Goal: Task Accomplishment & Management: Manage account settings

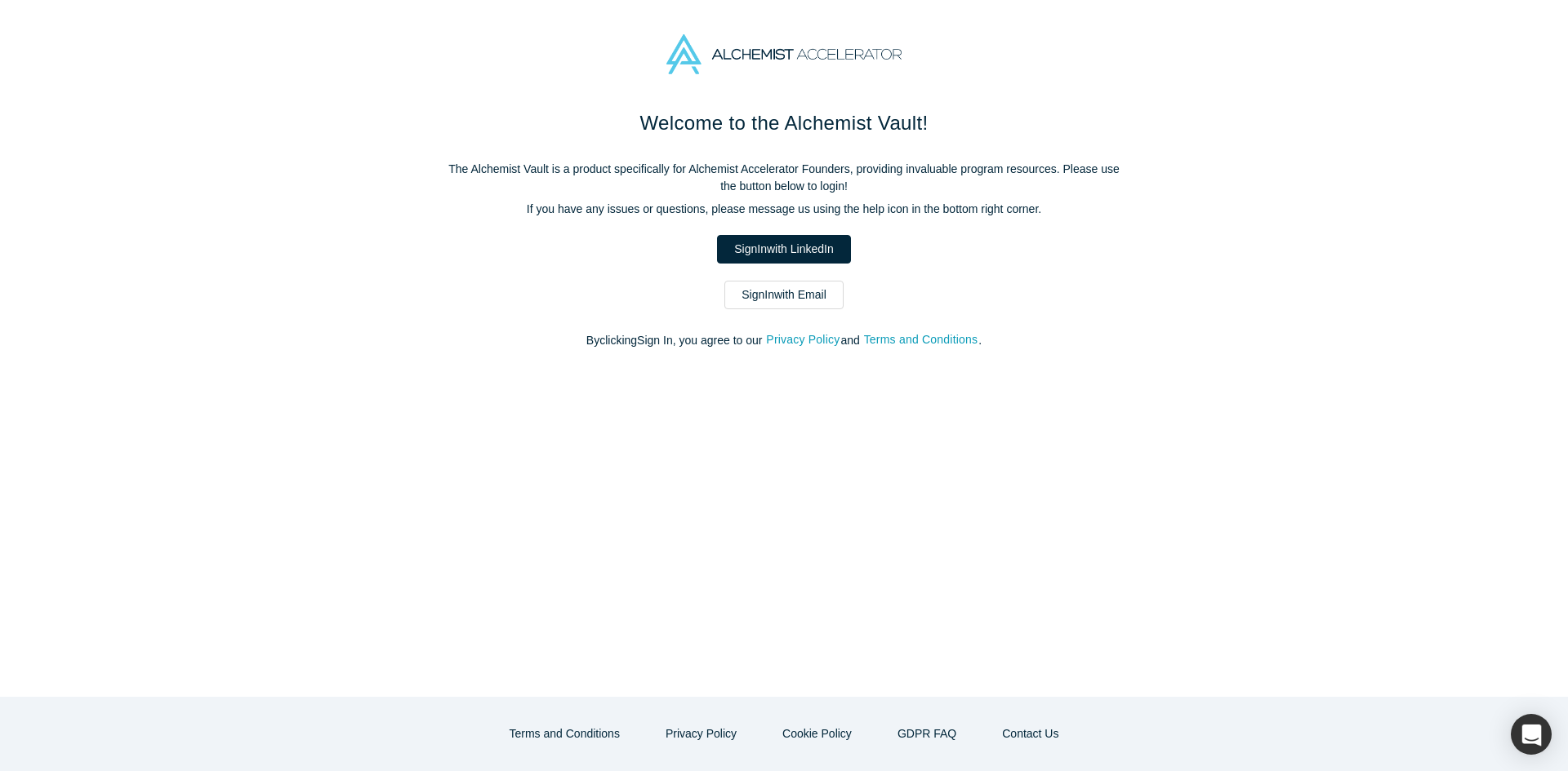
click at [769, 312] on div "Welcome to the Alchemist Vault! The Alchemist Vault is a product specifically f…" at bounding box center [783, 237] width 686 height 258
click at [775, 302] on link "Sign In with Email" at bounding box center [784, 295] width 120 height 28
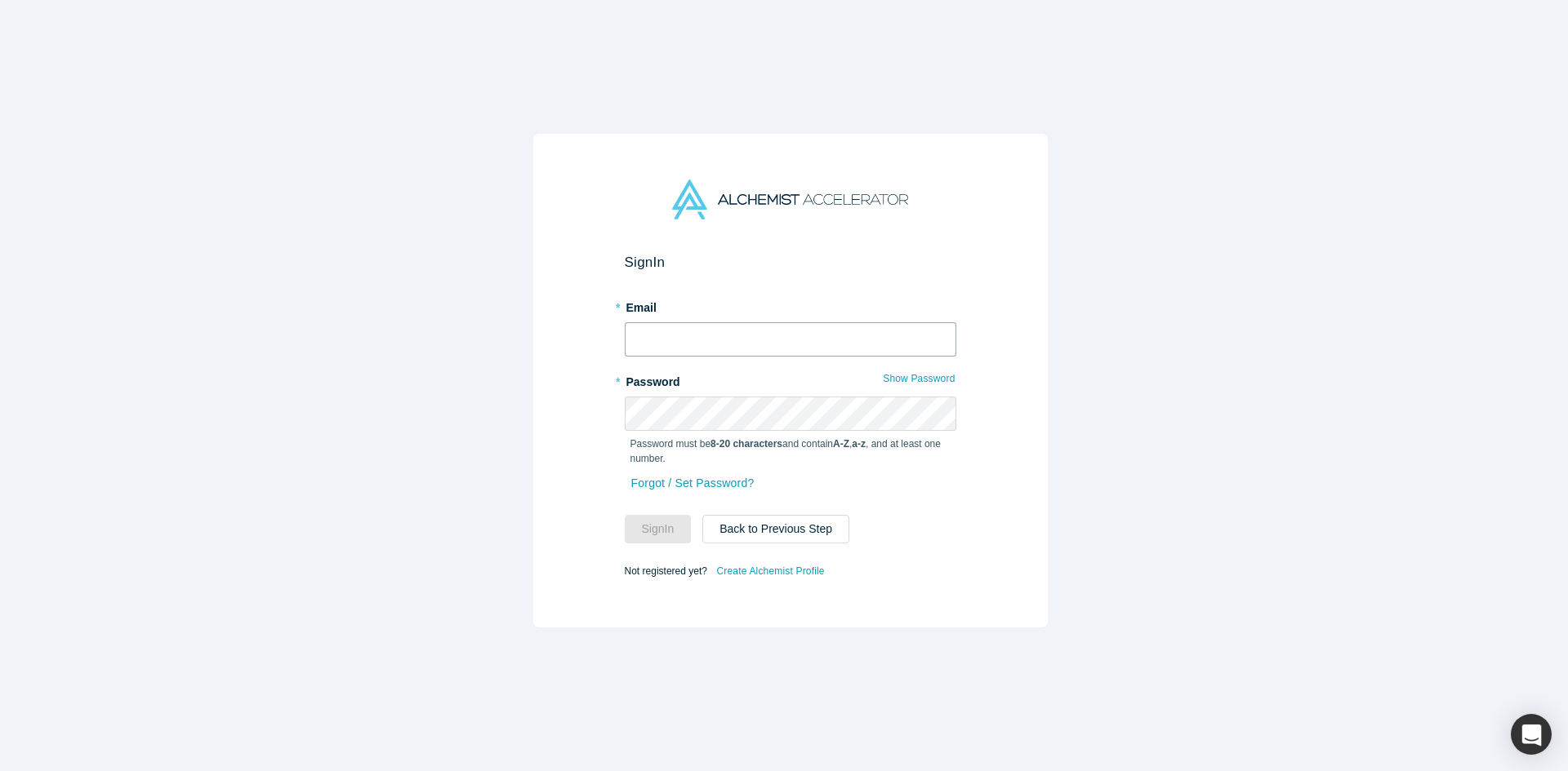
click at [749, 326] on input "text" at bounding box center [790, 339] width 332 height 34
type input "mia@alchemistaccelerator.com"
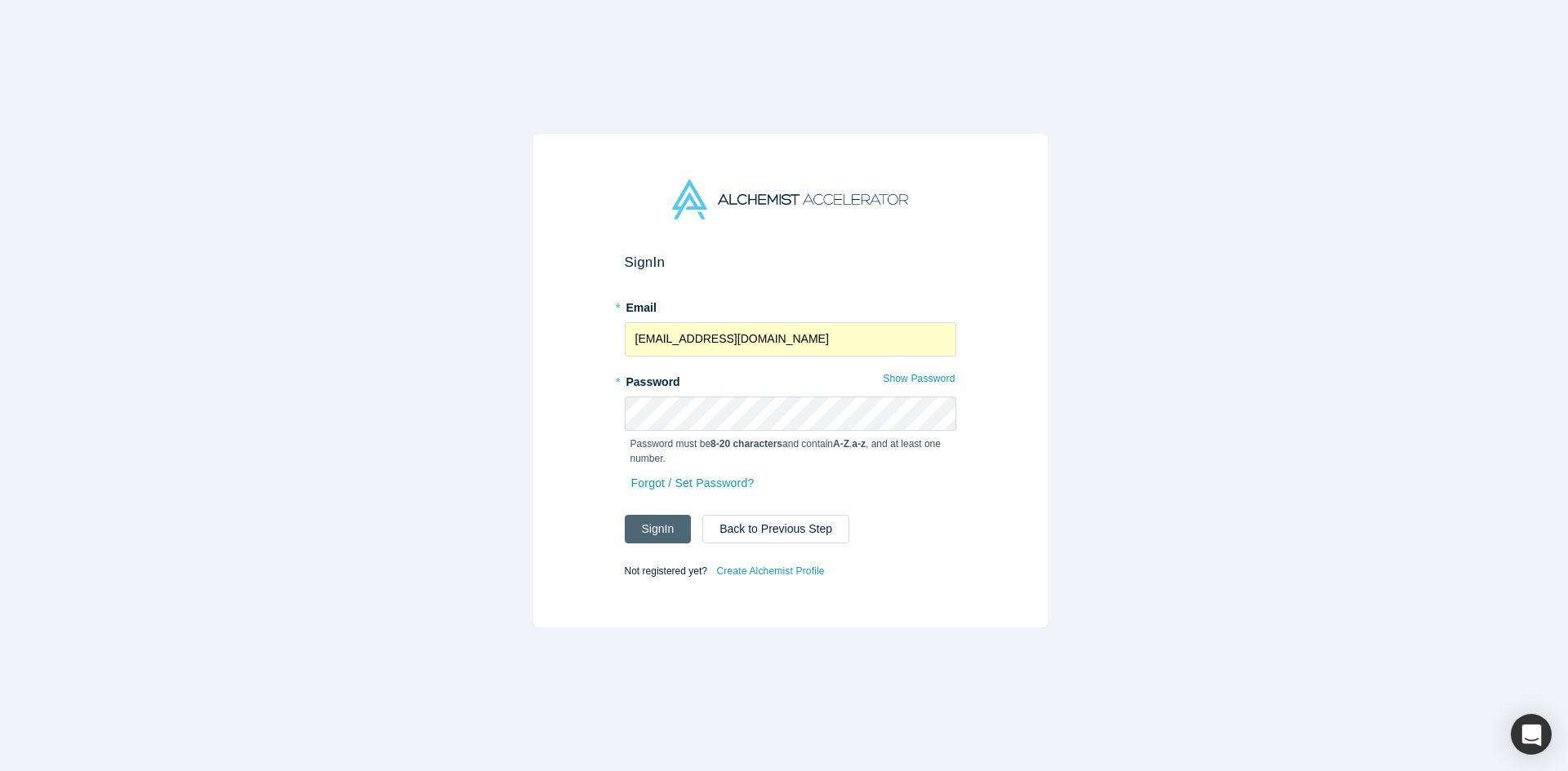
click at [648, 522] on button "Sign In" at bounding box center [658, 529] width 67 height 28
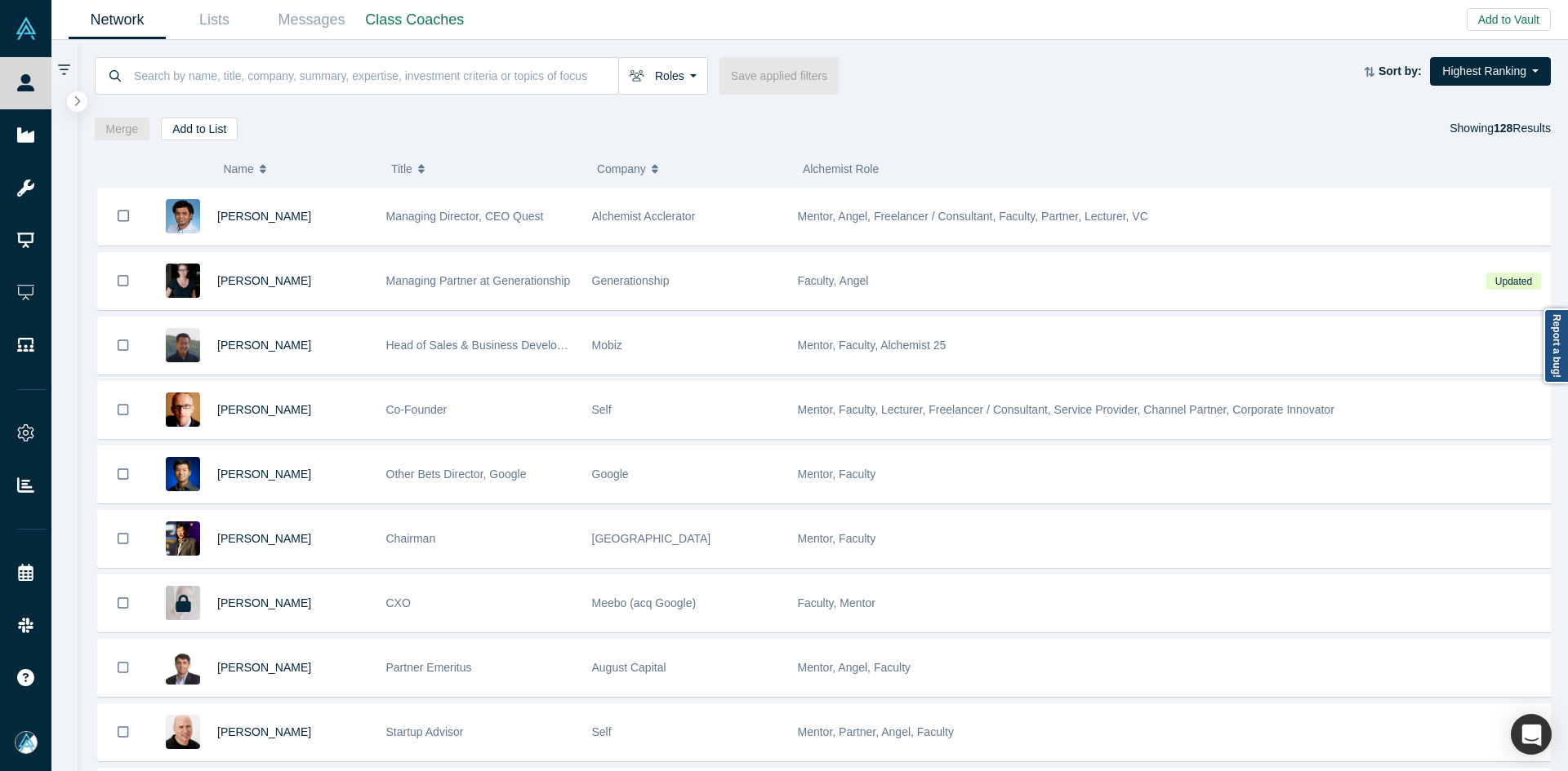
click at [220, 166] on div at bounding box center [195, 168] width 58 height 34
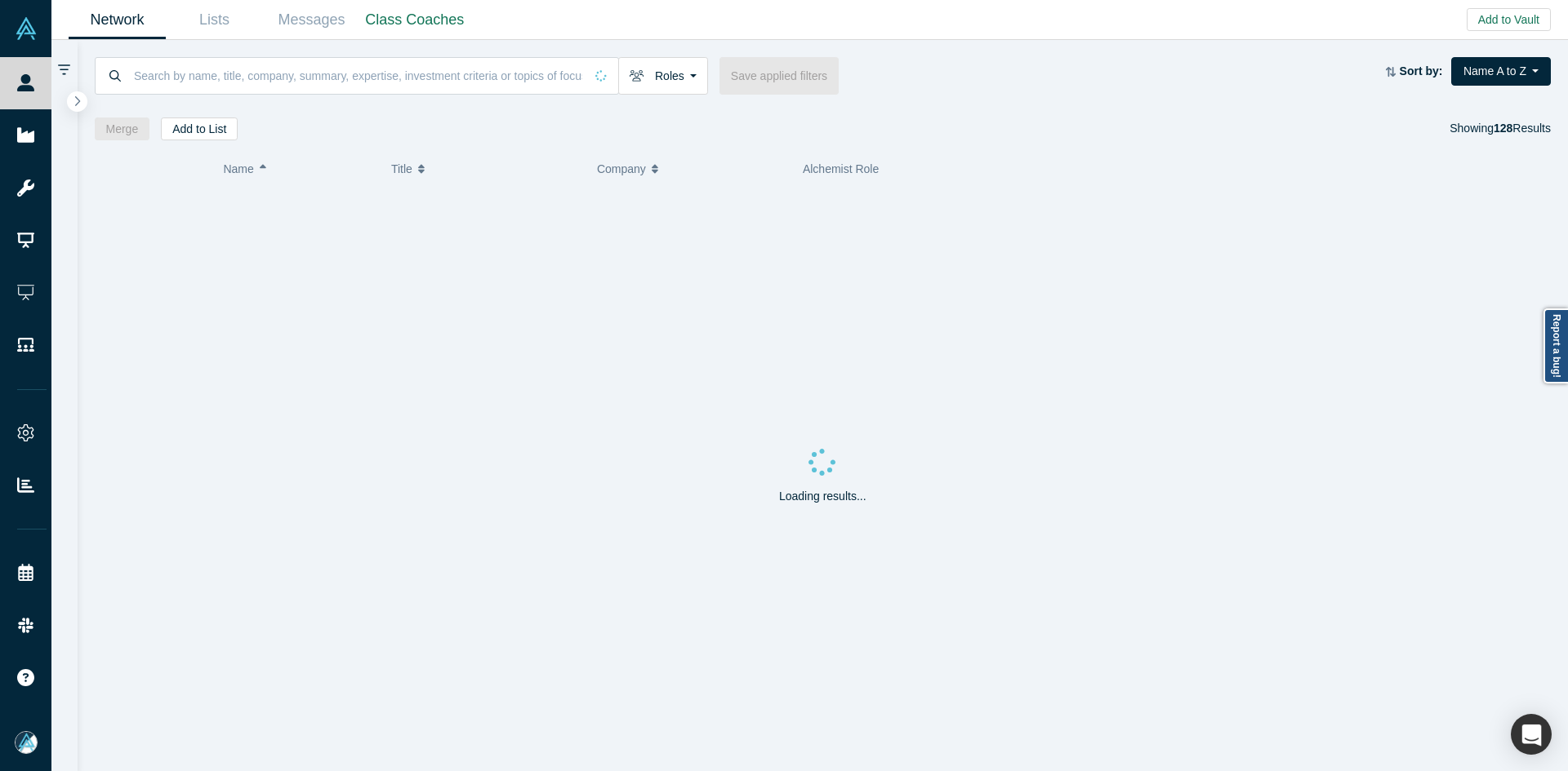
click at [227, 170] on span "Name" at bounding box center [237, 168] width 30 height 34
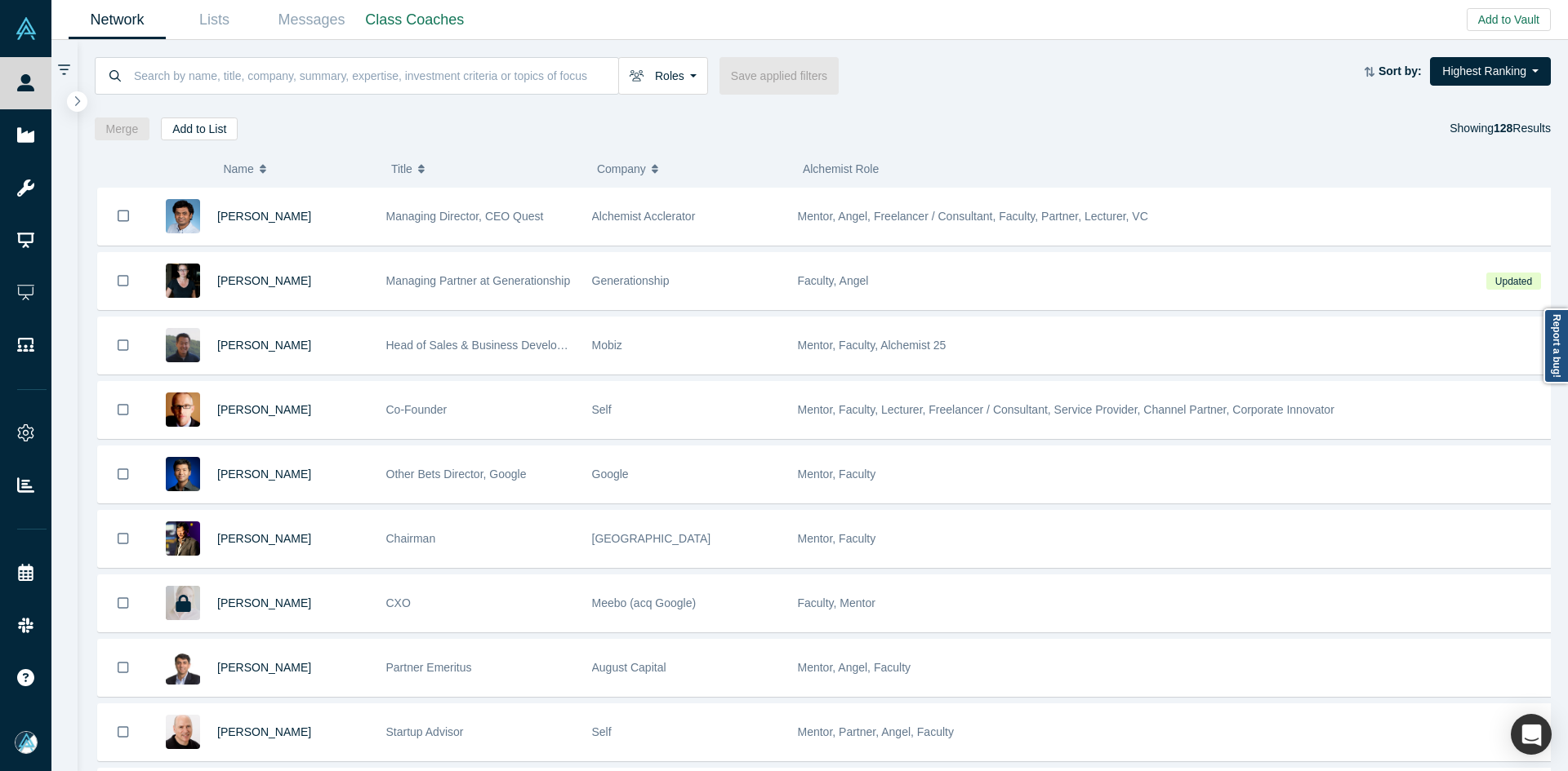
click at [251, 167] on span "Name" at bounding box center [237, 168] width 30 height 34
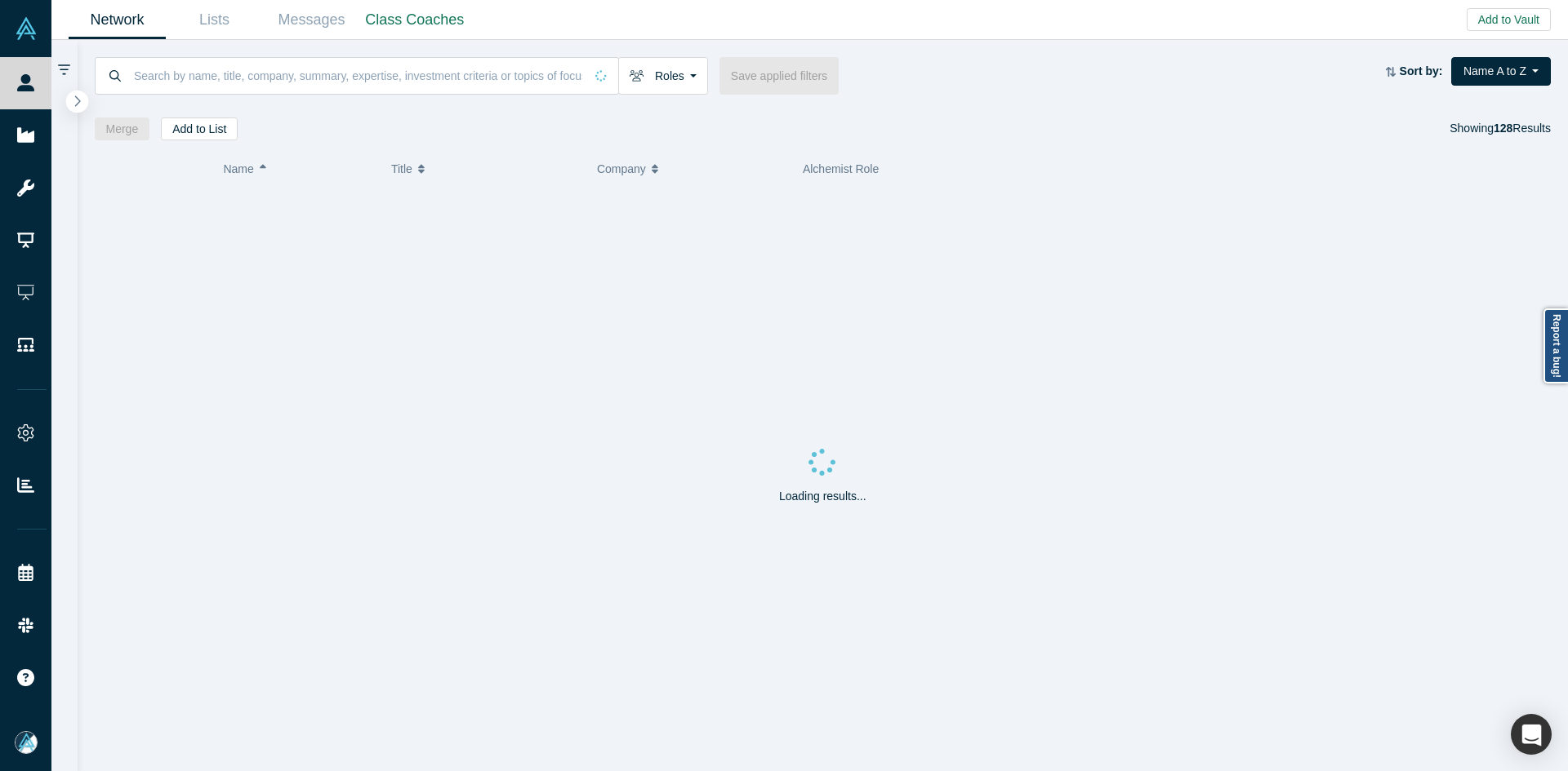
click at [73, 110] on button "button" at bounding box center [77, 101] width 22 height 22
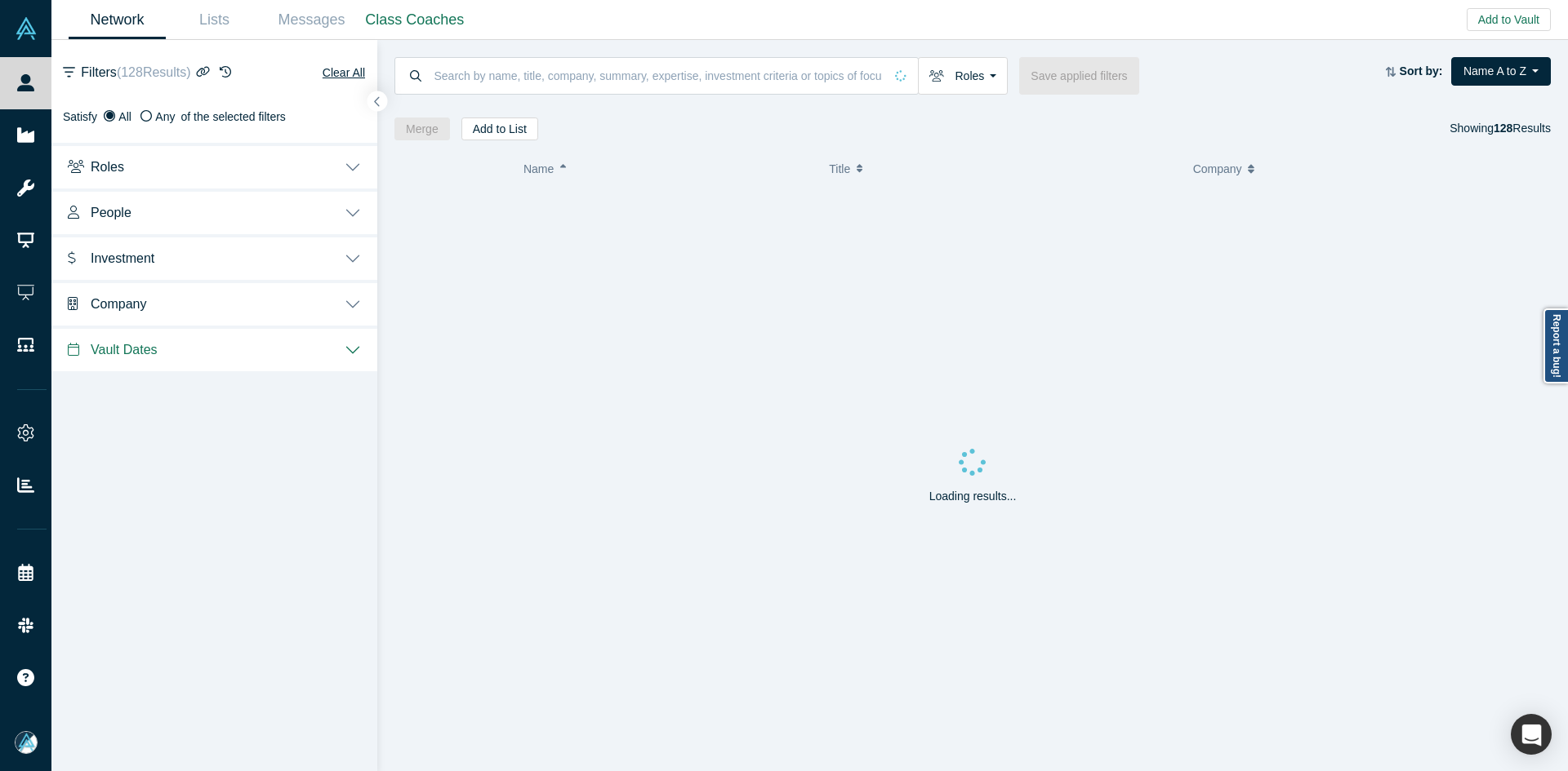
click at [151, 256] on span "Investment" at bounding box center [122, 259] width 63 height 16
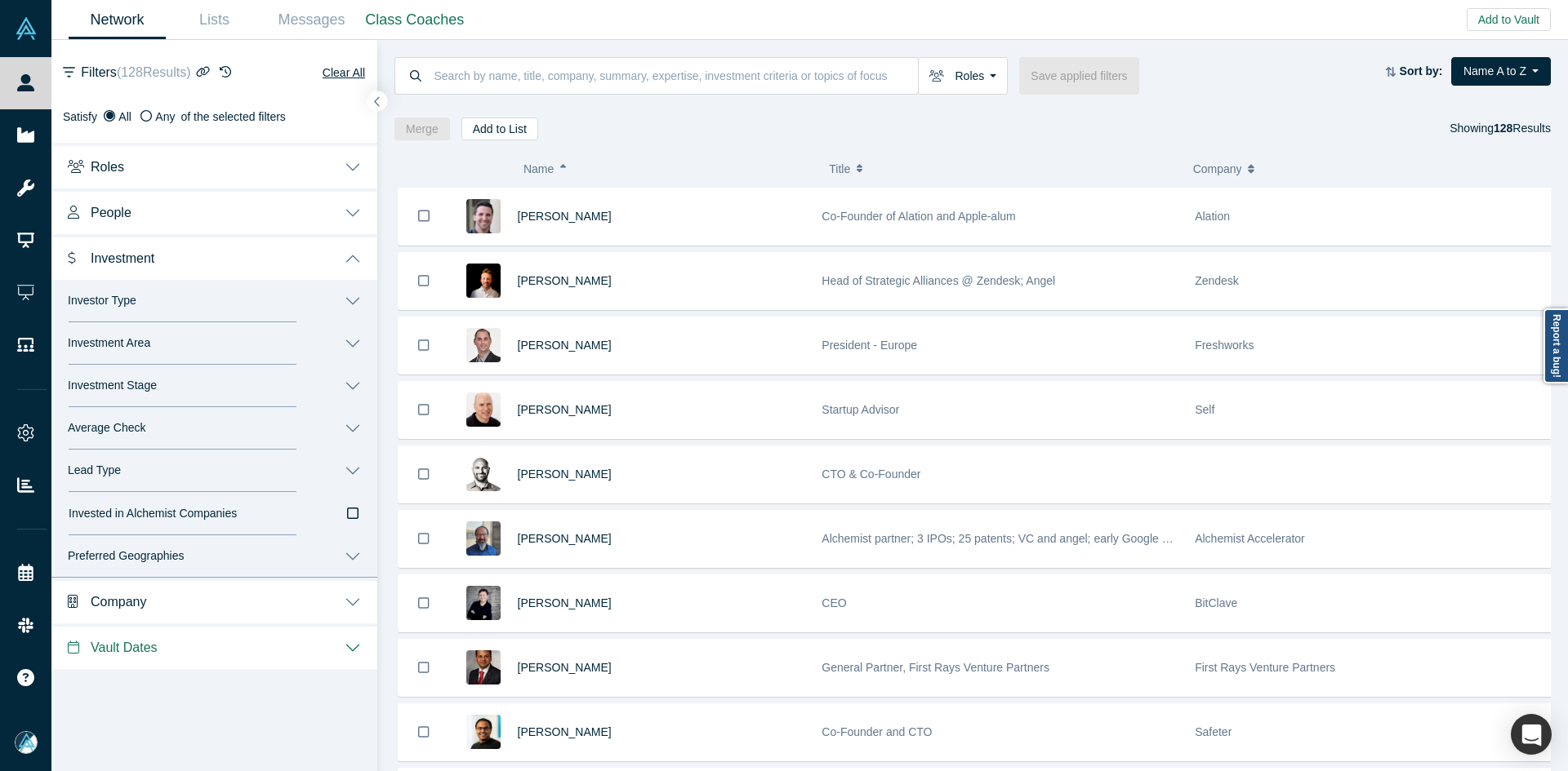
click at [164, 263] on button "Investment" at bounding box center [214, 257] width 326 height 46
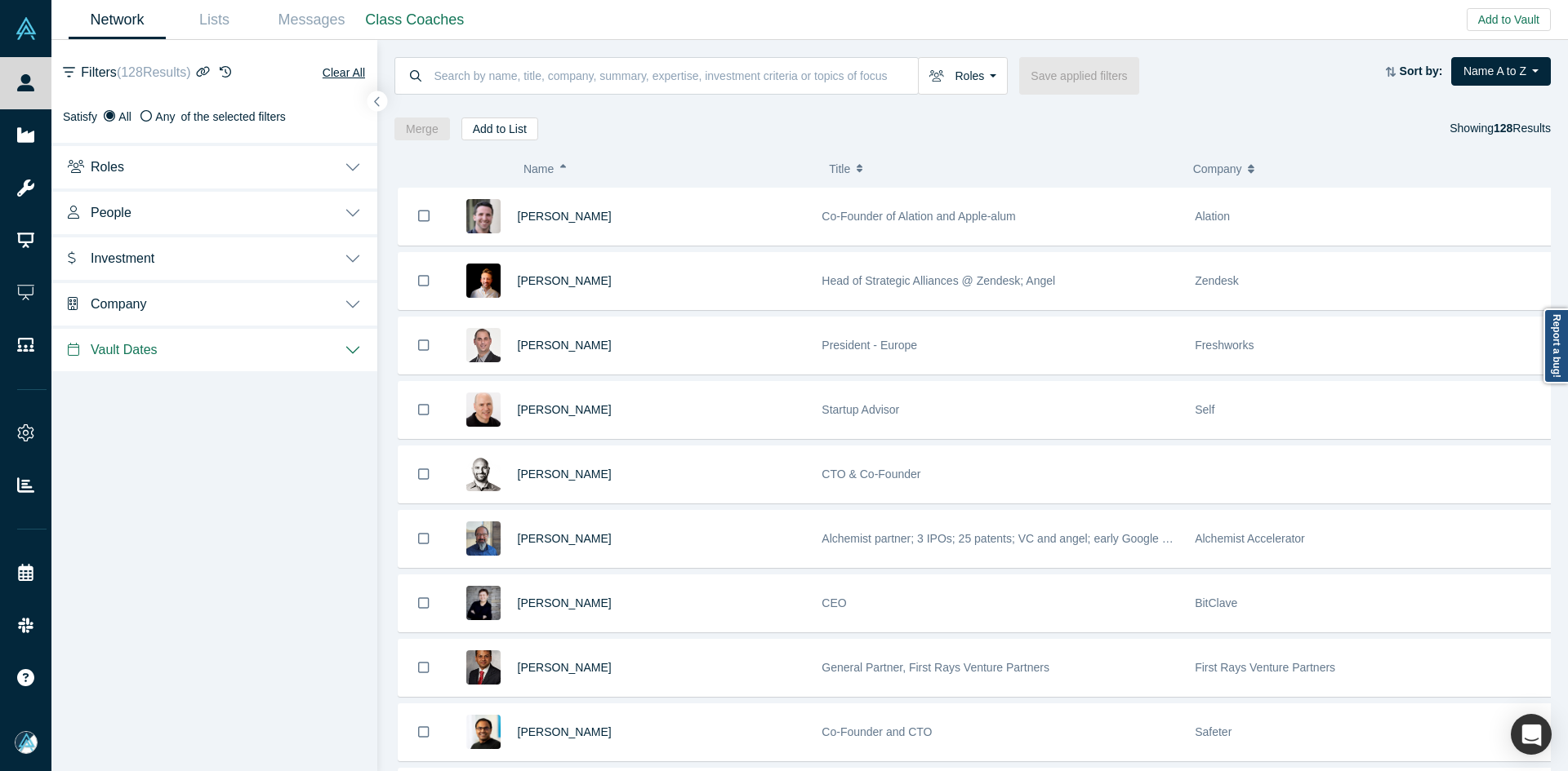
click at [140, 218] on button "People" at bounding box center [214, 211] width 326 height 46
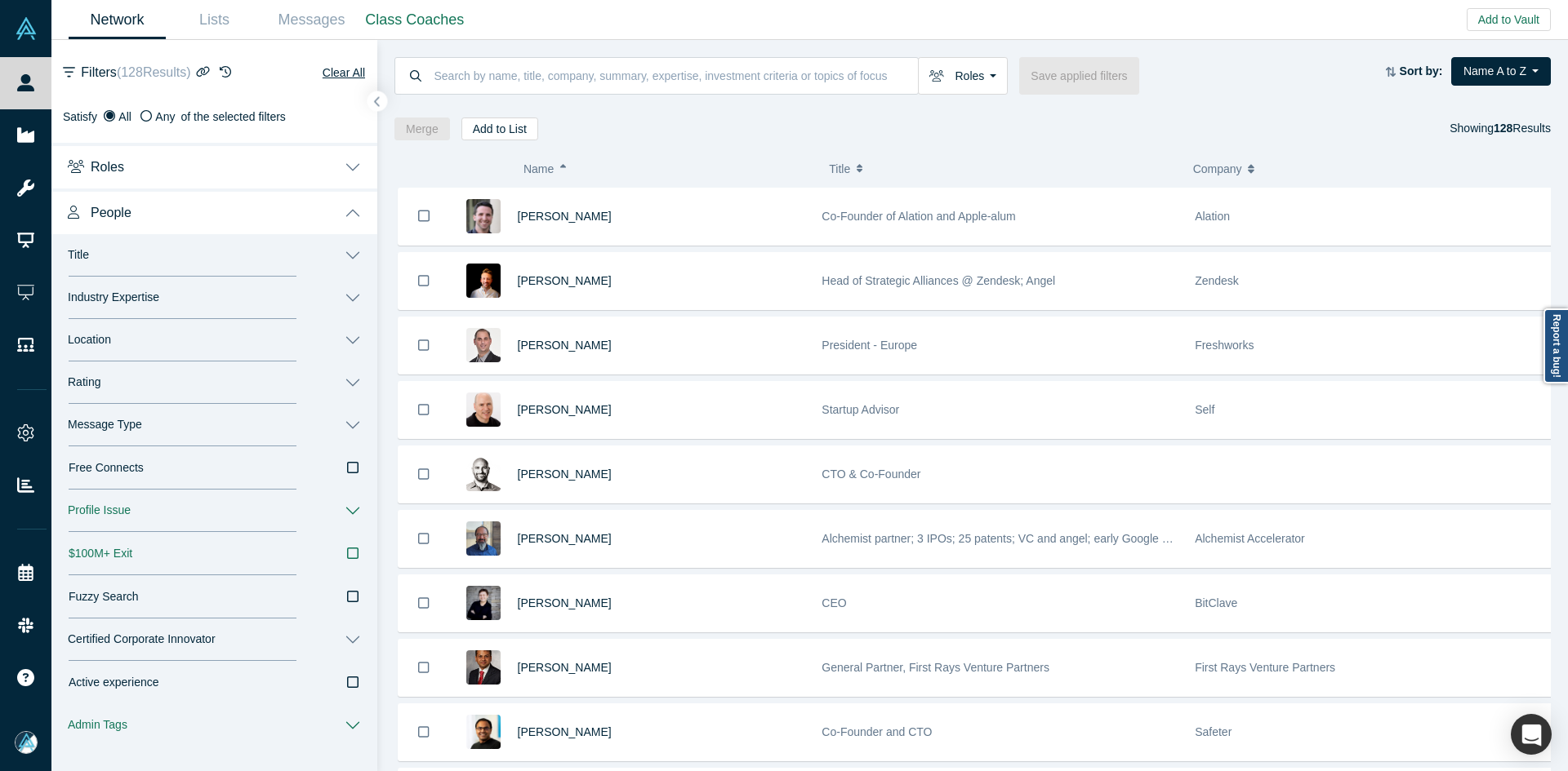
click at [195, 415] on button "Message Type" at bounding box center [214, 426] width 326 height 43
click at [153, 504] on label "Book a Slot" at bounding box center [215, 506] width 292 height 28
click at [0, 0] on input "Book a Slot" at bounding box center [0, 0] width 0 height 0
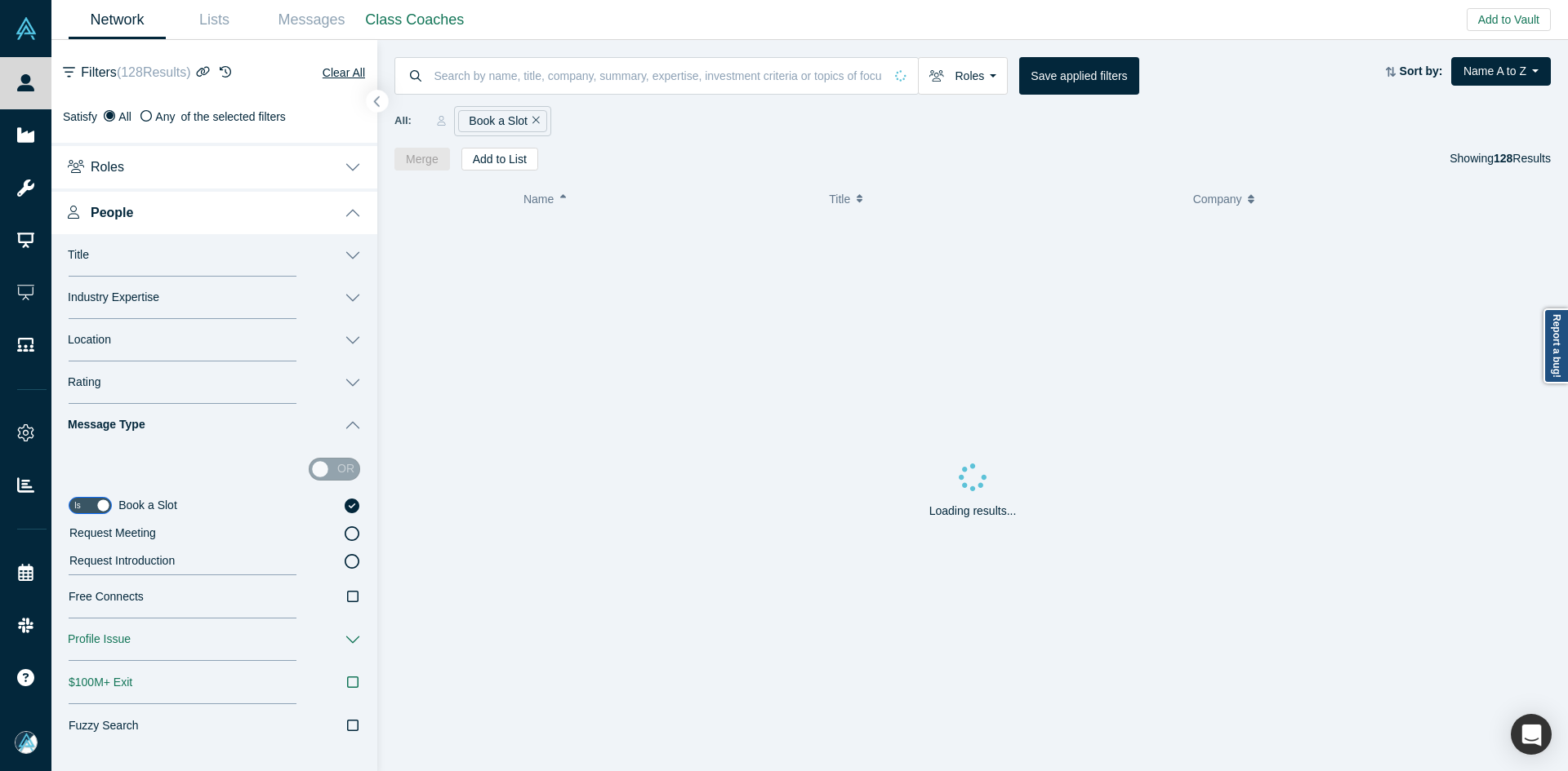
click at [372, 105] on button "button" at bounding box center [377, 101] width 22 height 22
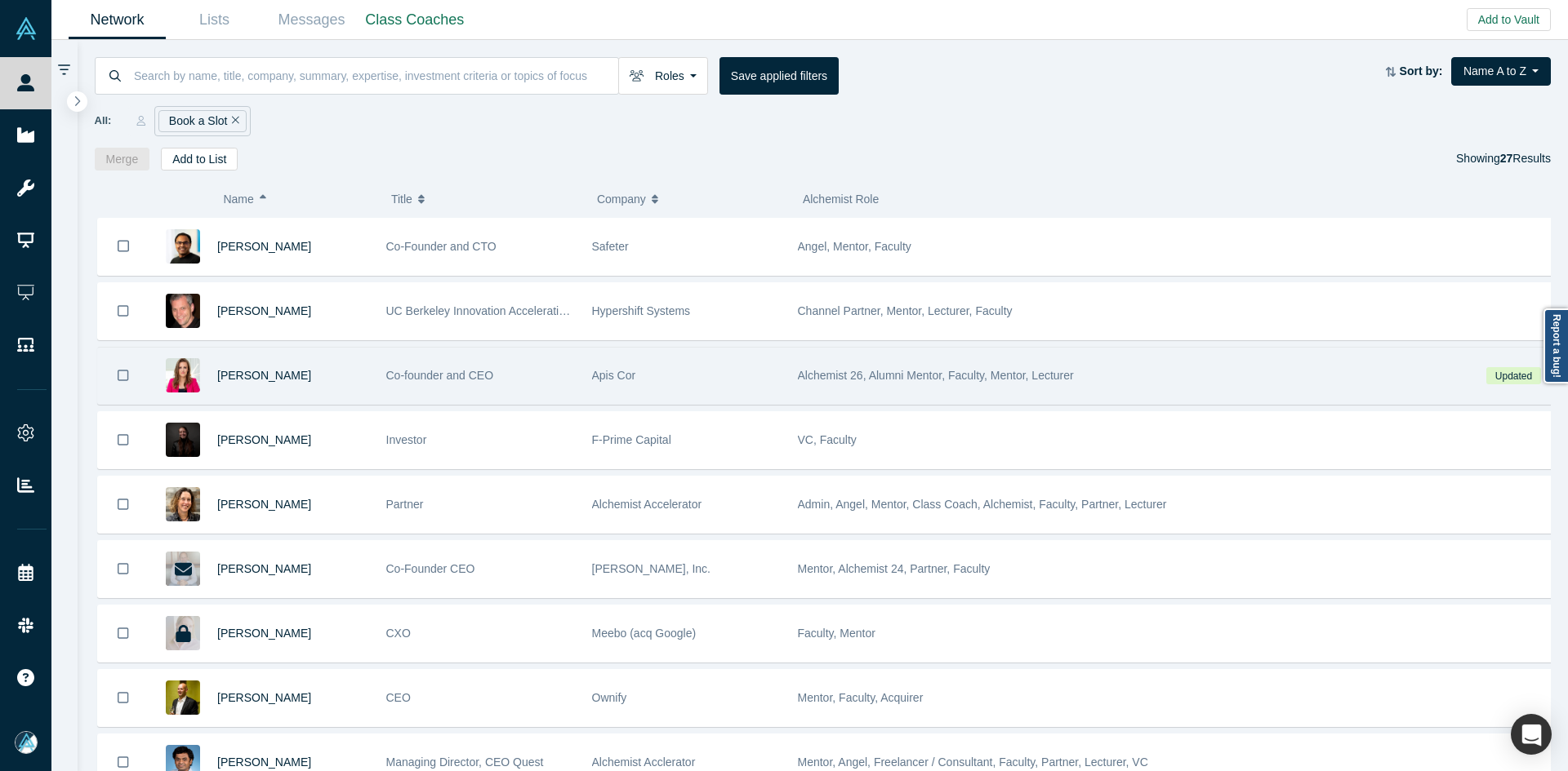
click at [354, 394] on div "Anna Cheniuntai" at bounding box center [293, 376] width 152 height 56
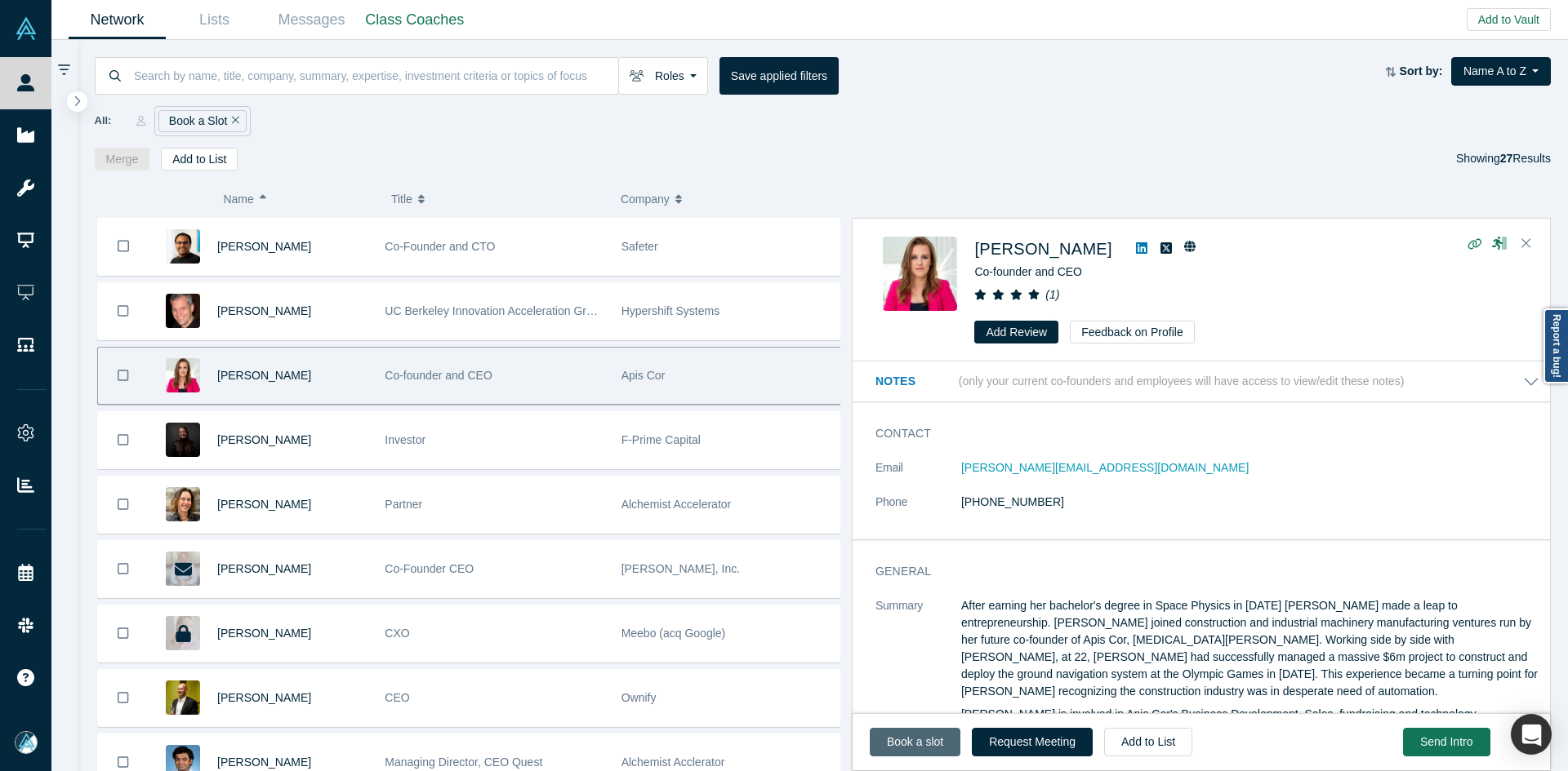
click at [920, 748] on link "Book a slot" at bounding box center [914, 742] width 90 height 28
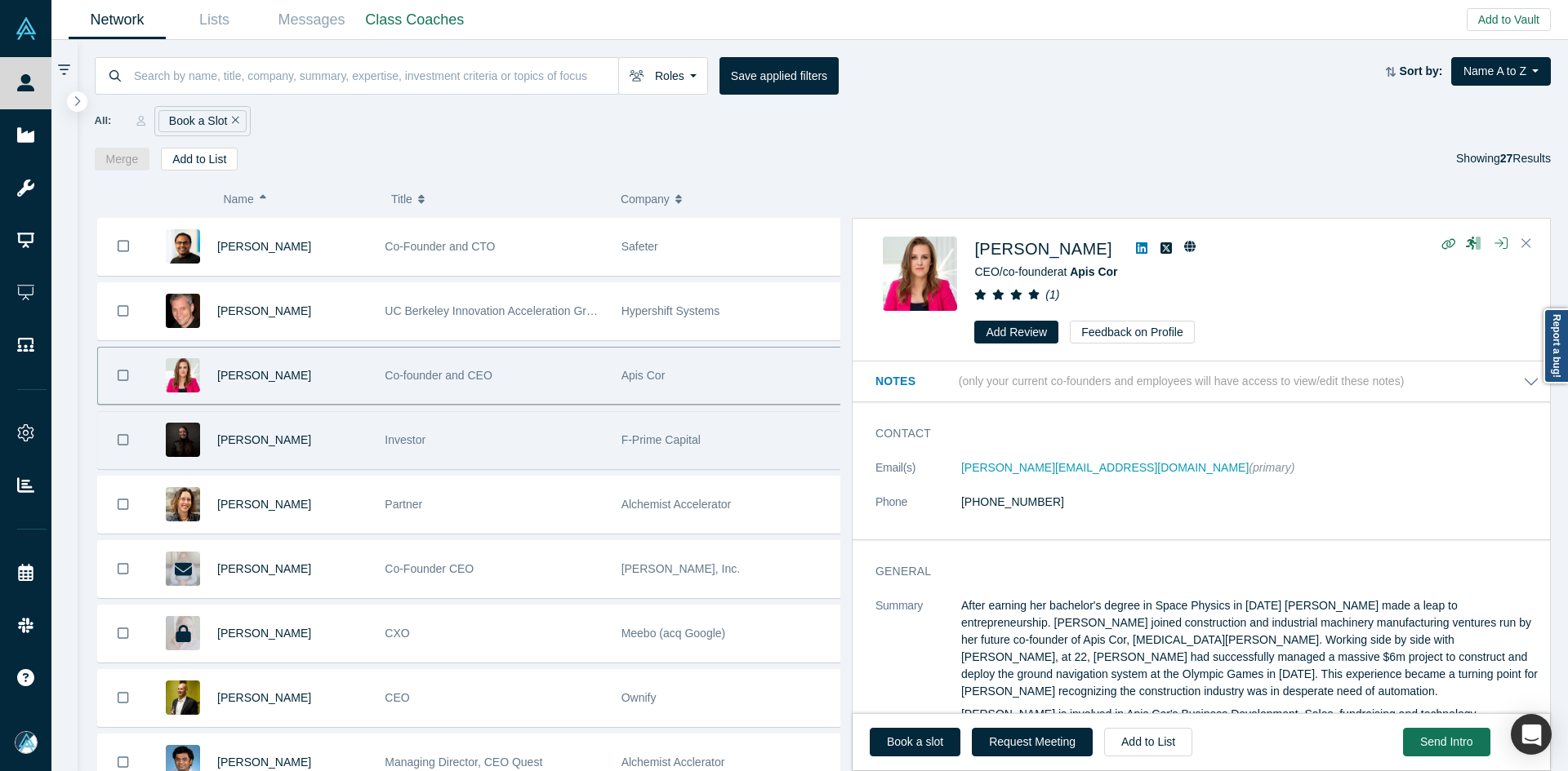
click at [333, 440] on div "Betsy Mulé" at bounding box center [292, 440] width 150 height 56
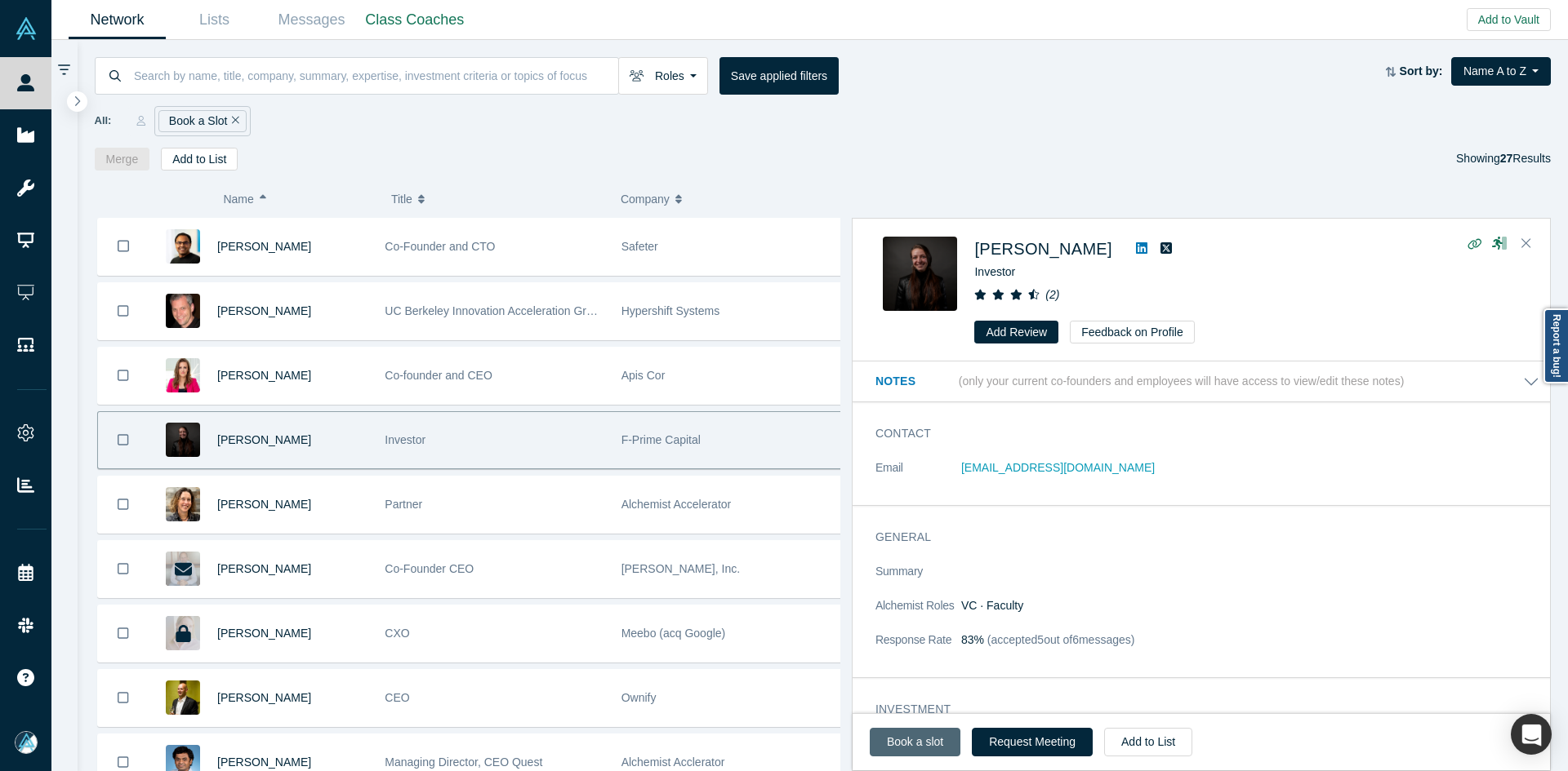
click at [911, 753] on link "Book a slot" at bounding box center [914, 742] width 90 height 28
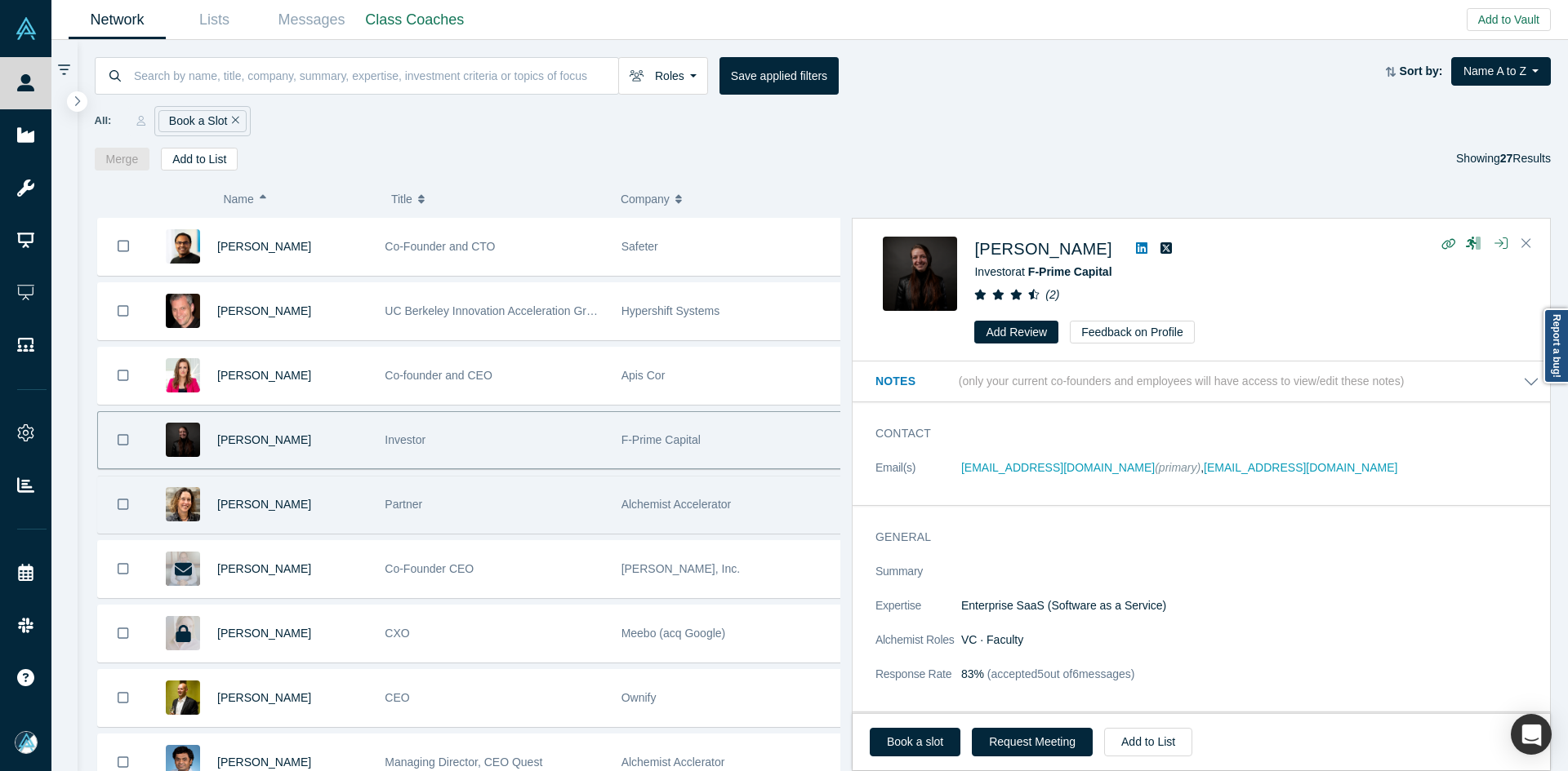
click at [353, 506] on div "Christy Canida" at bounding box center [292, 505] width 150 height 56
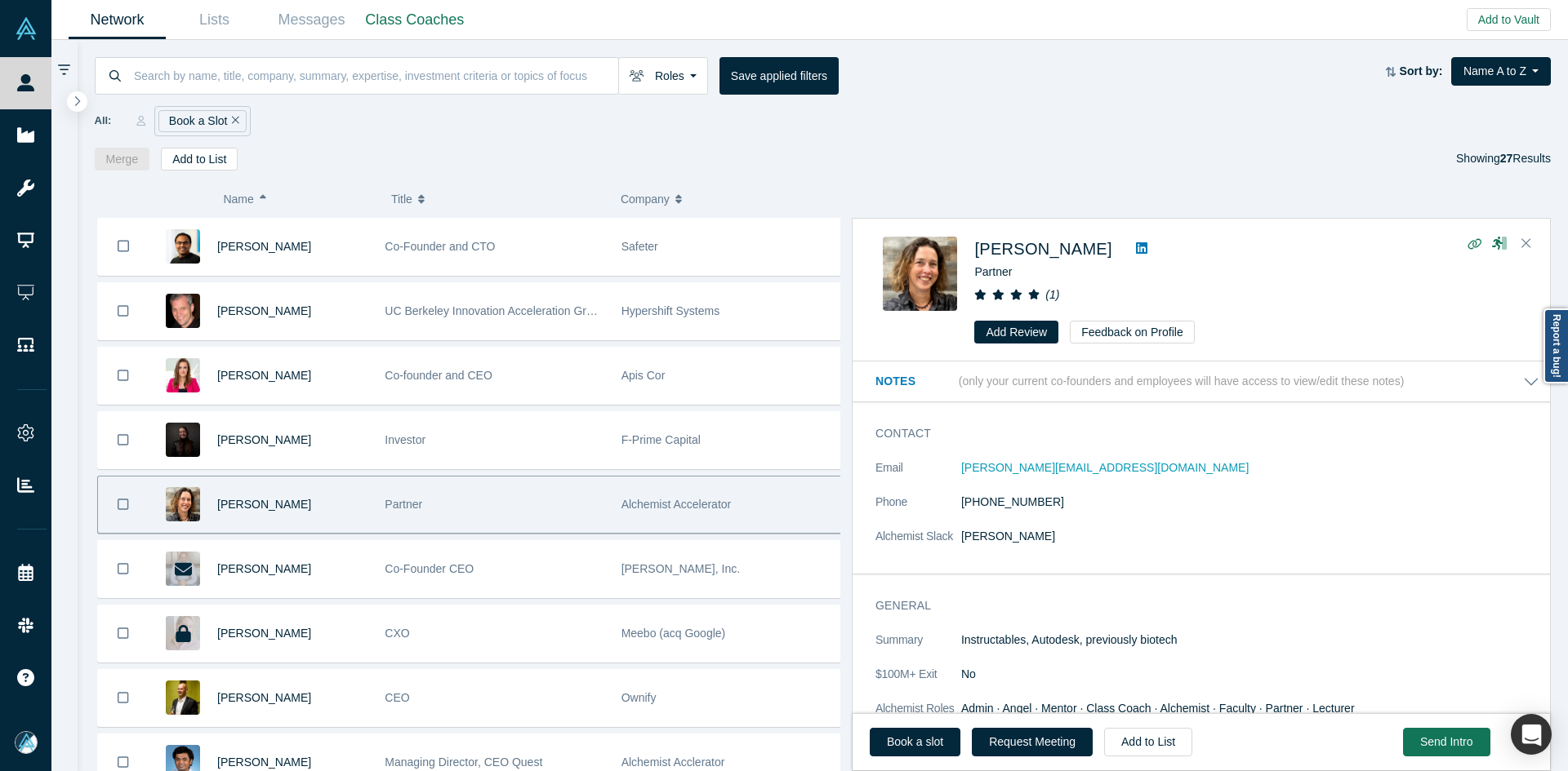
drag, startPoint x: 916, startPoint y: 734, endPoint x: 913, endPoint y: 699, distance: 35.1
click at [916, 734] on link "Book a slot" at bounding box center [914, 742] width 90 height 28
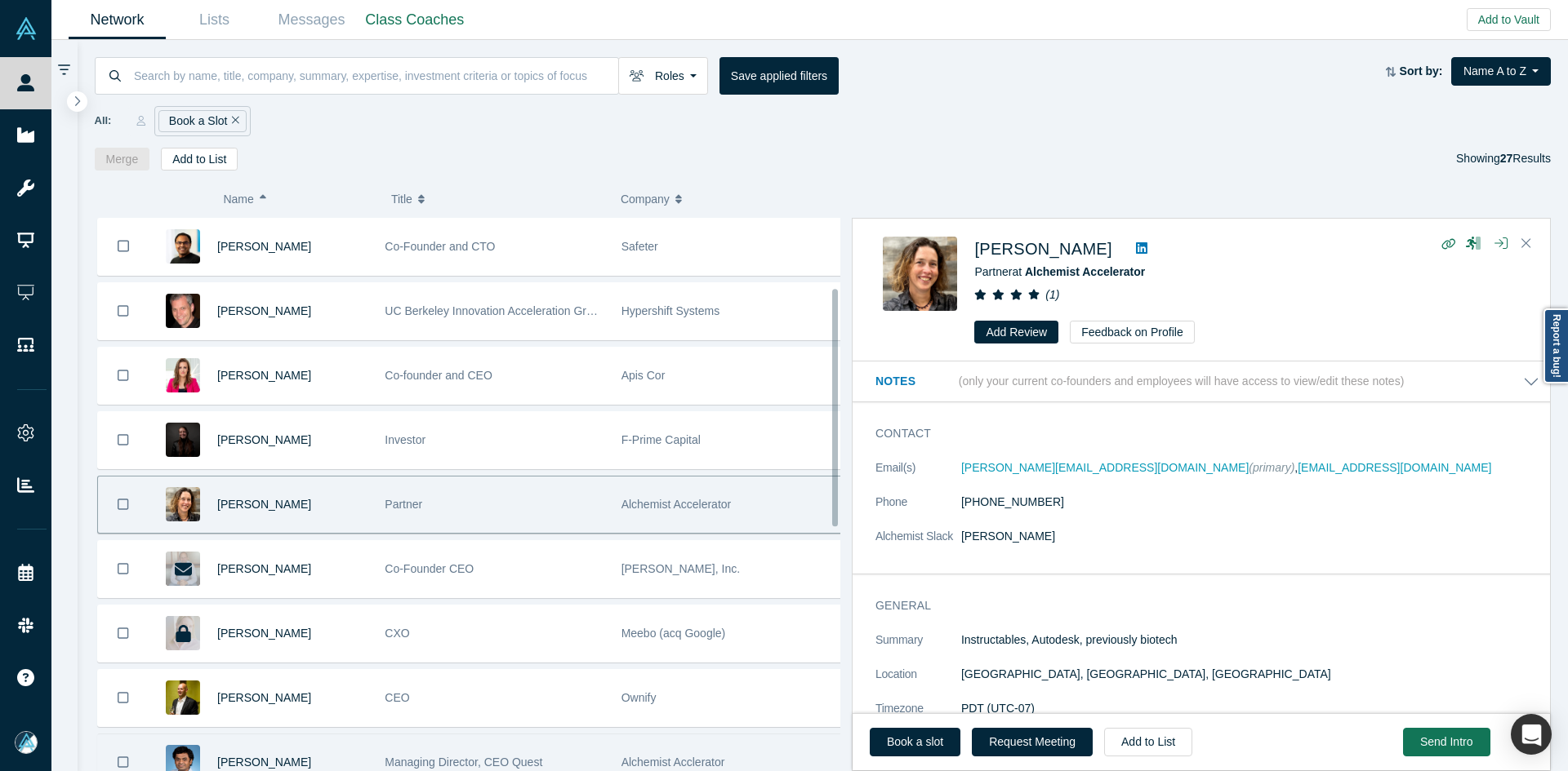
scroll to position [163, 0]
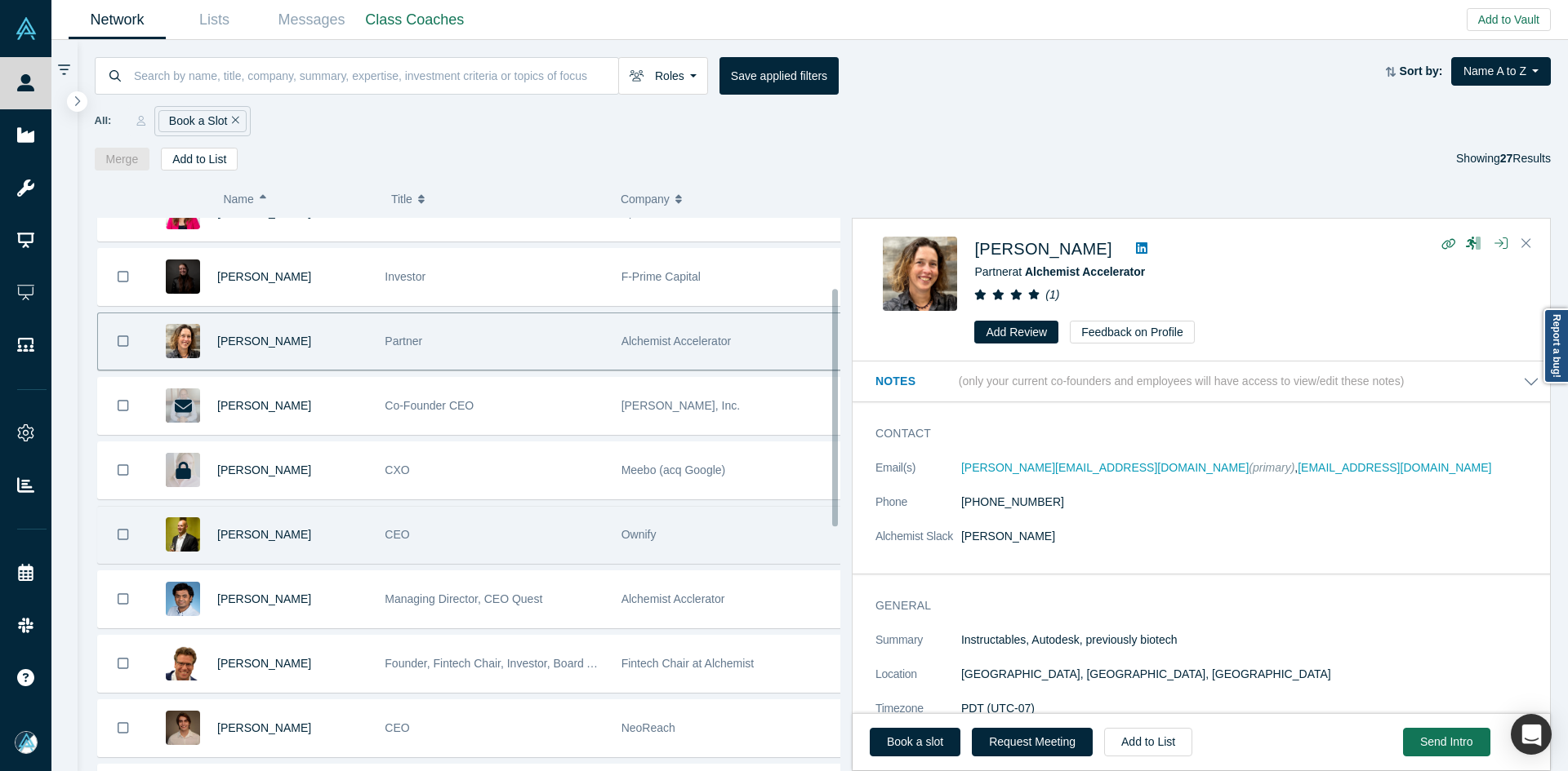
click at [350, 535] on div "Frank Rohde" at bounding box center [292, 535] width 150 height 56
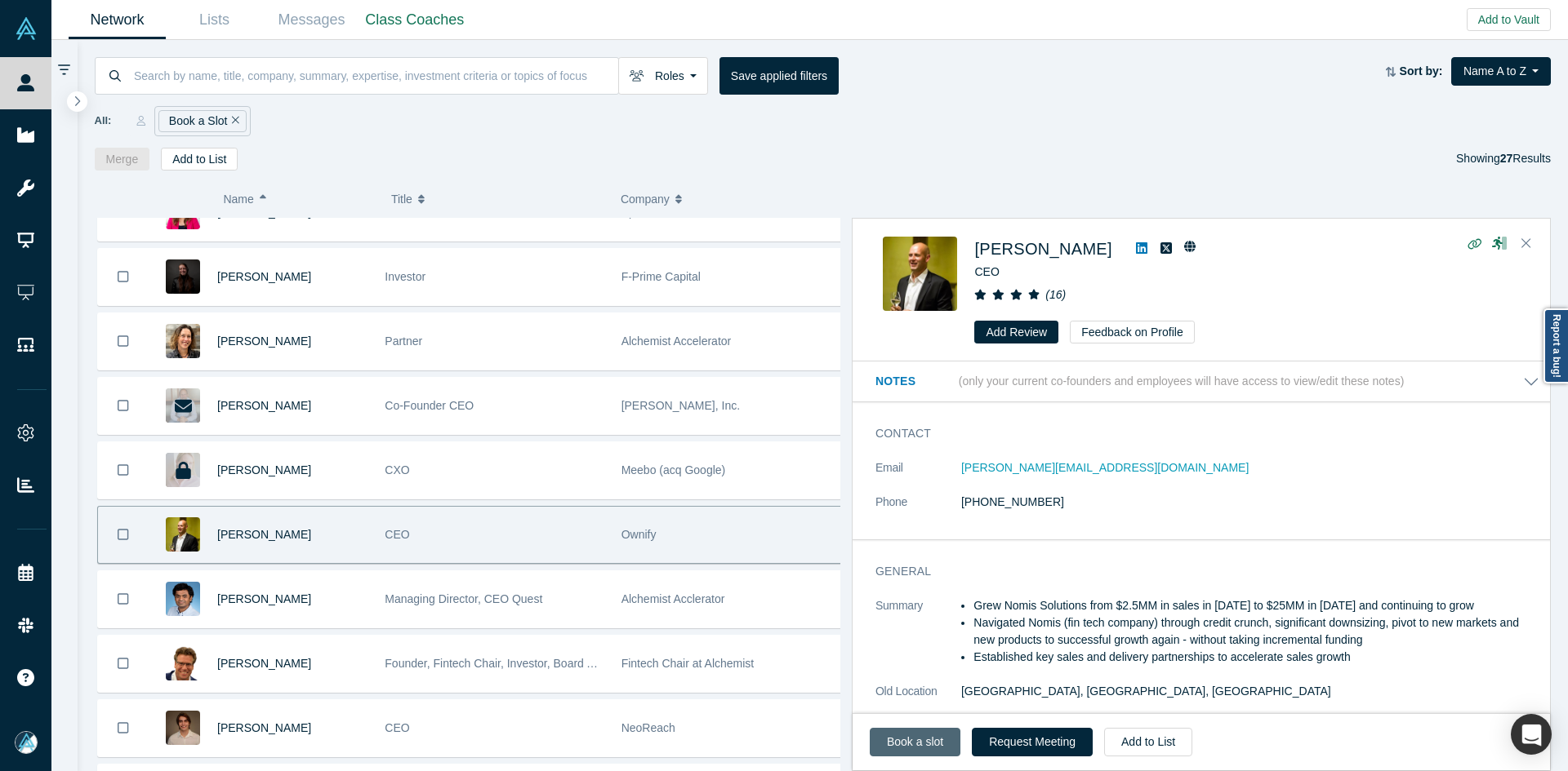
click at [901, 739] on link "Book a slot" at bounding box center [914, 742] width 90 height 28
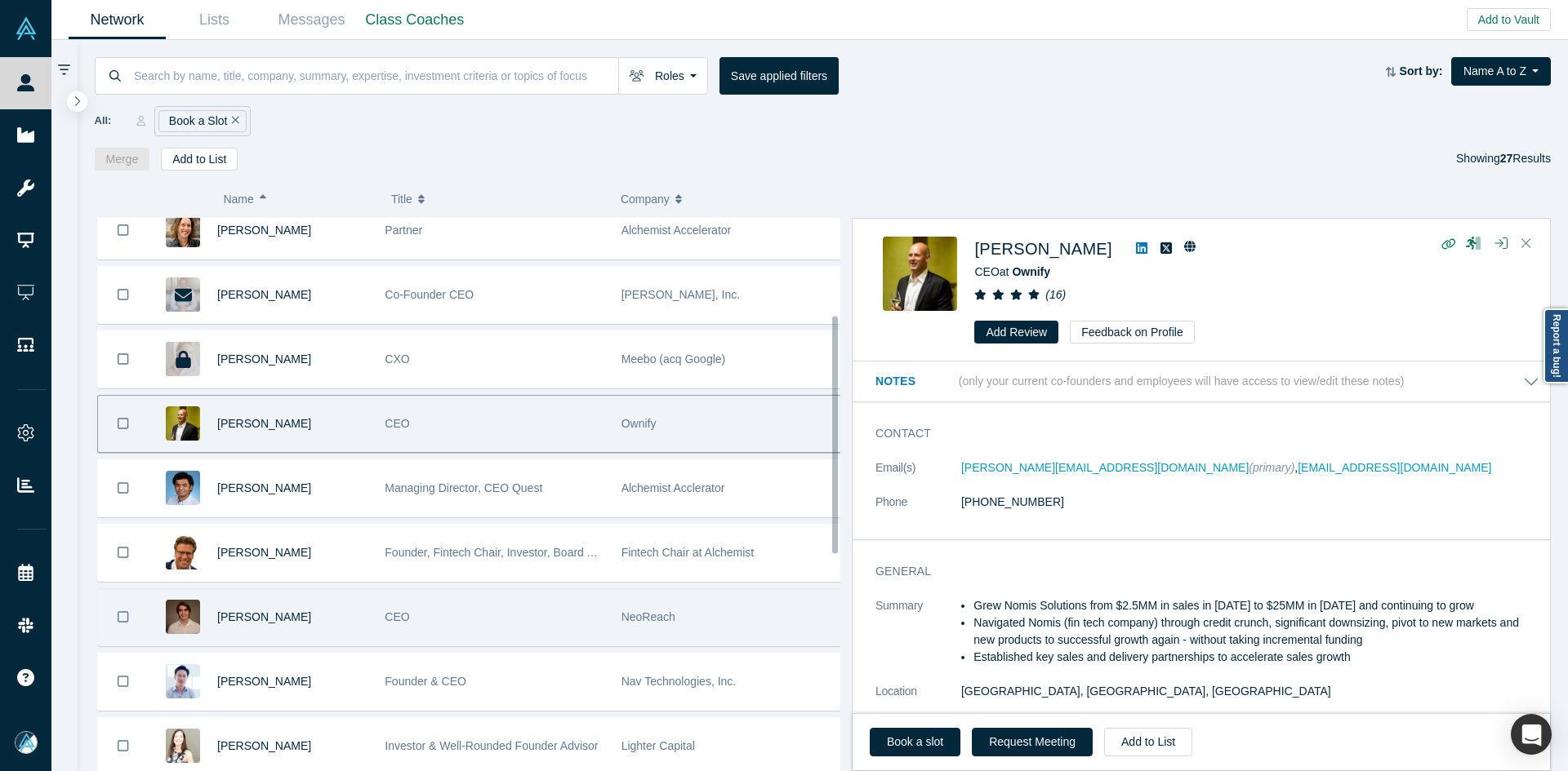
scroll to position [327, 0]
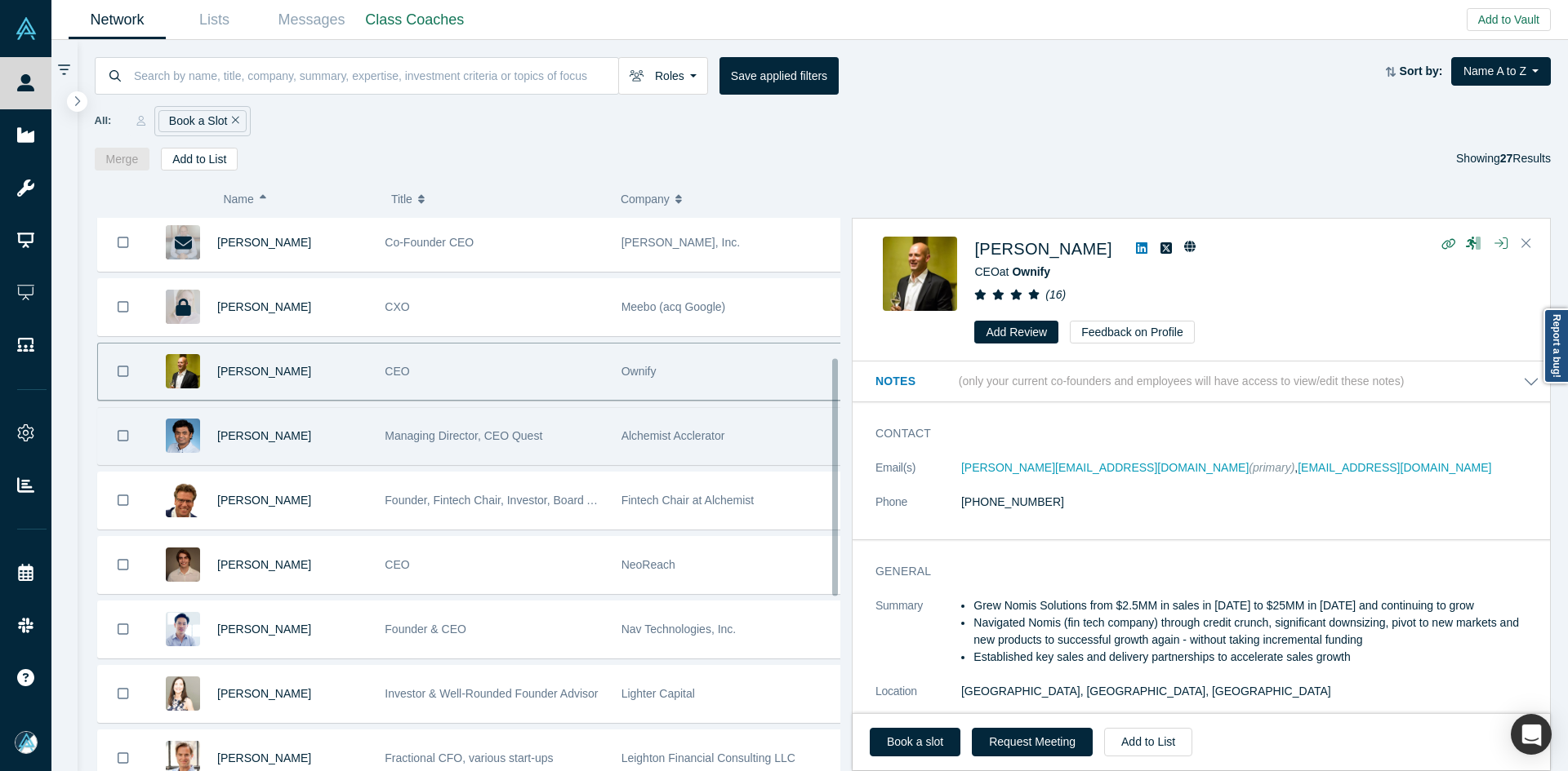
click at [333, 435] on div "Gnani Palanikumar" at bounding box center [292, 437] width 150 height 56
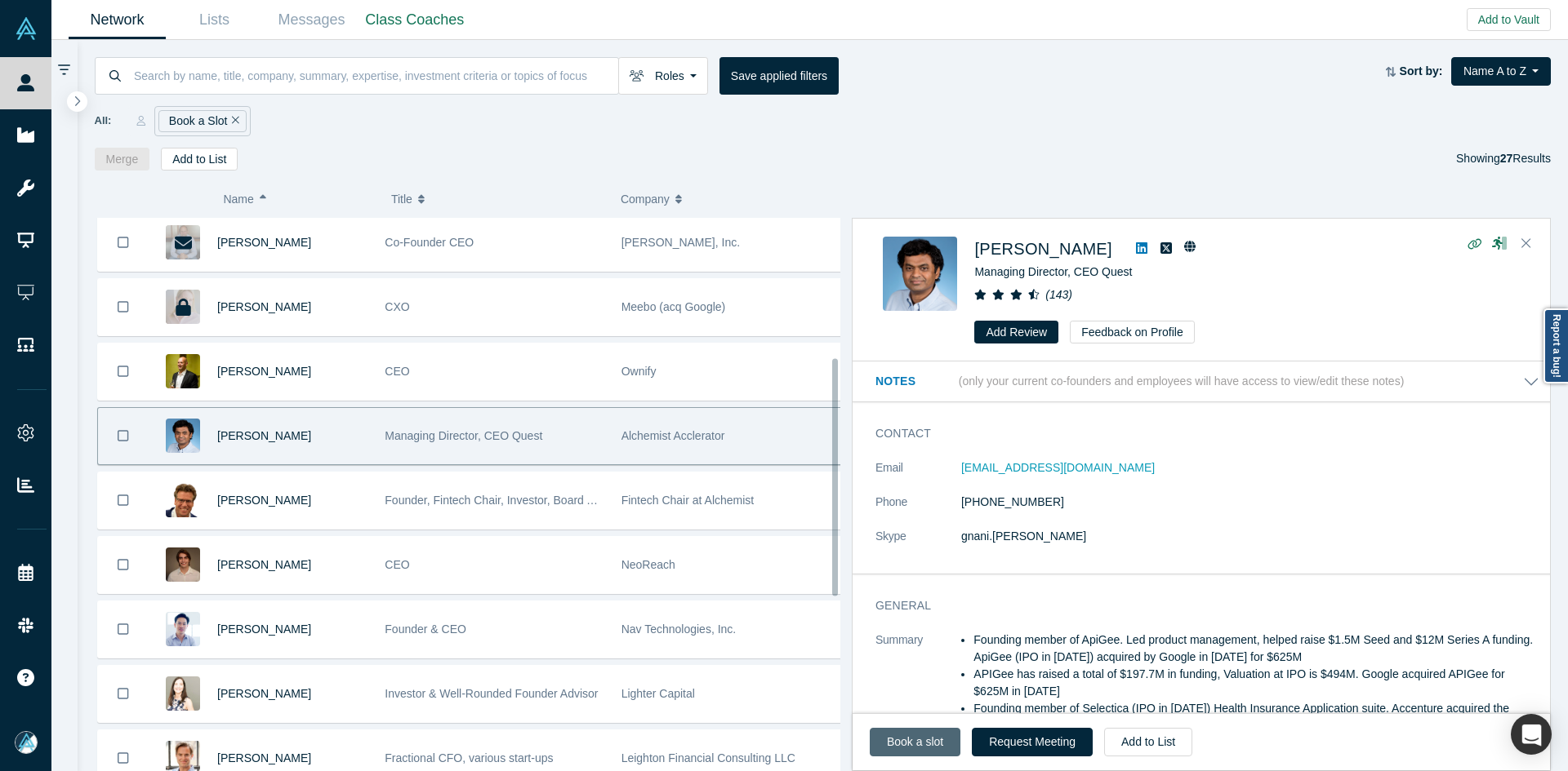
click at [908, 743] on link "Book a slot" at bounding box center [914, 742] width 90 height 28
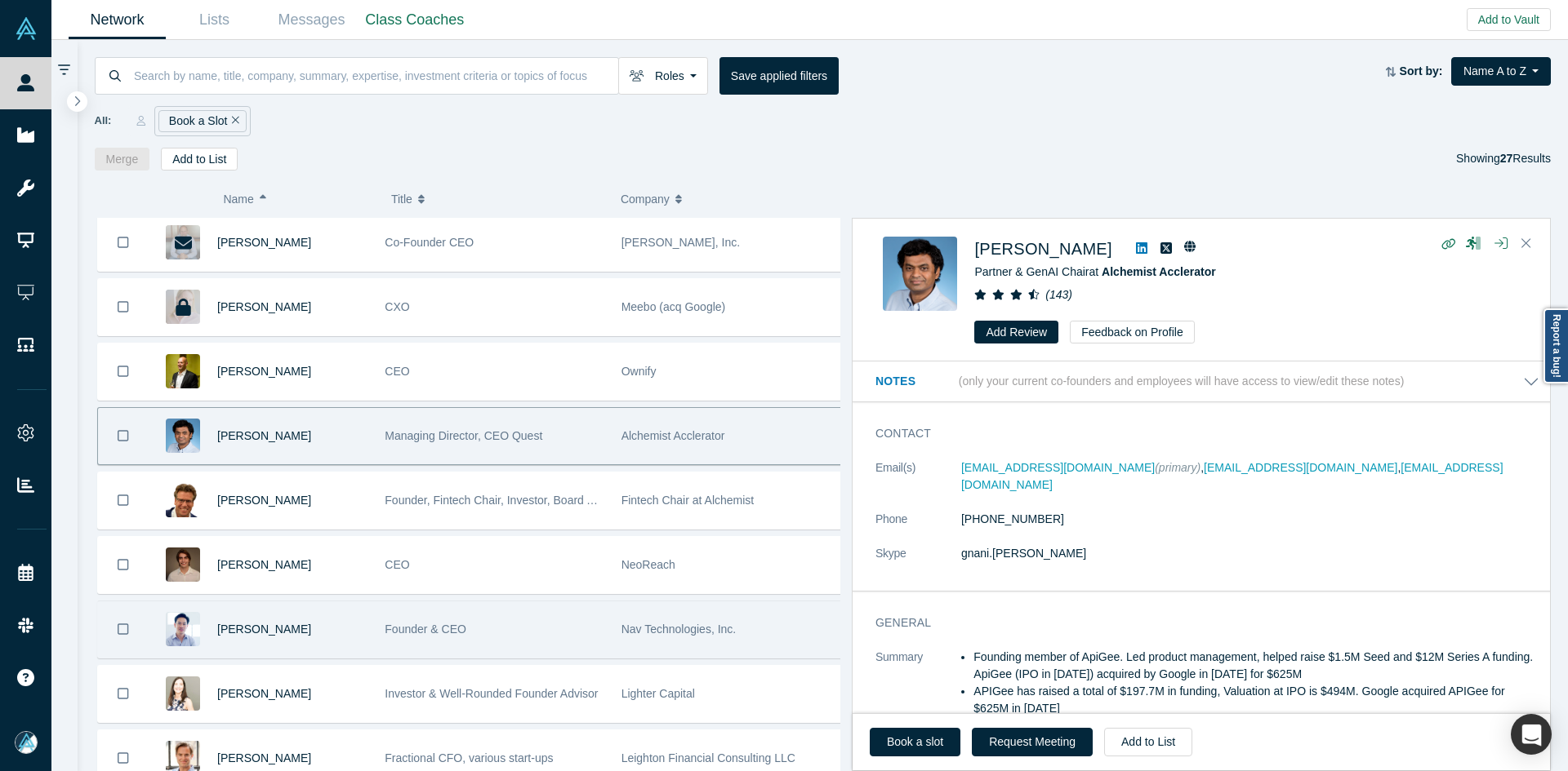
click at [333, 636] on div "Ken So" at bounding box center [292, 630] width 150 height 56
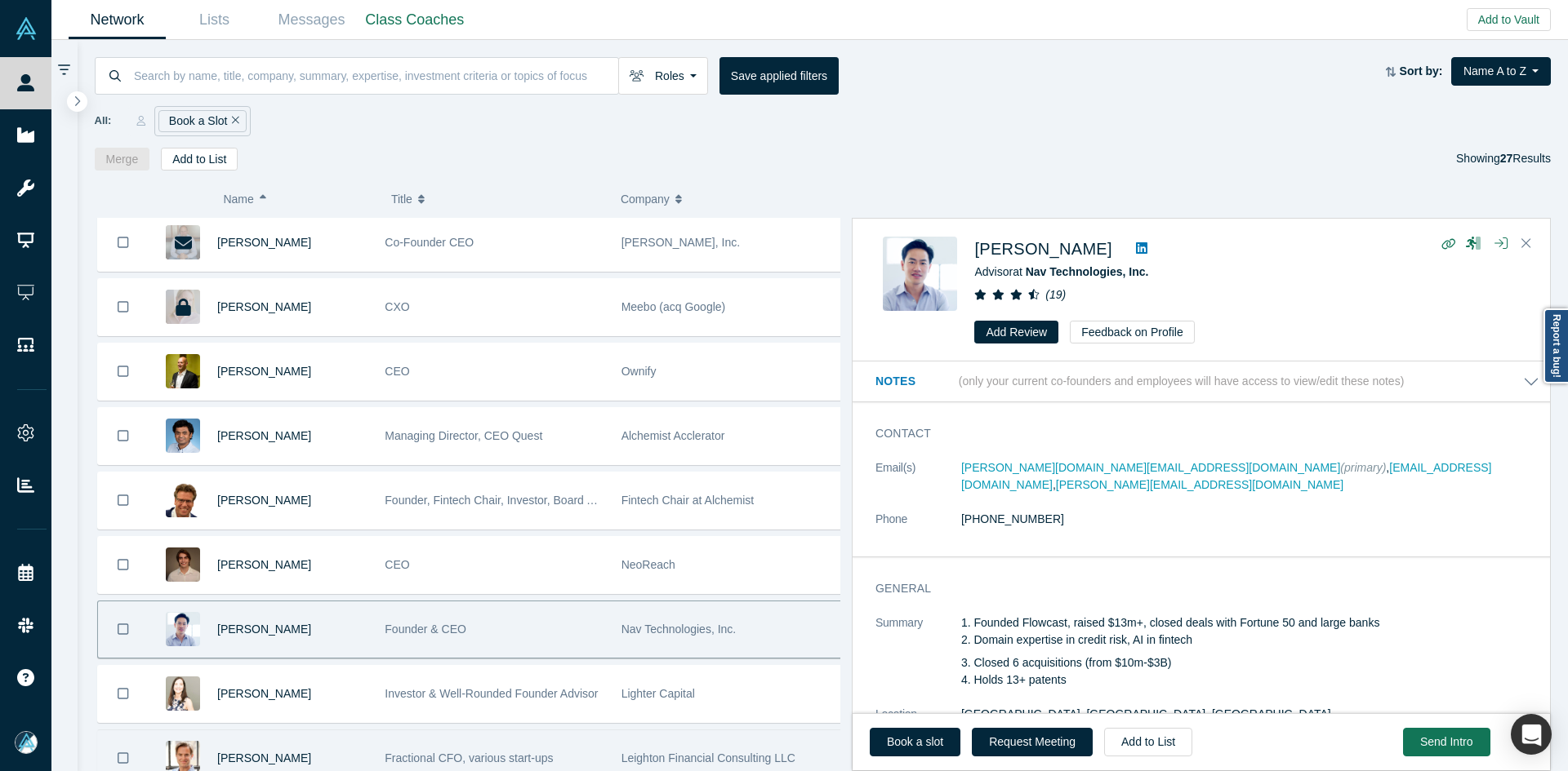
click at [348, 754] on div "Leighton Smith" at bounding box center [292, 758] width 150 height 56
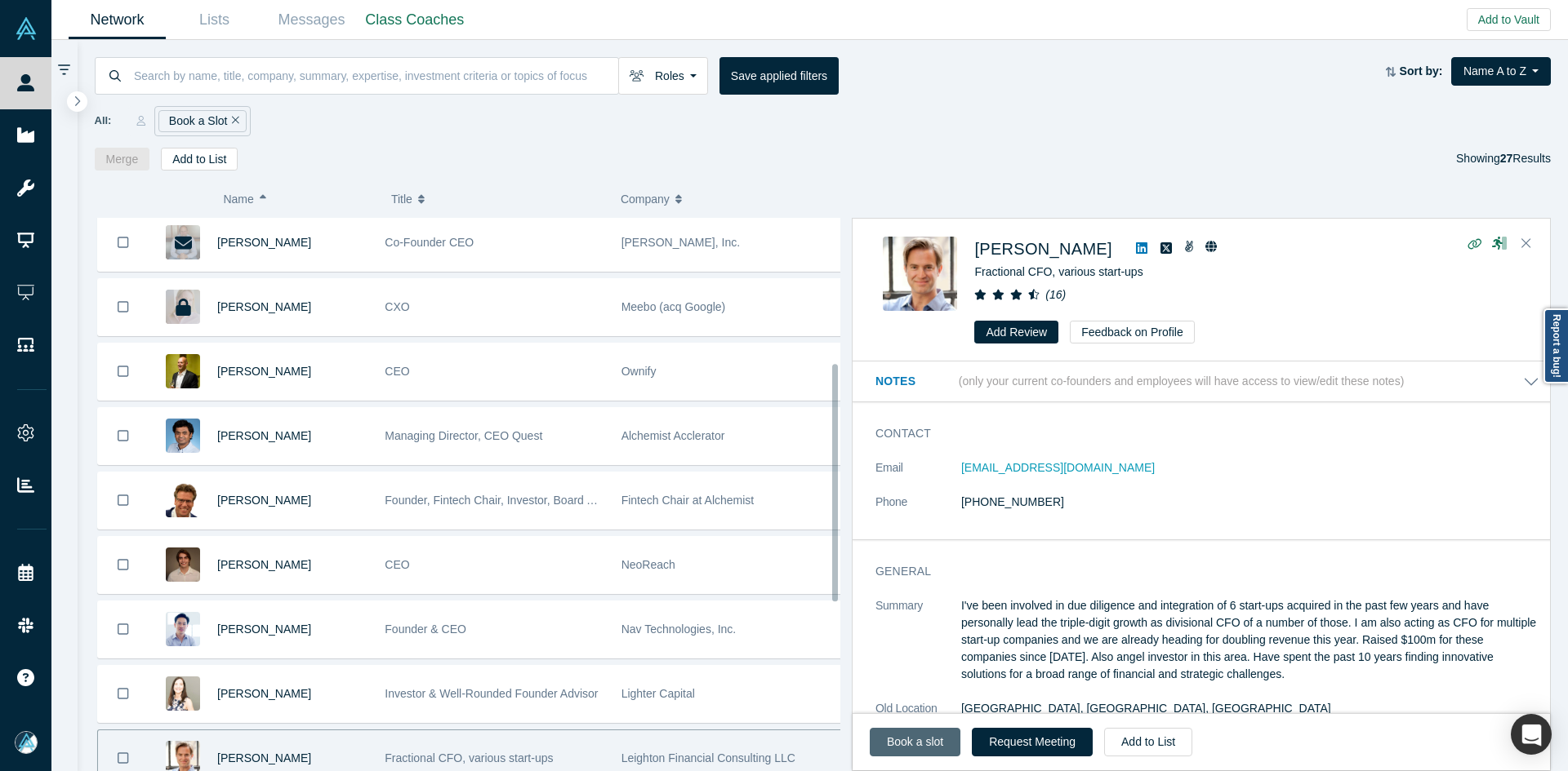
scroll to position [343, 0]
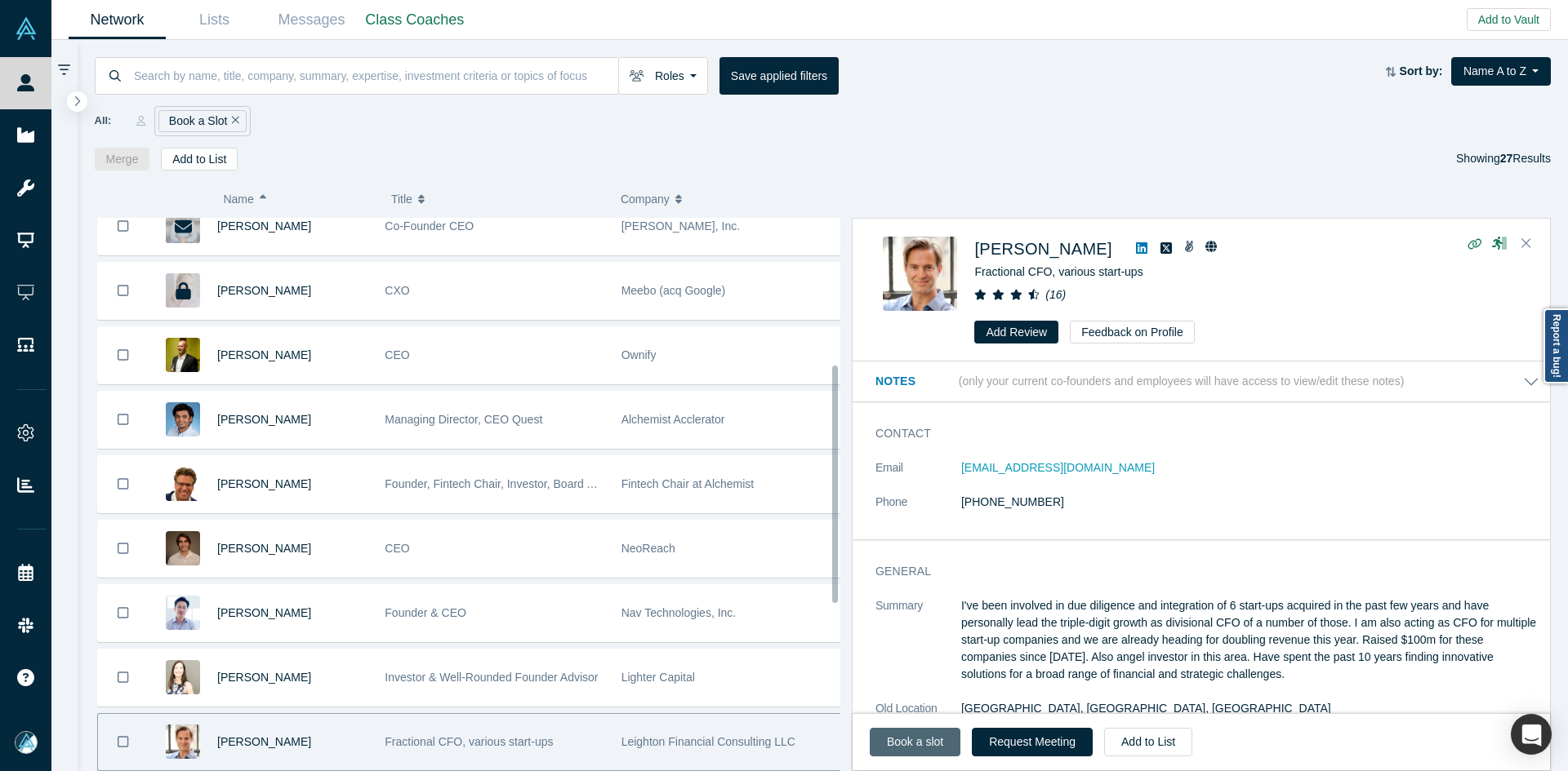
click at [923, 748] on link "Book a slot" at bounding box center [914, 742] width 90 height 28
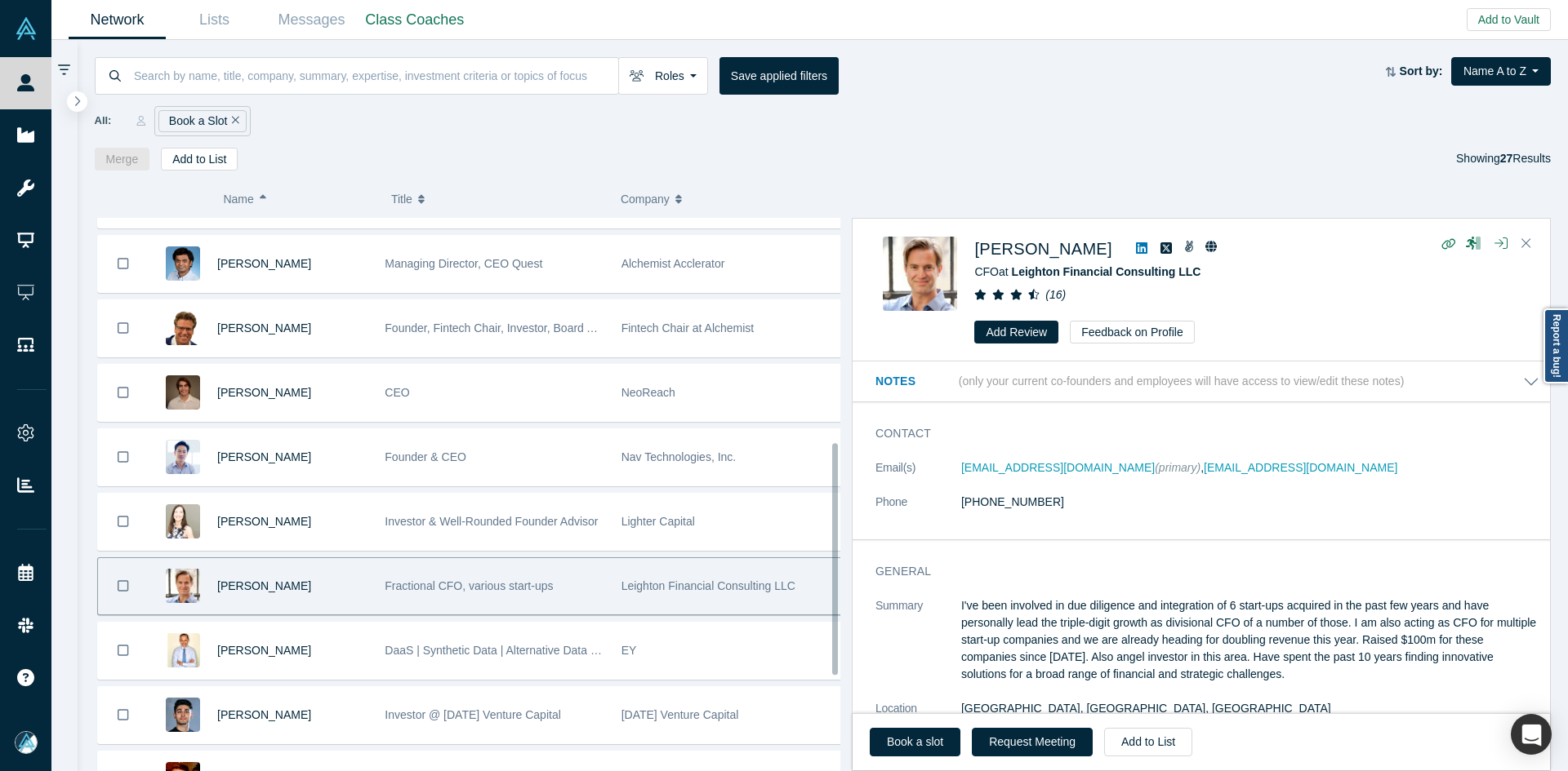
scroll to position [587, 0]
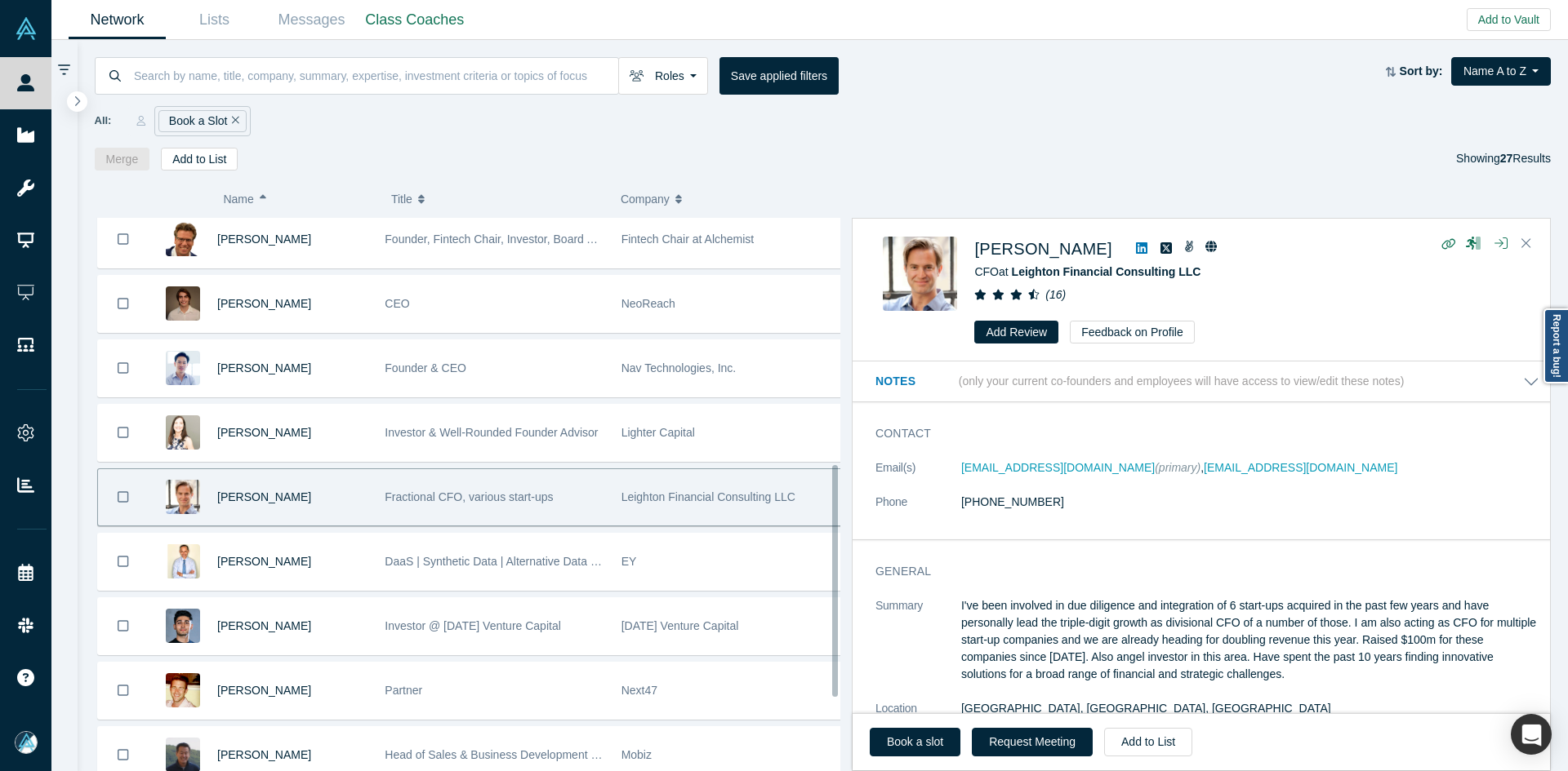
click at [333, 644] on div "Mehron Sharq" at bounding box center [292, 626] width 150 height 56
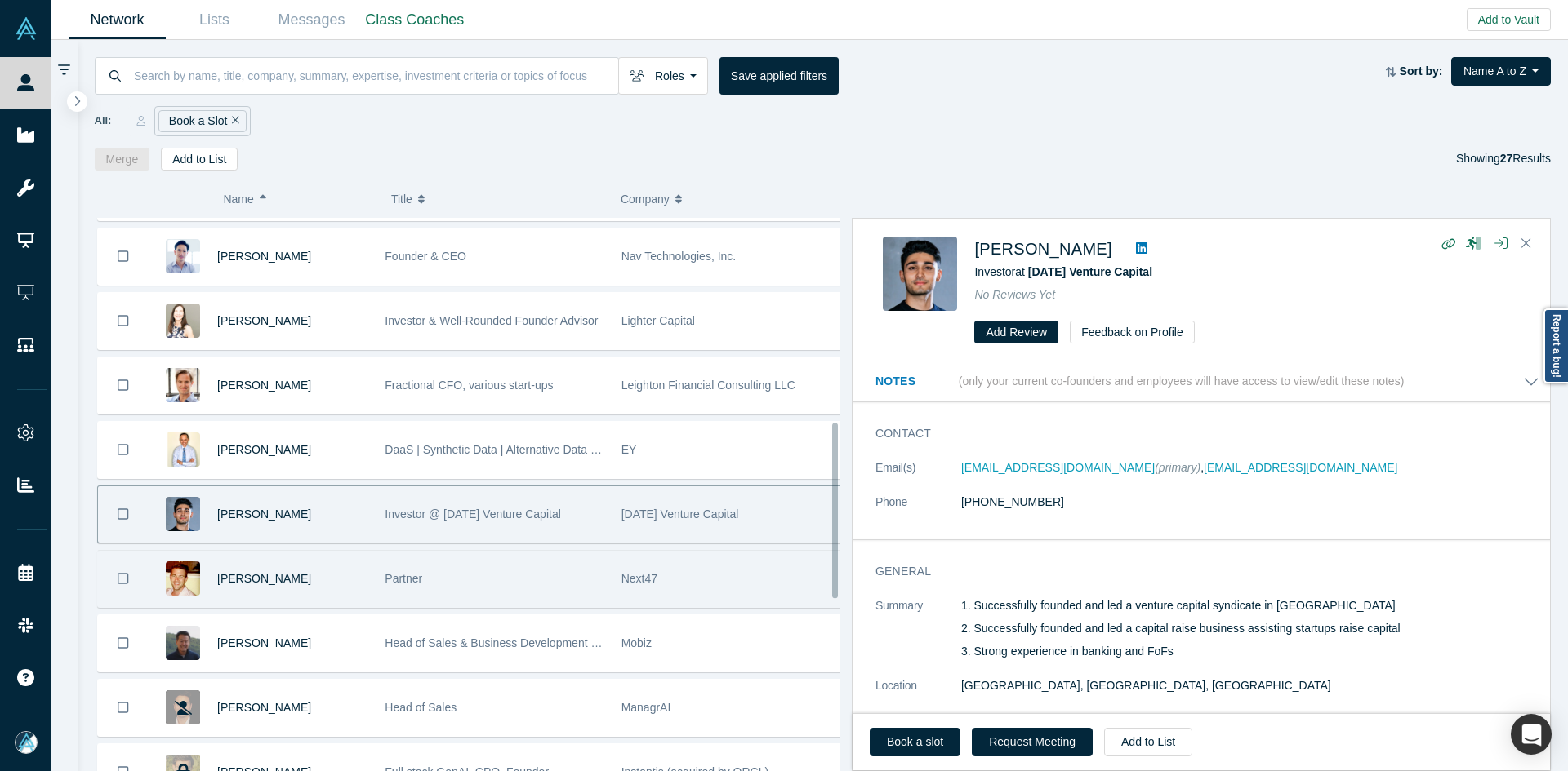
scroll to position [751, 0]
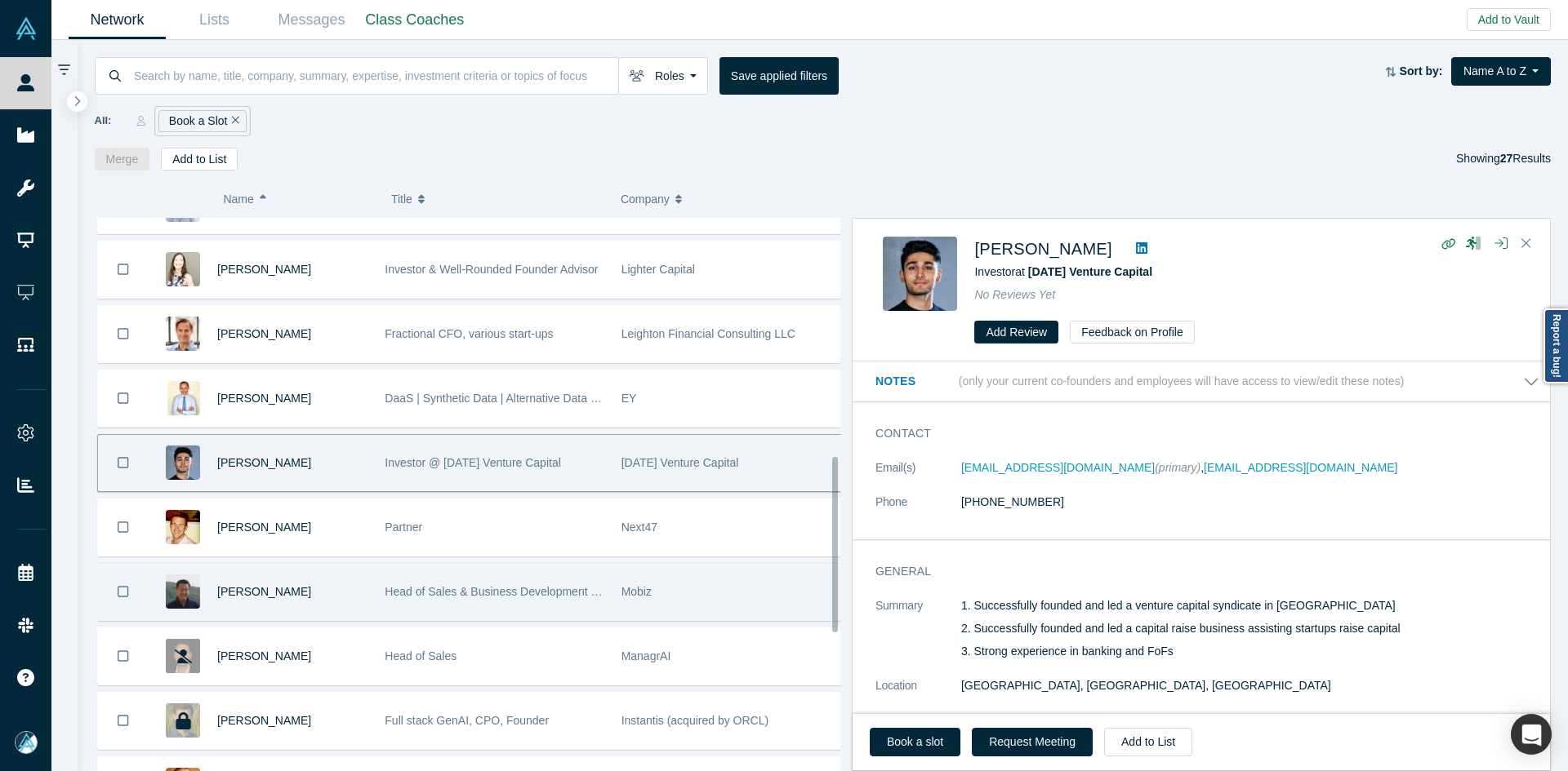
click at [348, 585] on div "Michael Chang" at bounding box center [292, 592] width 150 height 56
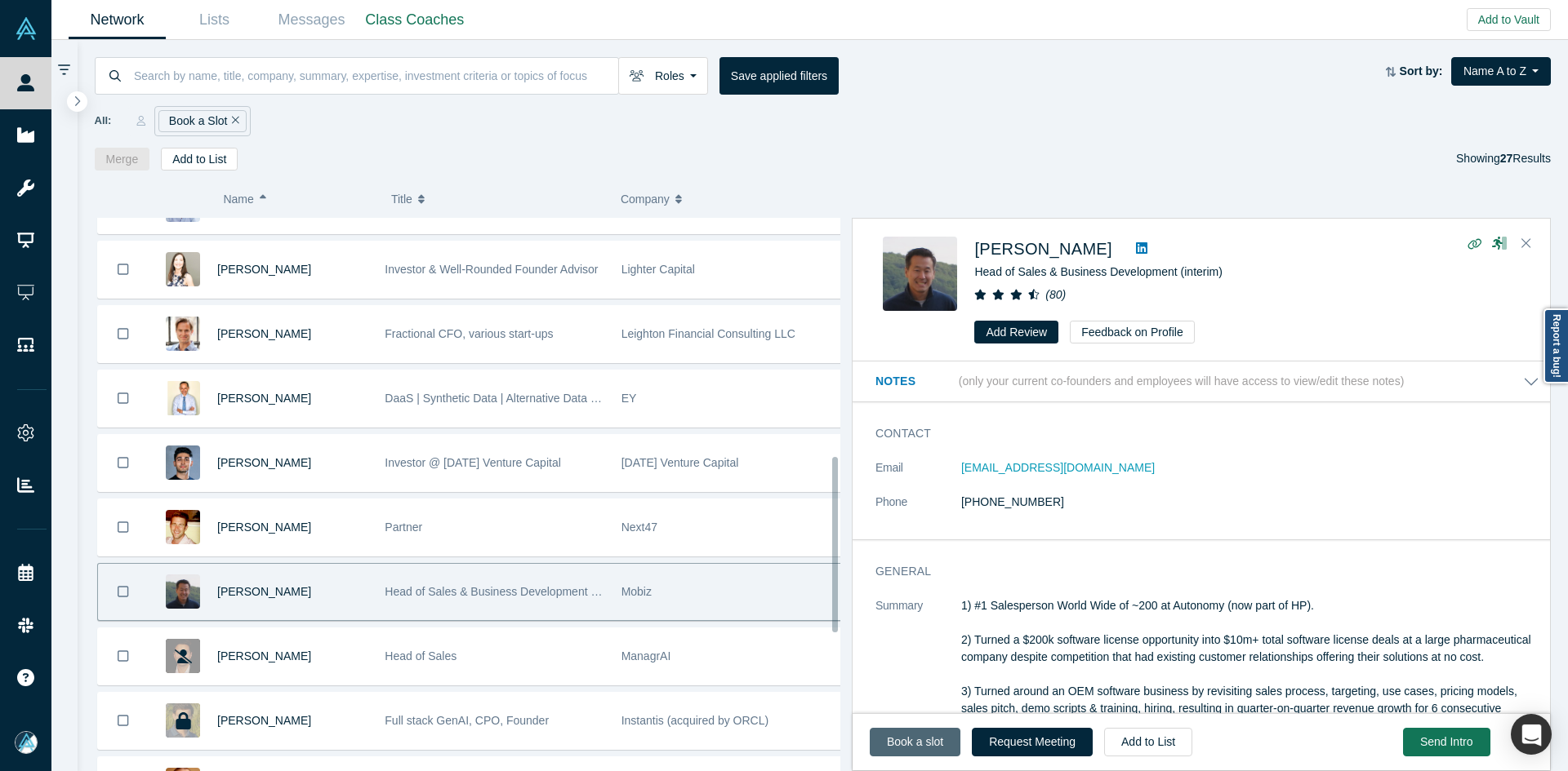
click at [904, 745] on link "Book a slot" at bounding box center [914, 742] width 90 height 28
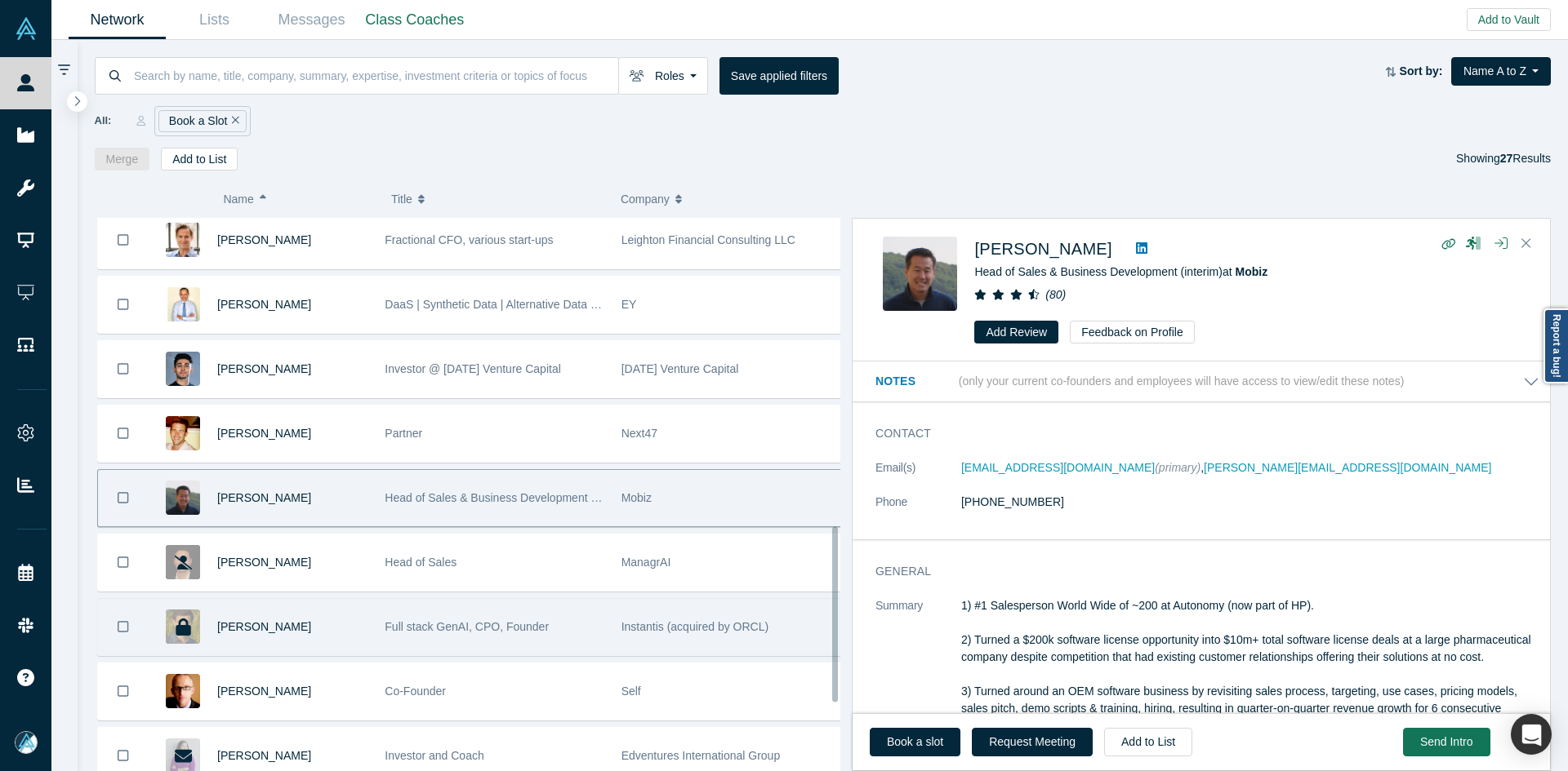
scroll to position [996, 0]
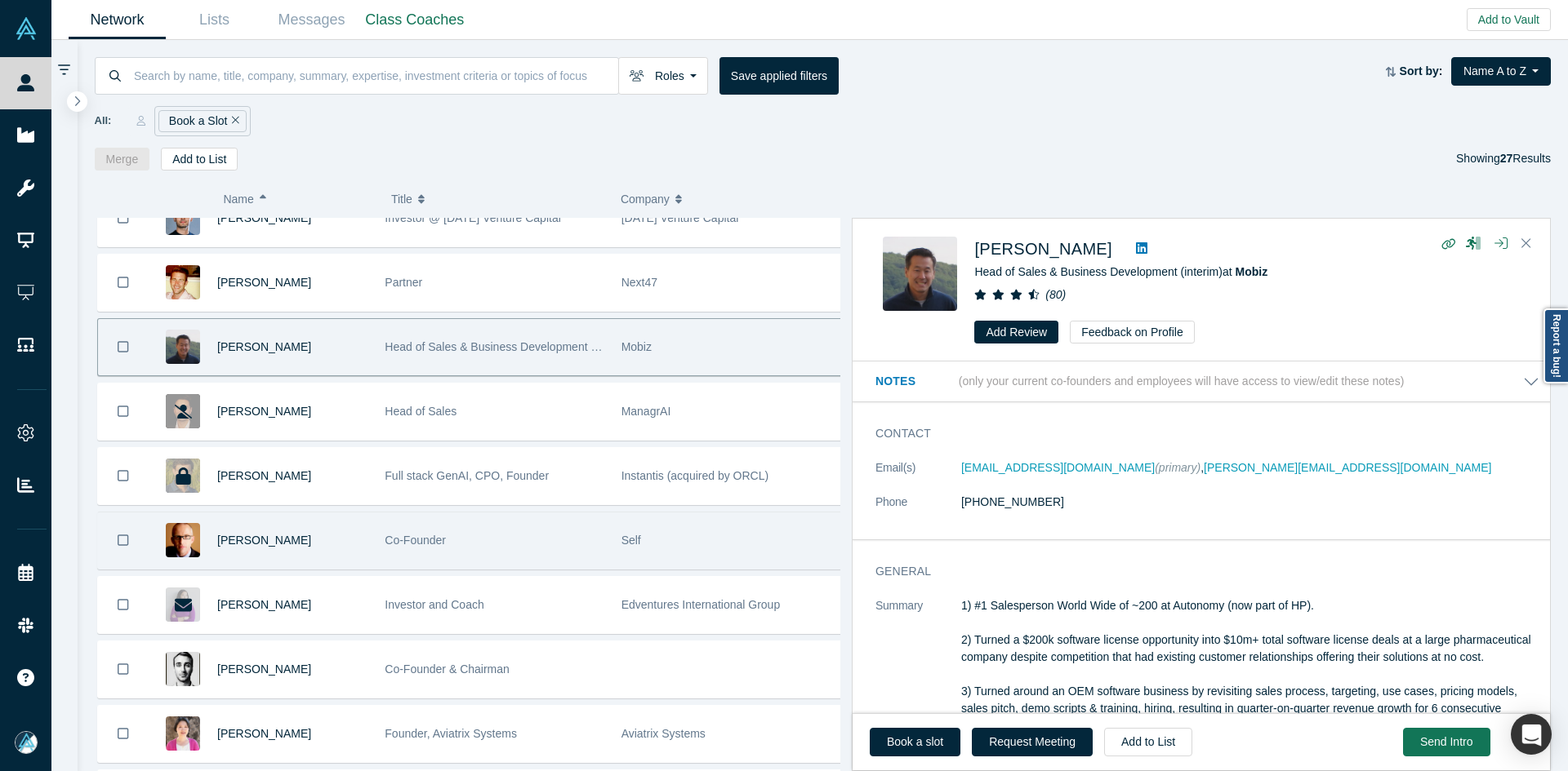
click at [318, 541] on div "Robert Winder" at bounding box center [292, 541] width 150 height 56
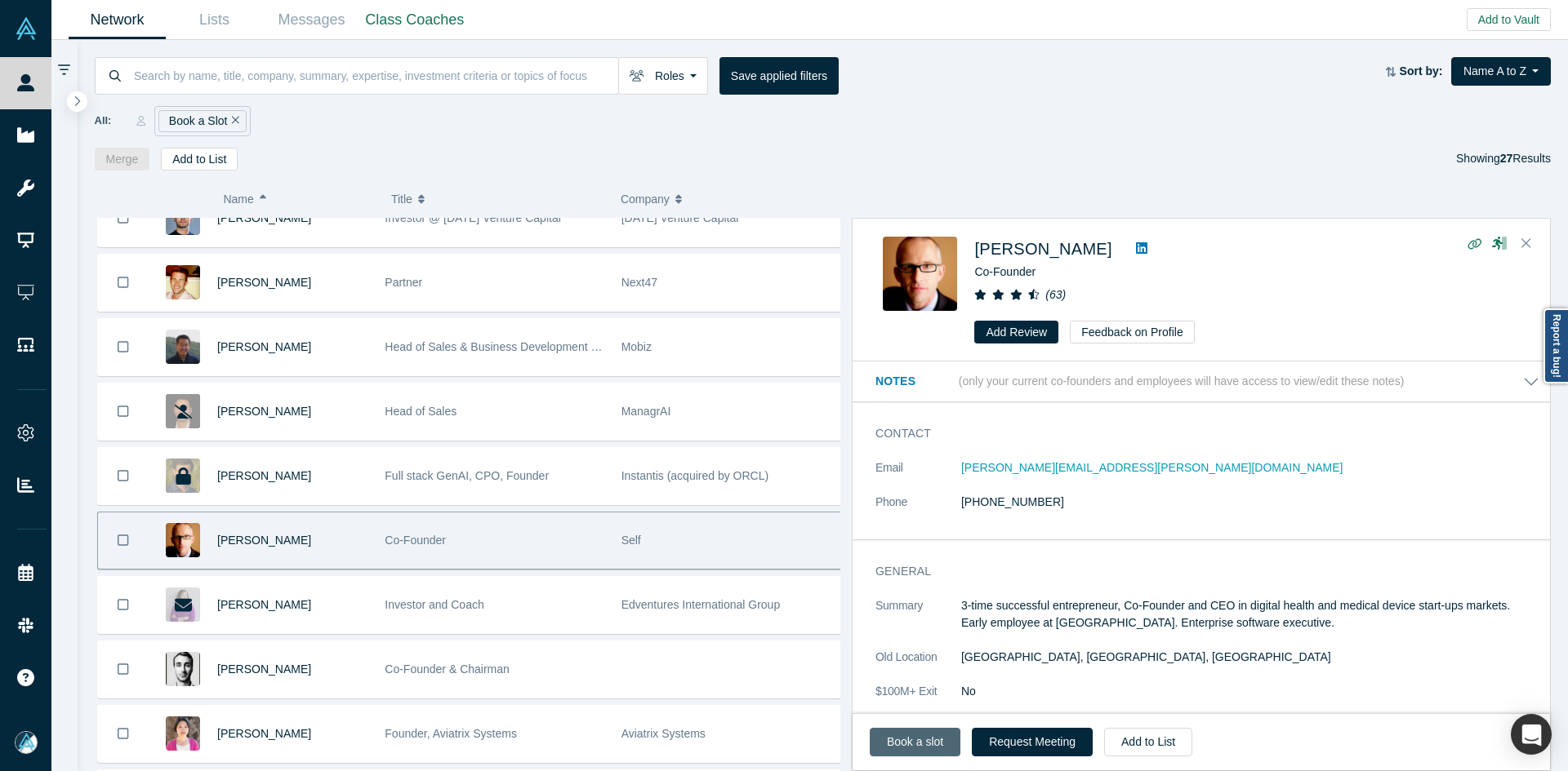
click at [897, 750] on link "Book a slot" at bounding box center [914, 742] width 90 height 28
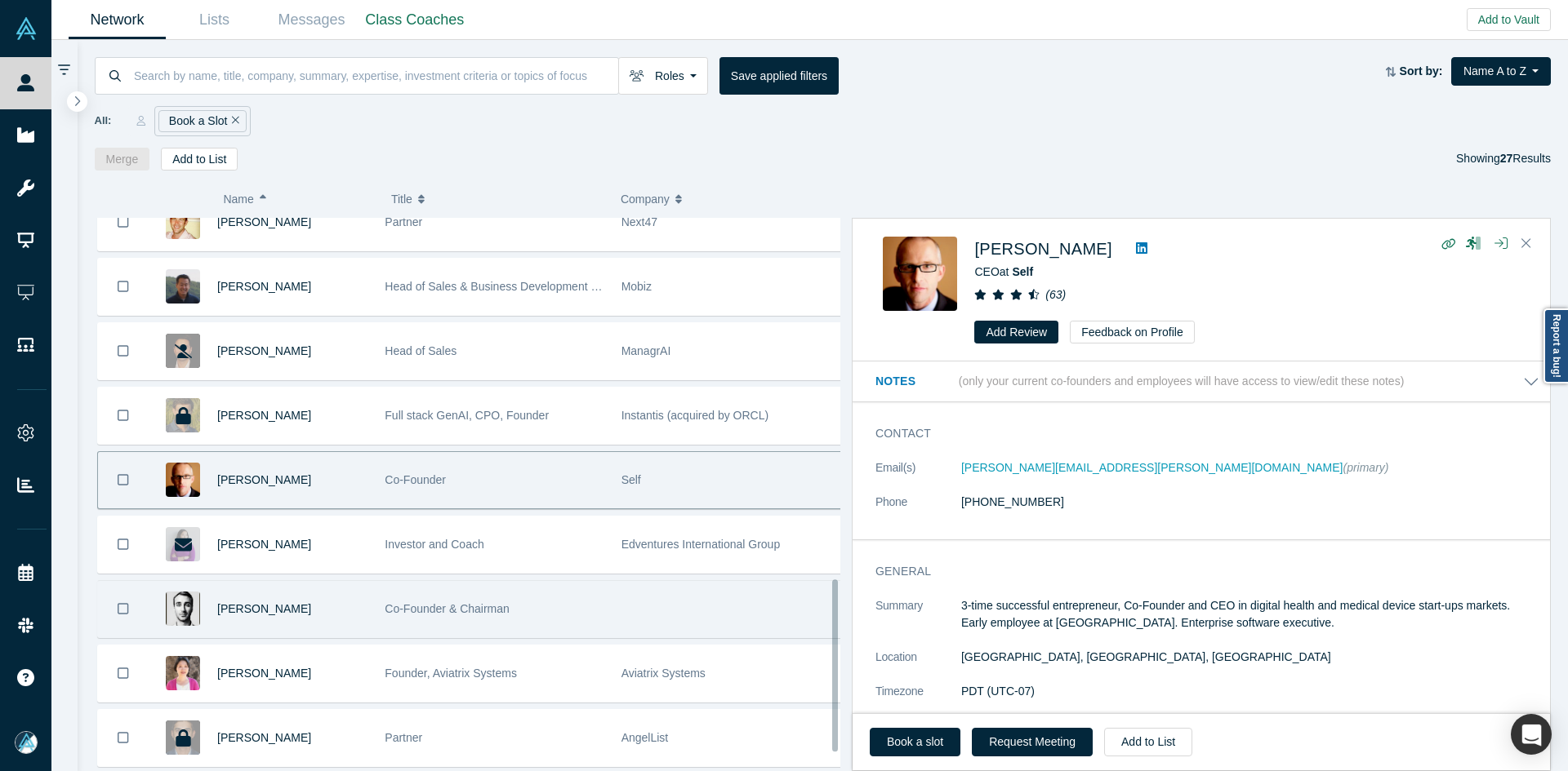
scroll to position [1225, 0]
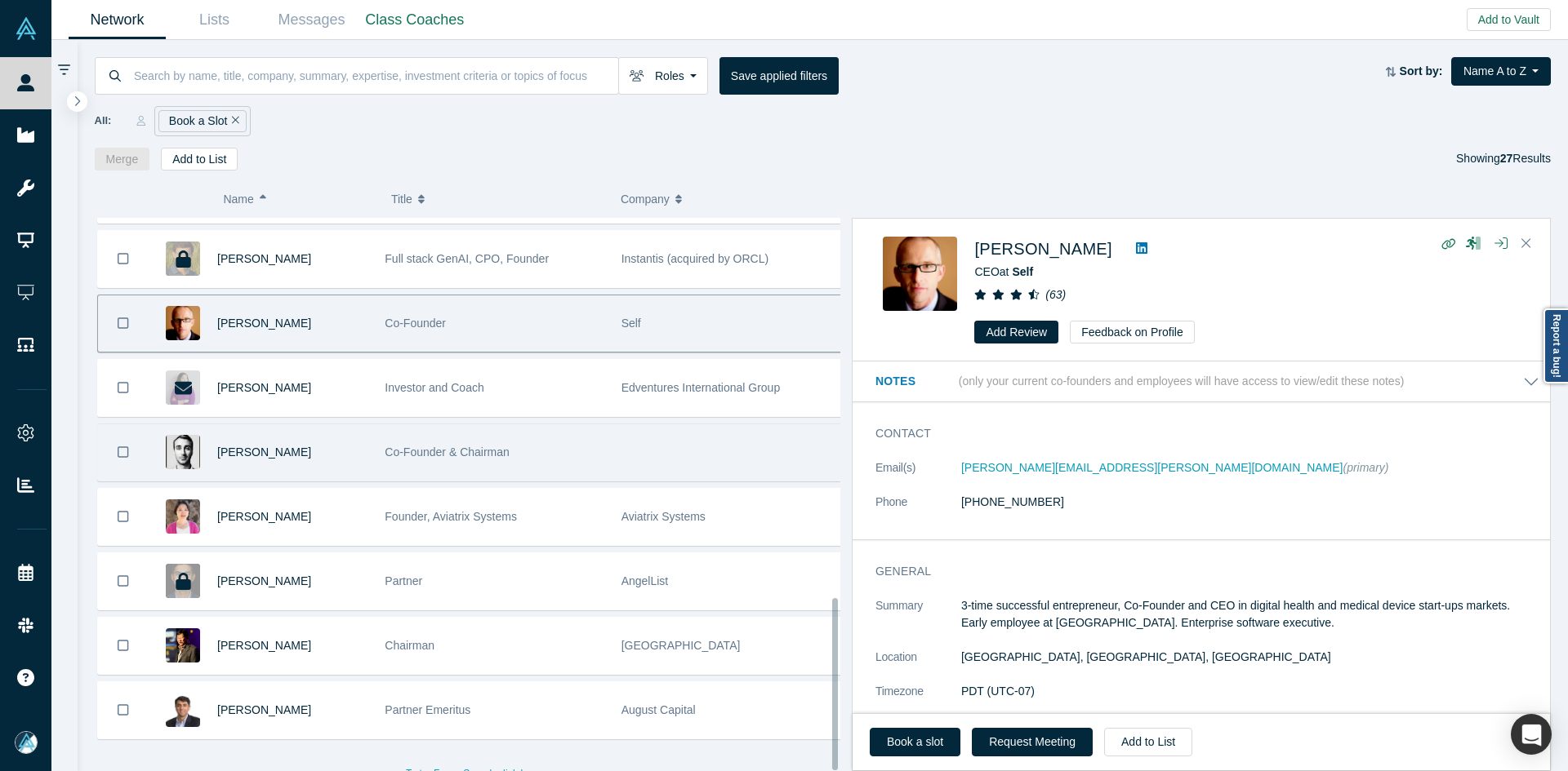
click at [346, 465] on div "Seb Boyer" at bounding box center [292, 452] width 150 height 56
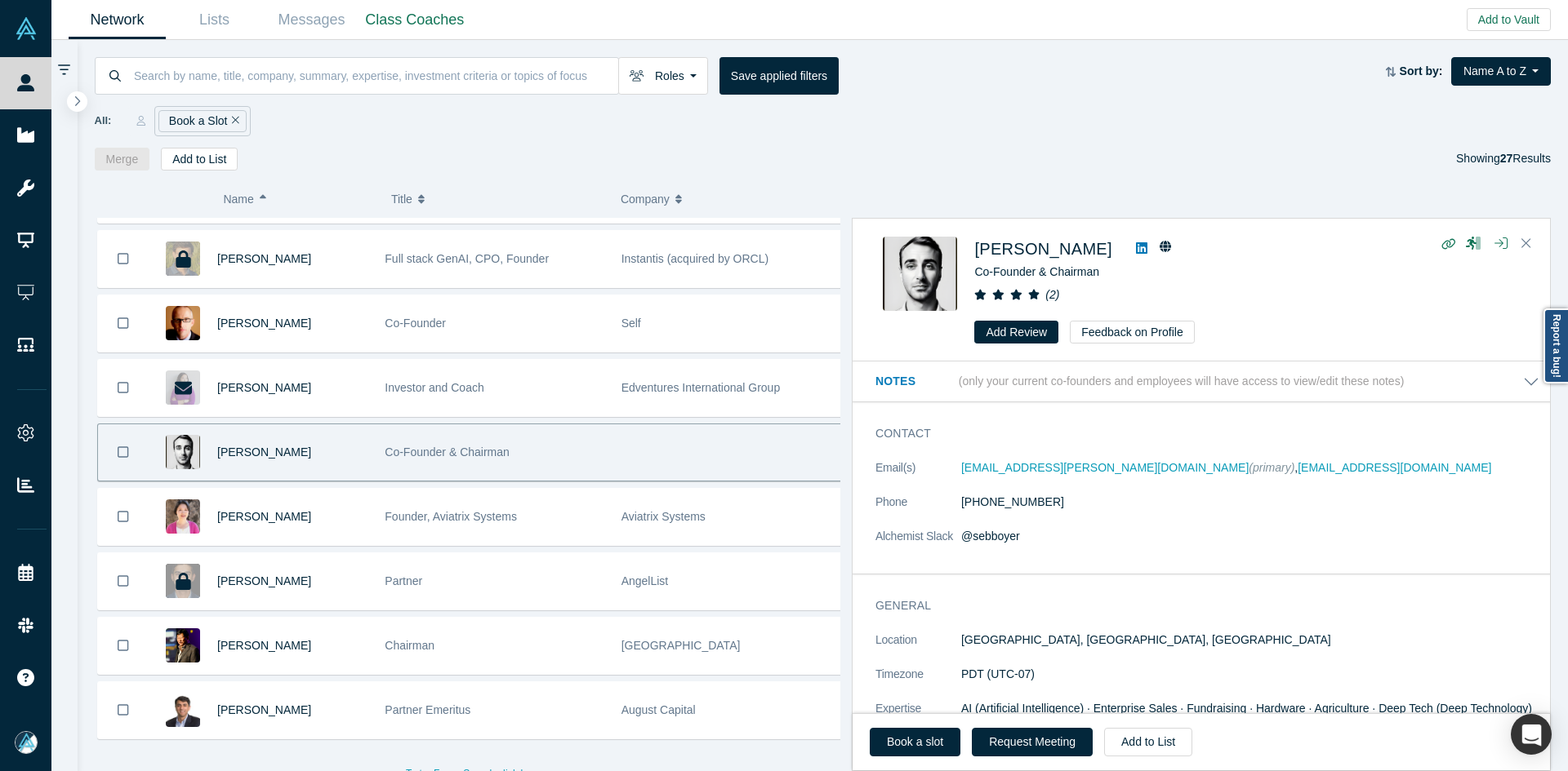
drag, startPoint x: 920, startPoint y: 739, endPoint x: 901, endPoint y: 640, distance: 100.8
click at [922, 745] on link "Book a slot" at bounding box center [914, 742] width 90 height 28
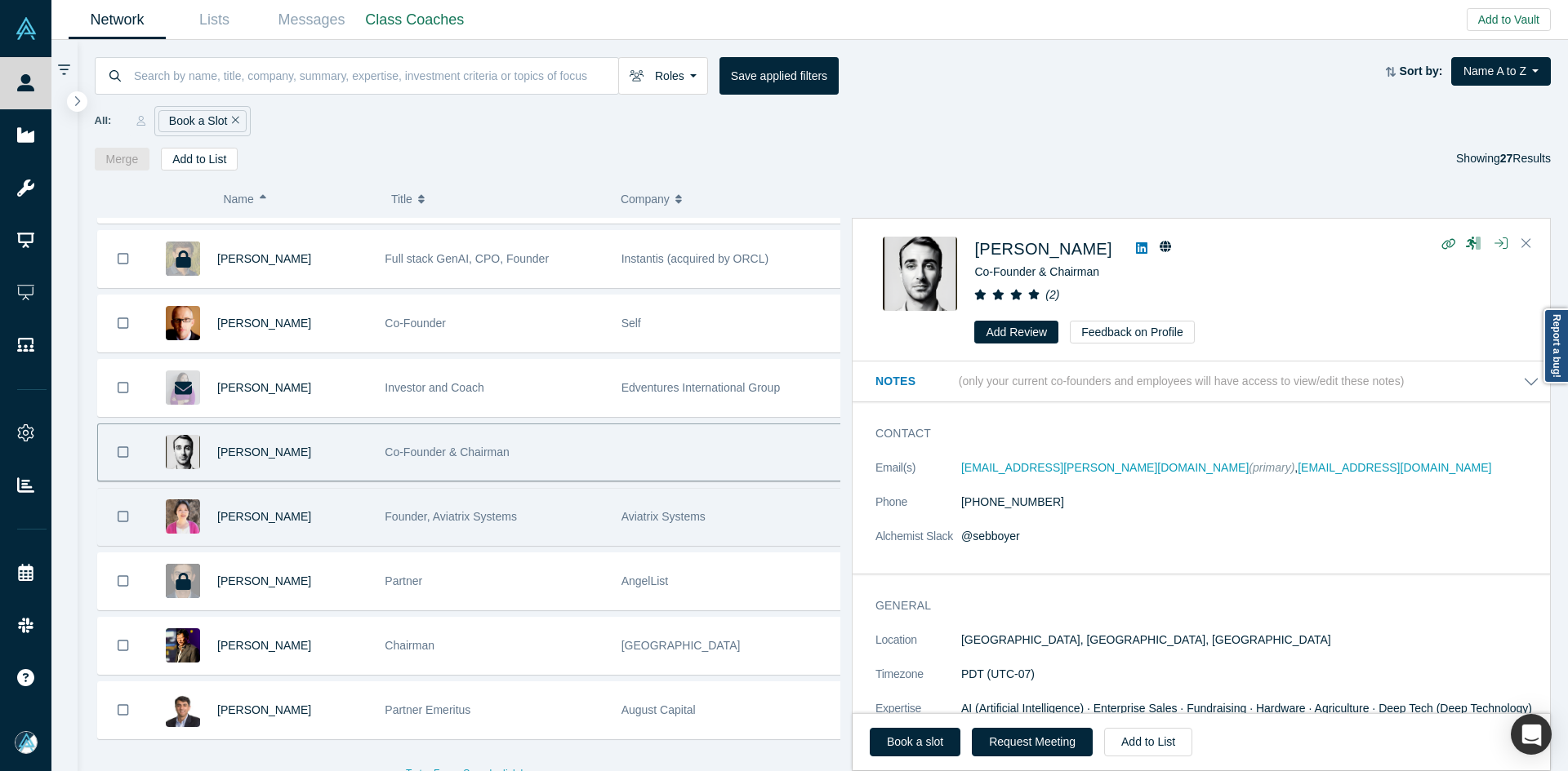
click at [332, 510] on div "Sherry Wei" at bounding box center [292, 517] width 150 height 56
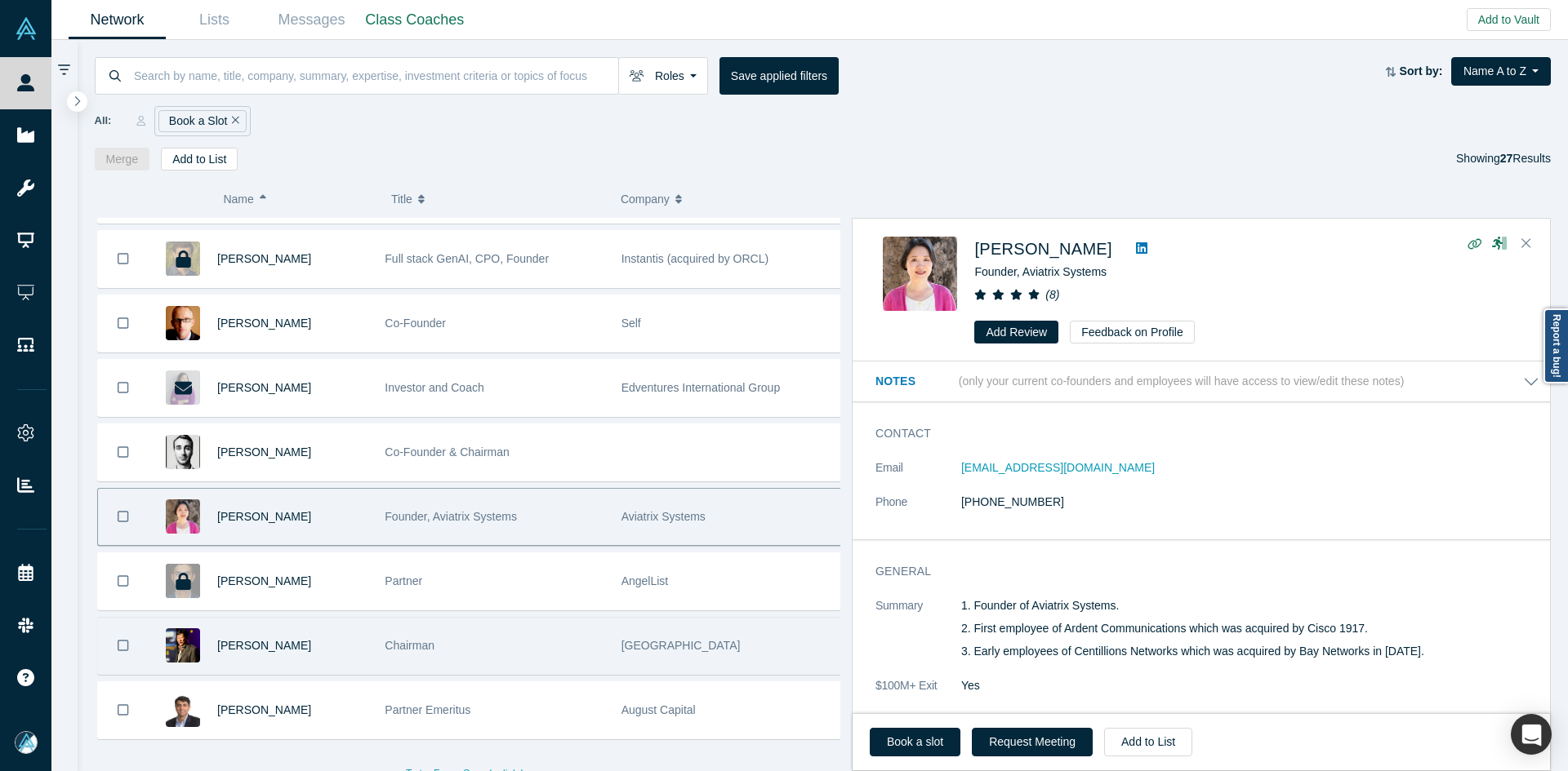
click at [312, 633] on div "Timothy Chou" at bounding box center [292, 646] width 150 height 56
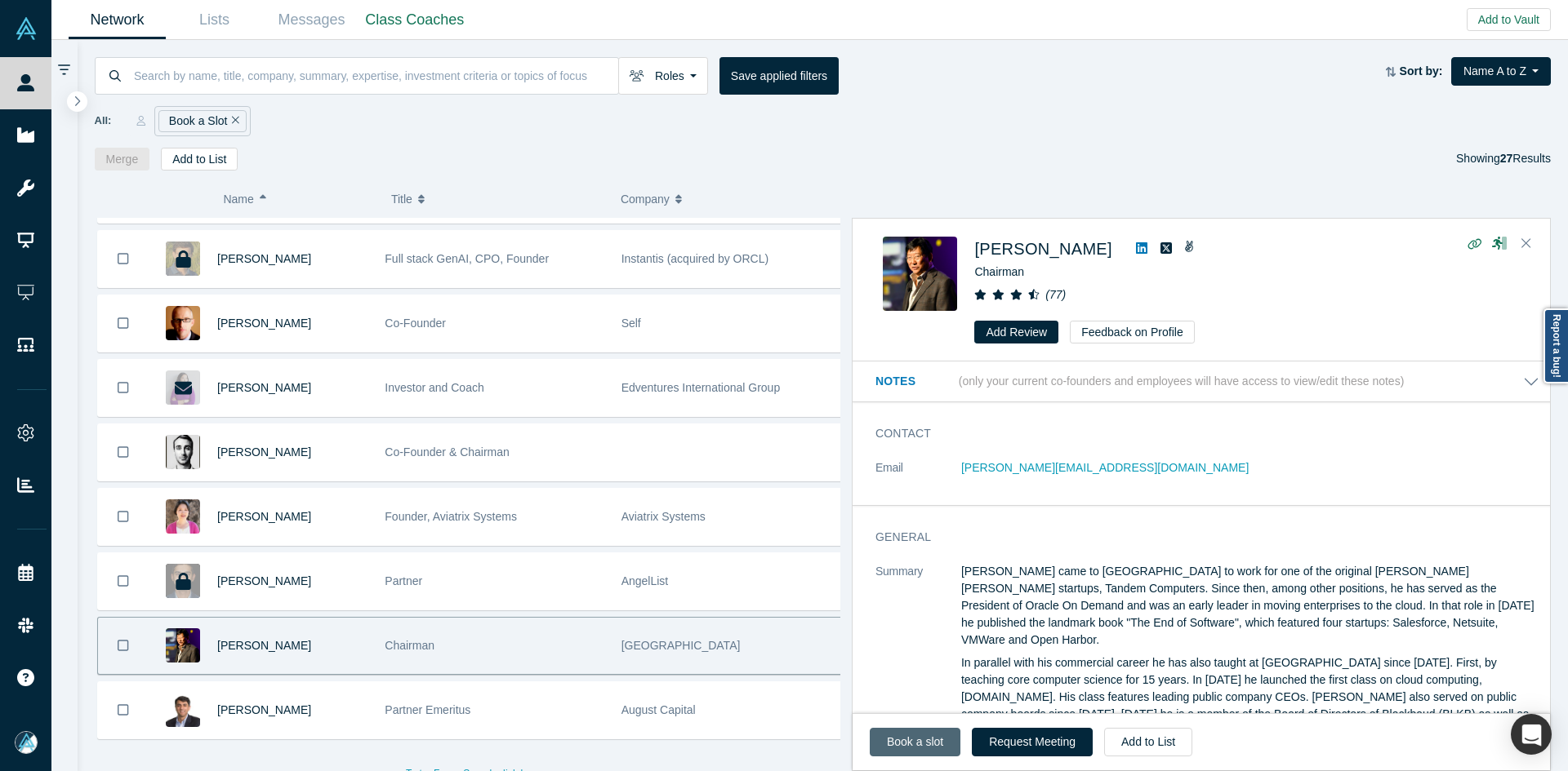
click at [903, 741] on link "Book a slot" at bounding box center [914, 742] width 90 height 28
click at [348, 705] on div "Vivek Mehra" at bounding box center [292, 711] width 150 height 56
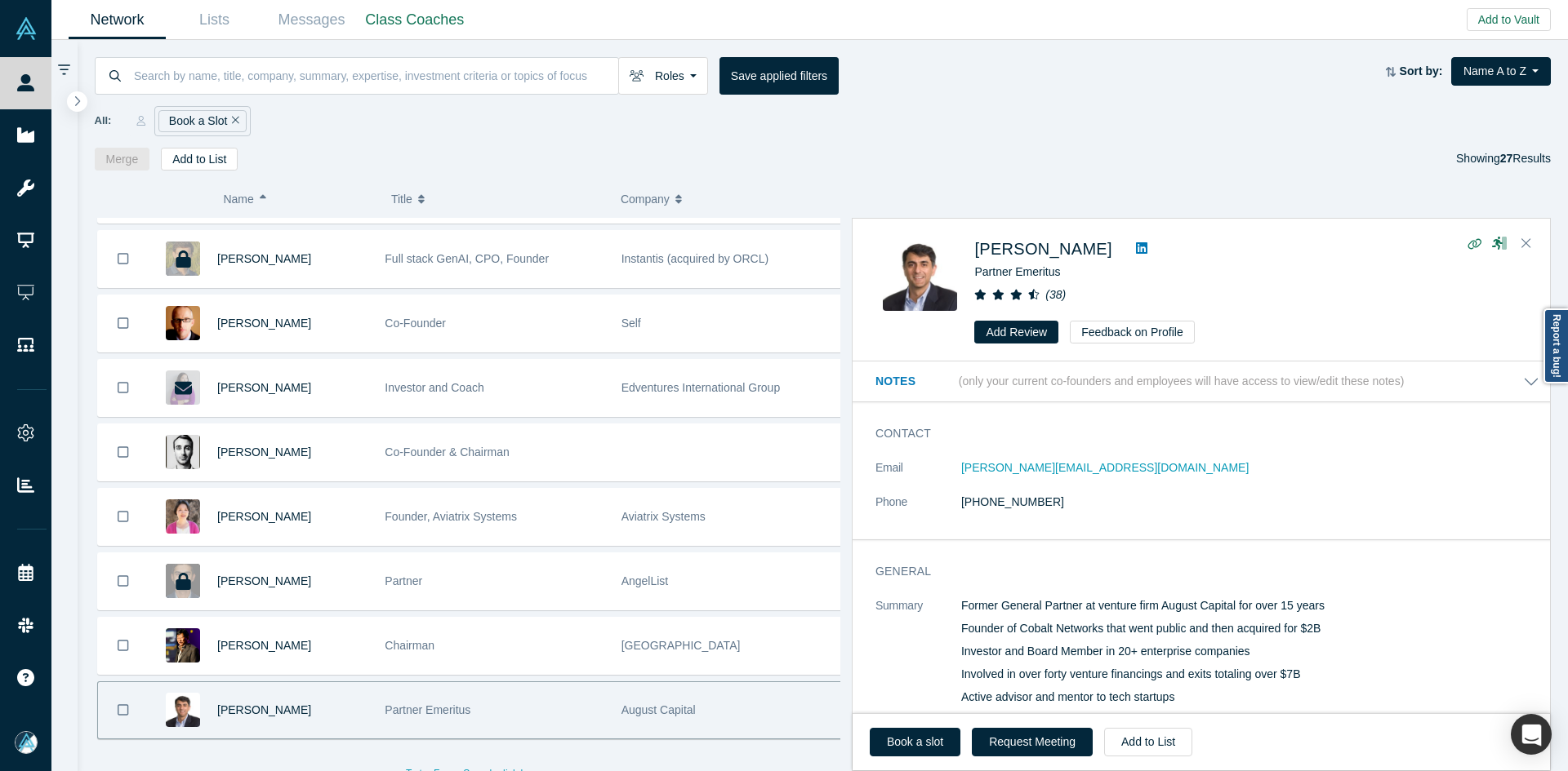
drag, startPoint x: 914, startPoint y: 750, endPoint x: 880, endPoint y: 413, distance: 338.7
click at [914, 750] on link "Book a slot" at bounding box center [914, 742] width 90 height 28
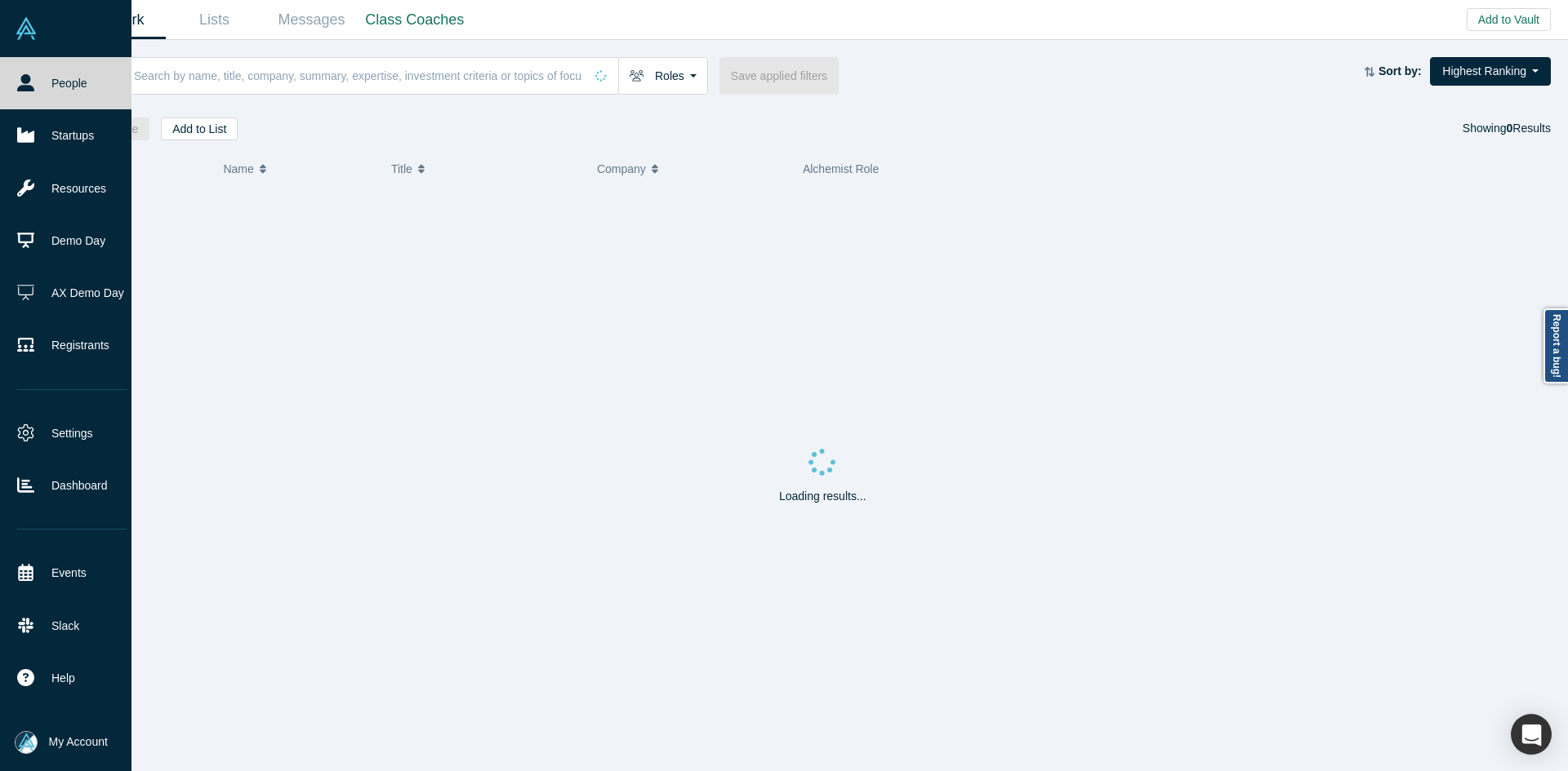
drag, startPoint x: 16, startPoint y: 747, endPoint x: 49, endPoint y: 750, distance: 33.1
click at [17, 747] on img at bounding box center [26, 743] width 23 height 23
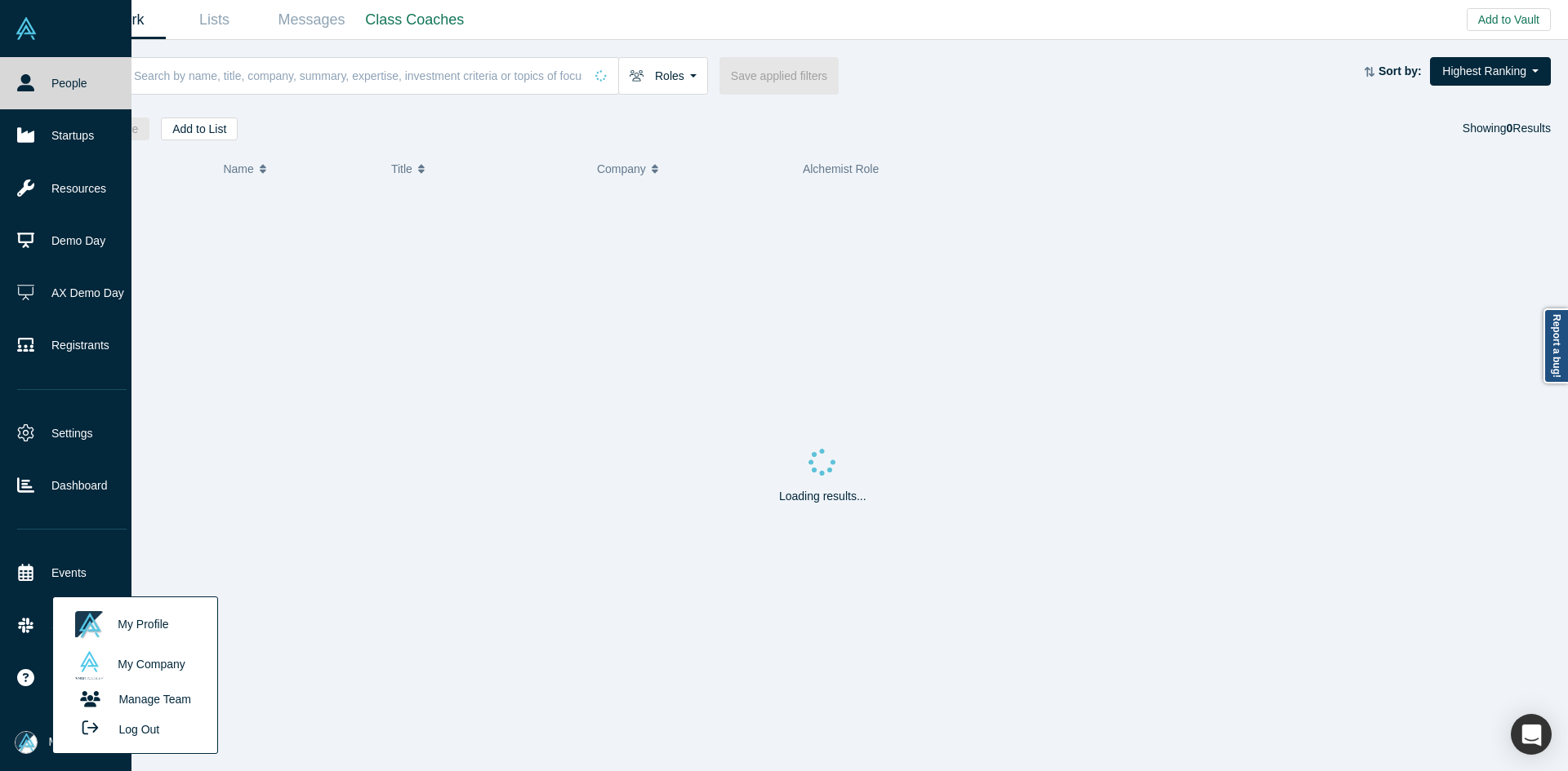
click at [129, 737] on button "Log Out" at bounding box center [116, 728] width 98 height 30
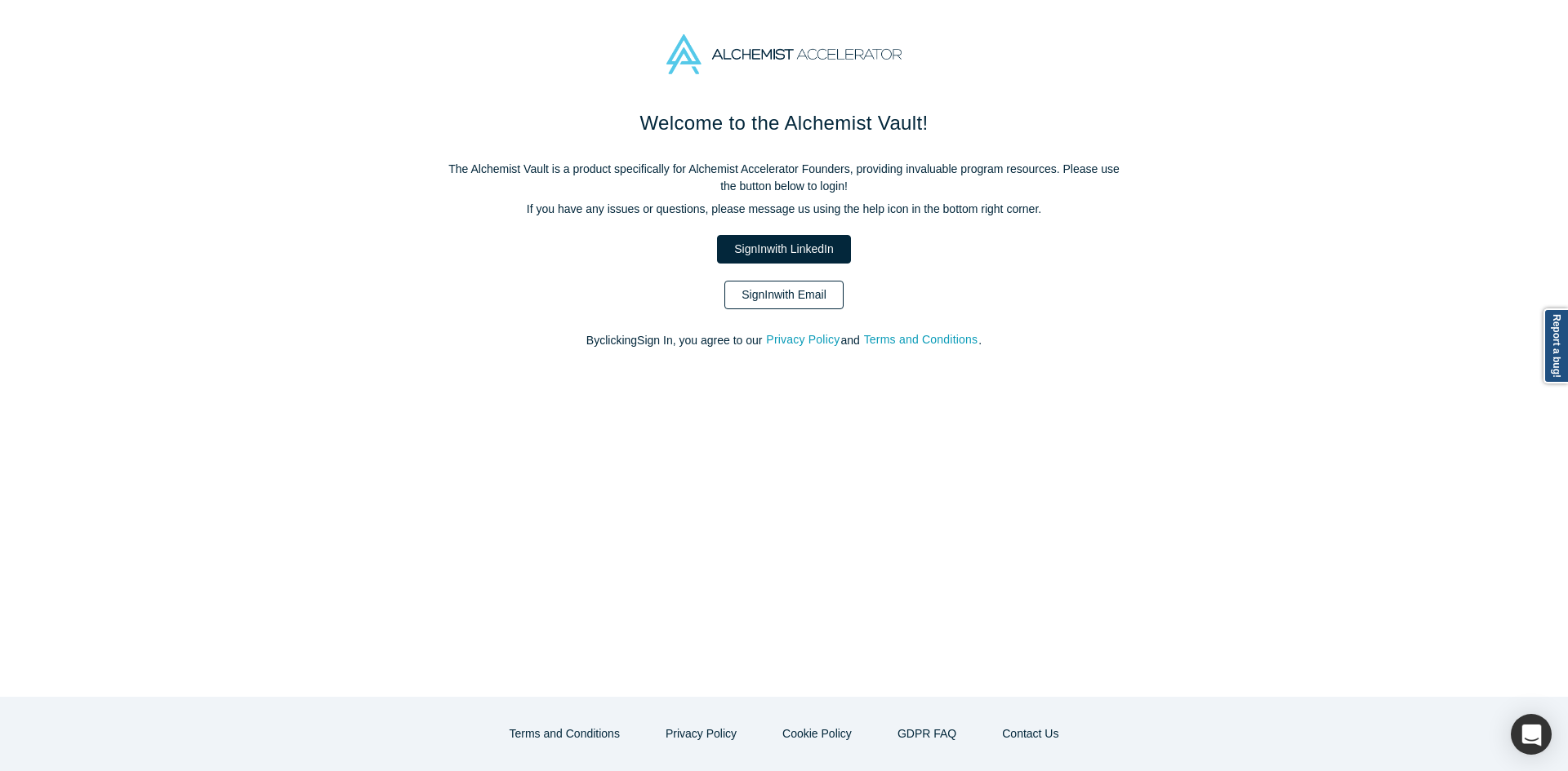
click at [773, 294] on link "Sign In with Email" at bounding box center [784, 295] width 120 height 28
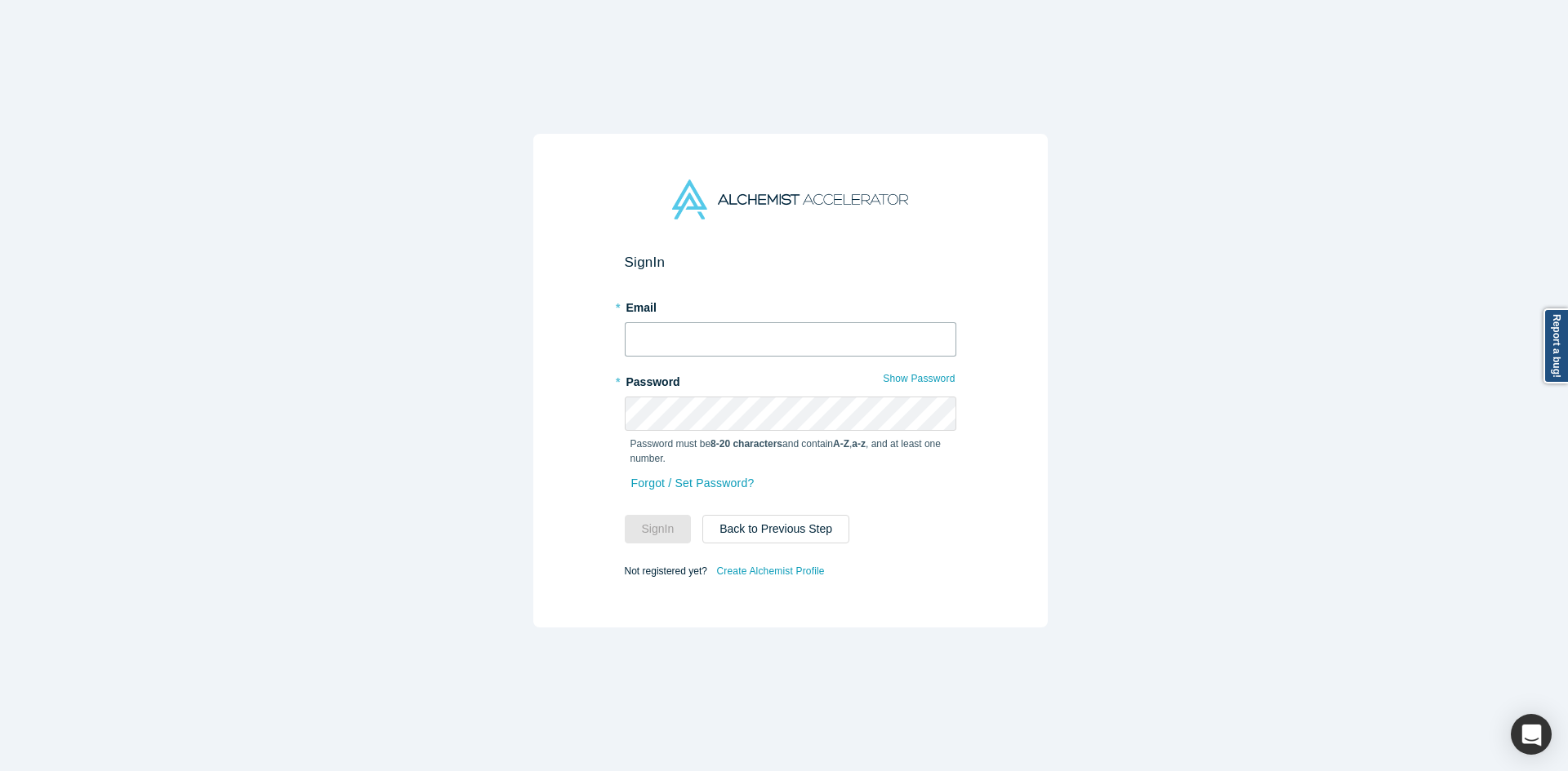
click at [775, 325] on input "text" at bounding box center [790, 339] width 332 height 34
click at [694, 334] on input "text" at bounding box center [790, 339] width 332 height 34
type input "[EMAIL_ADDRESS][DOMAIN_NAME]"
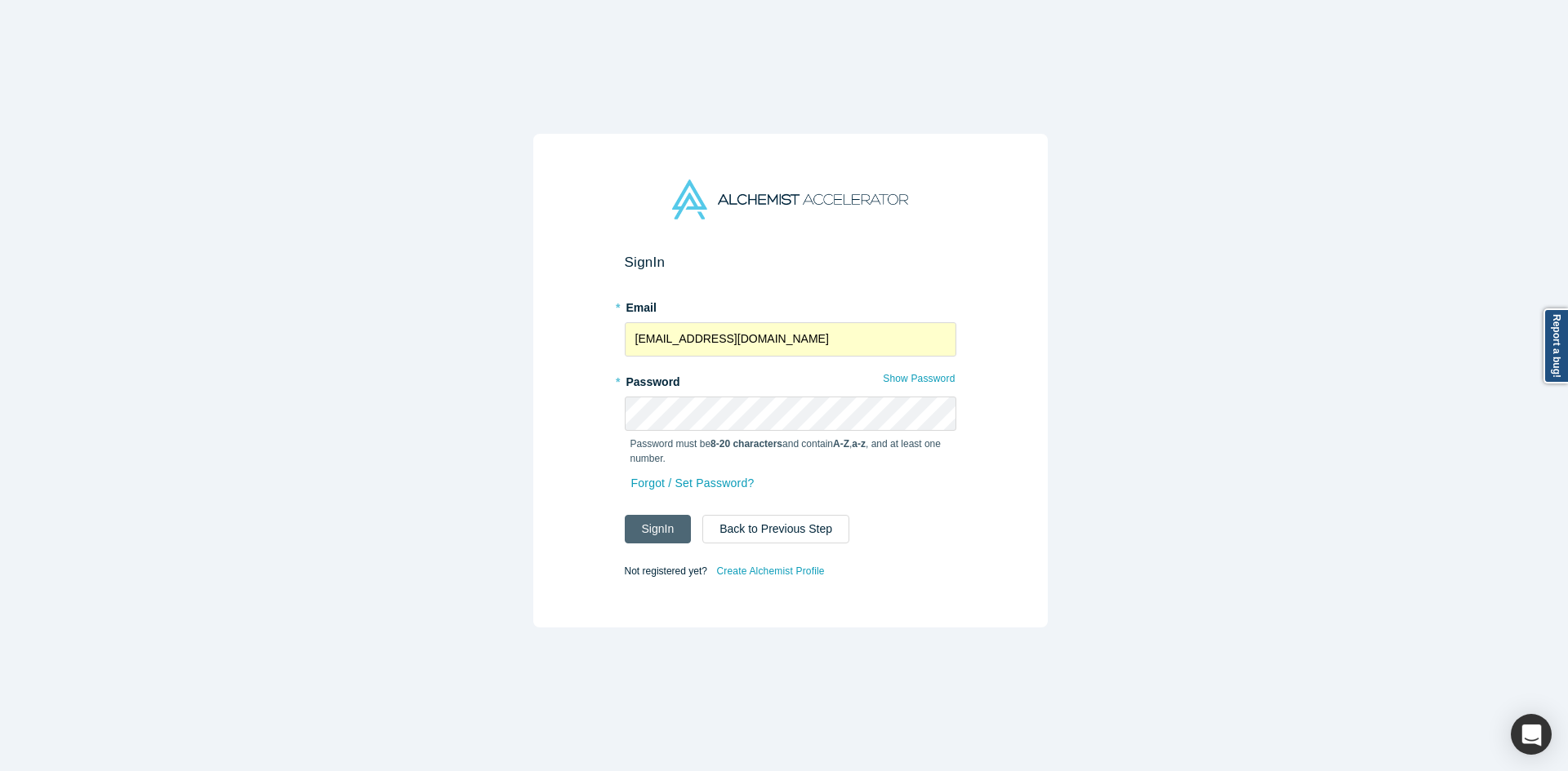
click at [659, 525] on button "Sign In" at bounding box center [658, 529] width 67 height 28
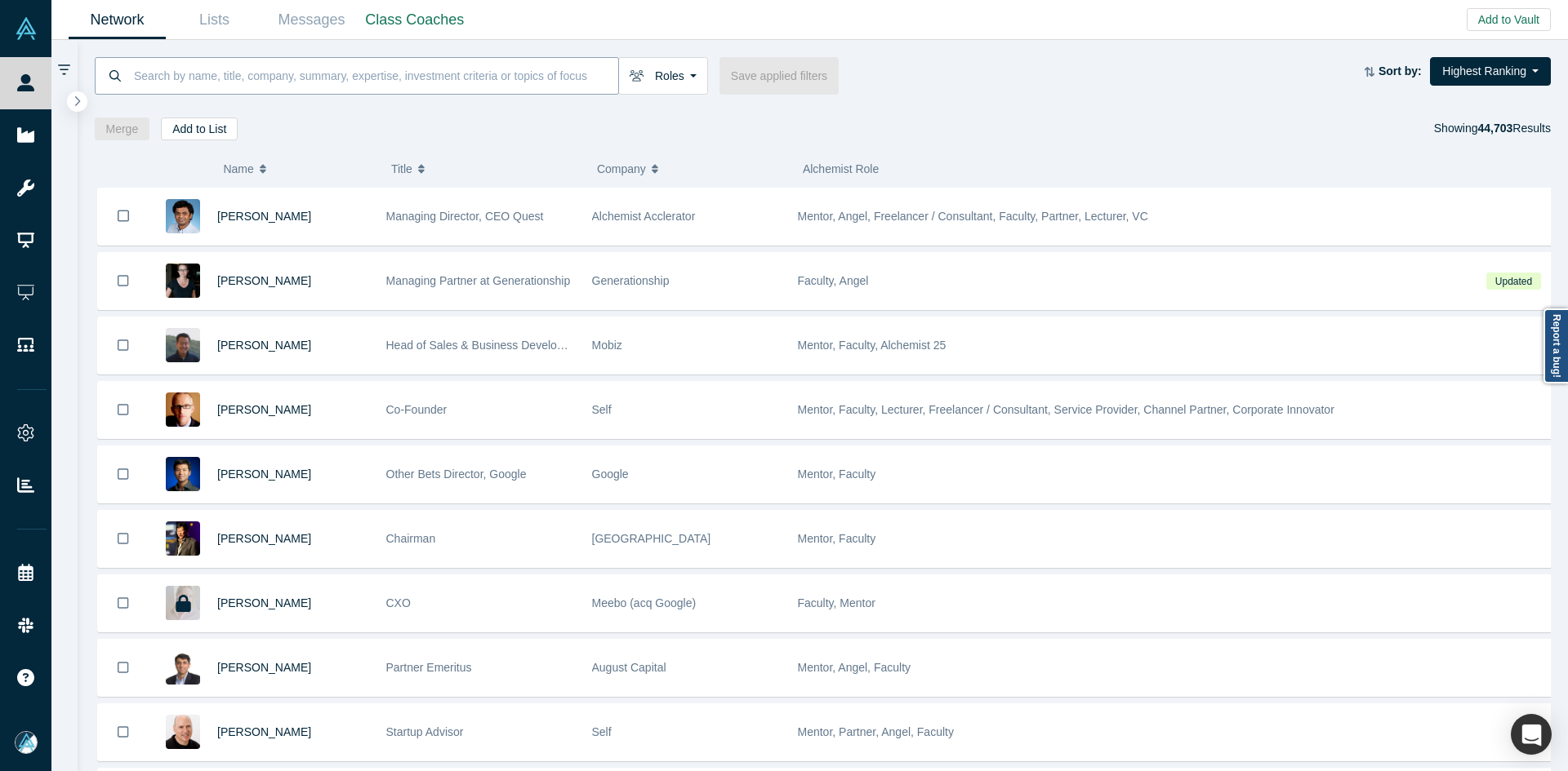
click at [267, 77] on input at bounding box center [374, 75] width 485 height 38
paste input "Cindy Wei"
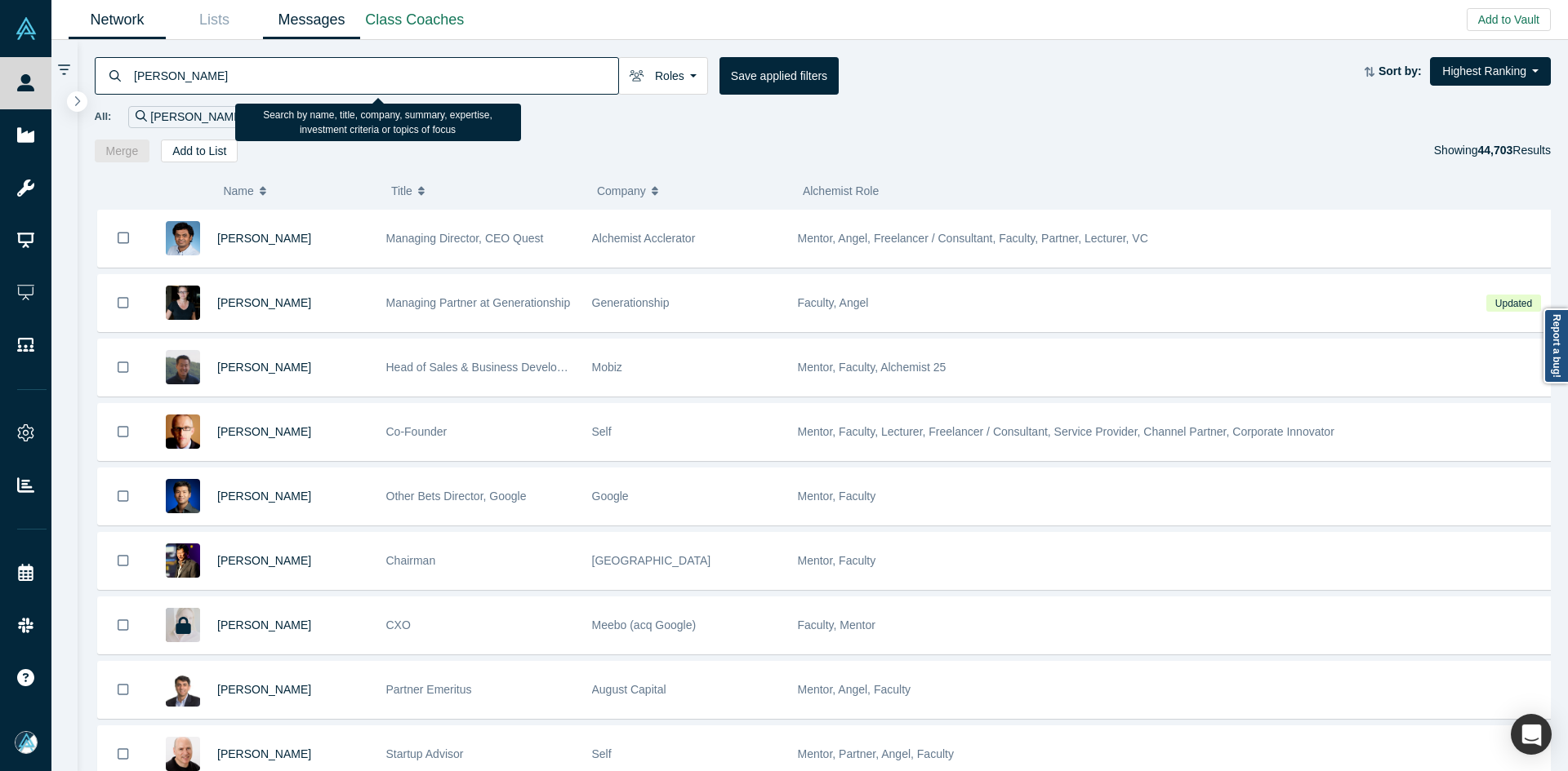
type input "Cindy Wei"
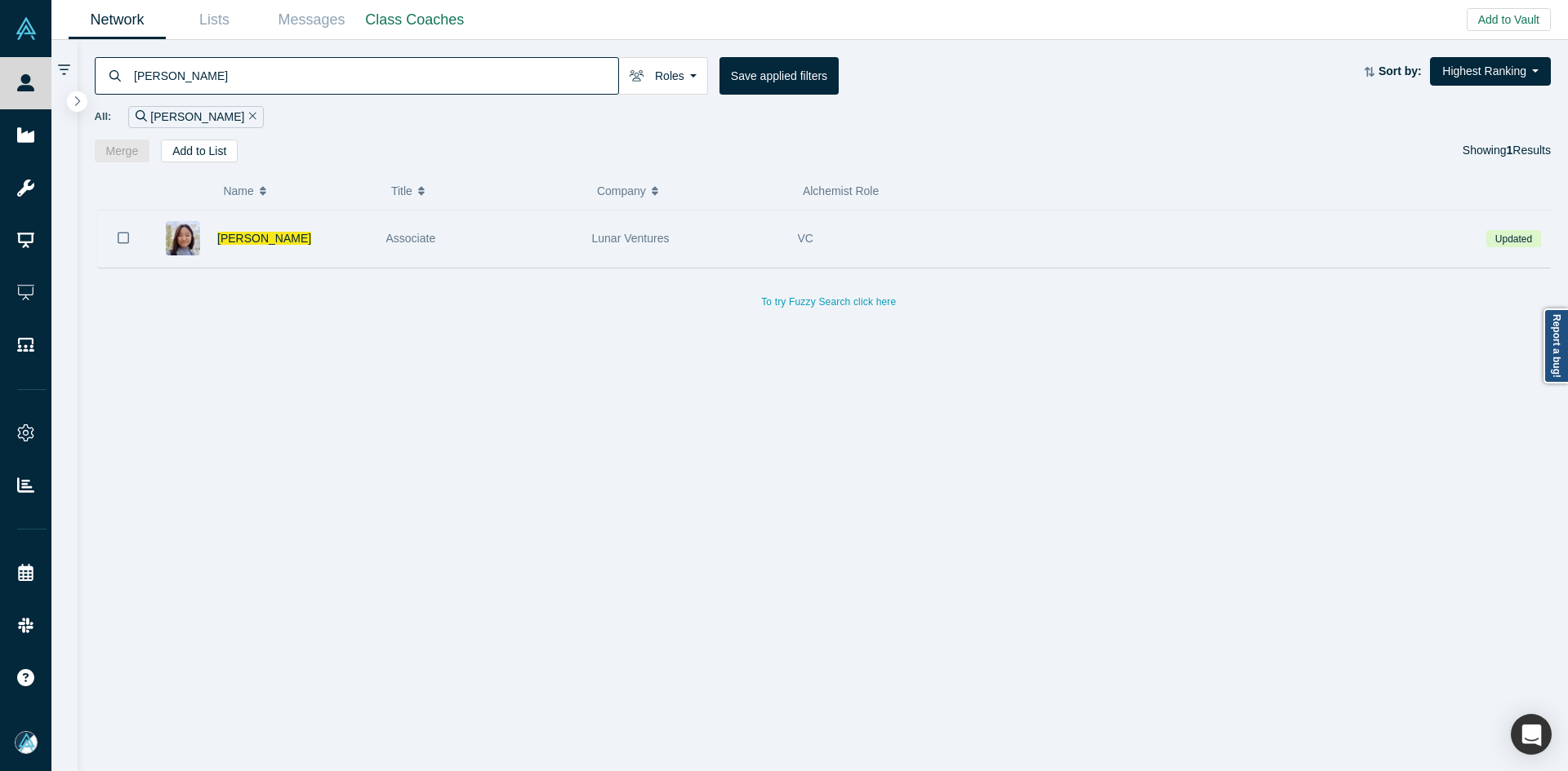
click at [125, 241] on icon "Bookmark" at bounding box center [124, 238] width 12 height 16
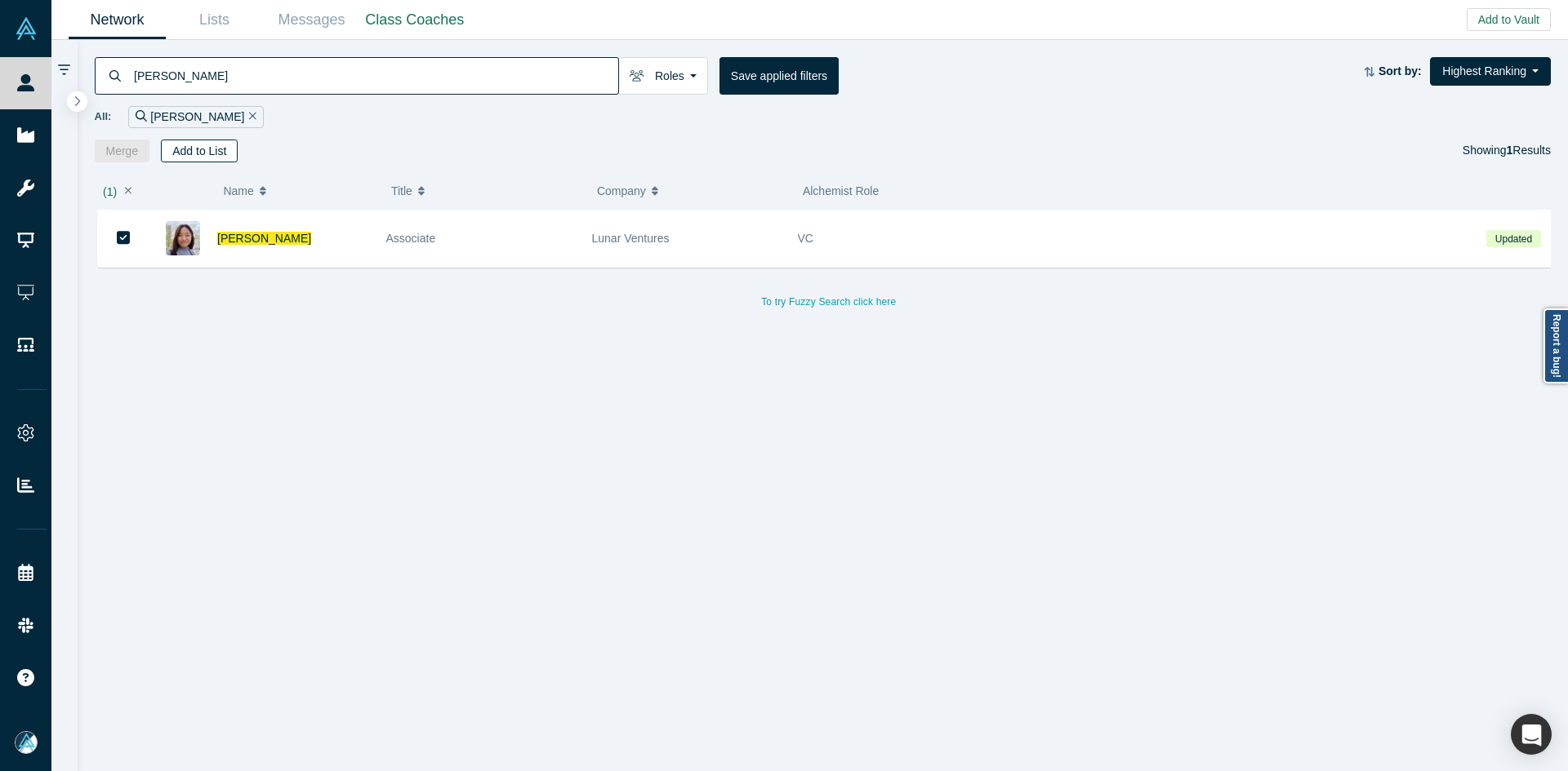
click at [217, 150] on button "Add to List" at bounding box center [198, 152] width 77 height 23
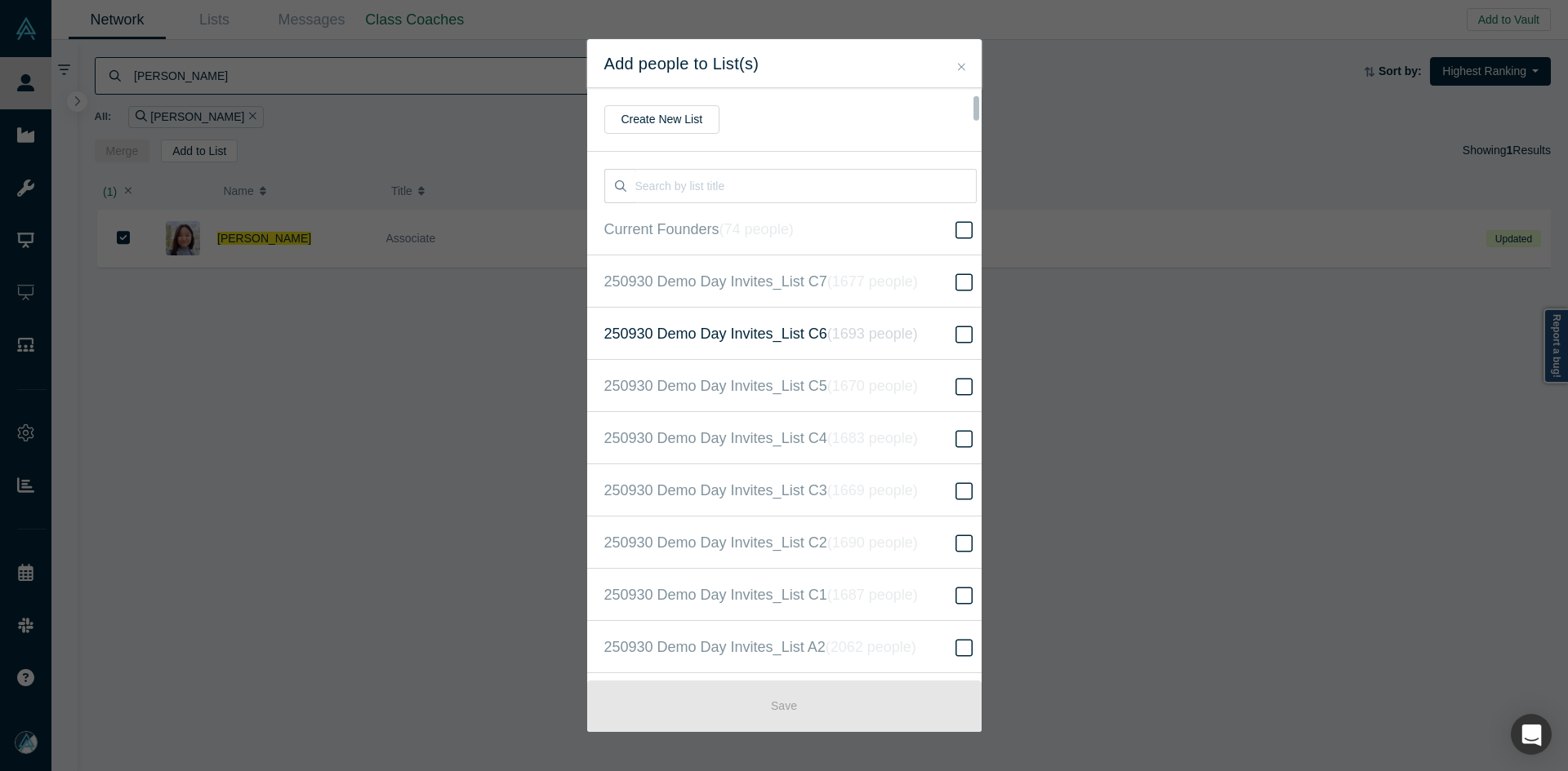
scroll to position [419, 0]
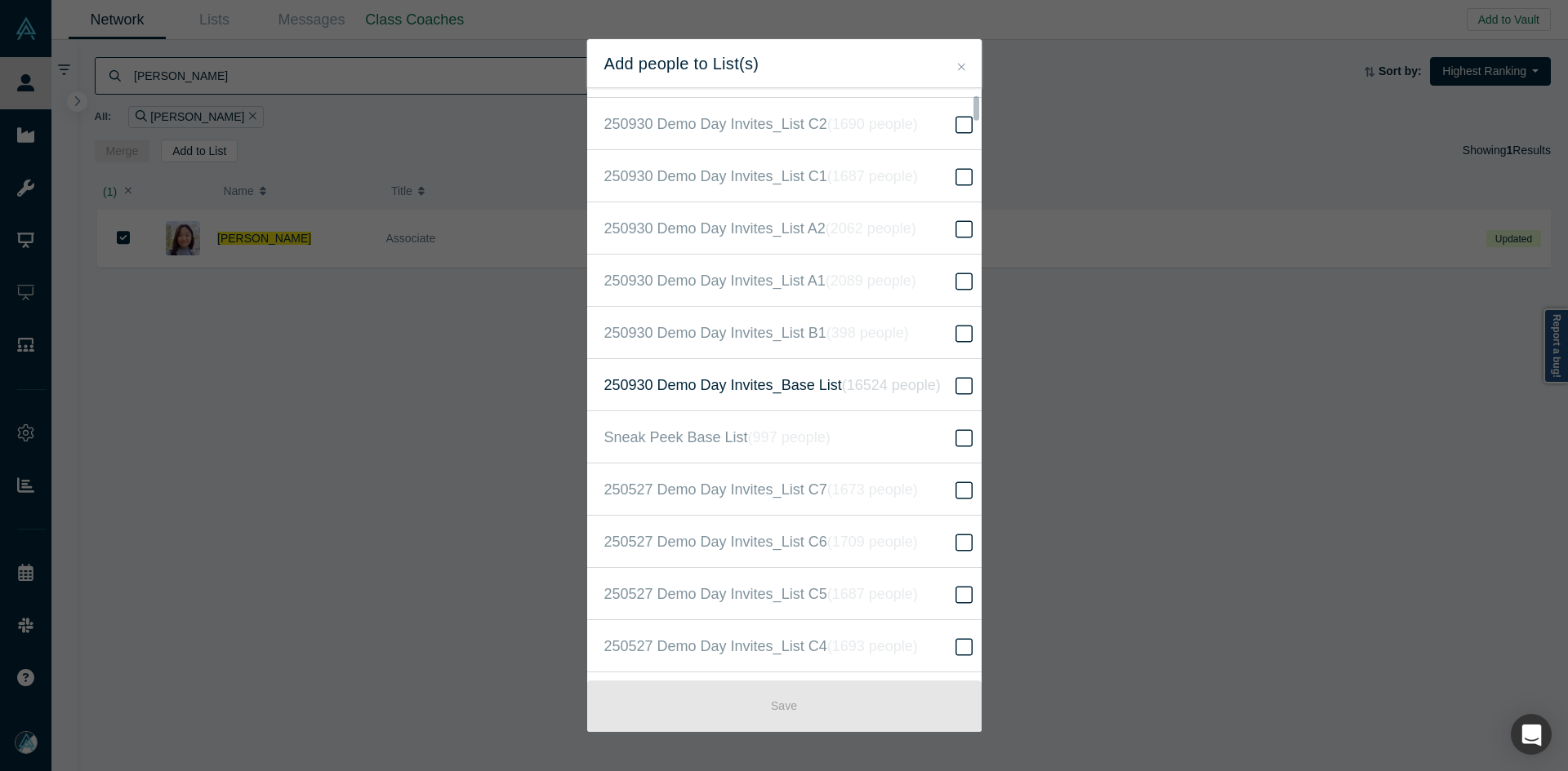
click at [950, 400] on label "250930 Demo Day Invites_Base List ( 16524 people )" at bounding box center [791, 385] width 407 height 53
click at [0, 0] on input "250930 Demo Day Invites_Base List ( 16524 people )" at bounding box center [0, 0] width 0 height 0
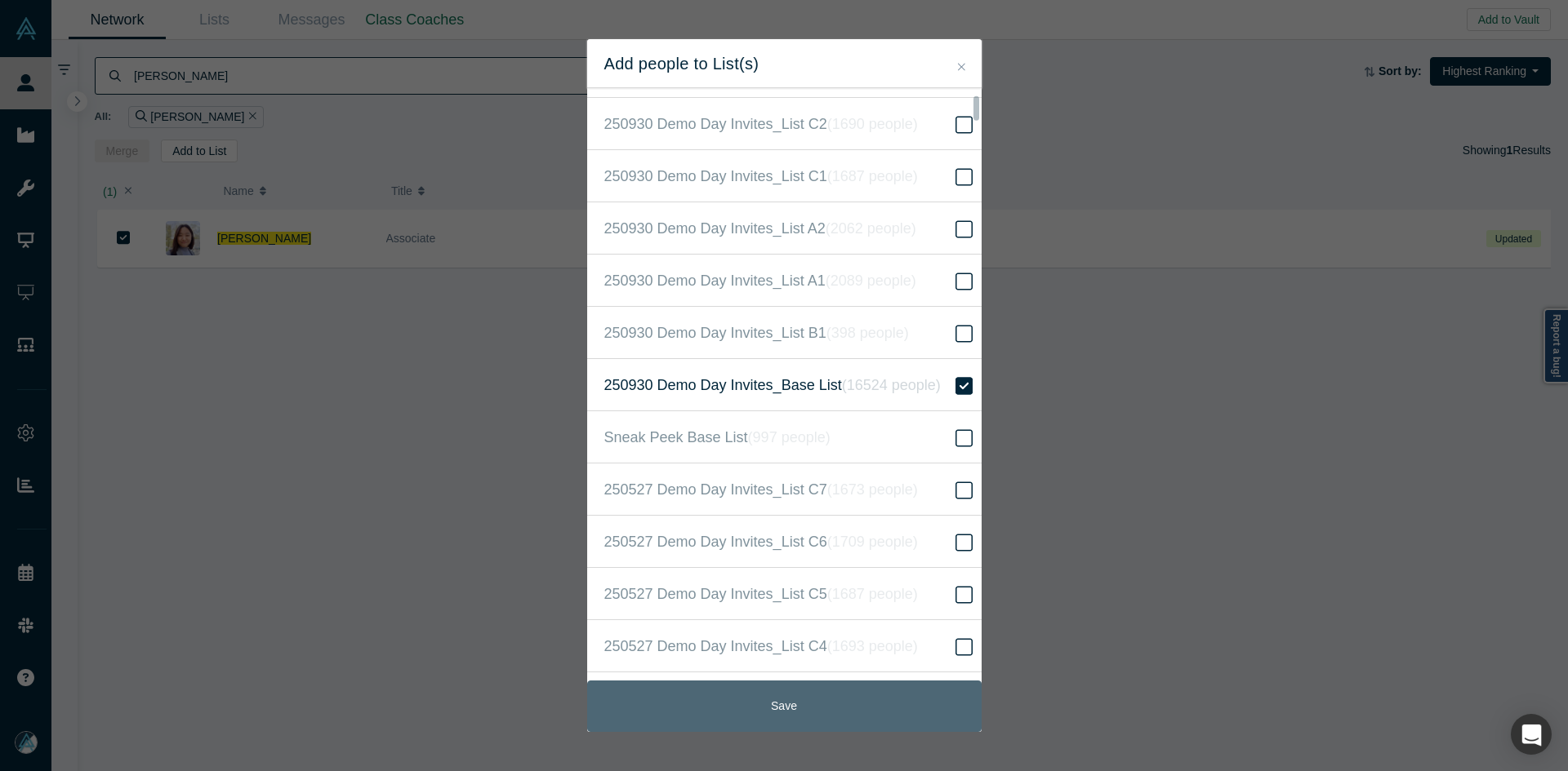
click at [909, 704] on button "Save" at bounding box center [784, 706] width 394 height 52
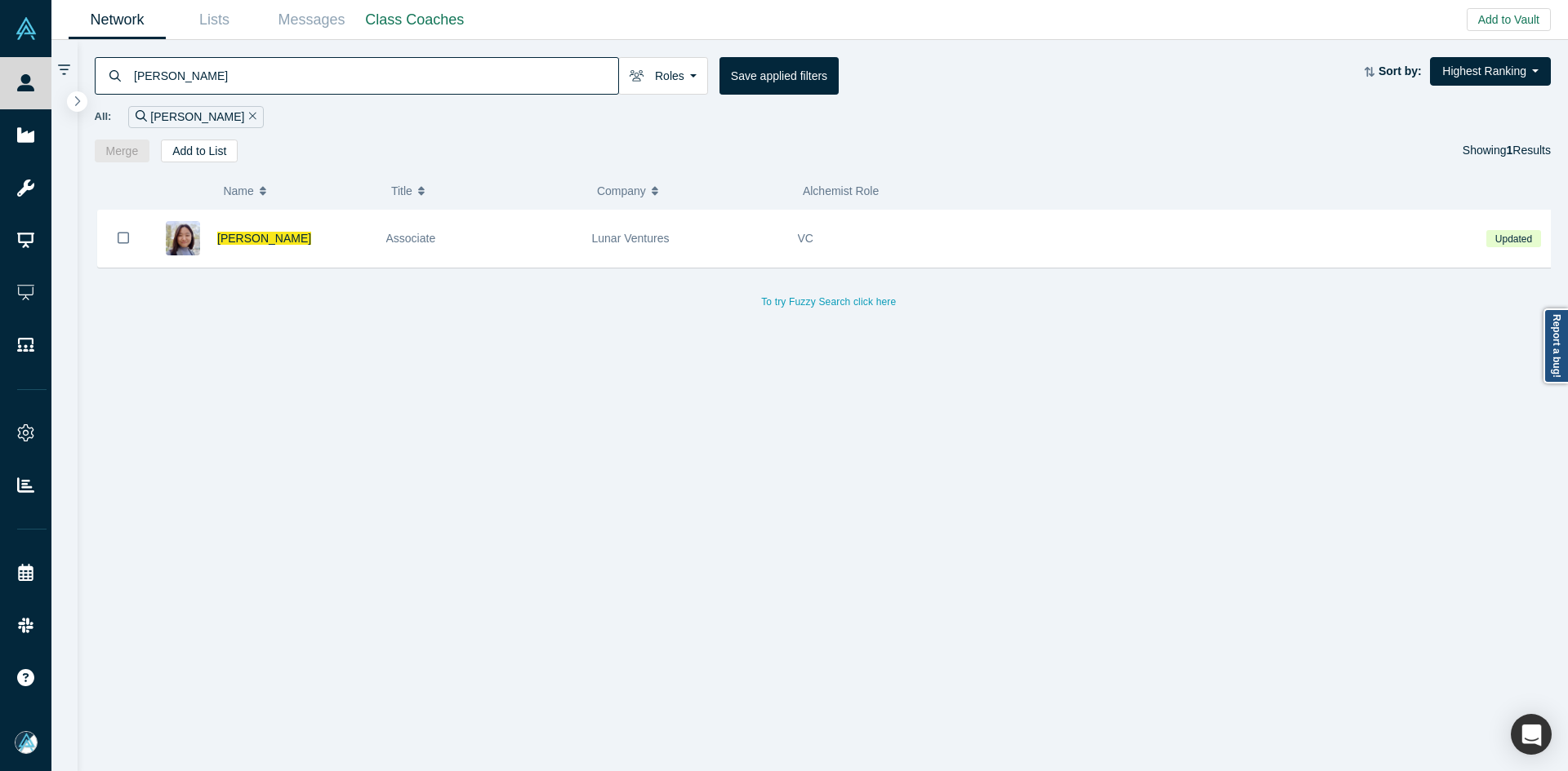
drag, startPoint x: 236, startPoint y: 239, endPoint x: 361, endPoint y: 244, distance: 125.1
click at [236, 239] on span "Cindy Wei" at bounding box center [264, 237] width 94 height 13
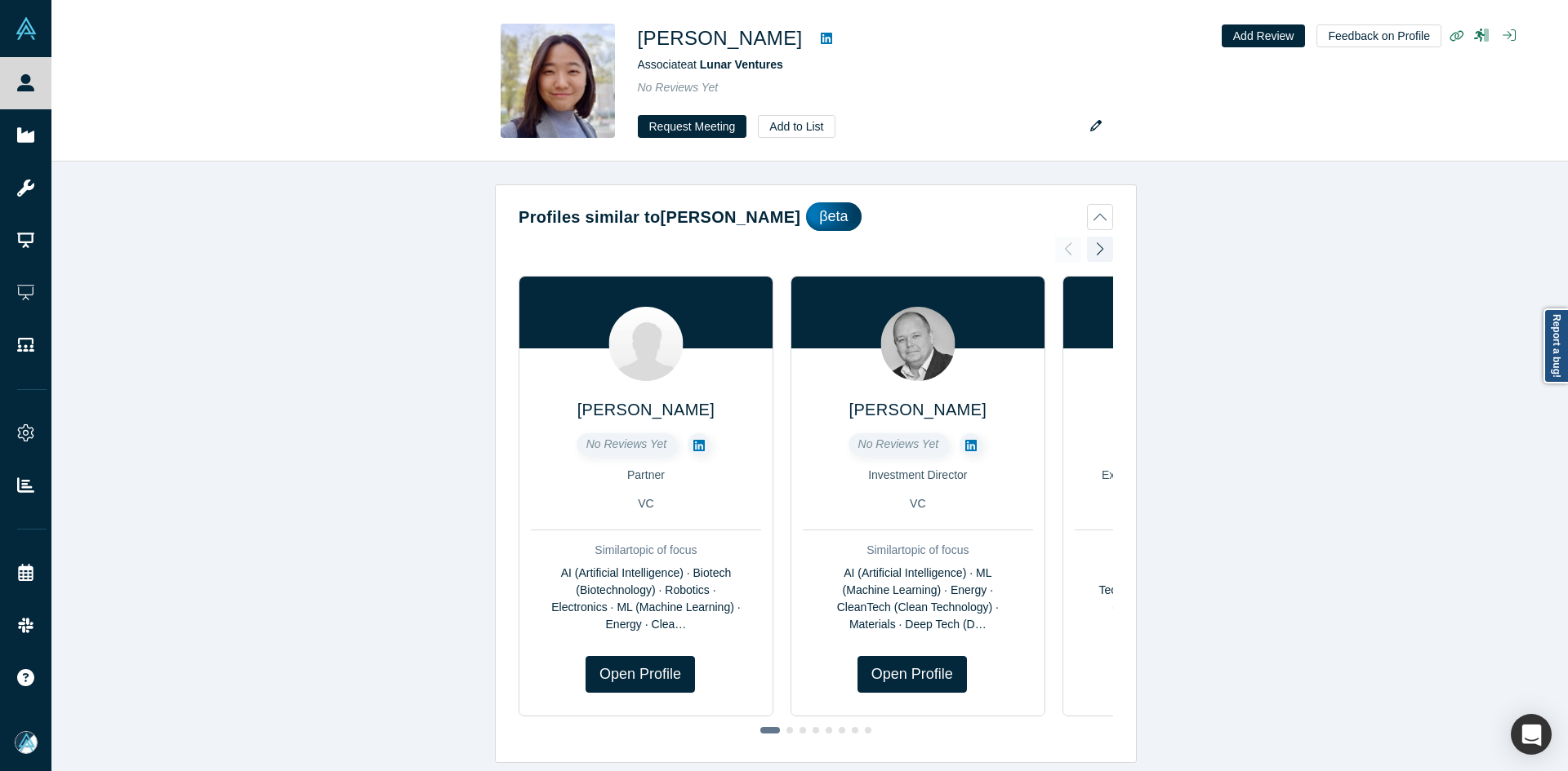
click at [1318, 358] on div "Profiles similar to Cindy Wei βeta Steve Flanagan No Reviews Yet Partner VC Sim…" at bounding box center [815, 473] width 1528 height 622
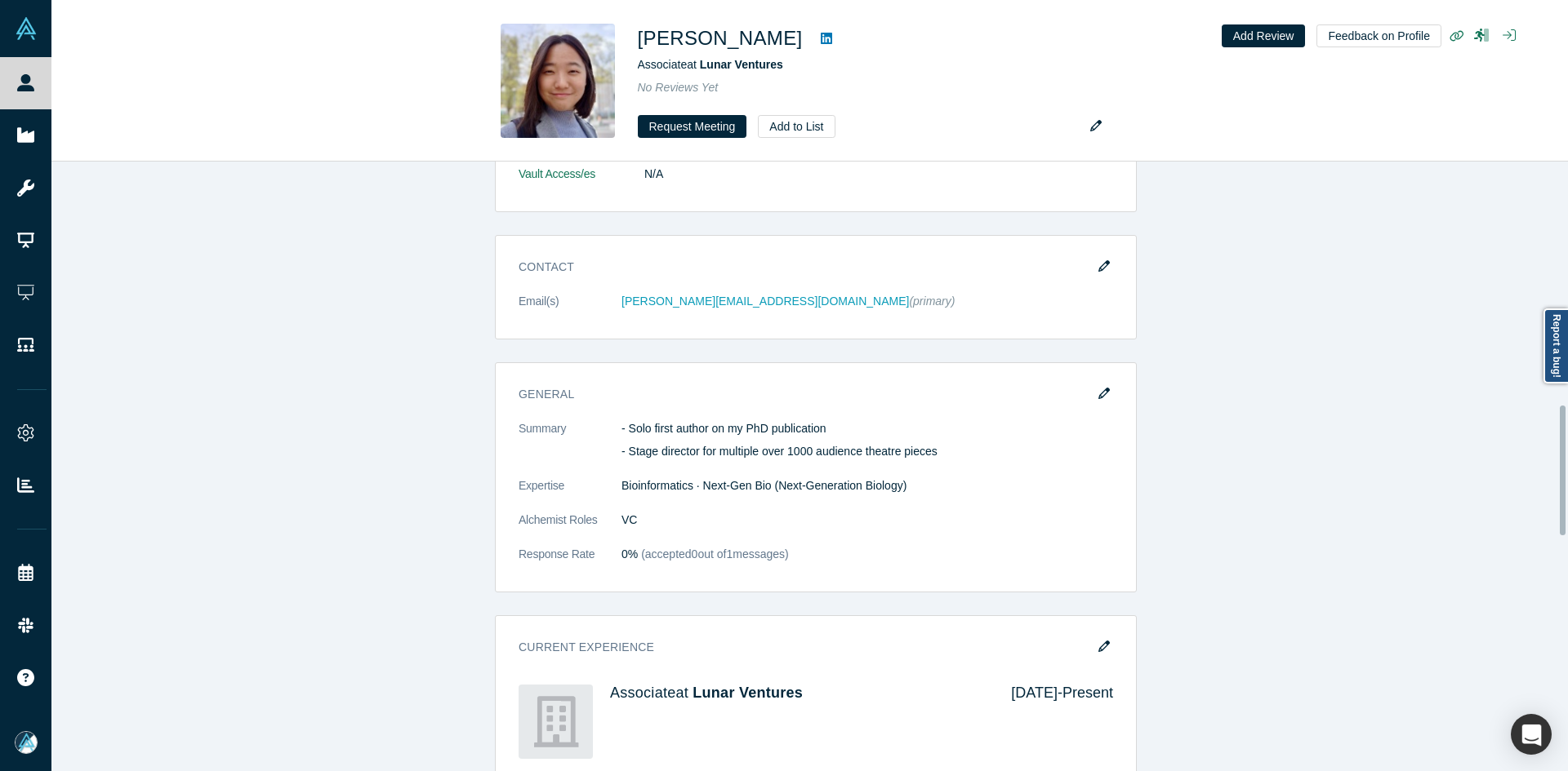
scroll to position [1142, 0]
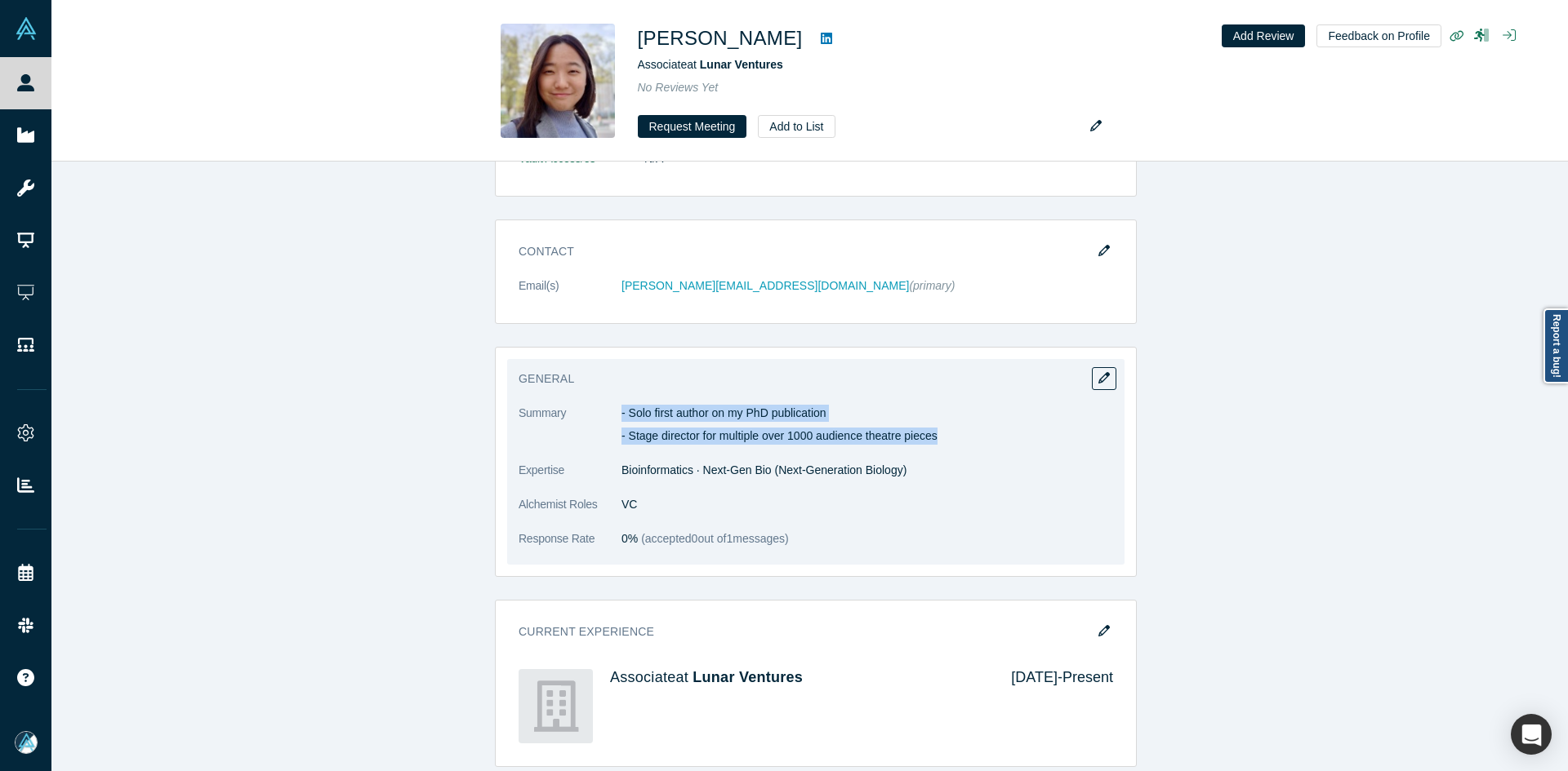
drag, startPoint x: 615, startPoint y: 406, endPoint x: 933, endPoint y: 430, distance: 318.9
click at [933, 430] on div "- Solo first author on my PhD publication - Stage director for multiple over 10…" at bounding box center [867, 424] width 491 height 40
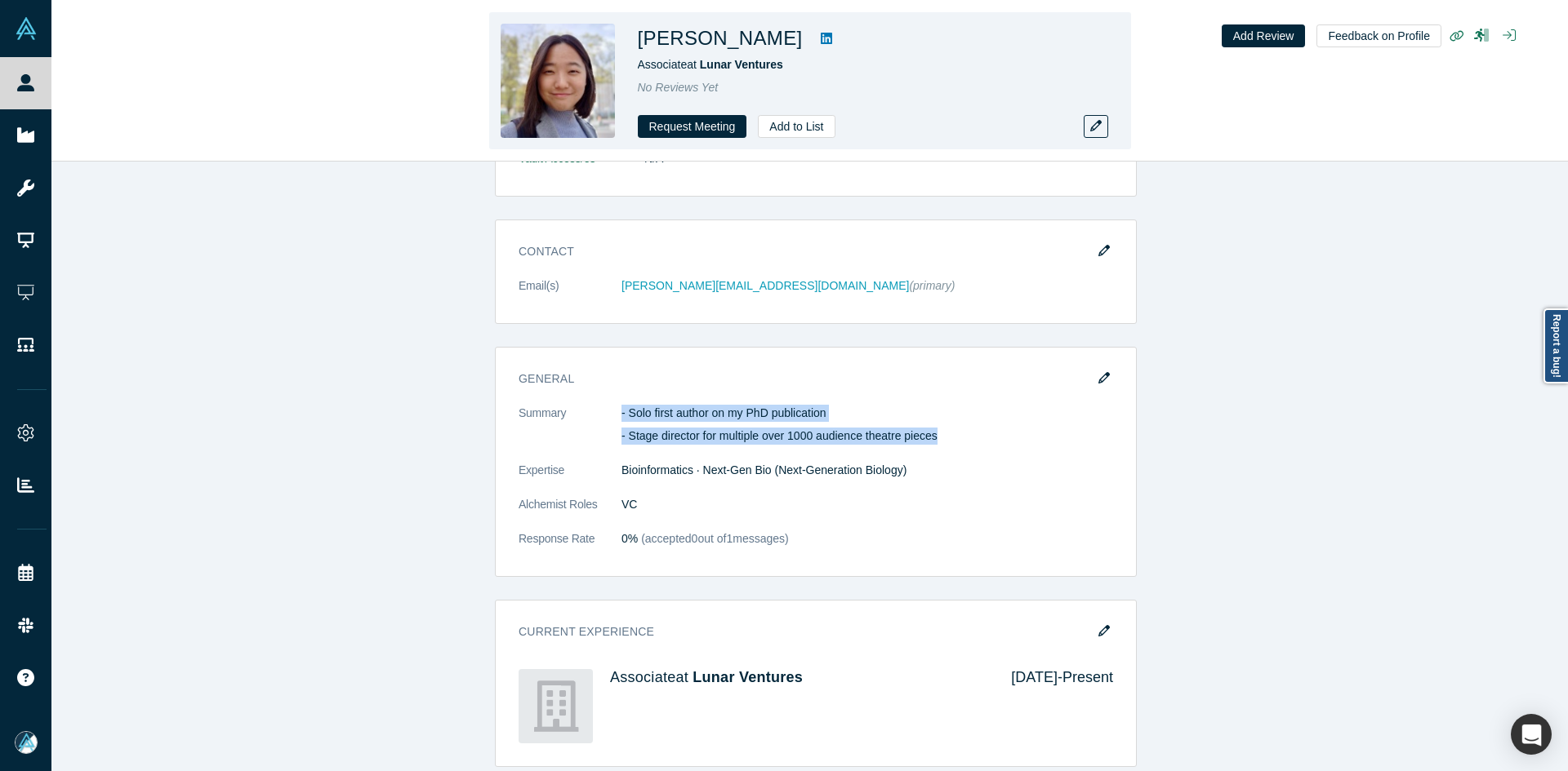
copy div "- Solo first author on my PhD publication - Stage director for multiple over 10…"
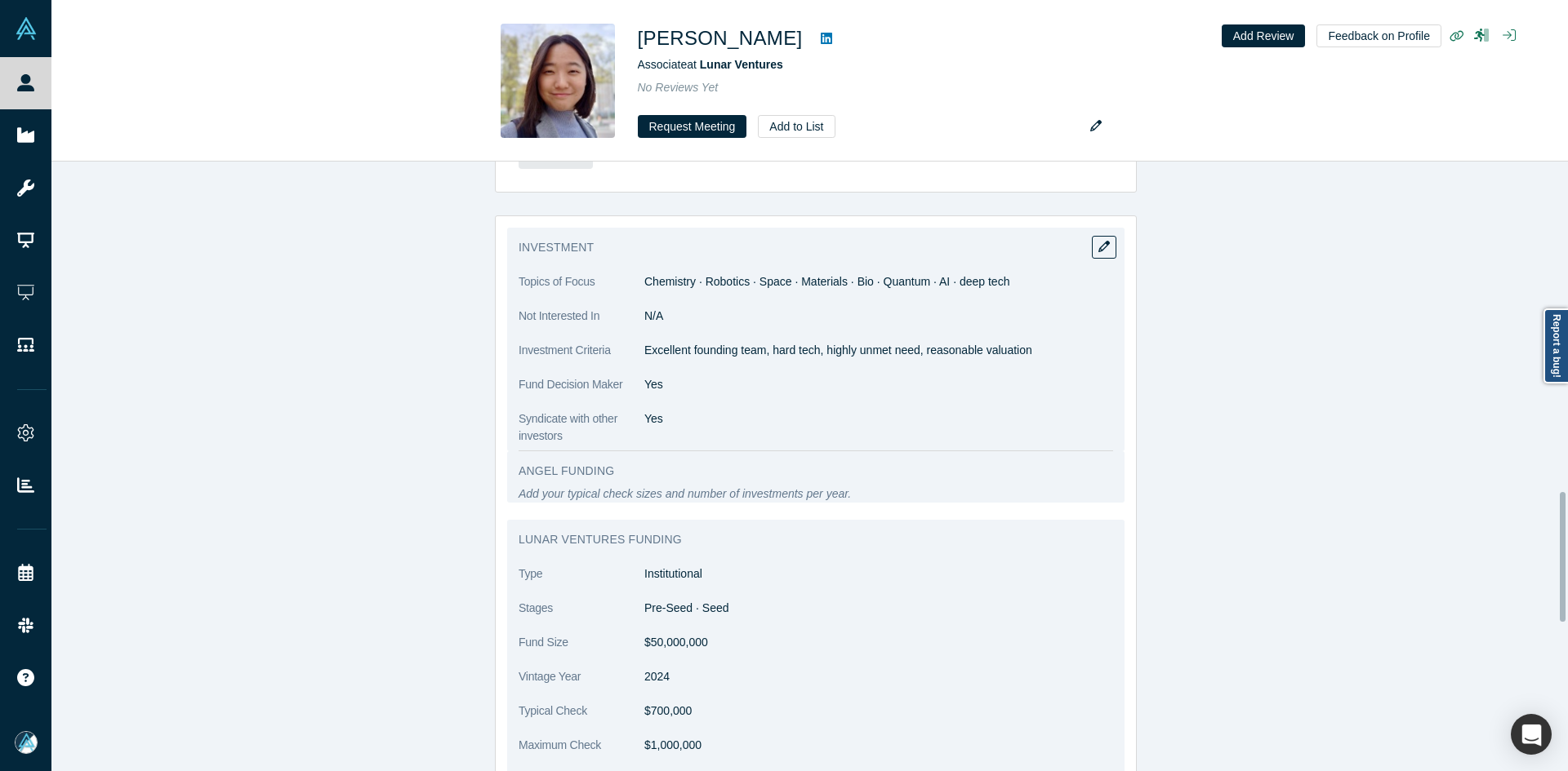
scroll to position [1551, 0]
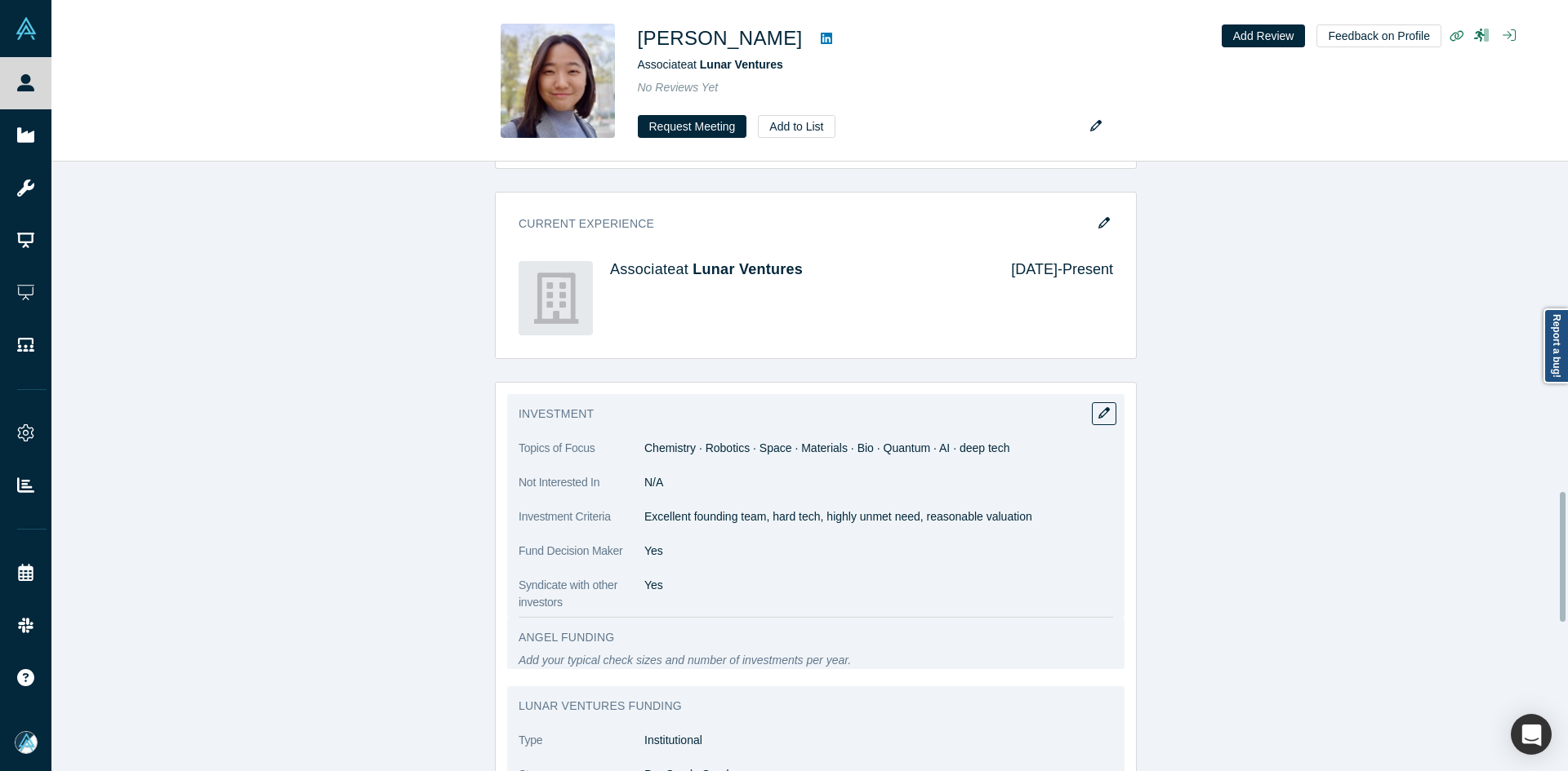
click at [669, 446] on span "Chemistry · Robotics · Space · Materials · Bio · Quantum · AI · deep tech" at bounding box center [826, 447] width 365 height 13
copy dl "Chemistry · Robotics · Space · Materials · Bio · Quantum · AI · deep tech"
click at [669, 446] on span "Chemistry · Robotics · Space · Materials · Bio · Quantum · AI · deep tech" at bounding box center [826, 447] width 365 height 13
click at [659, 521] on p "Excellent founding team, hard tech, highly unmet need, reasonable valuation" at bounding box center [878, 517] width 469 height 18
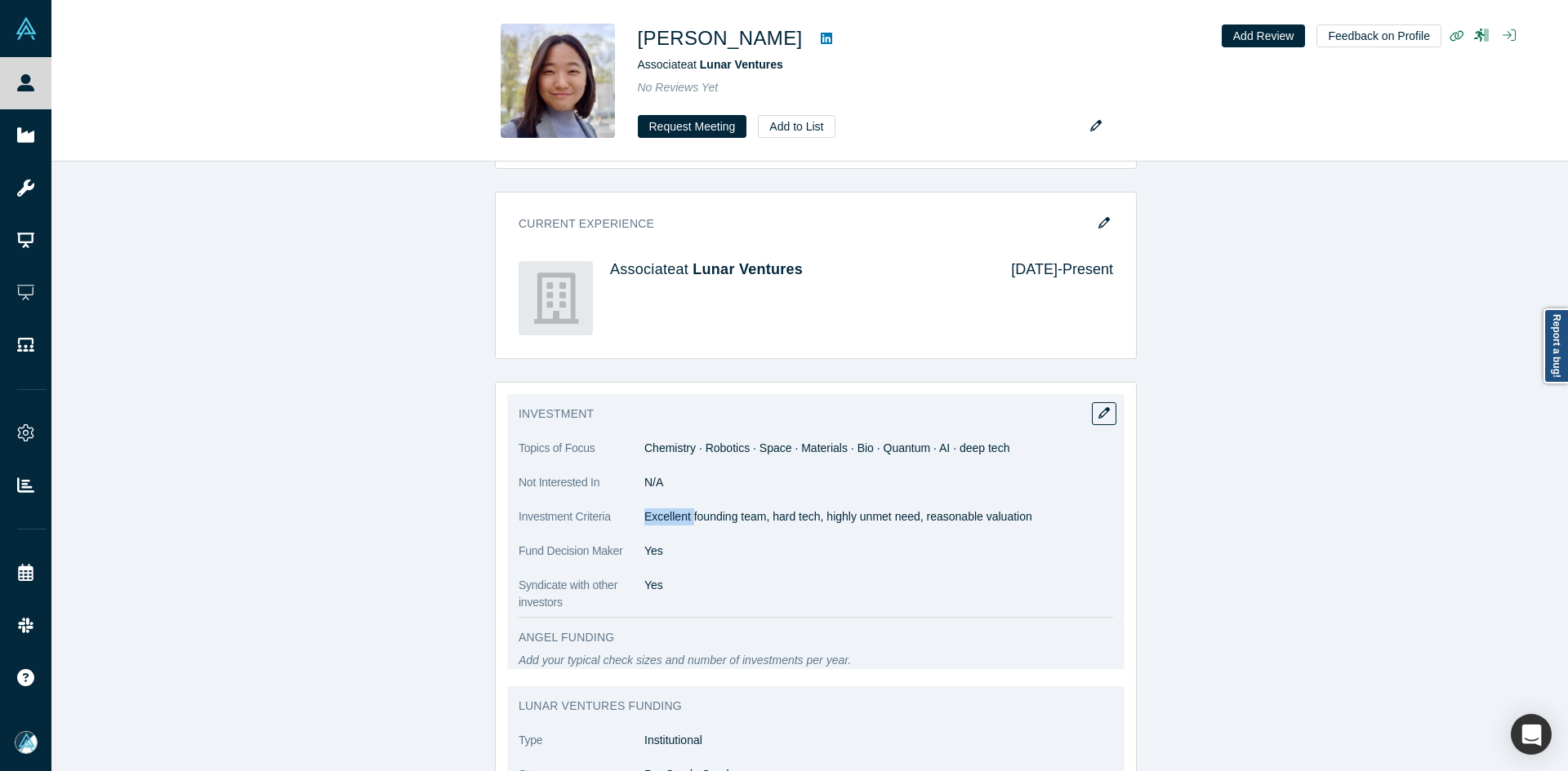
click at [659, 521] on p "Excellent founding team, hard tech, highly unmet need, reasonable valuation" at bounding box center [878, 517] width 469 height 18
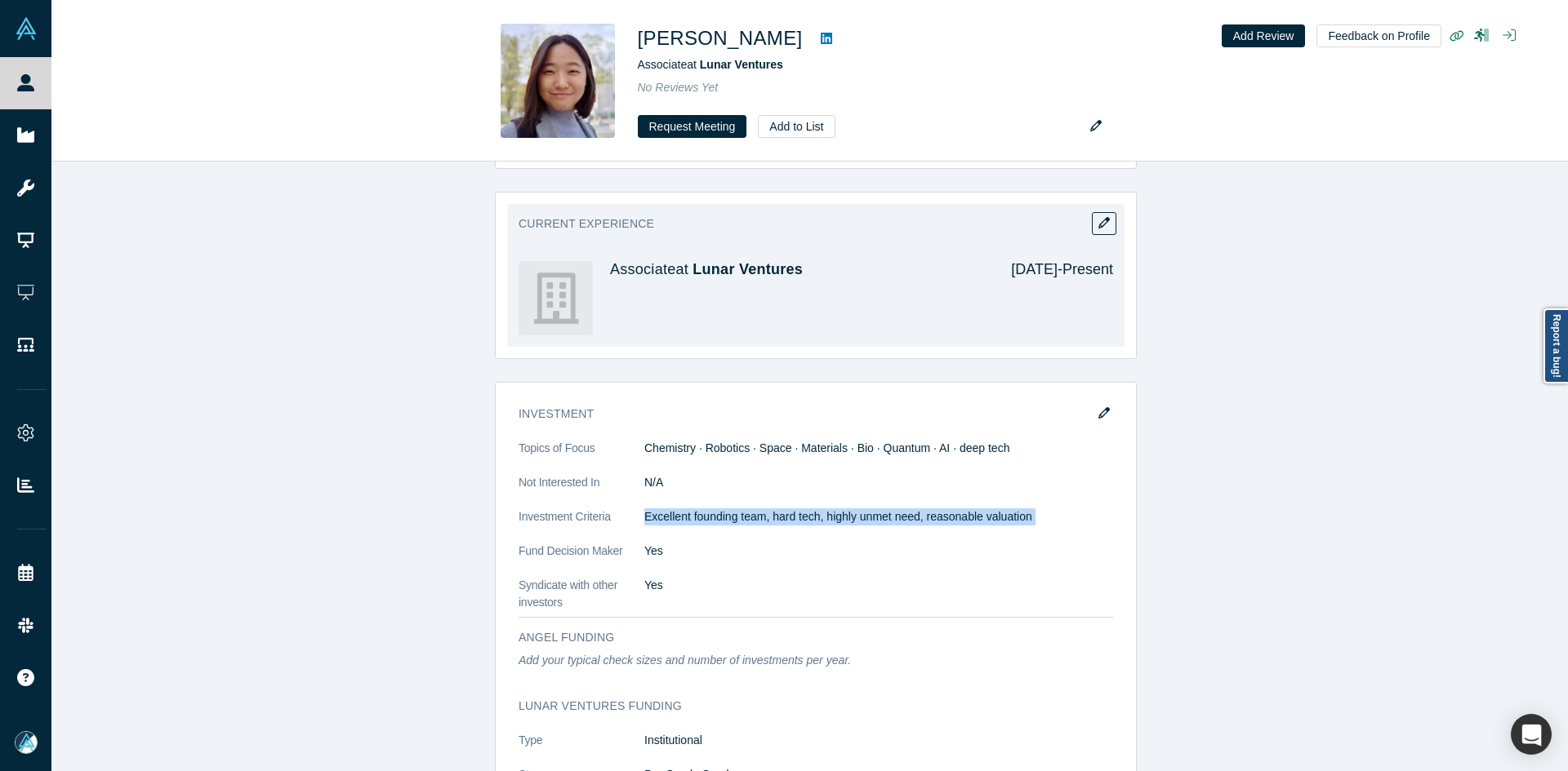
copy dl "Excellent founding team, hard tech, highly unmet need, reasonable valuation"
drag, startPoint x: 659, startPoint y: 521, endPoint x: 556, endPoint y: 293, distance: 250.2
click at [659, 521] on p "Excellent founding team, hard tech, highly unmet need, reasonable valuation" at bounding box center [878, 517] width 469 height 18
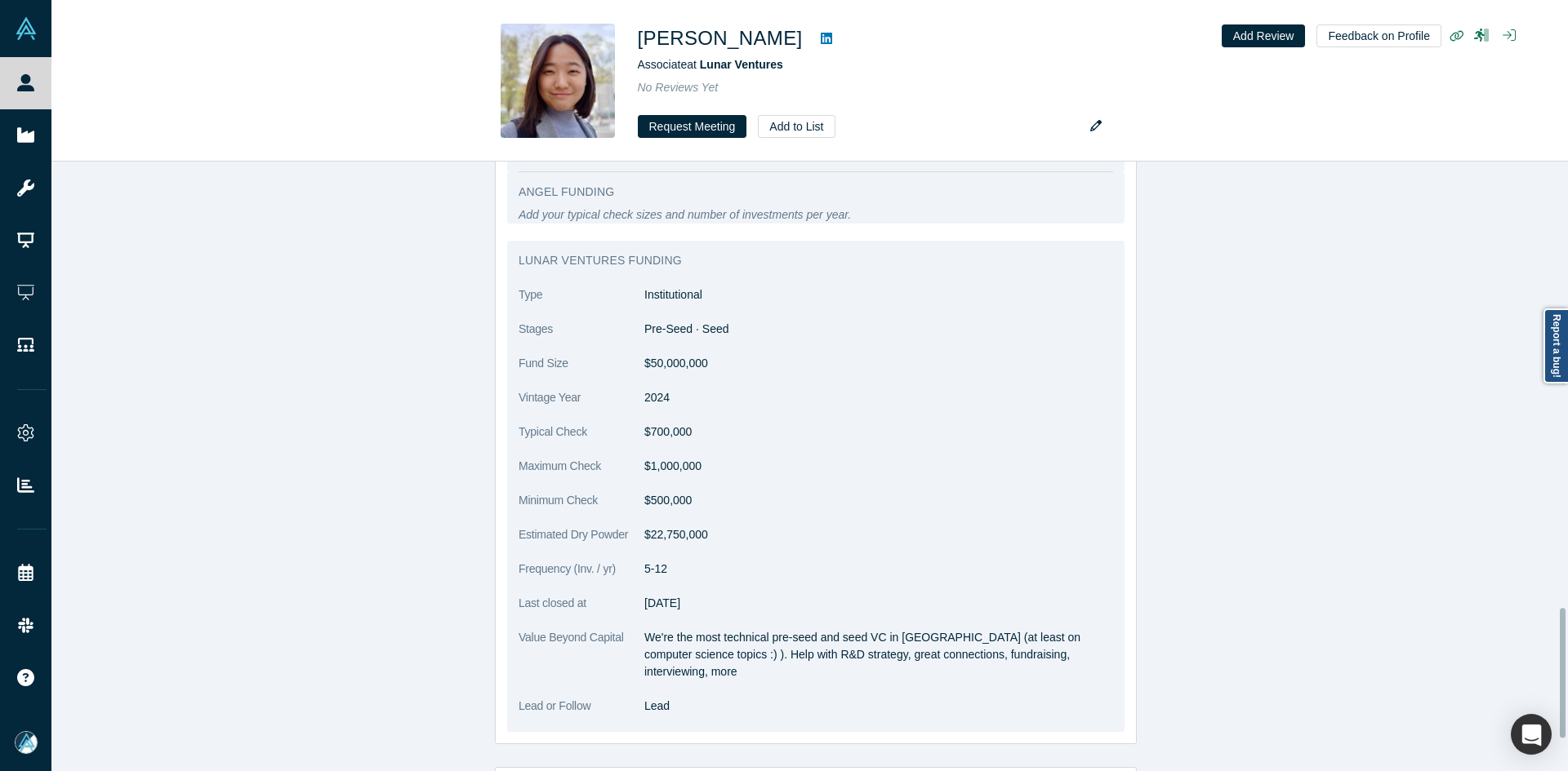
scroll to position [2121, 0]
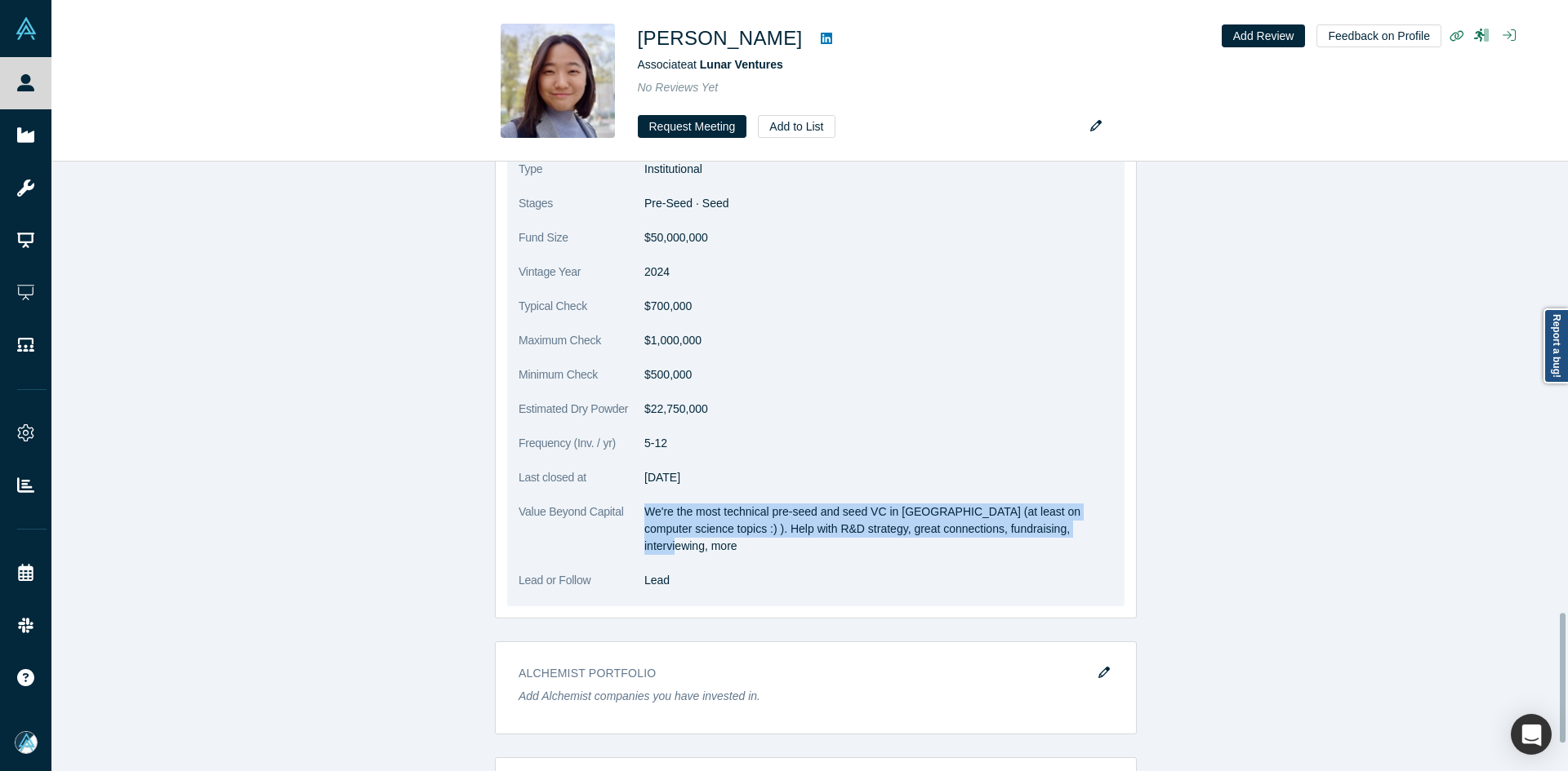
copy p "We're the most technical pre-seed and seed VC in europe (at least on computer s…"
drag, startPoint x: 639, startPoint y: 511, endPoint x: 1074, endPoint y: 536, distance: 435.7
click at [1074, 536] on p "We're the most technical pre-seed and seed VC in europe (at least on computer s…" at bounding box center [878, 529] width 469 height 52
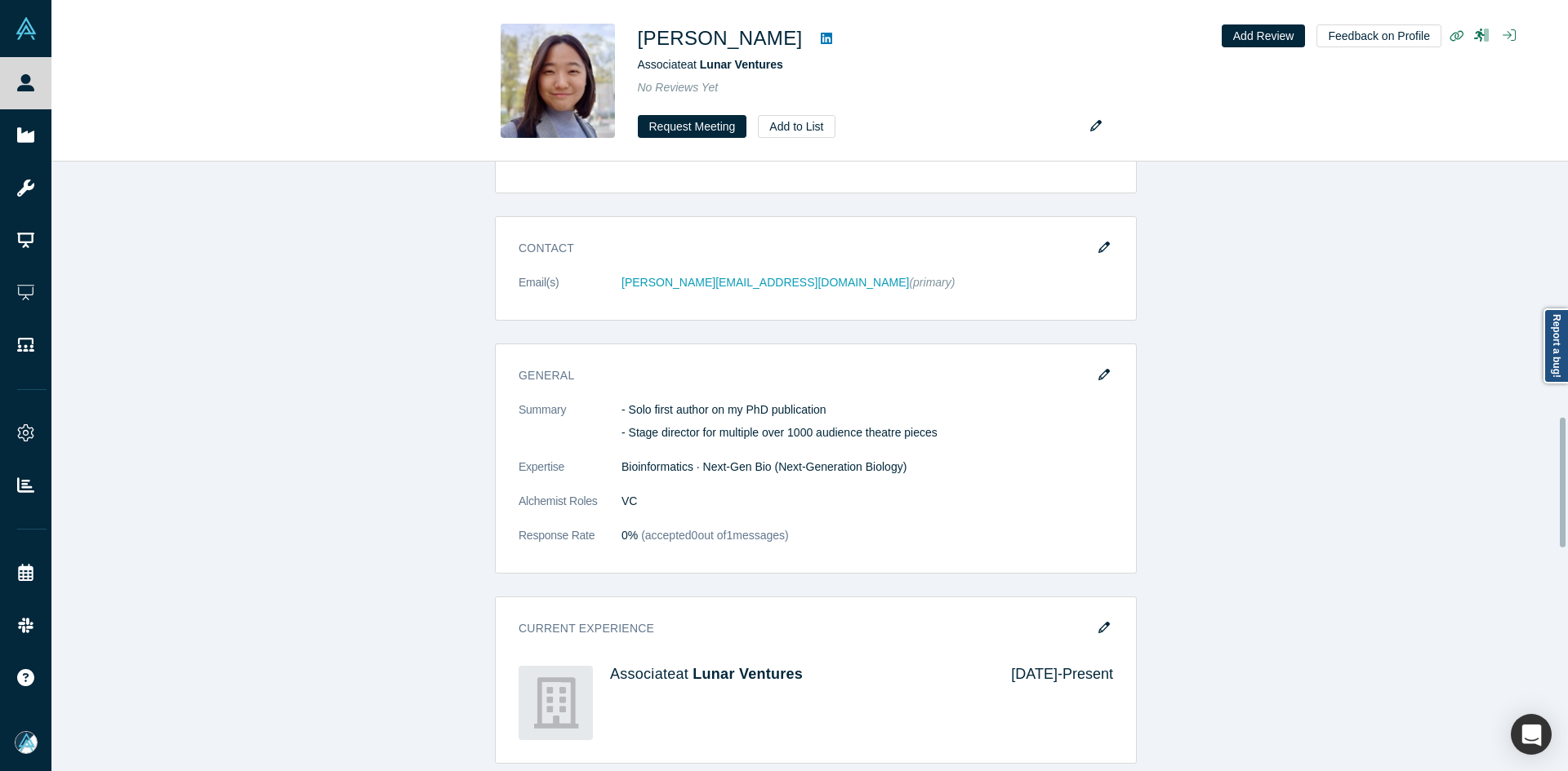
scroll to position [1142, 0]
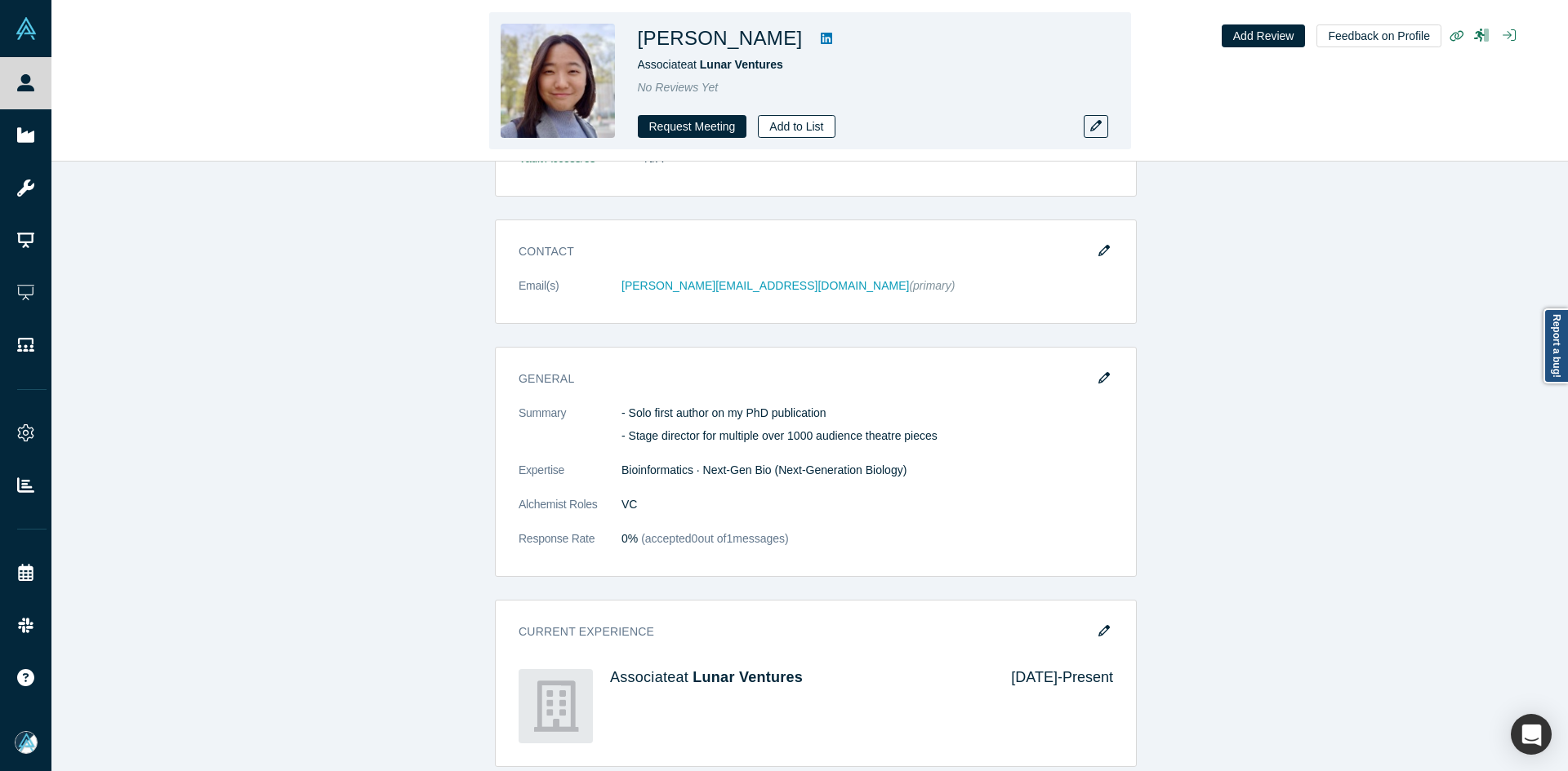
click at [796, 123] on button "Add to List" at bounding box center [796, 126] width 77 height 23
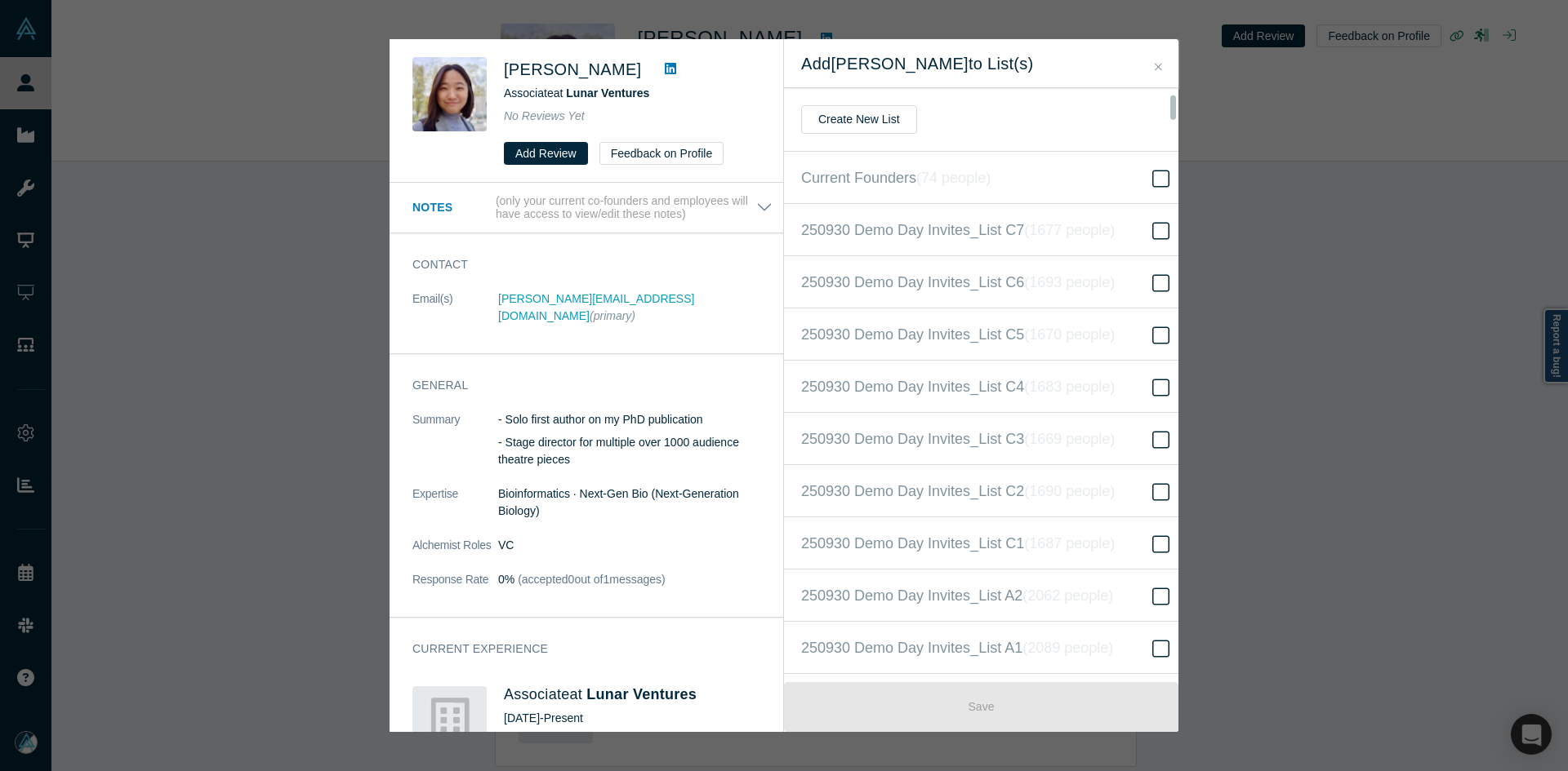
scroll to position [367, 0]
click at [1158, 64] on icon "Close" at bounding box center [1158, 67] width 8 height 12
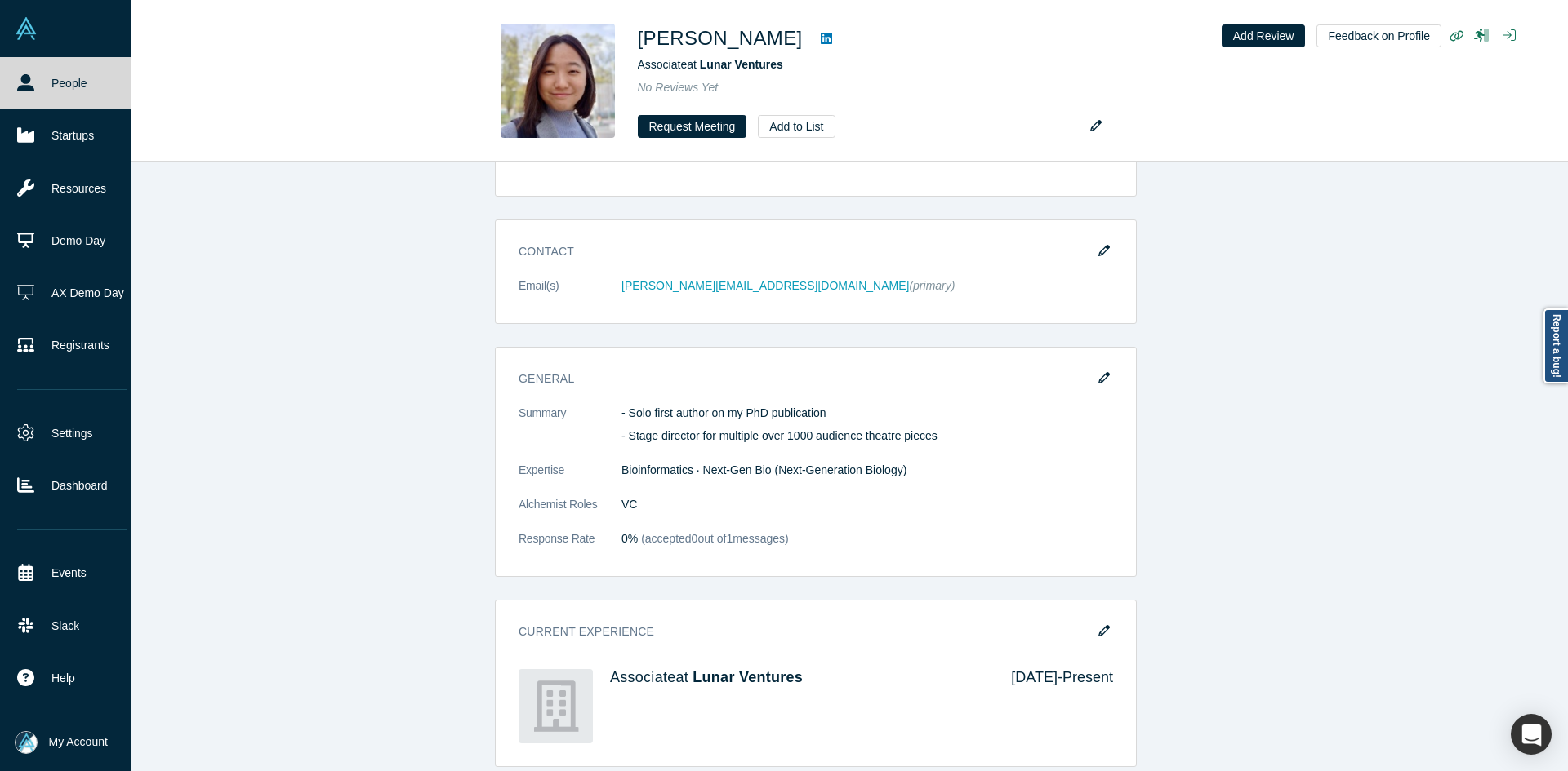
drag, startPoint x: 62, startPoint y: 77, endPoint x: 96, endPoint y: 0, distance: 84.2
click at [62, 77] on link "People" at bounding box center [72, 84] width 144 height 53
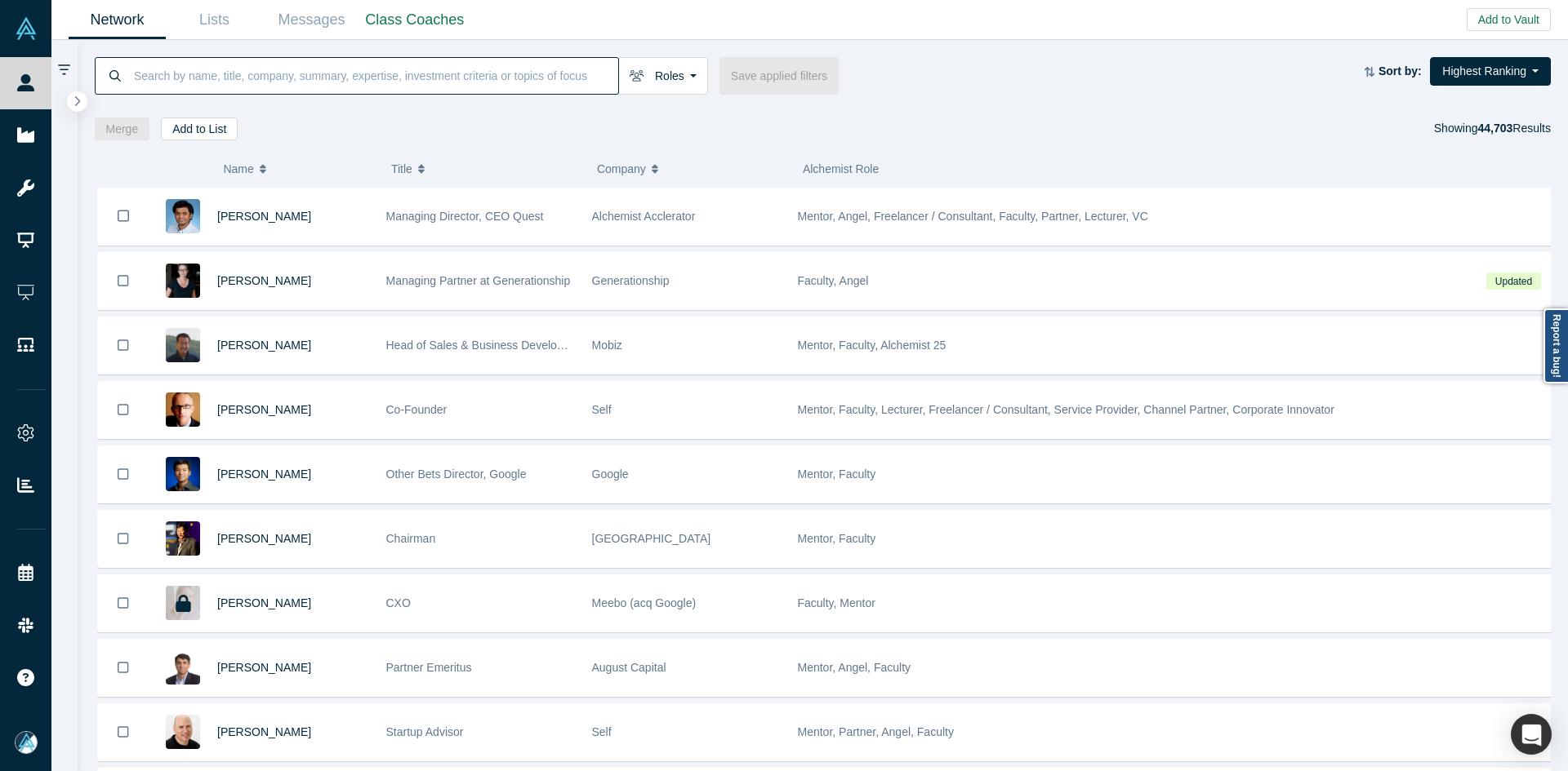
click at [136, 75] on input at bounding box center [374, 75] width 485 height 38
paste input "Sush Bapna"
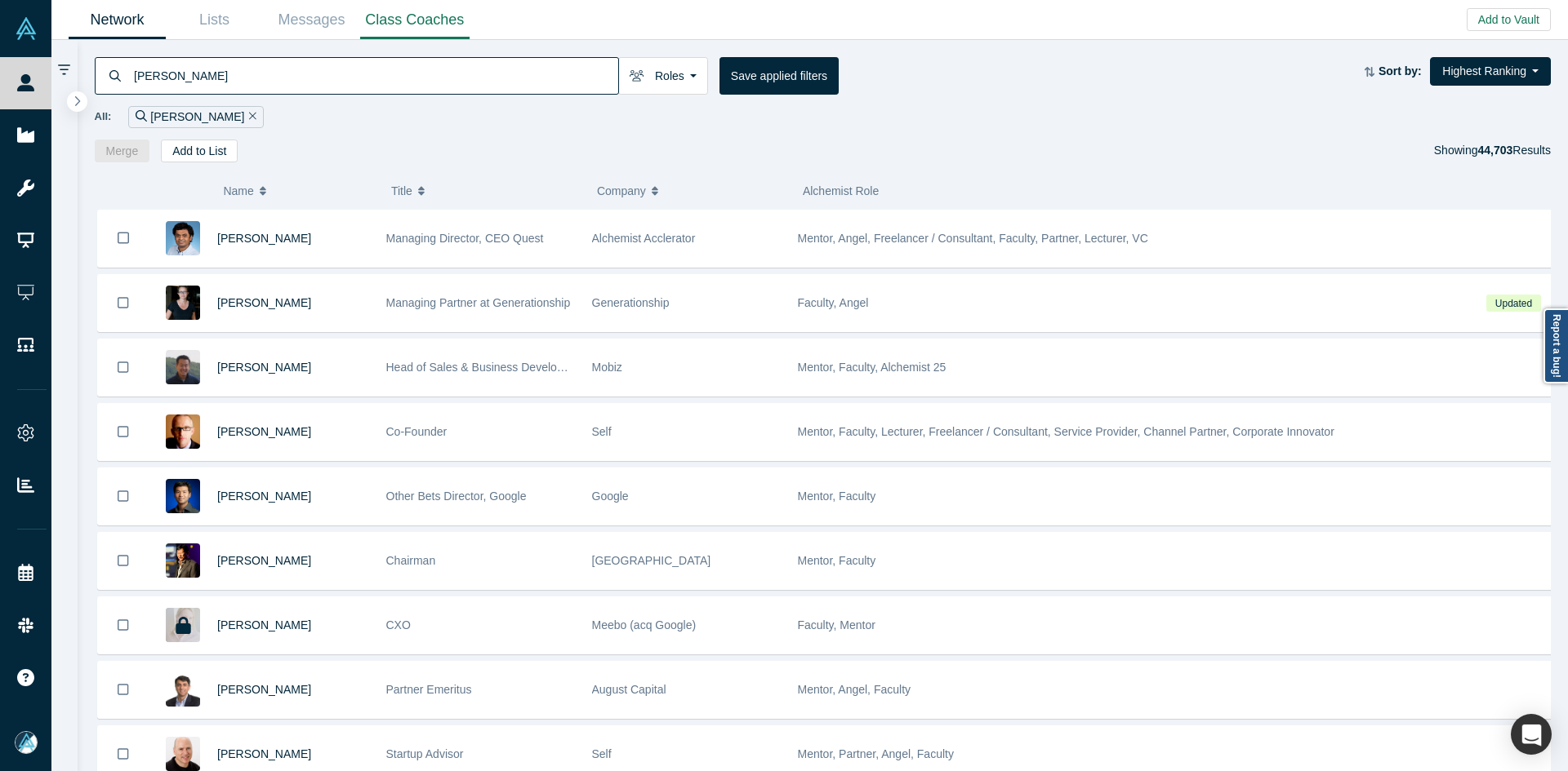
type input "Sush Bapna"
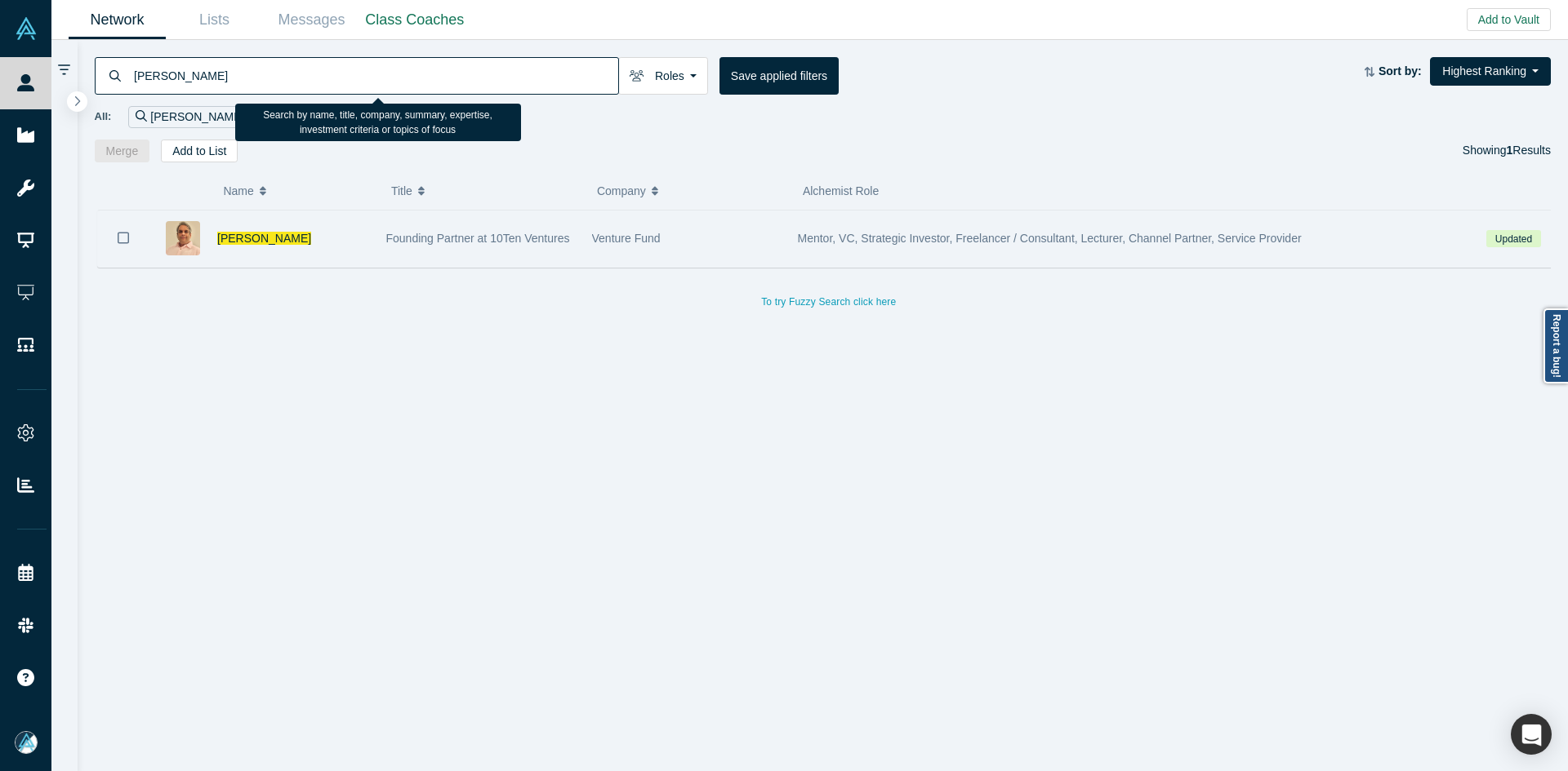
click at [125, 236] on icon "Bookmark" at bounding box center [124, 238] width 12 height 16
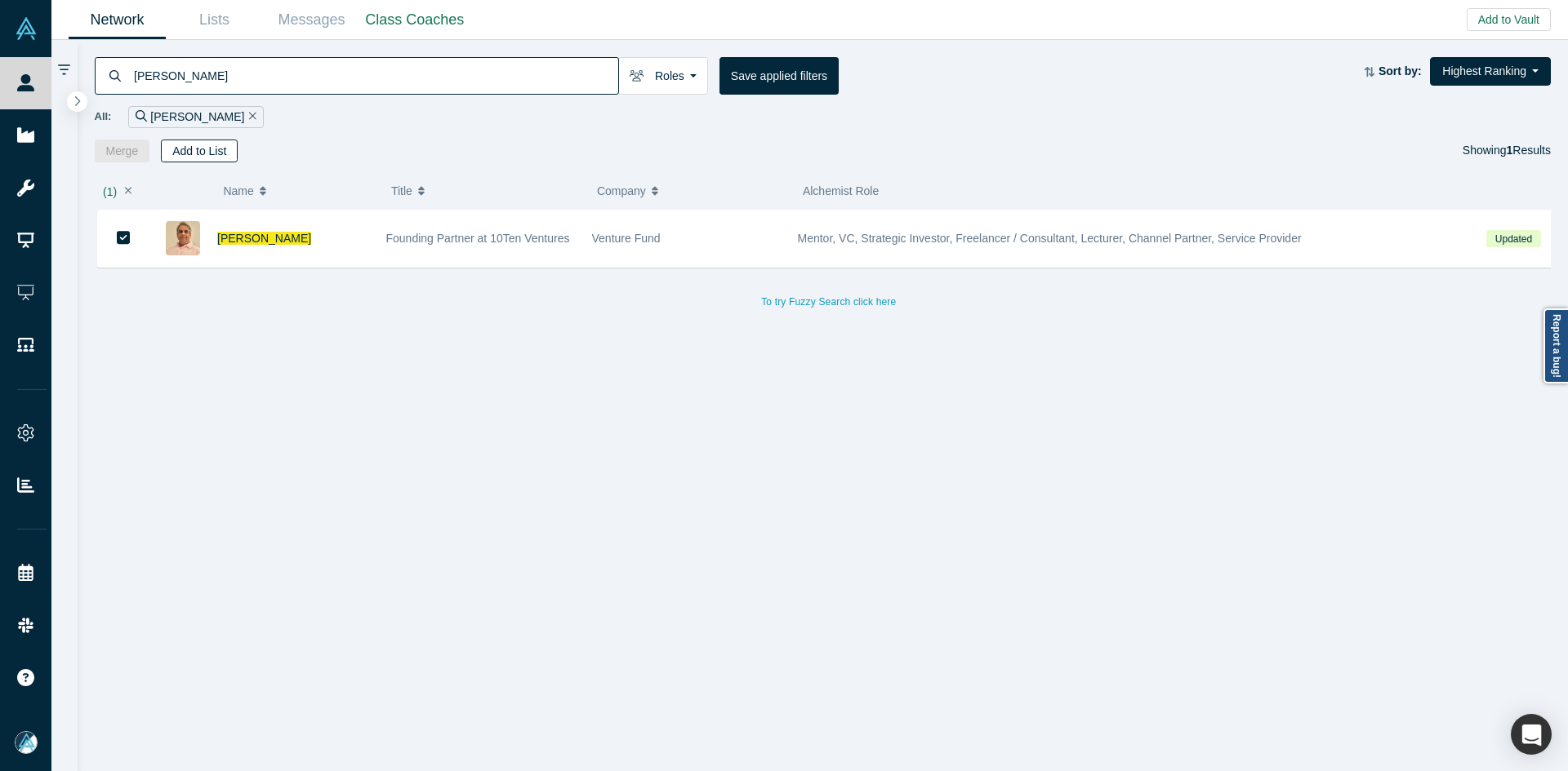
click at [222, 150] on button "Add to List" at bounding box center [198, 152] width 77 height 23
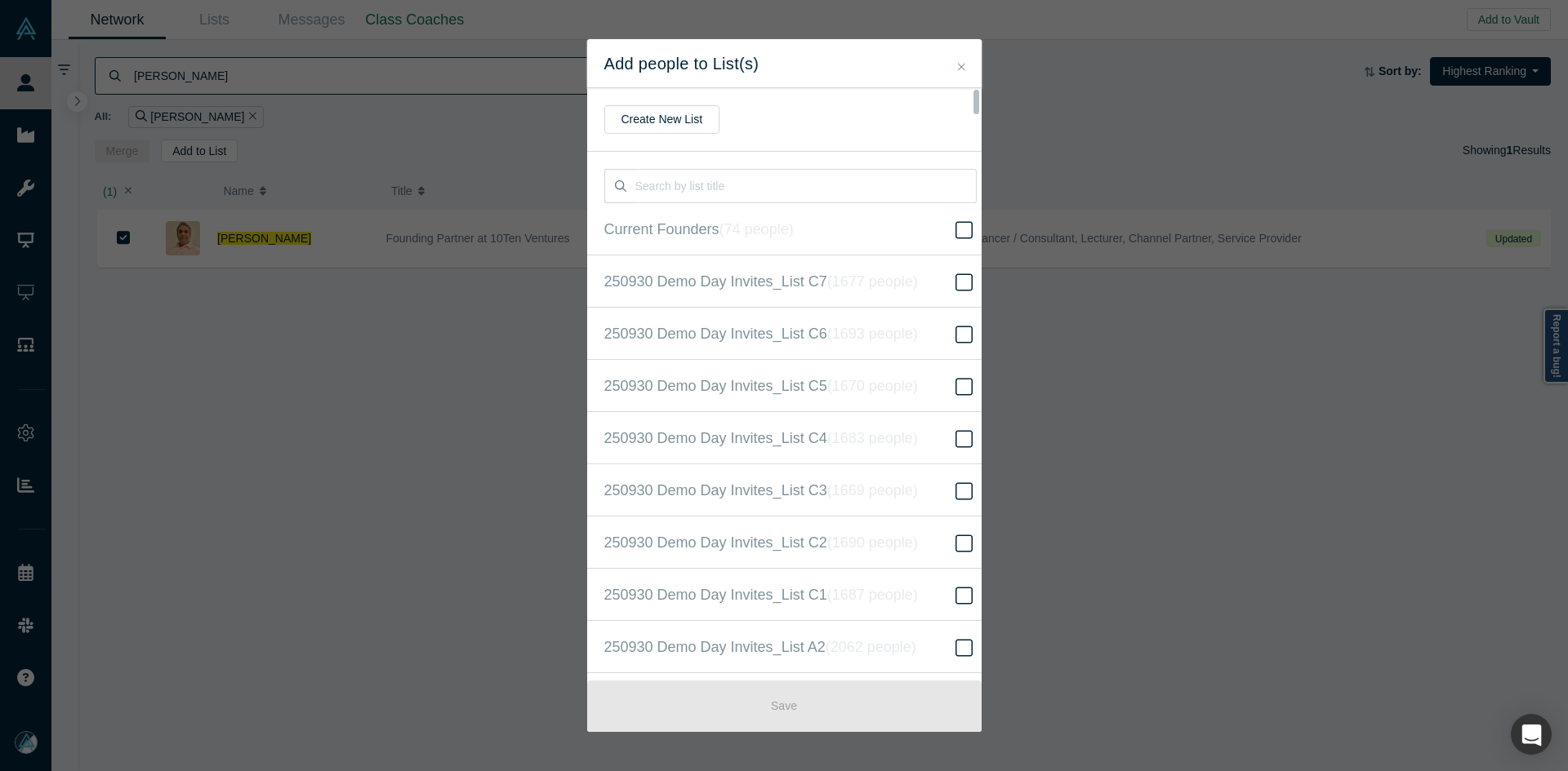
click at [0, 0] on input "250930 Demo Day Invites_Base List ( 16524 people )" at bounding box center [0, 0] width 0 height 0
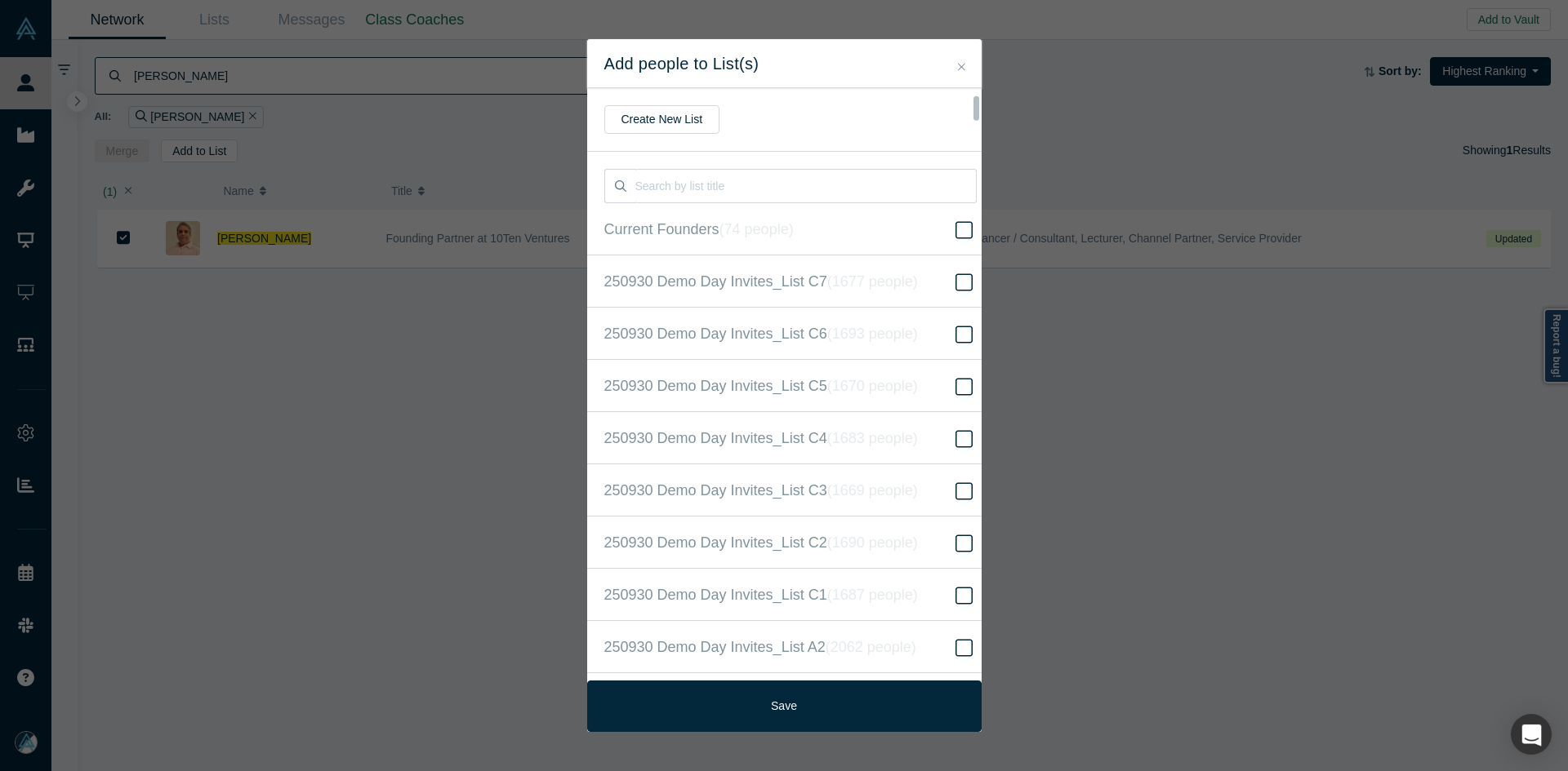
scroll to position [419, 0]
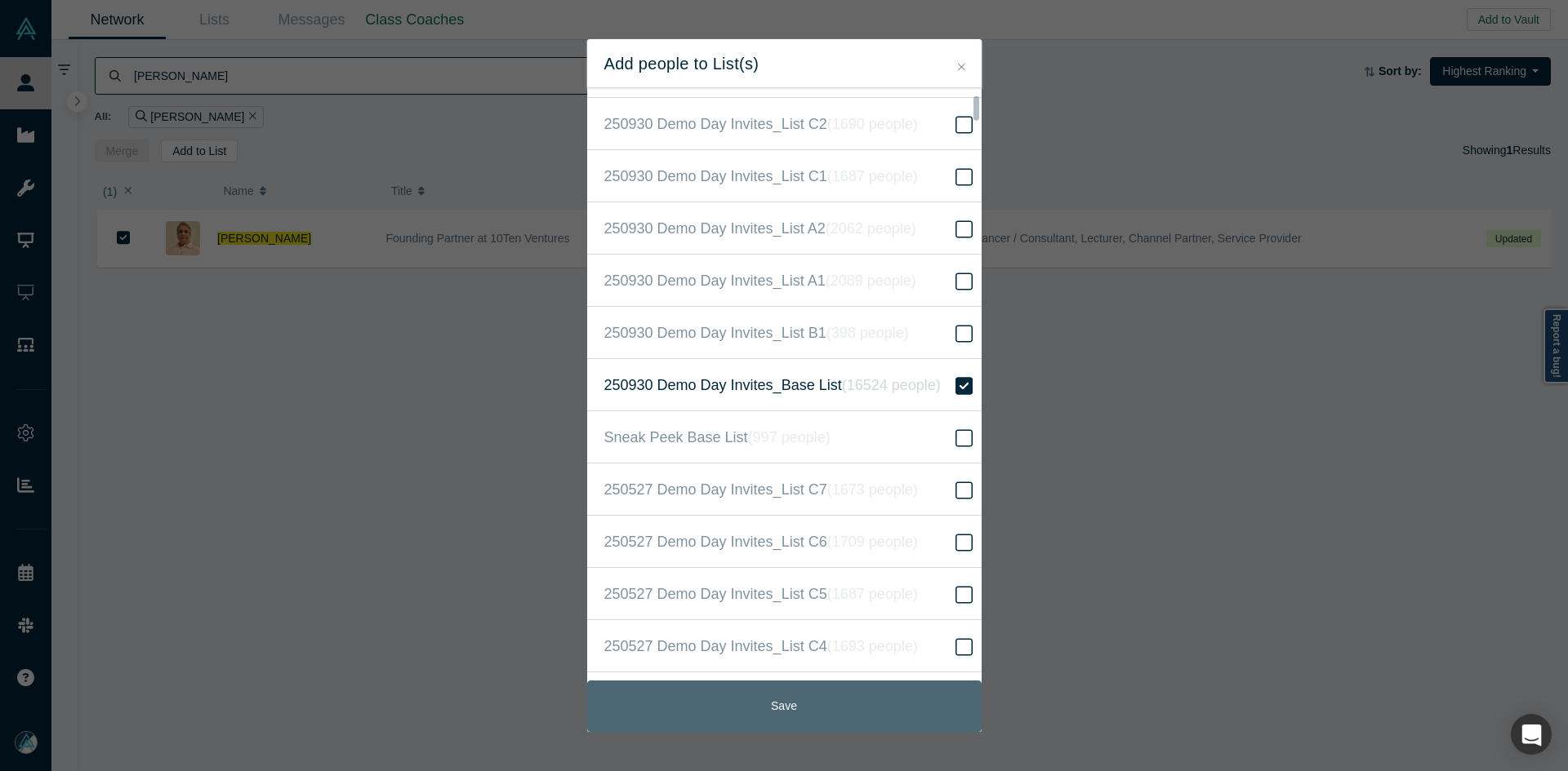
click at [844, 692] on button "Save" at bounding box center [784, 706] width 394 height 52
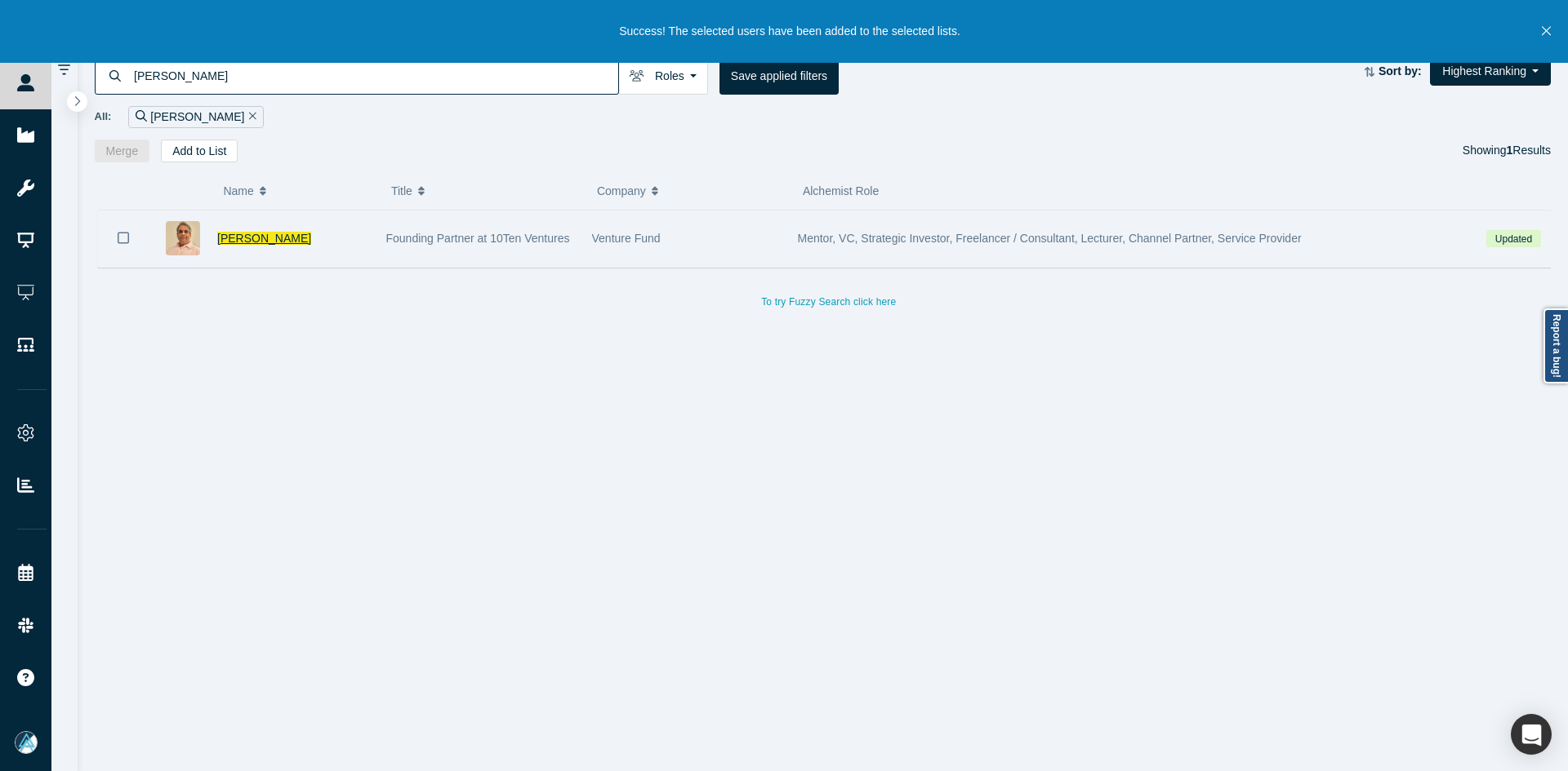
click at [257, 237] on span "Sush Bapna" at bounding box center [264, 237] width 94 height 13
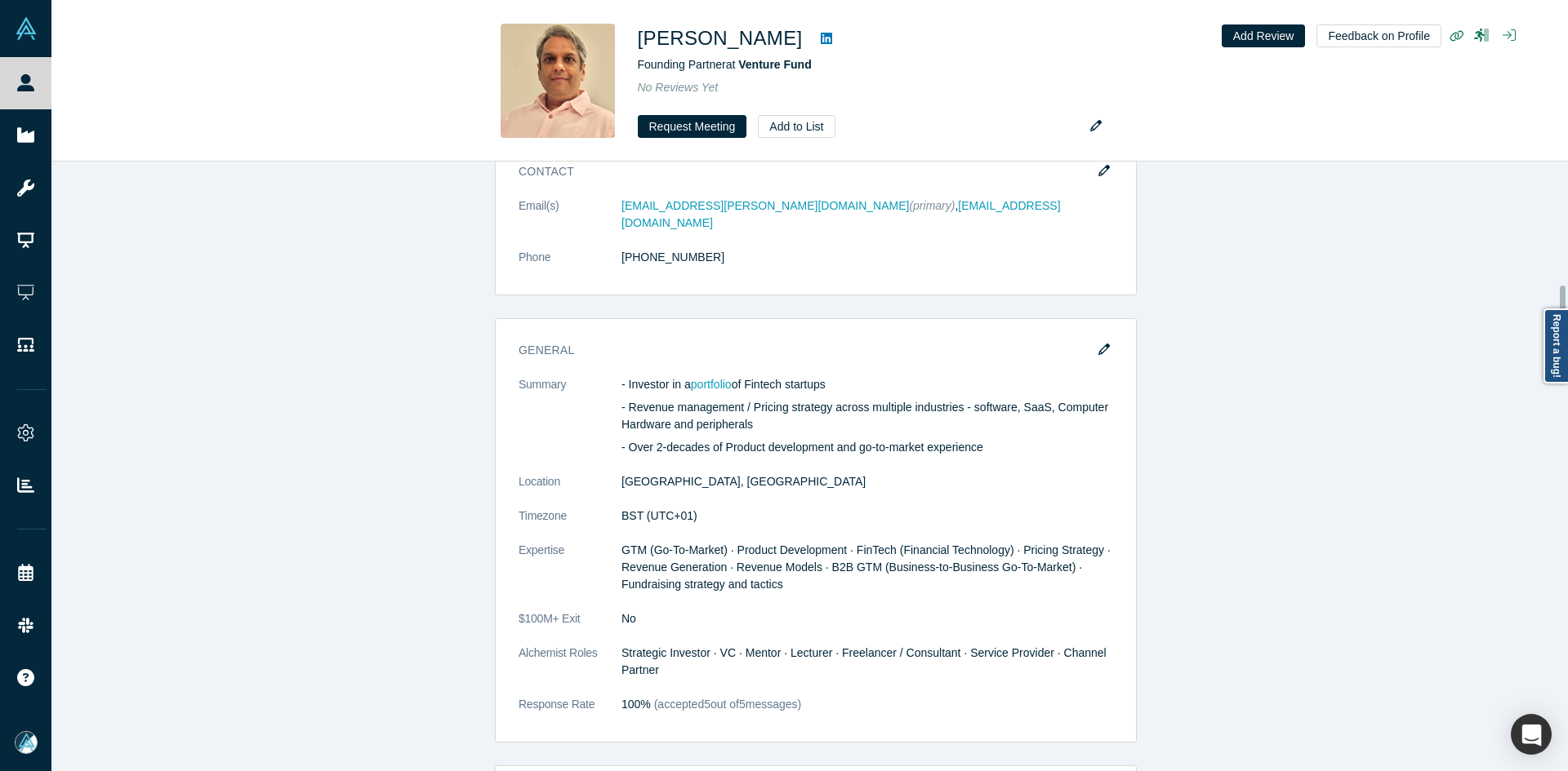
scroll to position [816, 0]
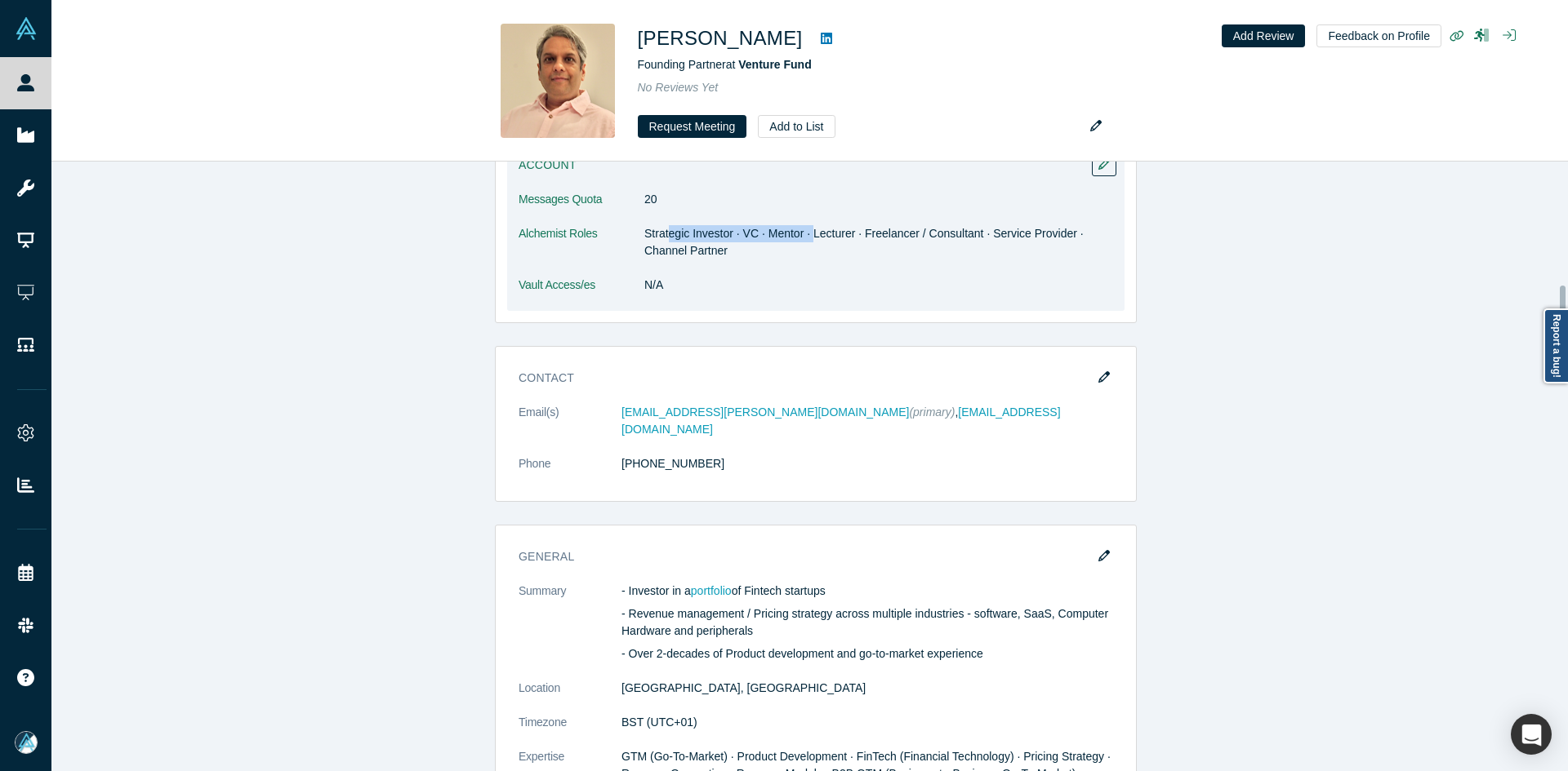
drag, startPoint x: 663, startPoint y: 237, endPoint x: 802, endPoint y: 239, distance: 139.0
click at [802, 239] on dd "Strategic Investor · VC · Mentor · Lecturer · Freelancer / Consultant · Service…" at bounding box center [878, 242] width 469 height 34
click at [714, 236] on dd "Strategic Investor · VC · Mentor · Lecturer · Freelancer / Consultant · Service…" at bounding box center [878, 242] width 469 height 34
click at [786, 236] on dd "Strategic Investor · VC · Mentor · Lecturer · Freelancer / Consultant · Service…" at bounding box center [878, 242] width 469 height 34
click at [815, 302] on dl "Messages Quota 20 Alchemist Roles Strategic Investor · VC · Mentor · Lecturer ·…" at bounding box center [815, 250] width 594 height 120
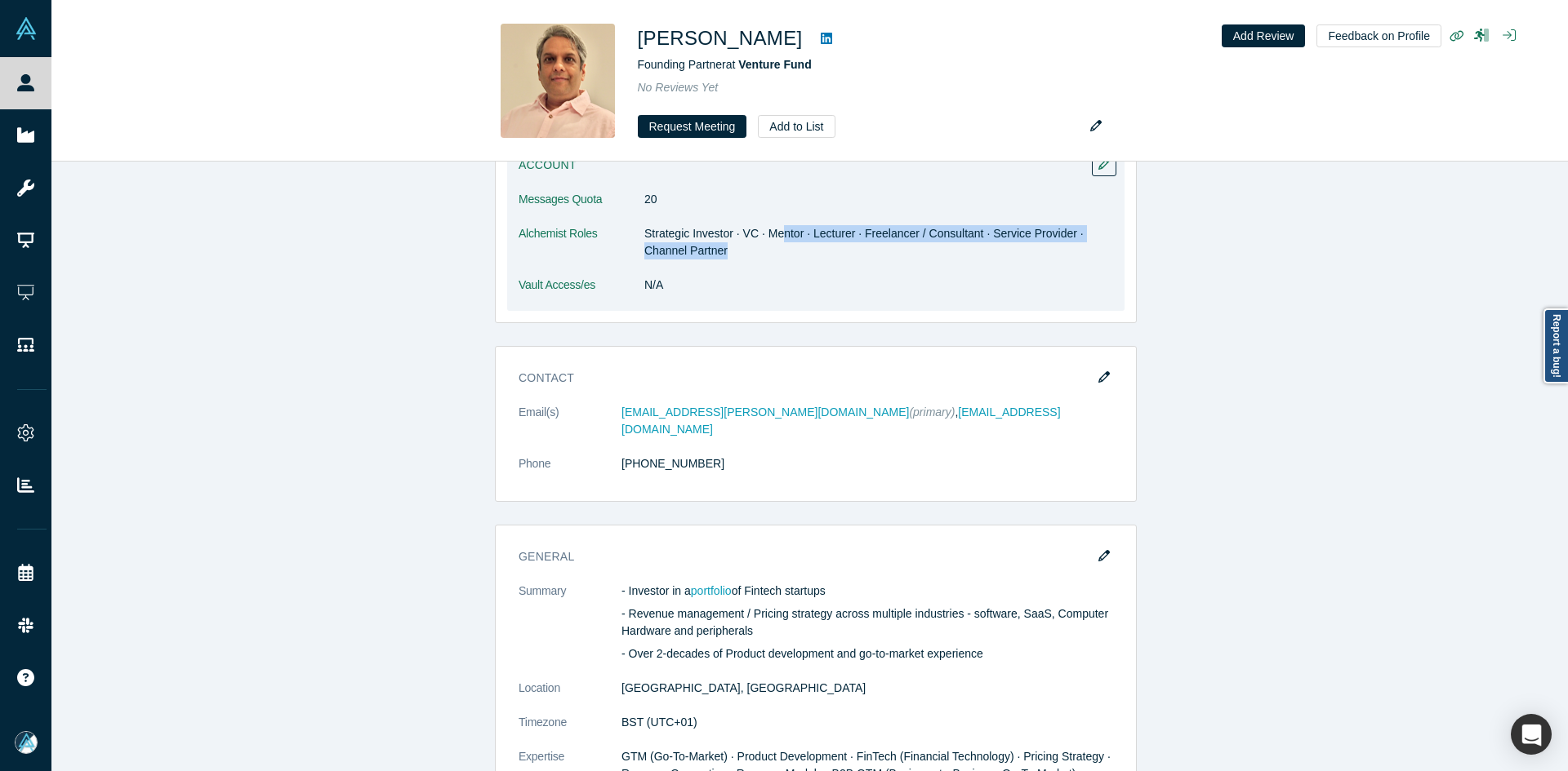
drag, startPoint x: 775, startPoint y: 241, endPoint x: 887, endPoint y: 243, distance: 112.0
click at [887, 243] on dd "Strategic Investor · VC · Mentor · Lecturer · Freelancer / Consultant · Service…" at bounding box center [878, 242] width 469 height 34
click at [917, 304] on dl "Messages Quota 20 Alchemist Roles Strategic Investor · VC · Mentor · Lecturer ·…" at bounding box center [815, 250] width 594 height 120
drag, startPoint x: 919, startPoint y: 233, endPoint x: 1005, endPoint y: 236, distance: 86.1
click at [1005, 236] on dd "Strategic Investor · VC · Mentor · Lecturer · Freelancer / Consultant · Service…" at bounding box center [878, 242] width 469 height 34
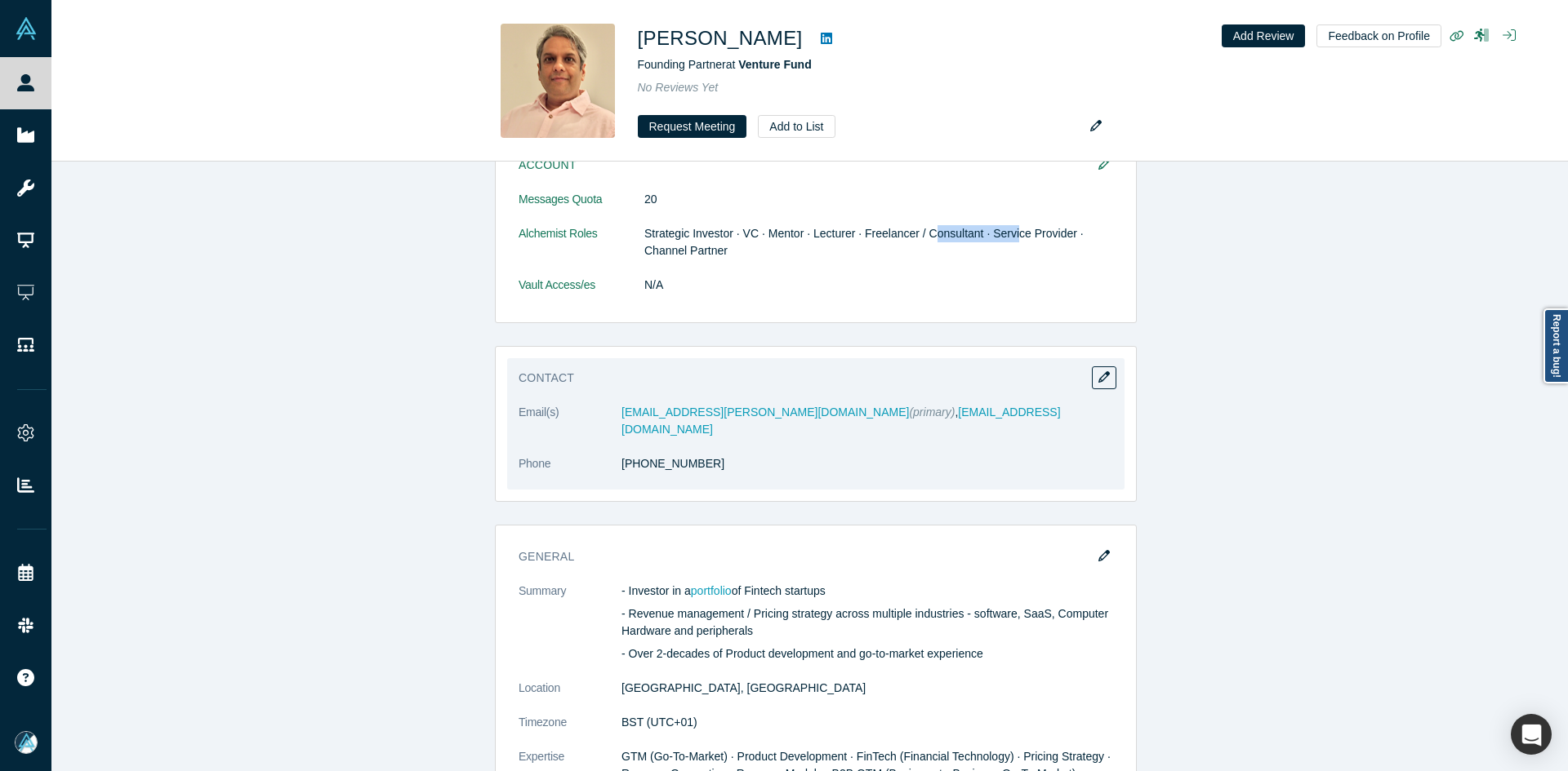
copy link "4 7747 303812"
drag, startPoint x: 670, startPoint y: 455, endPoint x: 631, endPoint y: 456, distance: 39.0
click at [631, 456] on dl "Email(s) sush.bapna@gmail.com (primary) , sush@aidge.ventures Phone +44 7747 30…" at bounding box center [815, 447] width 594 height 86
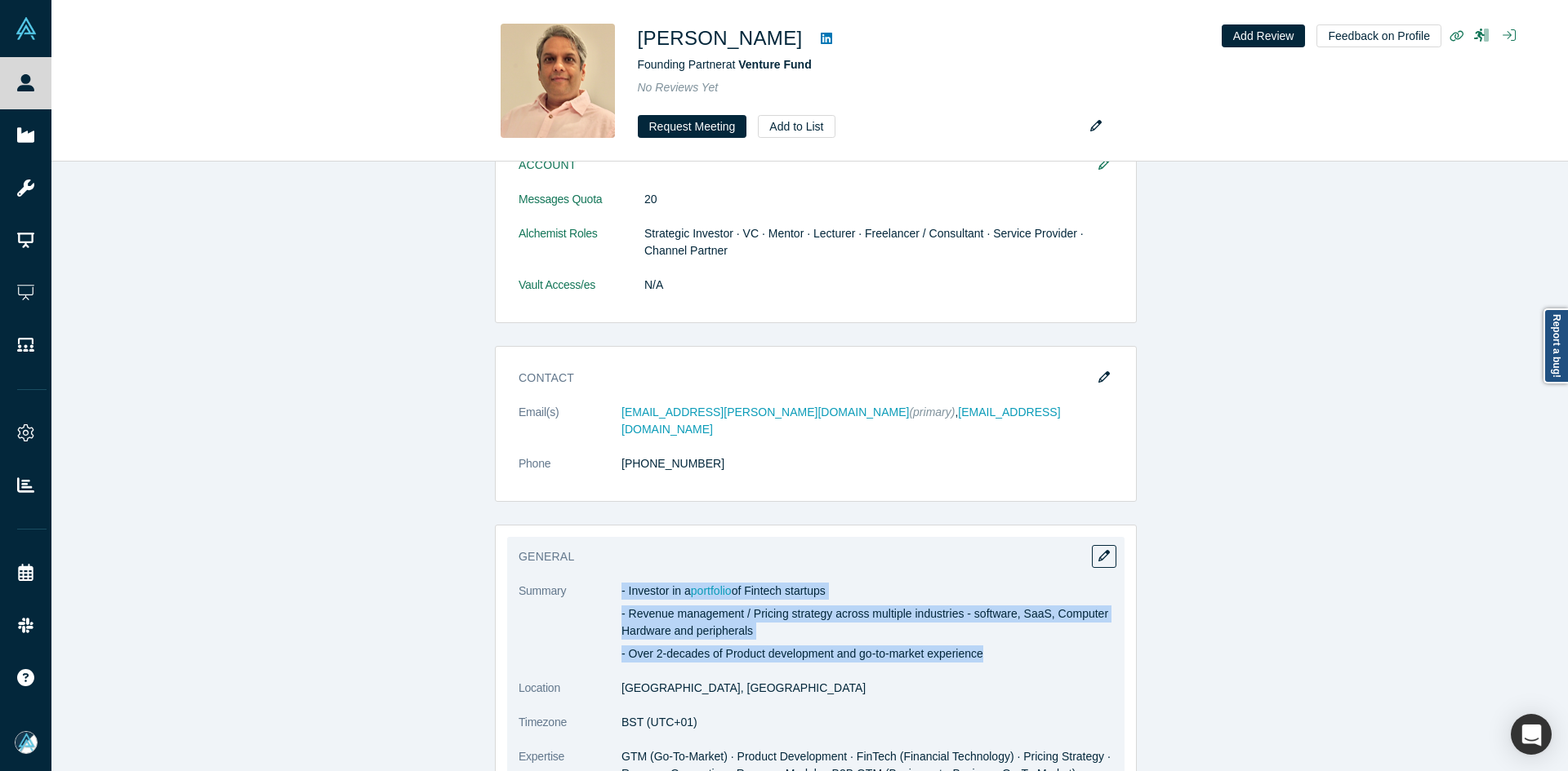
copy dl "- Investor in a portfolio of Fintech startups - Revenue management / Pricing st…"
drag, startPoint x: 616, startPoint y: 568, endPoint x: 992, endPoint y: 638, distance: 382.5
click at [992, 638] on dl "Summary - Investor in a portfolio of Fintech startups - Revenue management / Pr…" at bounding box center [815, 759] width 594 height 354
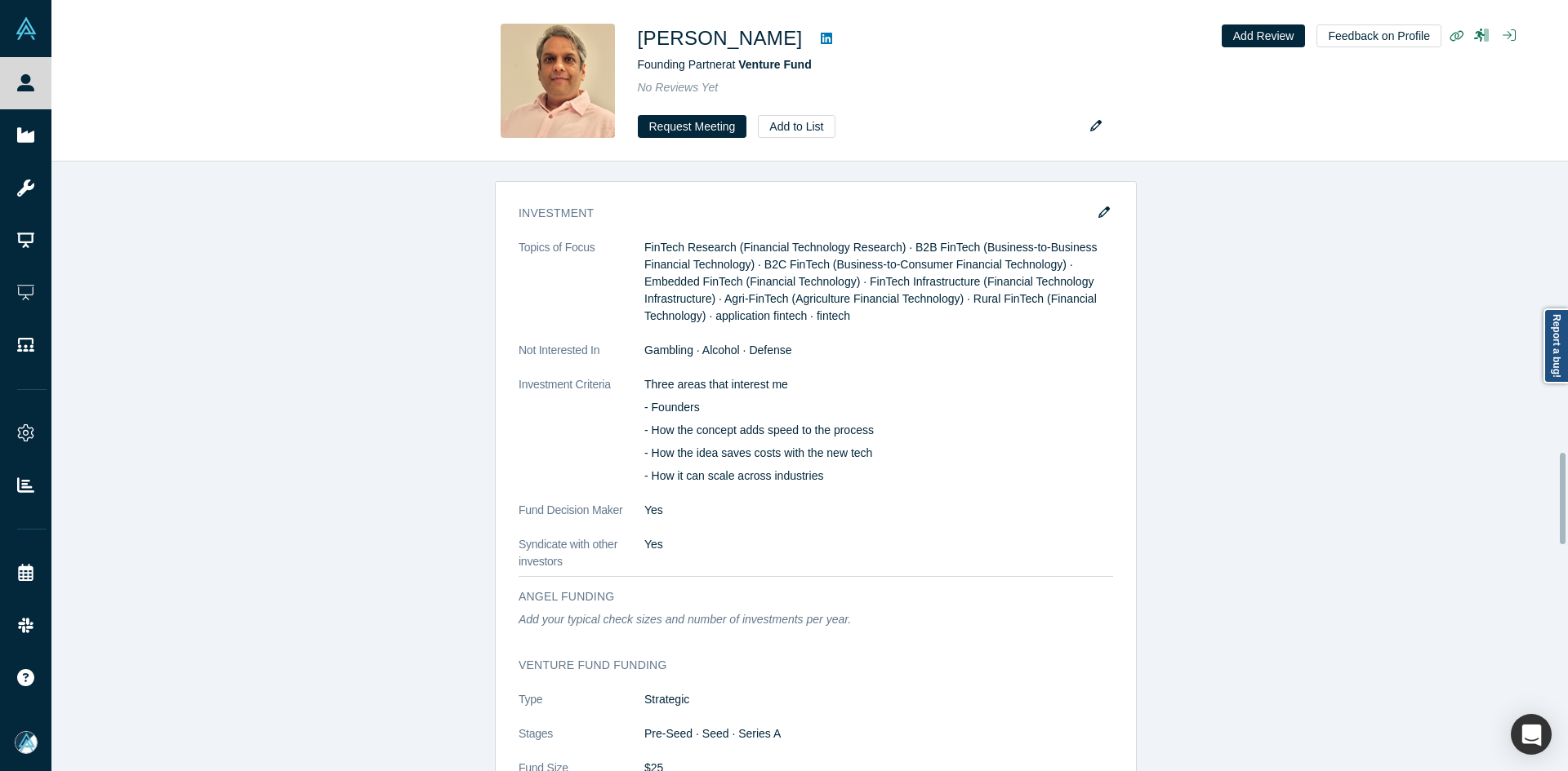
scroll to position [1632, 0]
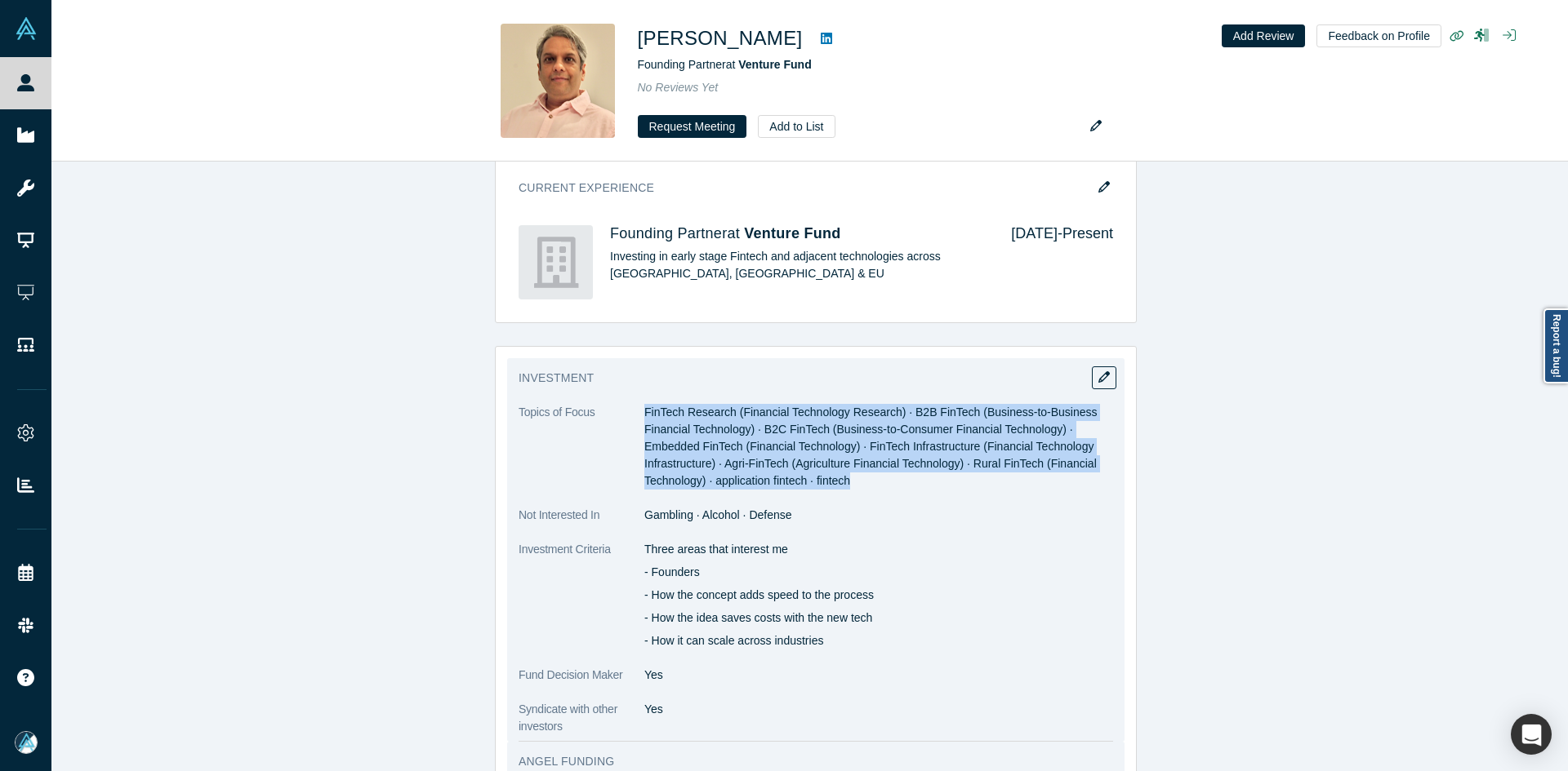
drag, startPoint x: 639, startPoint y: 393, endPoint x: 862, endPoint y: 460, distance: 232.8
click at [862, 460] on dd "FinTech Research (Financial Technology Research) · B2B FinTech (Business-to-Bus…" at bounding box center [878, 447] width 469 height 86
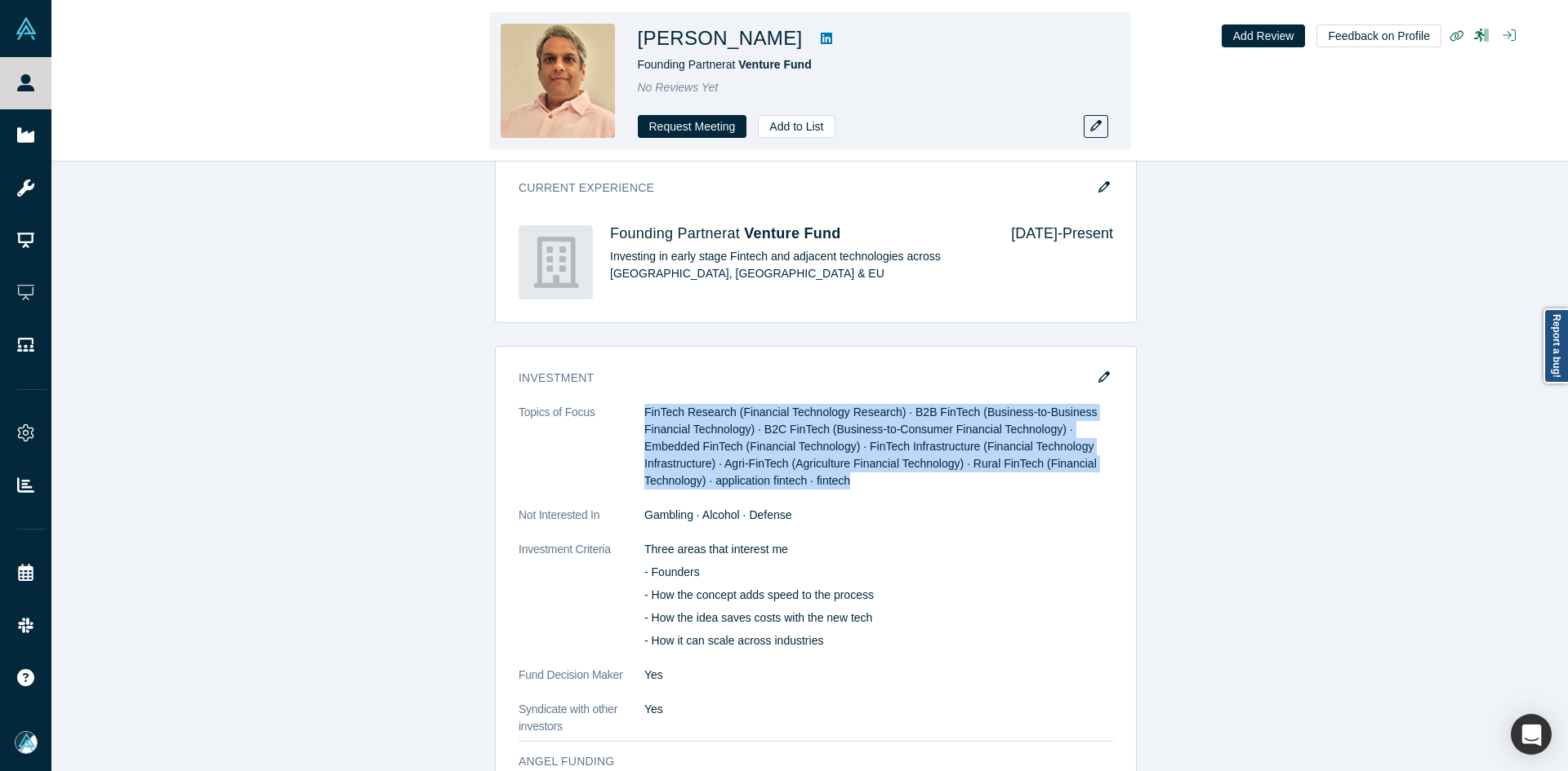
copy span "FinTech Research (Financial Technology Research) · B2B FinTech (Business-to-Bus…"
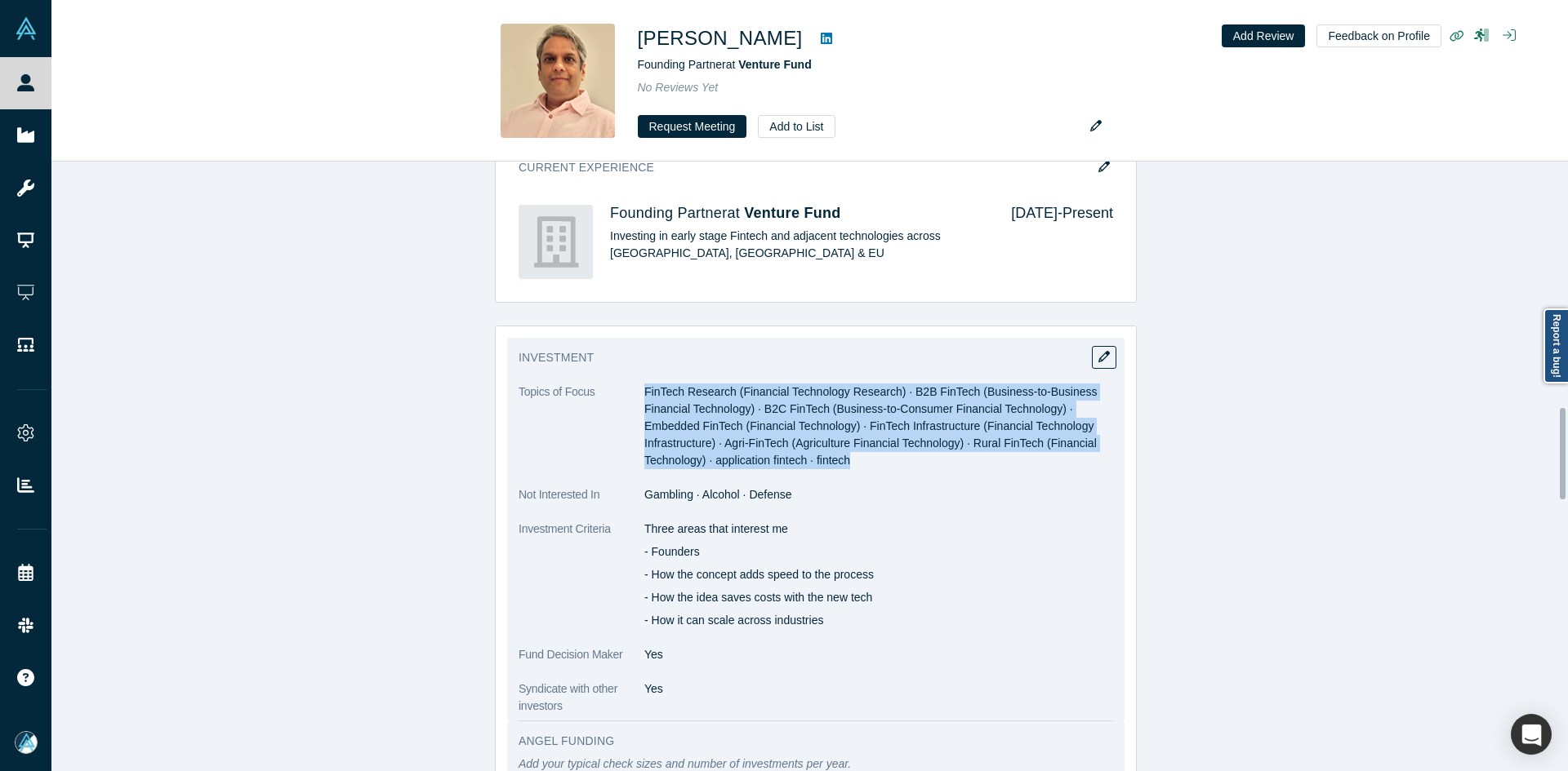
scroll to position [1714, 0]
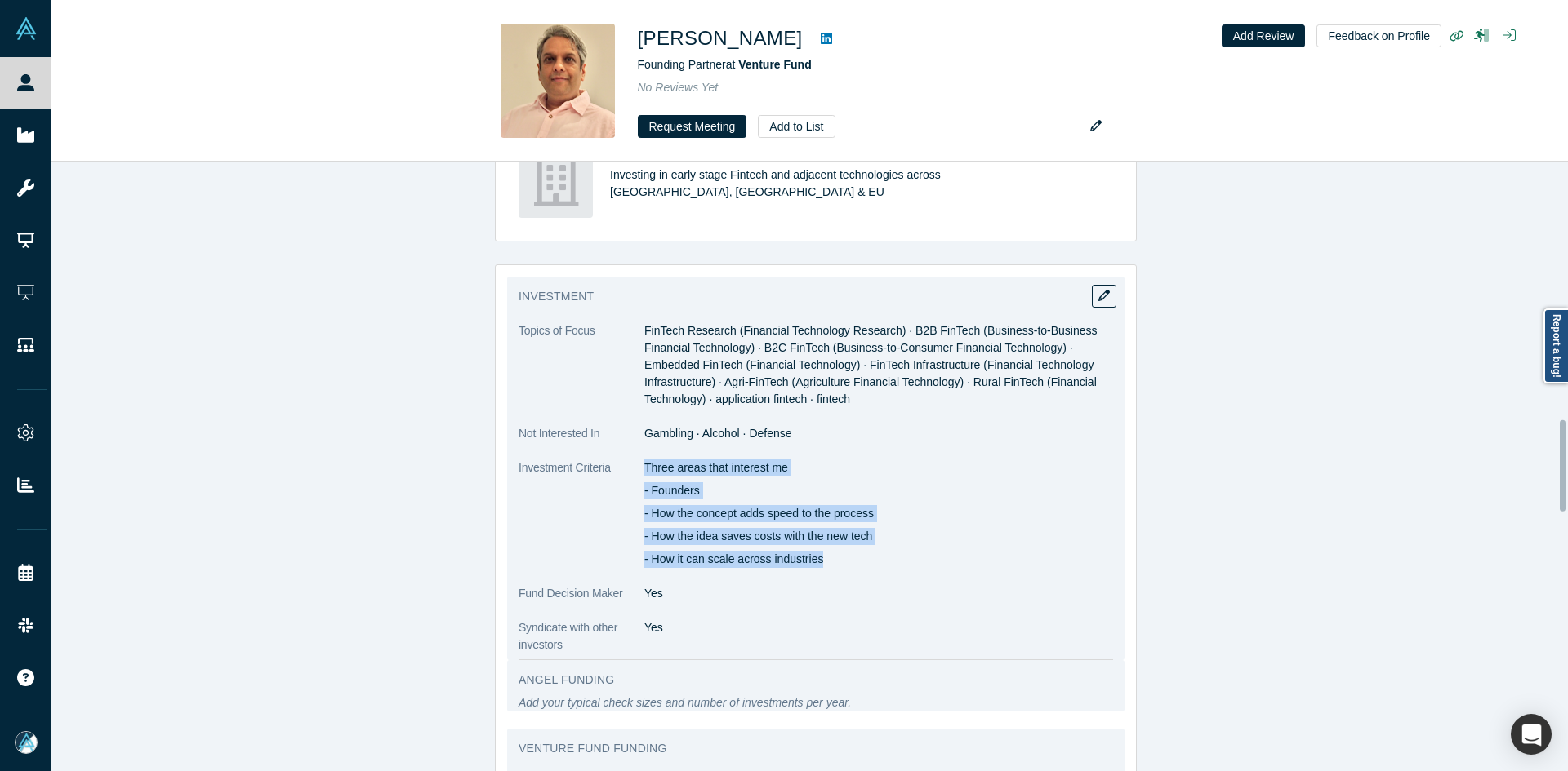
copy div "Three areas that interest me - Founders - How the concept adds speed to the pro…"
drag, startPoint x: 640, startPoint y: 445, endPoint x: 889, endPoint y: 532, distance: 263.8
click at [889, 532] on div "Three areas that interest me - Founders - How the concept adds speed to the pro…" at bounding box center [878, 514] width 469 height 109
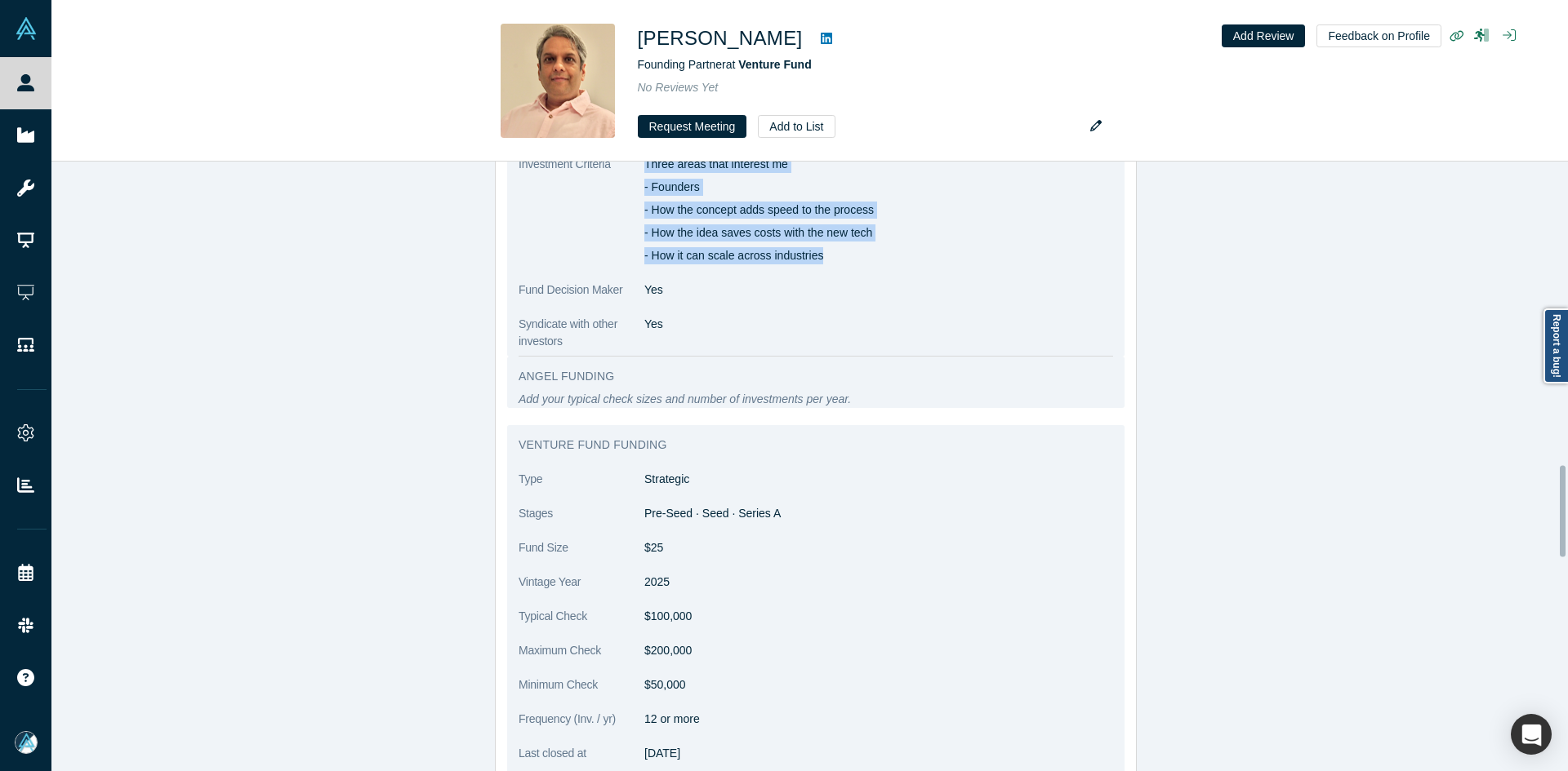
scroll to position [2203, 0]
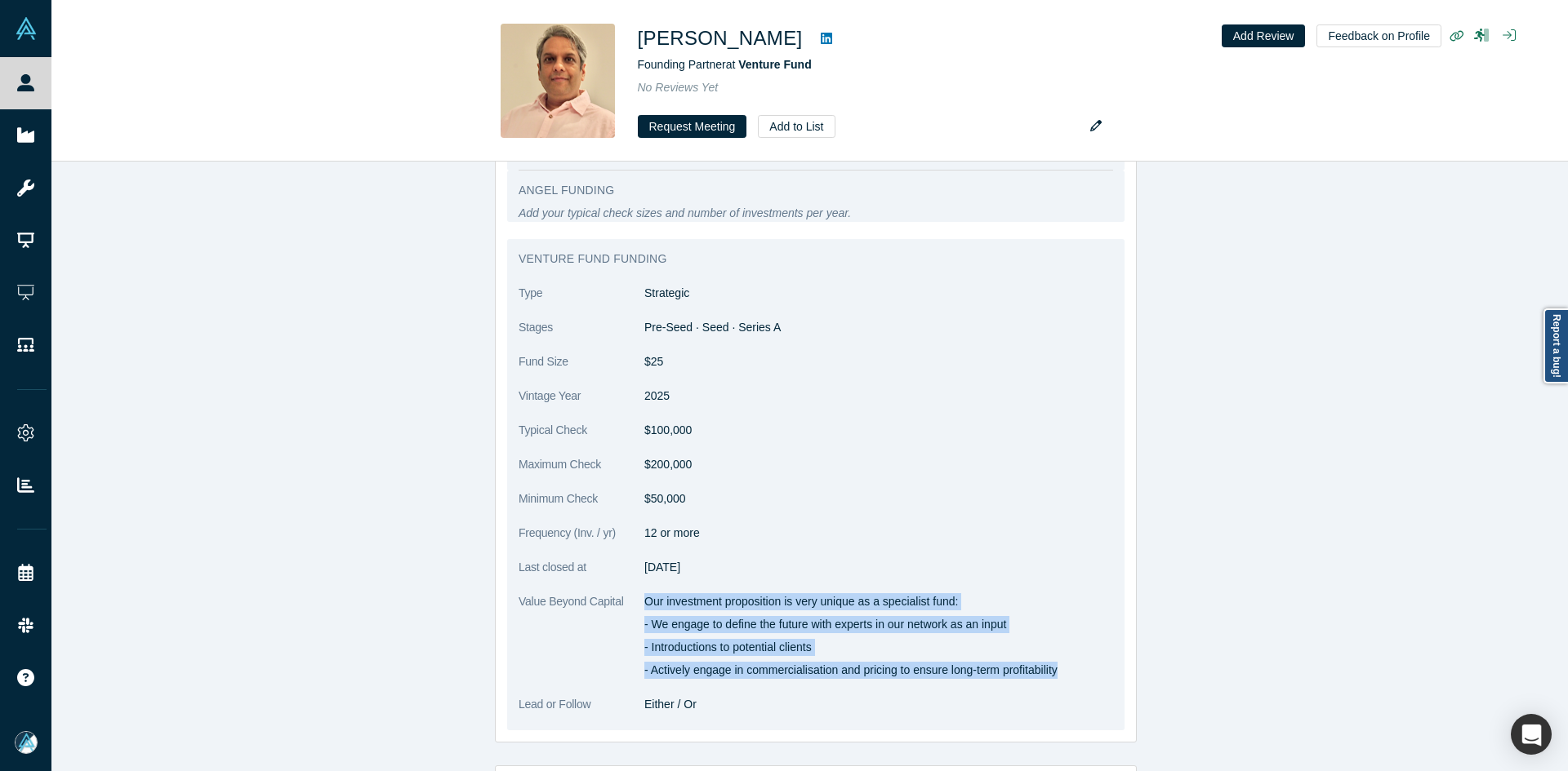
copy div "Our investment proposition is very unique as a specialist fund: - We engage to …"
drag, startPoint x: 640, startPoint y: 584, endPoint x: 1078, endPoint y: 651, distance: 443.1
click at [1078, 651] on div "Our investment proposition is very unique as a specialist fund: - We engage to …" at bounding box center [878, 636] width 469 height 86
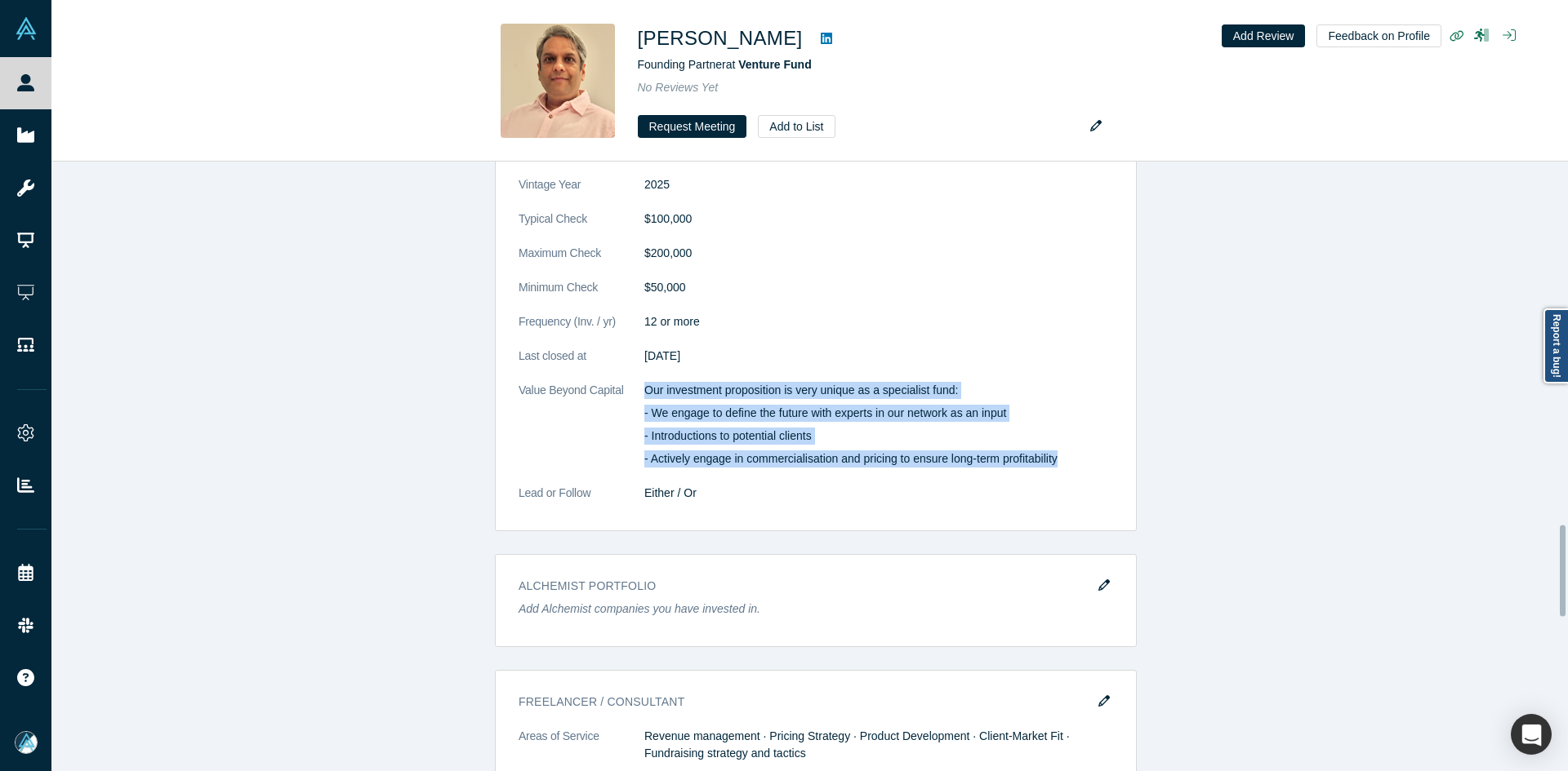
scroll to position [2611, 0]
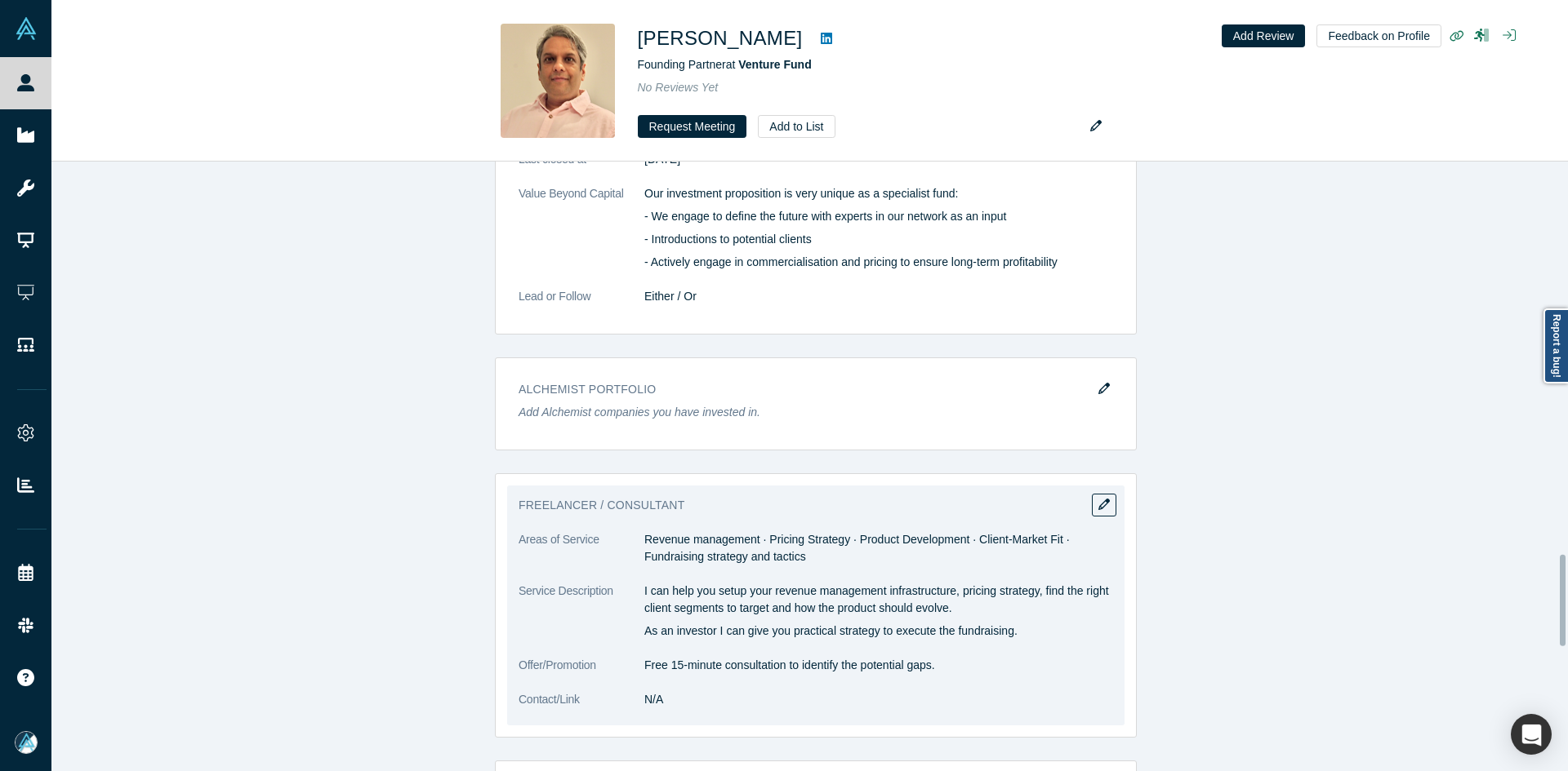
click at [665, 531] on dd "Revenue management · Pricing Strategy · Product Development · Client-Market Fit…" at bounding box center [878, 547] width 469 height 34
copy dl "Revenue management · Pricing Strategy · Product Development · Client-Market Fit…"
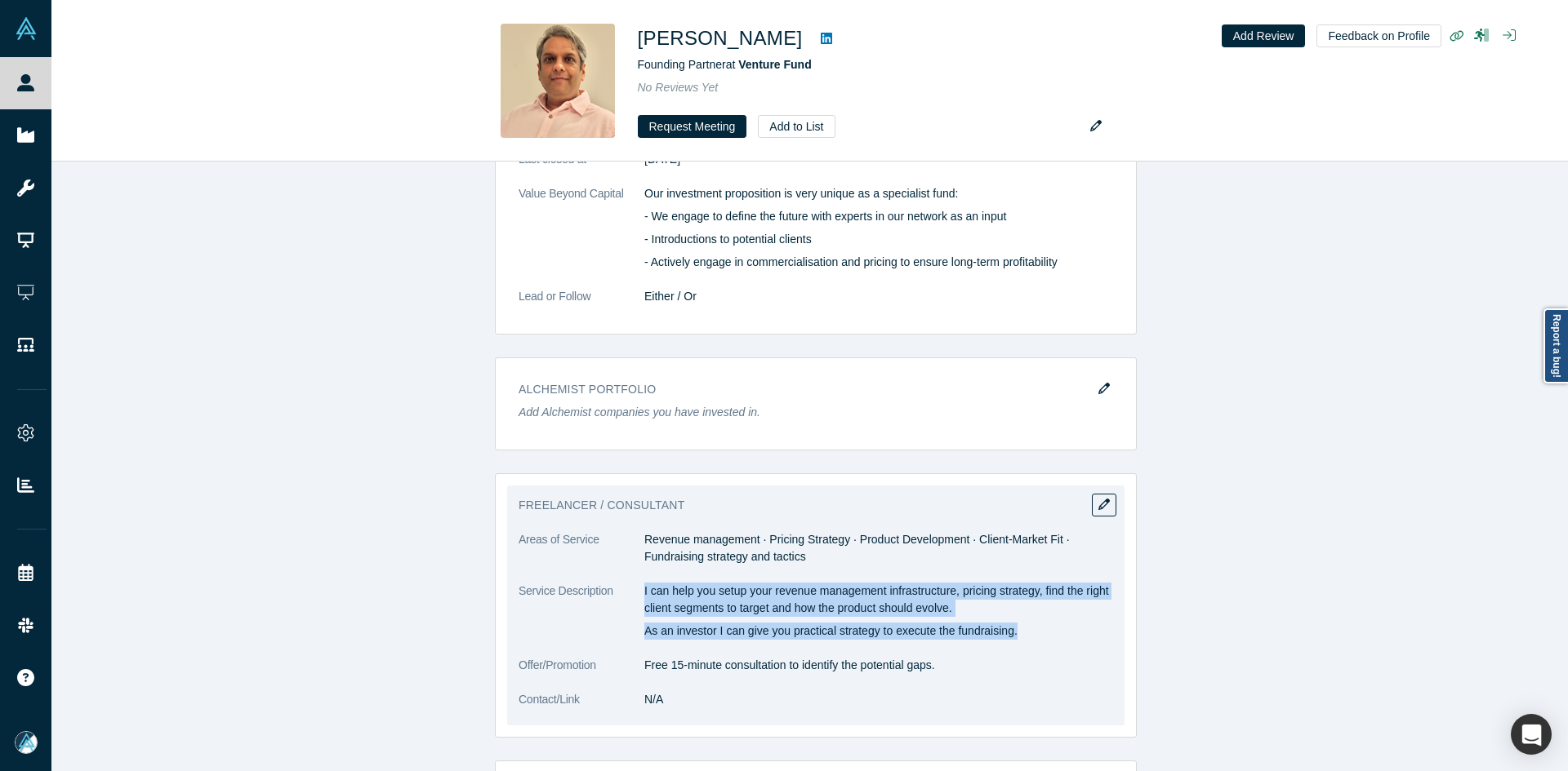
drag, startPoint x: 638, startPoint y: 571, endPoint x: 1022, endPoint y: 610, distance: 386.0
click at [1022, 610] on div "I can help you setup your revenue management infrastructure, pricing strategy, …" at bounding box center [878, 611] width 469 height 57
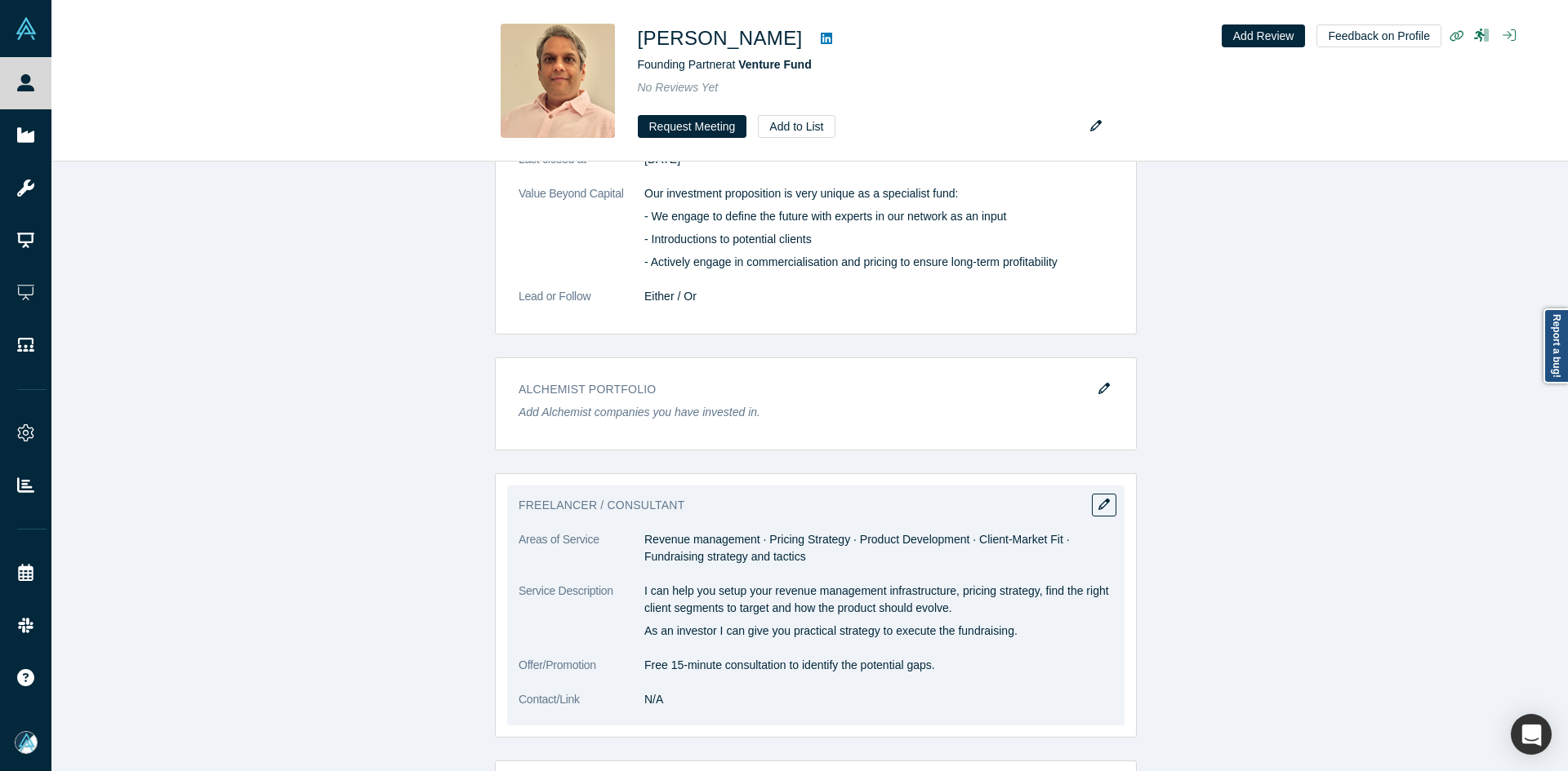
click at [705, 657] on dd "Free 15-minute consultation to identify the potential gaps." at bounding box center [878, 666] width 469 height 18
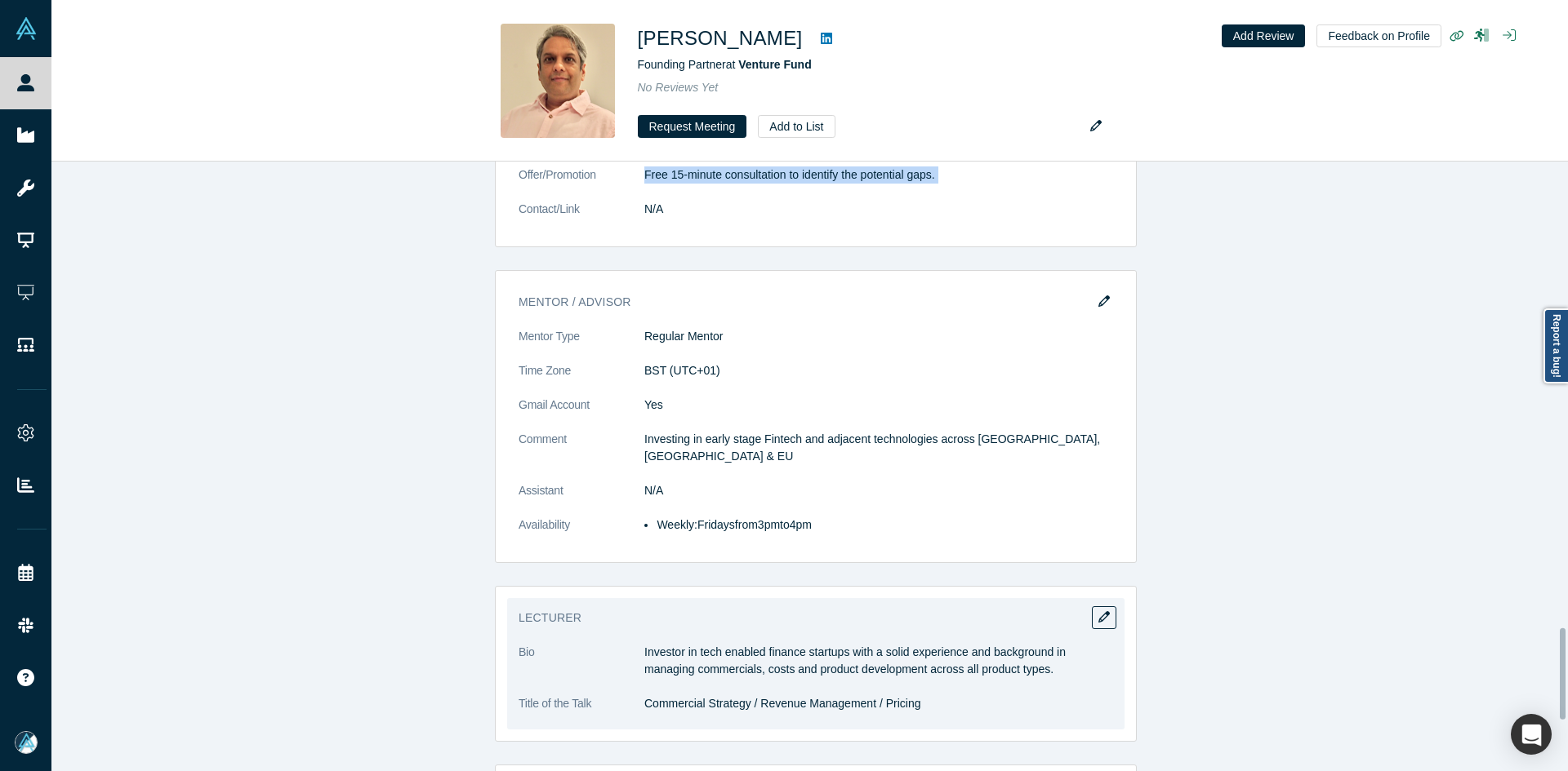
scroll to position [3427, 0]
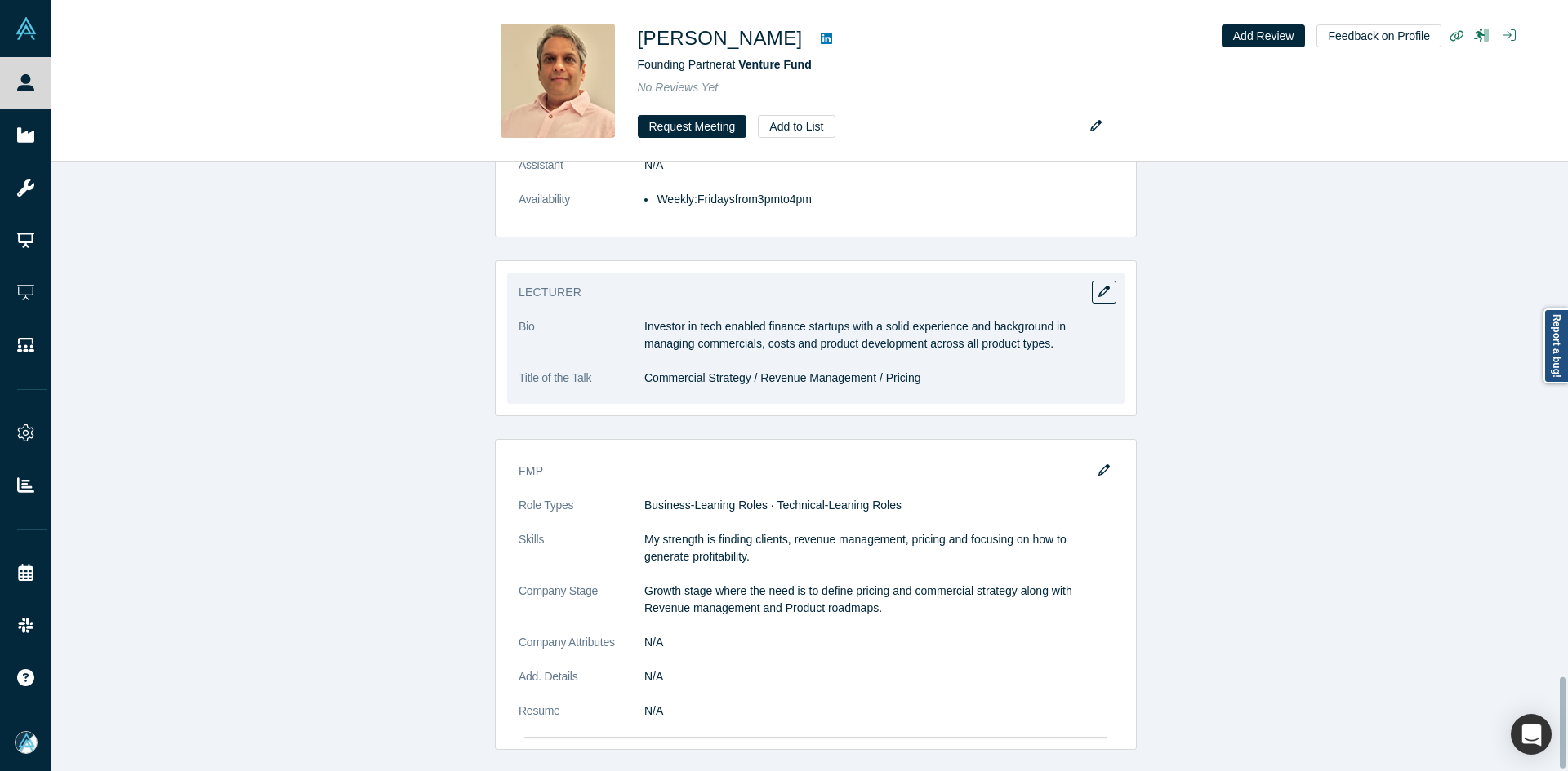
click at [737, 318] on p "Investor in tech enabled finance startups with a solid experience and backgroun…" at bounding box center [878, 334] width 469 height 34
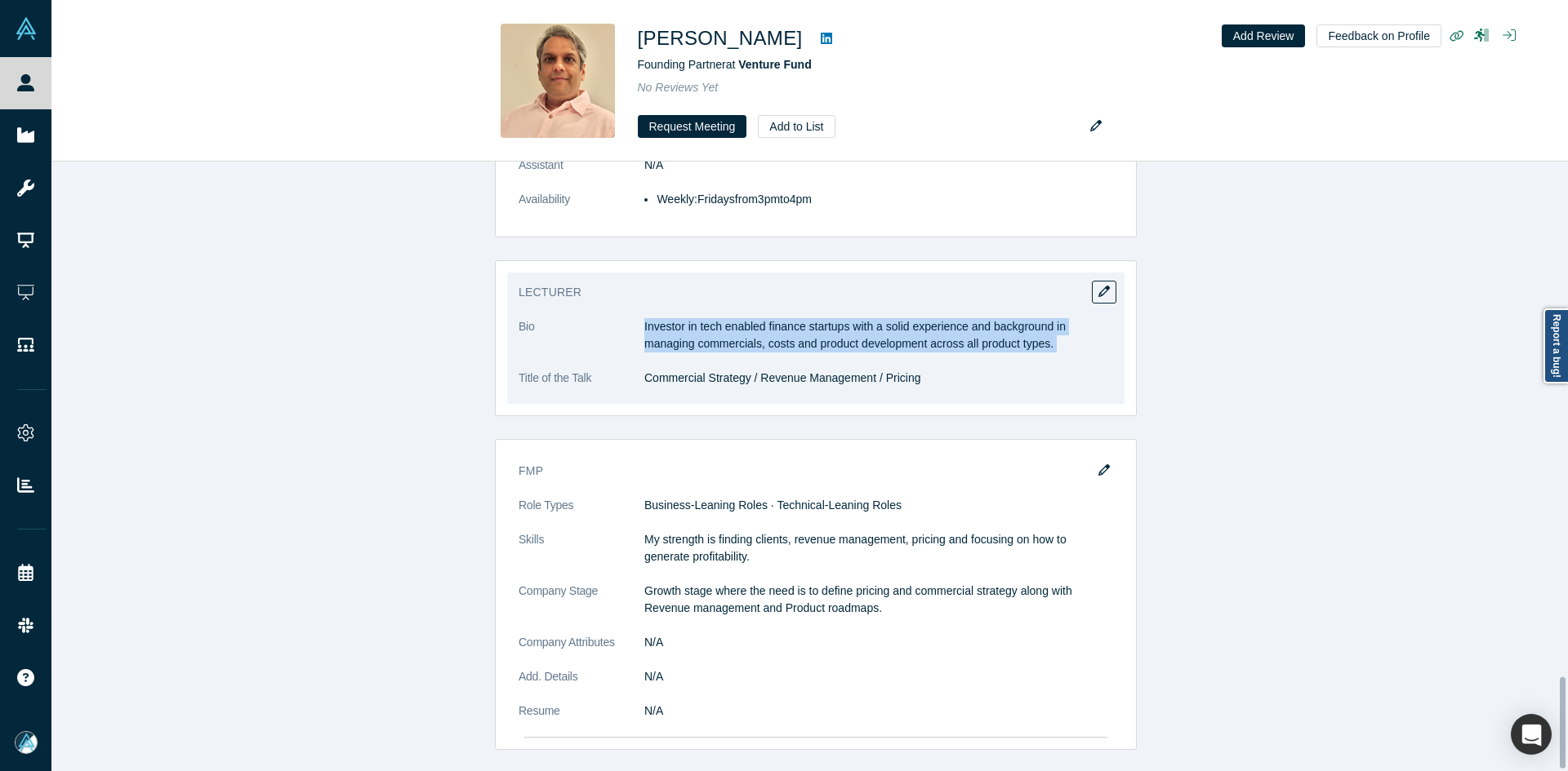
click at [737, 318] on p "Investor in tech enabled finance startups with a solid experience and backgroun…" at bounding box center [878, 334] width 469 height 34
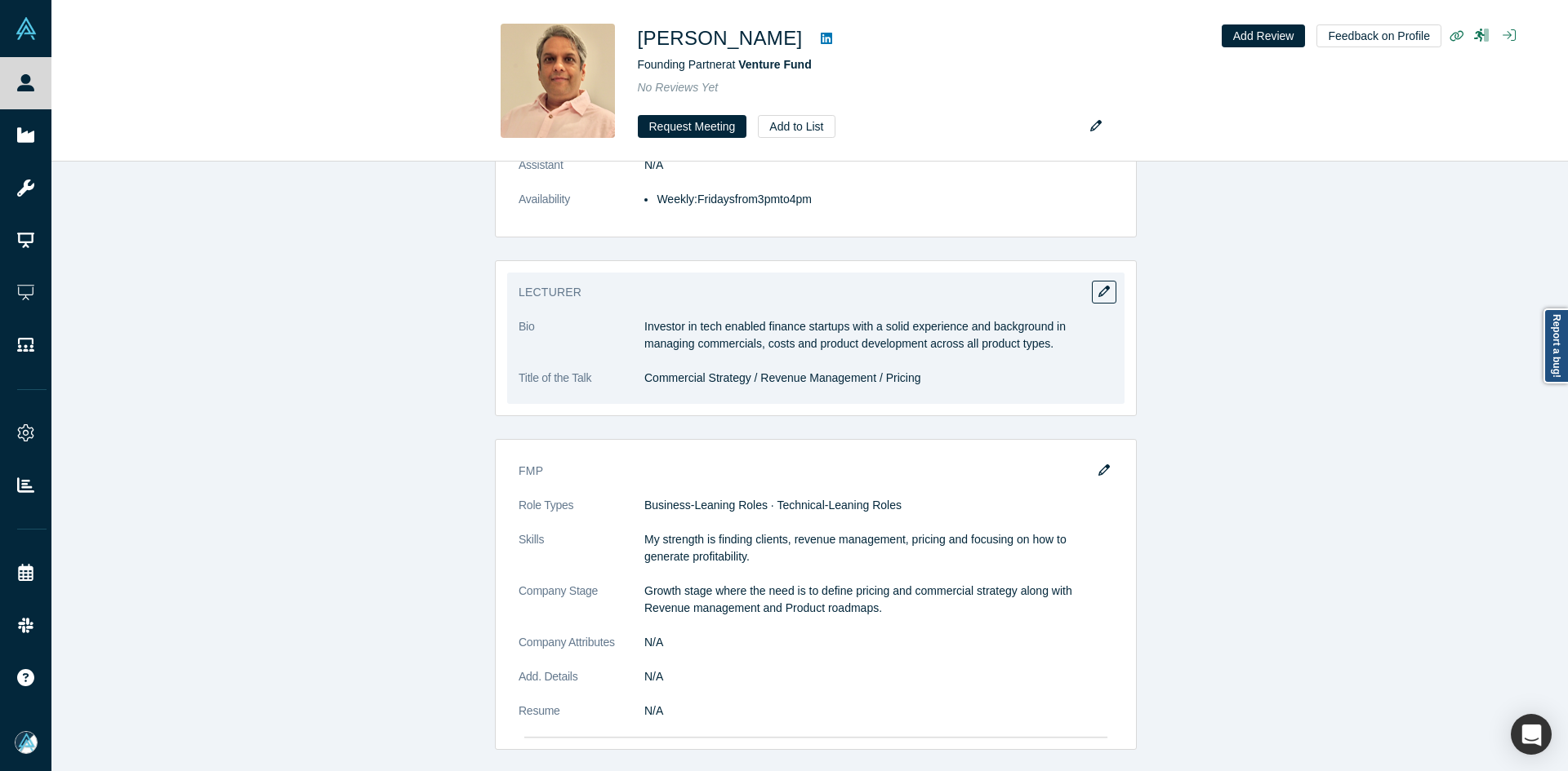
click at [706, 369] on p "Commercial Strategy / Revenue Management / Pricing" at bounding box center [878, 378] width 469 height 18
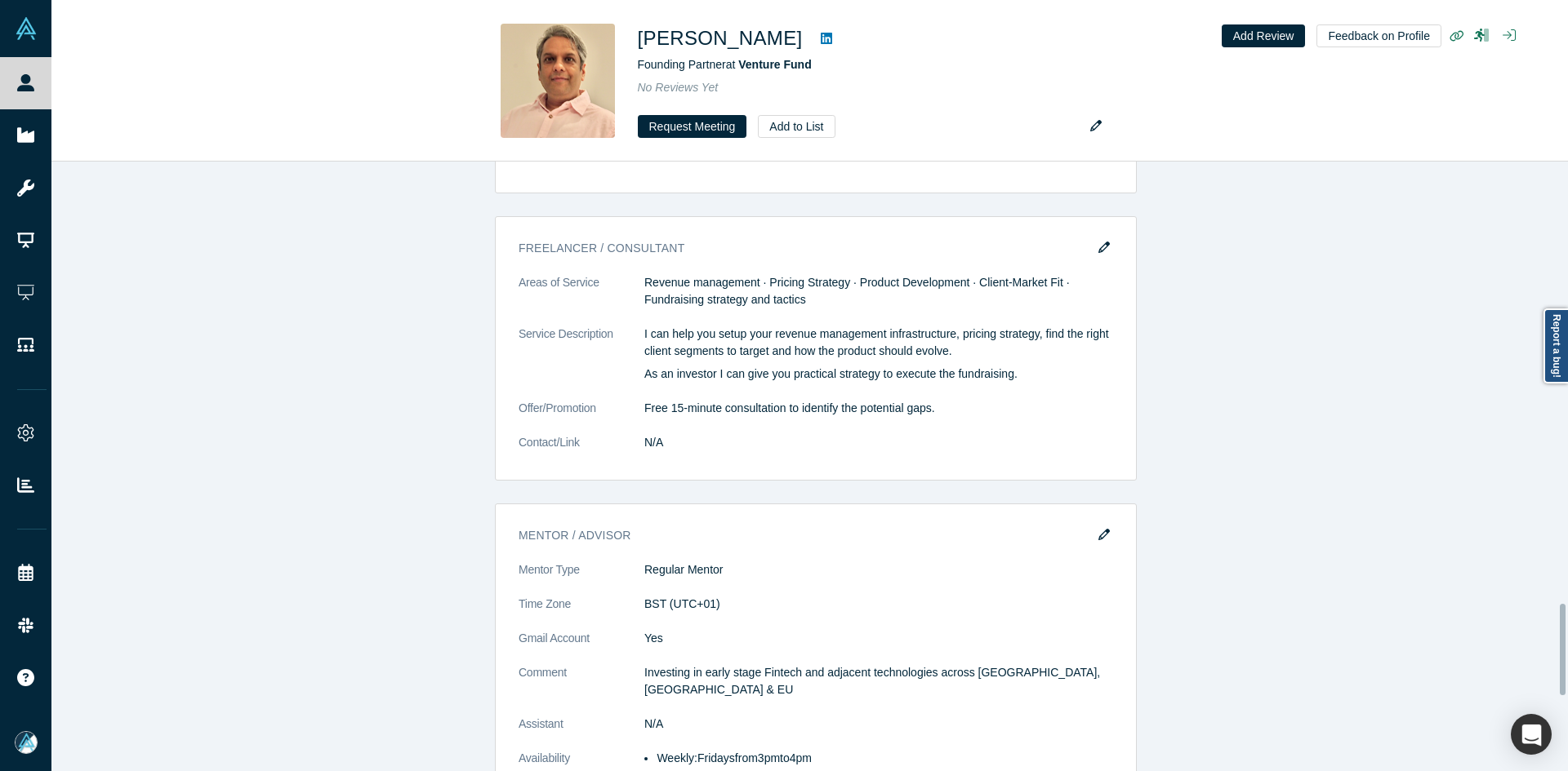
scroll to position [3265, 0]
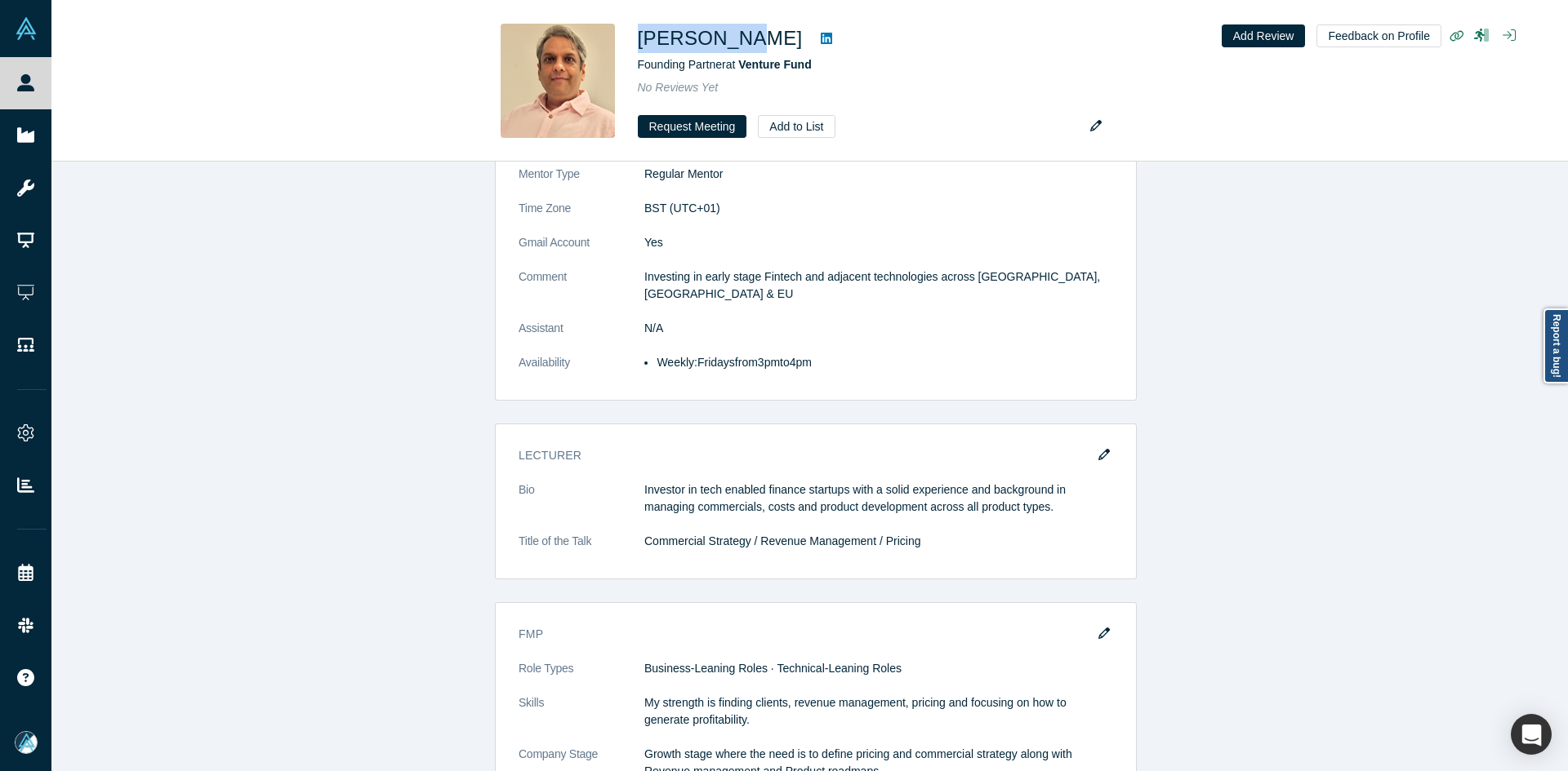
drag, startPoint x: 736, startPoint y: 41, endPoint x: 801, endPoint y: 0, distance: 76.9
click at [647, 44] on h1 "Sush Bapna" at bounding box center [721, 38] width 165 height 29
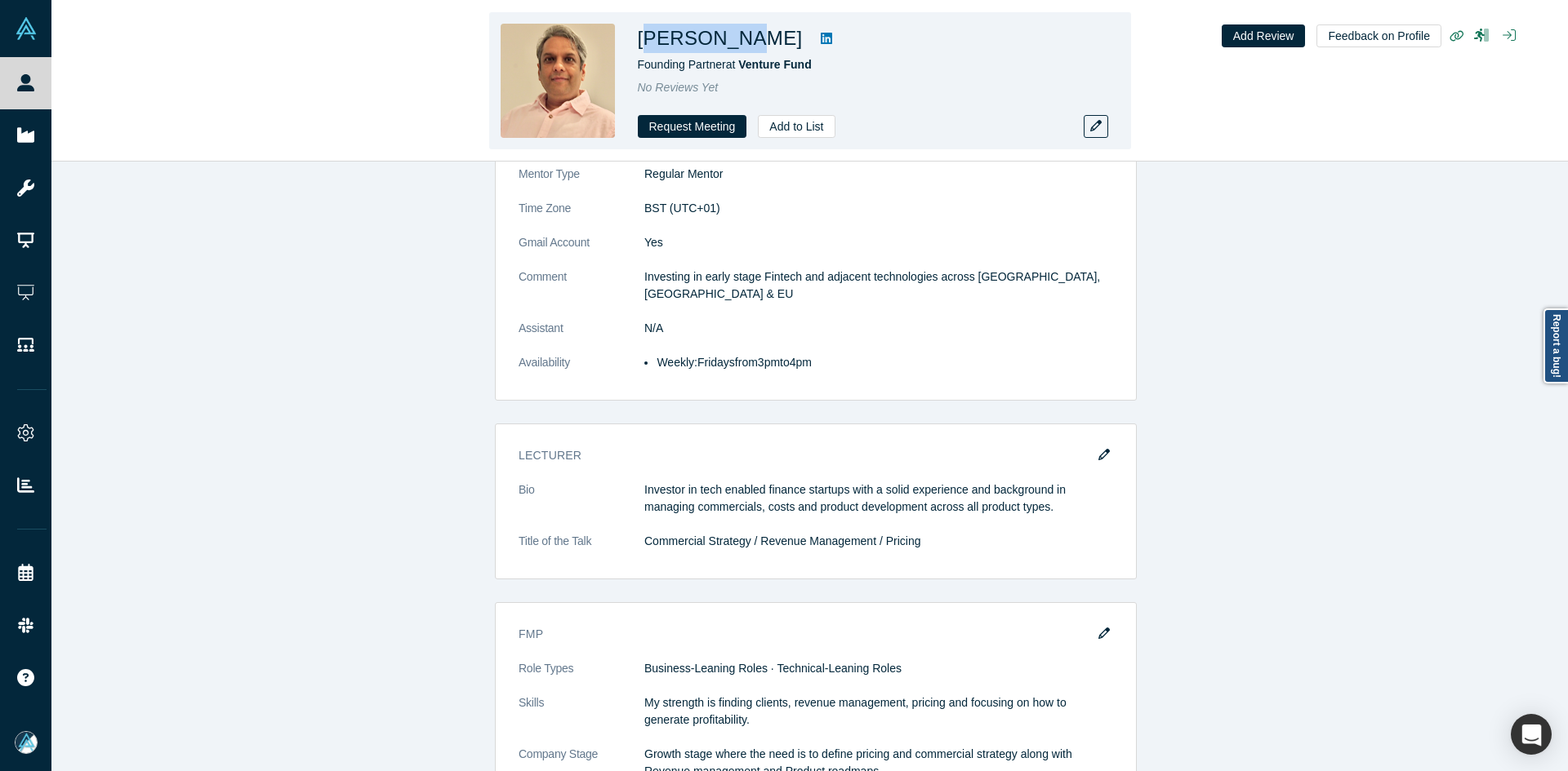
click at [814, 34] on link at bounding box center [826, 38] width 24 height 19
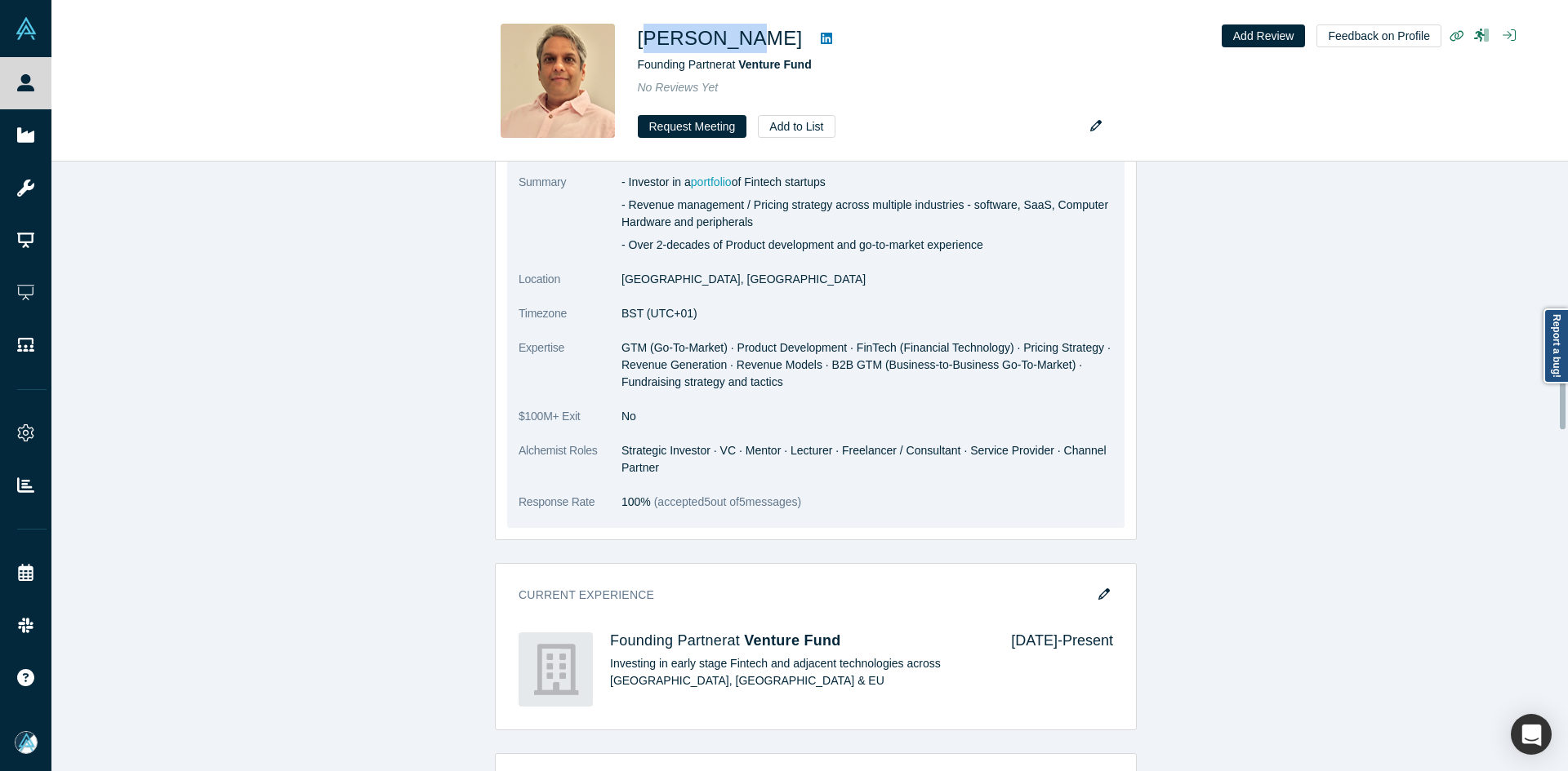
scroll to position [1061, 0]
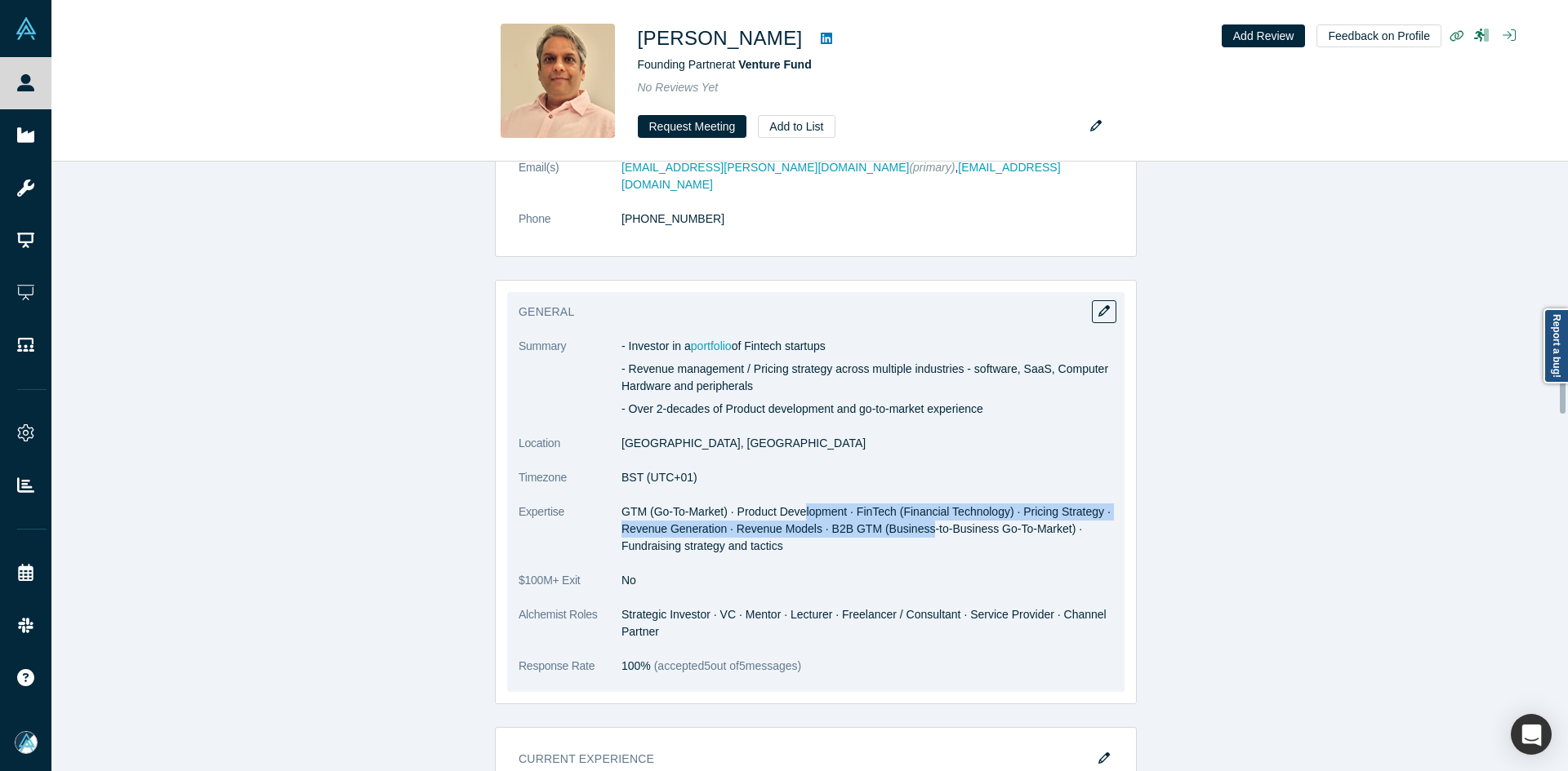
drag, startPoint x: 802, startPoint y: 491, endPoint x: 903, endPoint y: 471, distance: 103.0
click at [913, 507] on span "GTM (Go-To-Market) · Product Development · FinTech (Financial Technology) · Pri…" at bounding box center [866, 529] width 489 height 48
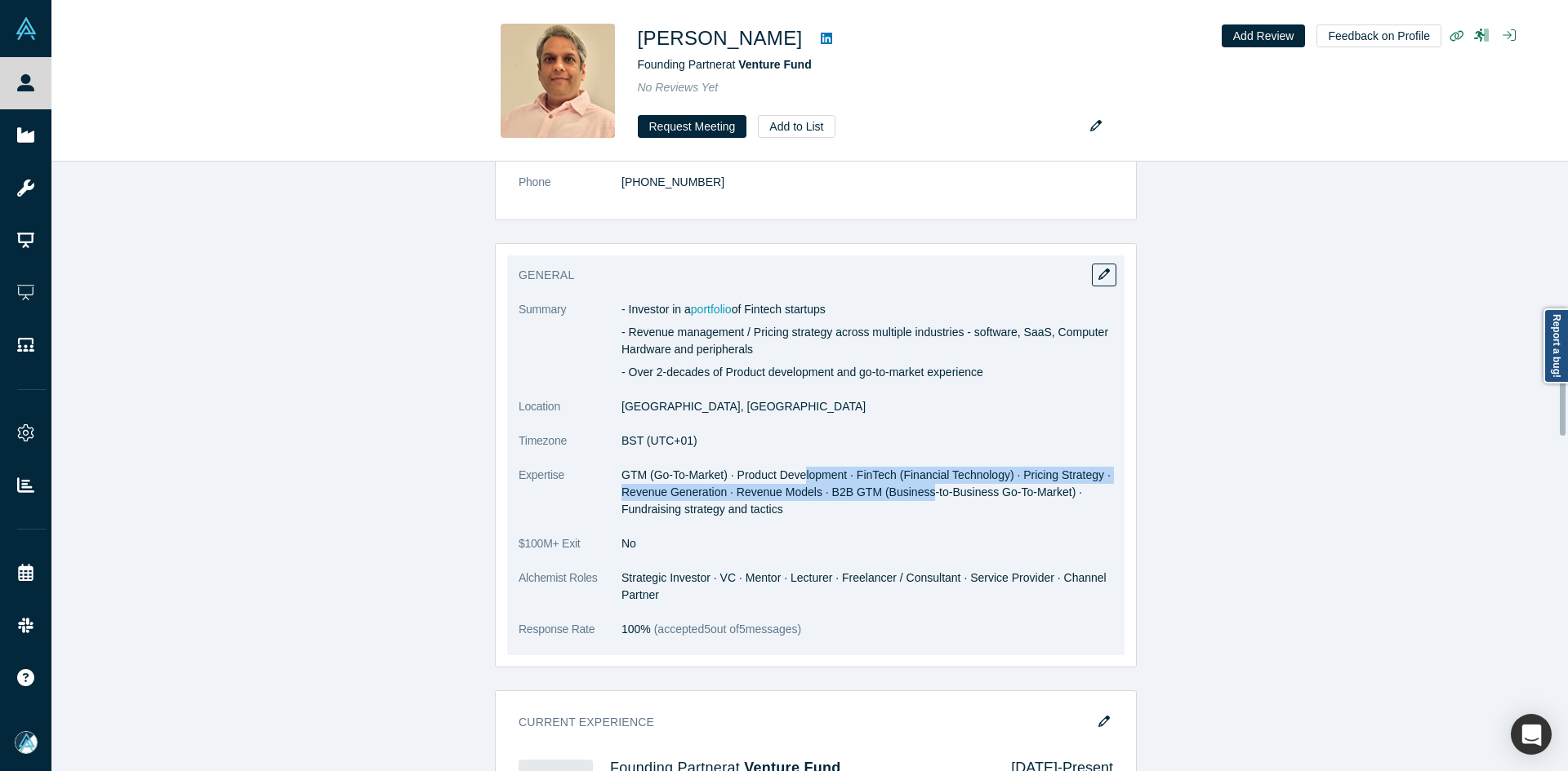
scroll to position [905, 0]
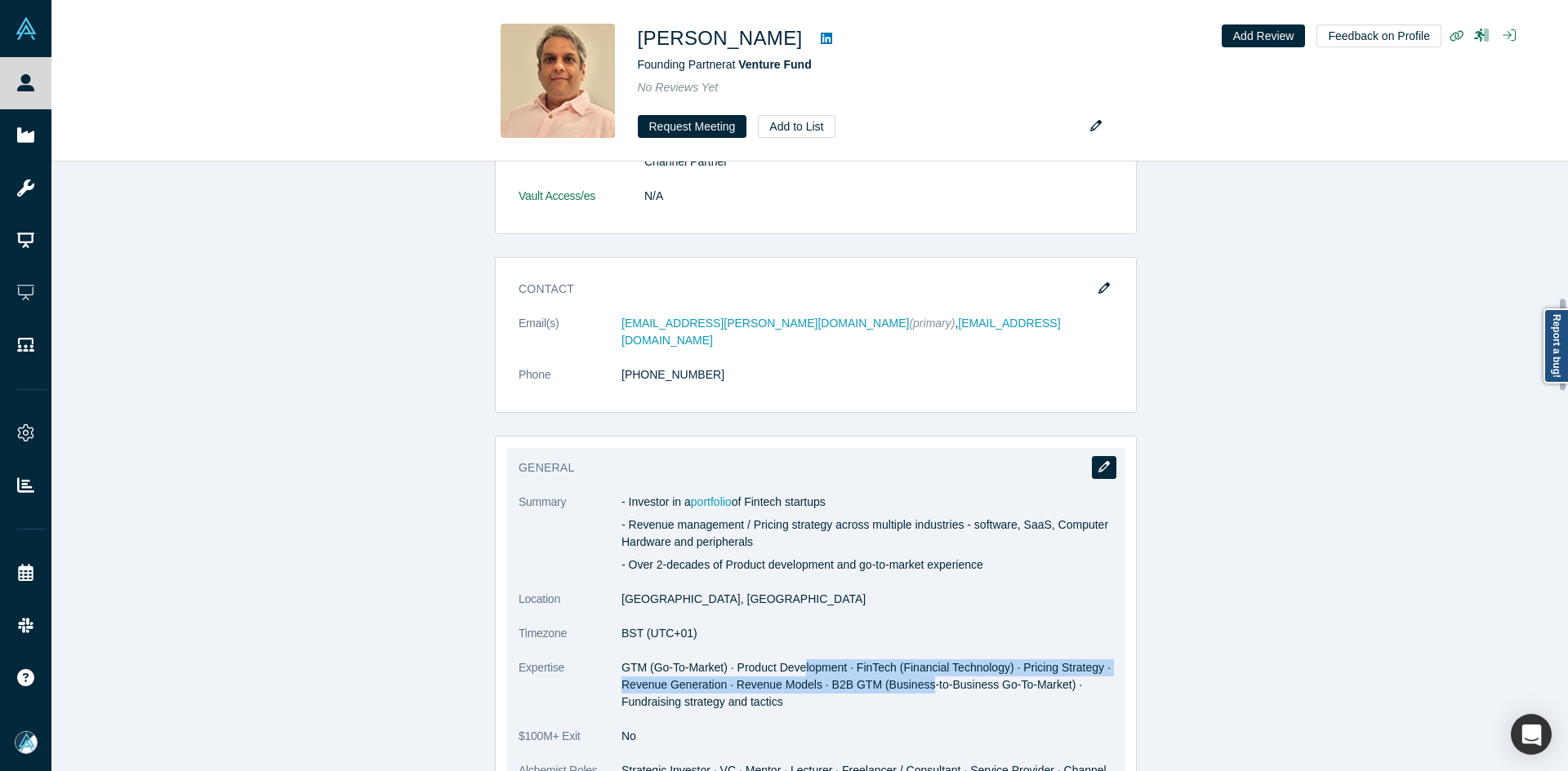
click at [1098, 461] on icon "button" at bounding box center [1104, 467] width 12 height 12
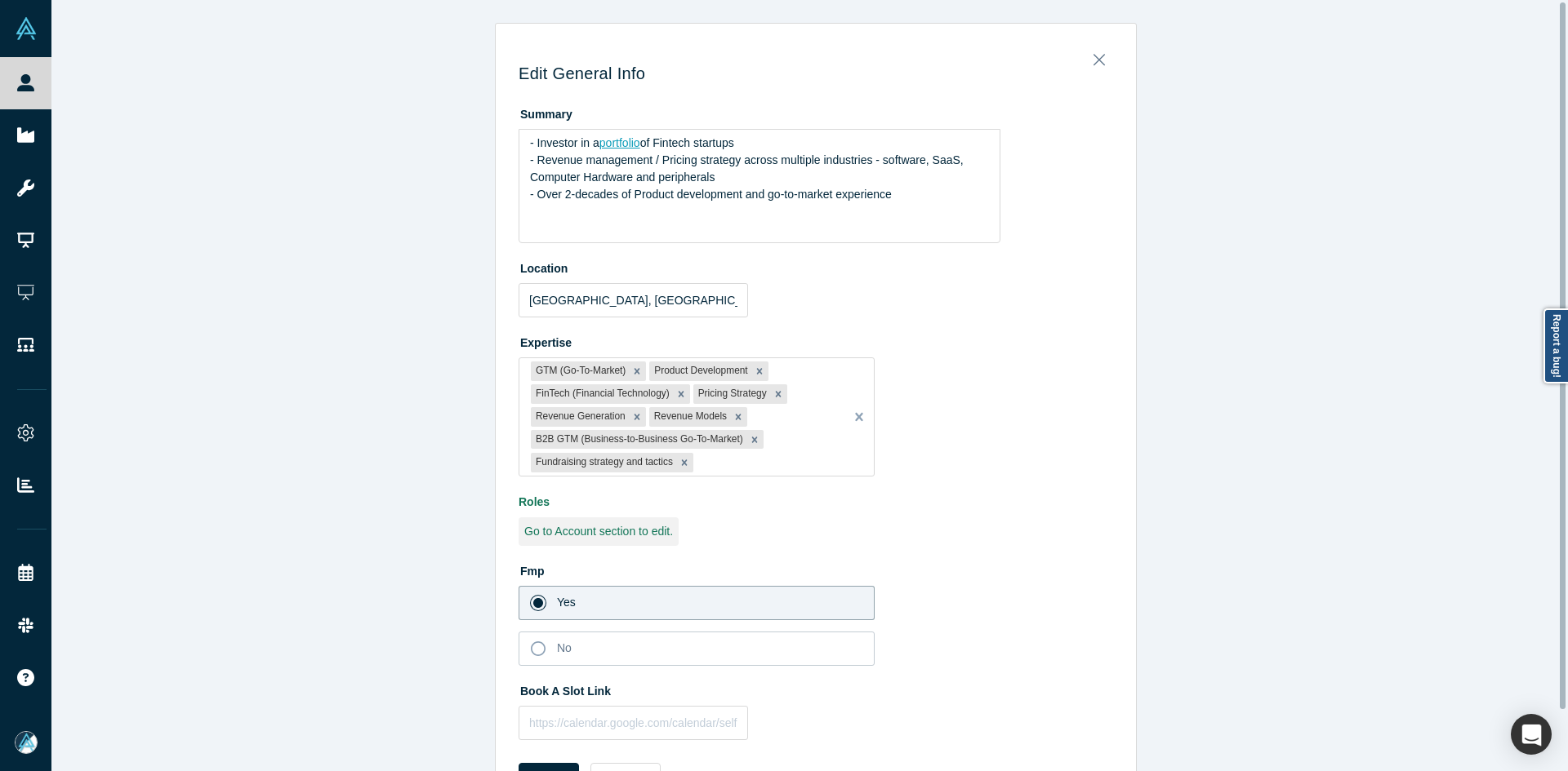
scroll to position [67, 0]
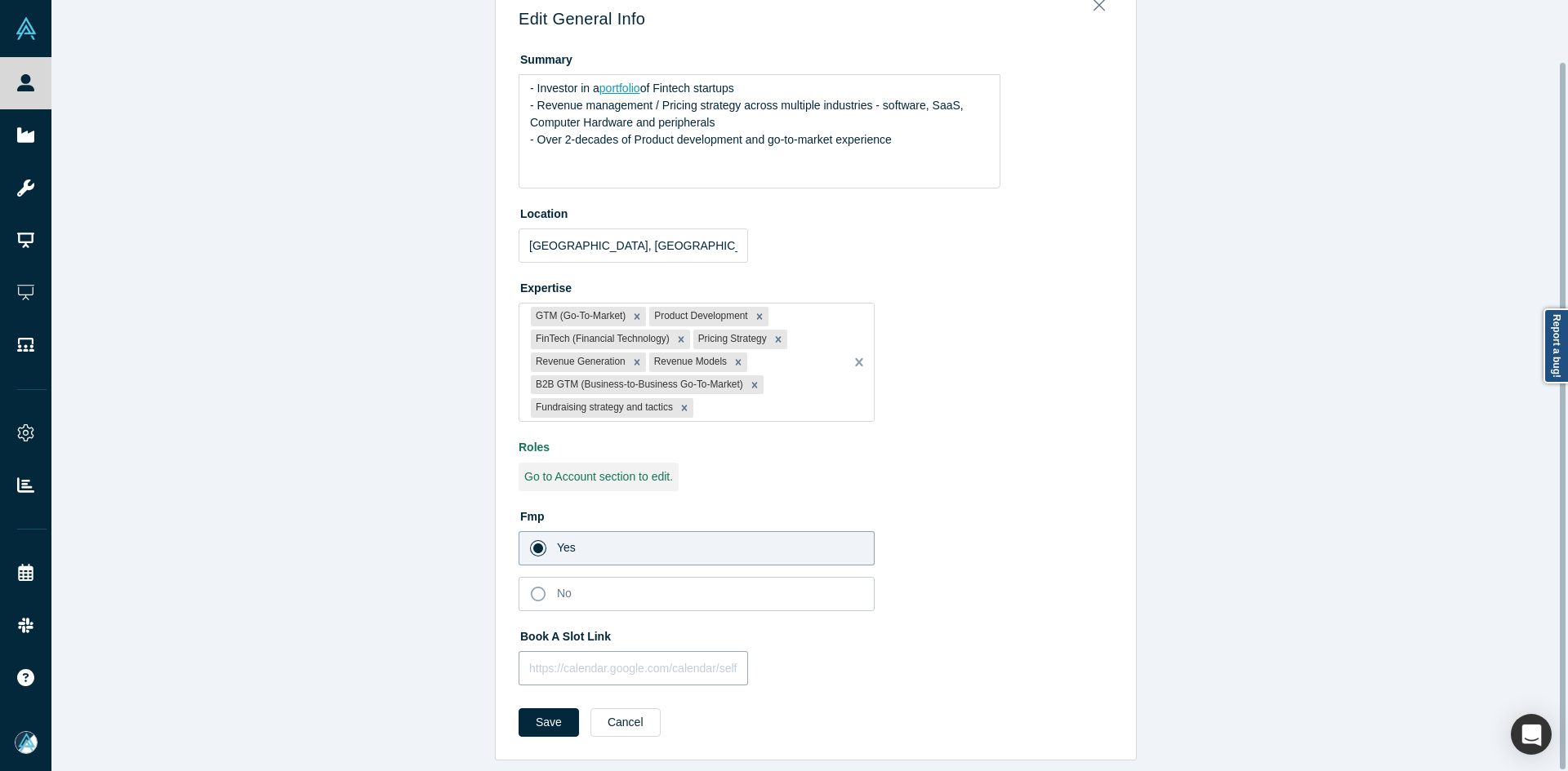
click at [587, 656] on input "text" at bounding box center [633, 668] width 230 height 34
paste input "https://calendar.app.google/8PHAx1LEgJCeZwh3A"
type input "https://calendar.app.google/8PHAx1LEgJCeZwh3A"
click at [529, 710] on button "Save" at bounding box center [549, 722] width 60 height 28
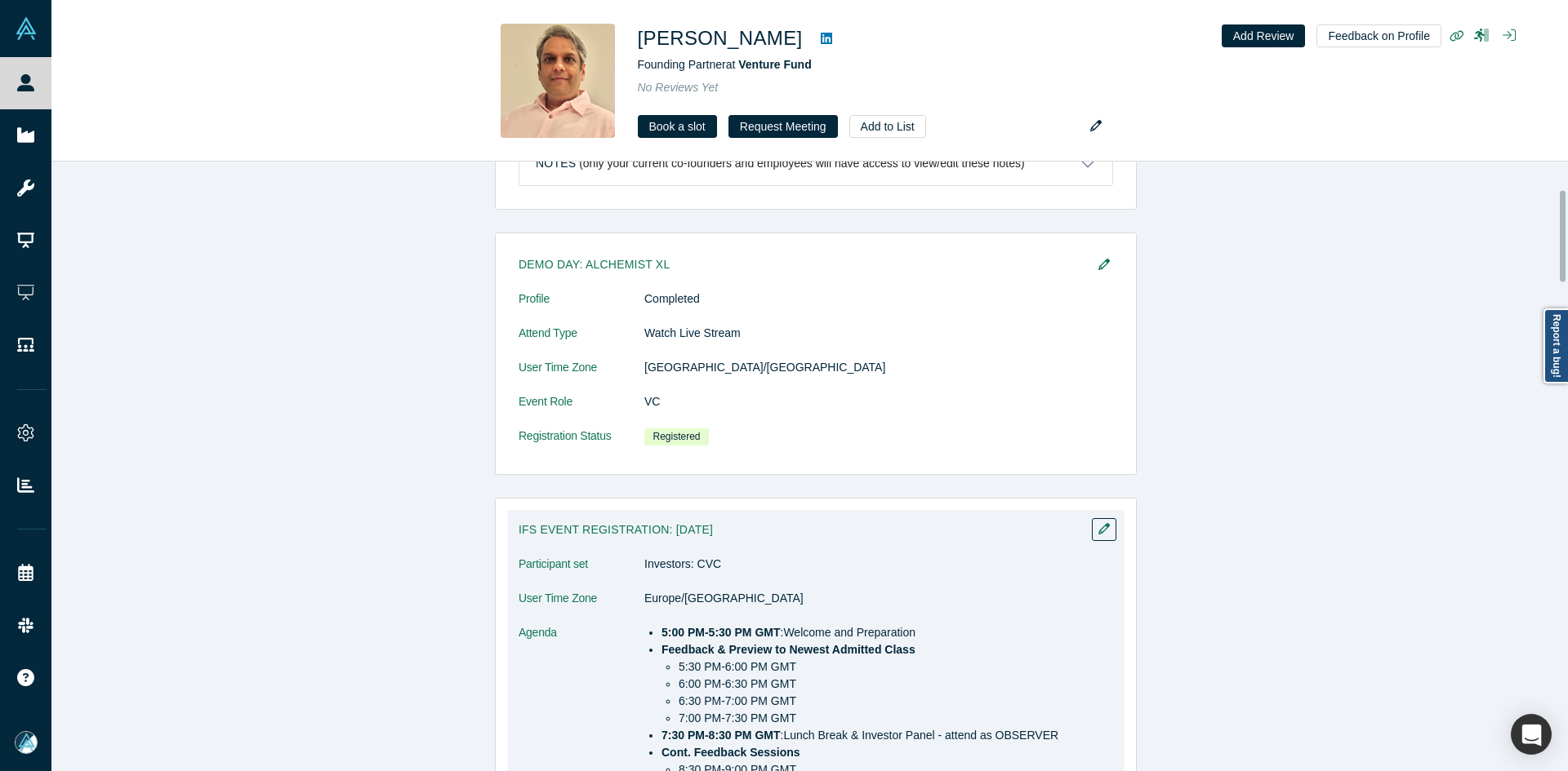
scroll to position [0, 0]
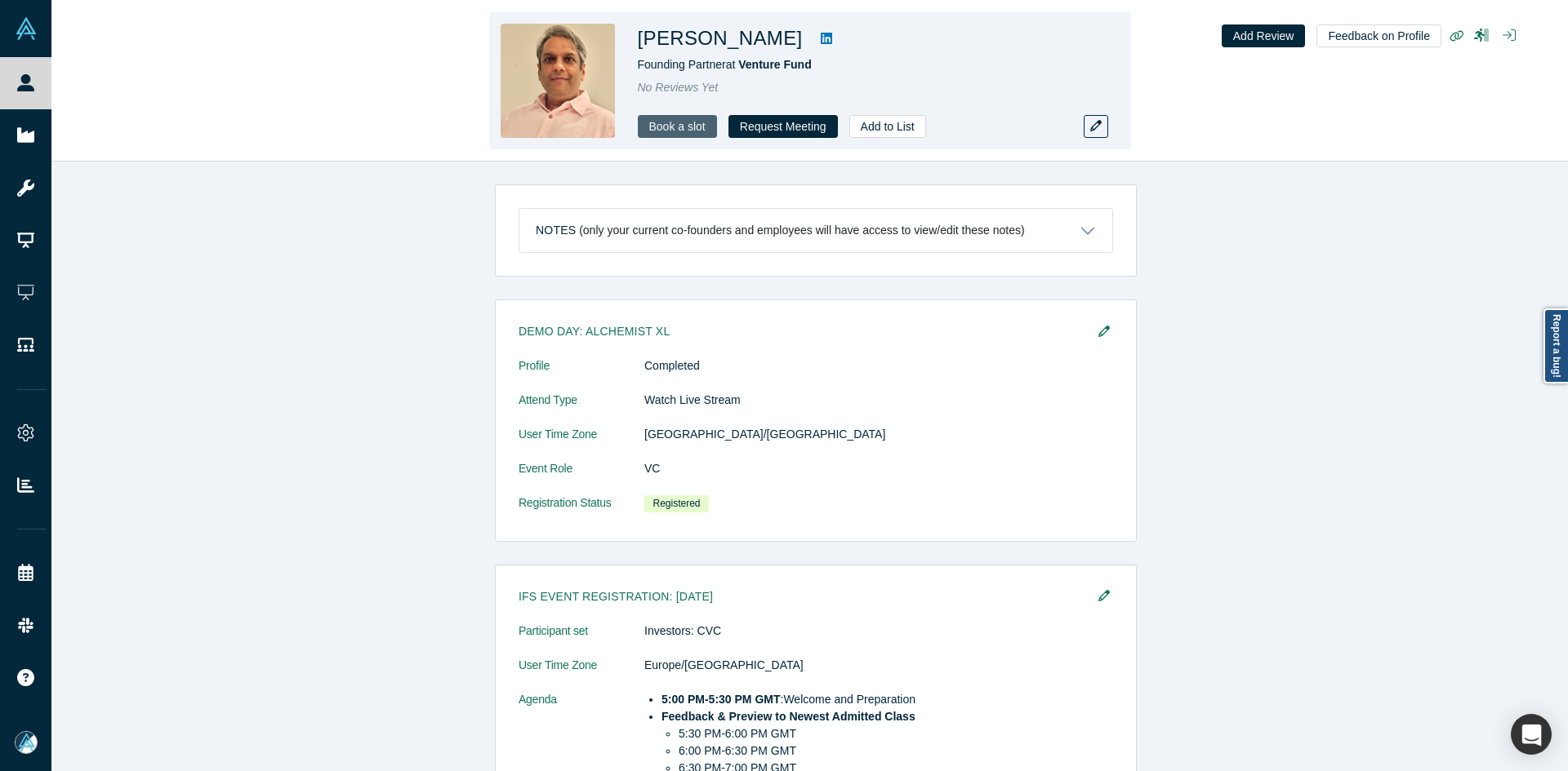
click at [684, 127] on link "Book a slot" at bounding box center [677, 126] width 79 height 23
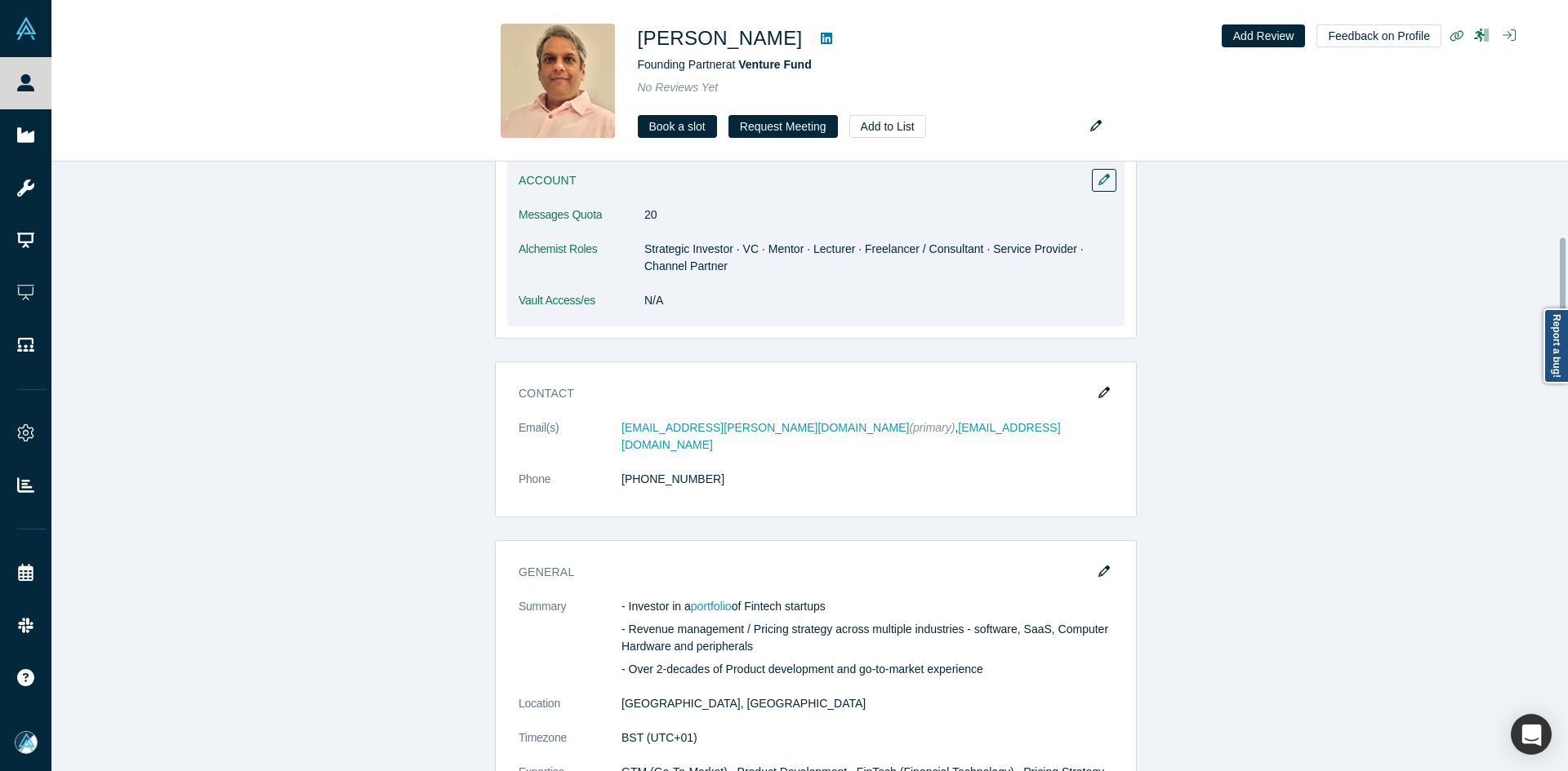
scroll to position [897, 0]
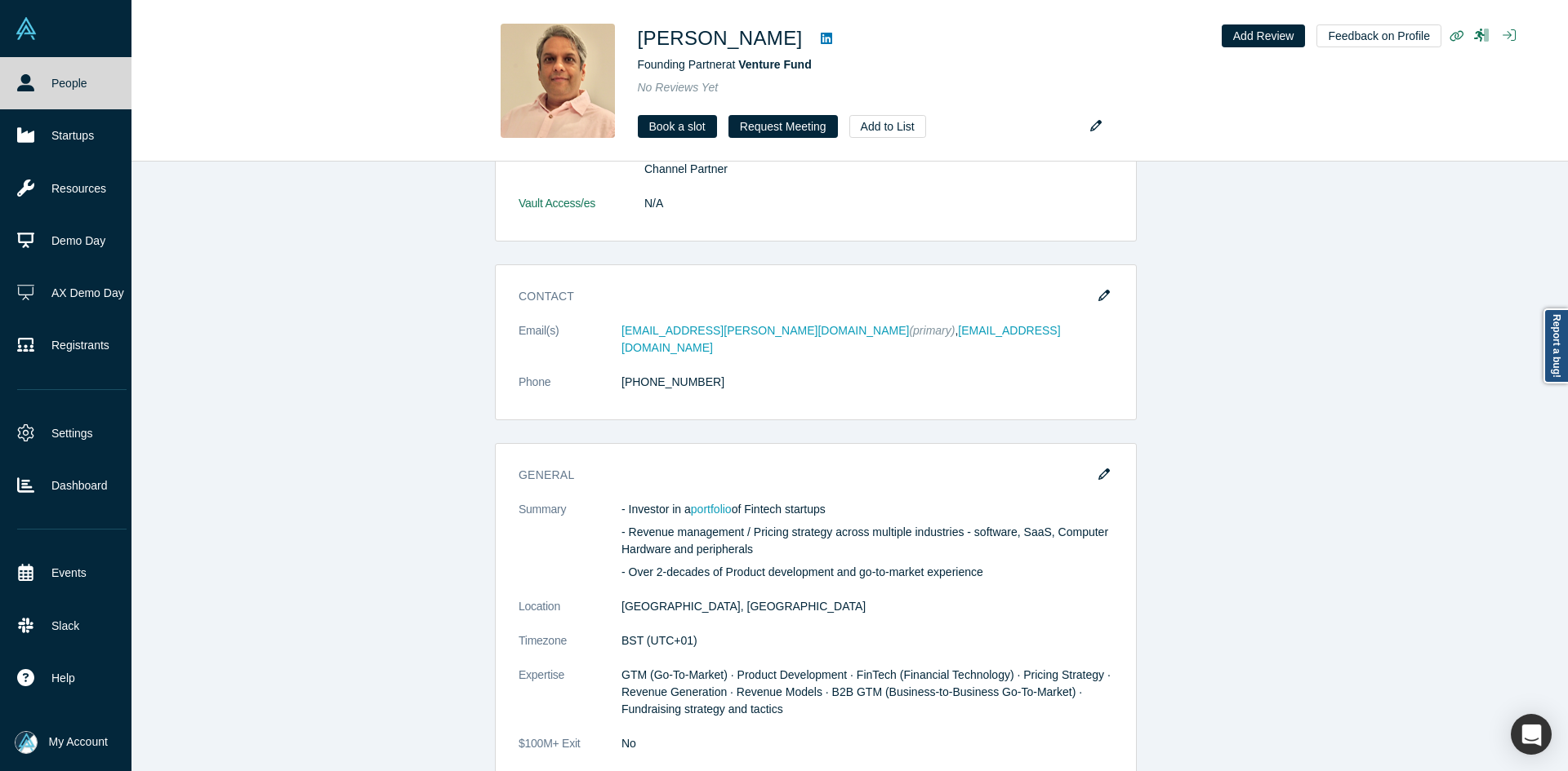
click at [49, 82] on link "People" at bounding box center [72, 84] width 144 height 53
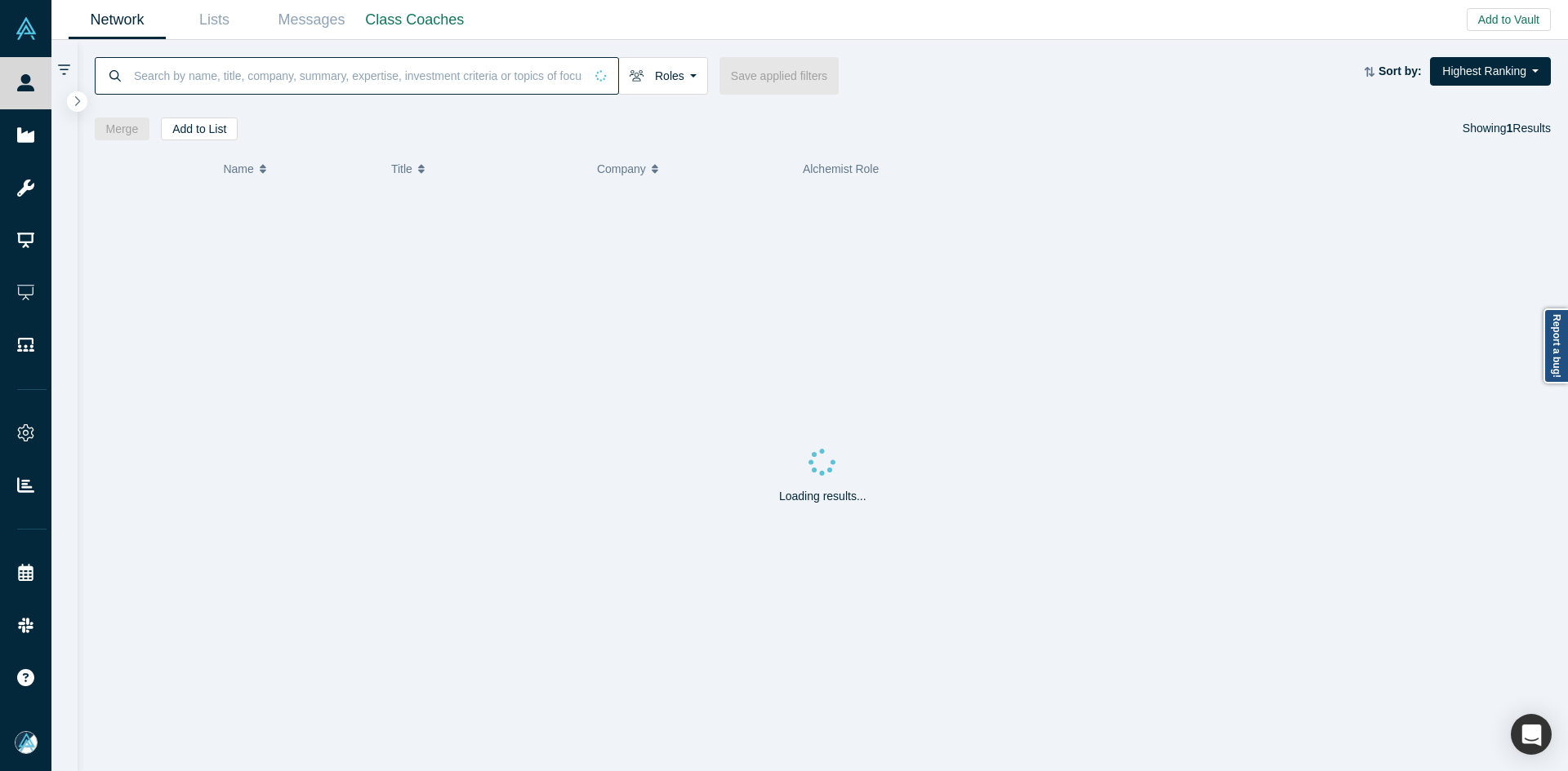
click at [332, 72] on input at bounding box center [358, 75] width 451 height 38
paste input "Ian Isatov"
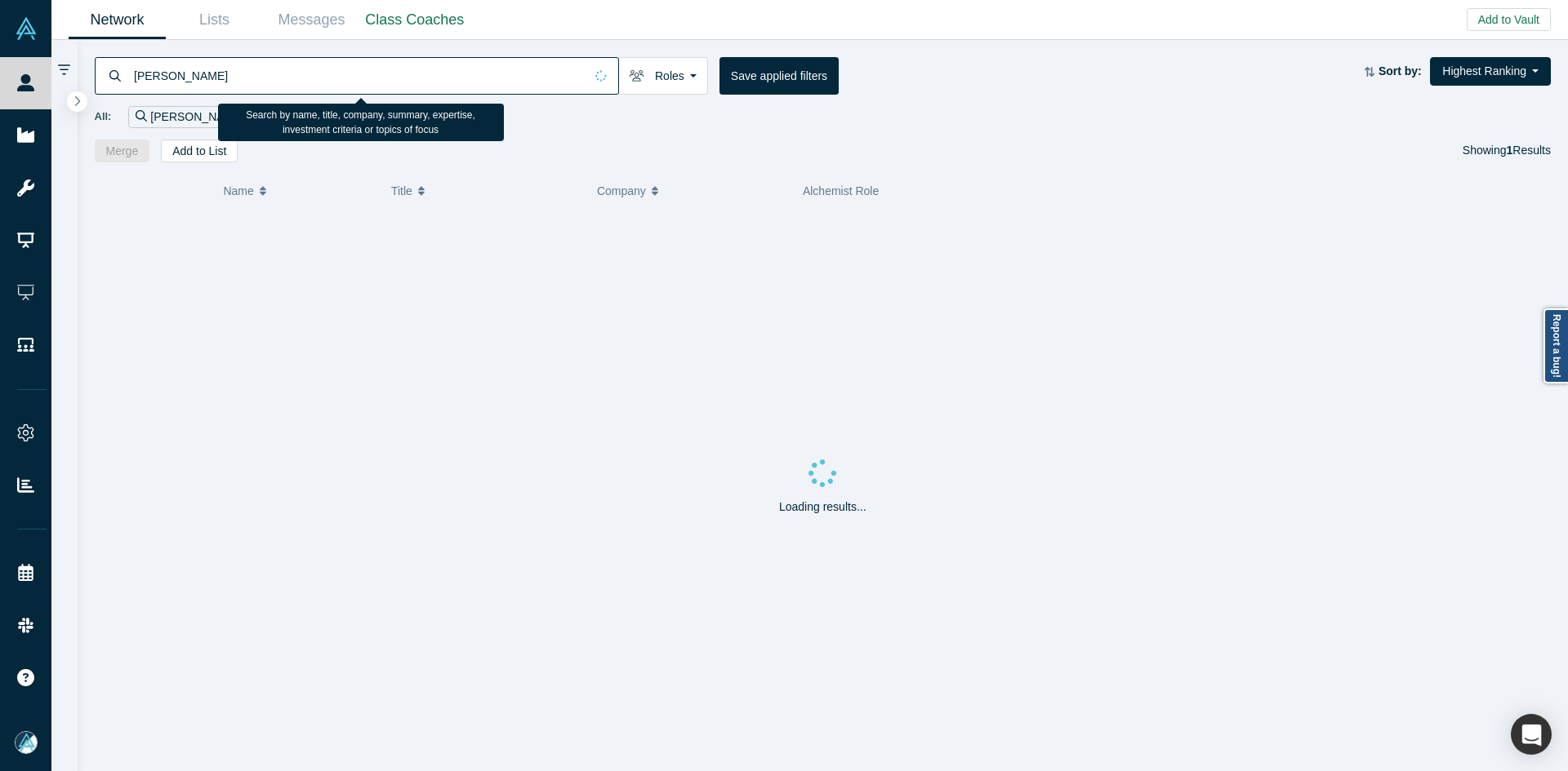
type input "Ian Isatov"
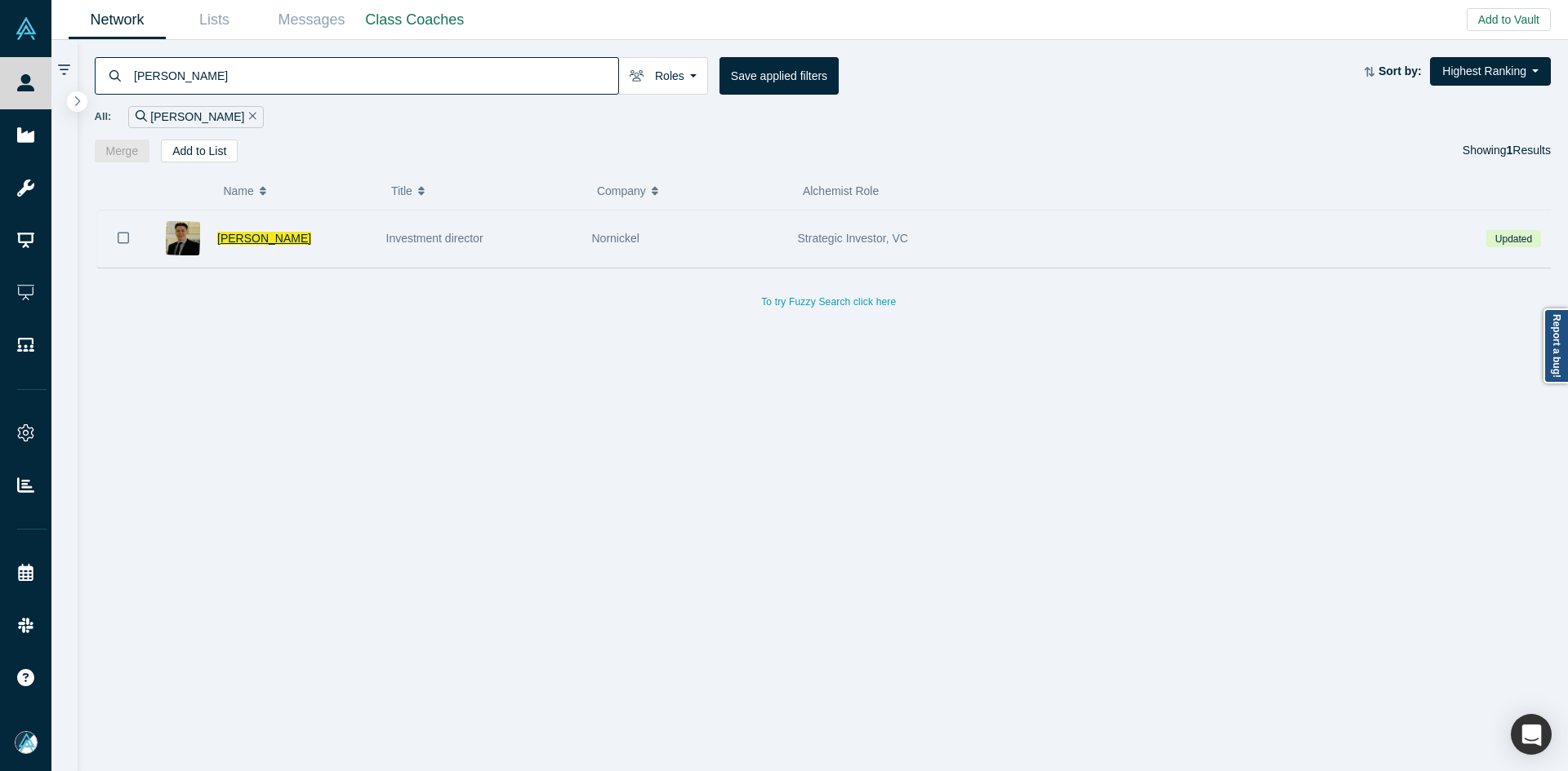
click at [232, 237] on span "Ian Isatov" at bounding box center [264, 237] width 94 height 13
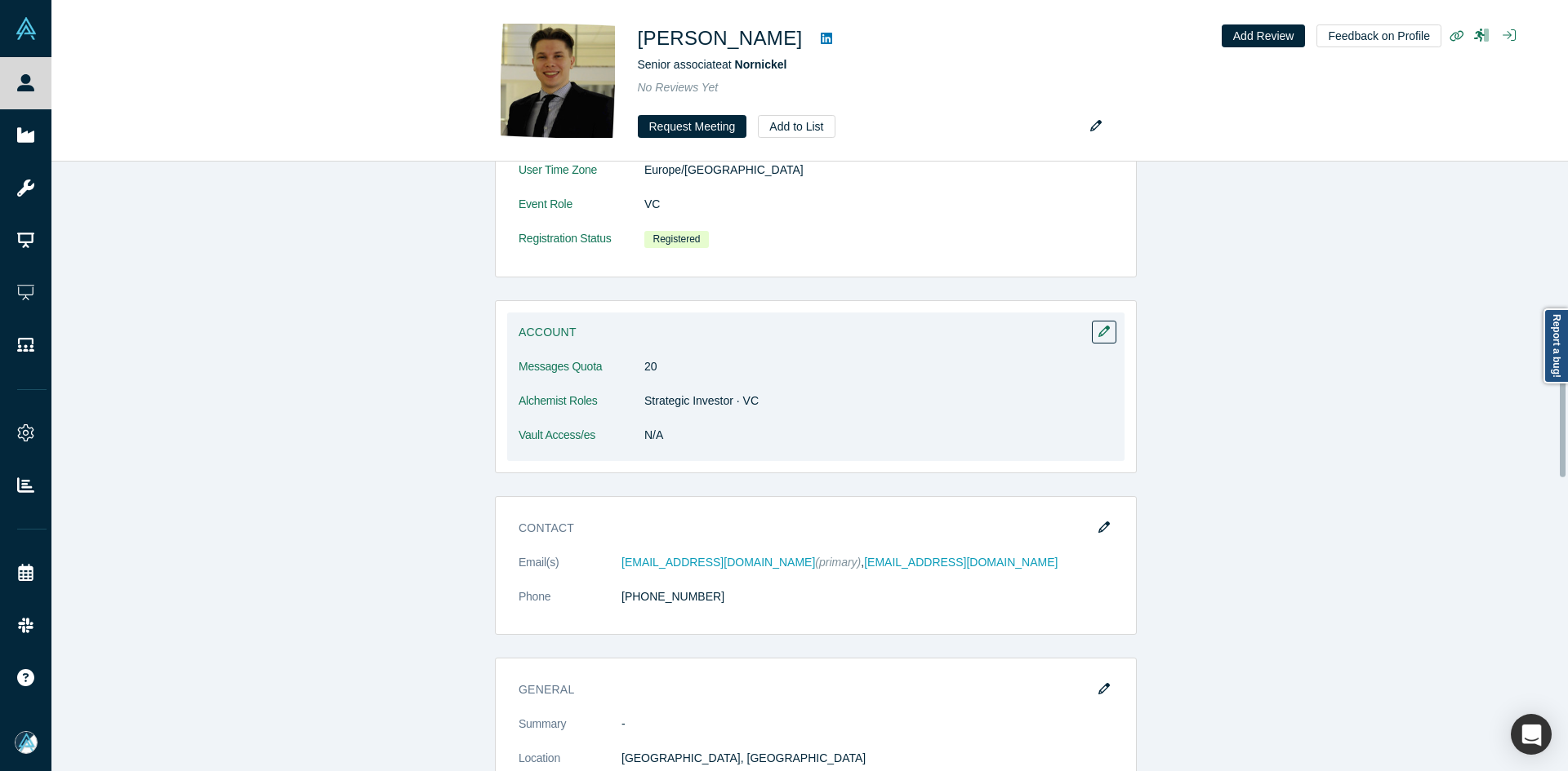
scroll to position [1061, 0]
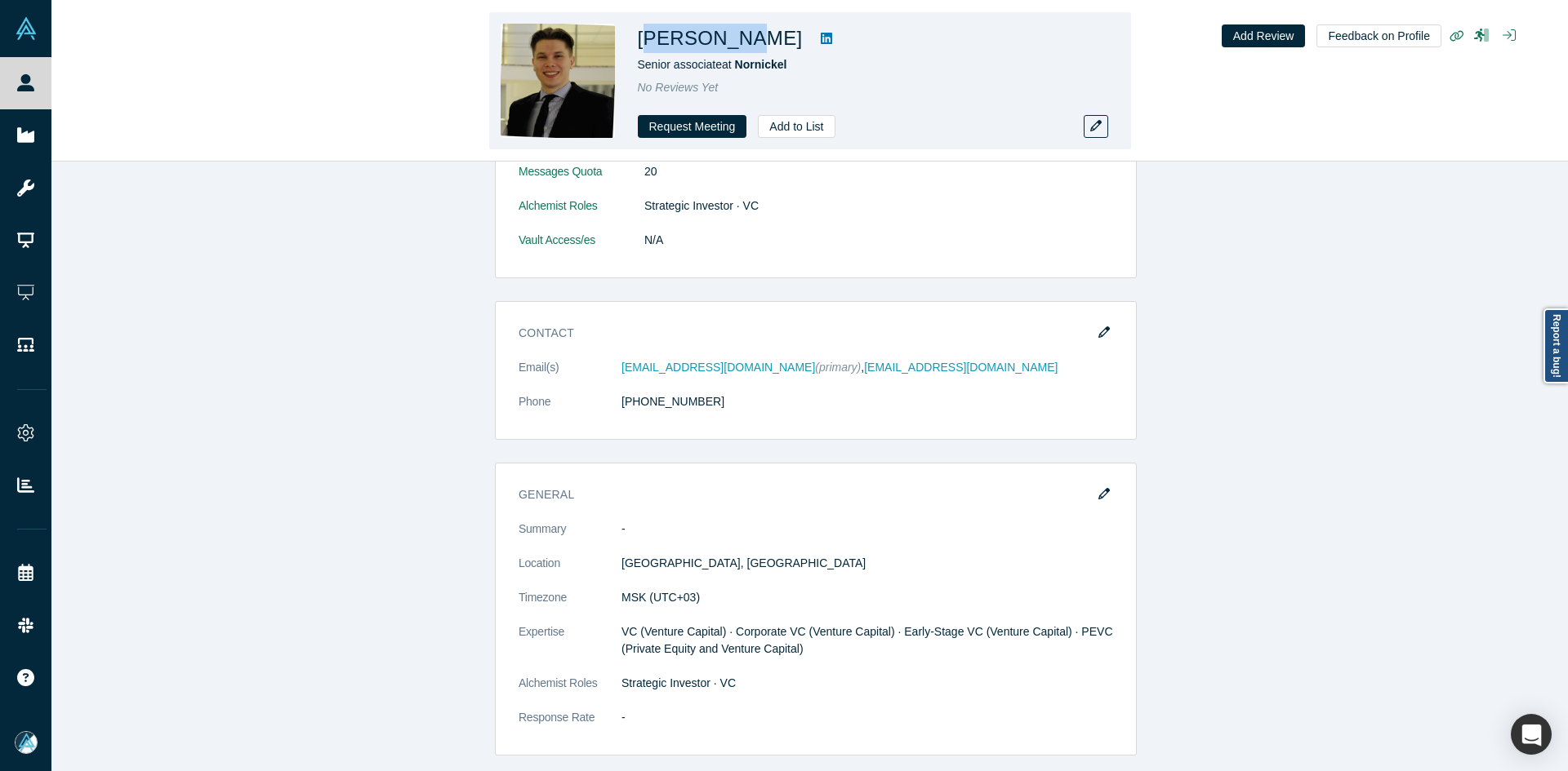
drag, startPoint x: 720, startPoint y: 43, endPoint x: 642, endPoint y: 42, distance: 78.0
click at [642, 42] on h1 "Ian Isatov" at bounding box center [721, 38] width 165 height 29
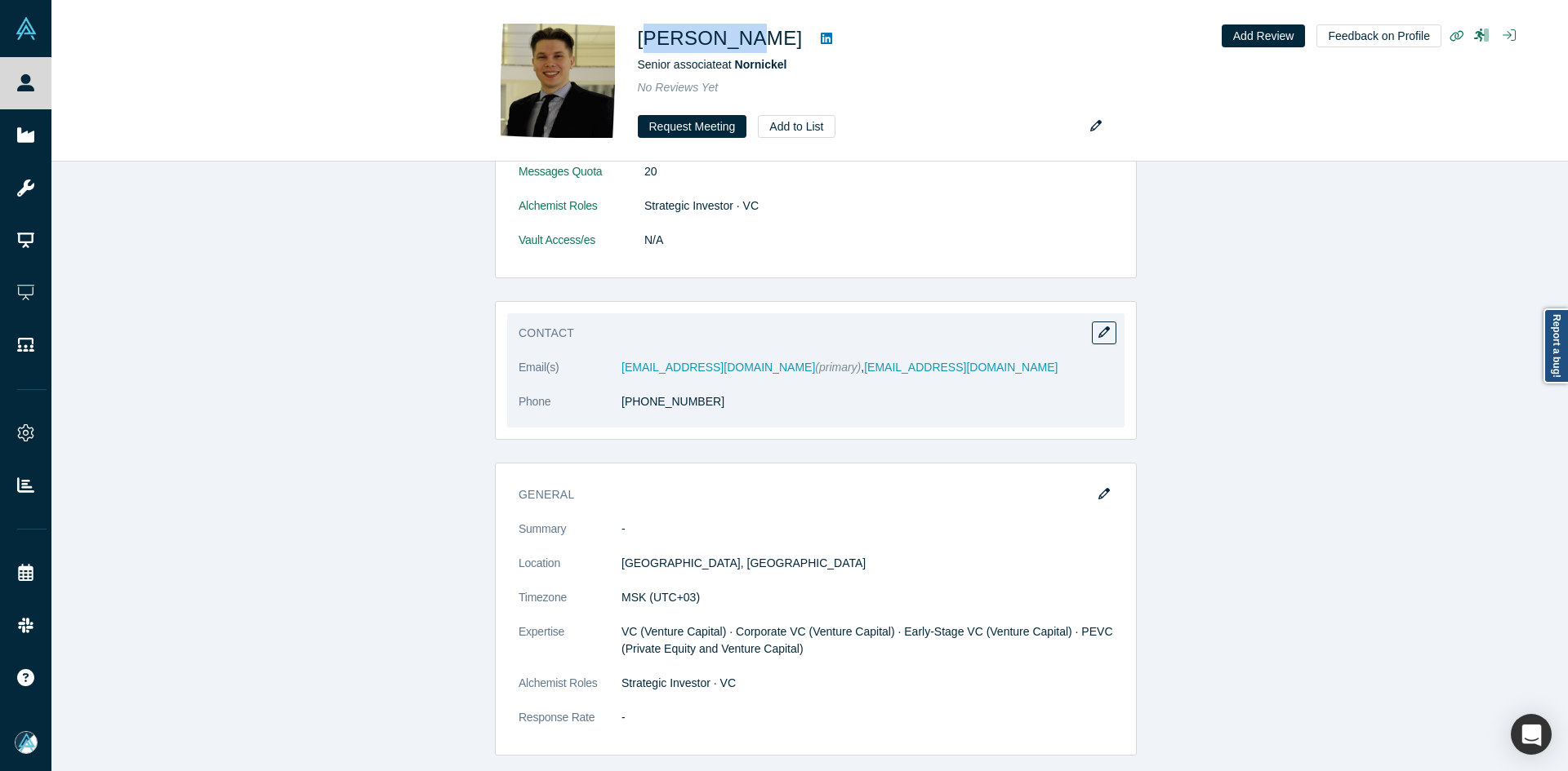
drag, startPoint x: 761, startPoint y: 409, endPoint x: 630, endPoint y: 422, distance: 131.6
click at [630, 422] on dl "Email(s) isatov.yan@rambler.ru (primary) , isatovyas@nornik.ru Phone +998 90 82…" at bounding box center [815, 393] width 594 height 69
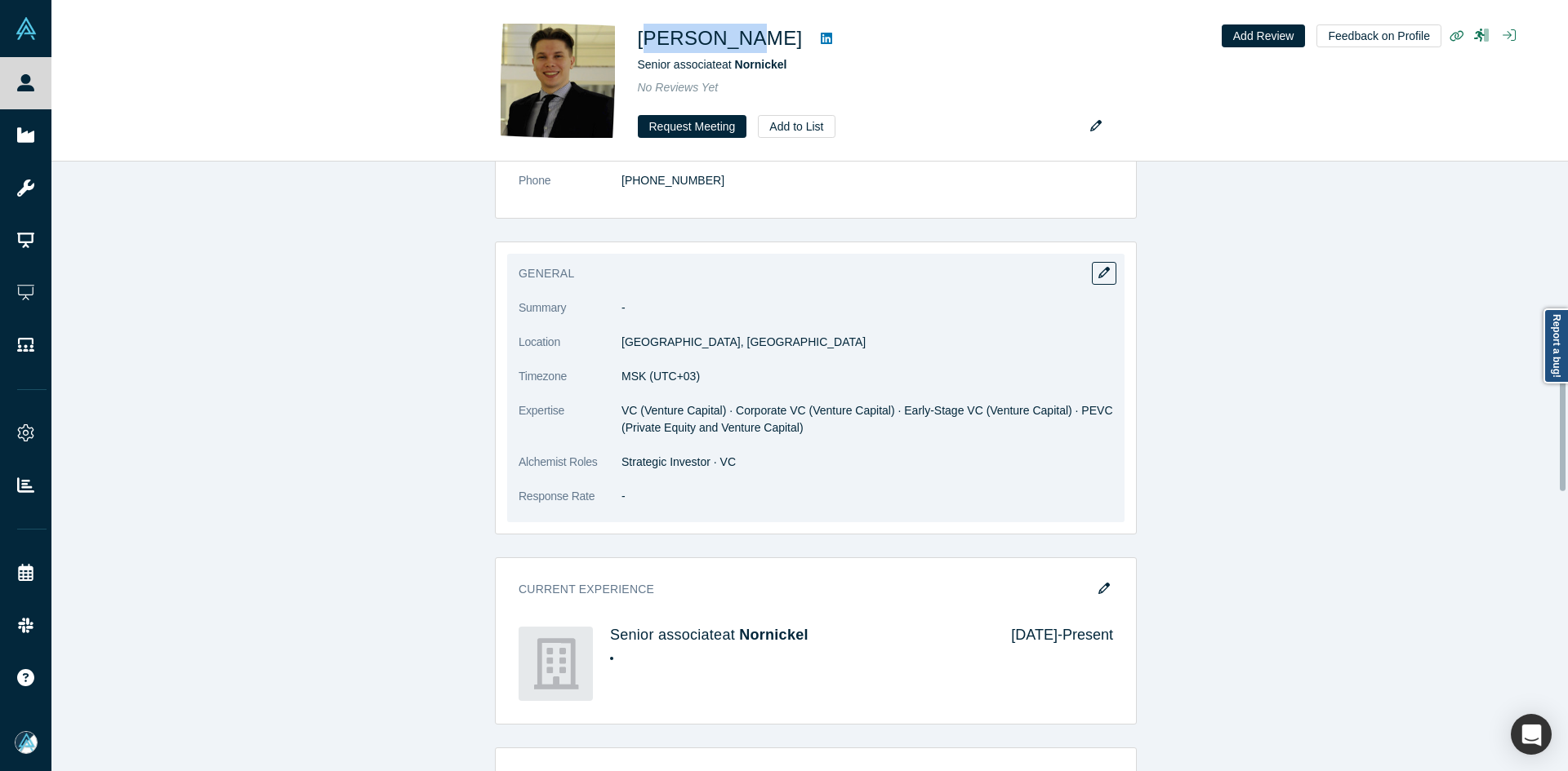
scroll to position [1306, 0]
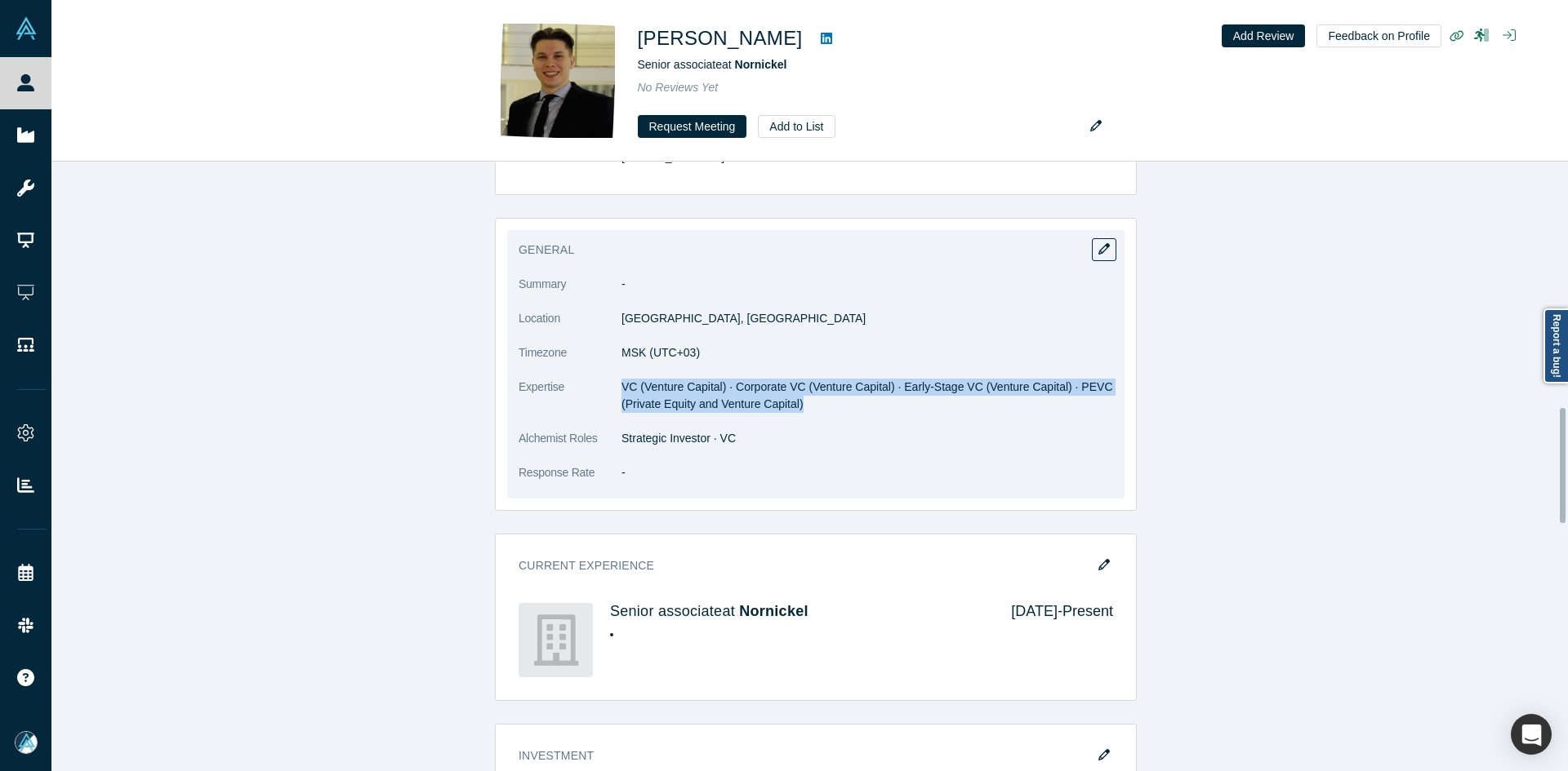
drag, startPoint x: 616, startPoint y: 386, endPoint x: 832, endPoint y: 405, distance: 216.8
click at [832, 405] on dd "VC (Venture Capital) · Corporate VC (Venture Capital) · Early-Stage VC (Venture…" at bounding box center [867, 395] width 491 height 34
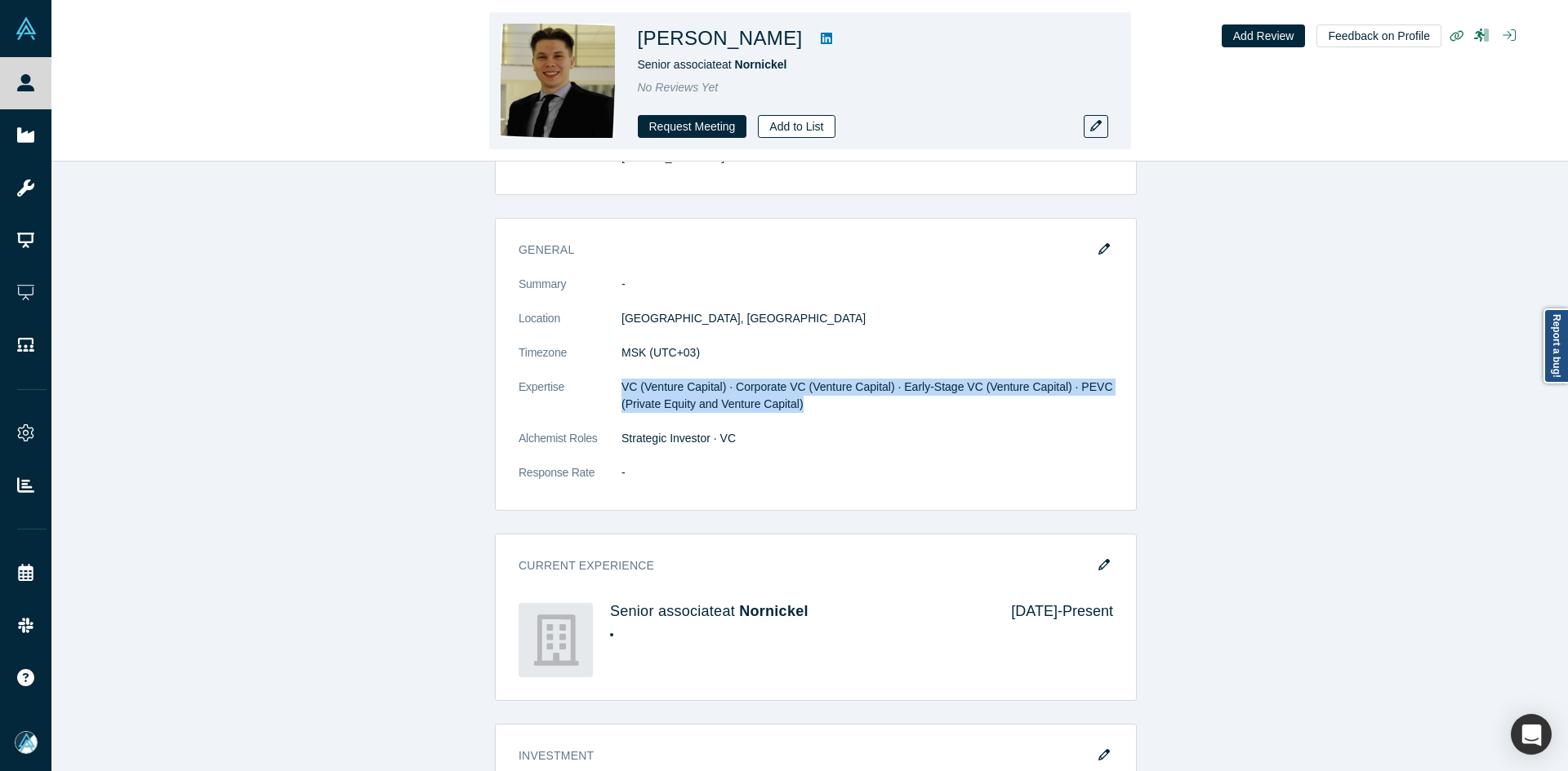
click at [802, 131] on button "Add to List" at bounding box center [796, 126] width 77 height 23
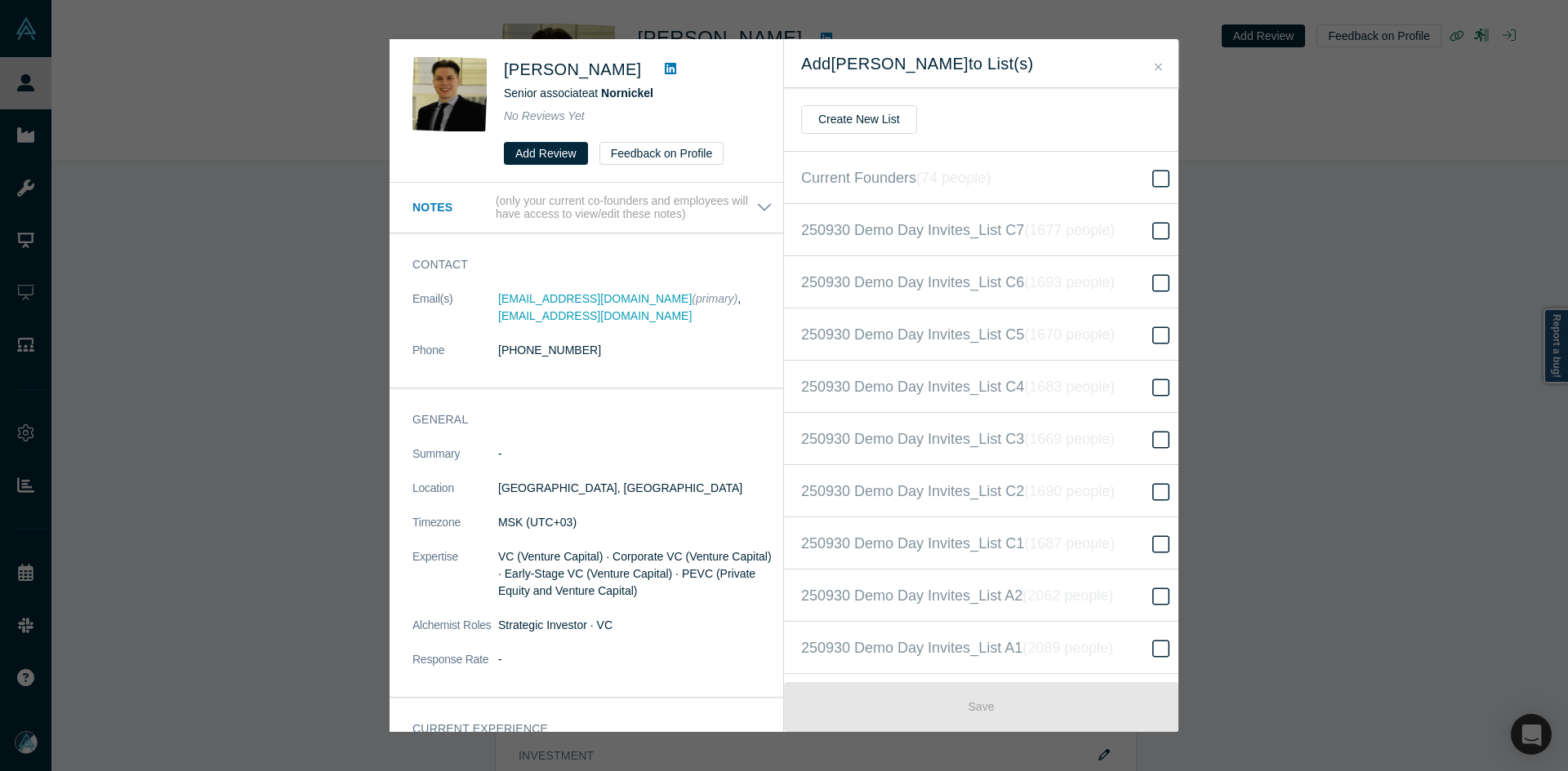
scroll to position [367, 0]
click at [1018, 378] on span "250930 Demo Day Invites_Base List ( 16524 people )" at bounding box center [969, 386] width 337 height 23
click at [0, 0] on input "250930 Demo Day Invites_Base List ( 16524 people )" at bounding box center [0, 0] width 0 height 0
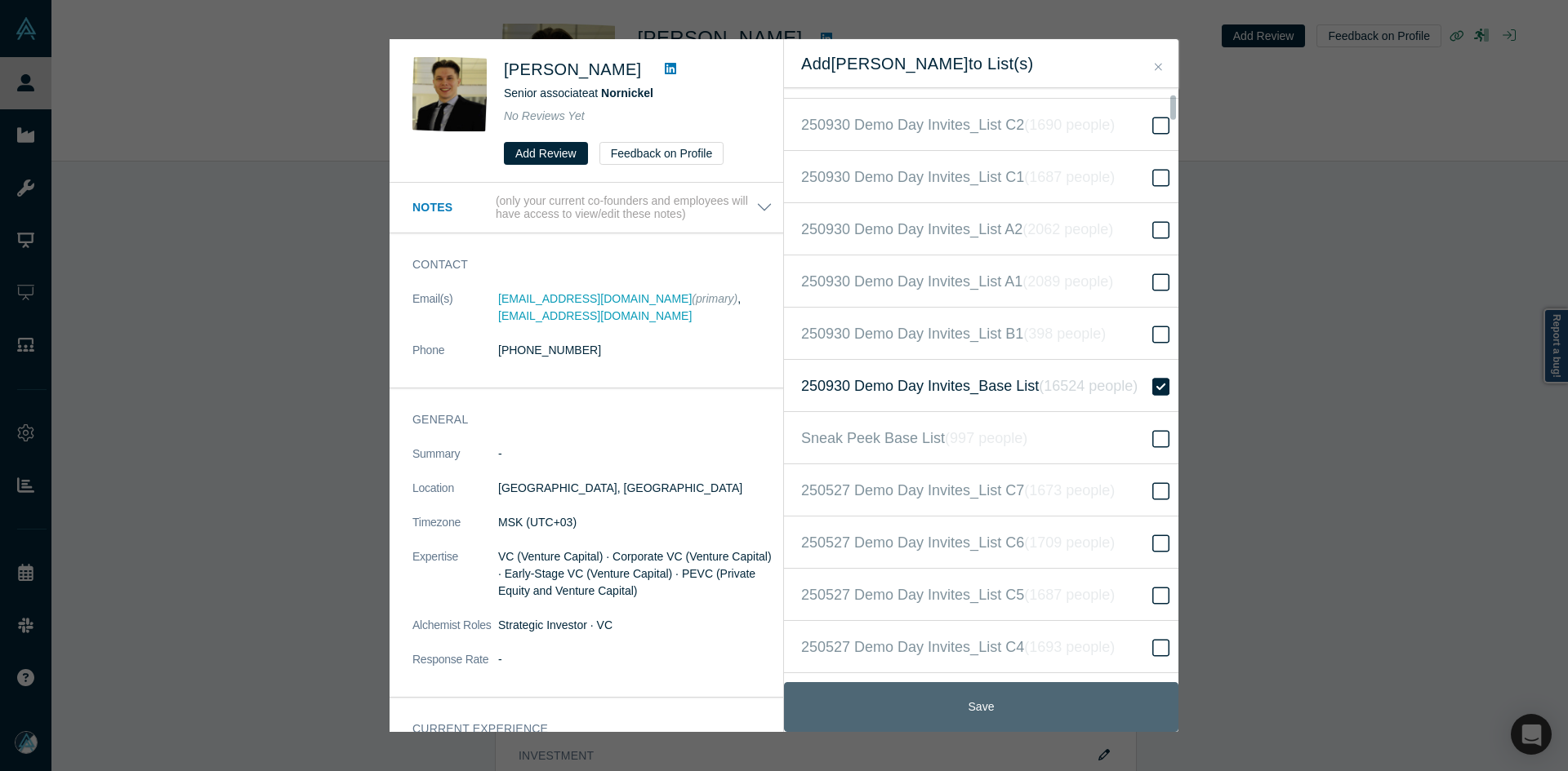
drag, startPoint x: 957, startPoint y: 708, endPoint x: 726, endPoint y: 146, distance: 607.6
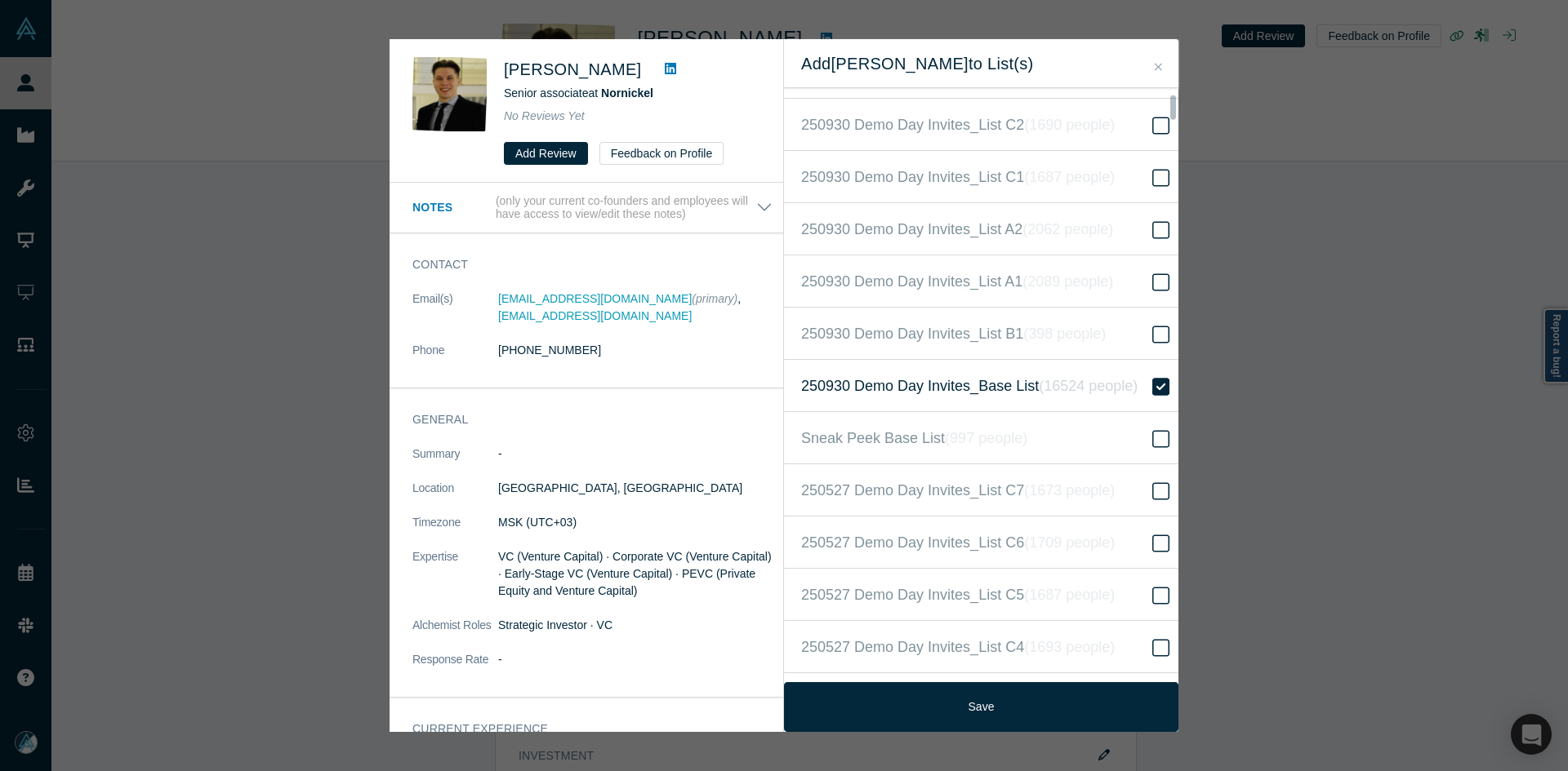
click at [956, 708] on button "Save" at bounding box center [980, 707] width 394 height 50
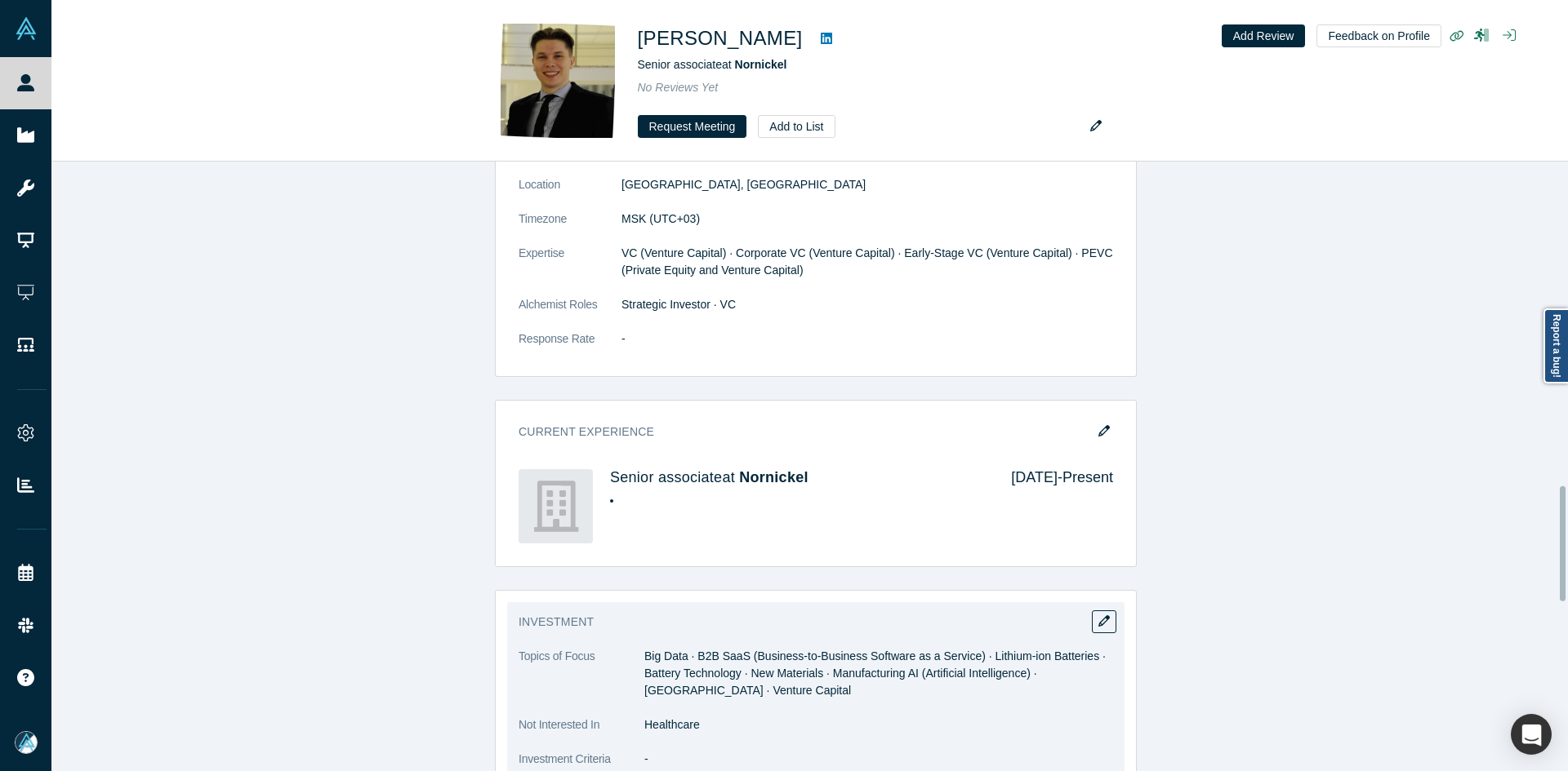
scroll to position [1796, 0]
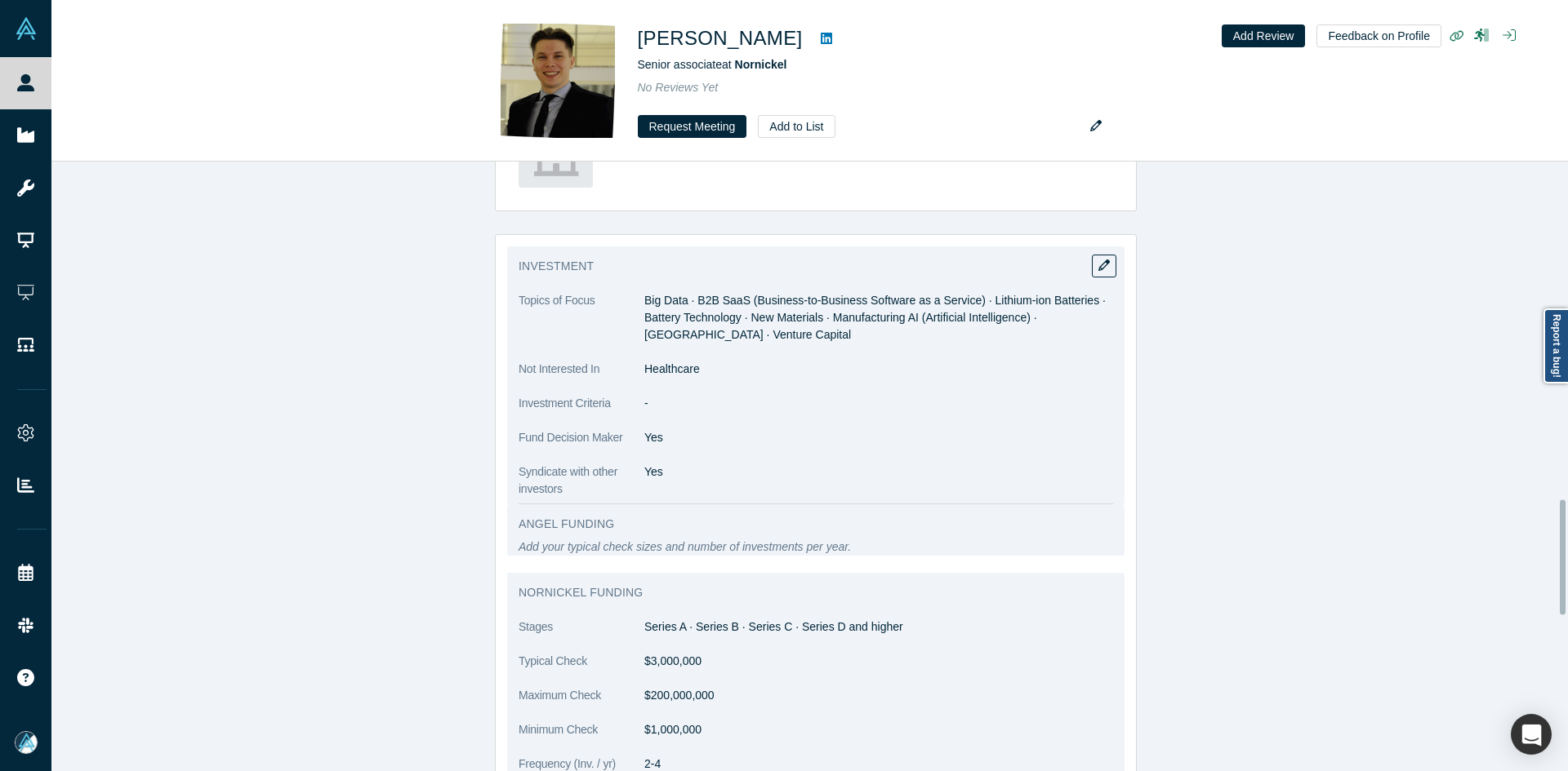
click at [672, 301] on span "Big Data · B2B SaaS (Business-to-Business Software as a Service) · Lithium-ion …" at bounding box center [874, 317] width 461 height 48
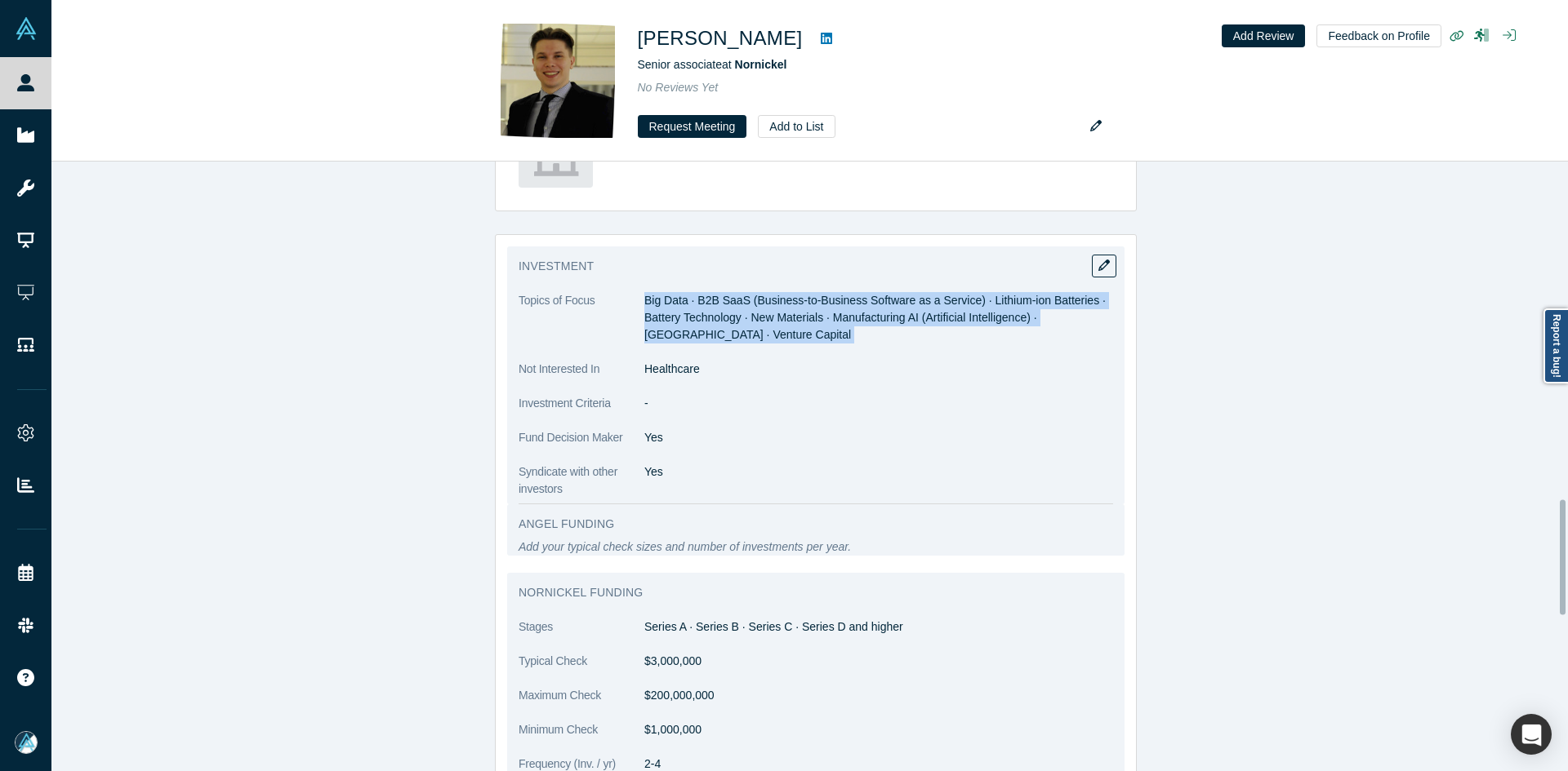
click at [672, 301] on span "Big Data · B2B SaaS (Business-to-Business Software as a Service) · Lithium-ion …" at bounding box center [874, 317] width 461 height 48
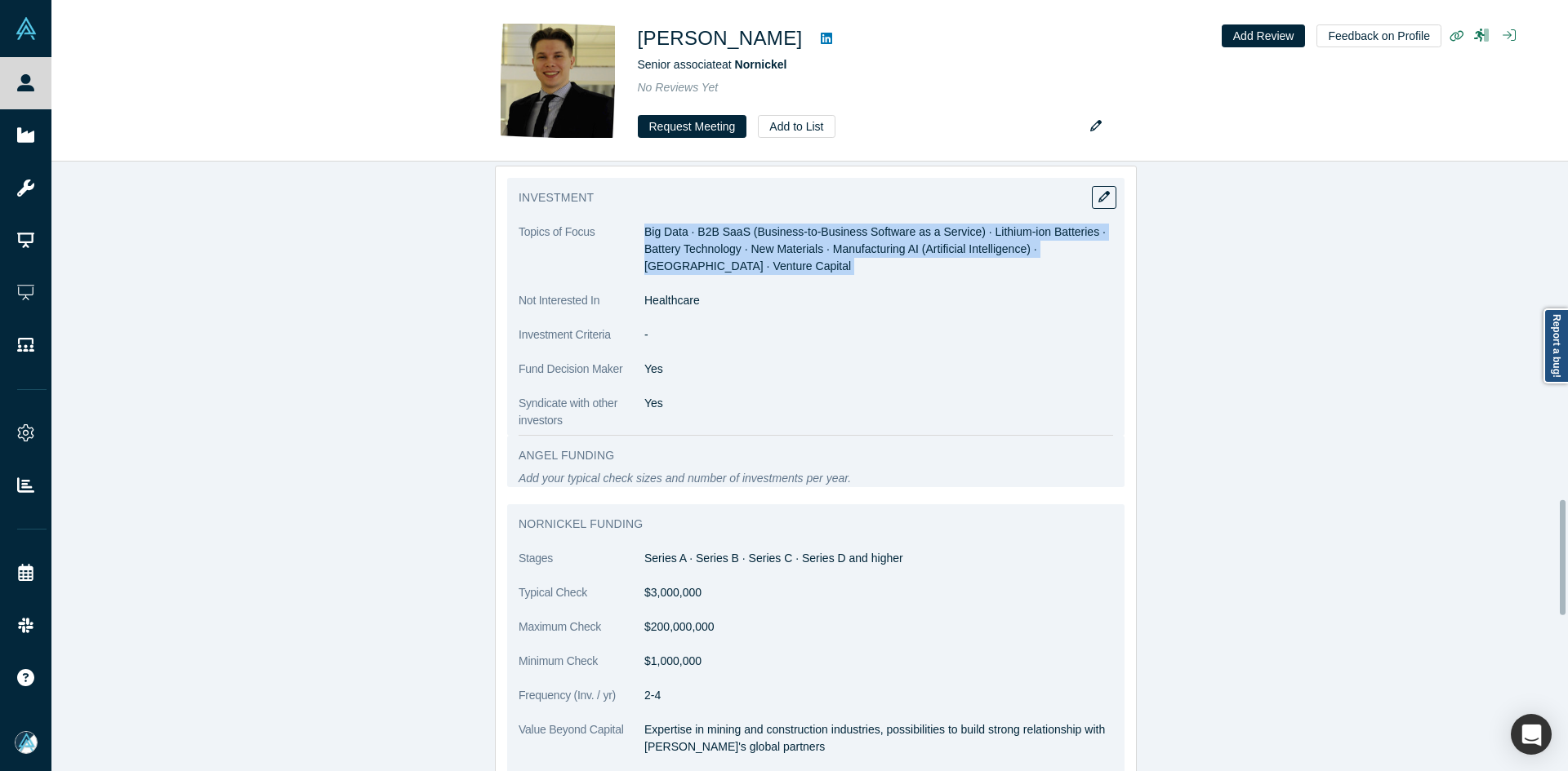
scroll to position [1959, 0]
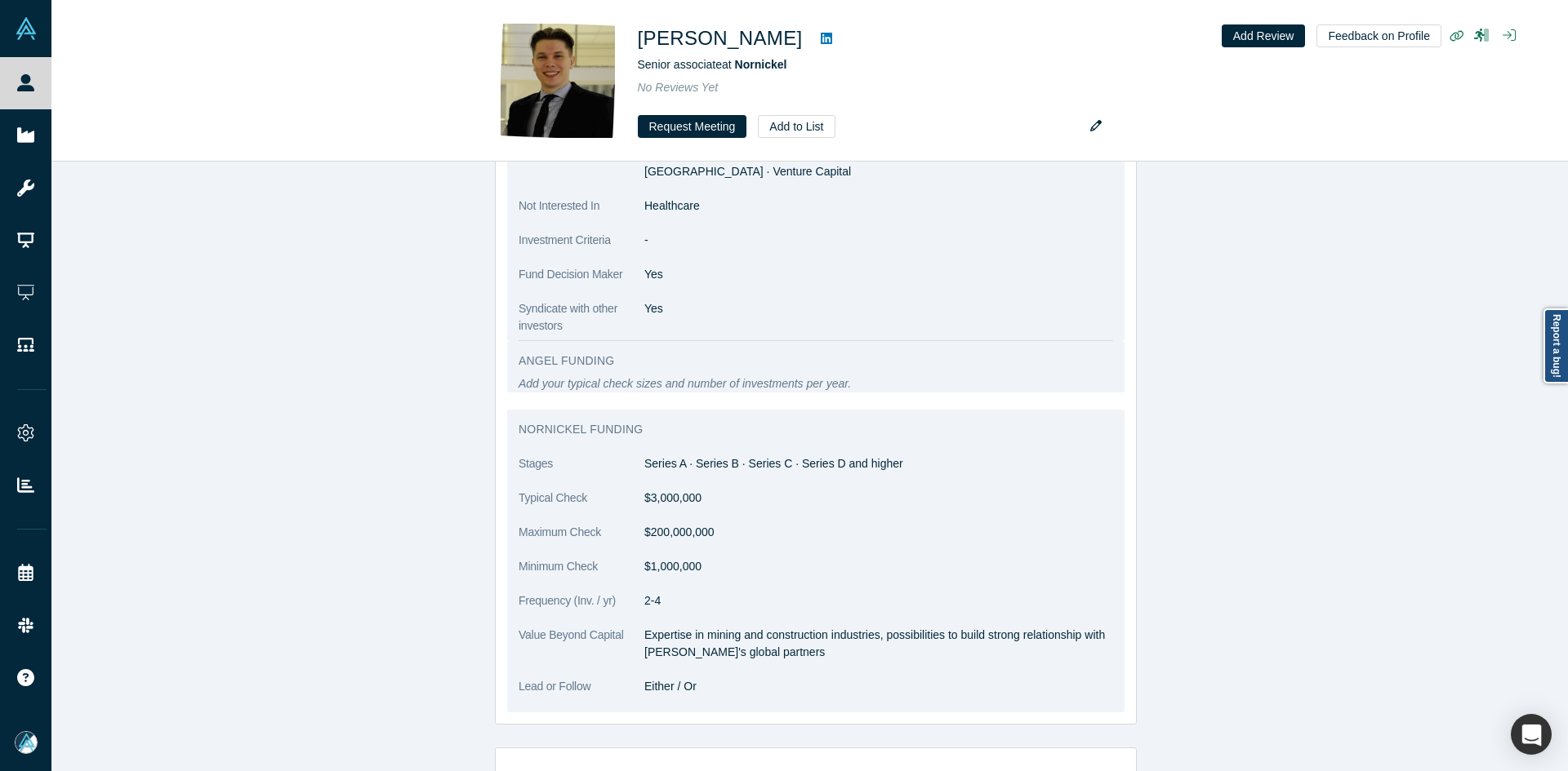
click at [718, 462] on dd "Series A · Series B · Series C · Series D and higher" at bounding box center [878, 464] width 469 height 18
click at [659, 637] on p "Expertise in mining and construction industries, possibilities to build strong …" at bounding box center [878, 644] width 469 height 34
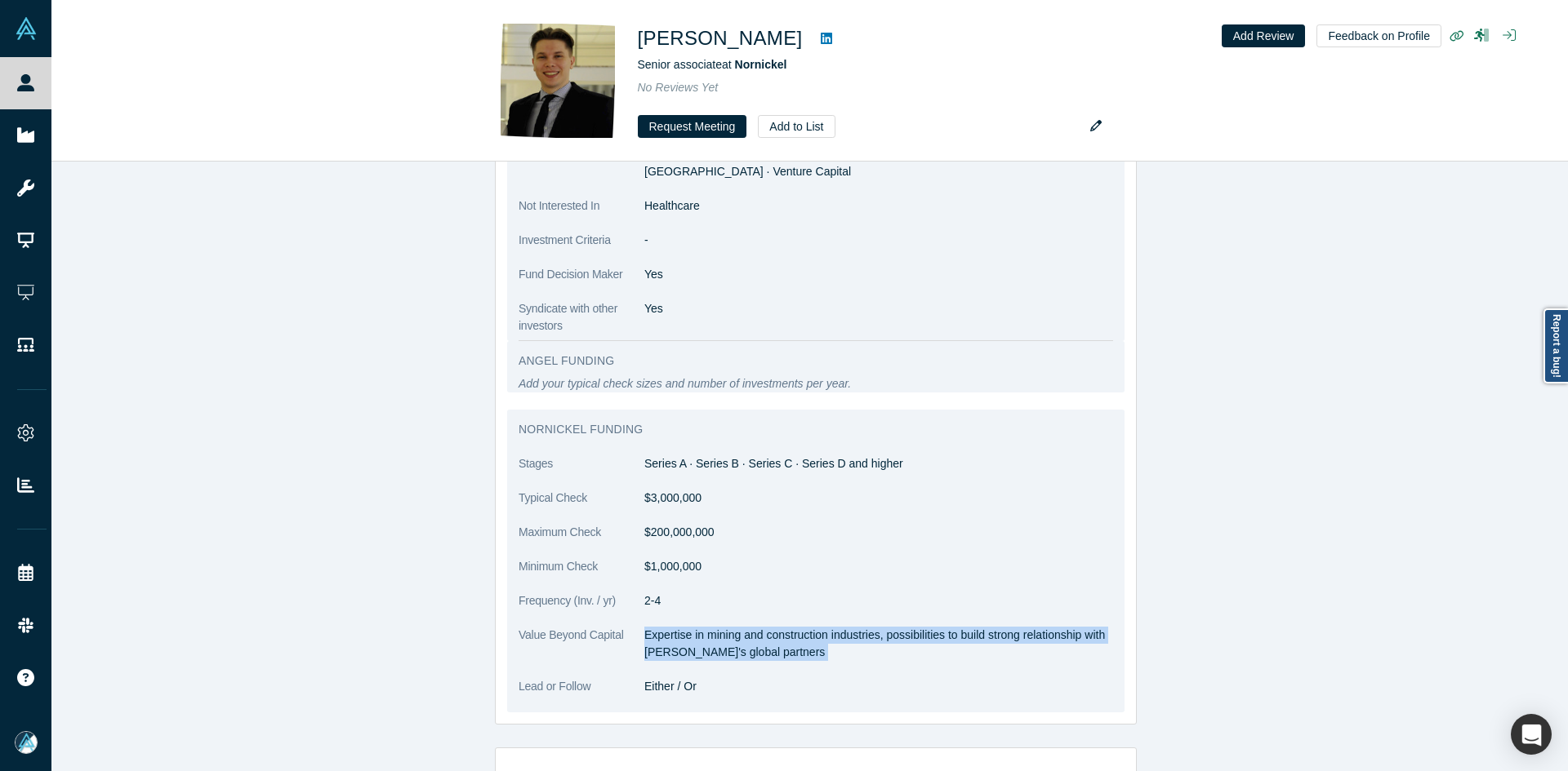
click at [659, 637] on p "Expertise in mining and construction industries, possibilities to build strong …" at bounding box center [878, 644] width 469 height 34
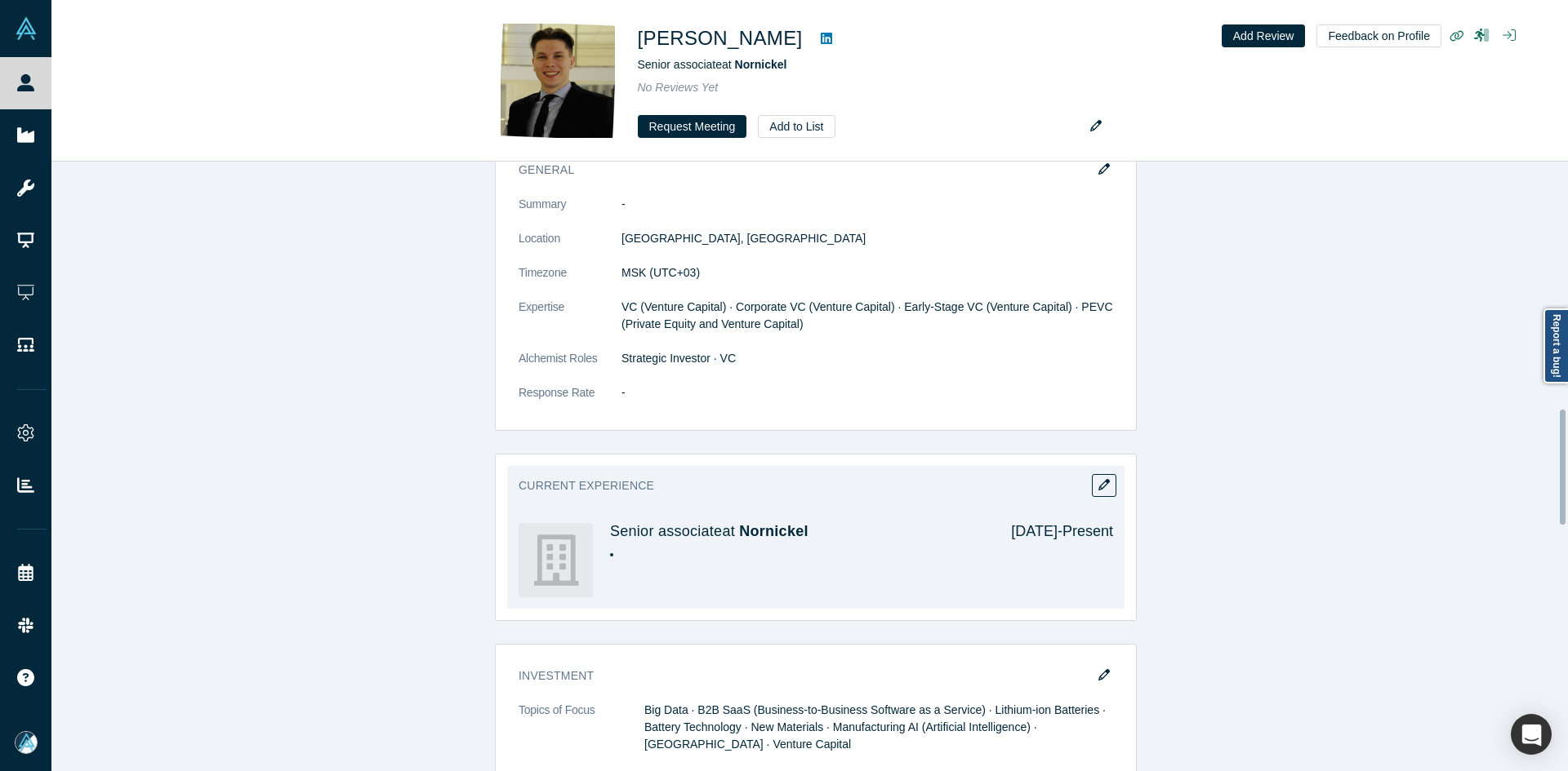
scroll to position [1314, 0]
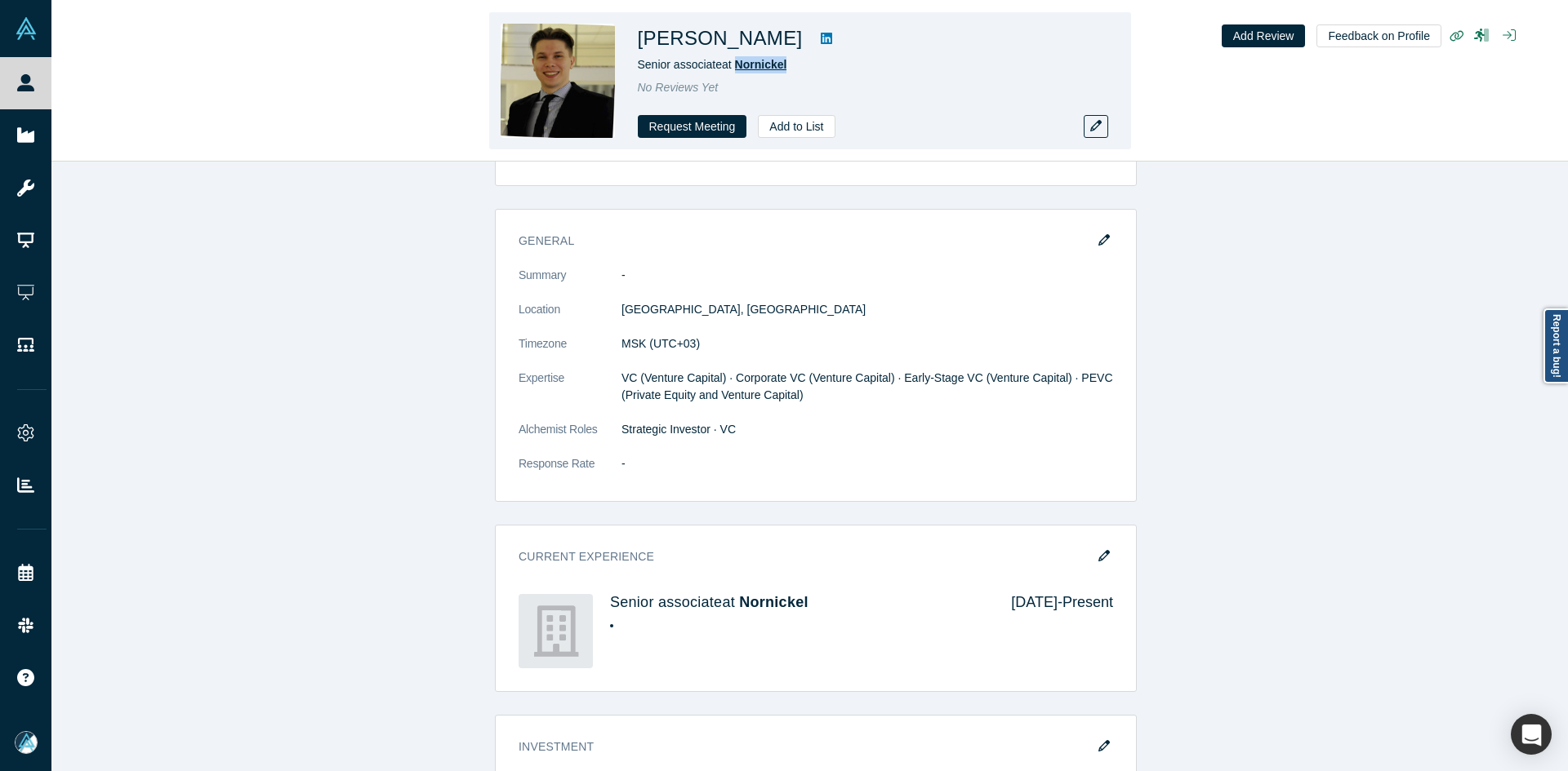
drag, startPoint x: 763, startPoint y: 63, endPoint x: 734, endPoint y: 64, distance: 29.0
click at [734, 64] on div "Senior associate at Nornickel" at bounding box center [867, 65] width 457 height 18
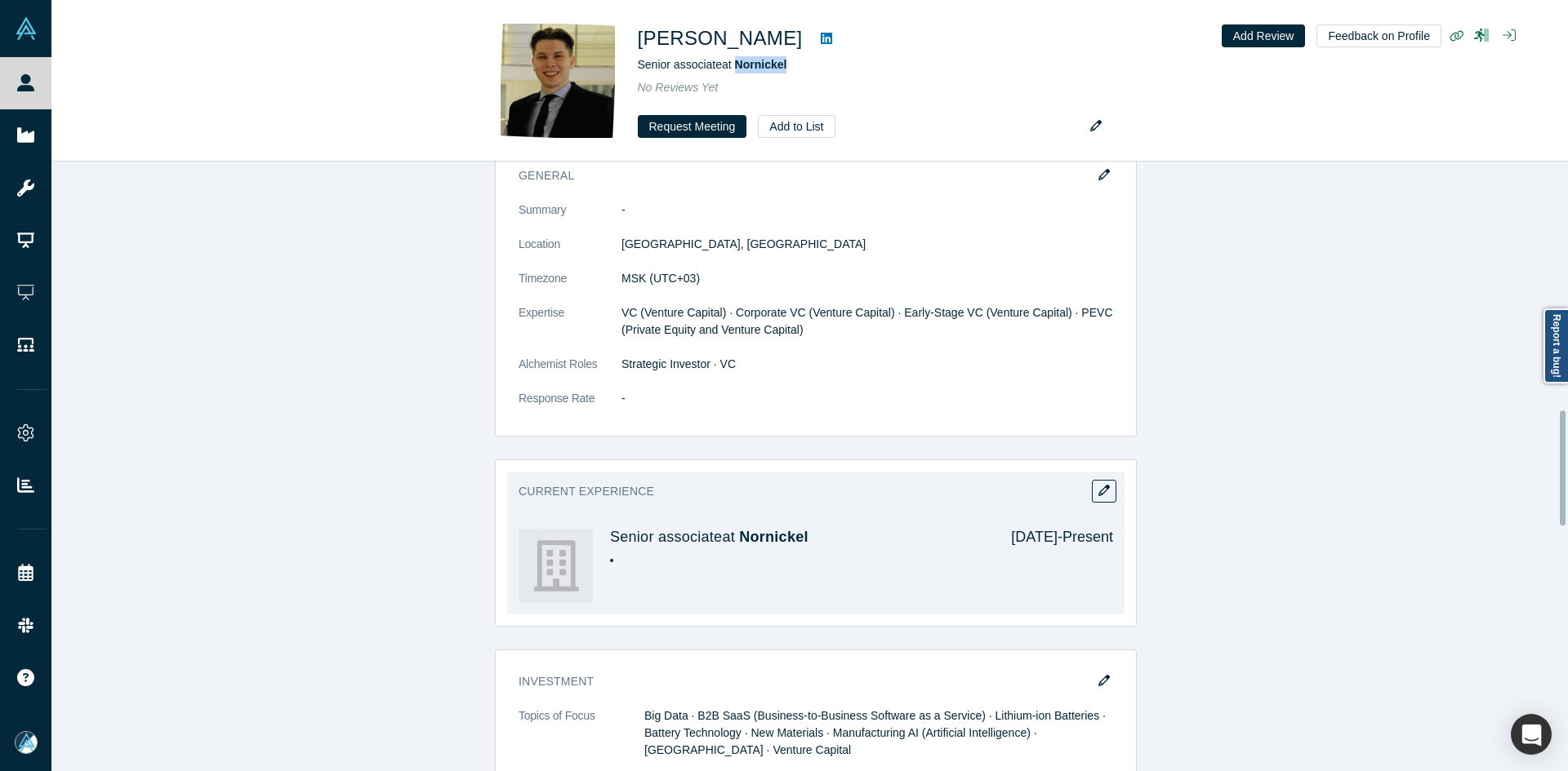
scroll to position [1805, 0]
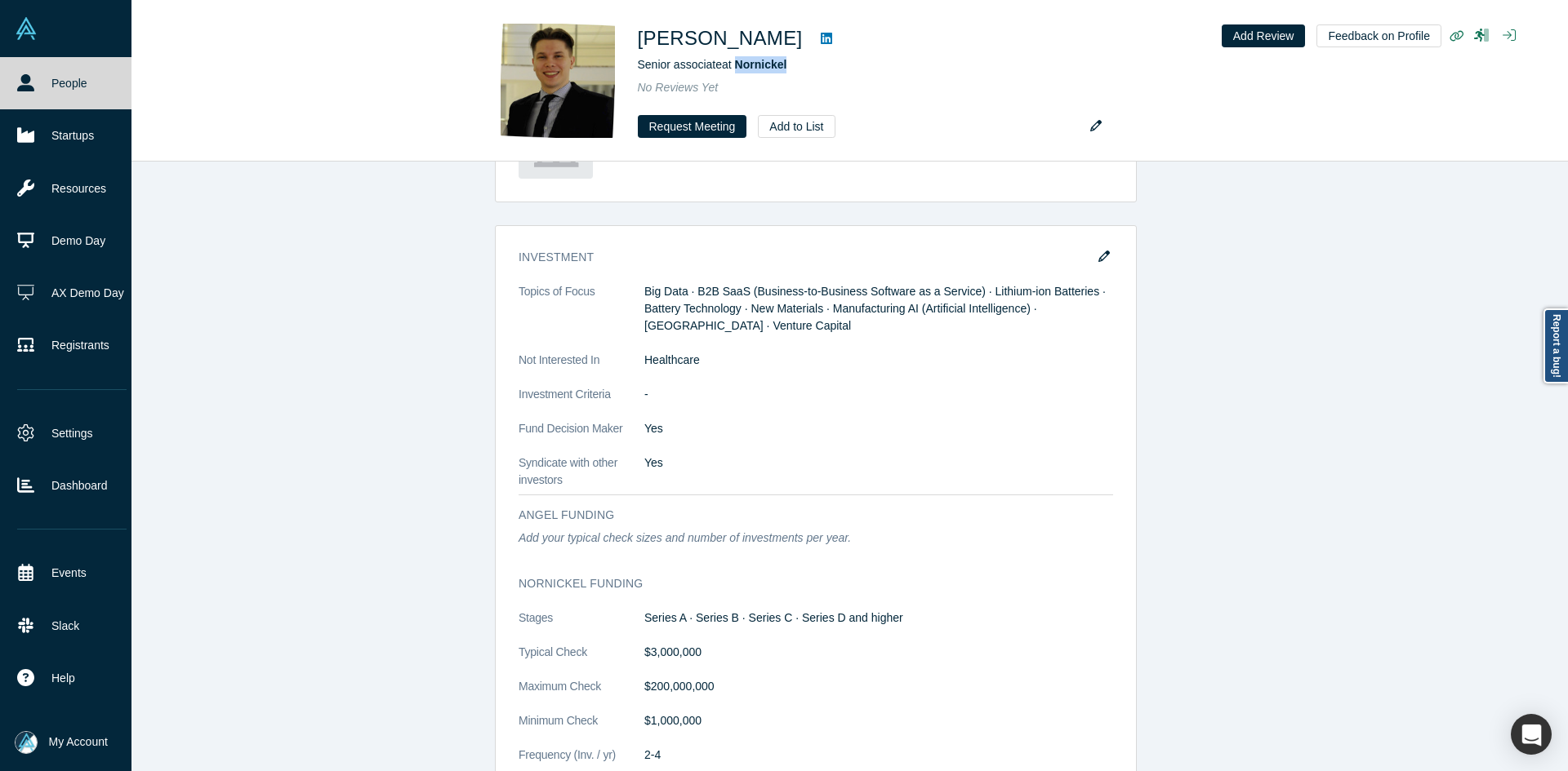
click at [4, 88] on link "People" at bounding box center [72, 84] width 144 height 53
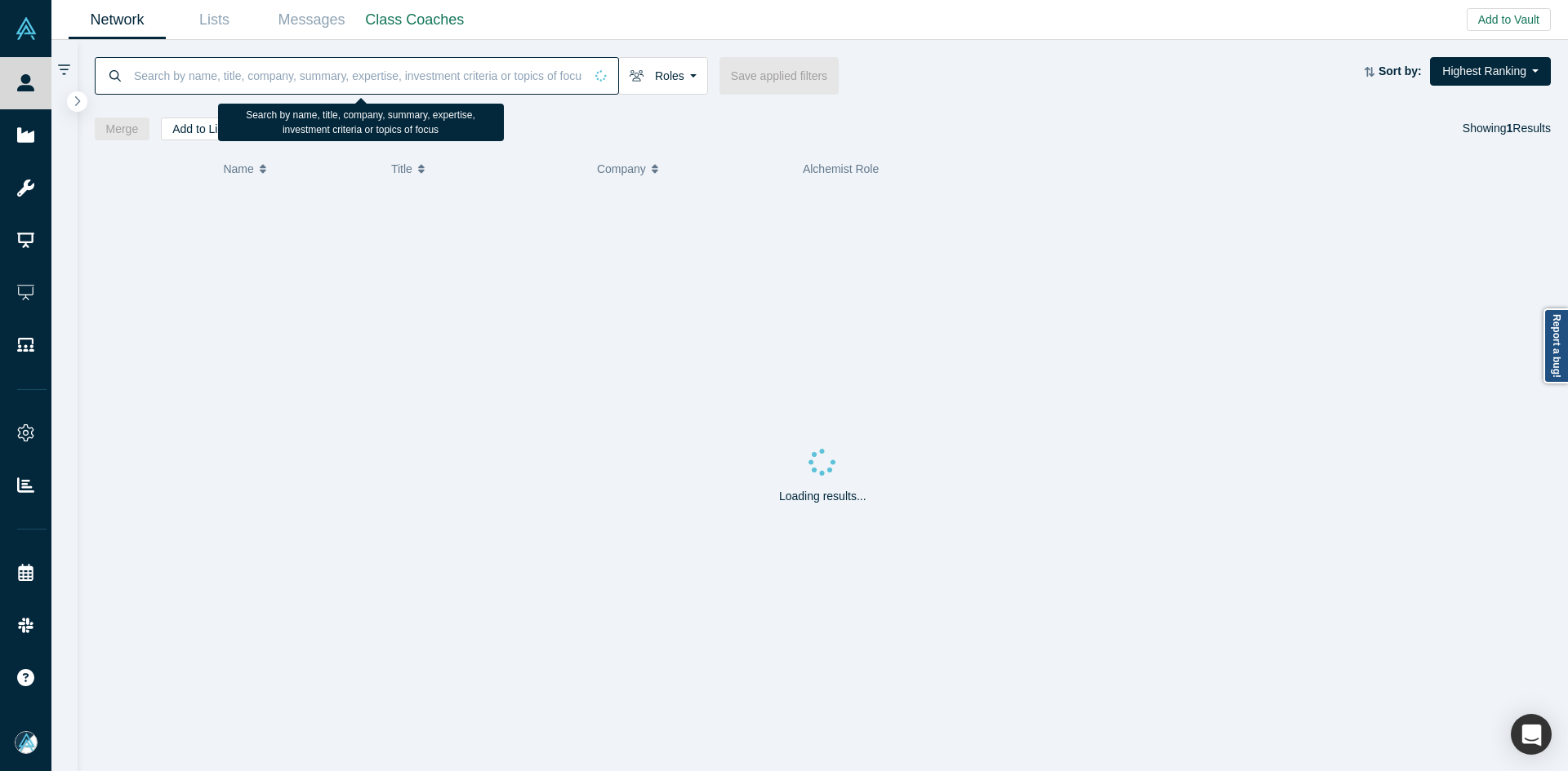
click at [256, 73] on input at bounding box center [358, 75] width 451 height 38
paste input "kutluhan@e2.vc"
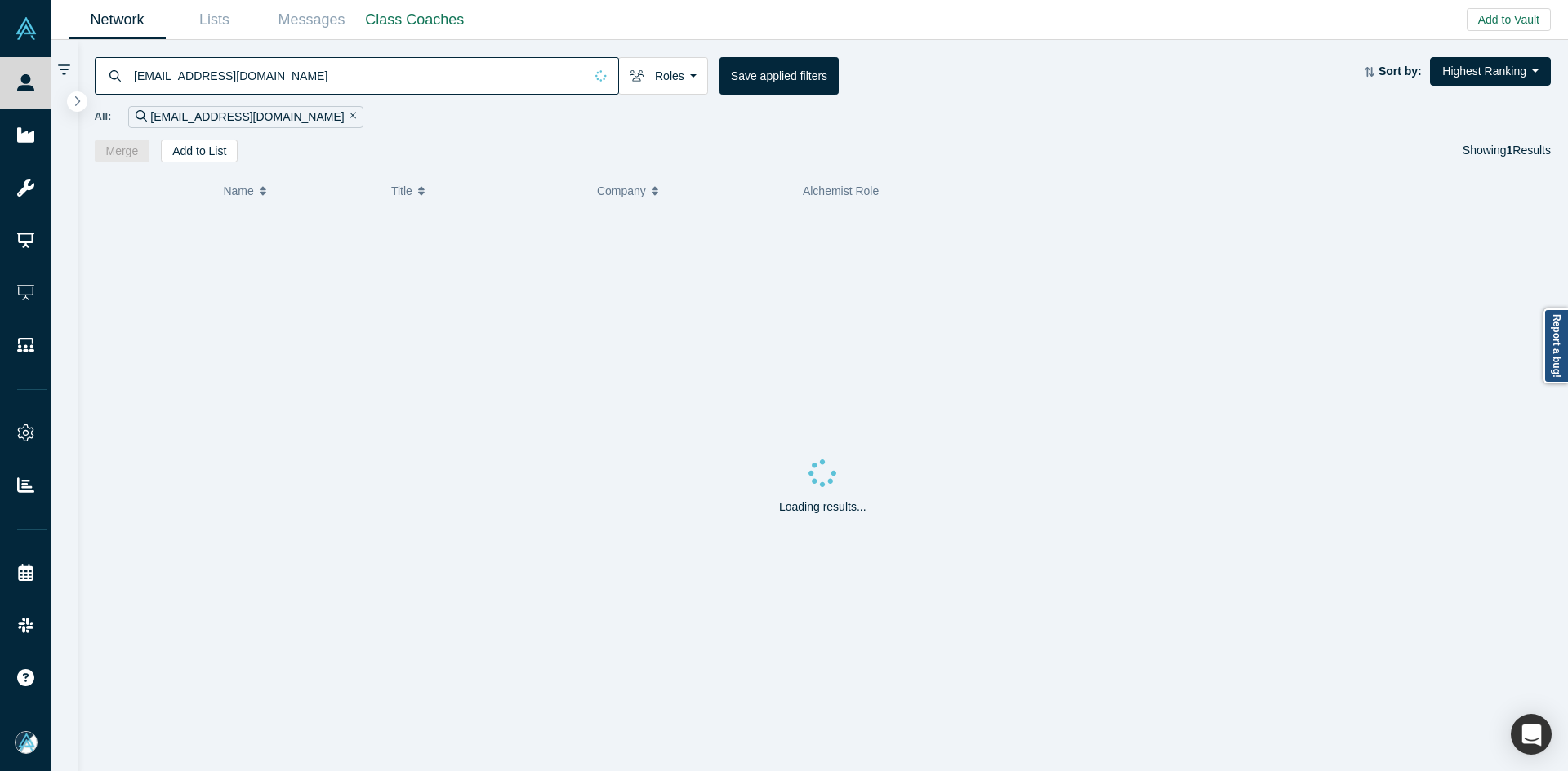
type input "kutluhan@e2.vc"
click at [124, 238] on icon "Bookmark" at bounding box center [124, 238] width 12 height 16
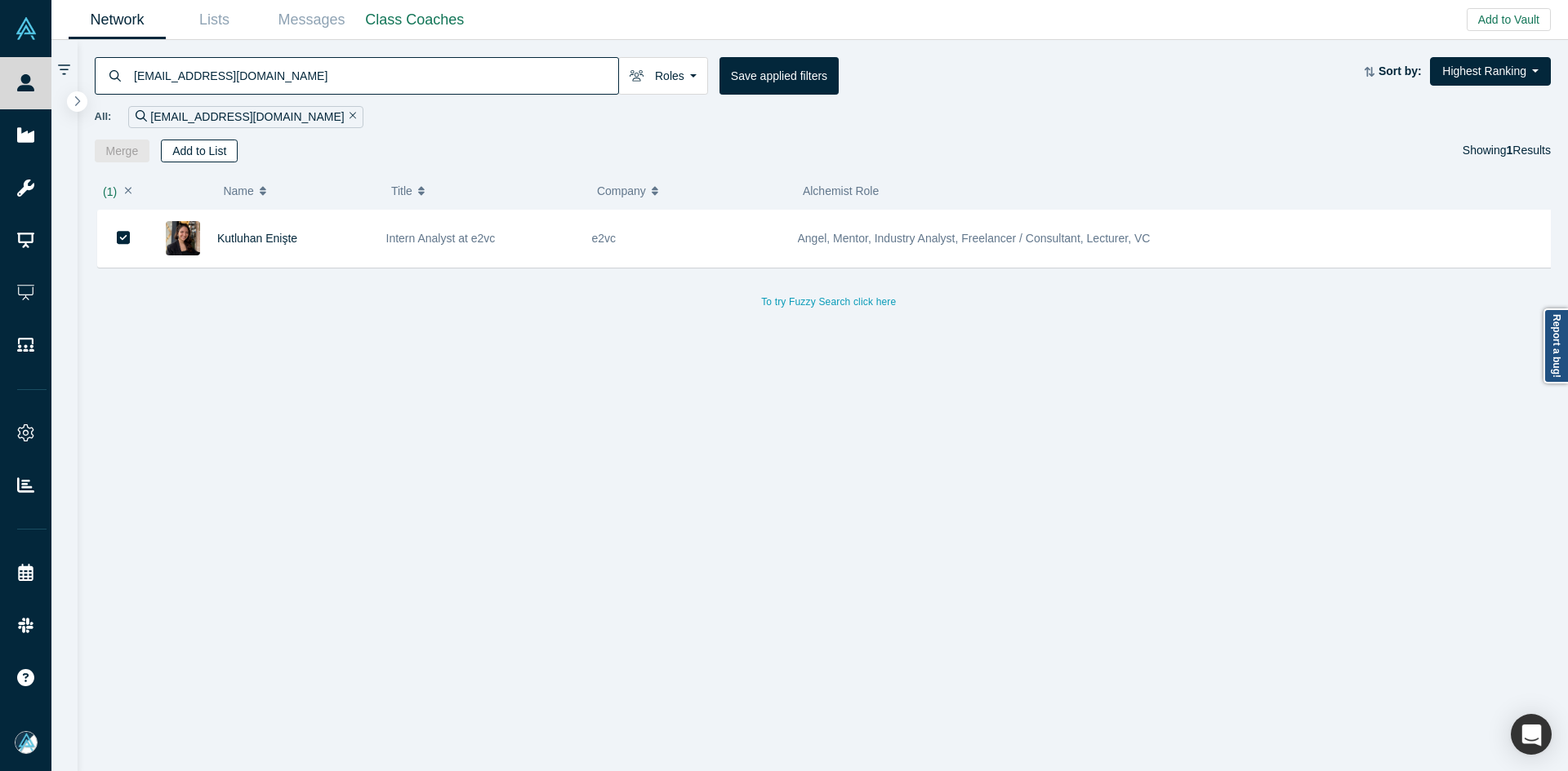
click at [199, 146] on button "Add to List" at bounding box center [198, 152] width 77 height 23
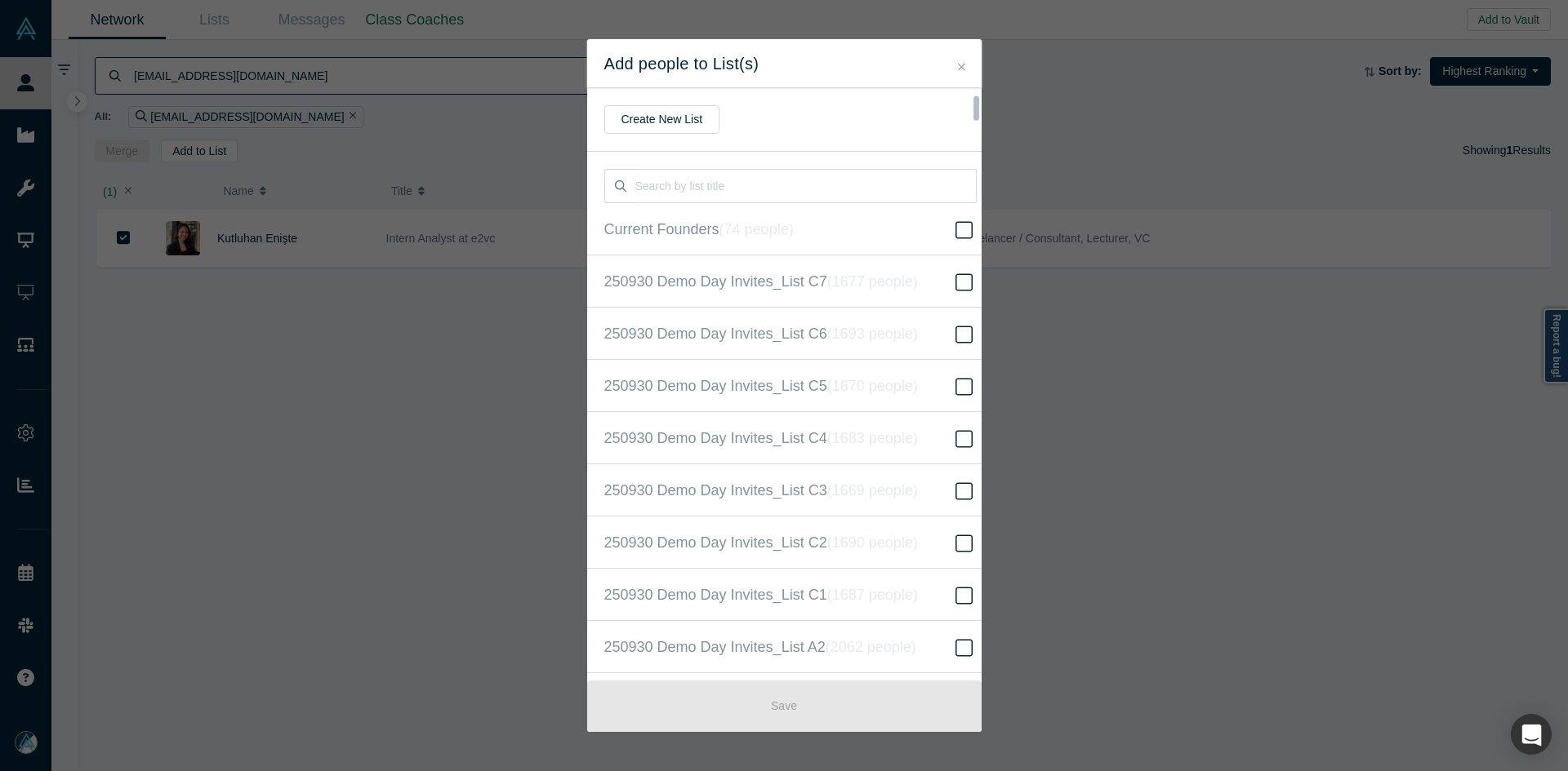
scroll to position [419, 0]
click at [867, 381] on icon "( 16524 people )" at bounding box center [891, 385] width 99 height 17
click at [0, 0] on input "250930 Demo Day Invites_Base List ( 16524 people )" at bounding box center [0, 0] width 0 height 0
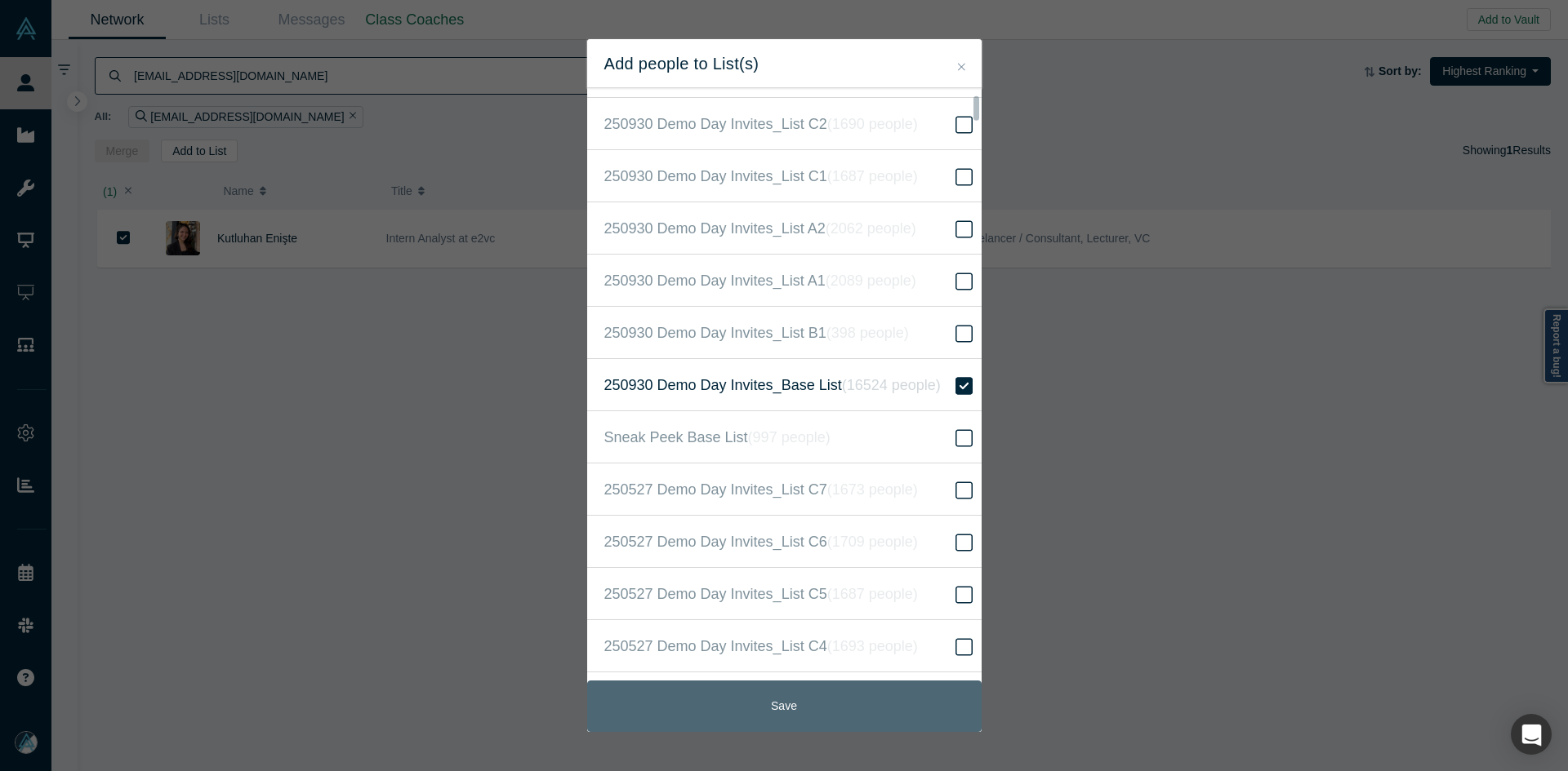
click at [803, 709] on button "Save" at bounding box center [784, 706] width 394 height 52
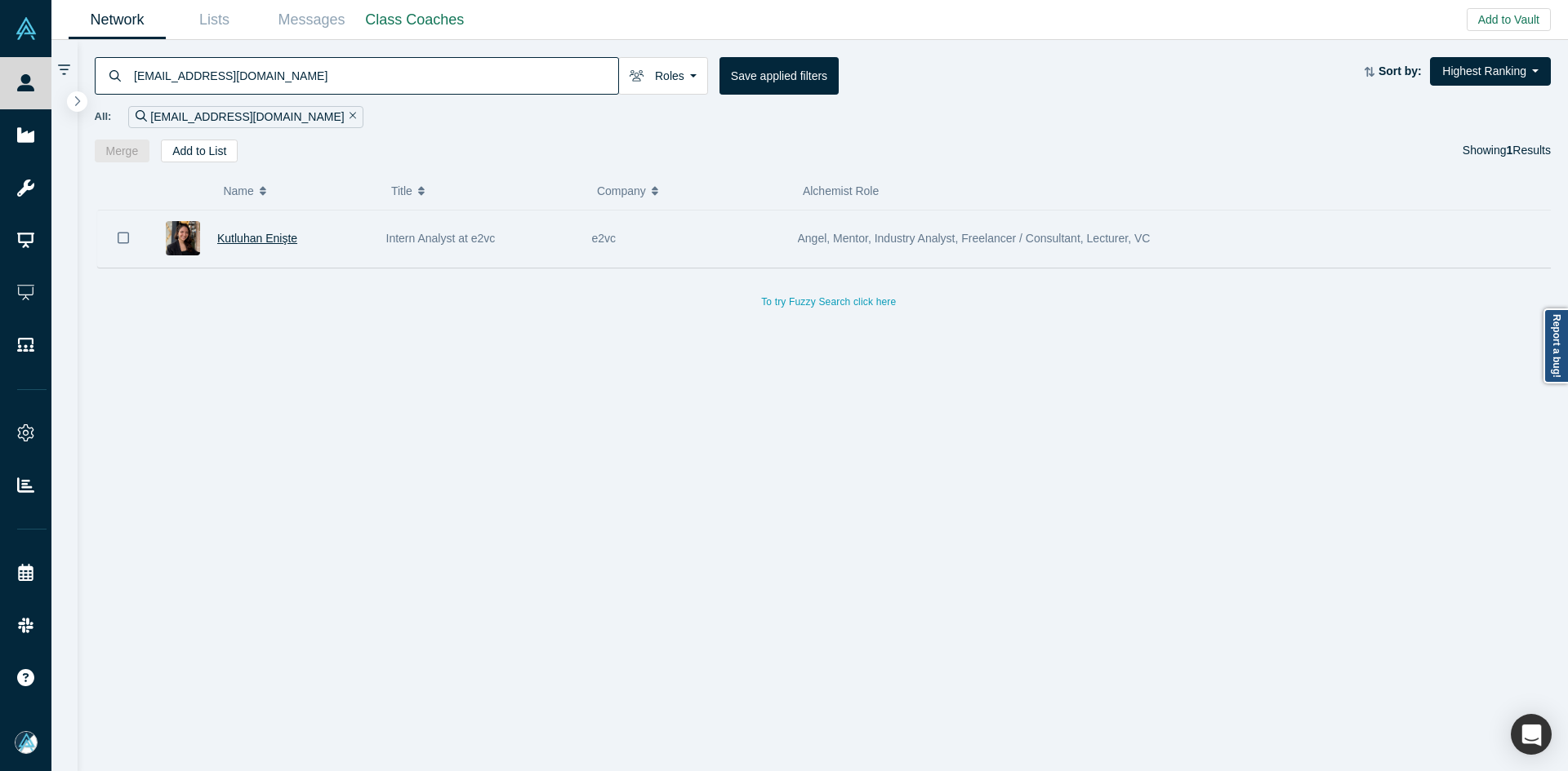
click at [246, 239] on span "Kutluhan Enişte" at bounding box center [257, 237] width 80 height 13
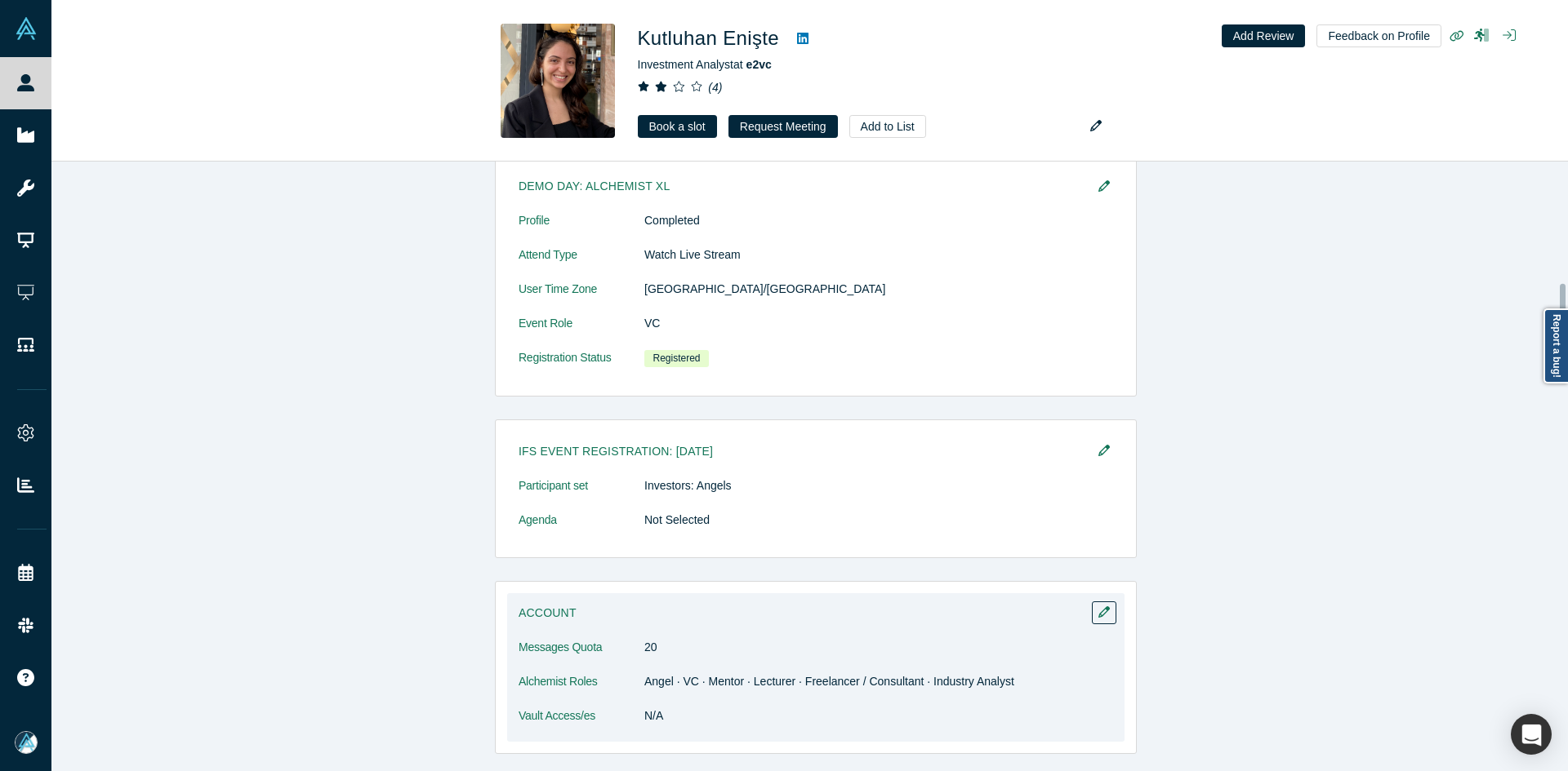
scroll to position [979, 0]
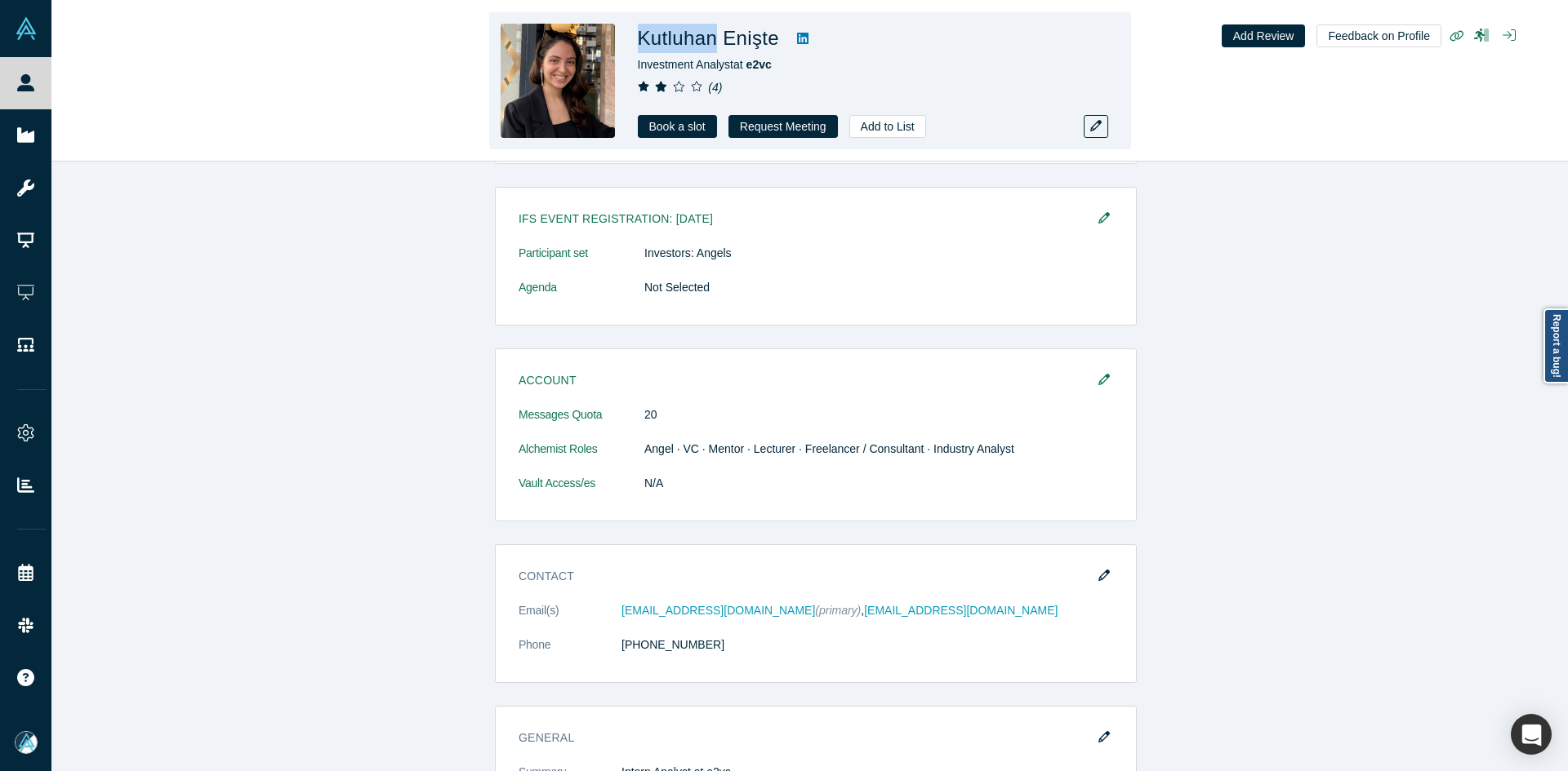
drag, startPoint x: 714, startPoint y: 45, endPoint x: 638, endPoint y: 44, distance: 76.0
click at [638, 44] on h1 "Kutluhan Enişte" at bounding box center [709, 38] width 142 height 29
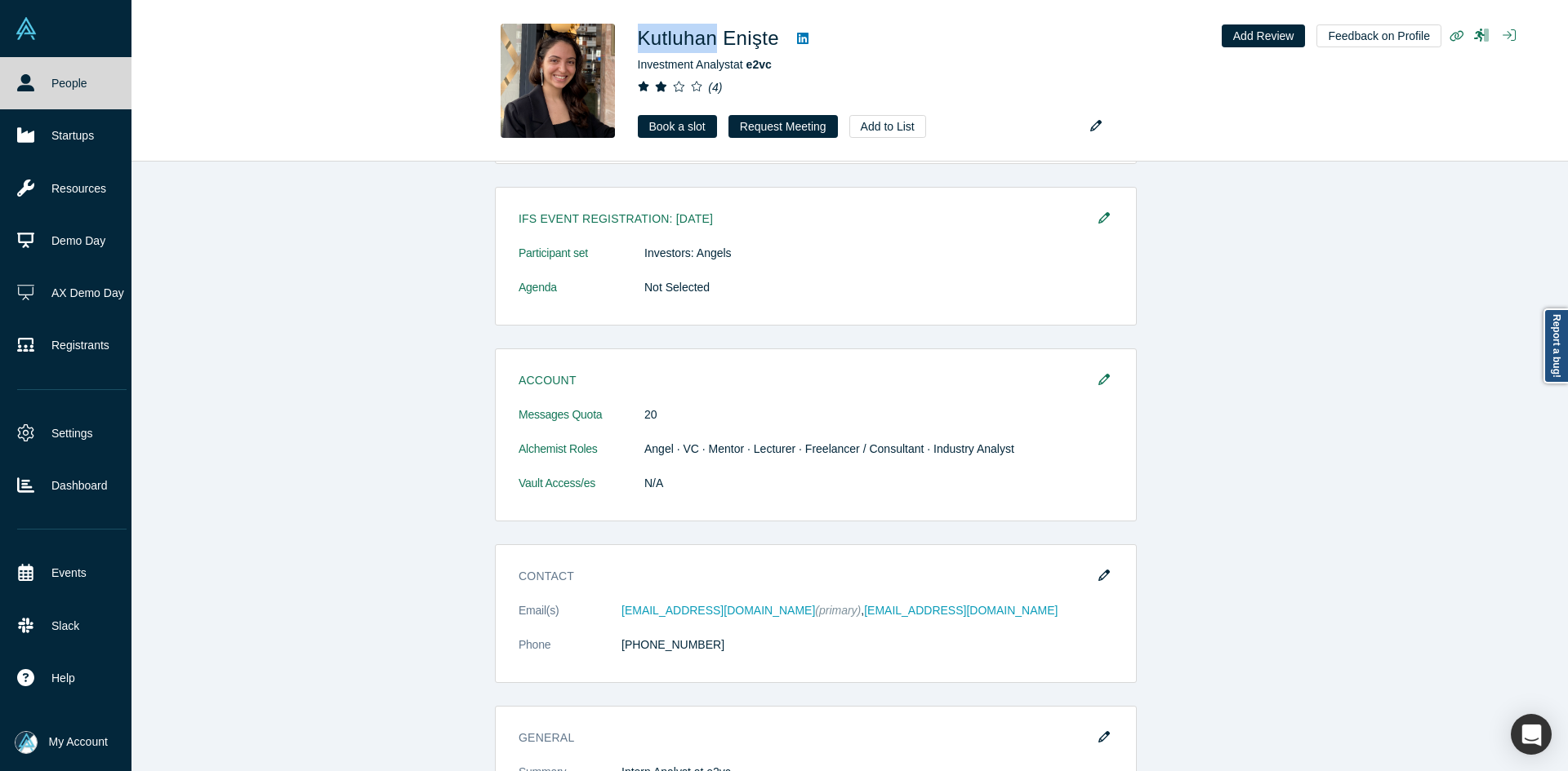
click at [23, 94] on link "People" at bounding box center [72, 84] width 144 height 53
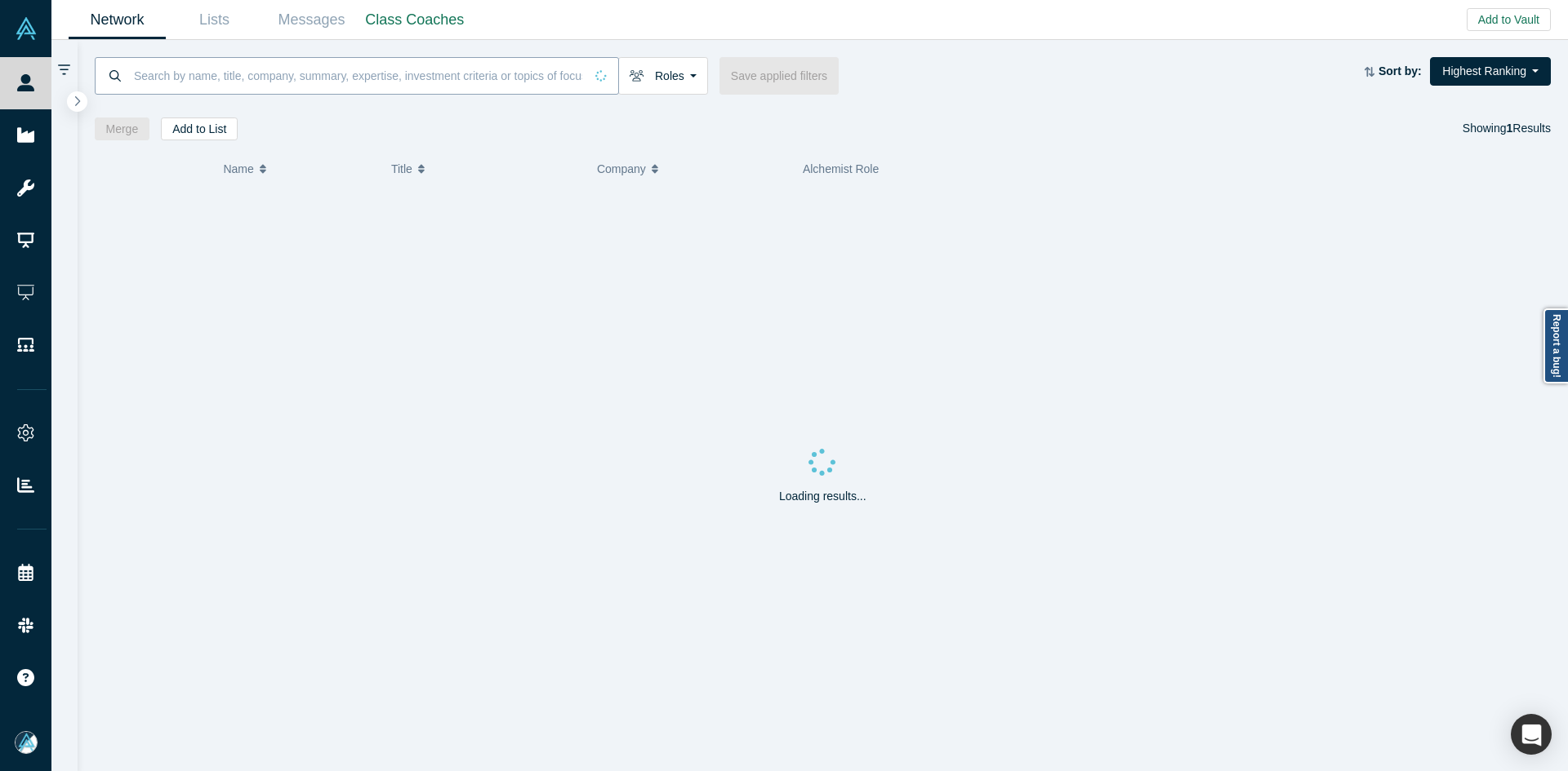
click at [293, 88] on input at bounding box center [358, 75] width 451 height 38
paste input "Christopher Cano"
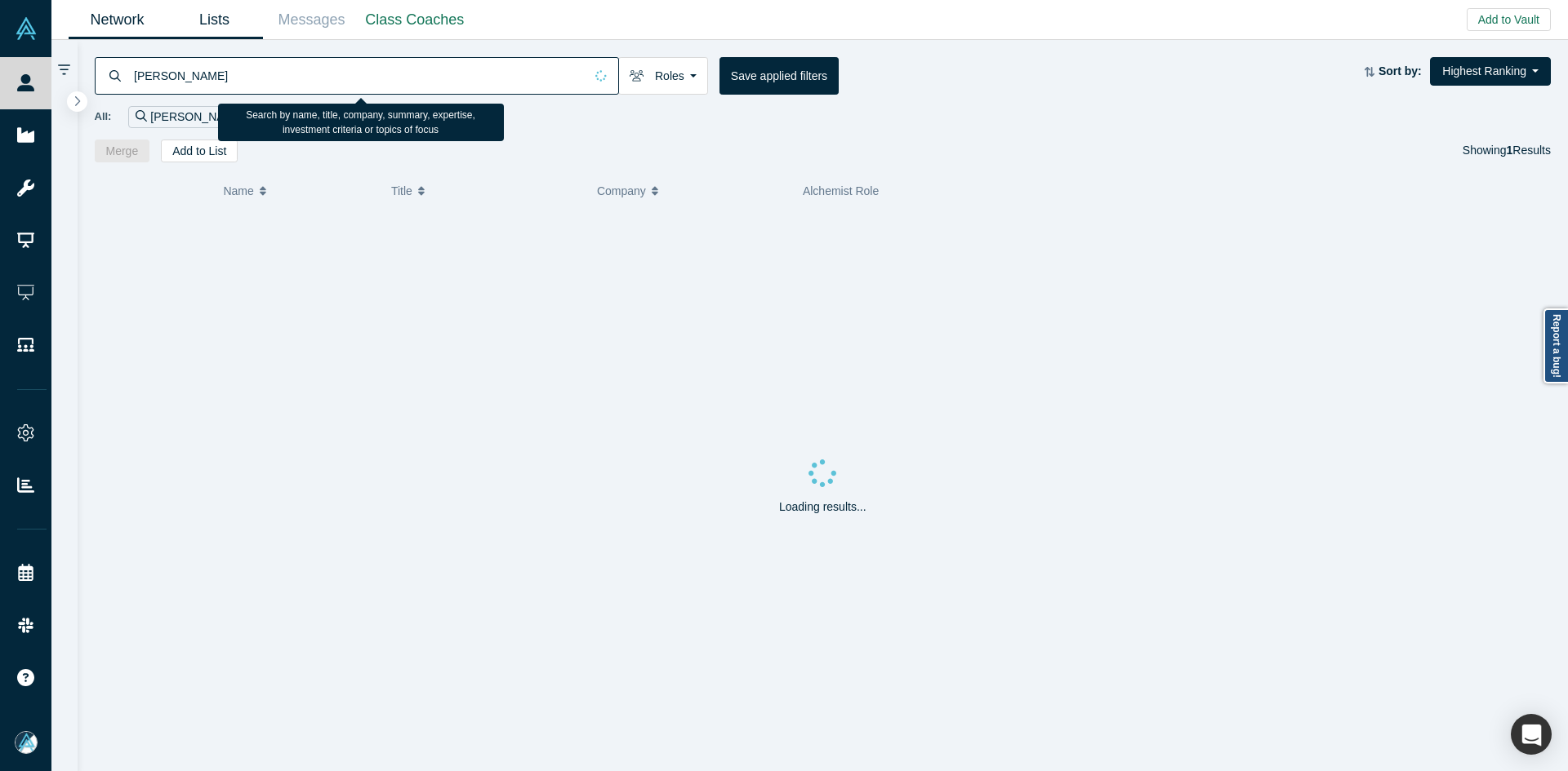
type input "Christopher Cano"
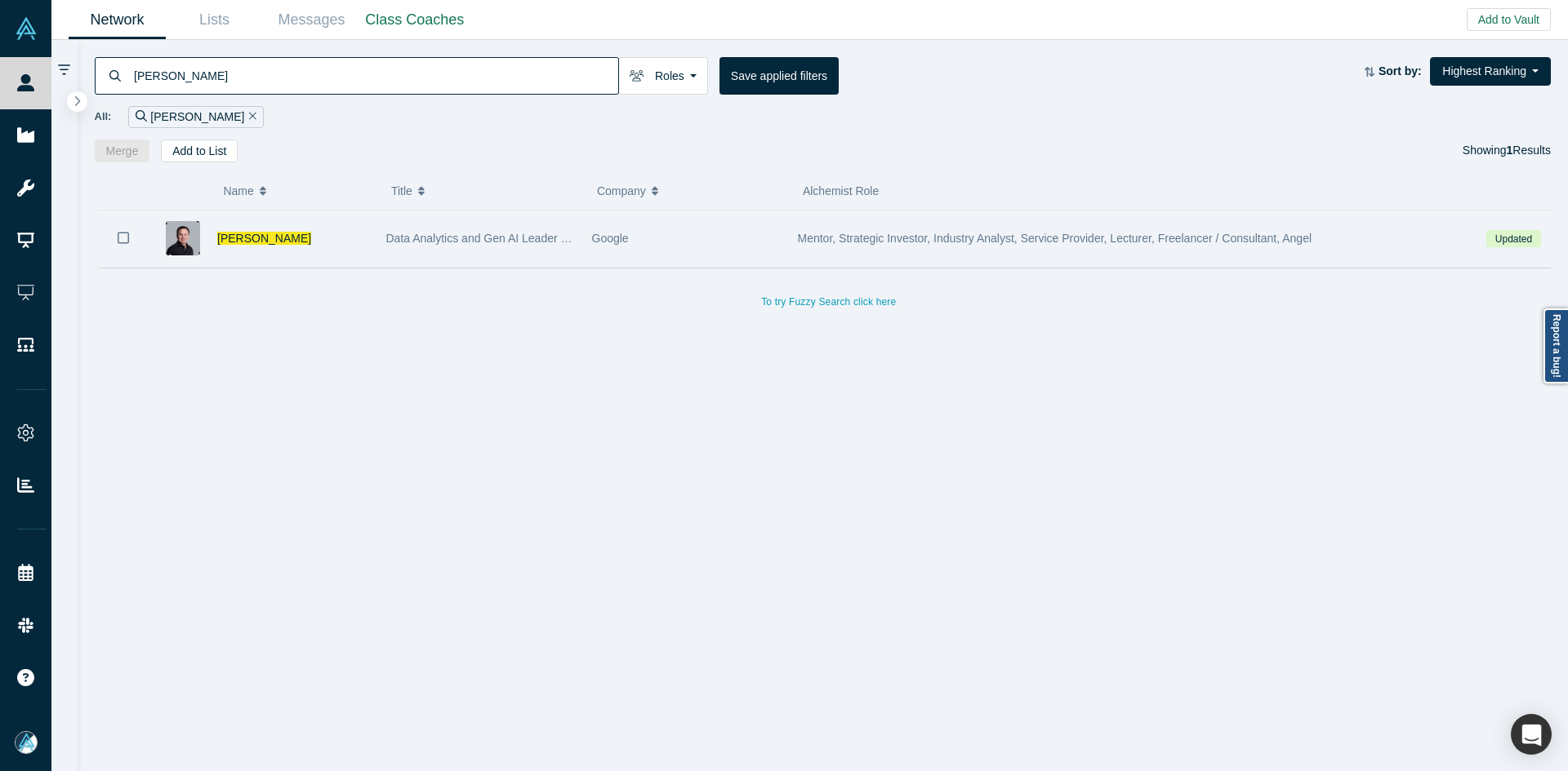
click at [120, 235] on icon "Bookmark" at bounding box center [124, 238] width 12 height 16
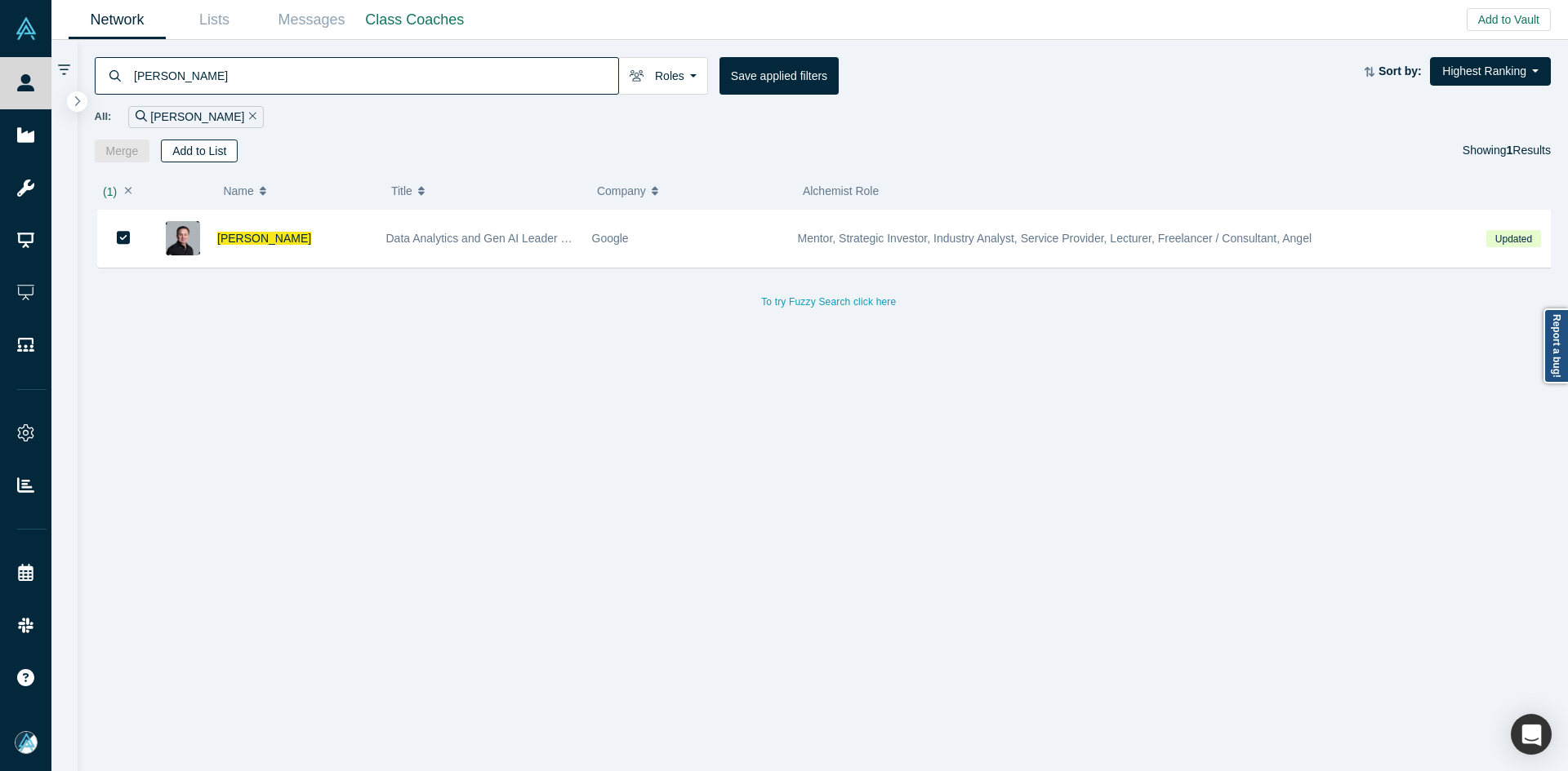
click at [204, 155] on button "Add to List" at bounding box center [198, 152] width 77 height 23
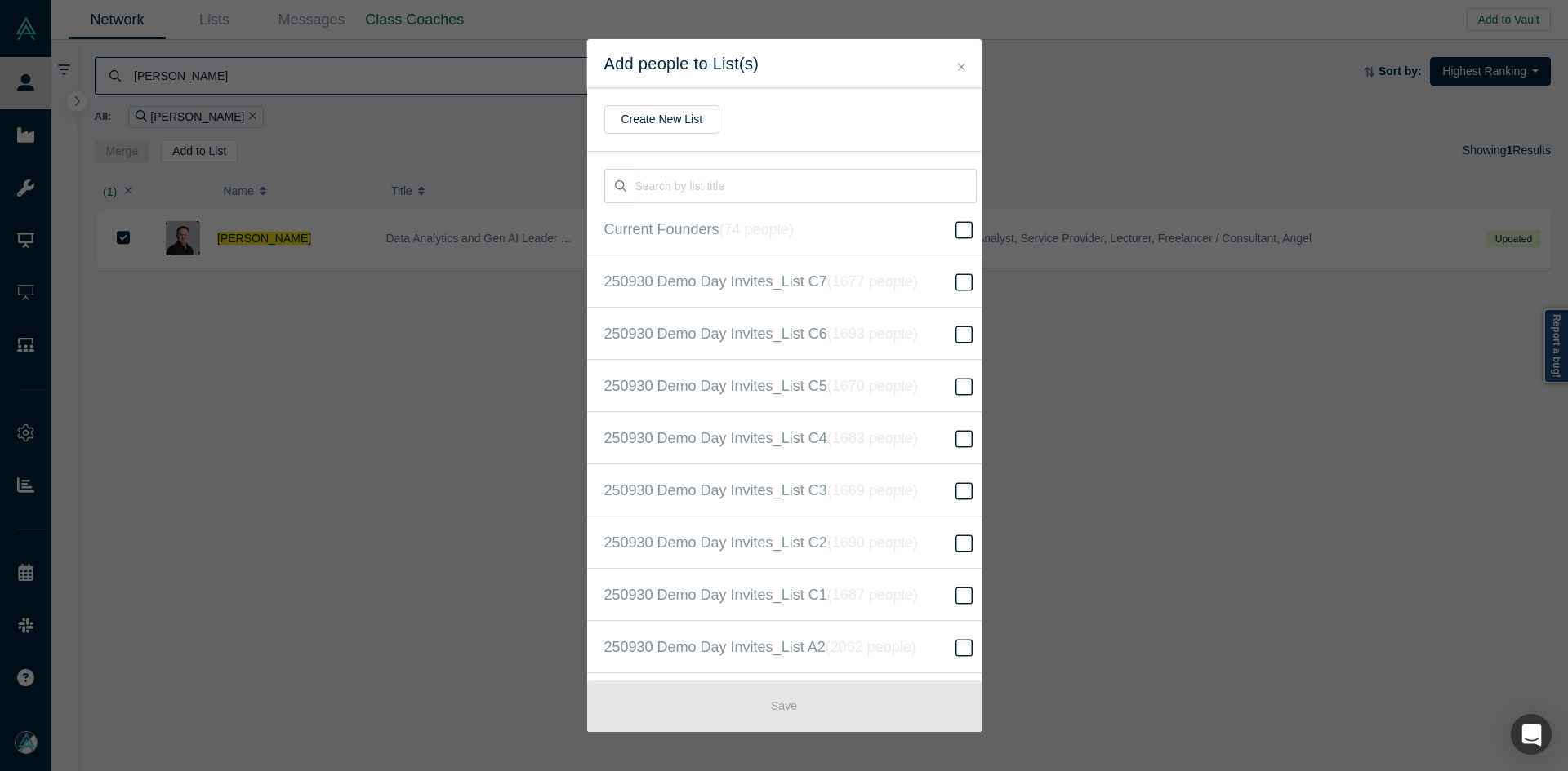
scroll to position [419, 0]
click at [891, 379] on icon "( 16524 people )" at bounding box center [891, 385] width 99 height 17
click at [0, 0] on input "250930 Demo Day Invites_Base List ( 16524 people )" at bounding box center [0, 0] width 0 height 0
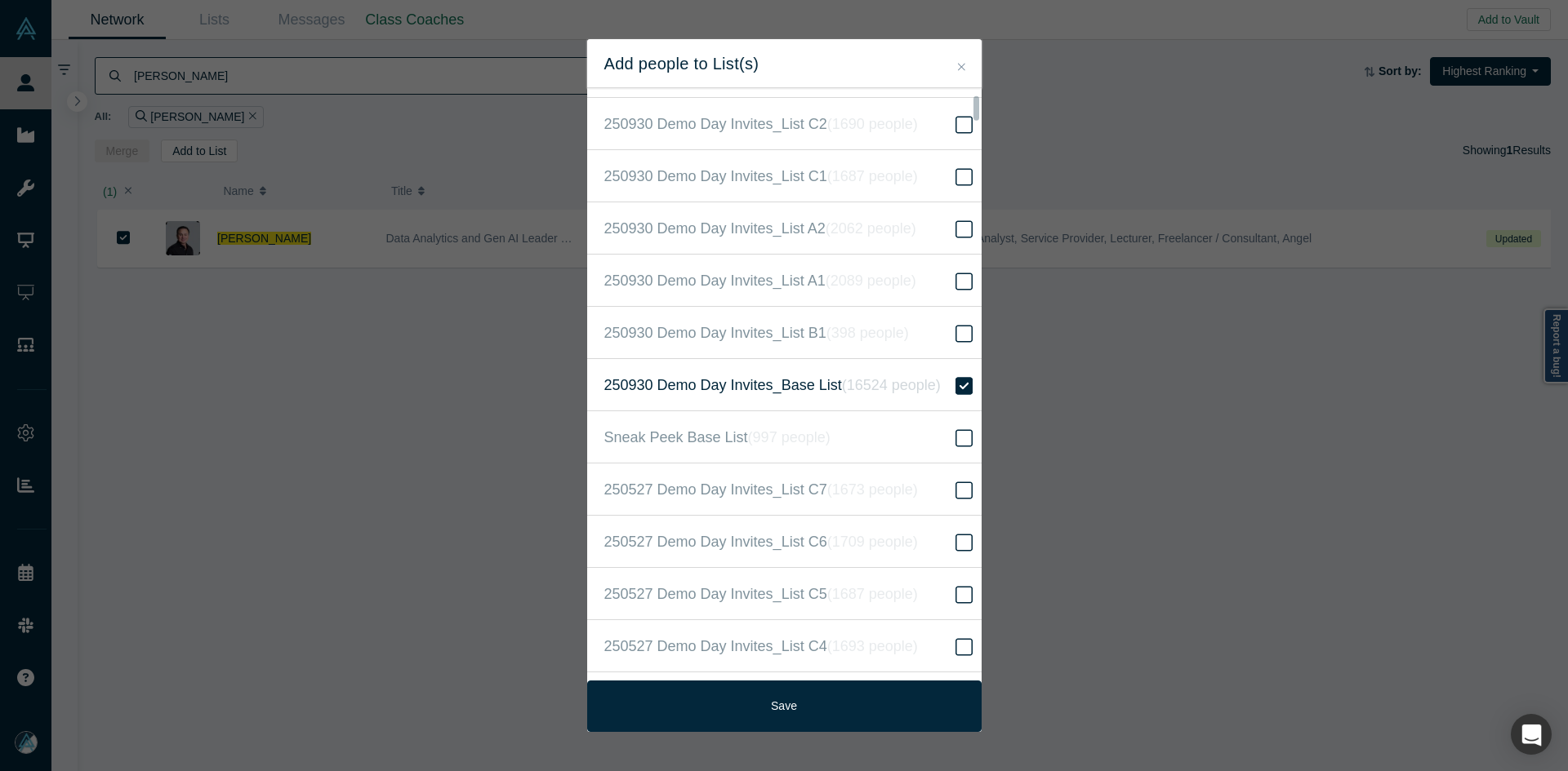
drag, startPoint x: 815, startPoint y: 700, endPoint x: 826, endPoint y: 770, distance: 70.9
click at [815, 702] on button "Save" at bounding box center [784, 706] width 394 height 52
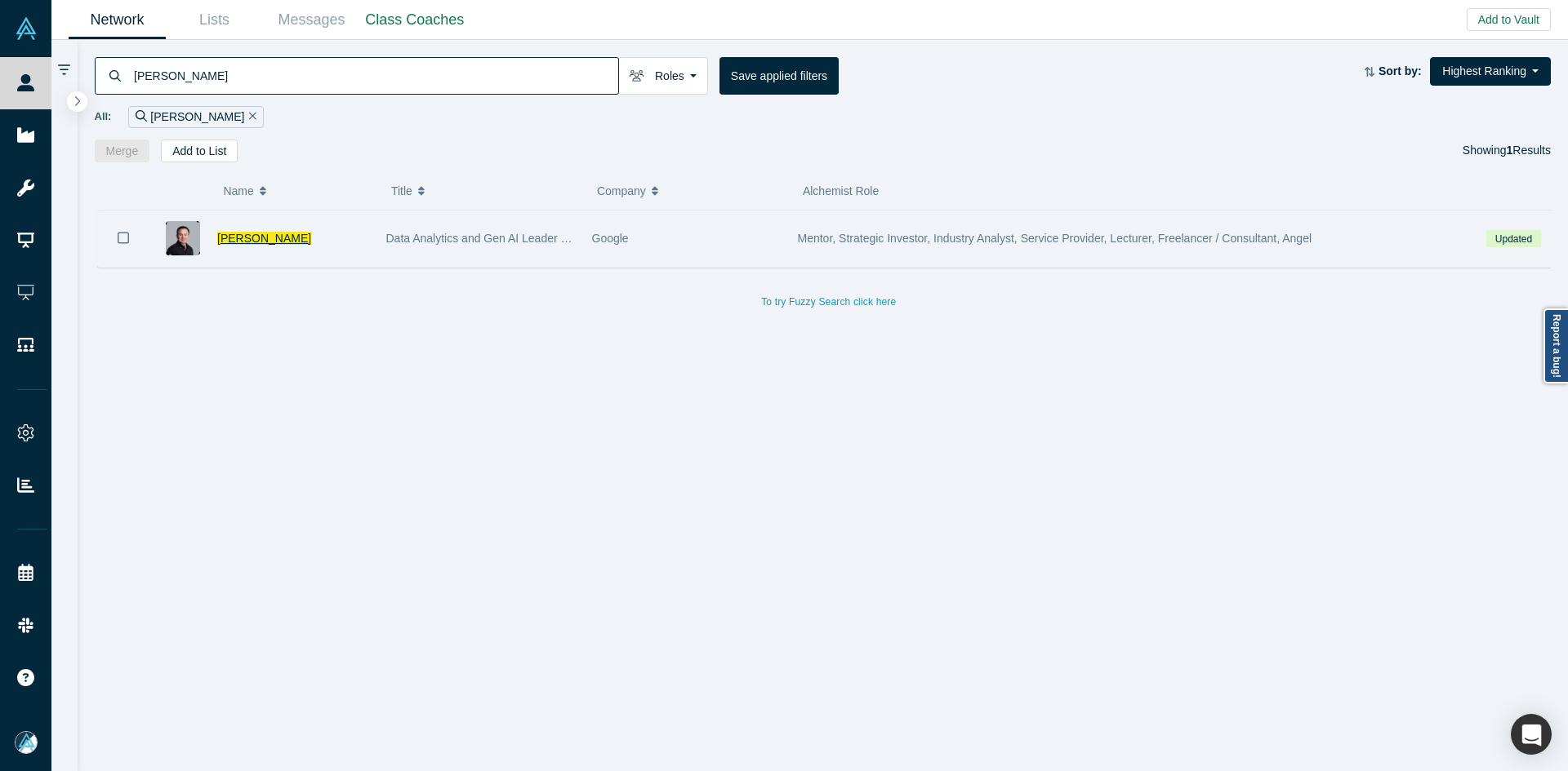
click at [282, 236] on span "Christopher Cano" at bounding box center [264, 237] width 94 height 13
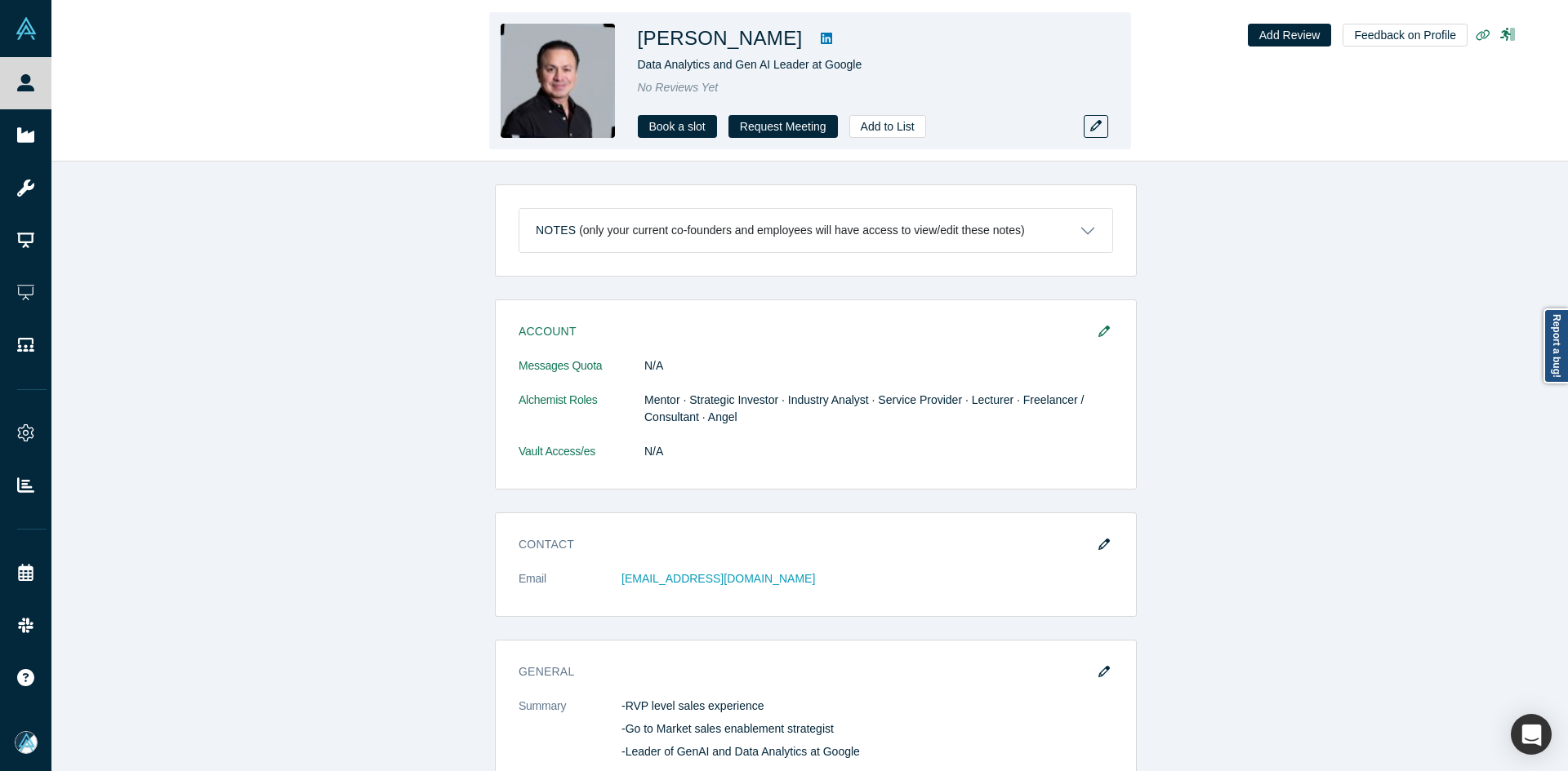
click at [840, 64] on span "Data Analytics and Gen AI Leader at Google" at bounding box center [750, 64] width 225 height 13
click at [722, 64] on span "Data Analytics and Gen AI Leader at Google" at bounding box center [750, 64] width 225 height 13
click at [721, 64] on span "Data Analytics and Gen AI Leader at Google" at bounding box center [750, 64] width 225 height 13
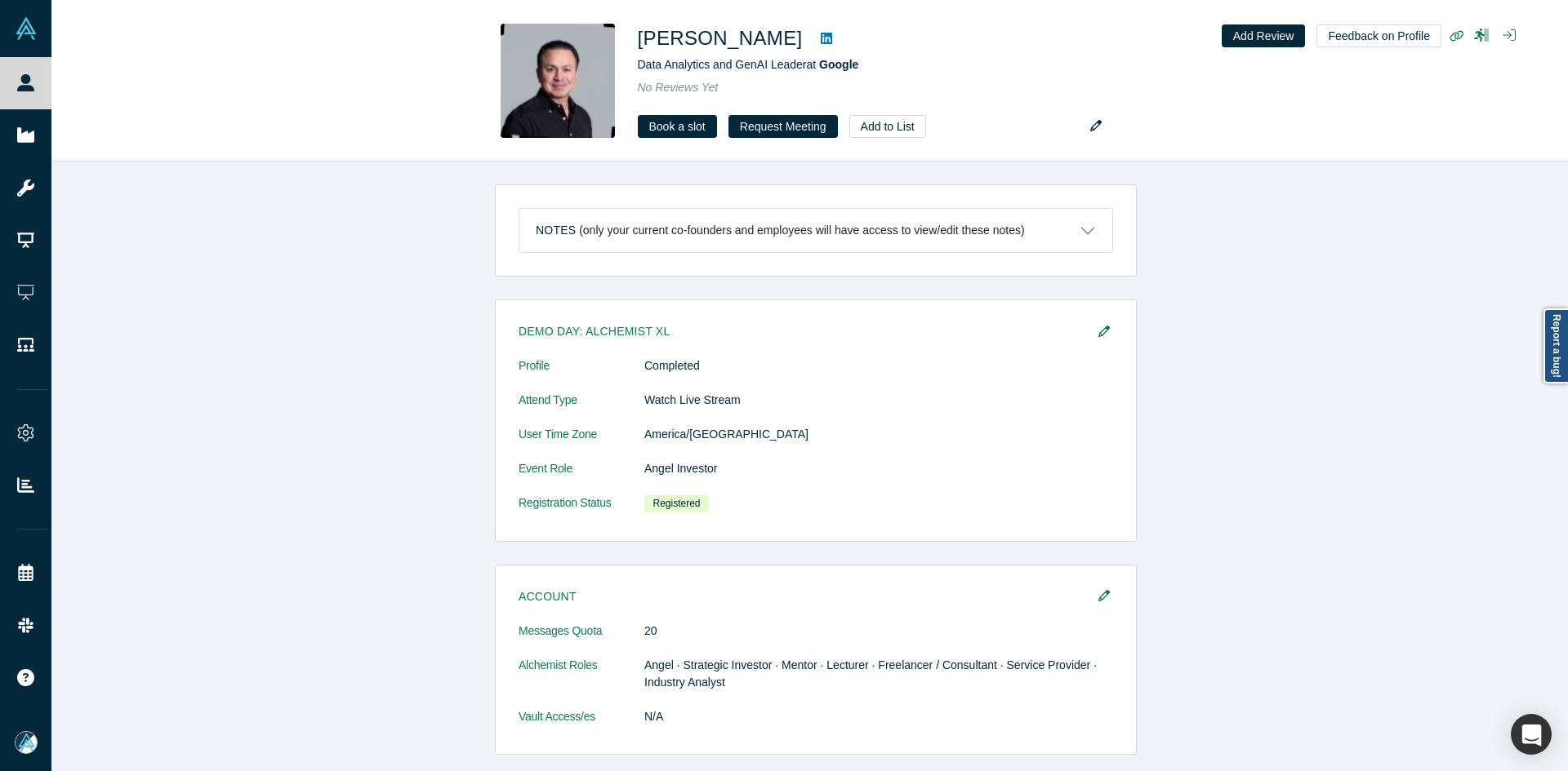
click at [1301, 259] on div "Notes (only your current co-founders and employees will have access to view/edi…" at bounding box center [815, 473] width 1528 height 622
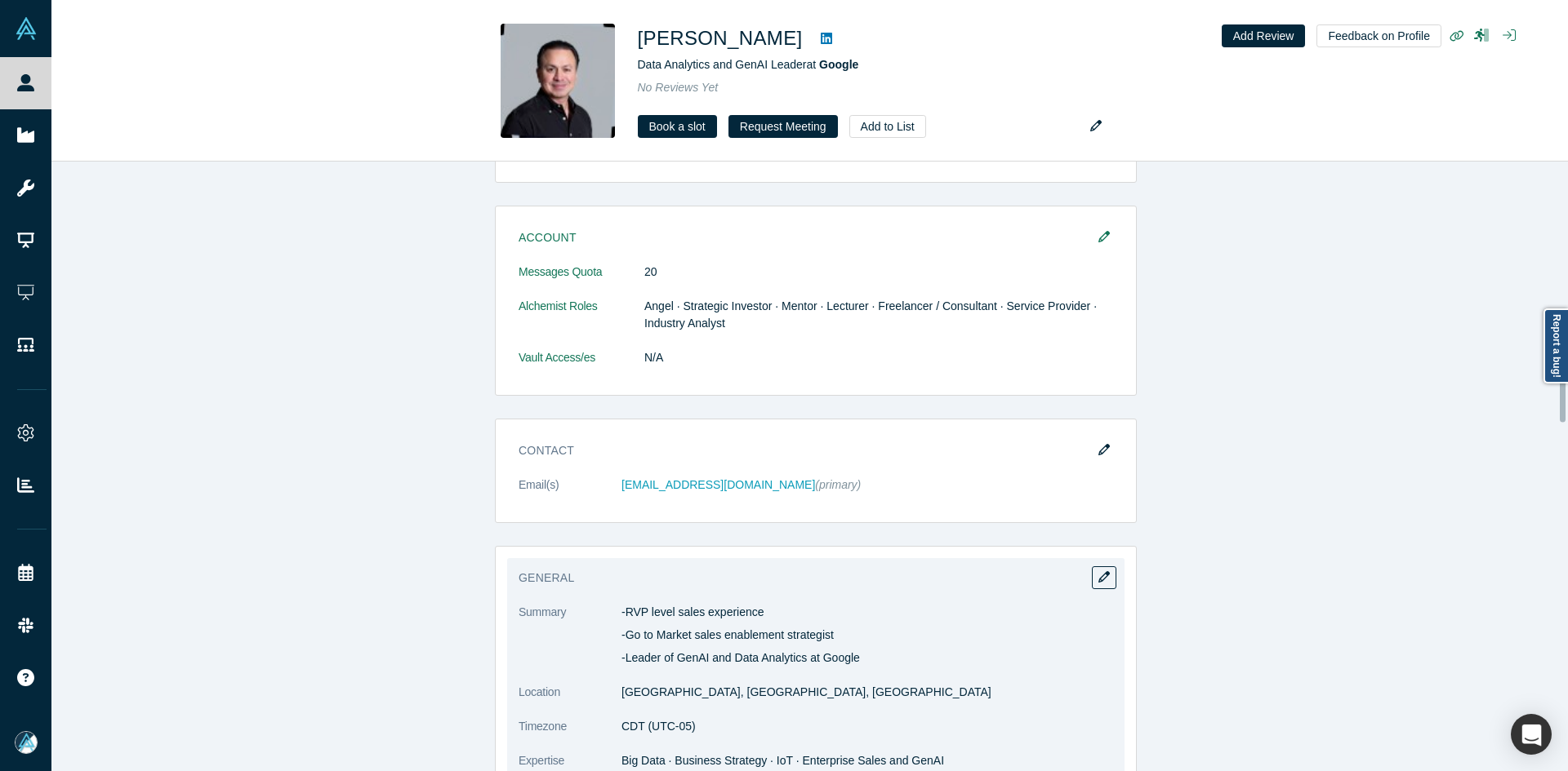
scroll to position [1306, 0]
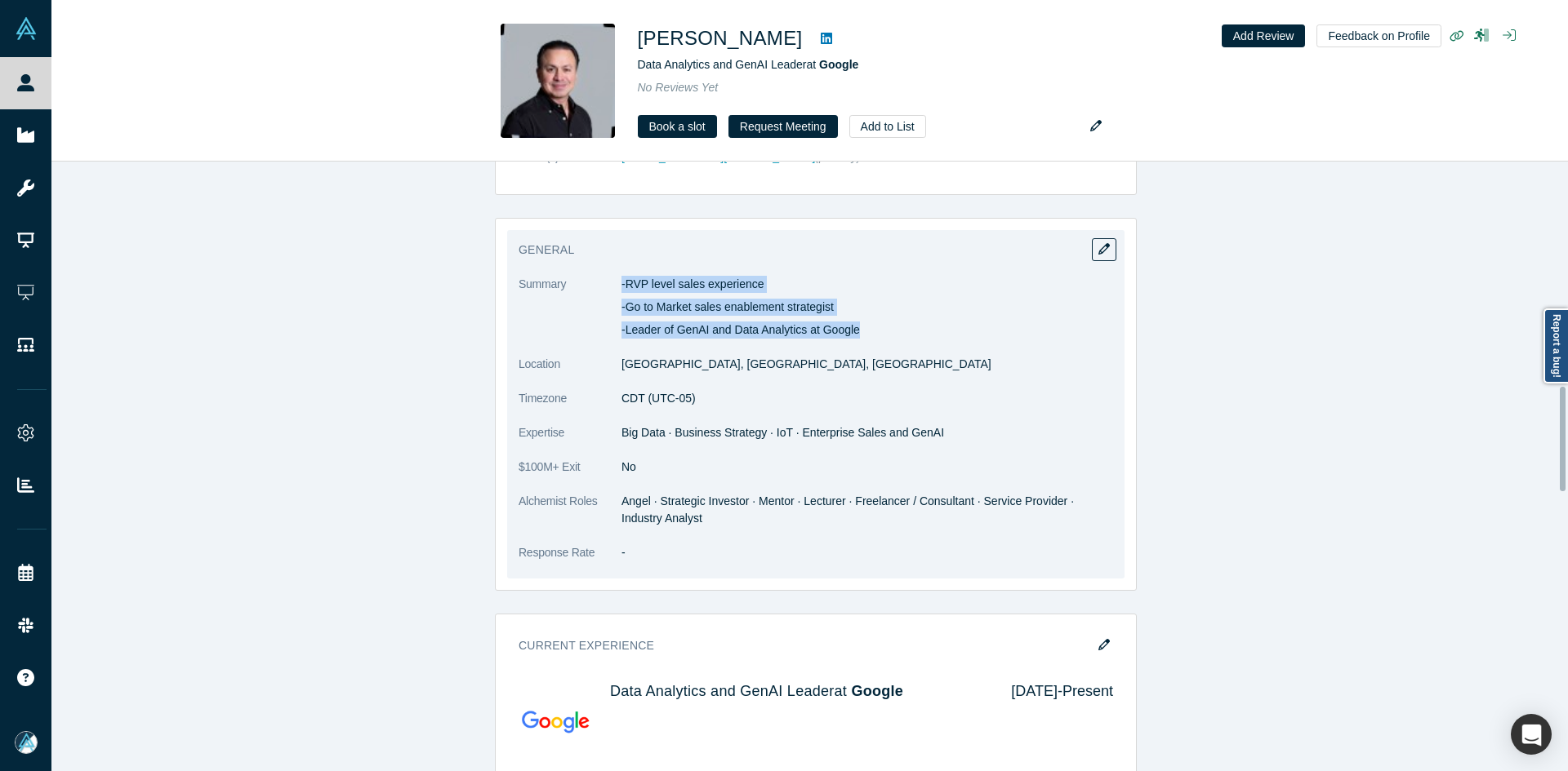
drag, startPoint x: 615, startPoint y: 274, endPoint x: 944, endPoint y: 331, distance: 333.9
click at [944, 331] on div "General Summary -RVP level sales experience -Go to Market sales enablement stra…" at bounding box center [815, 404] width 618 height 348
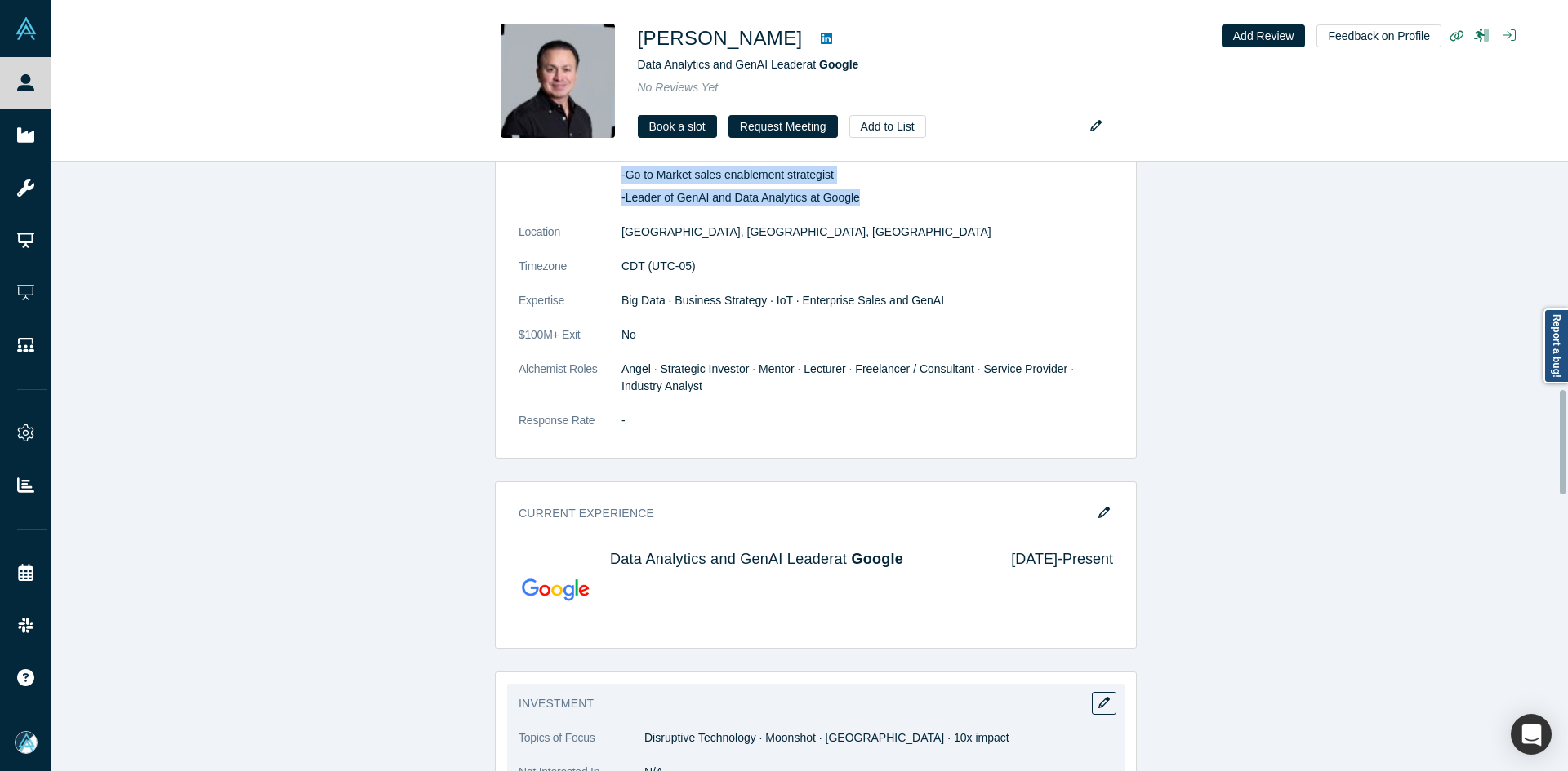
scroll to position [1714, 0]
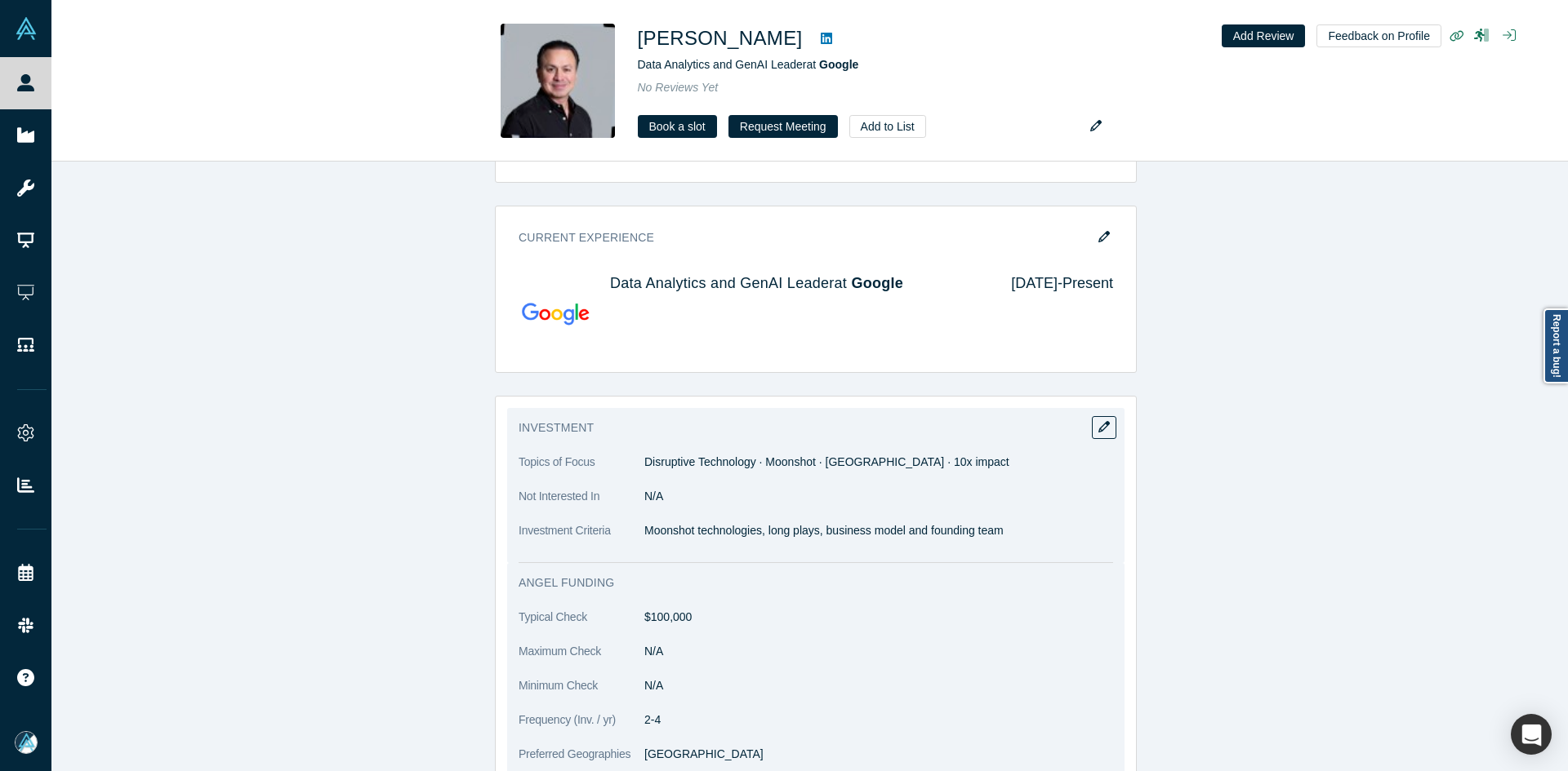
click at [667, 531] on p "Moonshot technologies, long plays, business model and founding team" at bounding box center [878, 531] width 469 height 18
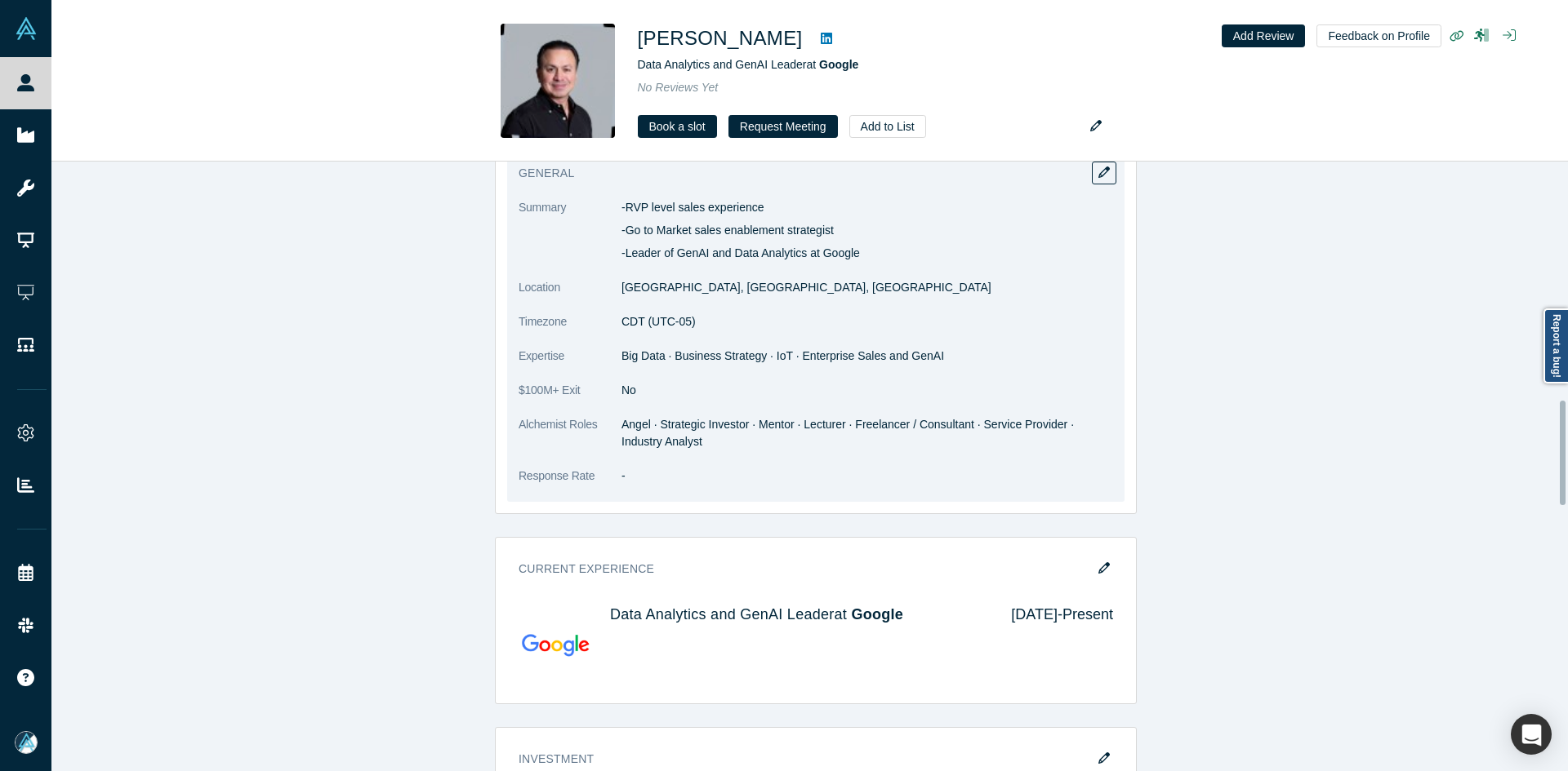
scroll to position [1387, 0]
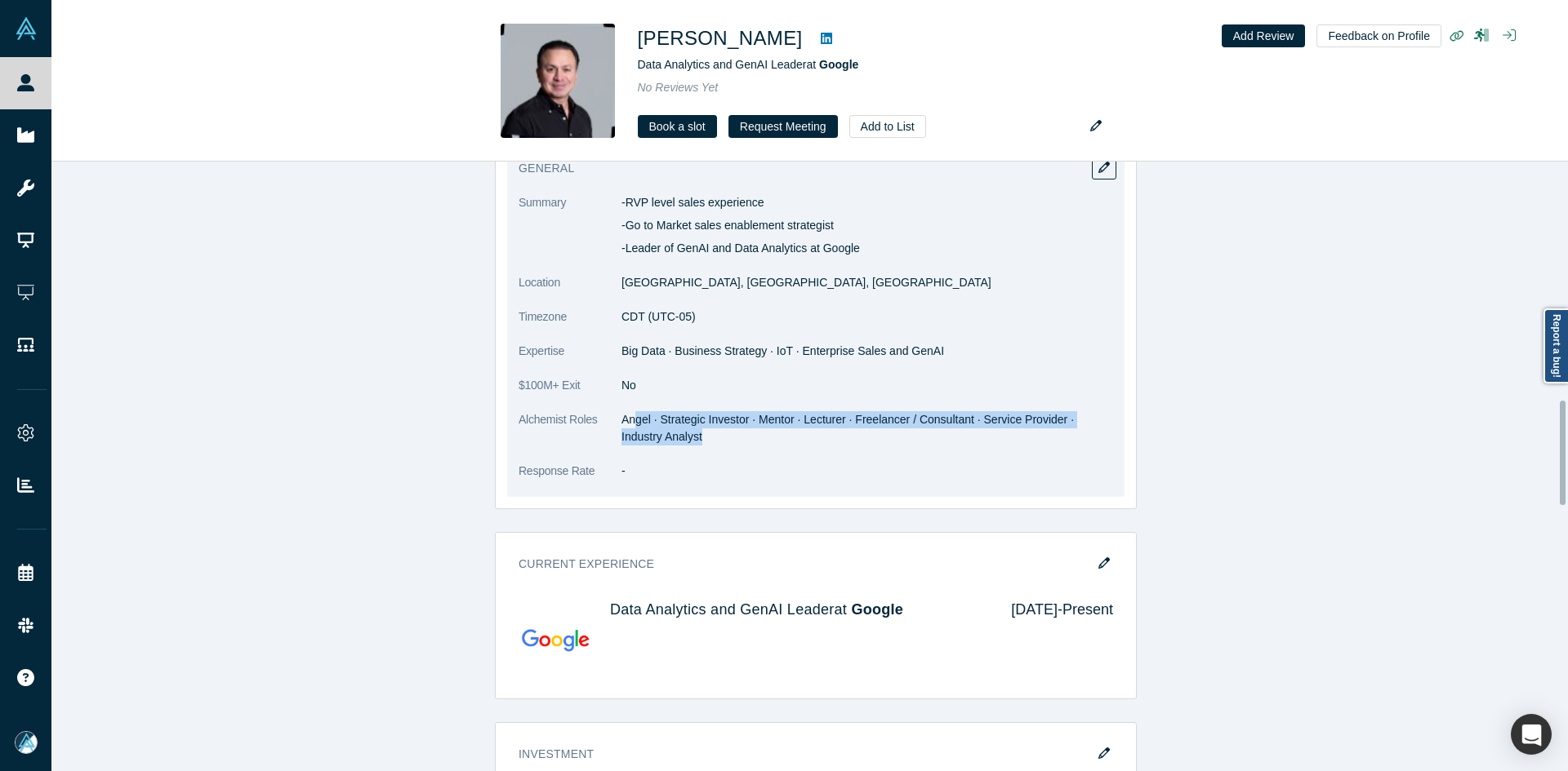
drag, startPoint x: 627, startPoint y: 417, endPoint x: 876, endPoint y: 446, distance: 250.7
click at [876, 445] on dl "Summary -RVP level sales experience -Go to Market sales enablement strategist -…" at bounding box center [815, 345] width 594 height 302
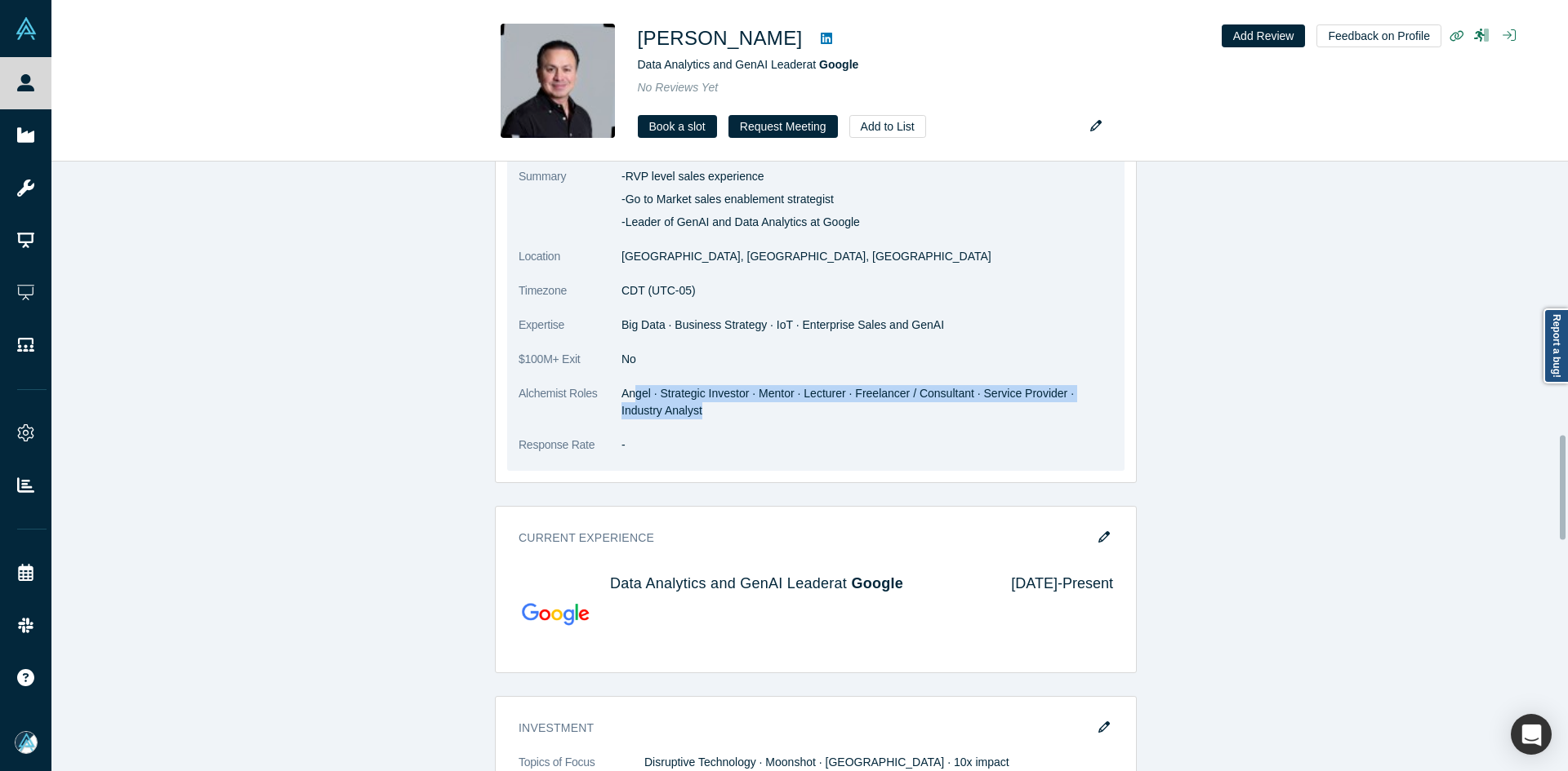
scroll to position [1217, 0]
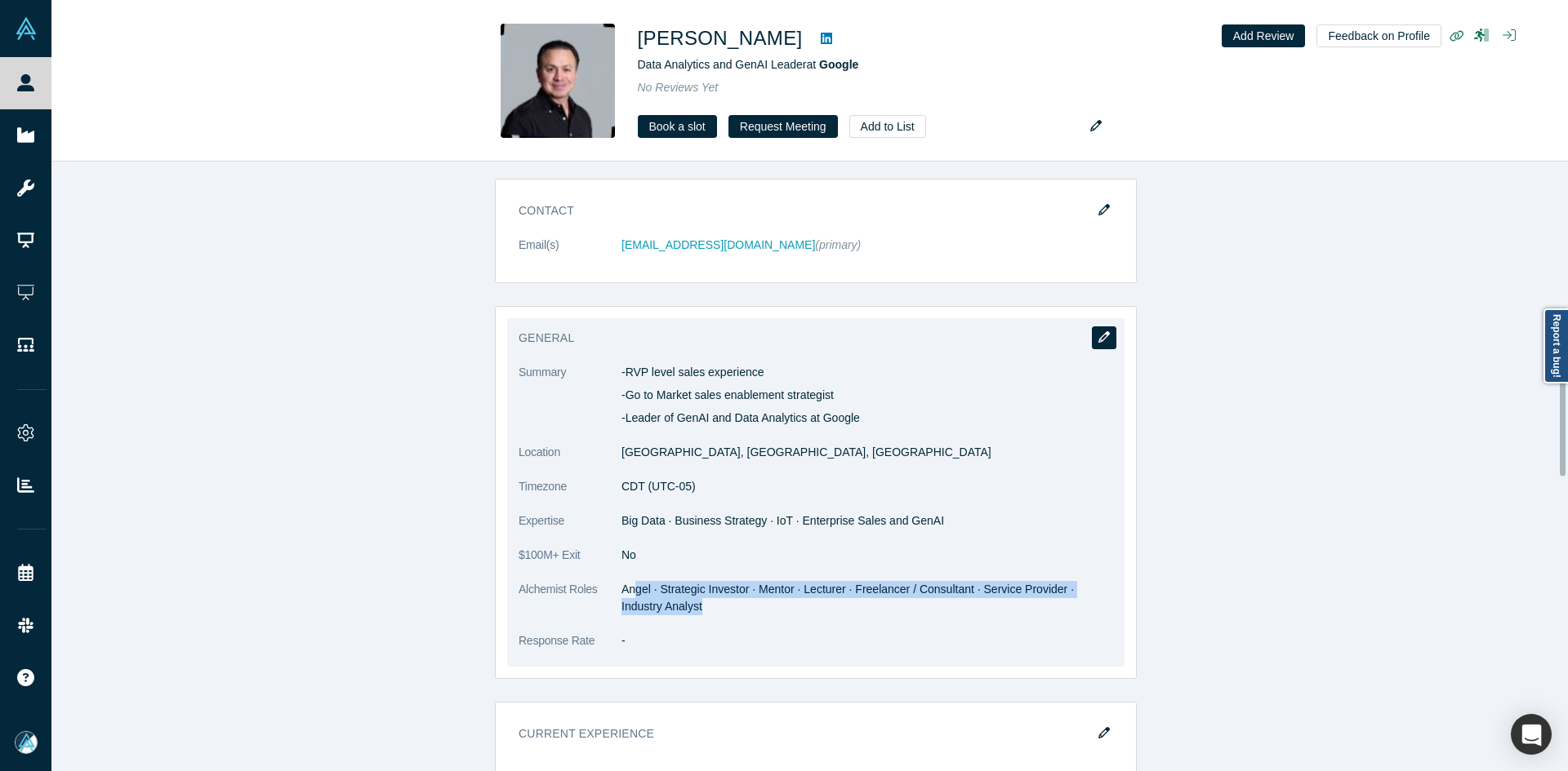
click at [1098, 333] on icon "button" at bounding box center [1104, 337] width 12 height 12
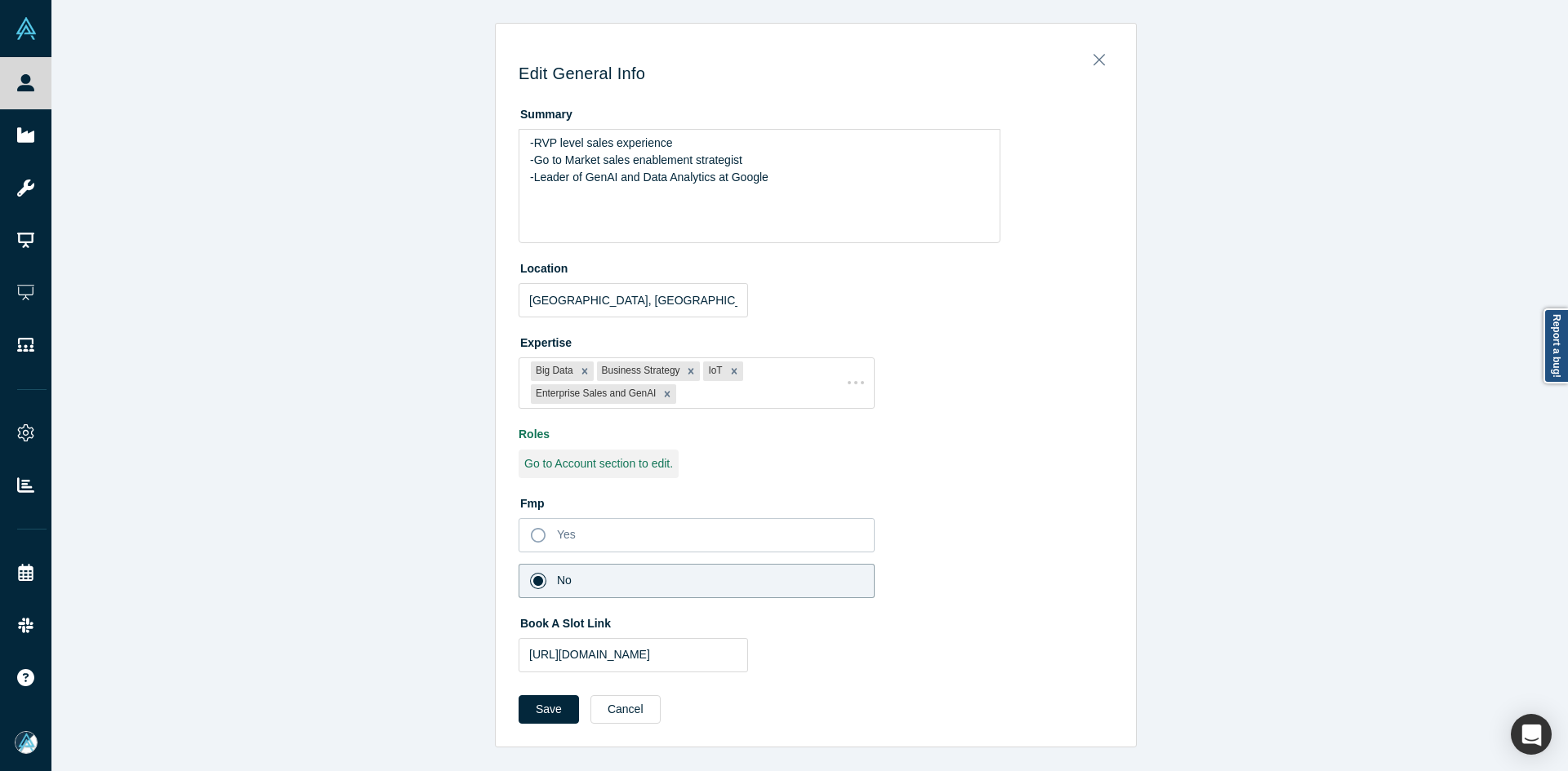
scroll to position [0, 0]
click at [610, 655] on input "https://calendar.google.com/calendar/appointments/schedules/AcZssZ1LsWyPihUgqVN…" at bounding box center [633, 654] width 230 height 34
click at [550, 712] on button "Save" at bounding box center [549, 709] width 60 height 28
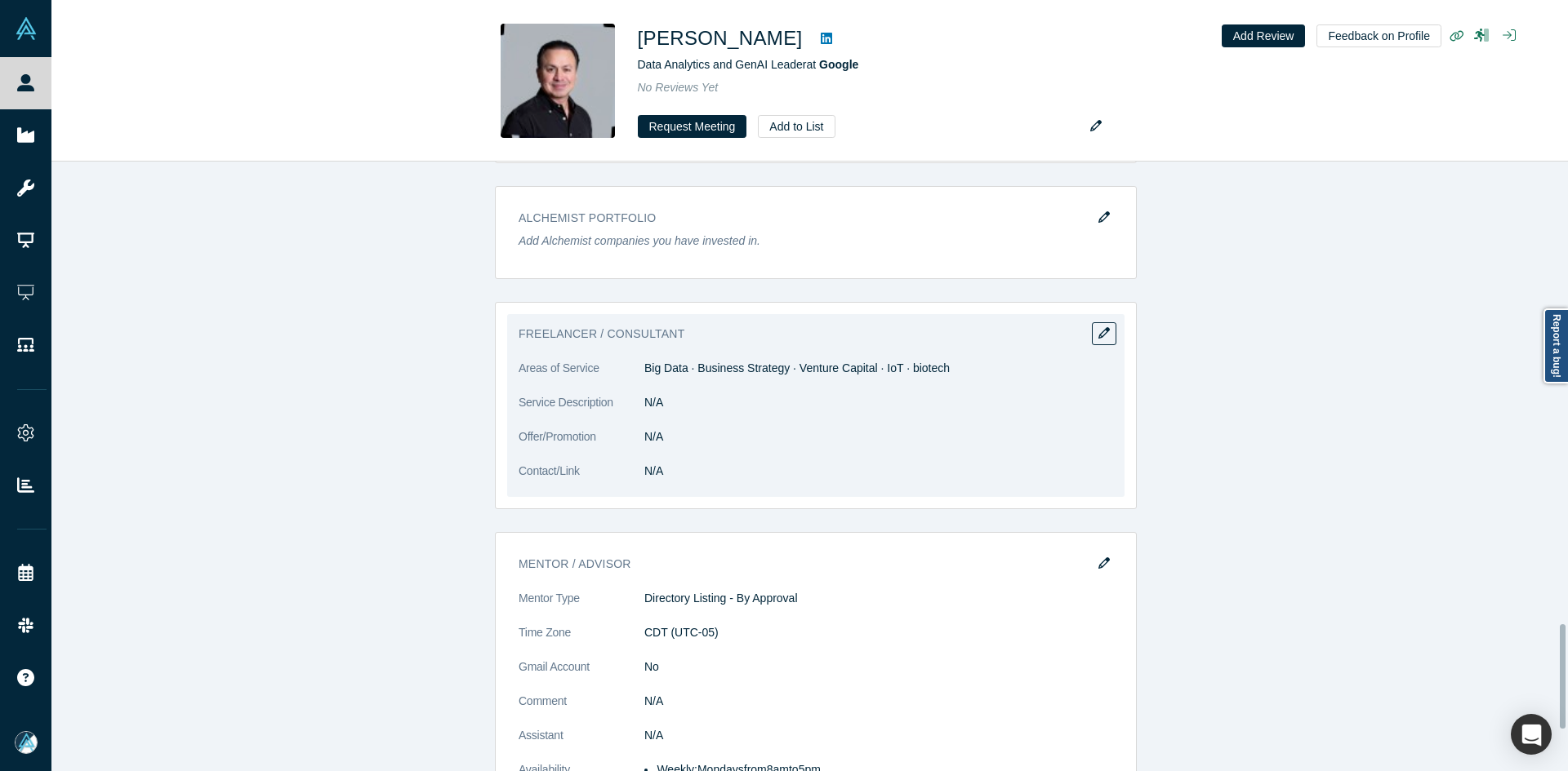
scroll to position [2693, 0]
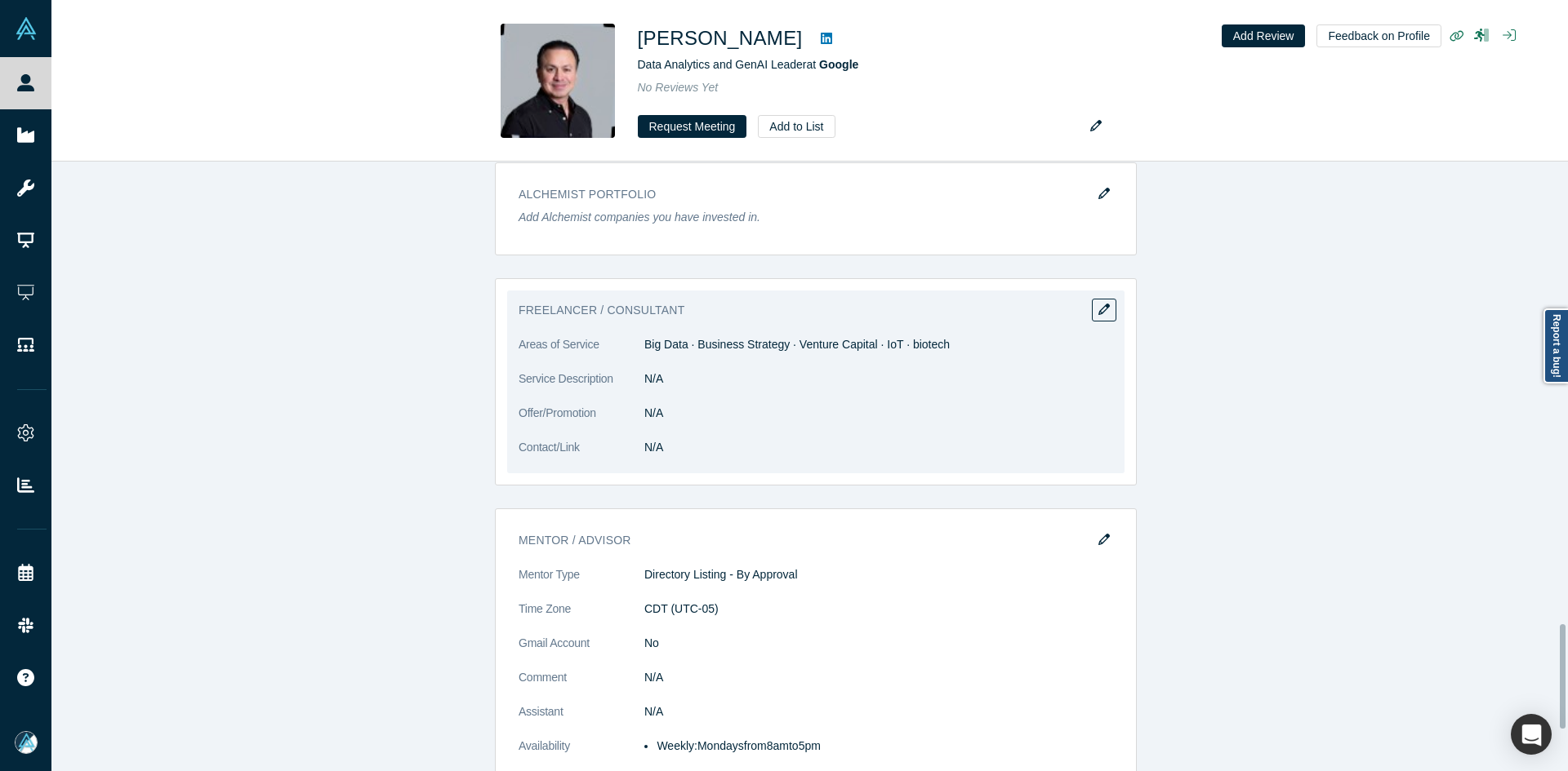
click at [709, 343] on dd "Big Data · Business Strategy · Venture Capital · IoT · biotech" at bounding box center [878, 345] width 469 height 18
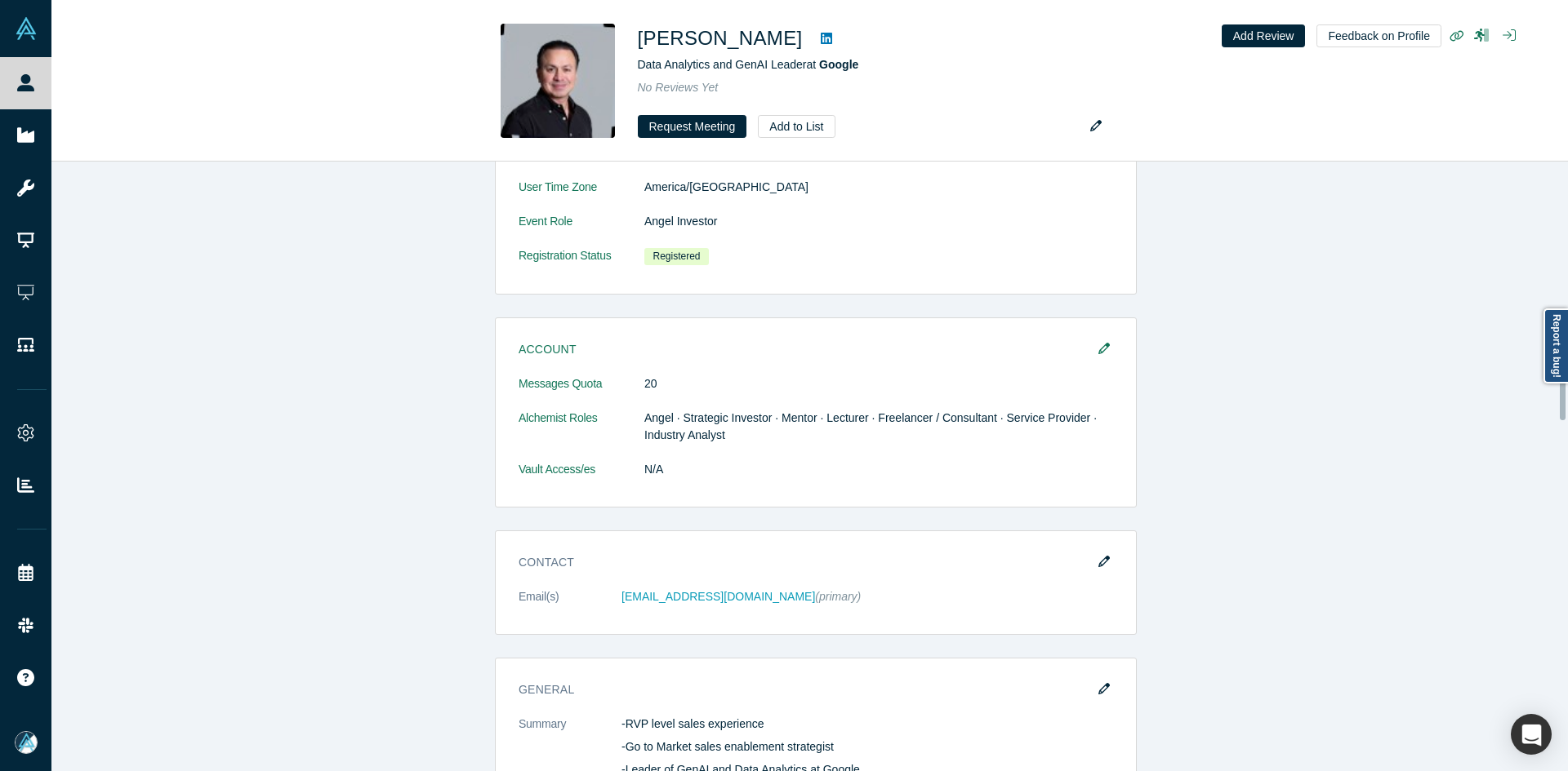
scroll to position [892, 0]
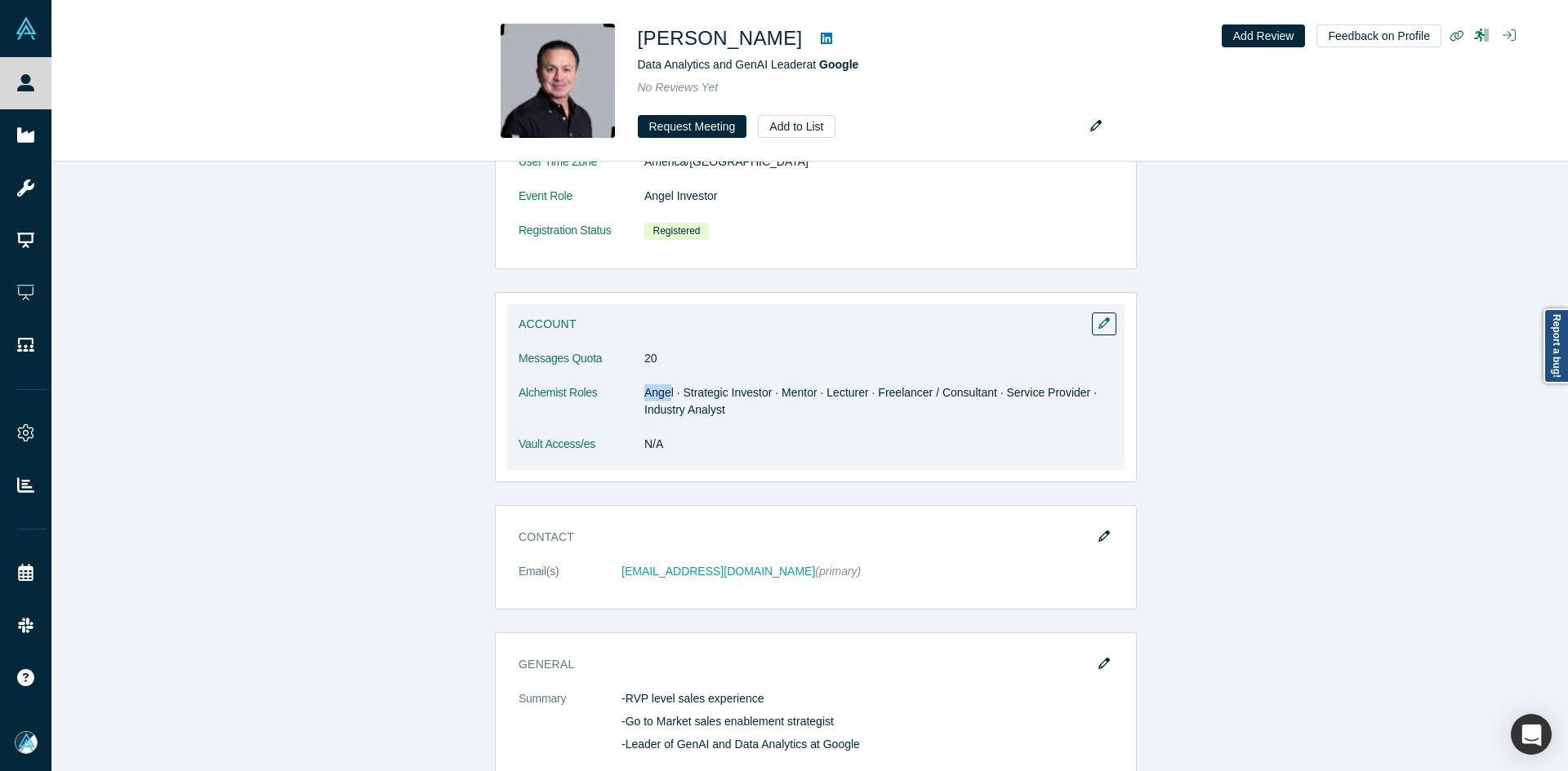
drag, startPoint x: 665, startPoint y: 394, endPoint x: 602, endPoint y: 396, distance: 63.0
click at [602, 396] on dl "Messages Quota 20 Alchemist Roles Angel · Strategic Investor · Mentor · Lecture…" at bounding box center [815, 409] width 594 height 120
drag, startPoint x: 799, startPoint y: 392, endPoint x: 899, endPoint y: 393, distance: 100.0
click at [899, 393] on dd "Angel · Strategic Investor · Mentor · Lecturer · Freelancer / Consultant · Serv…" at bounding box center [878, 401] width 469 height 34
click at [980, 403] on dd "Angel · Strategic Investor · Mentor · Lecturer · Freelancer / Consultant · Serv…" at bounding box center [878, 401] width 469 height 34
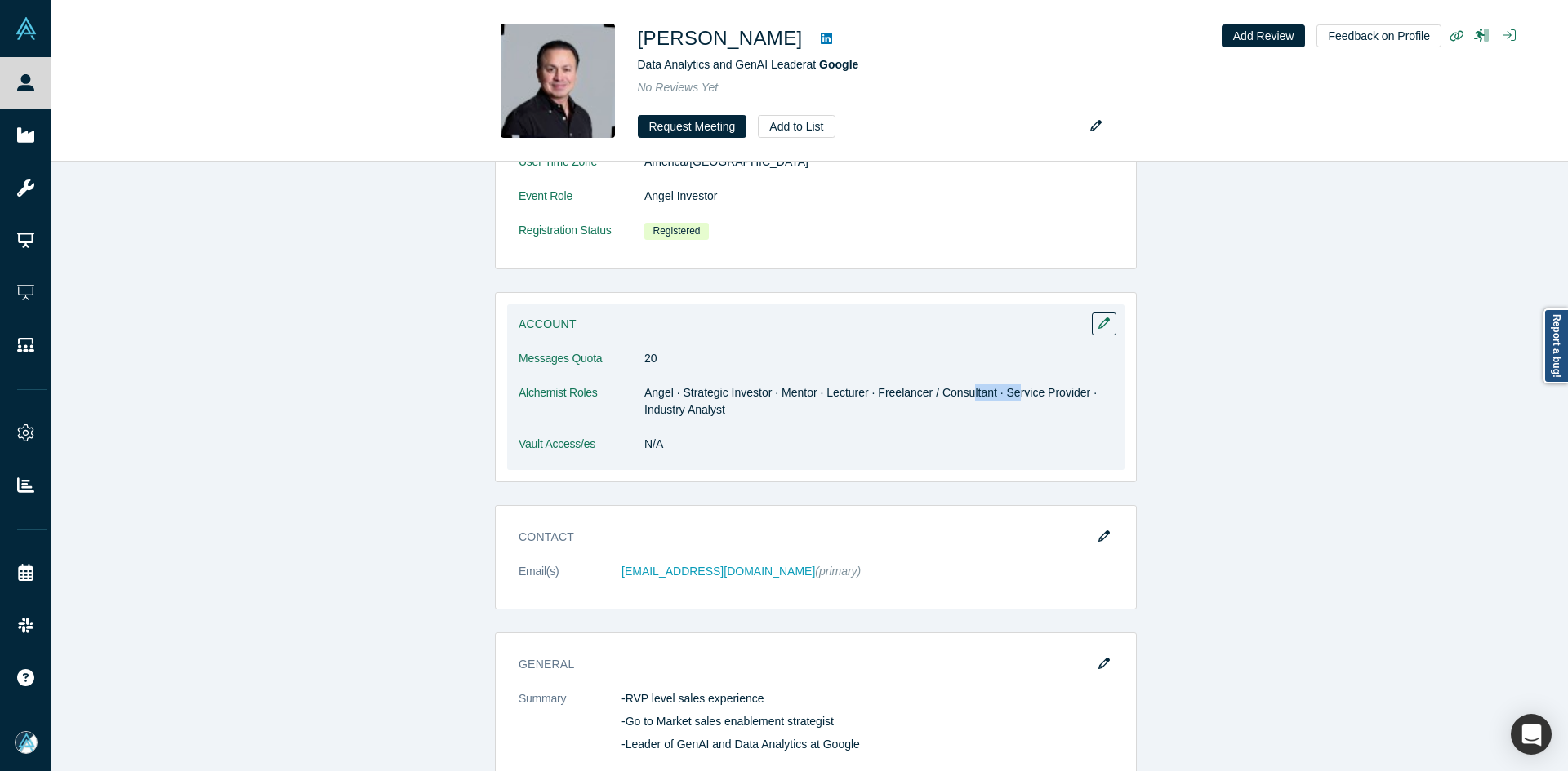
drag, startPoint x: 983, startPoint y: 389, endPoint x: 1019, endPoint y: 389, distance: 36.0
click at [1011, 390] on dd "Angel · Strategic Investor · Mentor · Lecturer · Freelancer / Consultant · Serv…" at bounding box center [878, 401] width 469 height 34
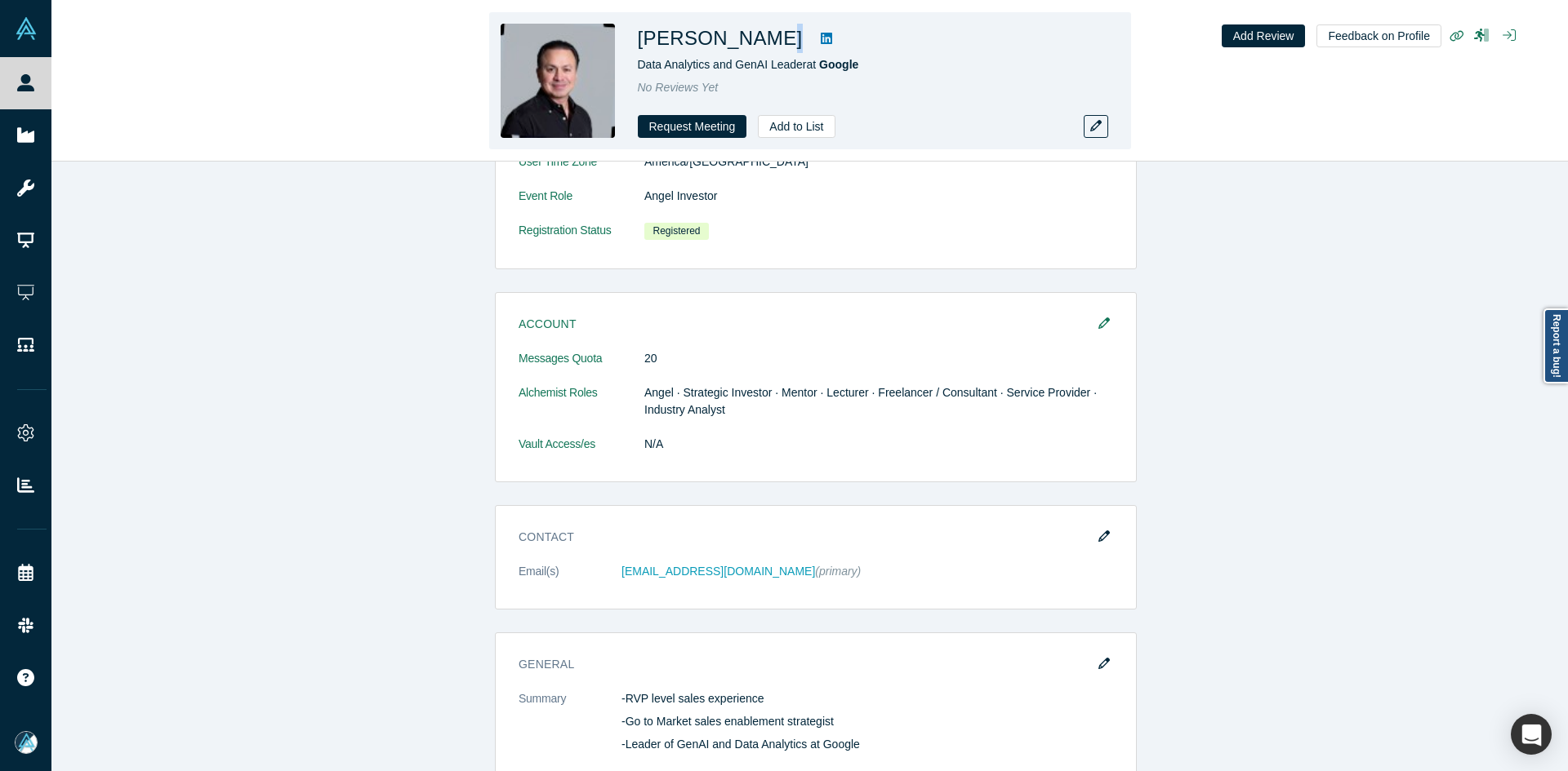
drag, startPoint x: 751, startPoint y: 39, endPoint x: 797, endPoint y: 35, distance: 46.2
click at [797, 36] on div "Christopher Cano" at bounding box center [867, 38] width 457 height 29
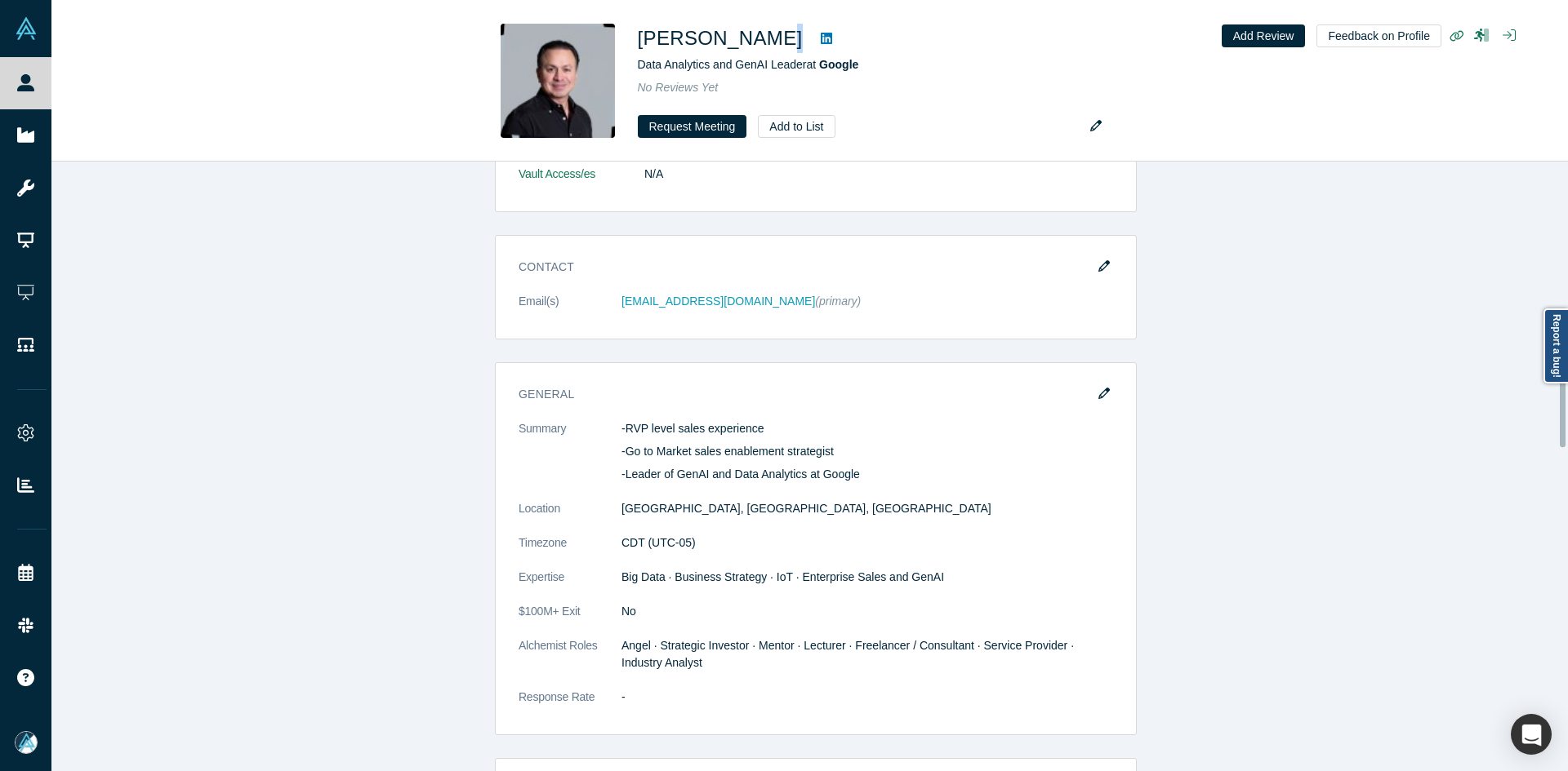
scroll to position [1217, 0]
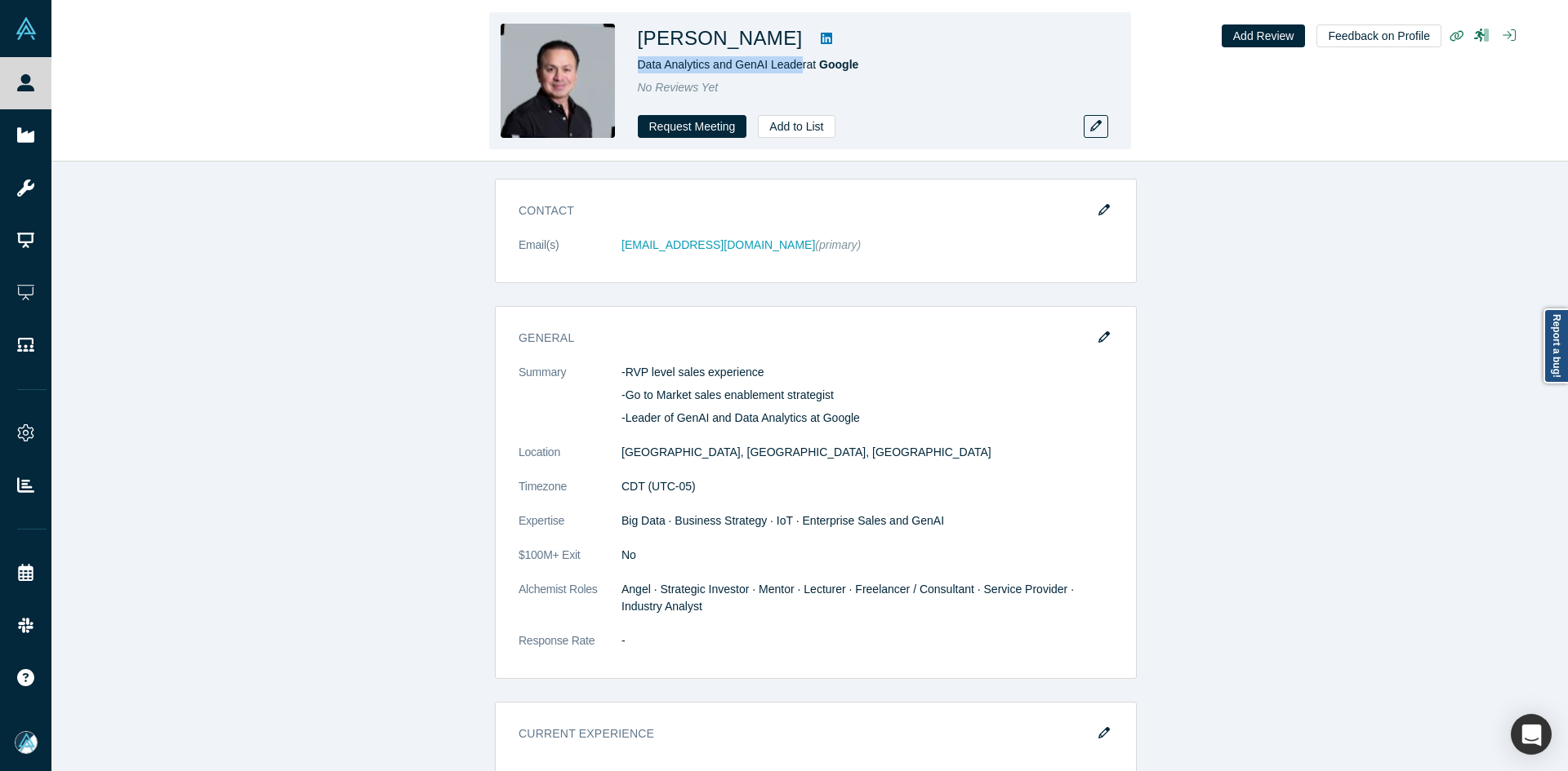
drag, startPoint x: 800, startPoint y: 63, endPoint x: 636, endPoint y: 69, distance: 164.1
click at [636, 69] on div "Christopher Cano Data Analytics and GenAI Leader at Google No Reviews Yet Reque…" at bounding box center [810, 81] width 642 height 137
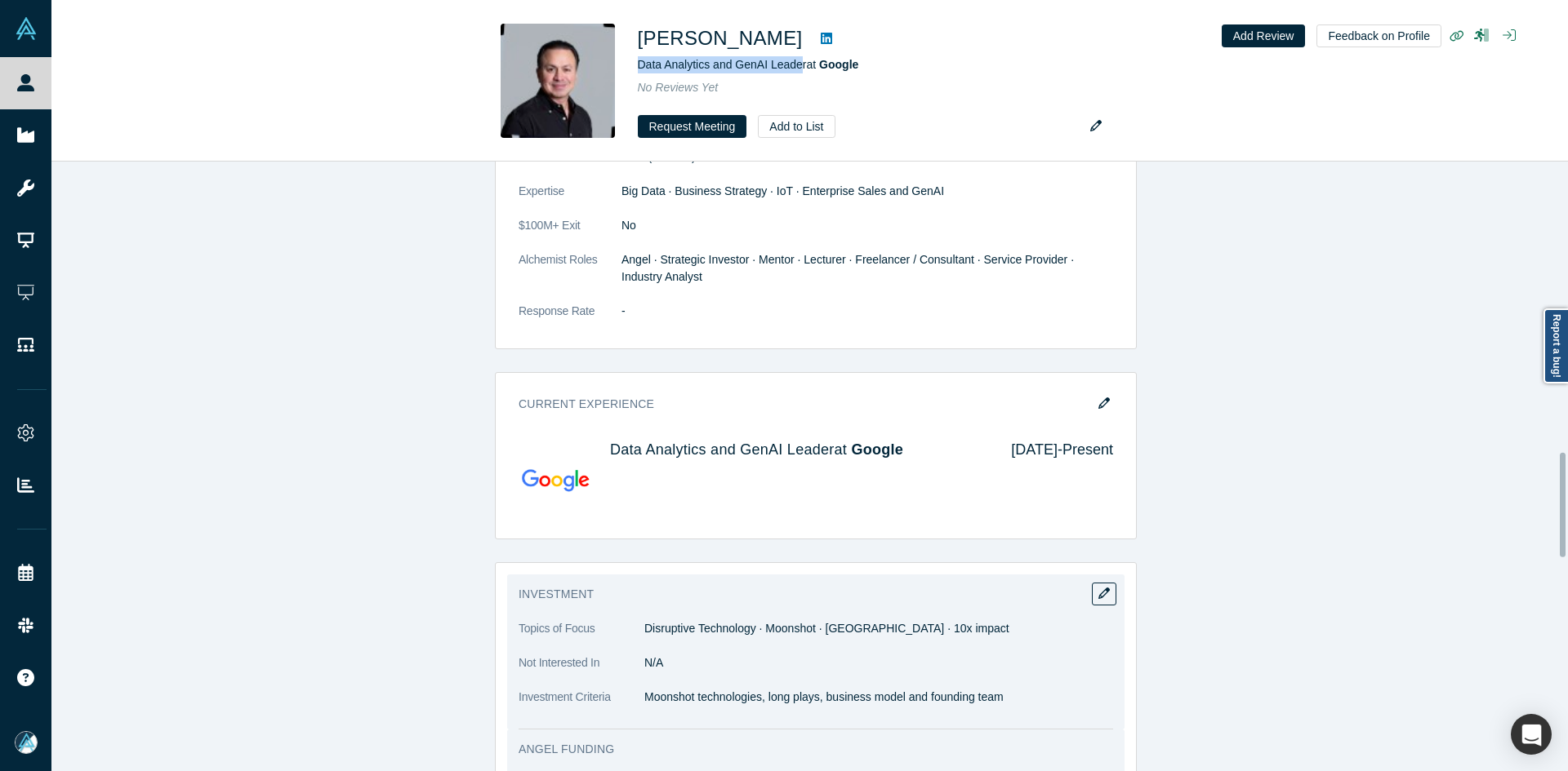
scroll to position [1707, 0]
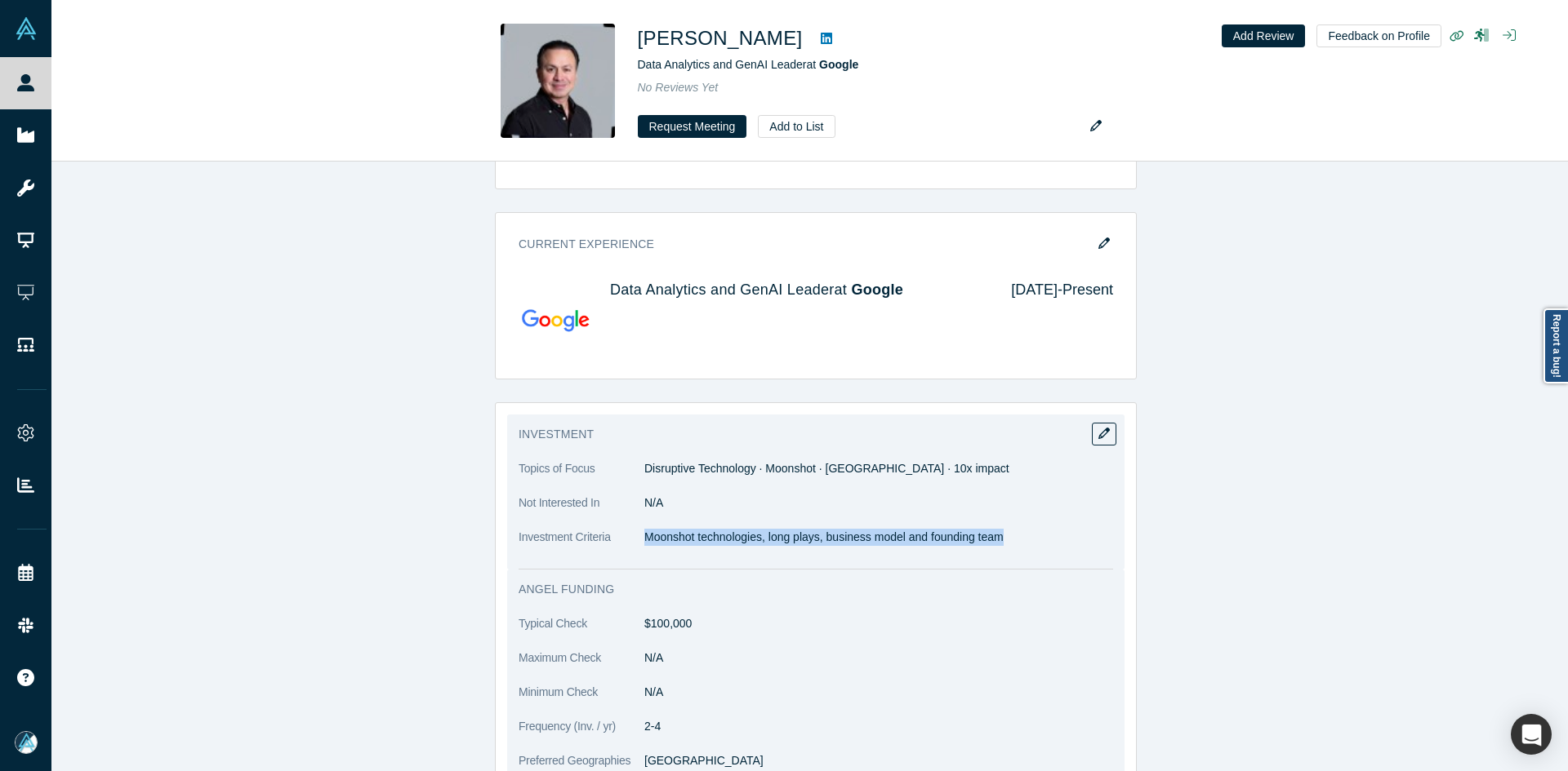
drag, startPoint x: 643, startPoint y: 538, endPoint x: 995, endPoint y: 540, distance: 352.0
click at [995, 540] on p "Moonshot technologies, long plays, business model and founding team" at bounding box center [878, 538] width 469 height 18
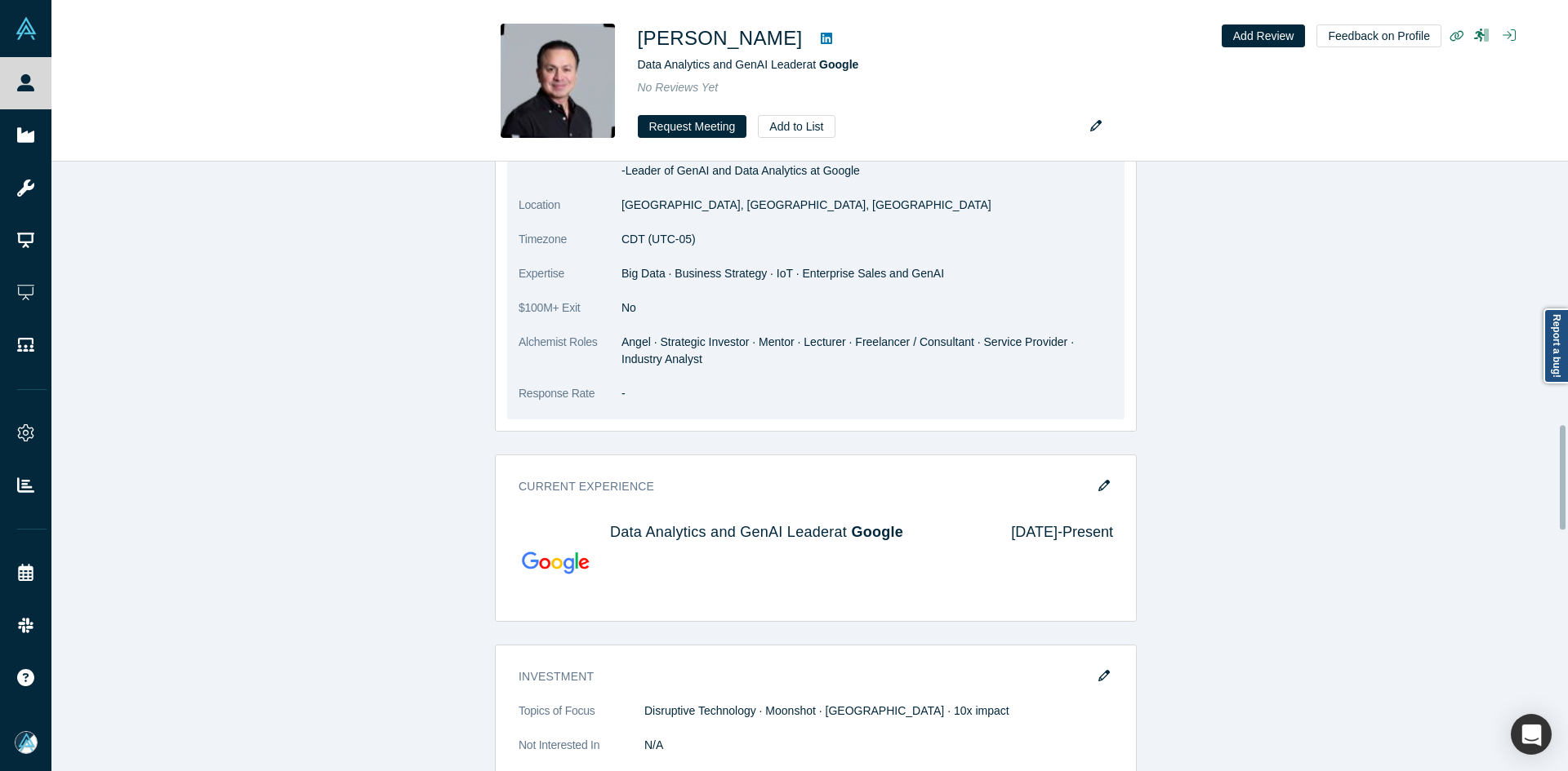
scroll to position [1462, 0]
drag, startPoint x: 634, startPoint y: 333, endPoint x: 714, endPoint y: 346, distance: 81.0
click at [714, 346] on dl "Summary -RVP level sales experience -Go to Market sales enablement strategist -…" at bounding box center [815, 270] width 594 height 302
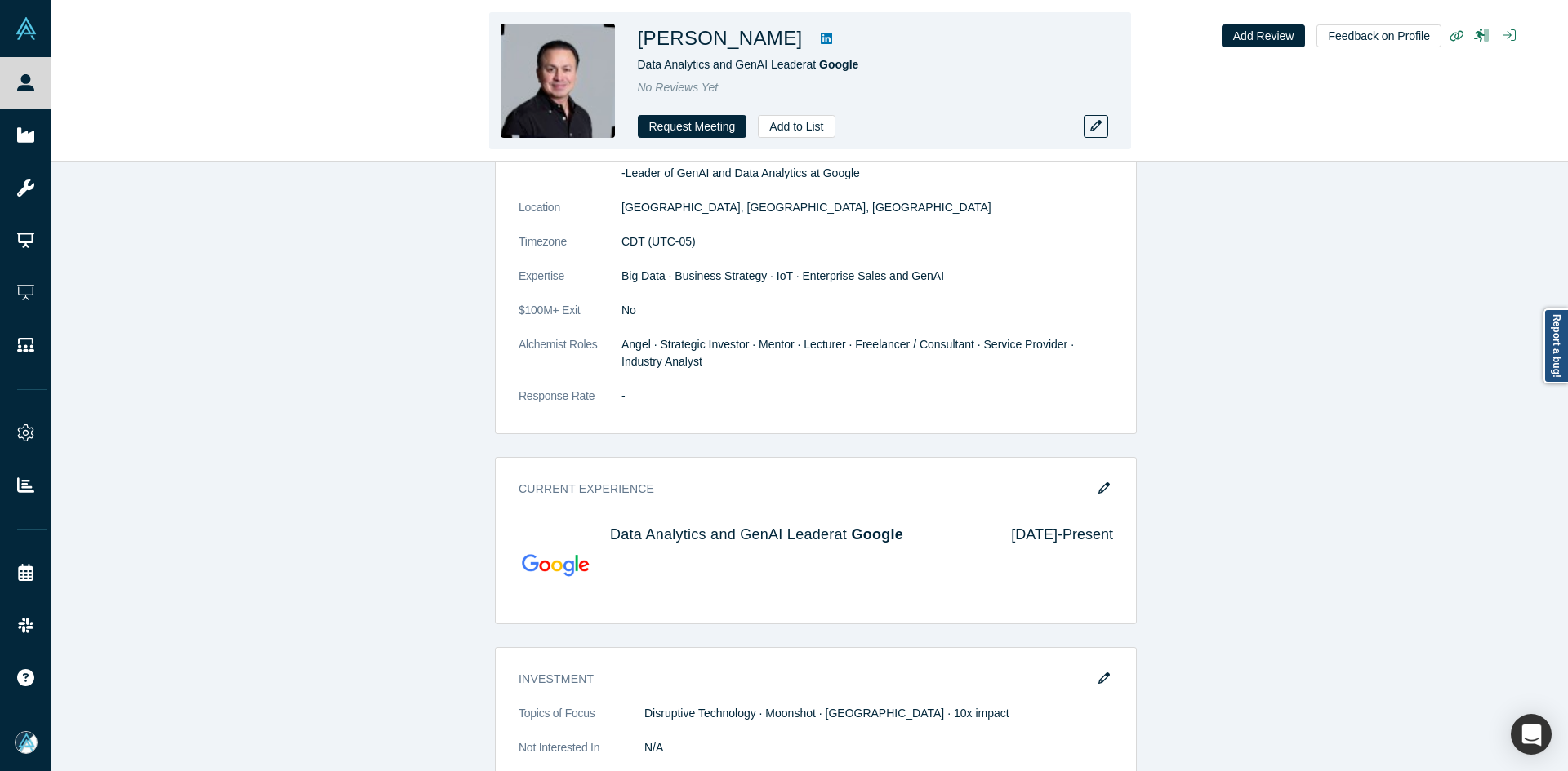
click at [705, 43] on h1 "Christopher Cano" at bounding box center [721, 38] width 165 height 29
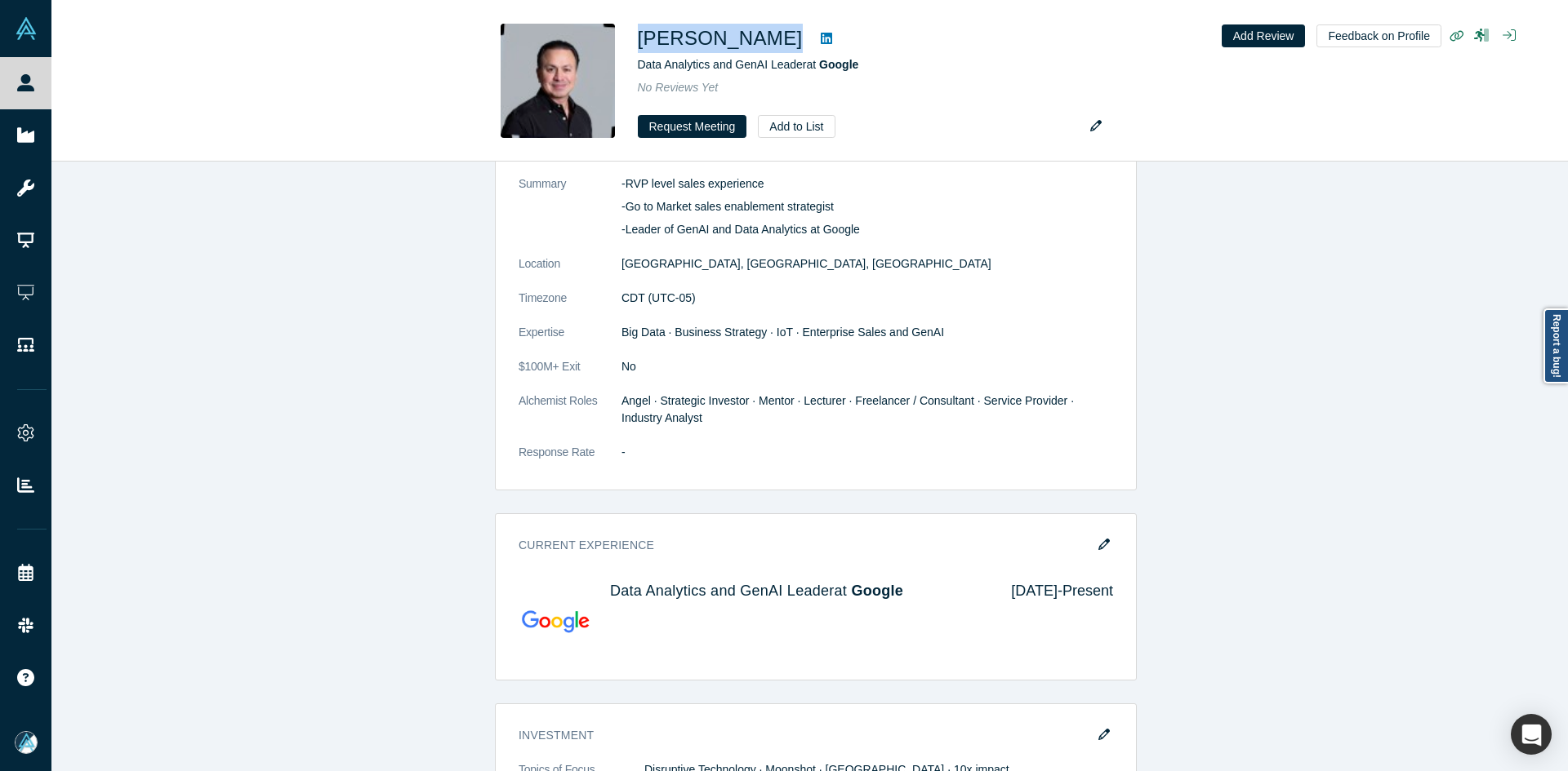
scroll to position [1381, 0]
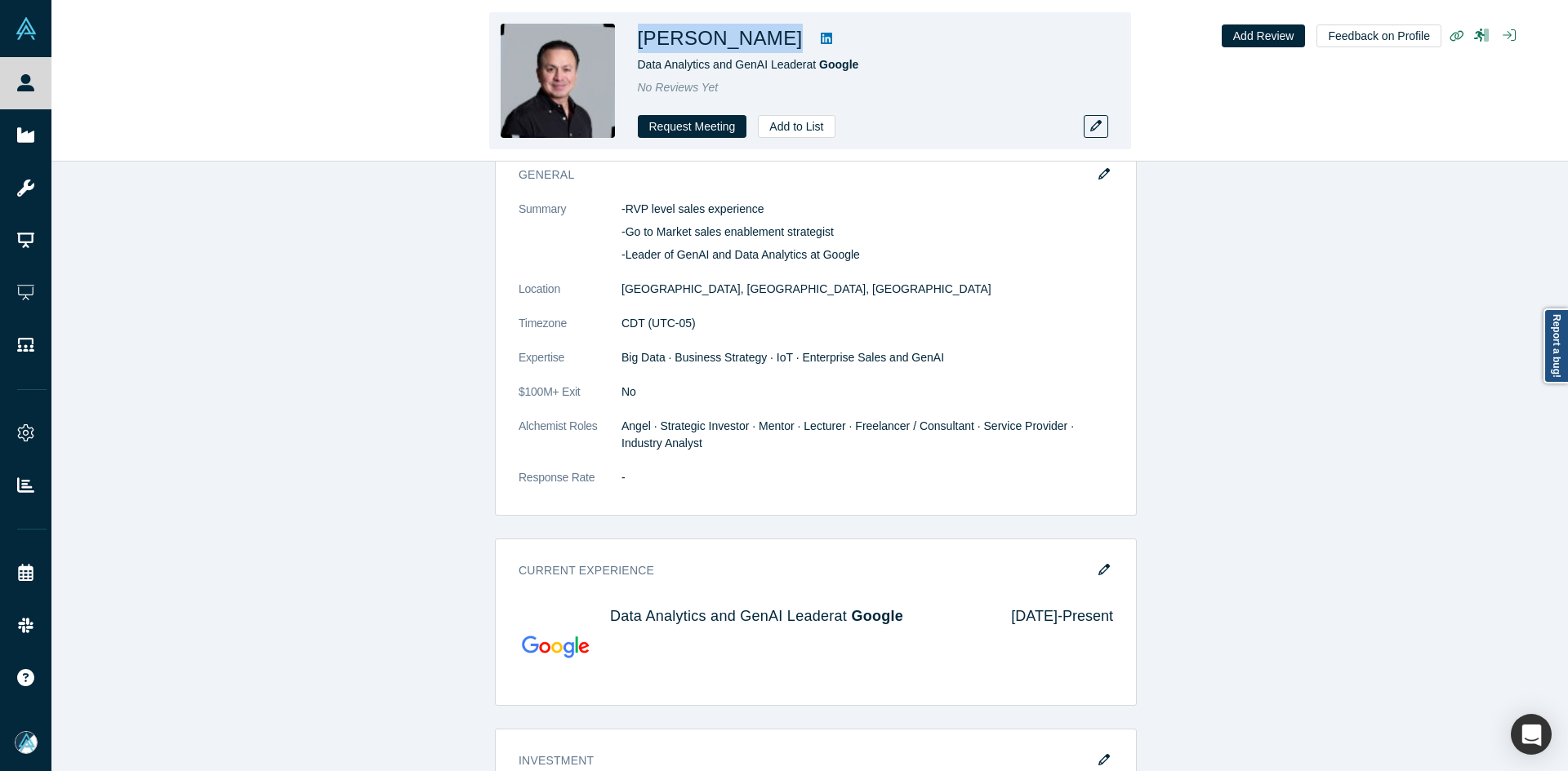
click at [821, 33] on icon at bounding box center [827, 39] width 12 height 12
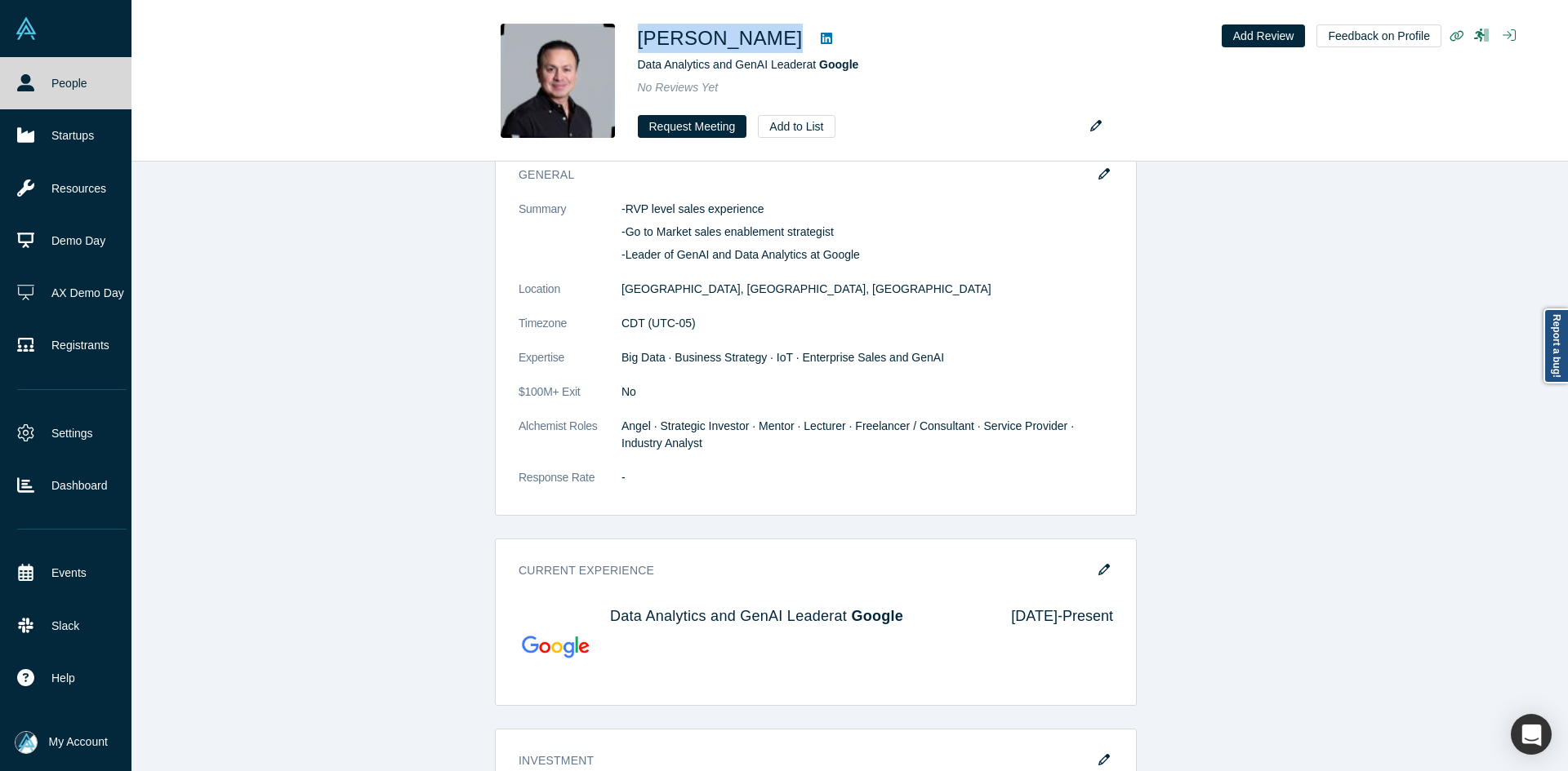
click at [14, 93] on link "People" at bounding box center [72, 84] width 144 height 53
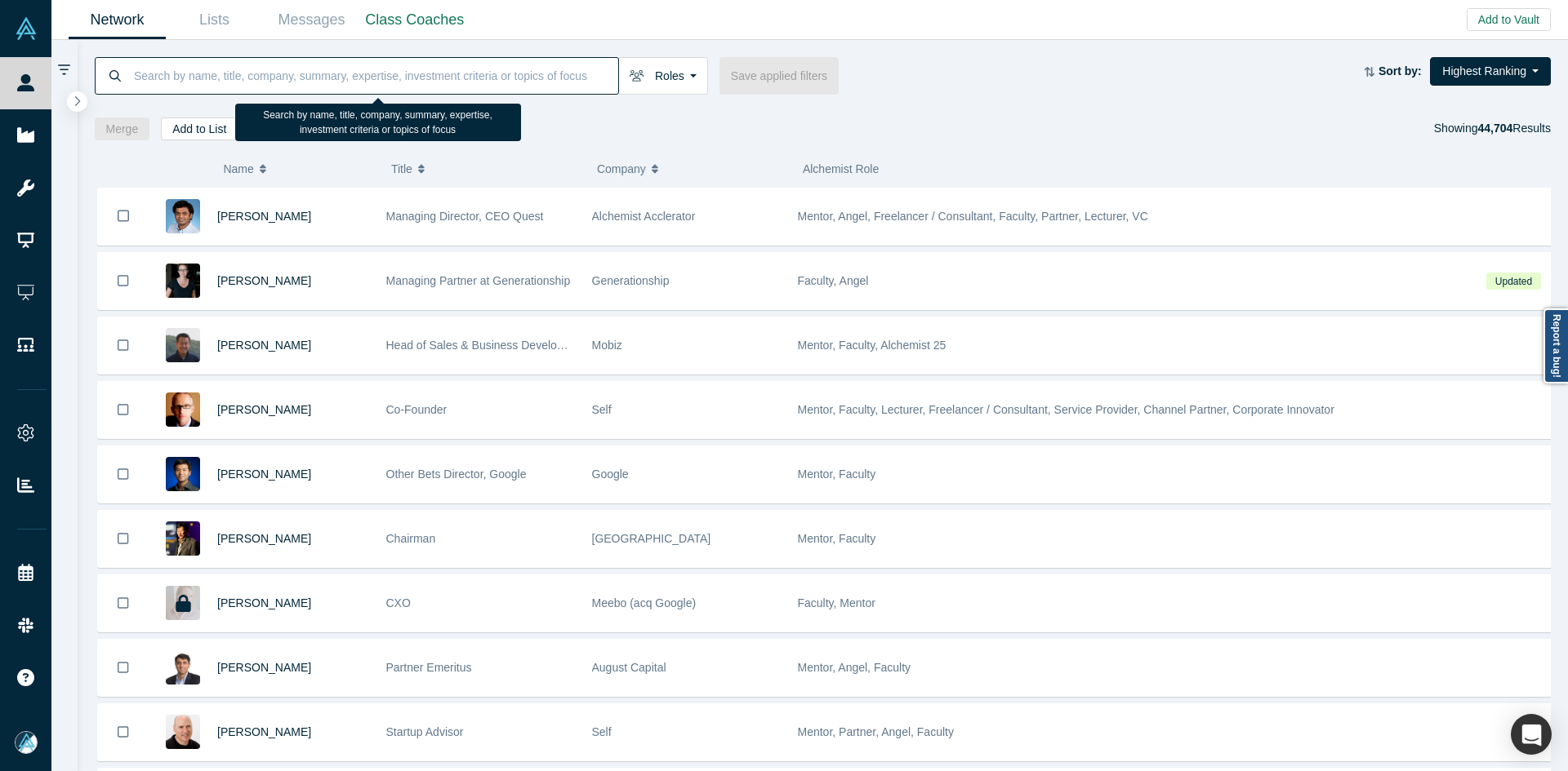
click at [221, 77] on input at bounding box center [374, 75] width 485 height 38
paste input "Bill Dong"
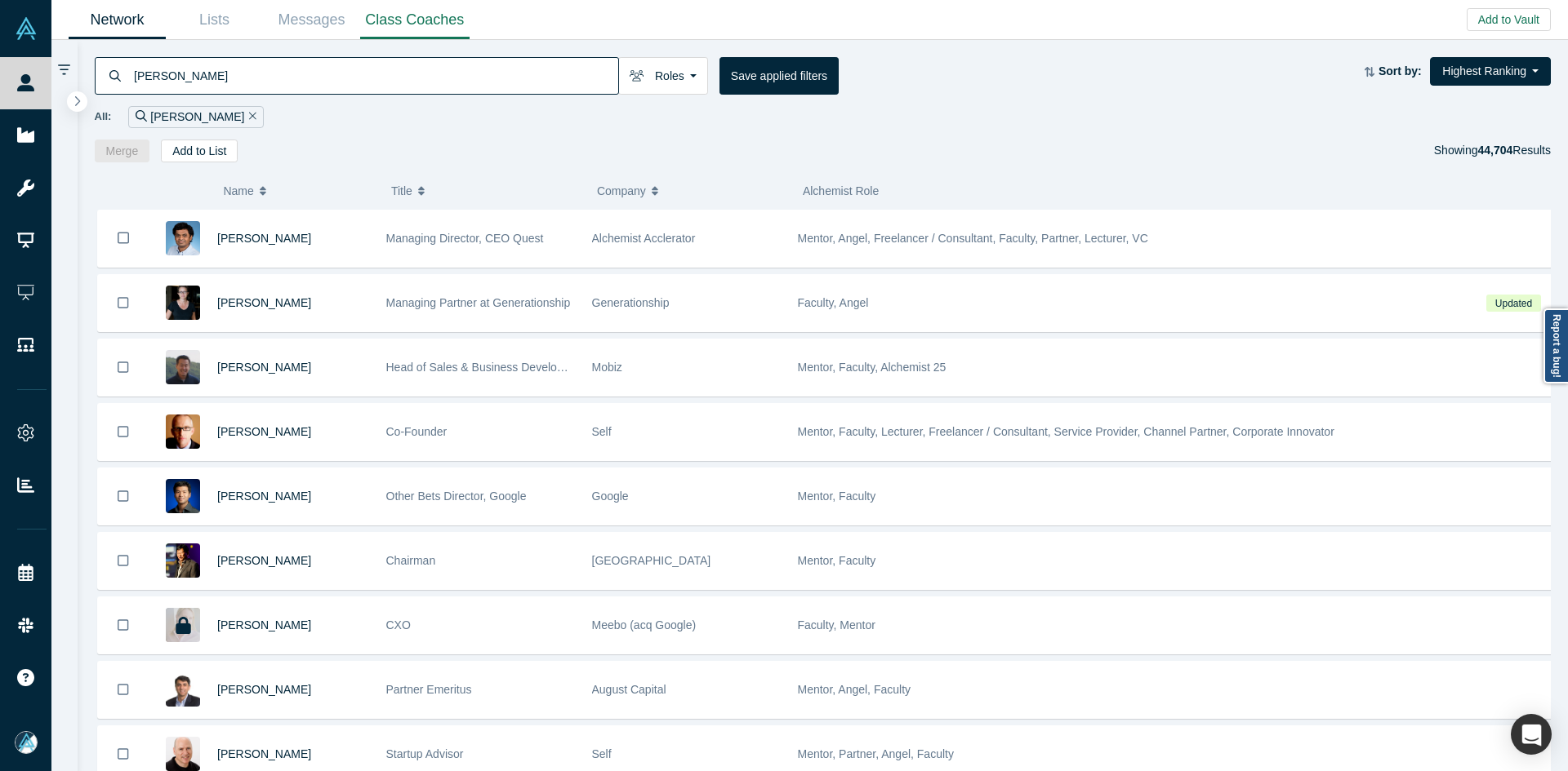
type input "Bill Dong"
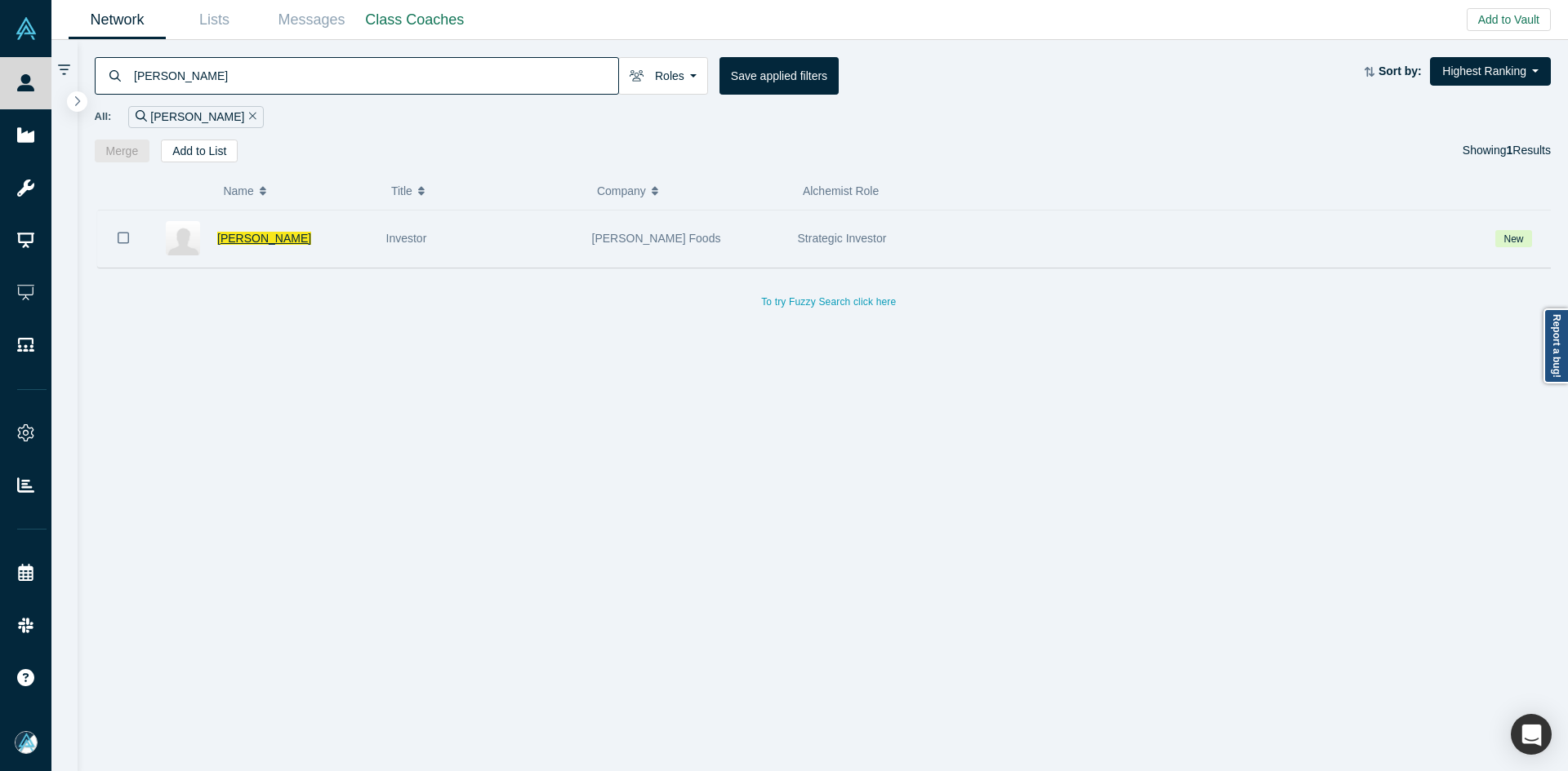
click at [233, 236] on span "Bill Dong" at bounding box center [264, 237] width 94 height 13
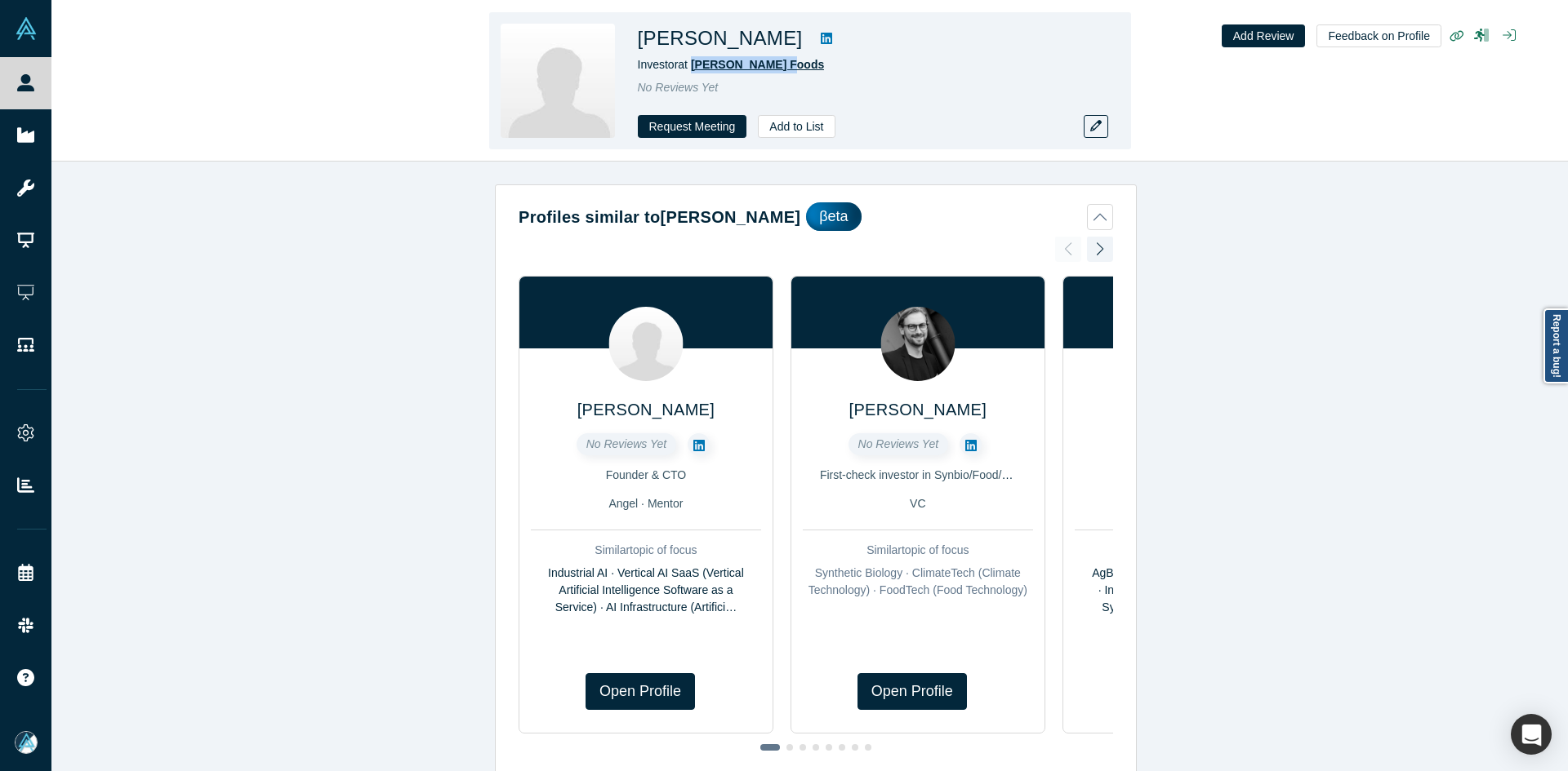
drag, startPoint x: 787, startPoint y: 67, endPoint x: 694, endPoint y: 69, distance: 93.0
click at [694, 69] on div "Investor at Schreiber Foods" at bounding box center [867, 65] width 457 height 18
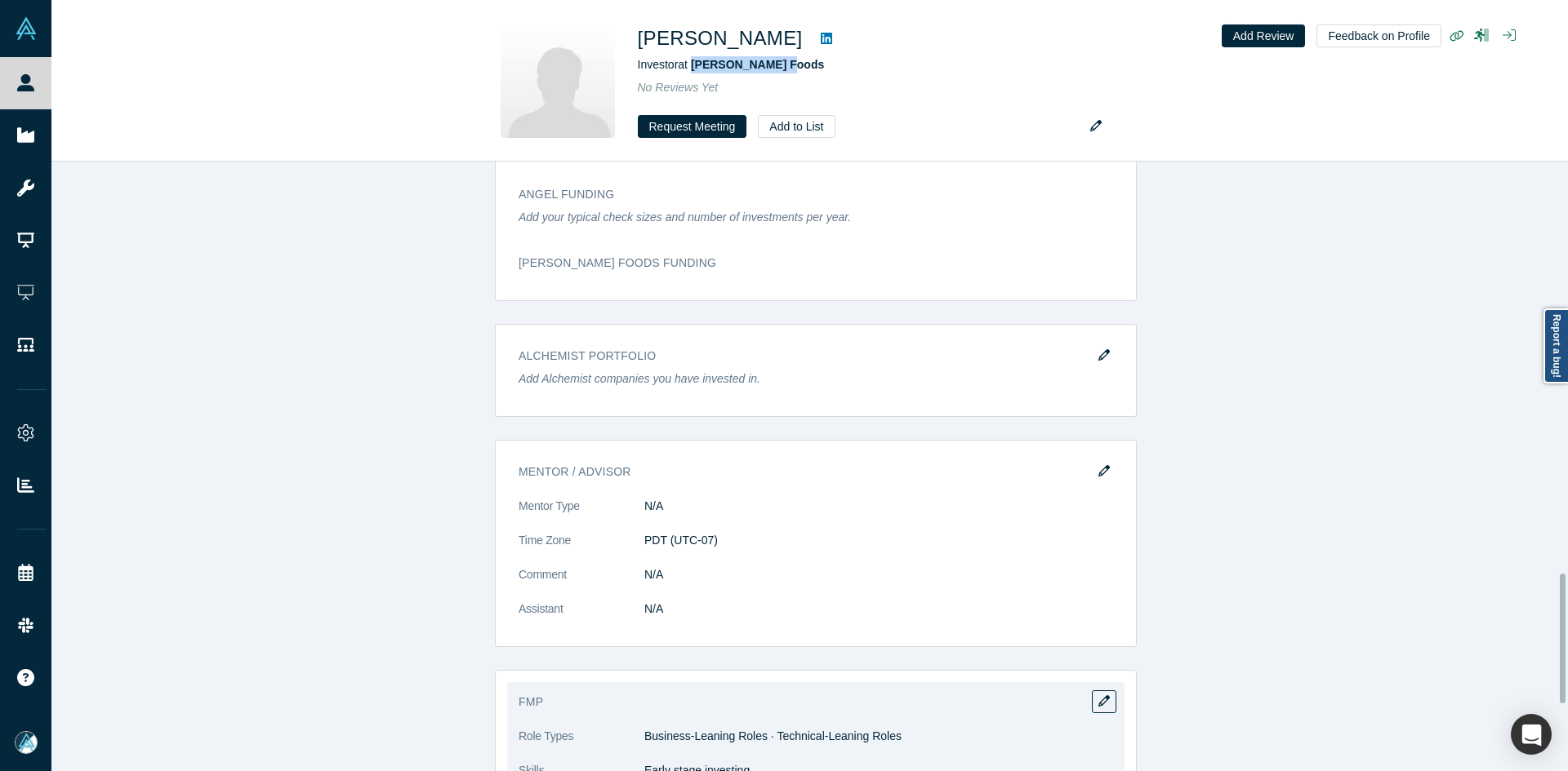
scroll to position [2254, 0]
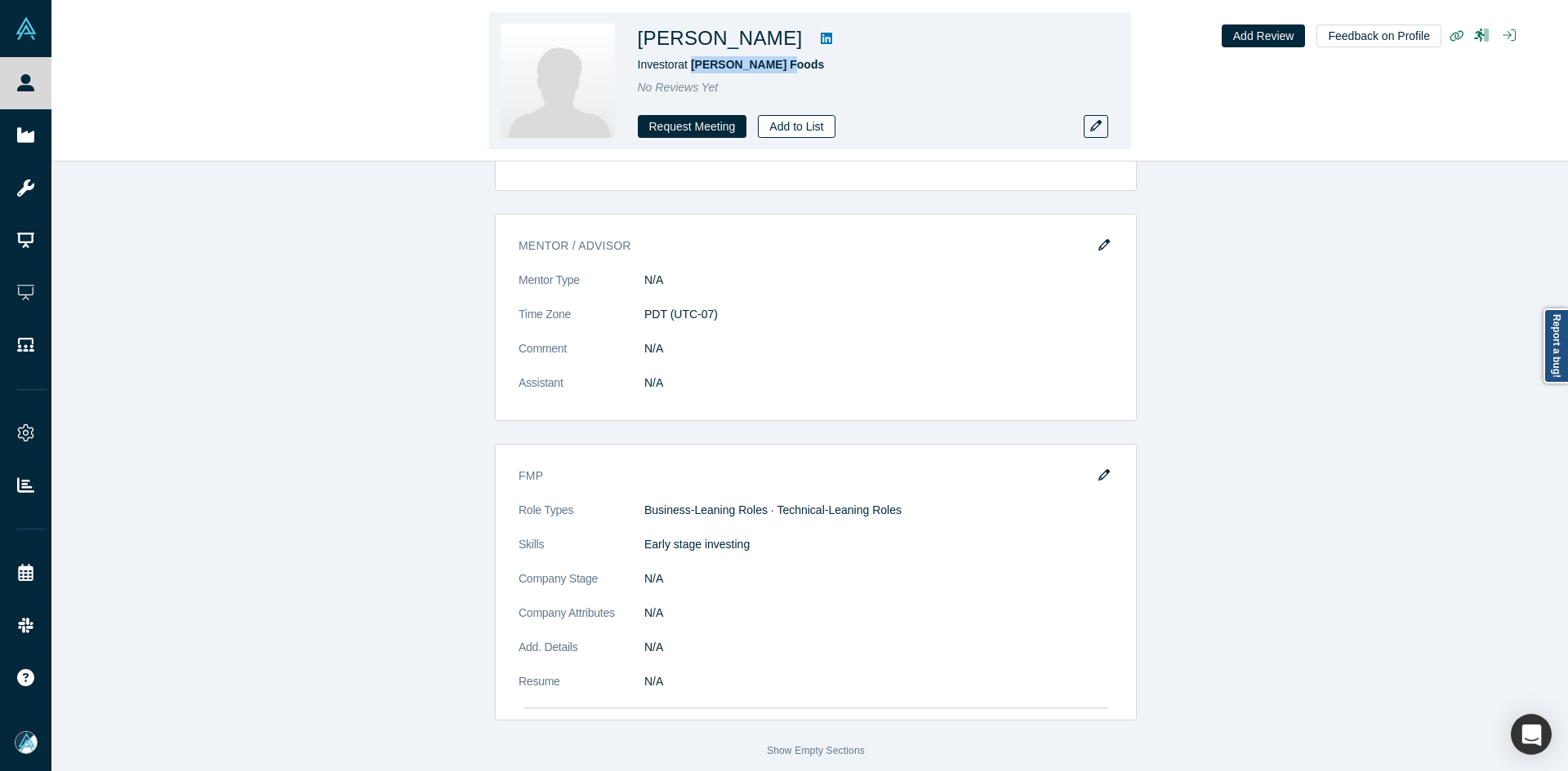
click at [816, 123] on button "Add to List" at bounding box center [796, 126] width 77 height 23
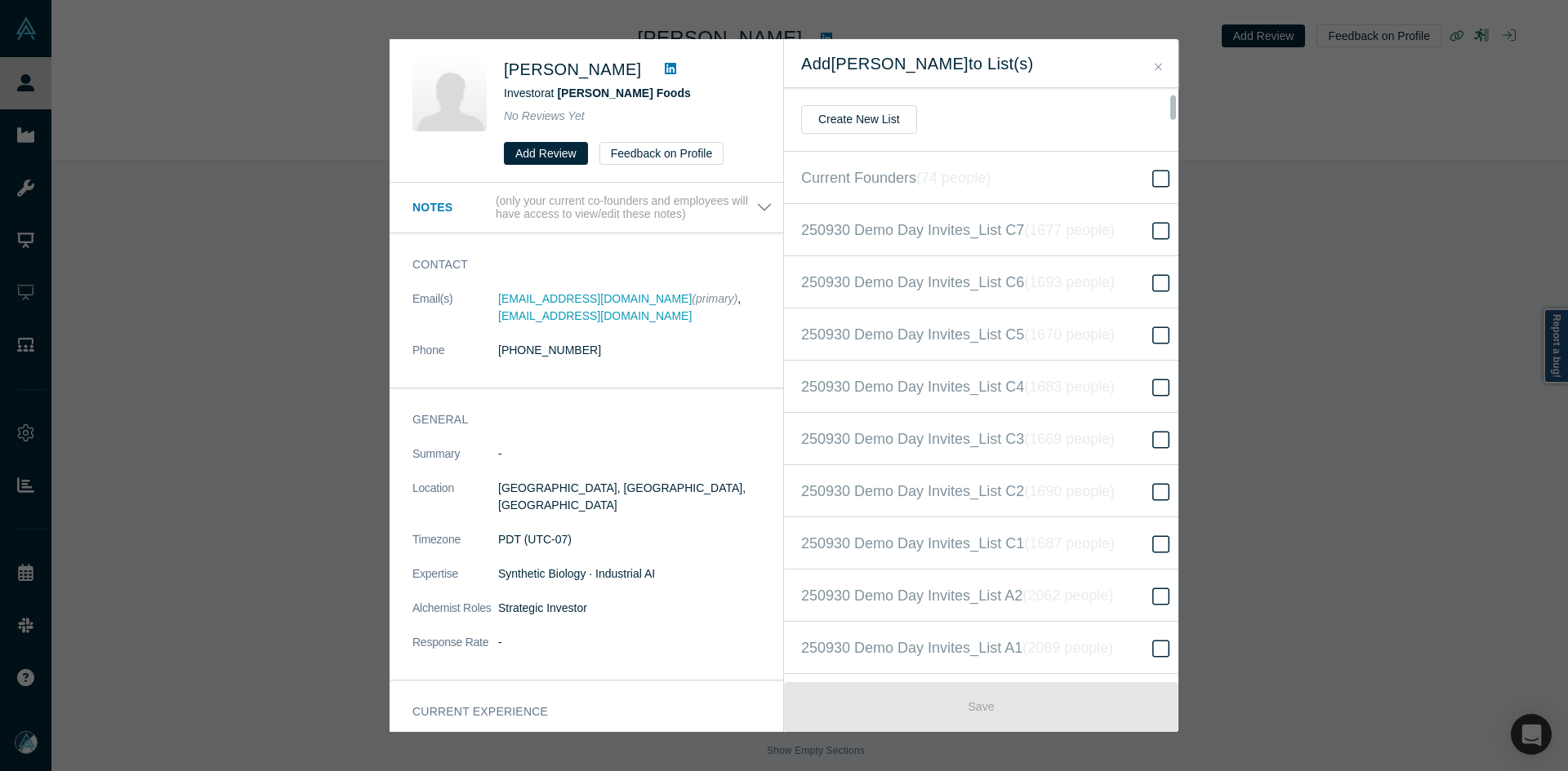
scroll to position [367, 0]
click at [1045, 378] on icon "( 16524 people )" at bounding box center [1088, 386] width 99 height 17
click at [0, 0] on input "250930 Demo Day Invites_Base List ( 16524 people )" at bounding box center [0, 0] width 0 height 0
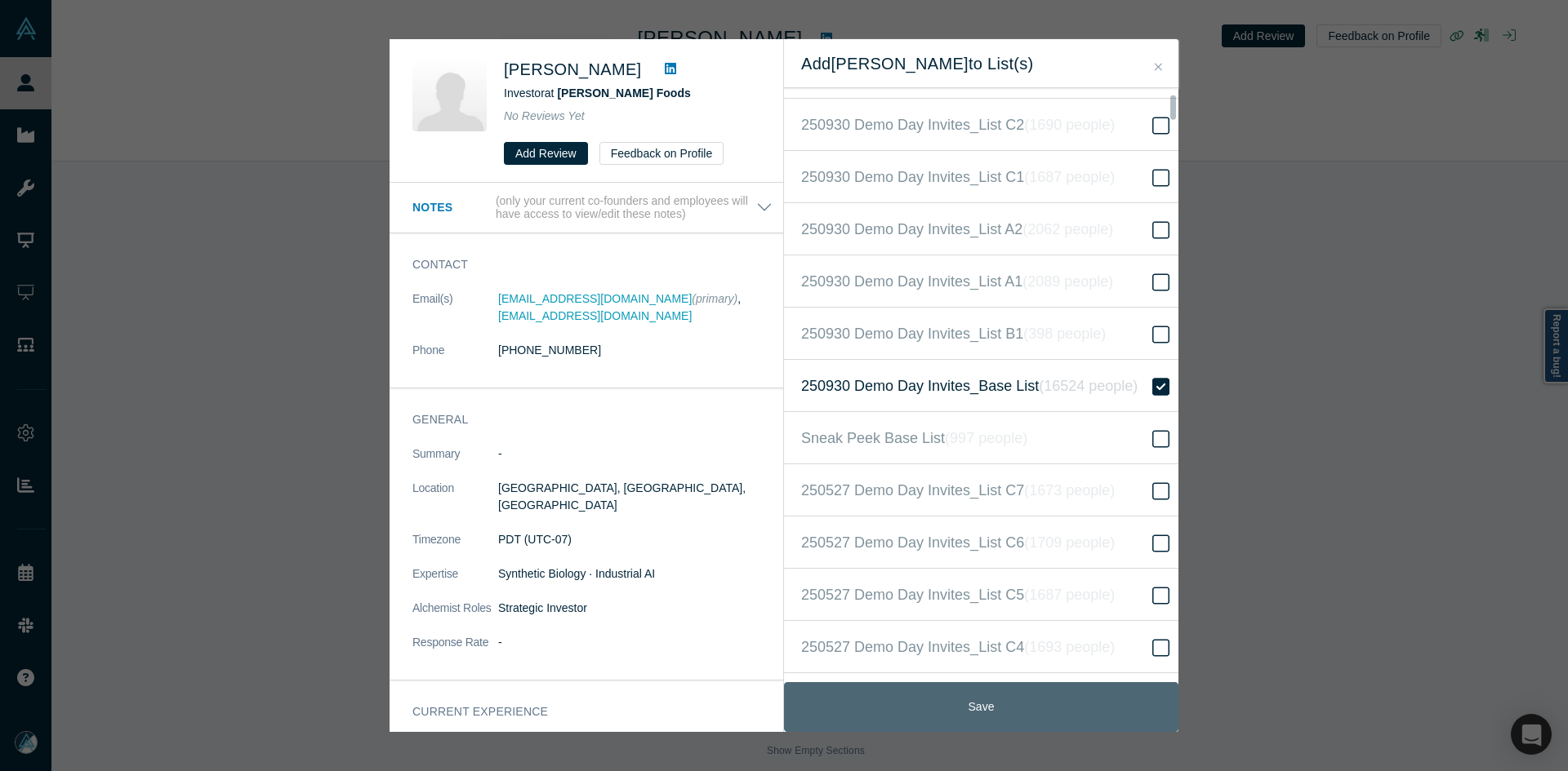
click at [946, 694] on button "Save" at bounding box center [980, 707] width 394 height 50
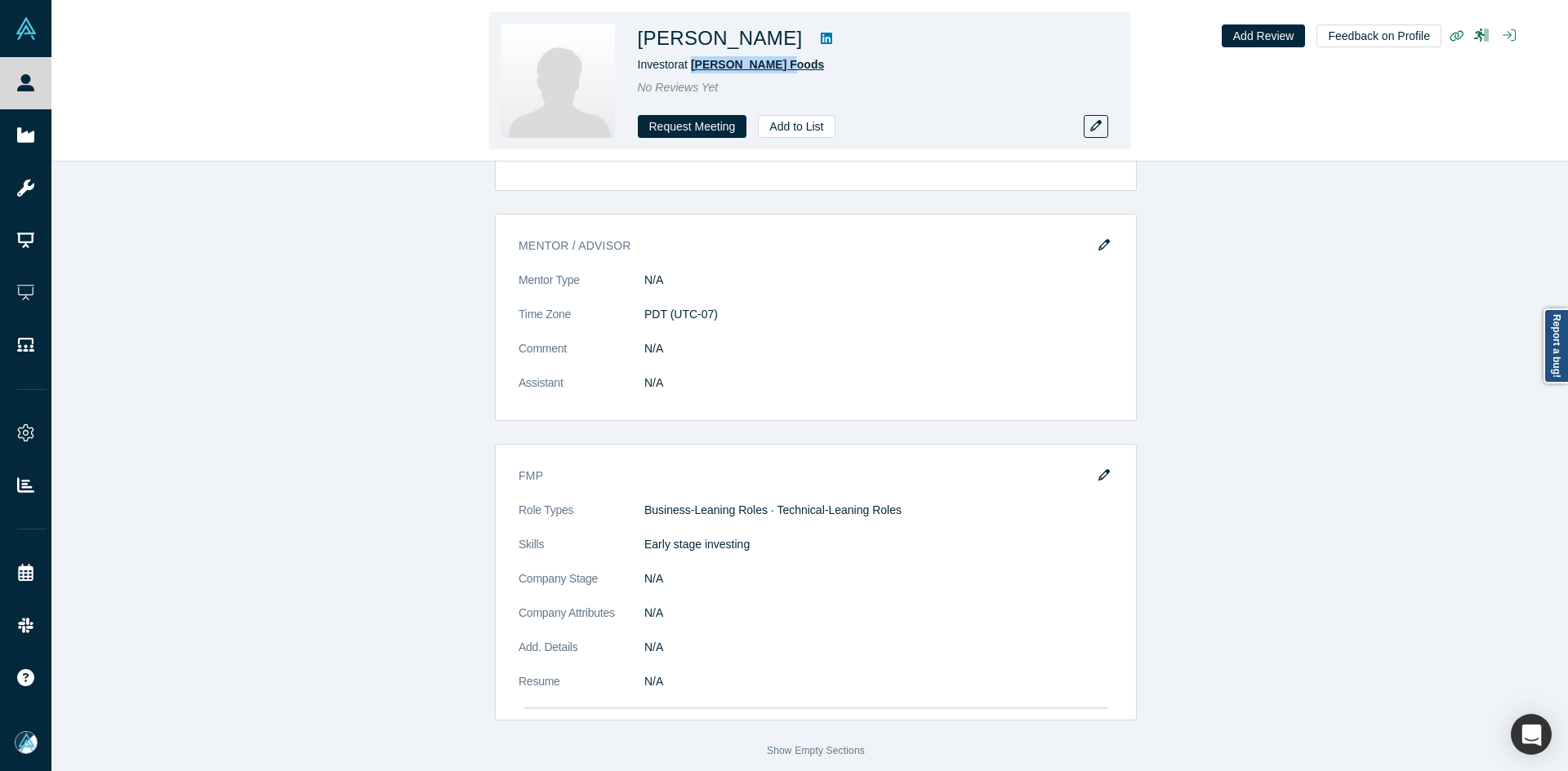
drag, startPoint x: 780, startPoint y: 64, endPoint x: 695, endPoint y: 57, distance: 85.3
click at [695, 57] on div "Investor at Schreiber Foods" at bounding box center [867, 65] width 457 height 18
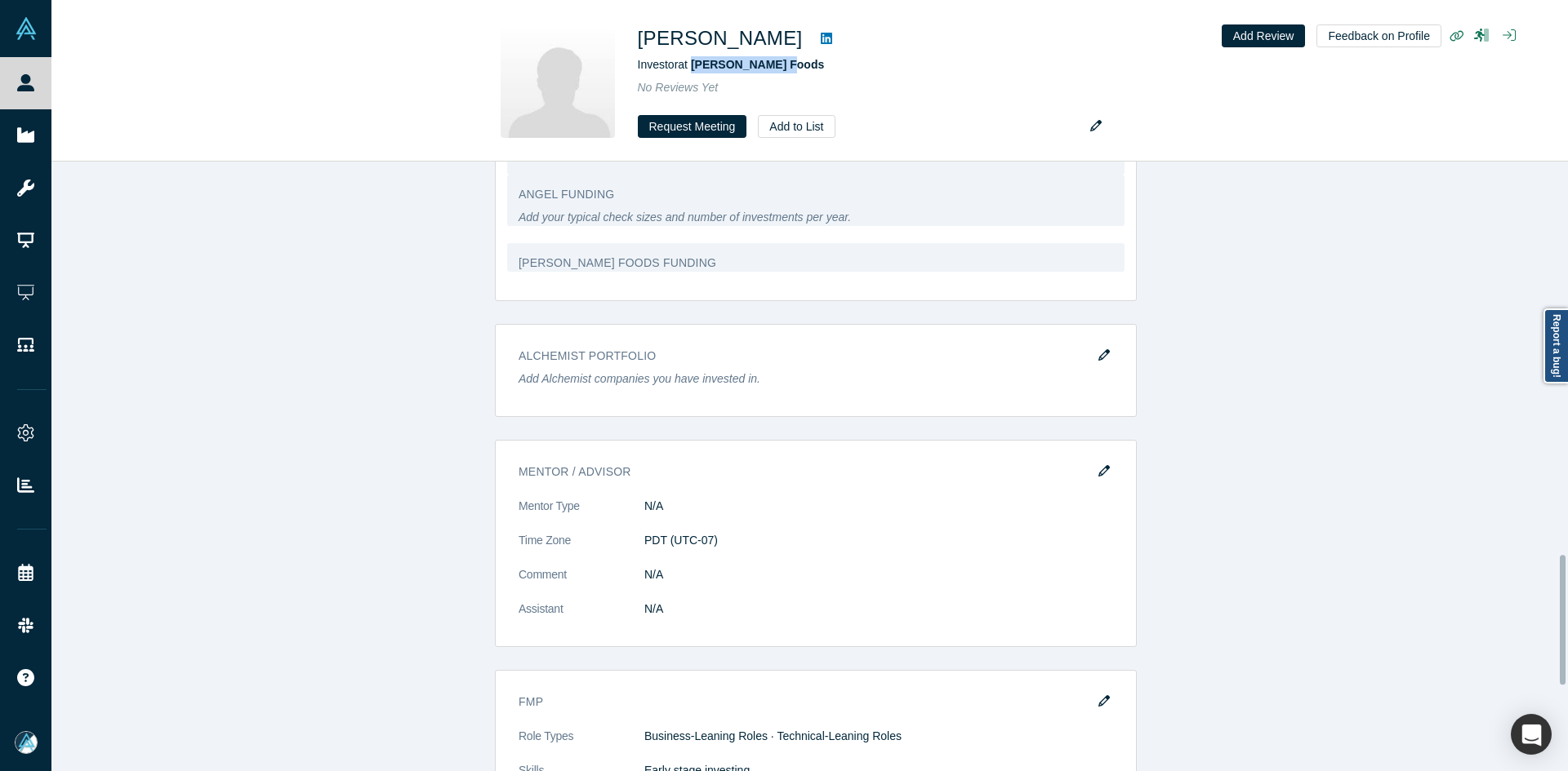
scroll to position [1846, 0]
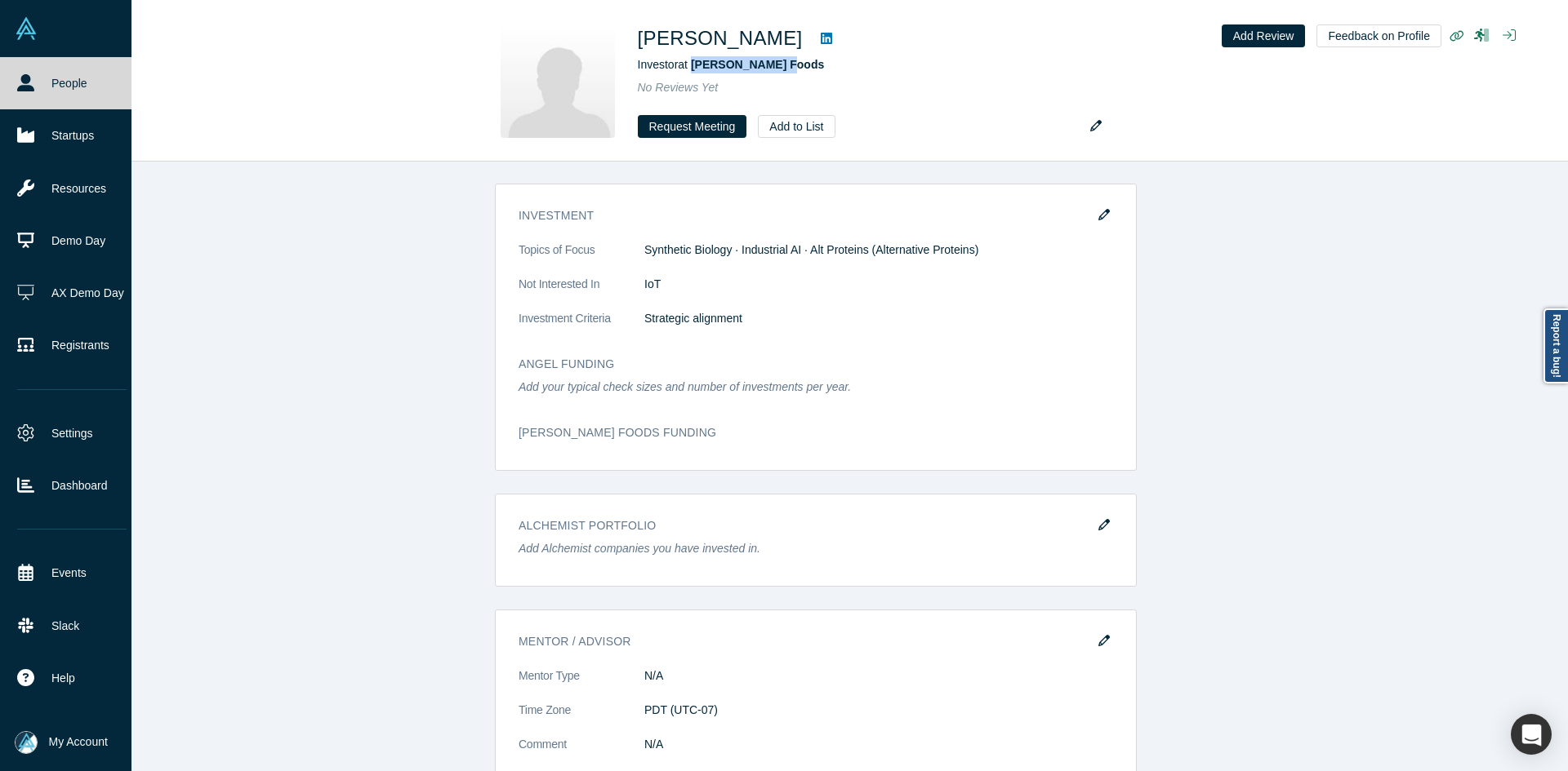
click at [13, 75] on link "People" at bounding box center [72, 84] width 144 height 53
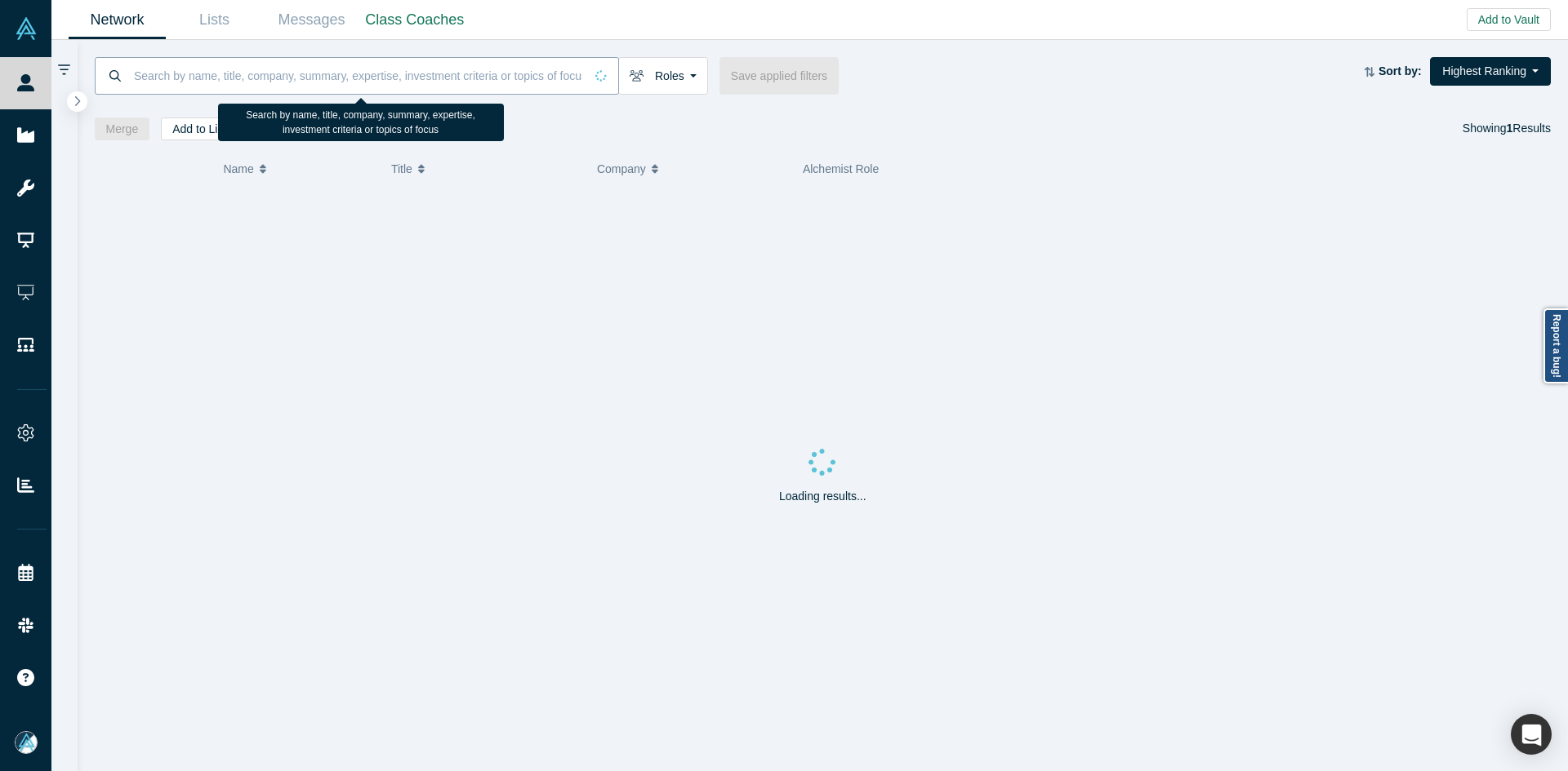
click at [298, 80] on input at bounding box center [358, 75] width 451 height 38
paste input "Mano Balasubramaniam"
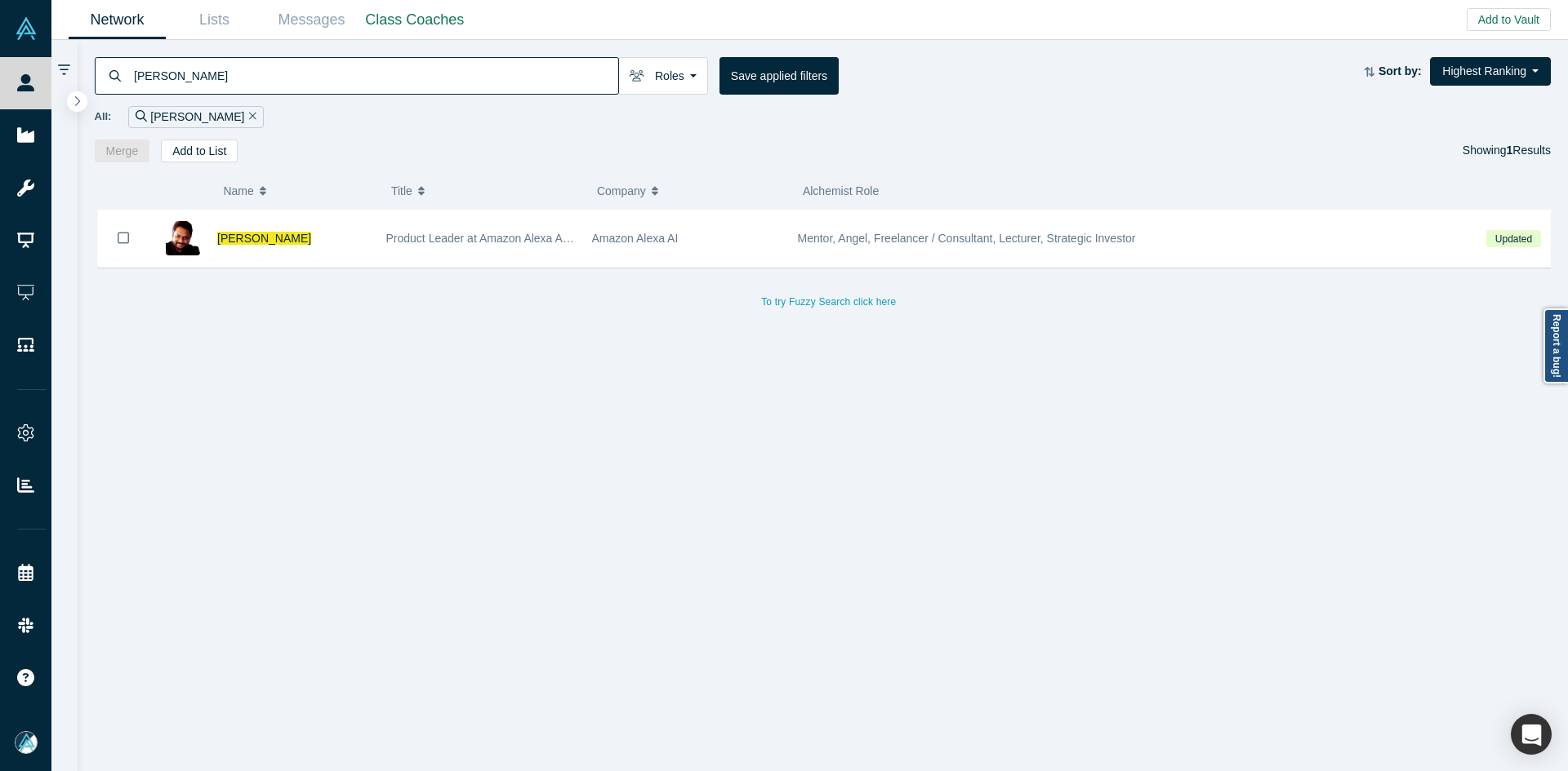
type input "Mano Balasubramaniam"
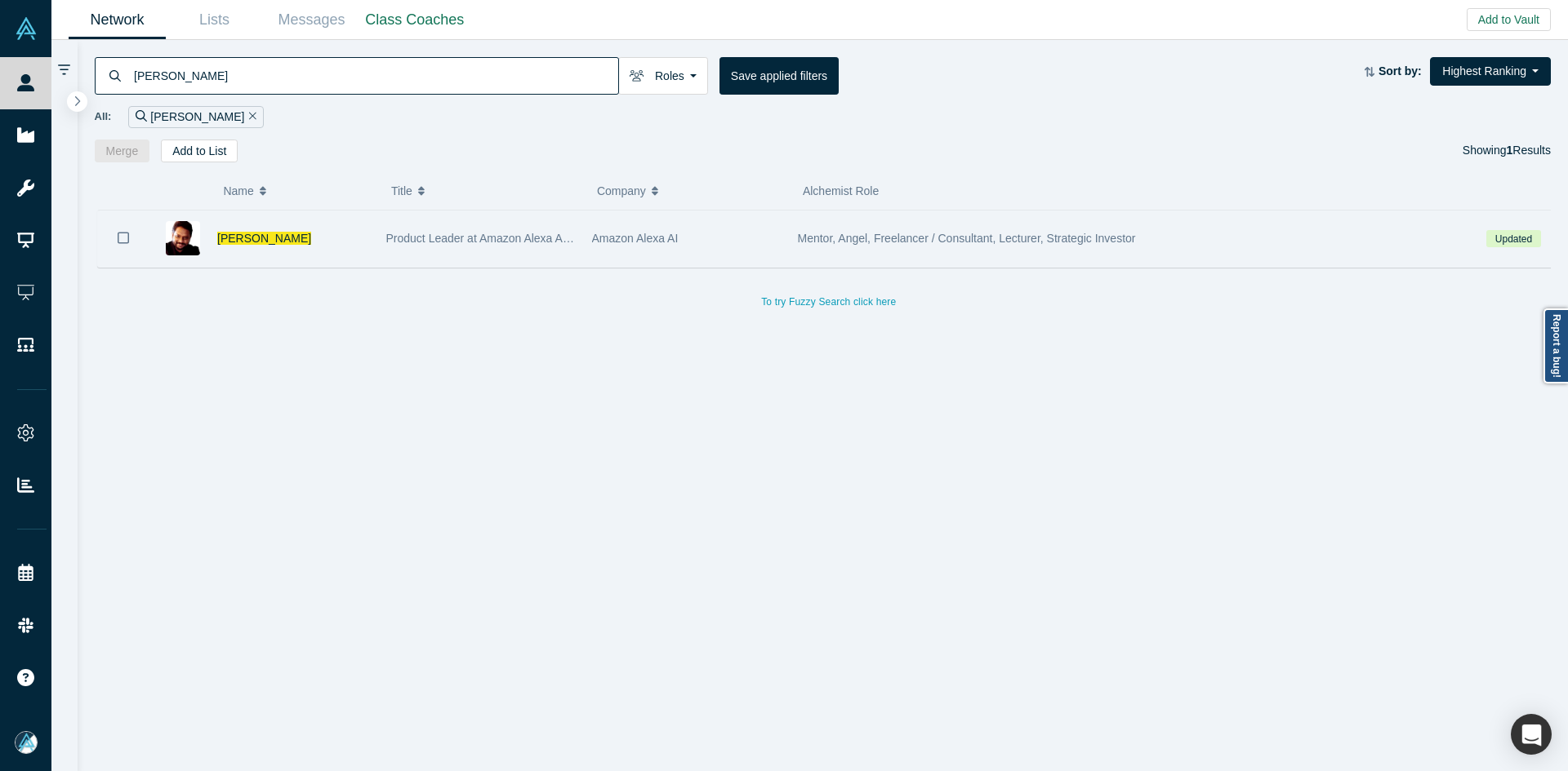
click at [124, 244] on icon "Bookmark" at bounding box center [124, 238] width 12 height 16
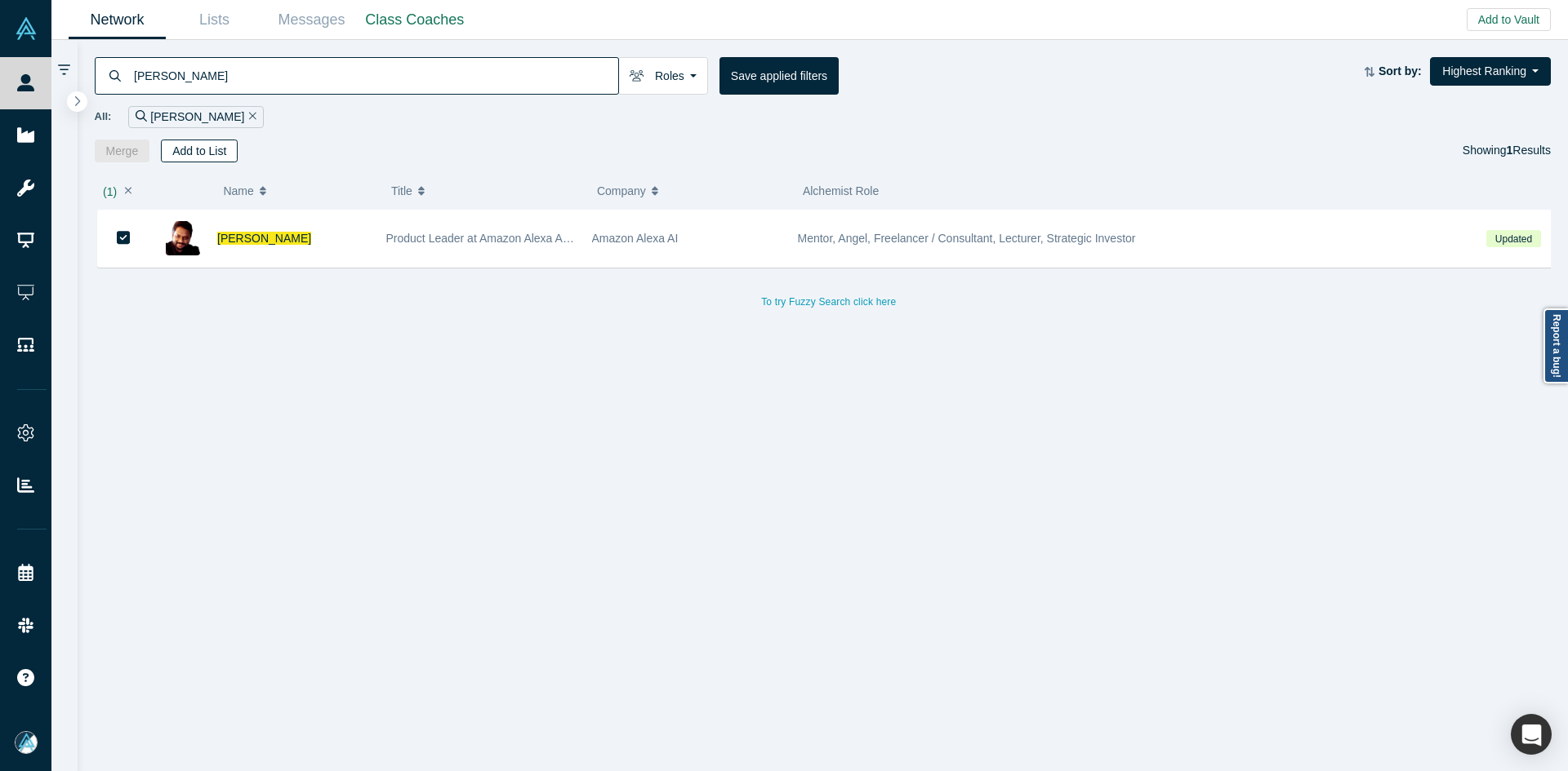
click at [188, 146] on button "Add to List" at bounding box center [198, 152] width 77 height 23
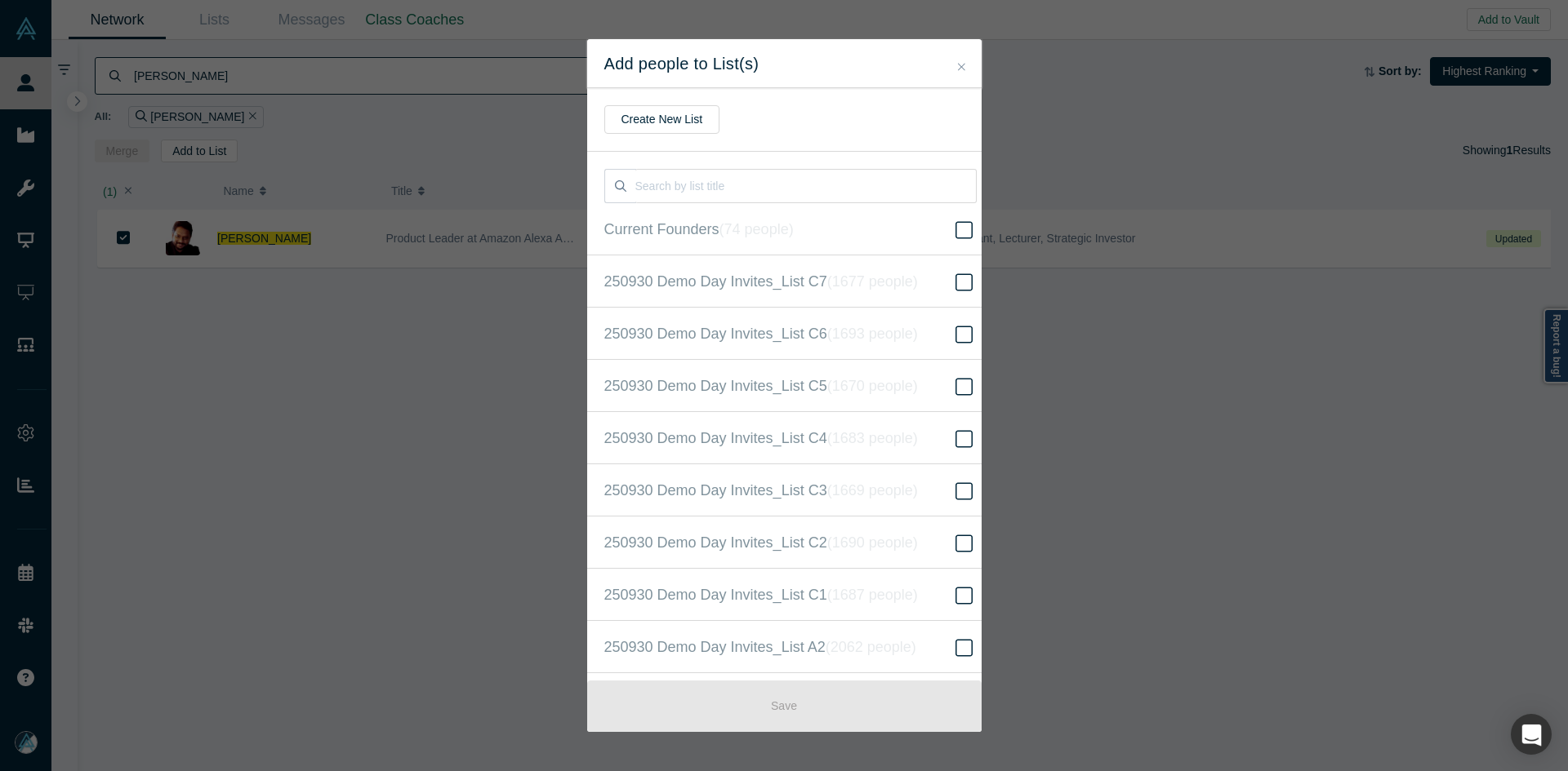
scroll to position [419, 0]
click at [853, 379] on icon "( 16524 people )" at bounding box center [891, 385] width 99 height 17
click at [0, 0] on input "250930 Demo Day Invites_Base List ( 16524 people )" at bounding box center [0, 0] width 0 height 0
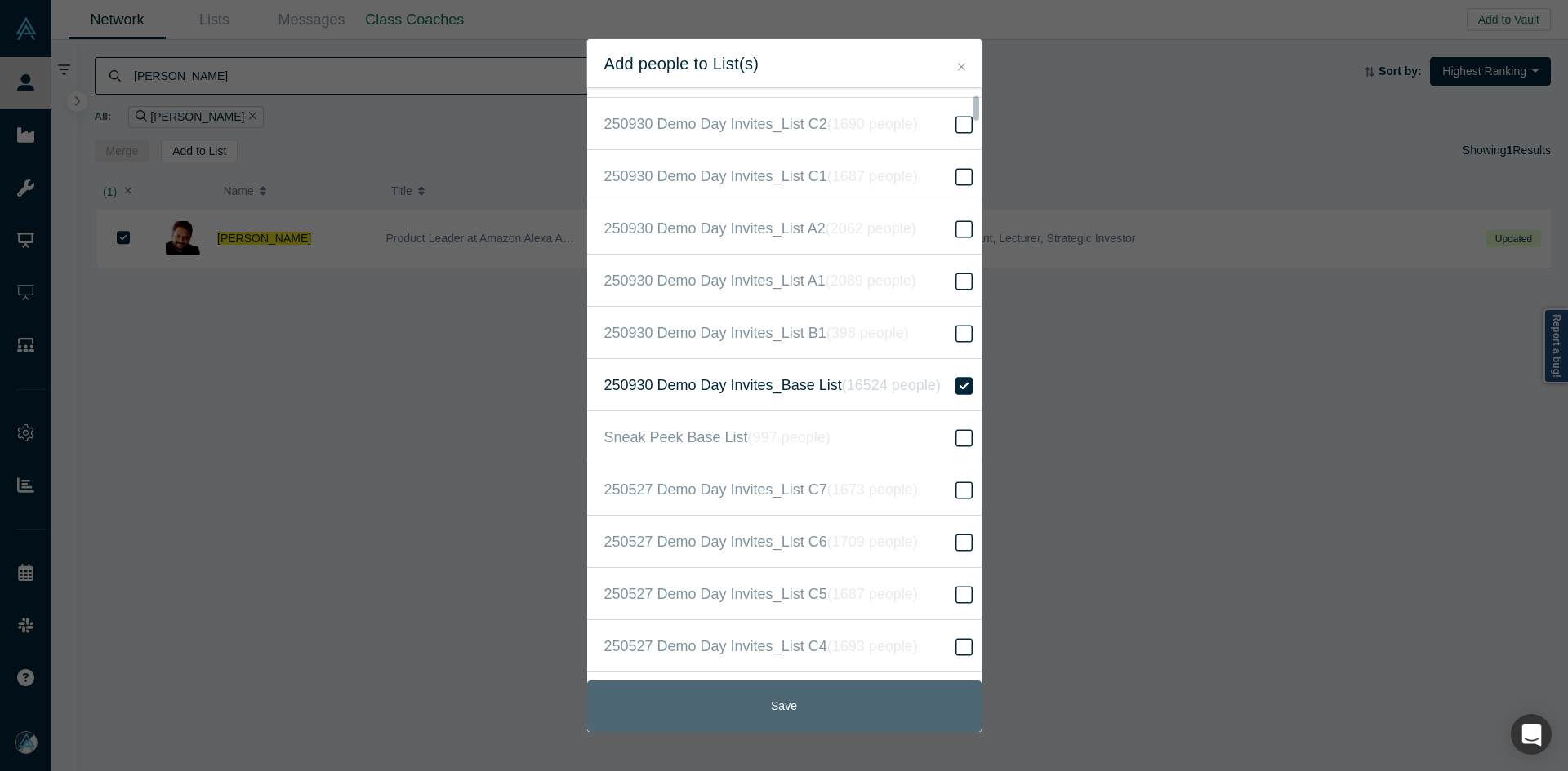
click at [802, 698] on button "Save" at bounding box center [784, 706] width 394 height 52
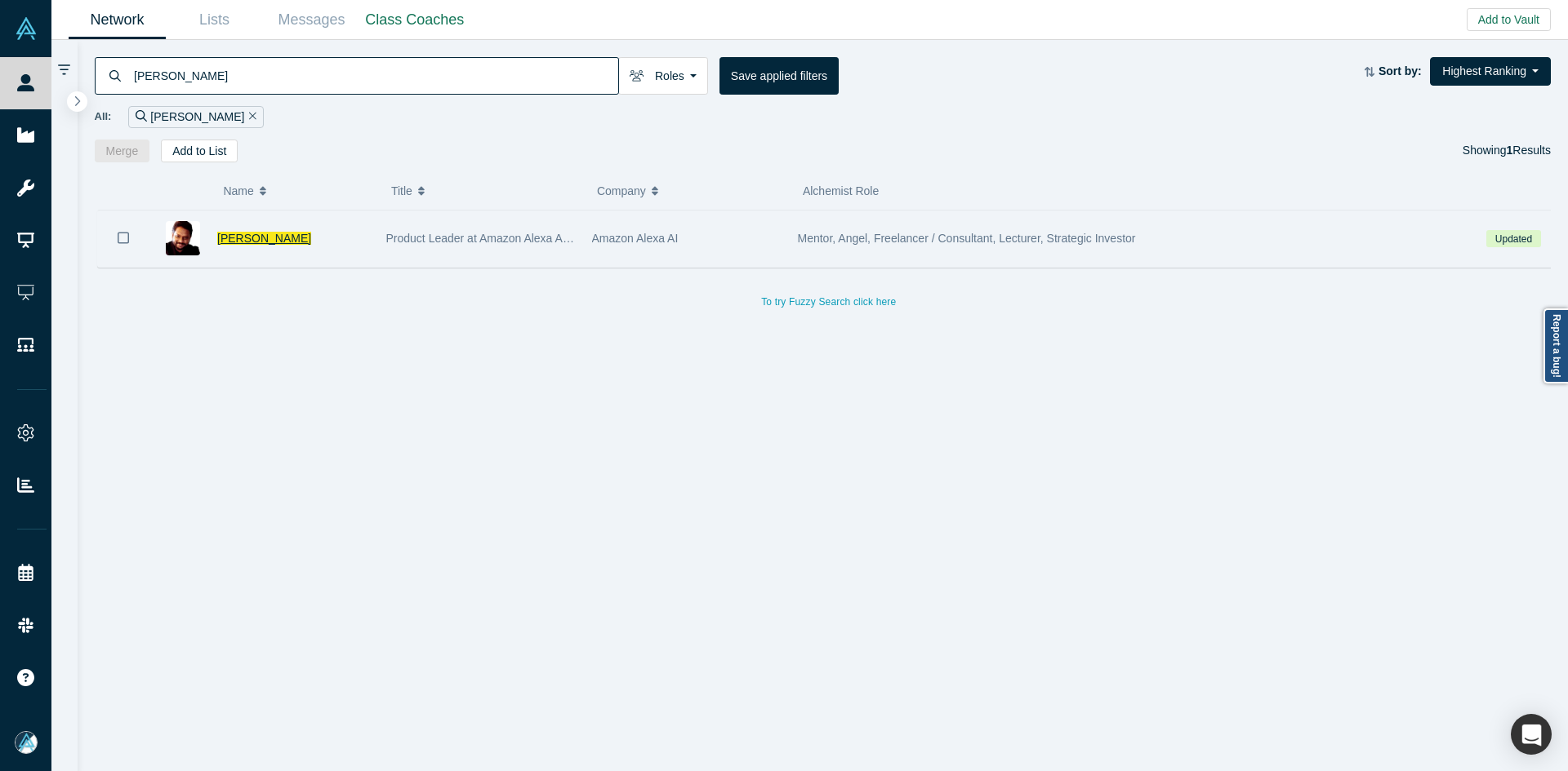
click at [311, 244] on span "Mano Balasubramaniam" at bounding box center [264, 237] width 94 height 13
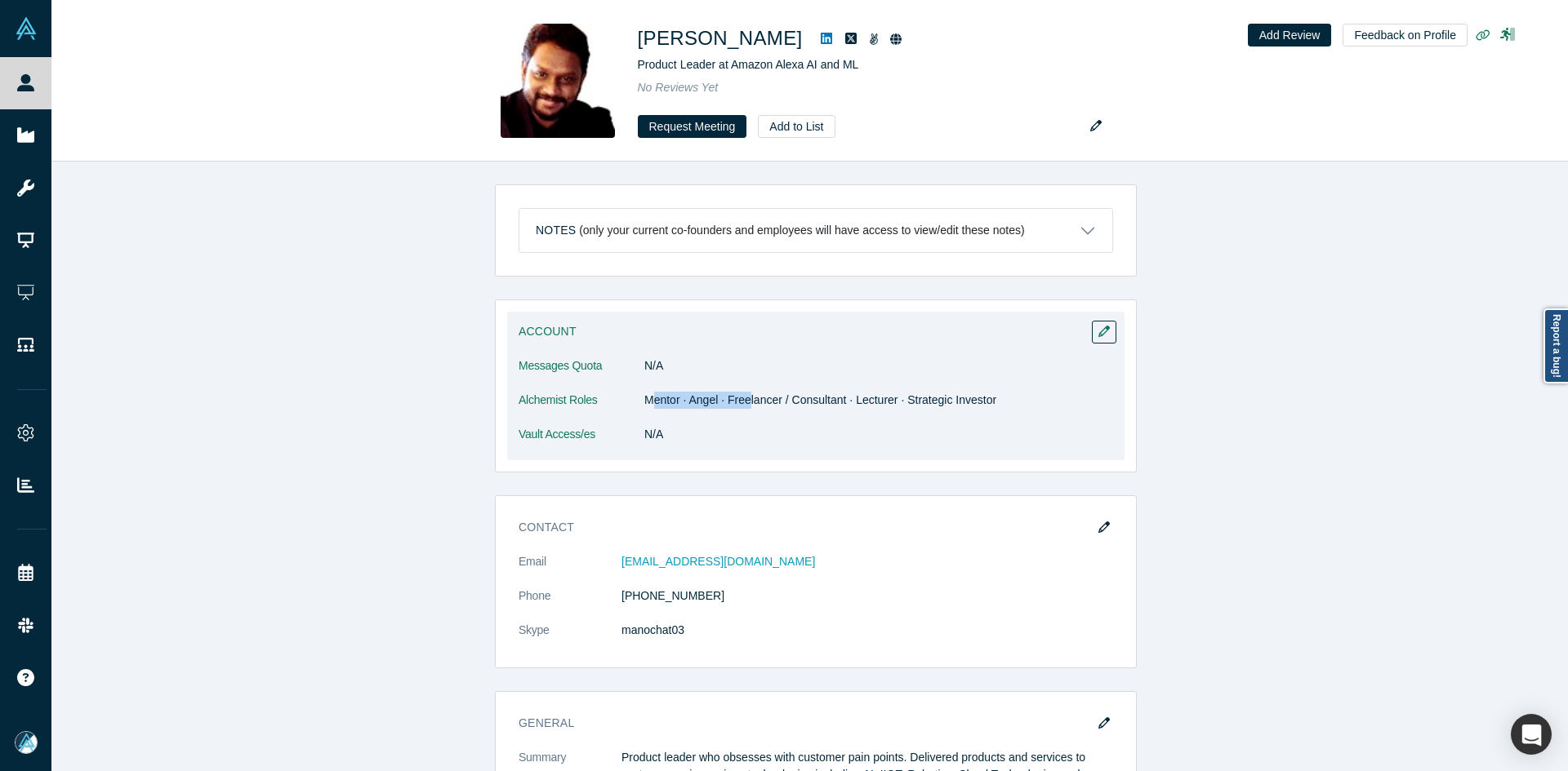
drag, startPoint x: 733, startPoint y: 403, endPoint x: 644, endPoint y: 404, distance: 89.0
click at [644, 404] on dd "Mentor · Angel · Freelancer / Consultant · Lecturer · Strategic Investor" at bounding box center [878, 401] width 469 height 18
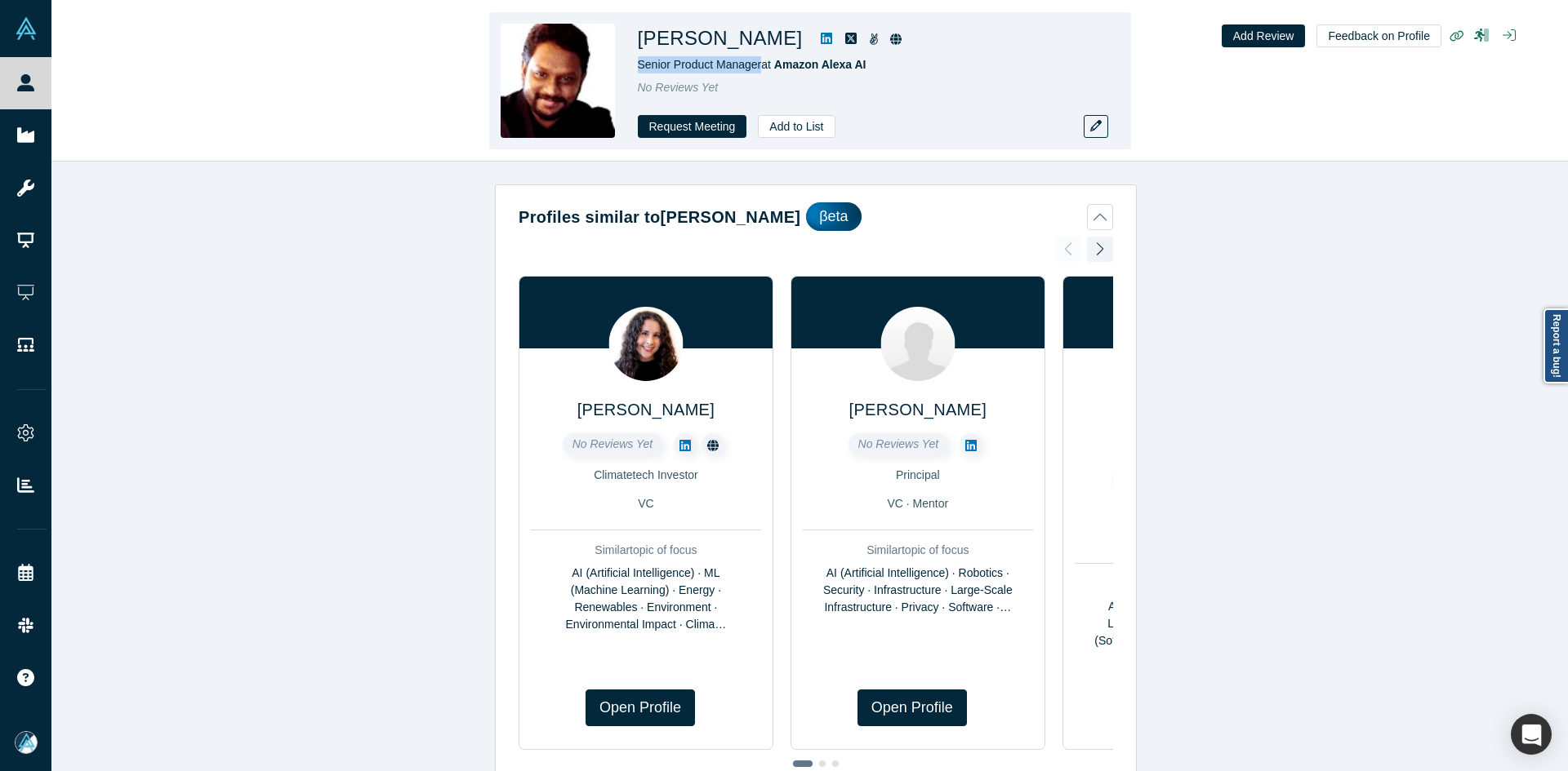
drag, startPoint x: 733, startPoint y: 66, endPoint x: 637, endPoint y: 65, distance: 96.0
click at [638, 65] on span "Senior Product Manager at Amazon Alexa AI" at bounding box center [752, 64] width 229 height 13
drag, startPoint x: 876, startPoint y: 62, endPoint x: 779, endPoint y: 63, distance: 97.0
click at [779, 63] on div "Senior Product Manager at Amazon Alexa AI" at bounding box center [867, 65] width 457 height 18
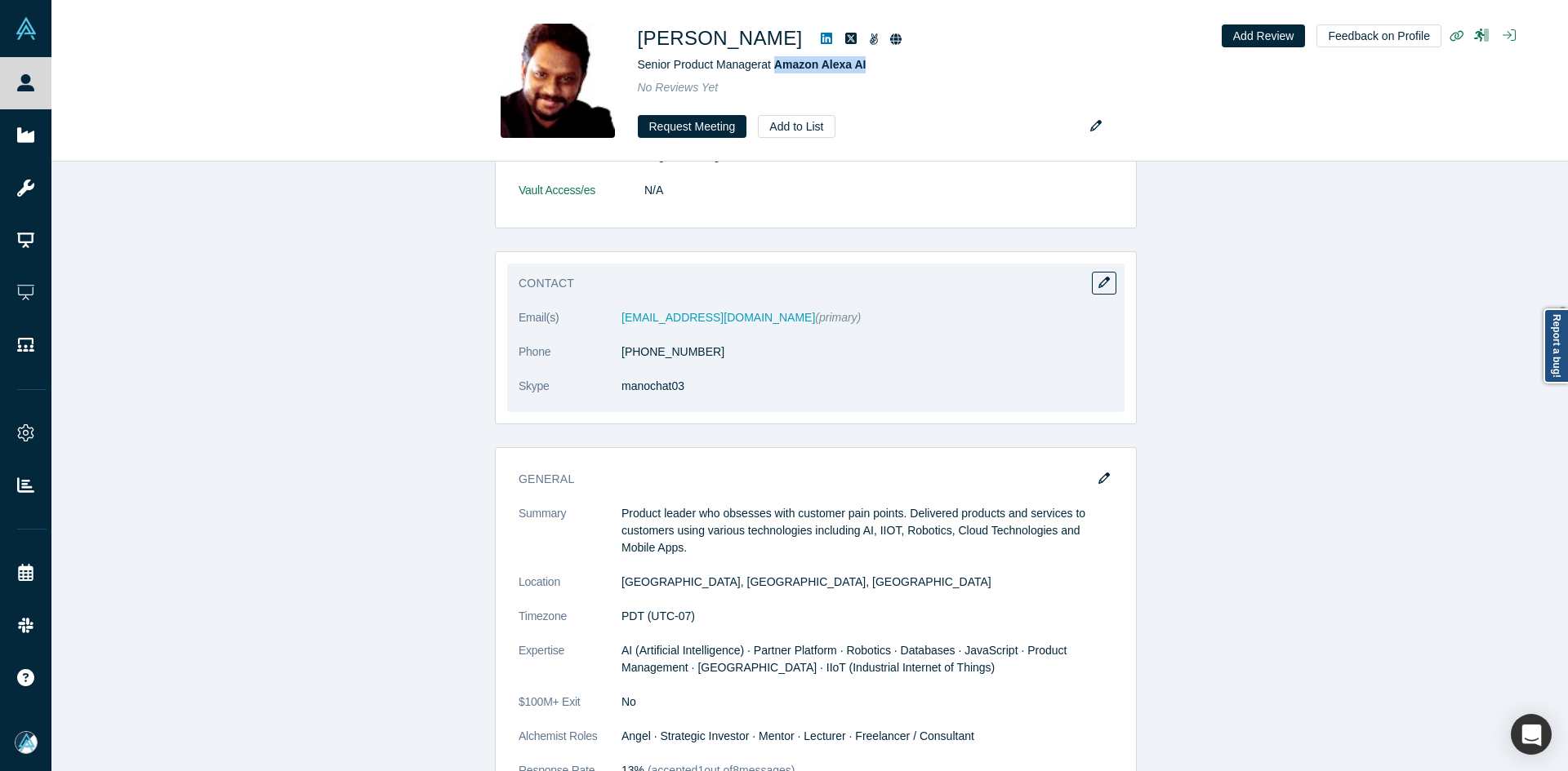
scroll to position [1224, 0]
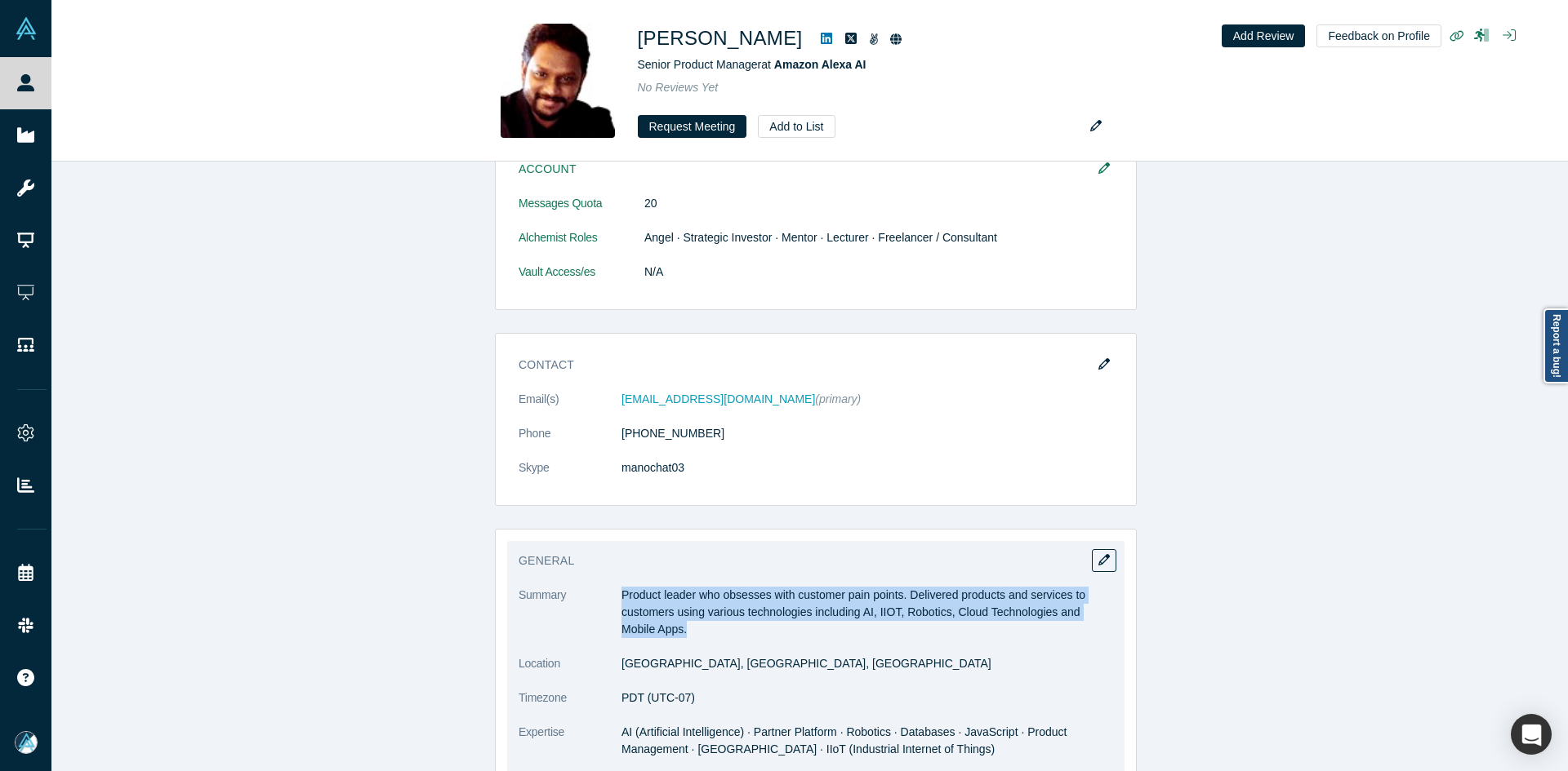
drag, startPoint x: 618, startPoint y: 589, endPoint x: 697, endPoint y: 628, distance: 88.1
click at [697, 628] on p "Product leader who obsesses with customer pain points. Delivered products and s…" at bounding box center [867, 613] width 491 height 52
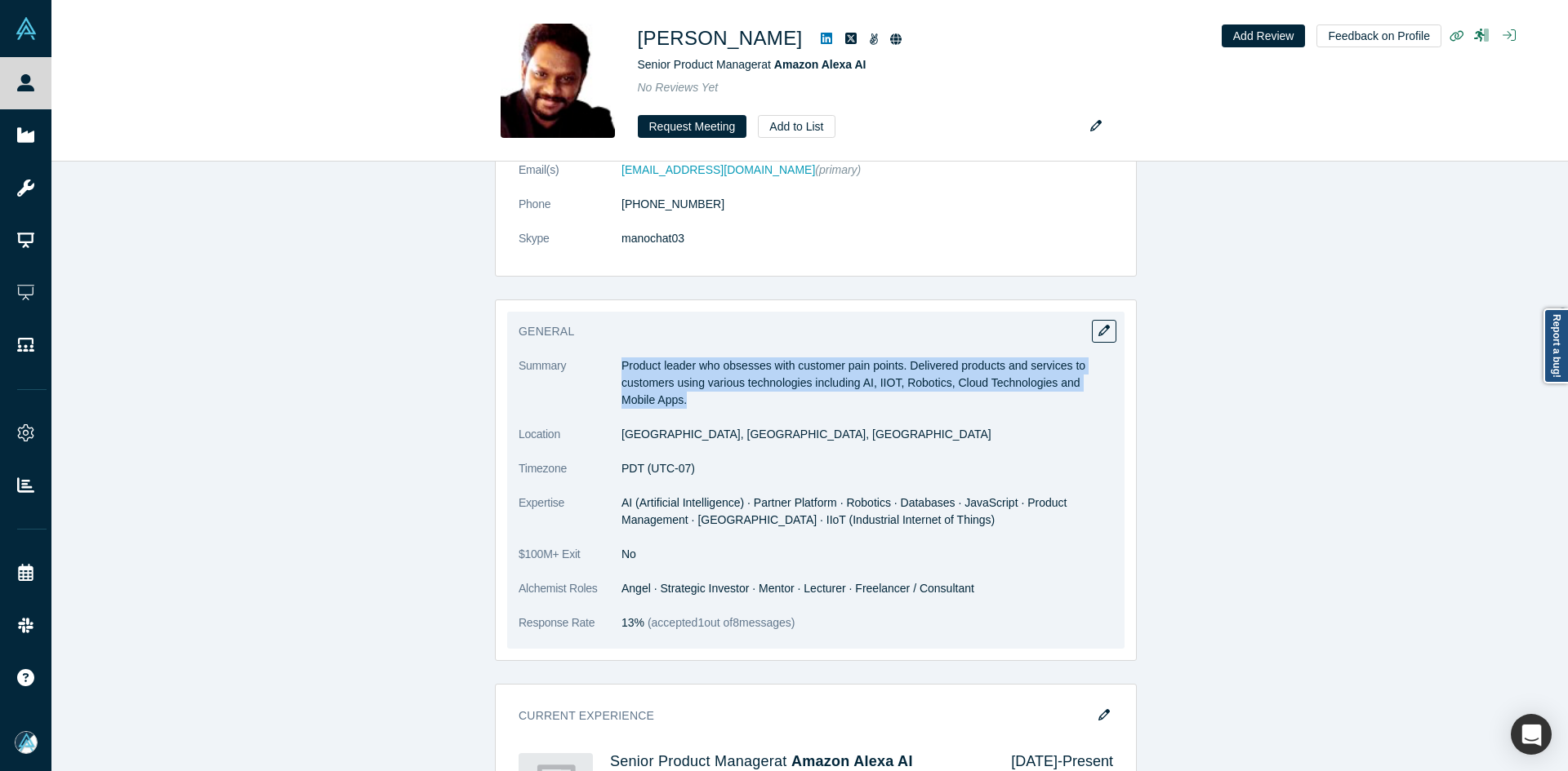
scroll to position [1469, 0]
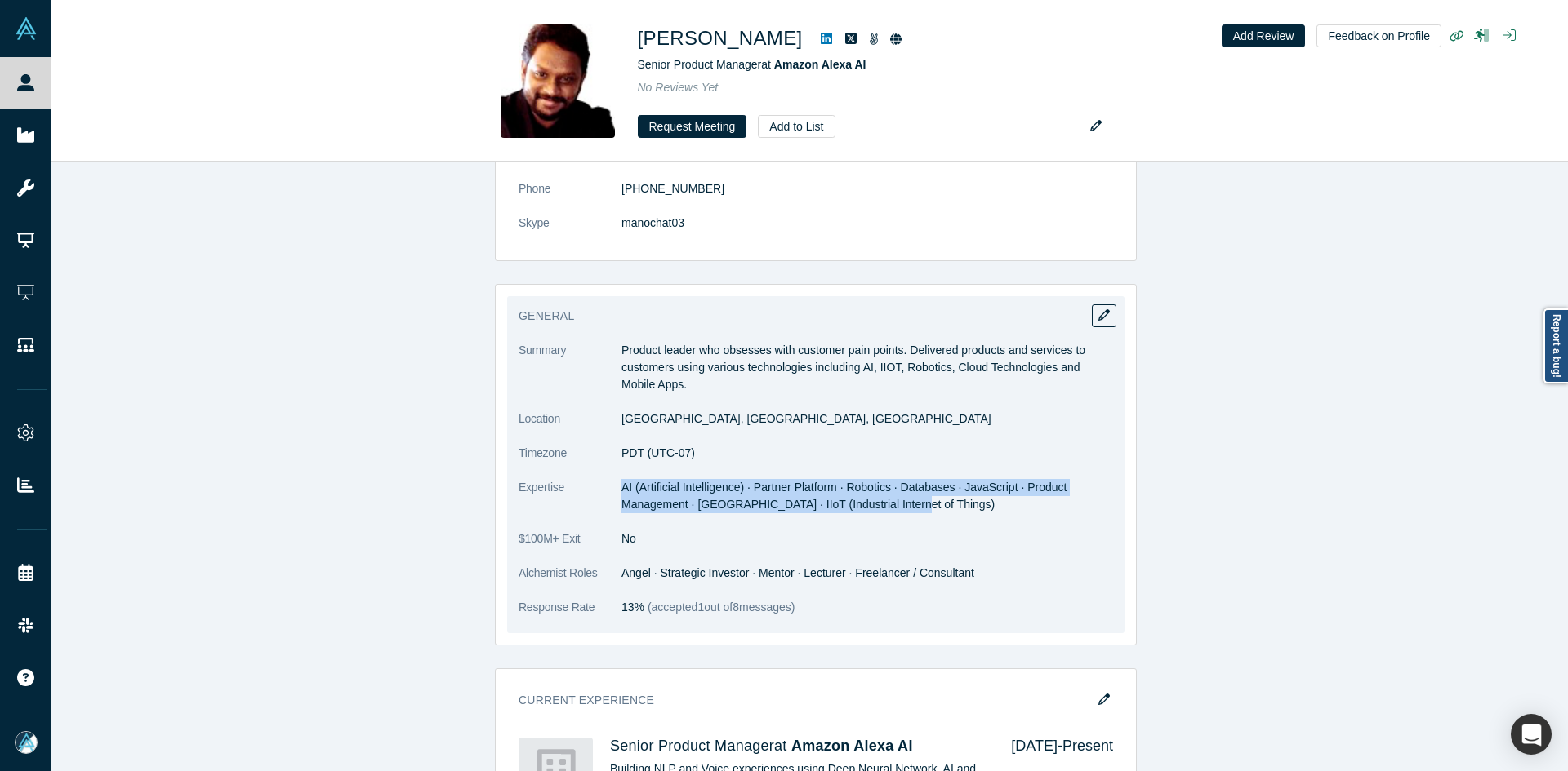
drag, startPoint x: 616, startPoint y: 489, endPoint x: 909, endPoint y: 501, distance: 293.2
click at [909, 501] on dd "AI (Artificial Intelligence) · Partner Platform · Robotics · Databases · JavaSc…" at bounding box center [867, 496] width 491 height 34
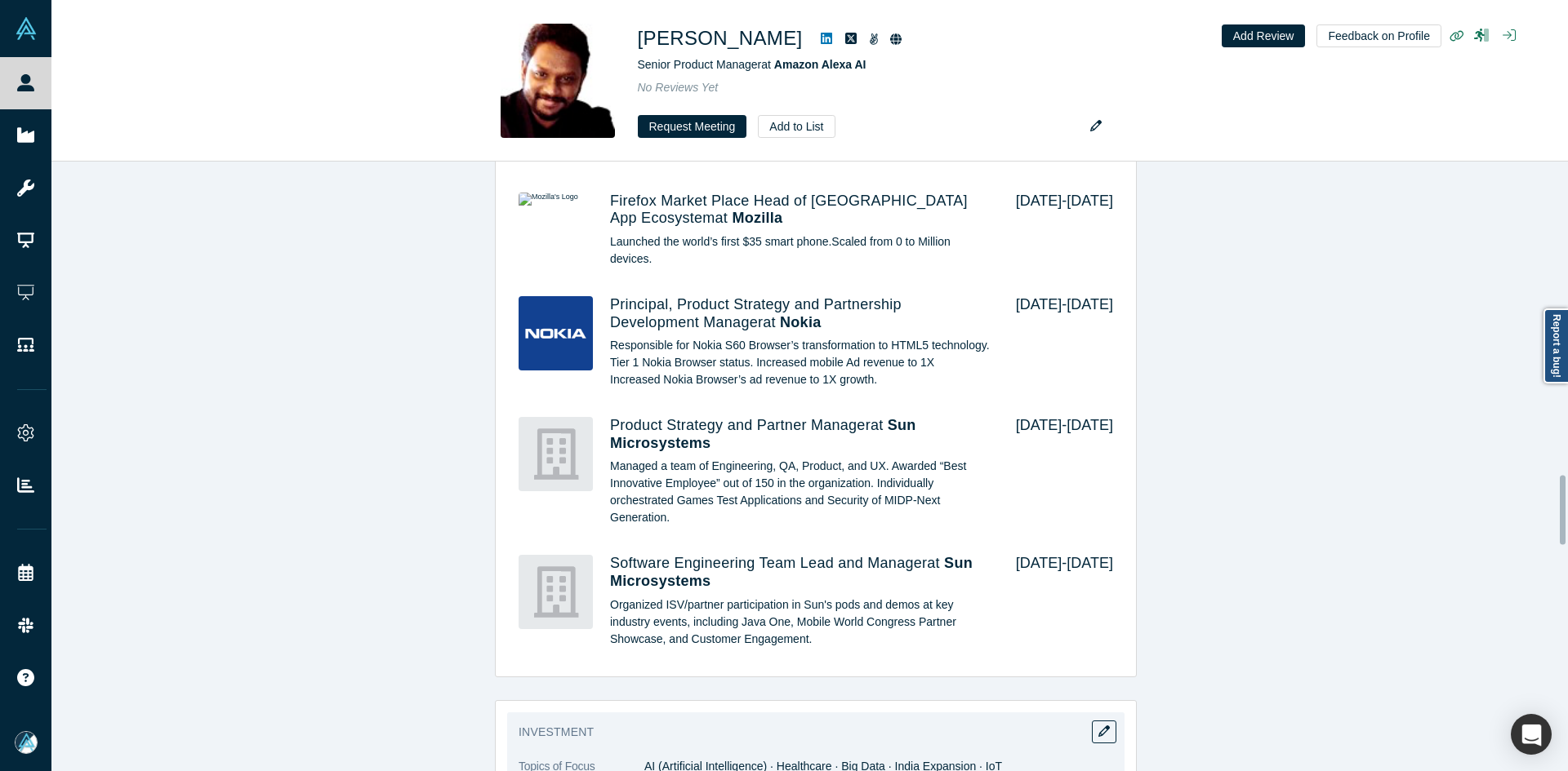
scroll to position [2775, 0]
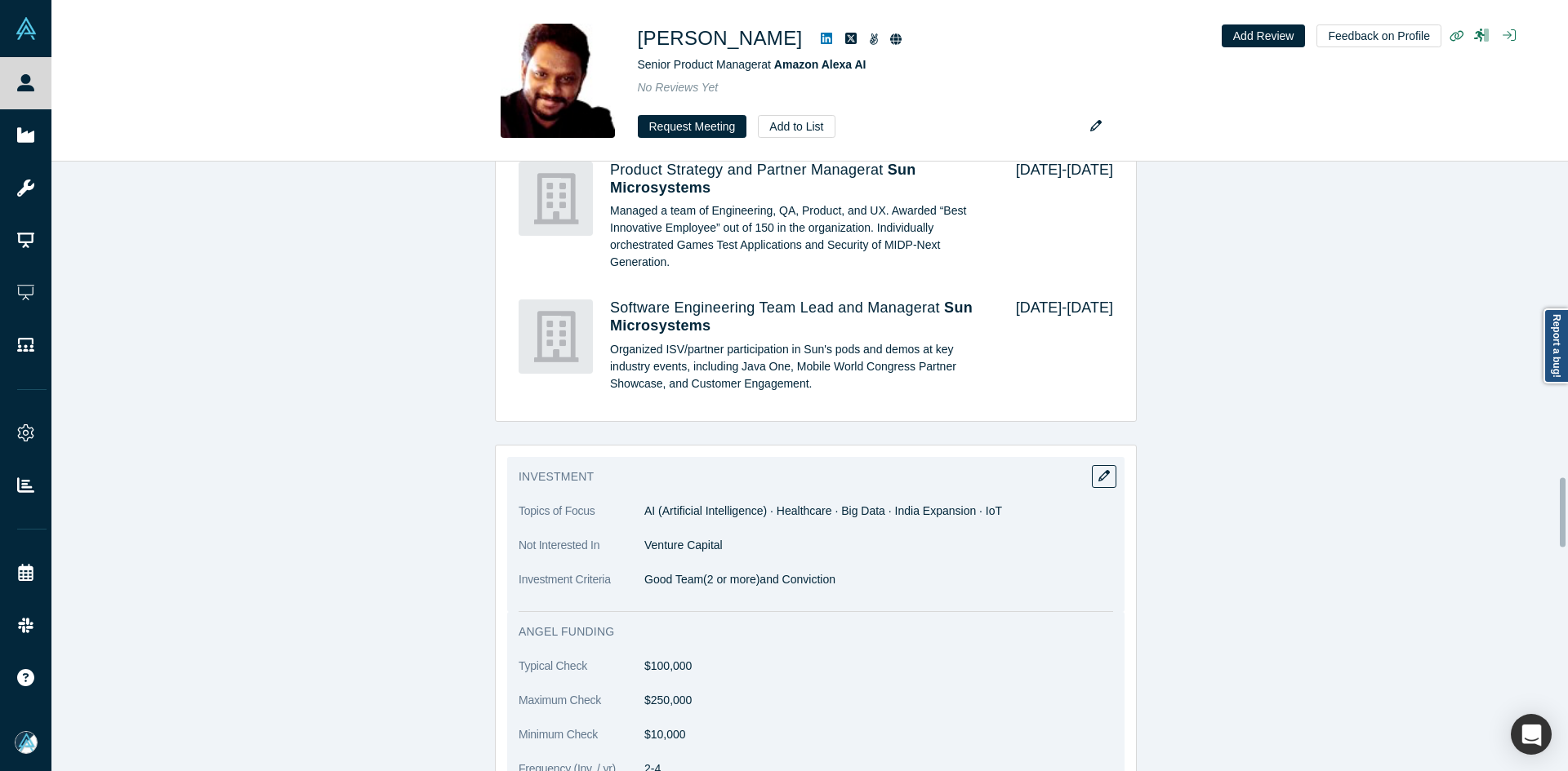
click at [659, 517] on span "AI (Artificial Intelligence) · Healthcare · Big Data · India Expansion · IoT" at bounding box center [823, 510] width 358 height 13
click at [645, 588] on p "Good Team(2 or more)and Conviction" at bounding box center [878, 580] width 469 height 18
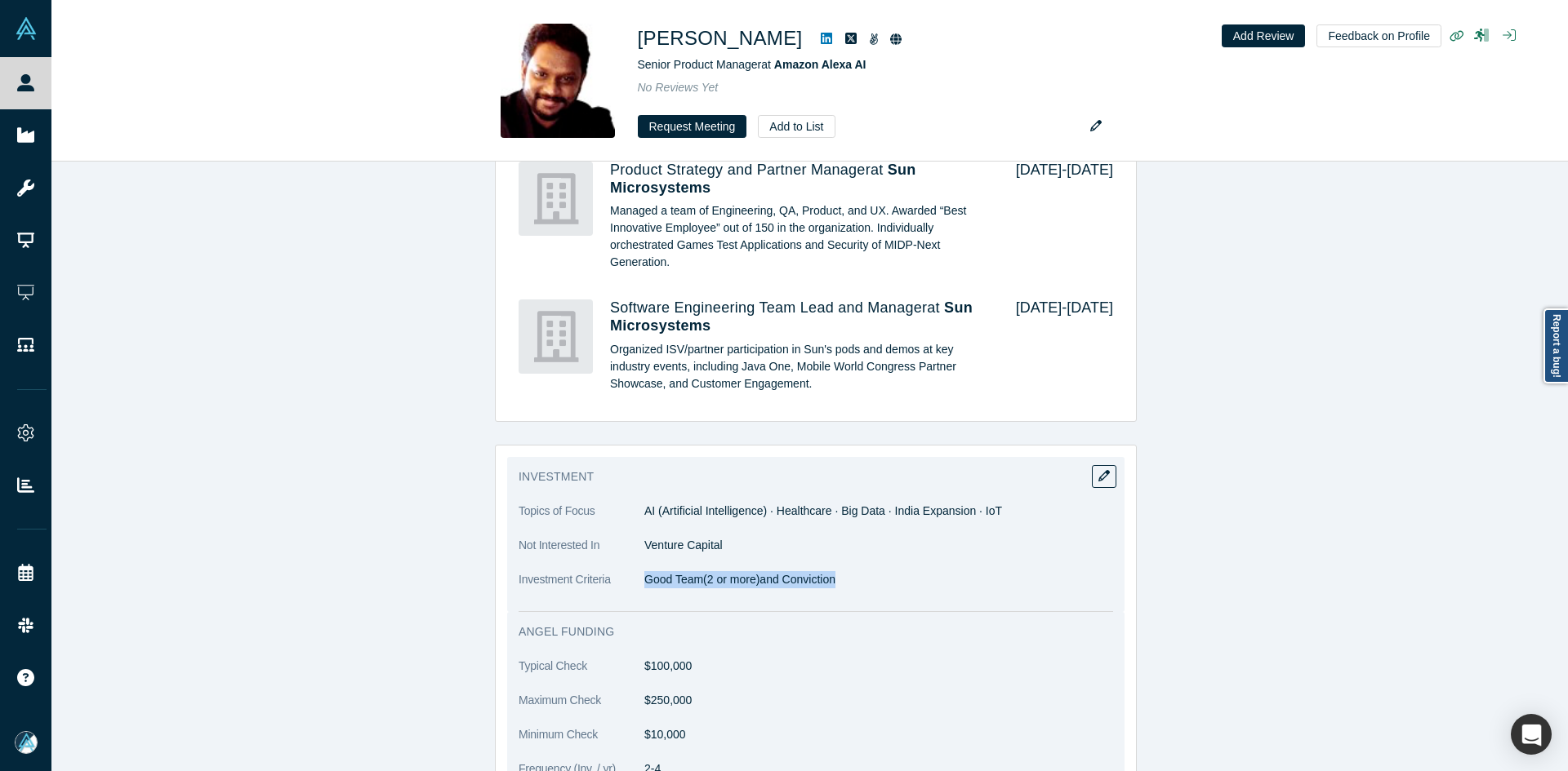
click at [645, 588] on p "Good Team(2 or more)and Conviction" at bounding box center [878, 580] width 469 height 18
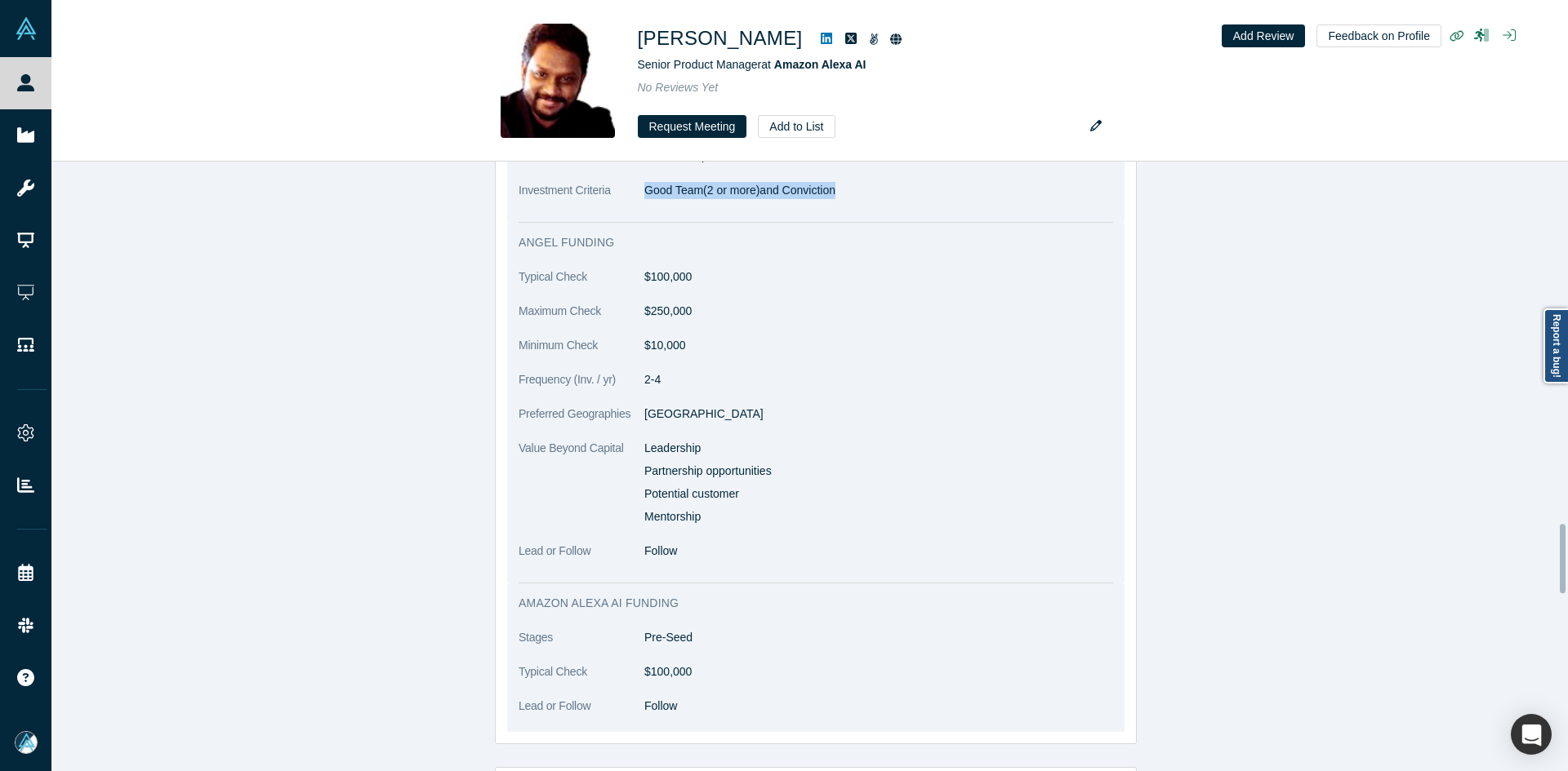
scroll to position [3183, 0]
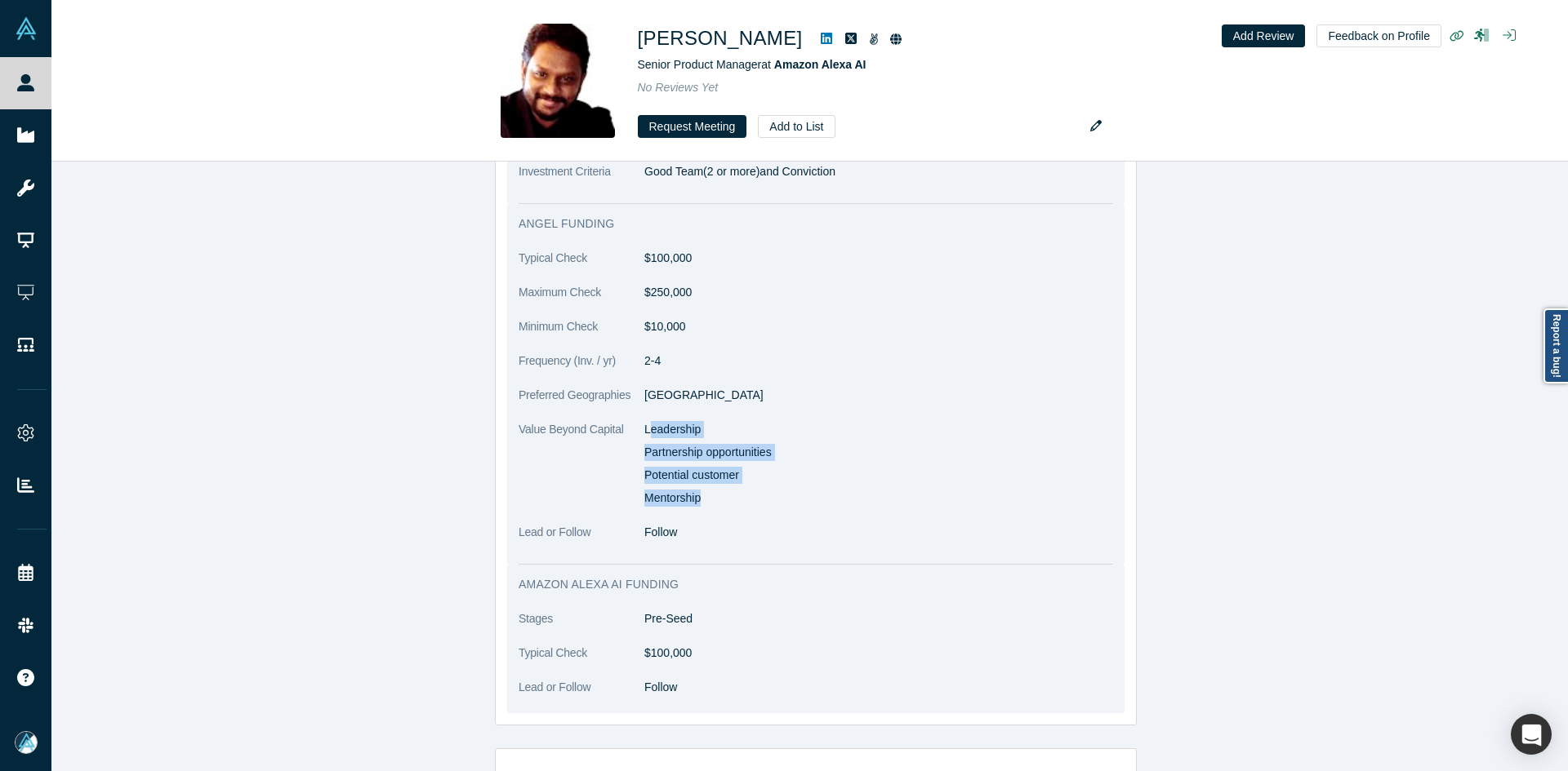
drag, startPoint x: 641, startPoint y: 443, endPoint x: 720, endPoint y: 496, distance: 95.1
click at [722, 507] on div "Leadership Partnership opportunities Potential customer Mentorship" at bounding box center [878, 464] width 469 height 86
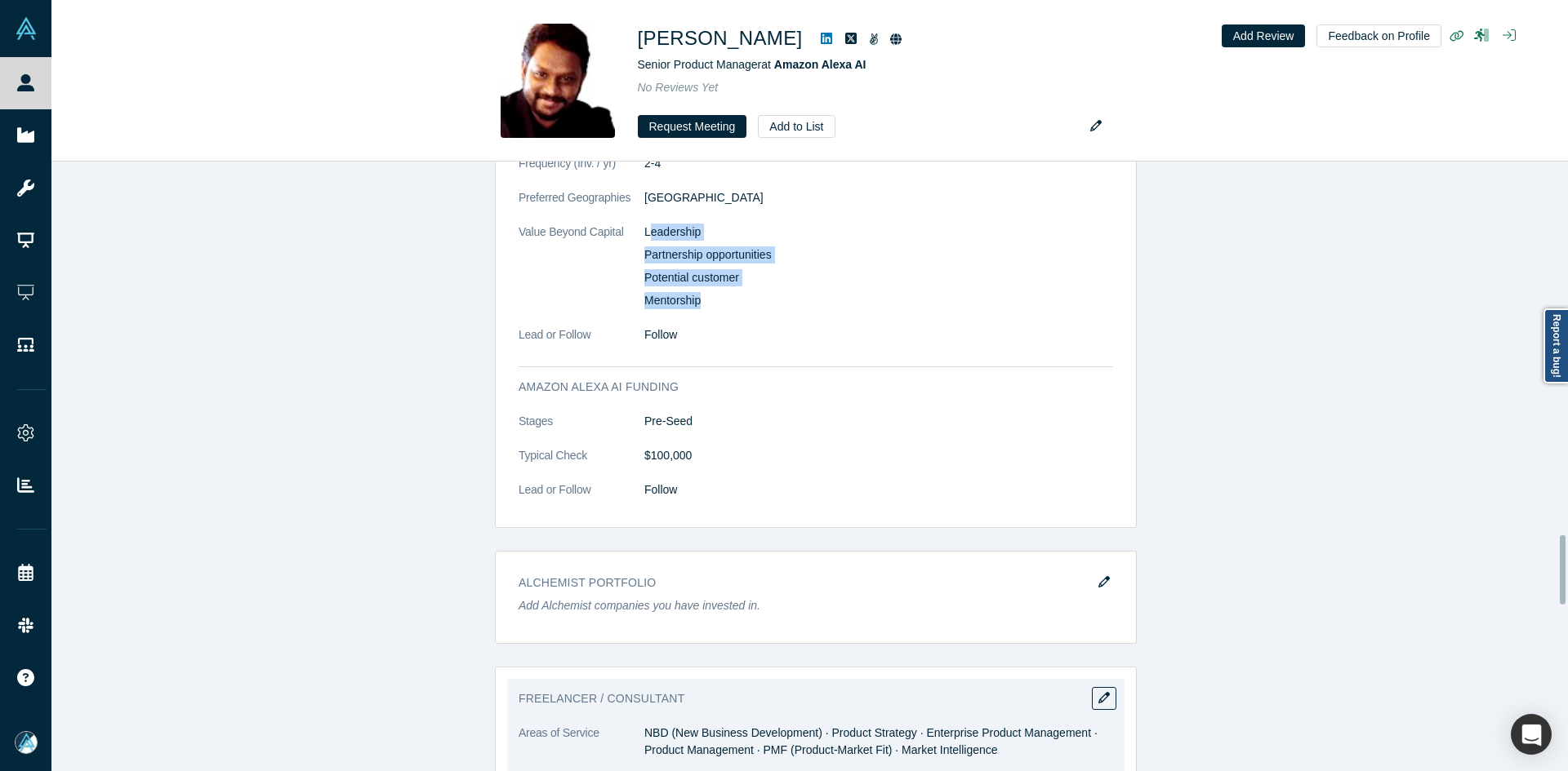
scroll to position [3754, 0]
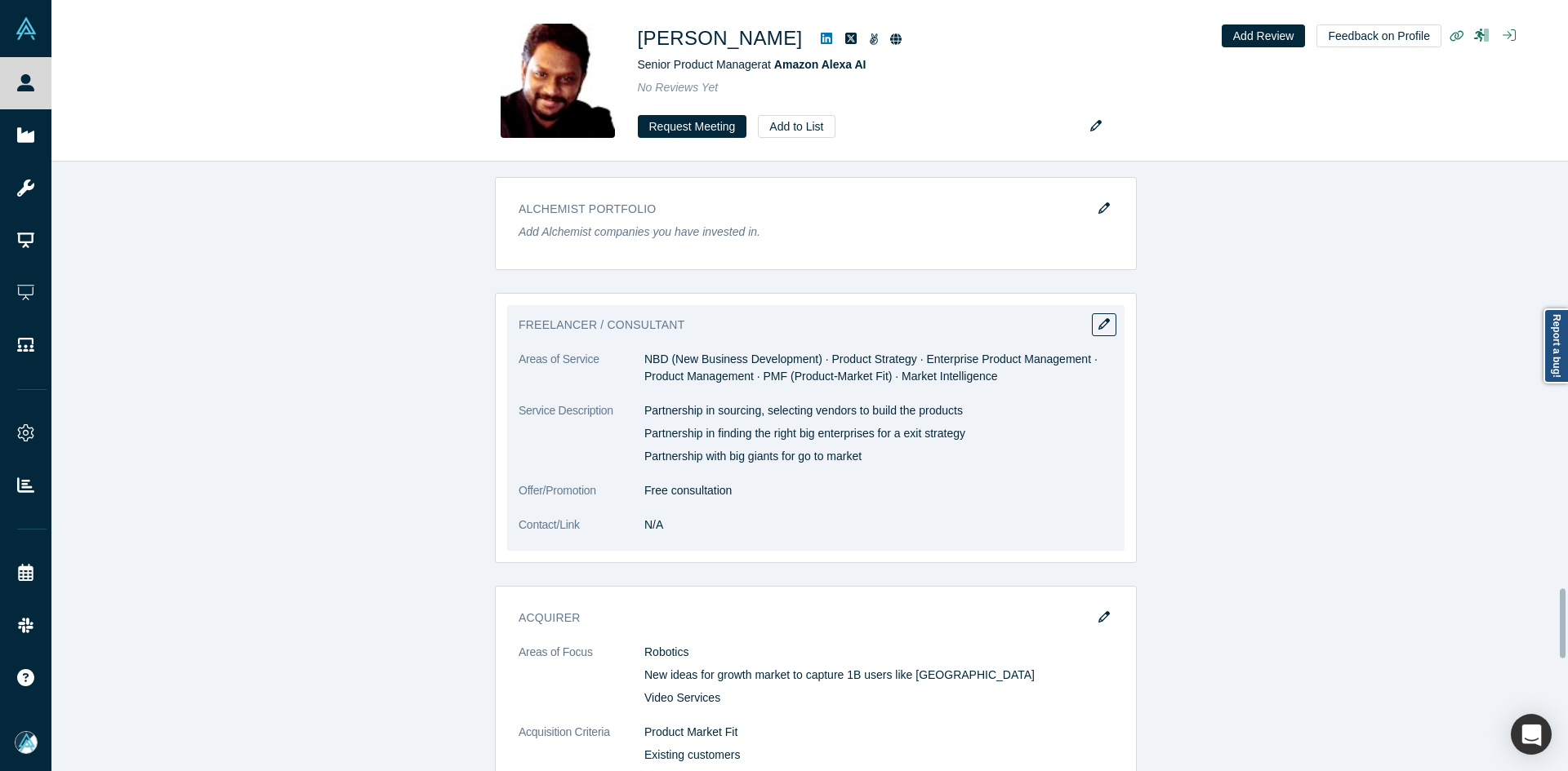
click at [684, 380] on dd "NBD (New Business Development) · Product Strategy · Enterprise Product Manageme…" at bounding box center [878, 368] width 469 height 34
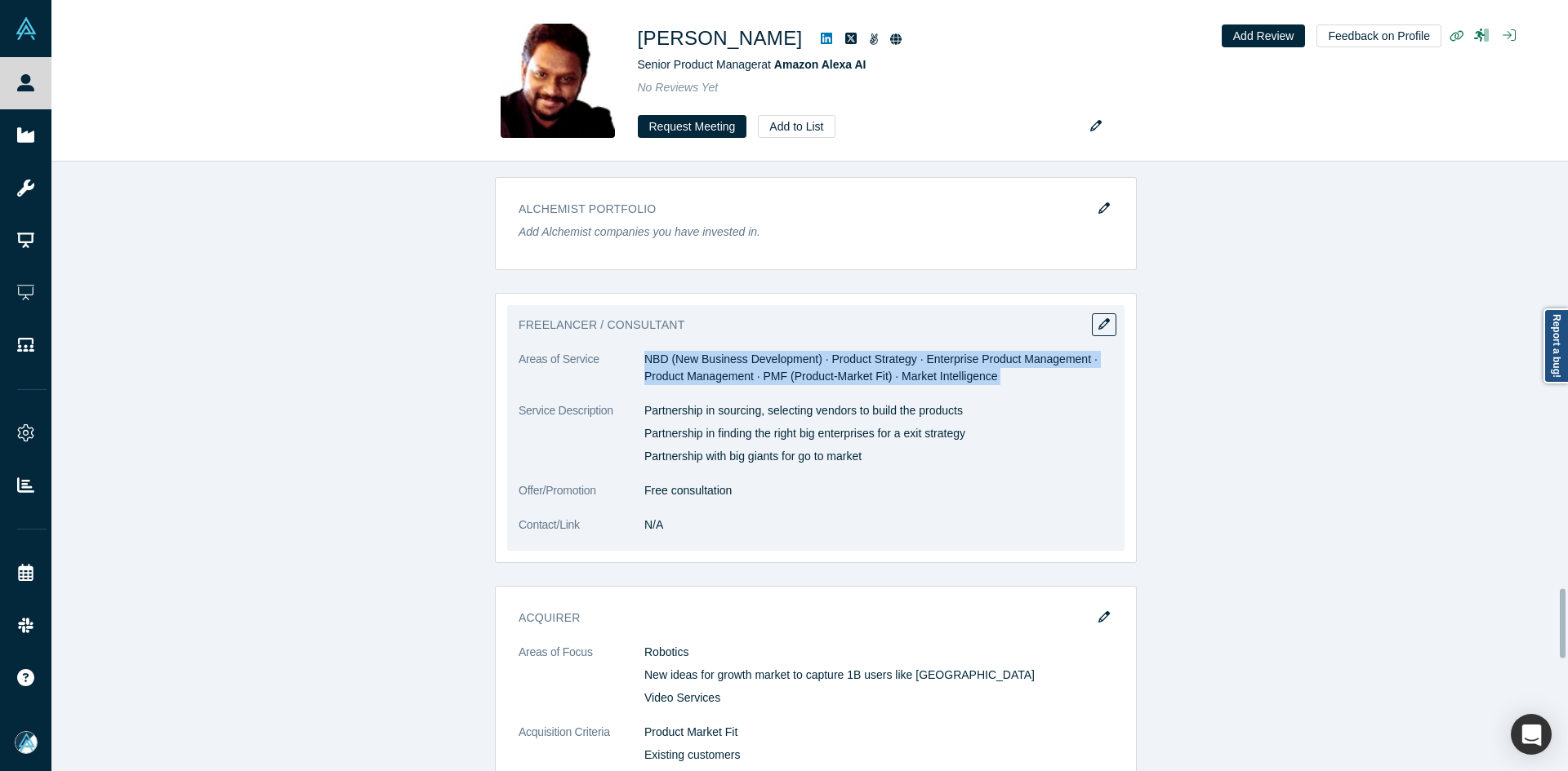
click at [684, 380] on dd "NBD (New Business Development) · Product Strategy · Enterprise Product Manageme…" at bounding box center [878, 368] width 469 height 34
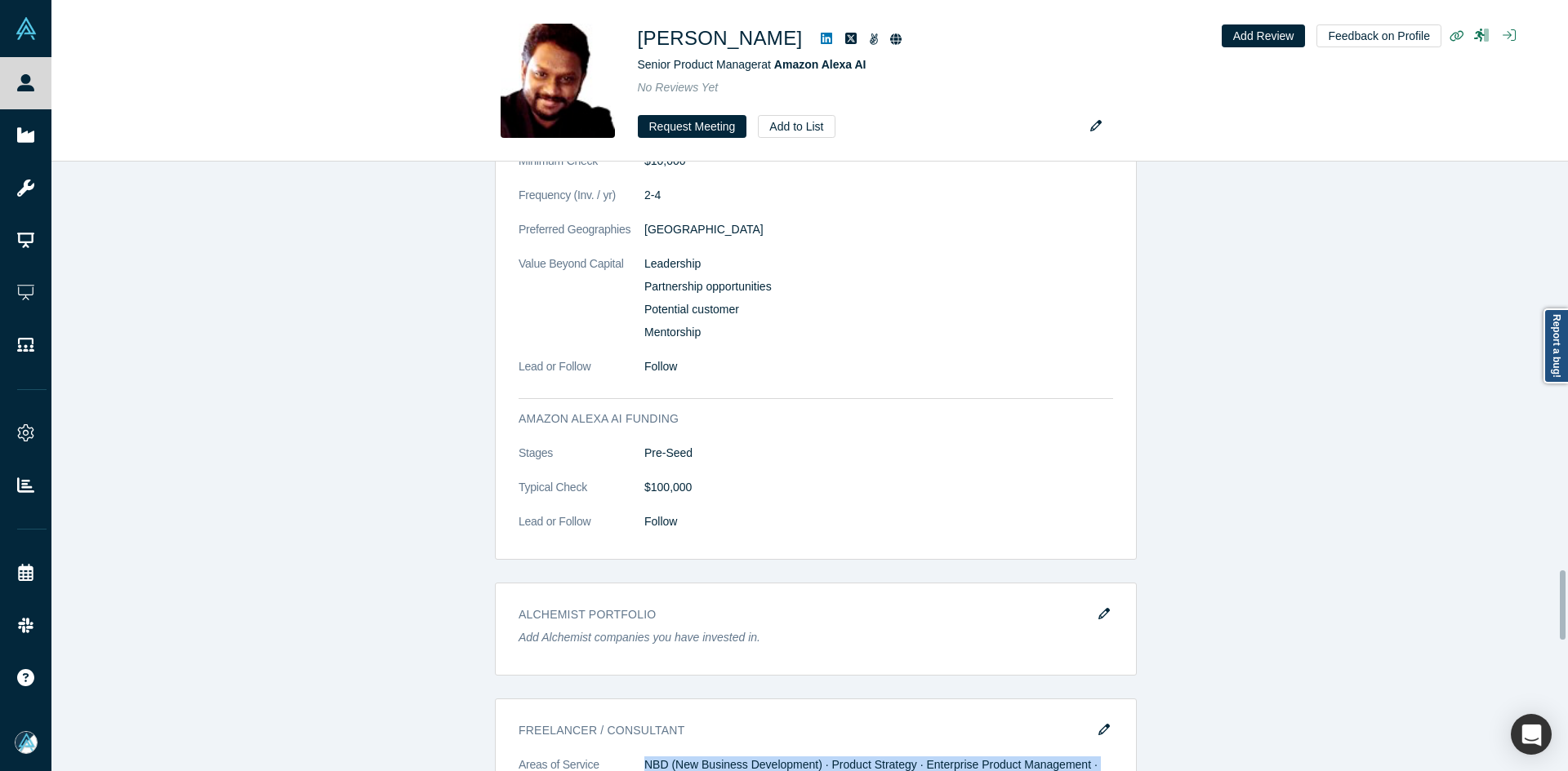
scroll to position [3591, 0]
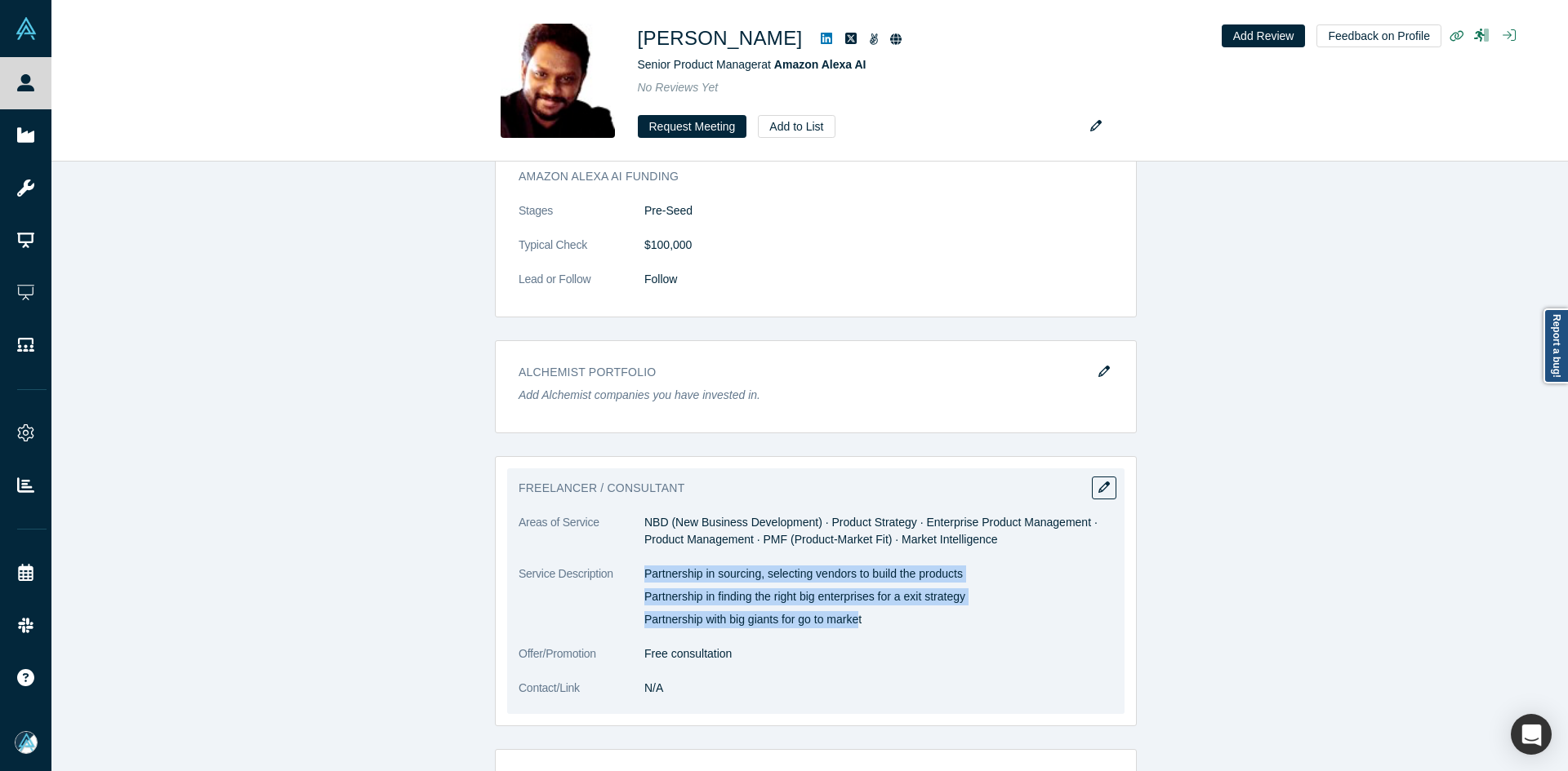
drag, startPoint x: 639, startPoint y: 589, endPoint x: 854, endPoint y: 634, distance: 219.7
click at [854, 628] on div "Partnership in sourcing, selecting vendors to build the products Partnership in…" at bounding box center [878, 597] width 469 height 63
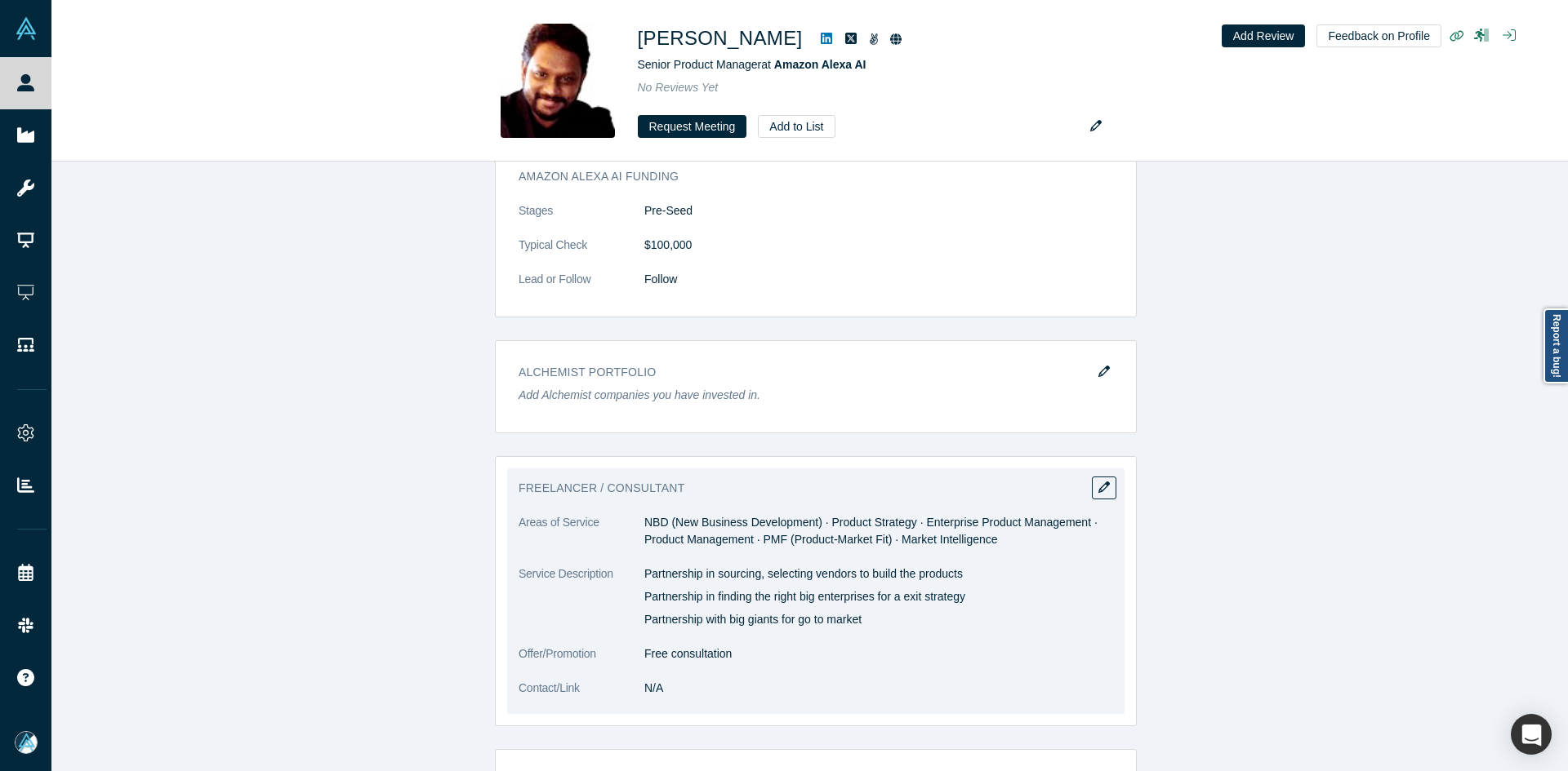
click at [936, 628] on p "Partnership with big giants for go to market" at bounding box center [878, 620] width 469 height 18
drag, startPoint x: 639, startPoint y: 588, endPoint x: 879, endPoint y: 649, distance: 247.6
click at [879, 649] on dl "Areas of Service NBD (New Business Development) · Product Strategy · Enterprise…" at bounding box center [815, 614] width 594 height 200
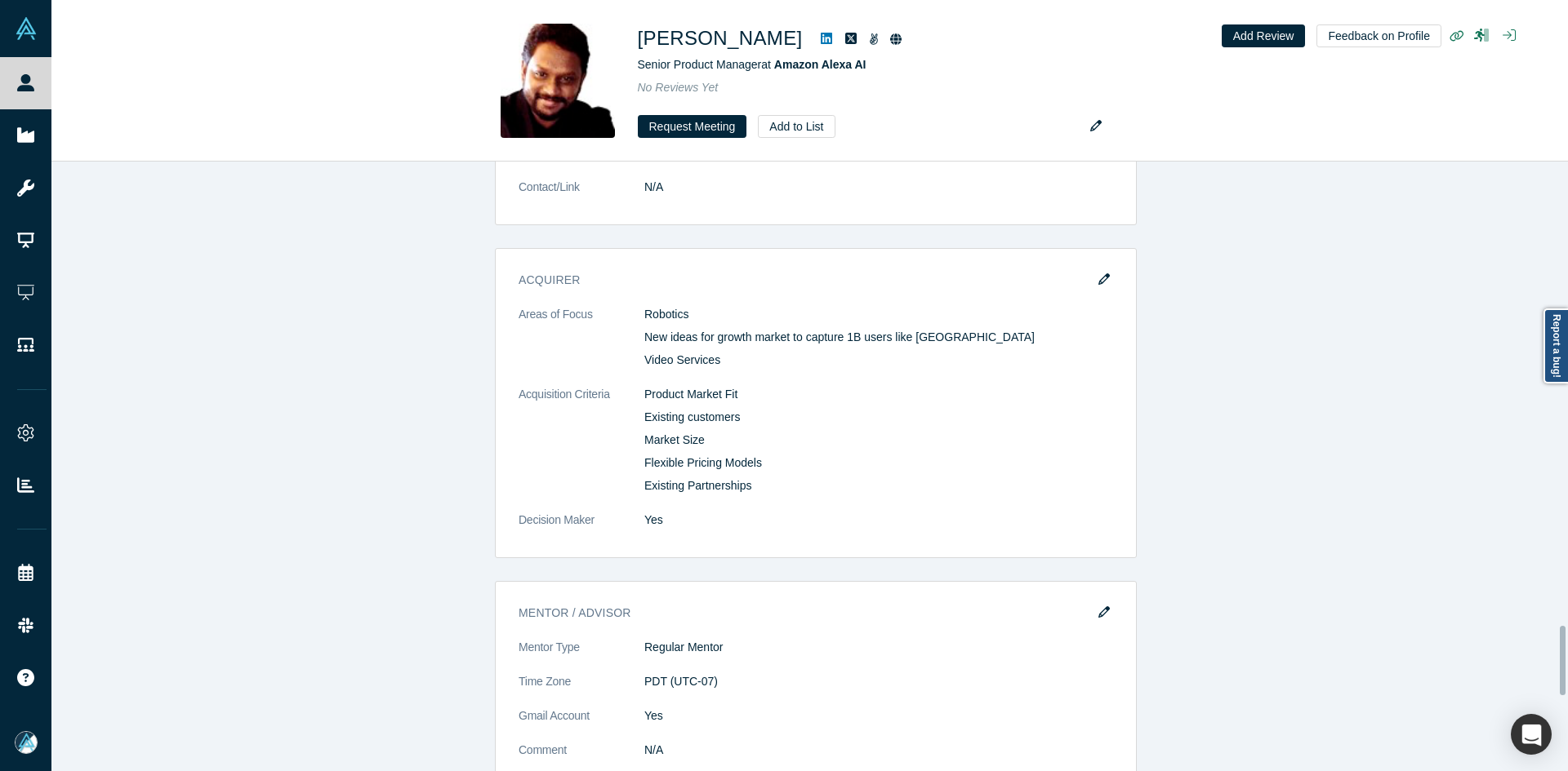
scroll to position [4081, 0]
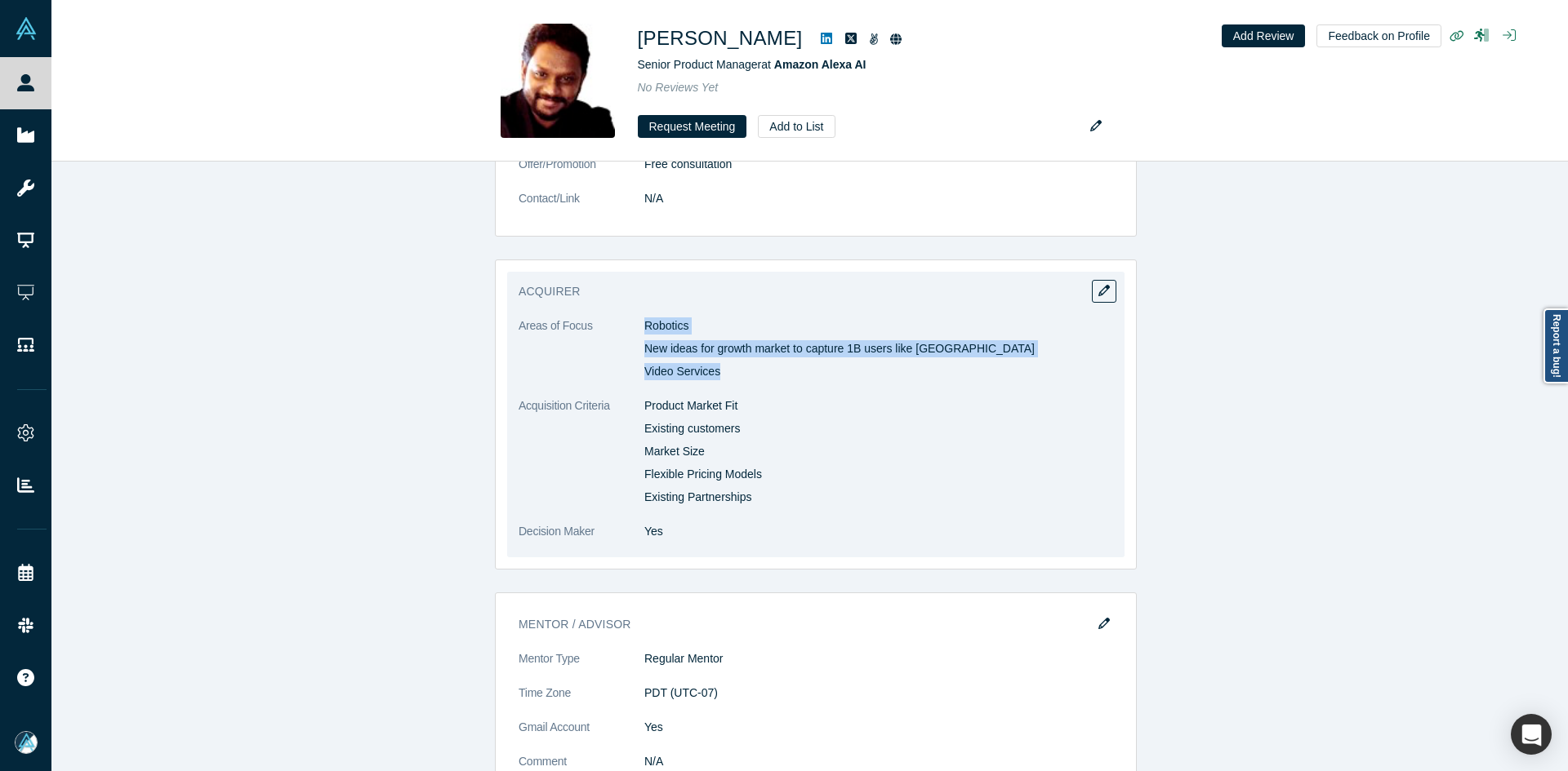
drag, startPoint x: 638, startPoint y: 343, endPoint x: 734, endPoint y: 378, distance: 102.2
click at [734, 378] on div "Robotics New ideas for growth market to capture 1B users like India Video Servi…" at bounding box center [878, 349] width 469 height 63
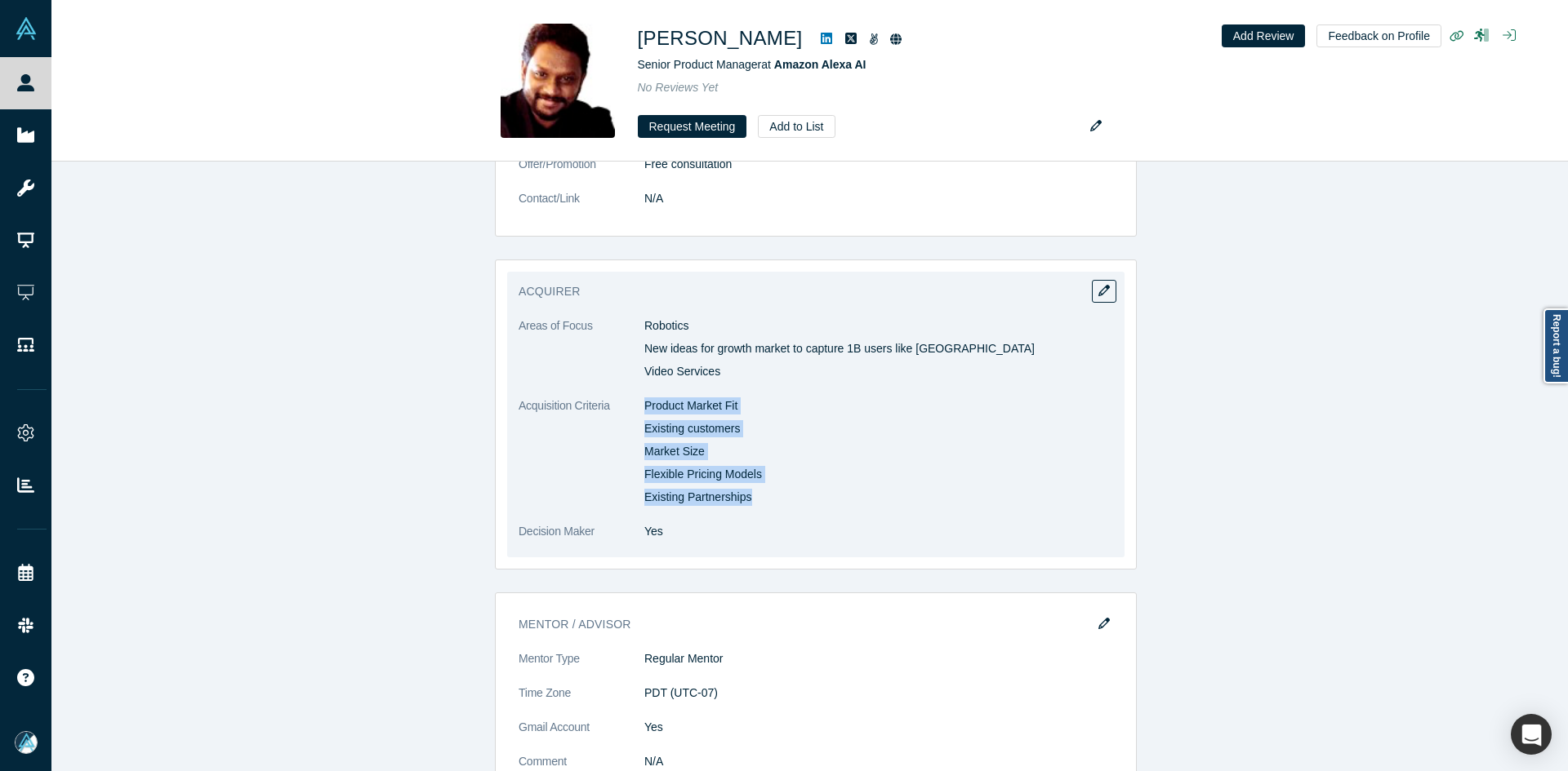
drag, startPoint x: 640, startPoint y: 422, endPoint x: 788, endPoint y: 508, distance: 171.2
click at [788, 506] on div "Product Market Fit Existing customers Market Size Flexible Pricing Models Exist…" at bounding box center [878, 452] width 469 height 109
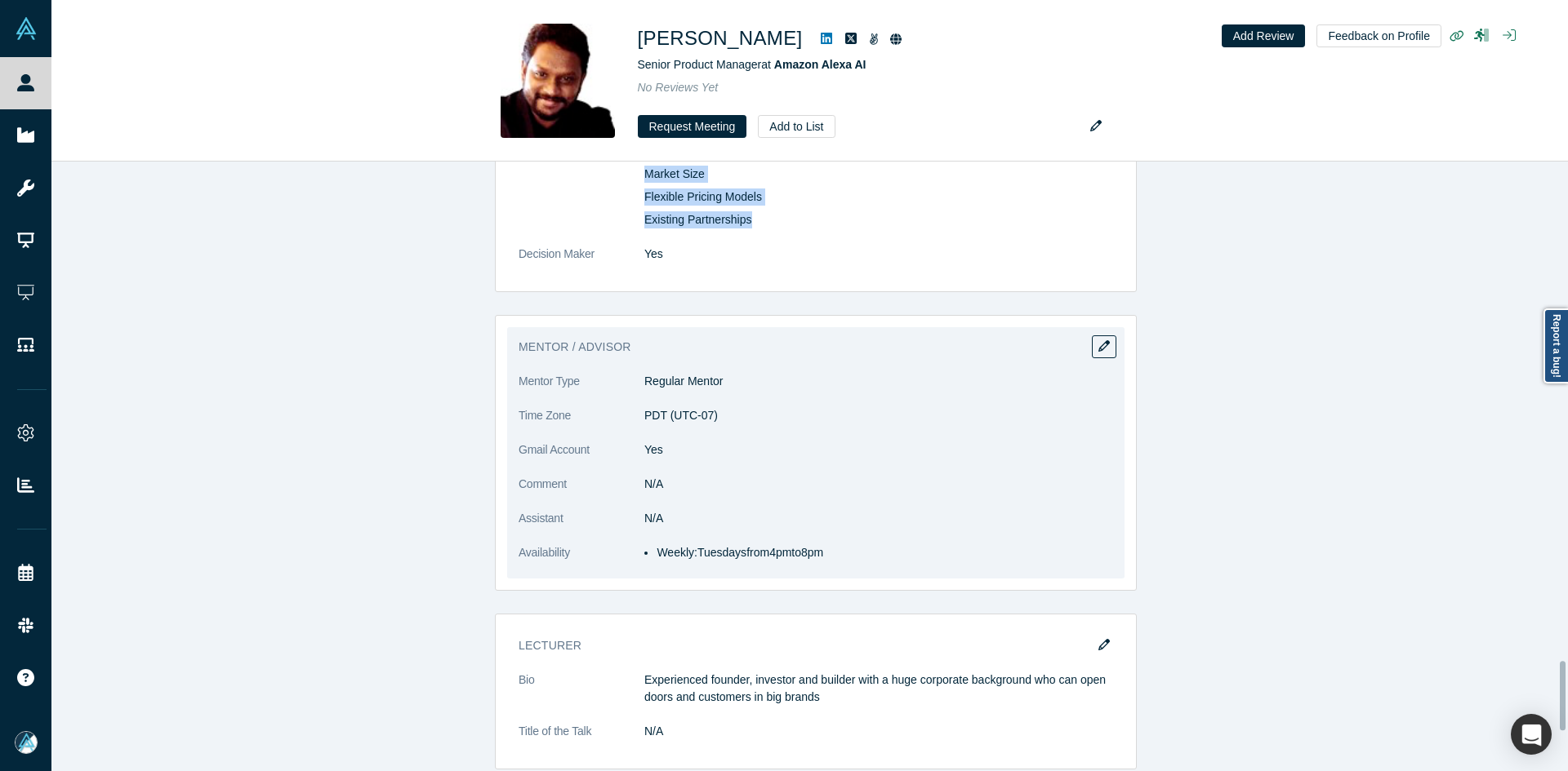
scroll to position [4489, 0]
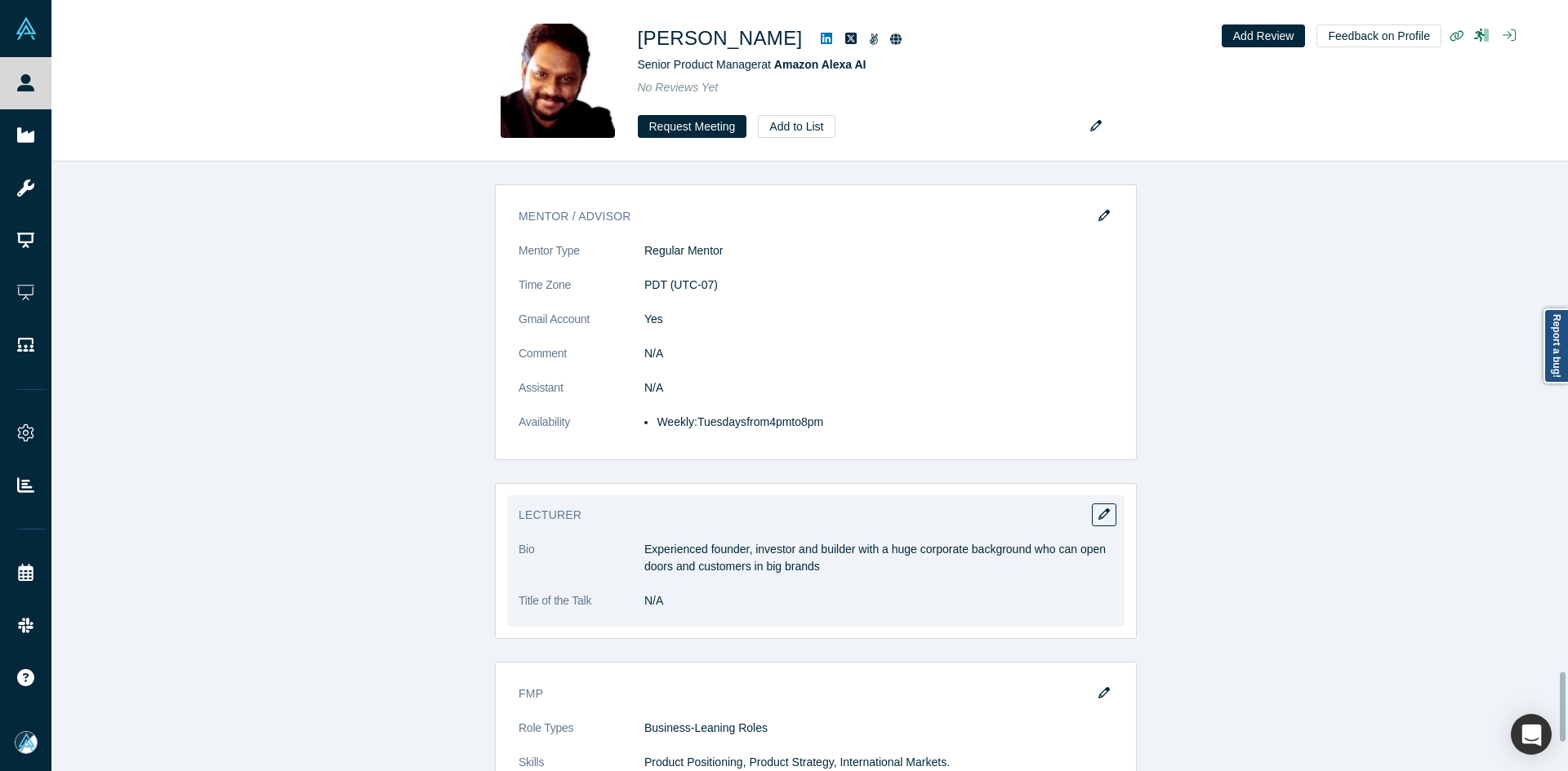
click at [701, 559] on p "Experienced founder, investor and builder with a huge corporate background who …" at bounding box center [878, 558] width 469 height 34
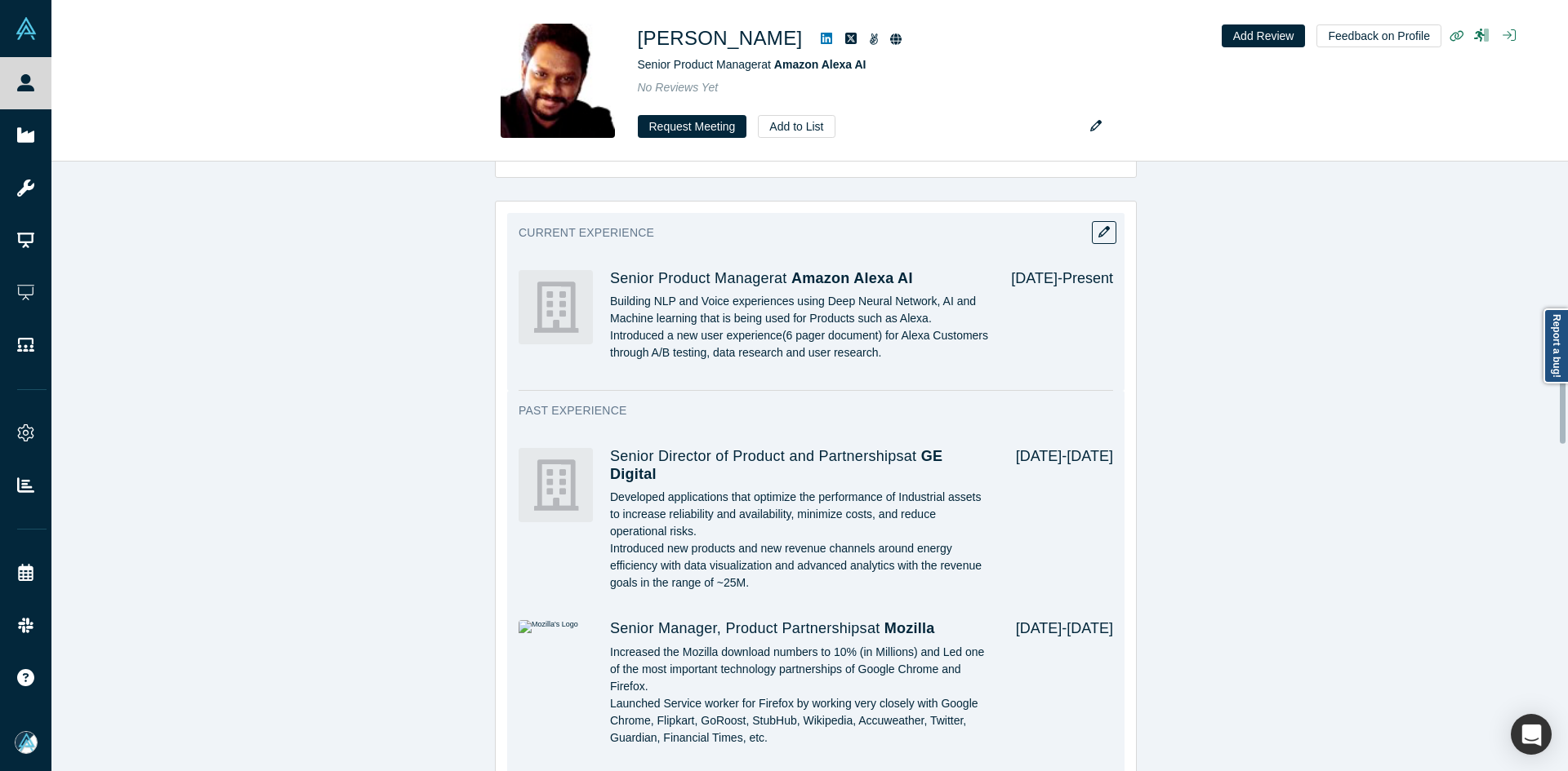
scroll to position [1716, 0]
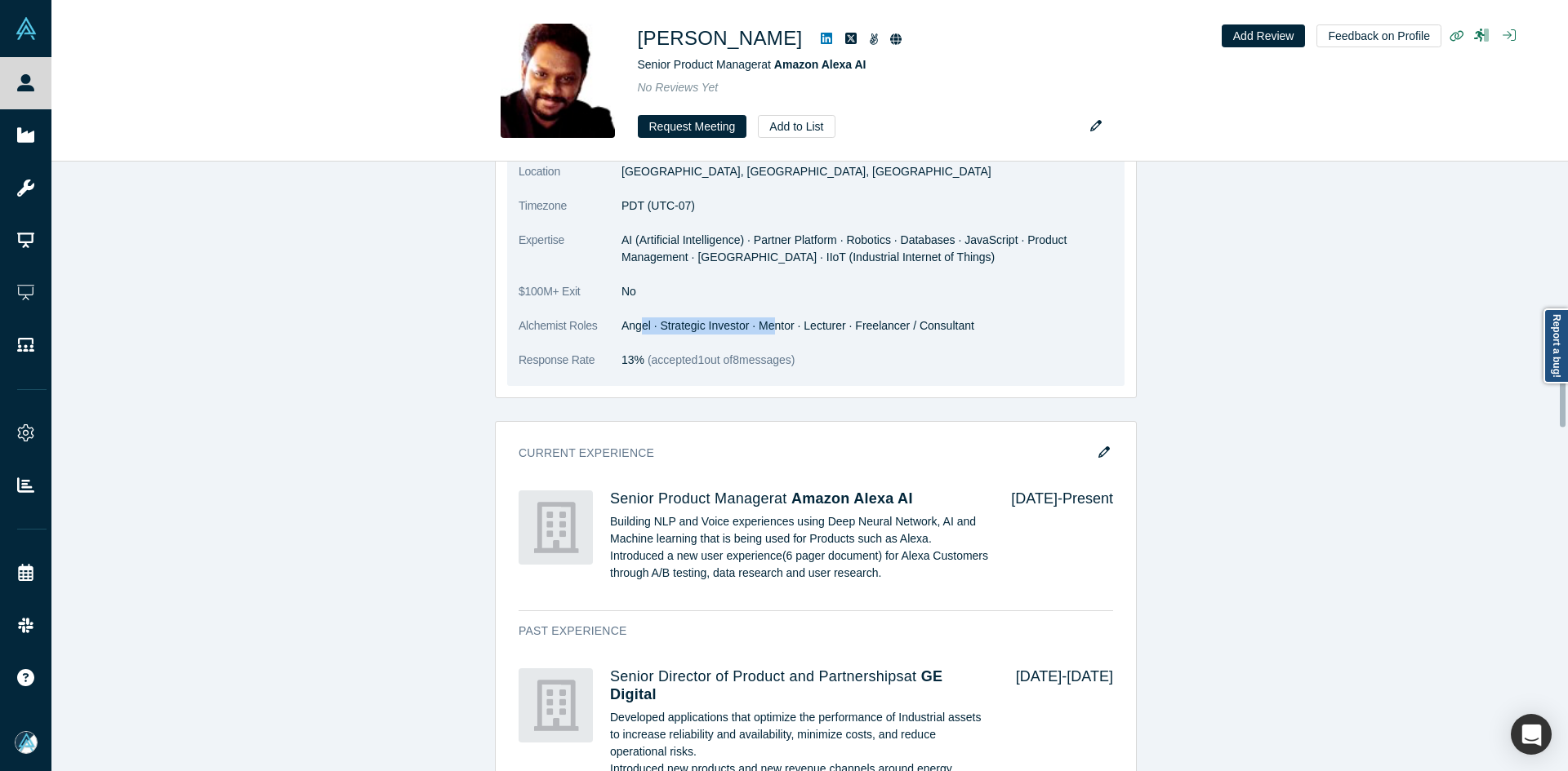
drag, startPoint x: 707, startPoint y: 331, endPoint x: 765, endPoint y: 333, distance: 58.0
click at [765, 333] on dd "Angel · Strategic Investor · Mentor · Lecturer · Freelancer / Consultant" at bounding box center [867, 327] width 491 height 18
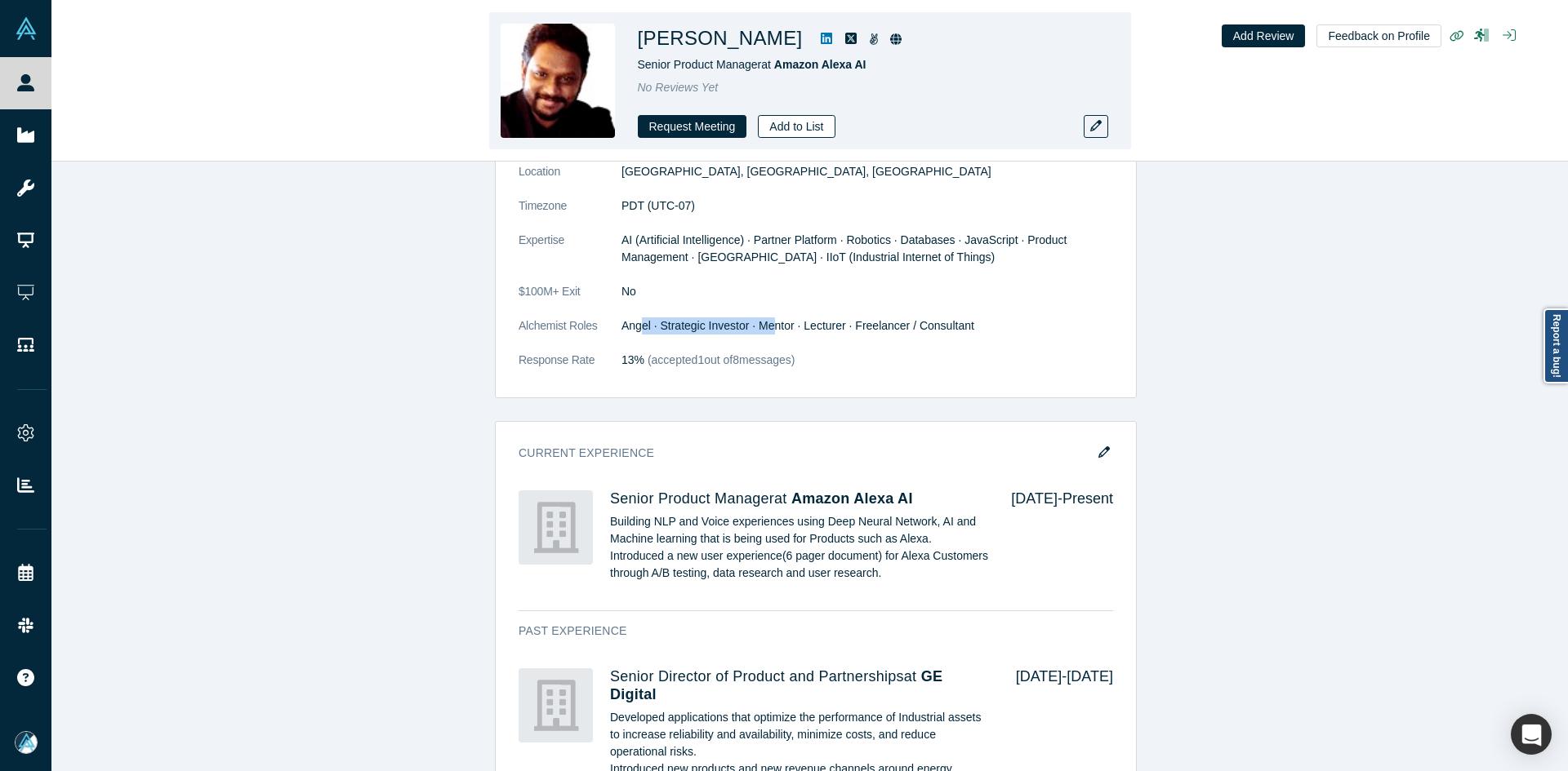
click at [813, 124] on button "Add to List" at bounding box center [796, 126] width 77 height 23
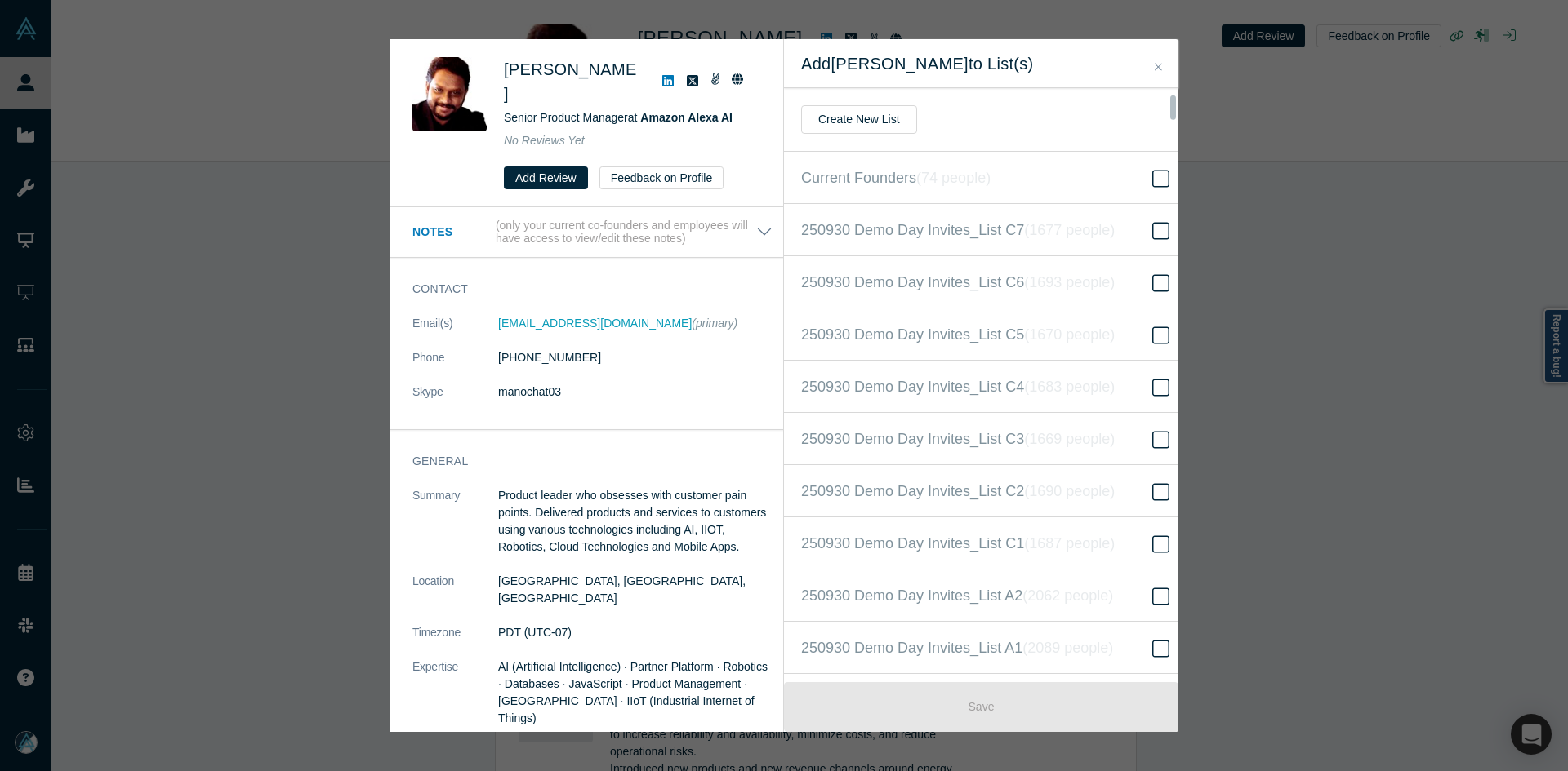
scroll to position [367, 0]
click at [1093, 383] on icon "( 16524 people )" at bounding box center [1088, 386] width 99 height 17
click at [0, 0] on input "250930 Demo Day Invites_Base List ( 16524 people )" at bounding box center [0, 0] width 0 height 0
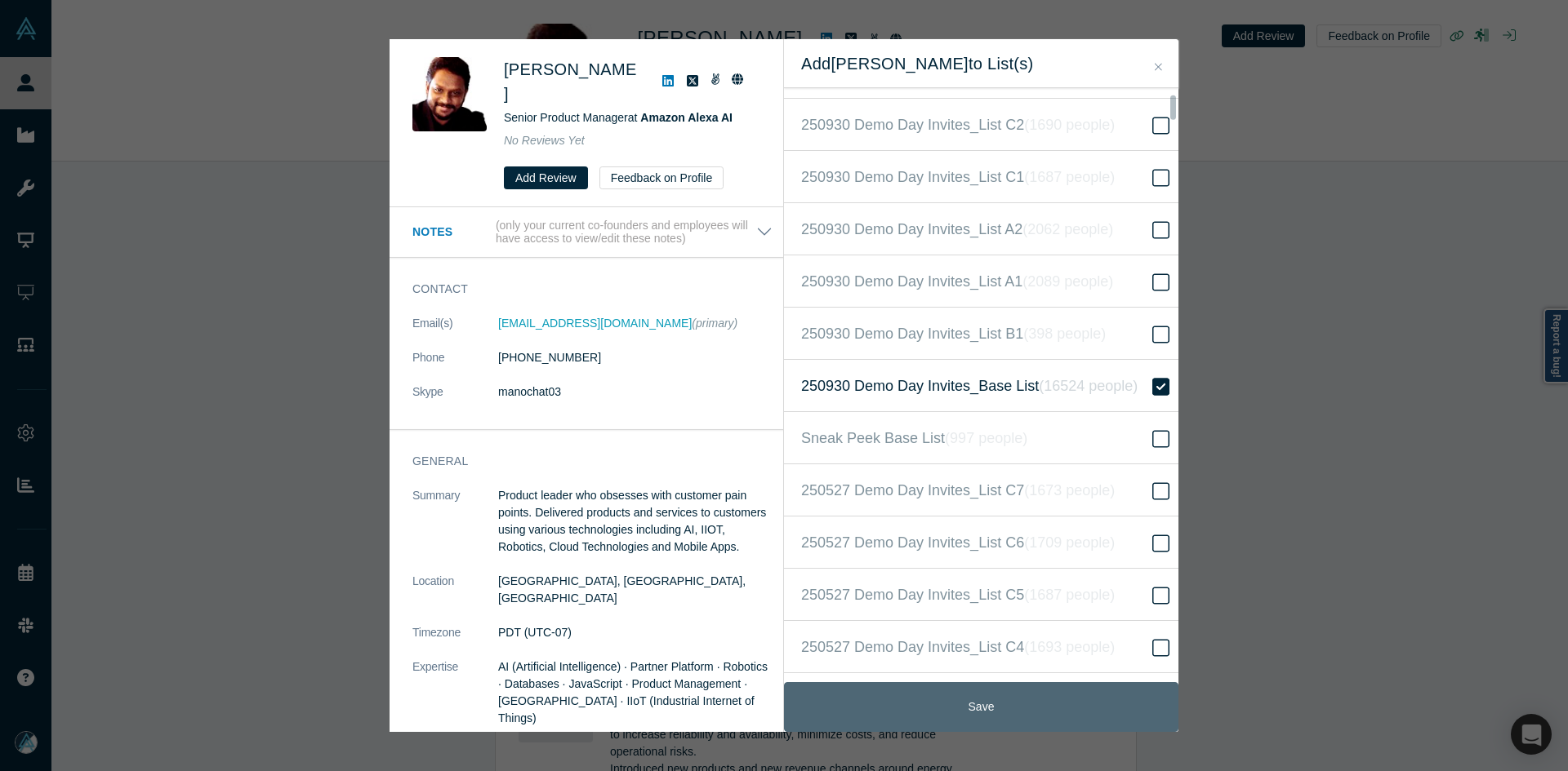
click at [979, 704] on button "Save" at bounding box center [980, 707] width 394 height 50
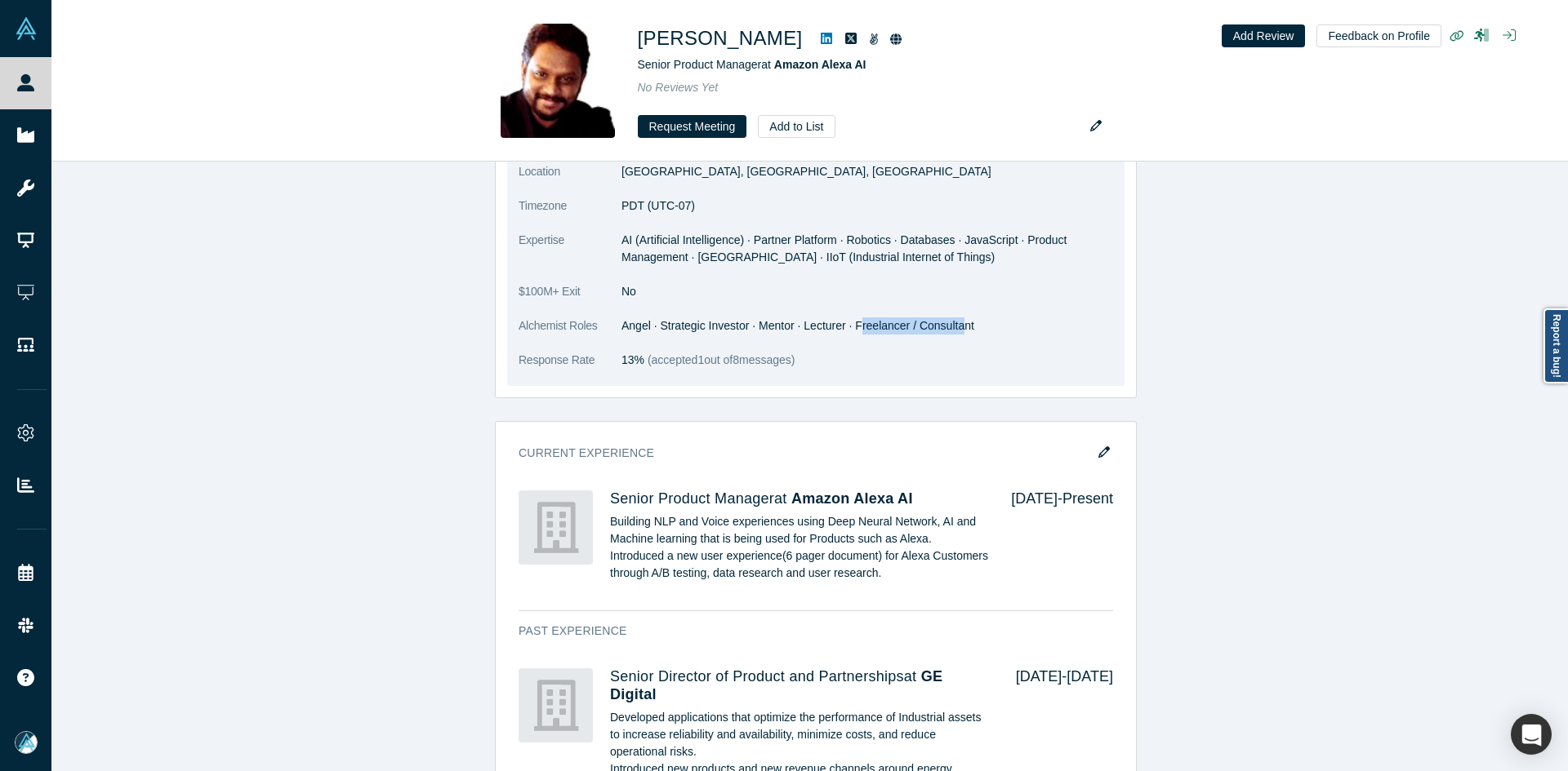
drag, startPoint x: 852, startPoint y: 323, endPoint x: 954, endPoint y: 323, distance: 102.0
click at [954, 323] on dd "Angel · Strategic Investor · Mentor · Lecturer · Freelancer / Consultant" at bounding box center [867, 327] width 491 height 18
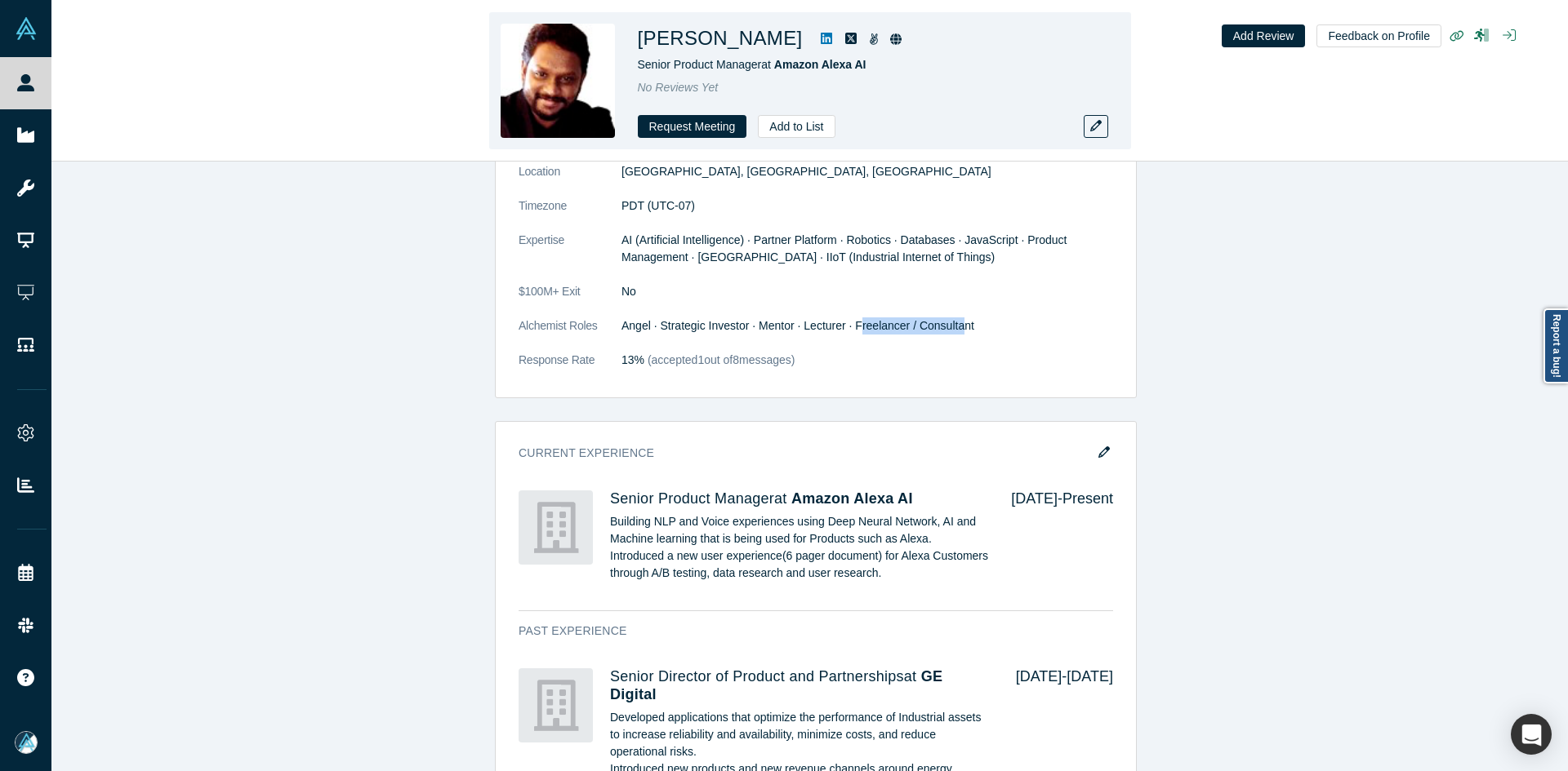
drag, startPoint x: 851, startPoint y: 42, endPoint x: 699, endPoint y: 38, distance: 152.1
click at [699, 38] on h1 "Mano Balasubramaniam" at bounding box center [721, 38] width 165 height 29
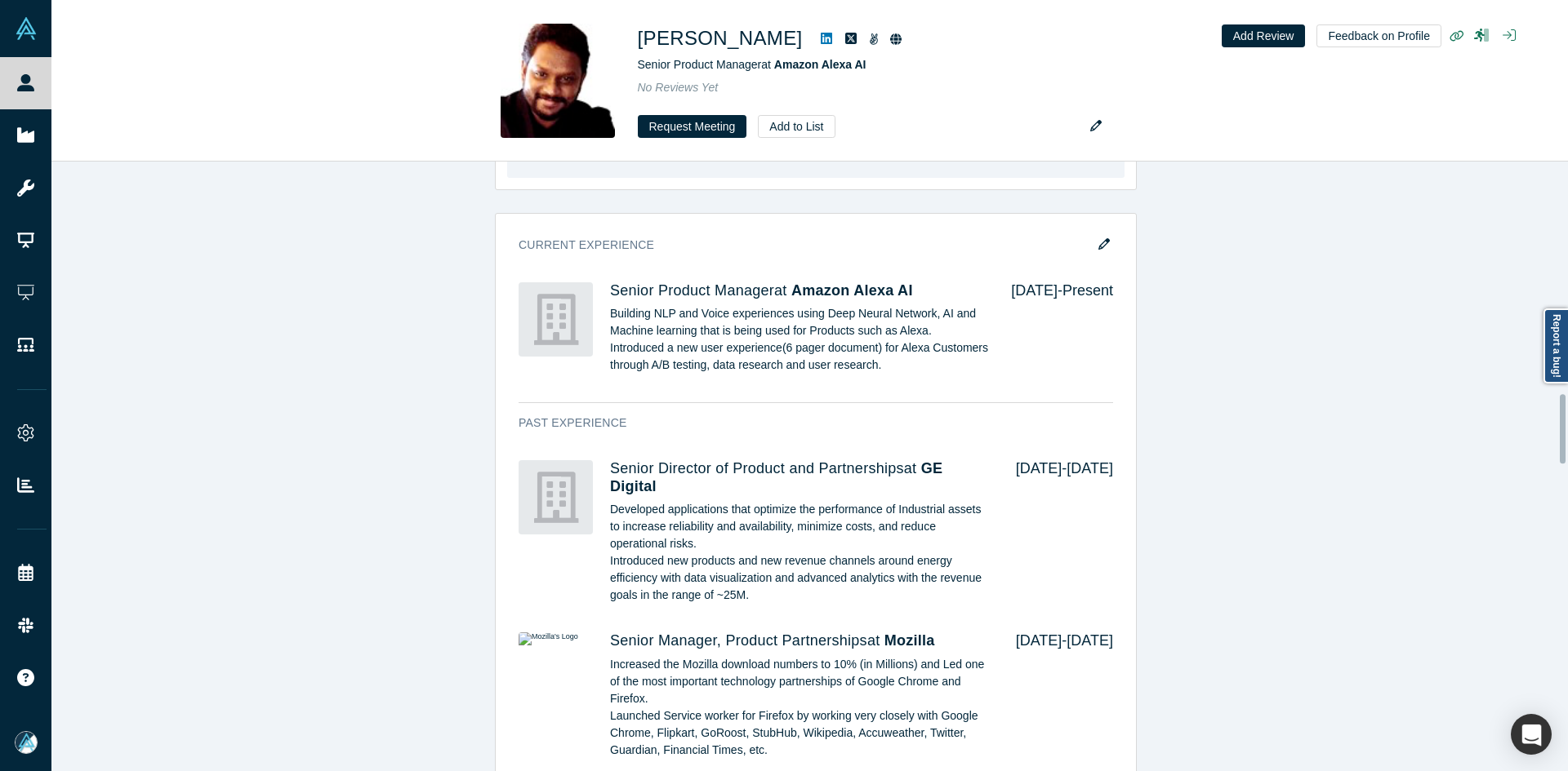
scroll to position [1553, 0]
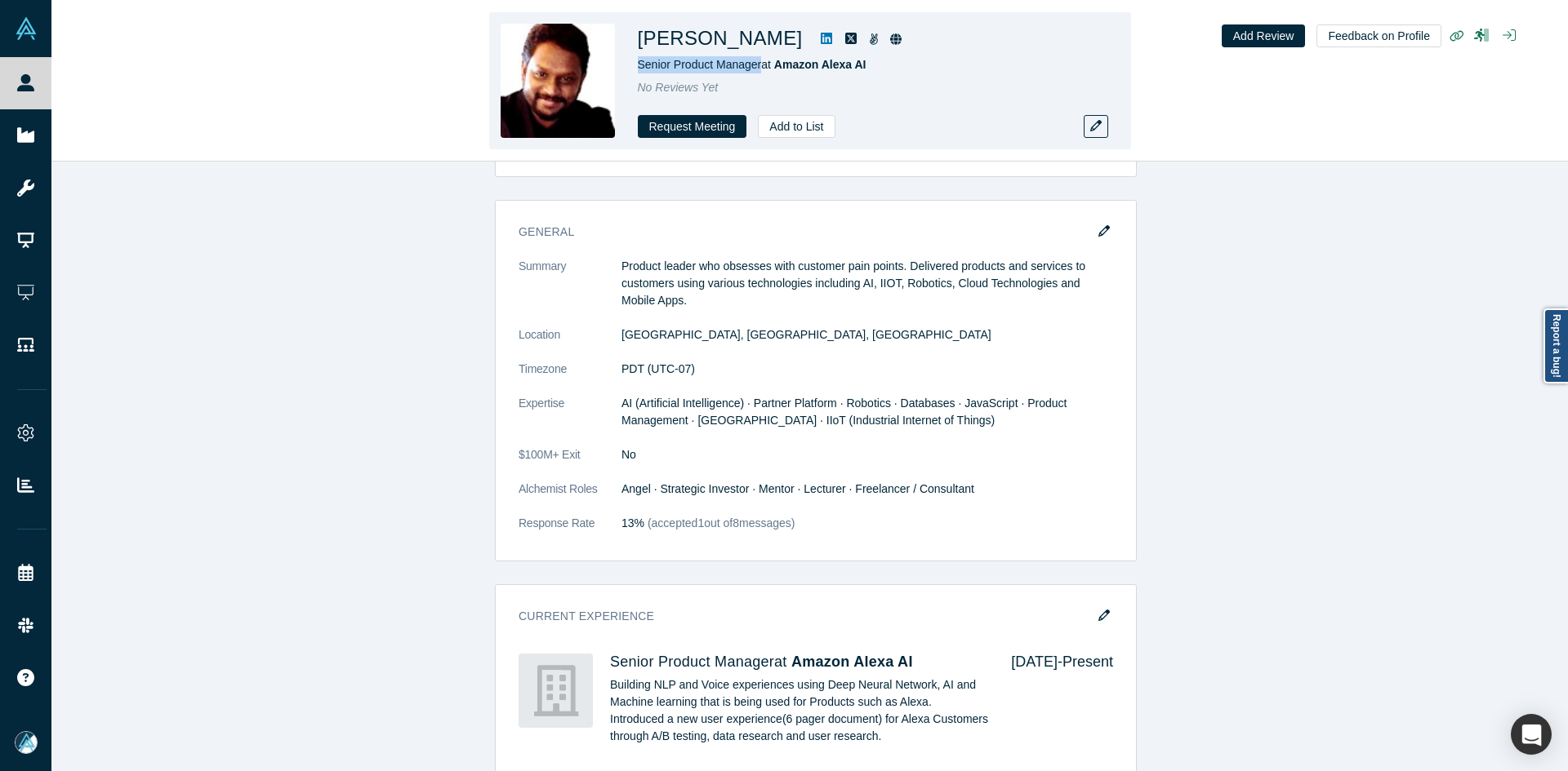
drag, startPoint x: 740, startPoint y: 65, endPoint x: 638, endPoint y: 65, distance: 102.0
click at [638, 65] on span "Senior Product Manager at Amazon Alexa AI" at bounding box center [752, 64] width 229 height 13
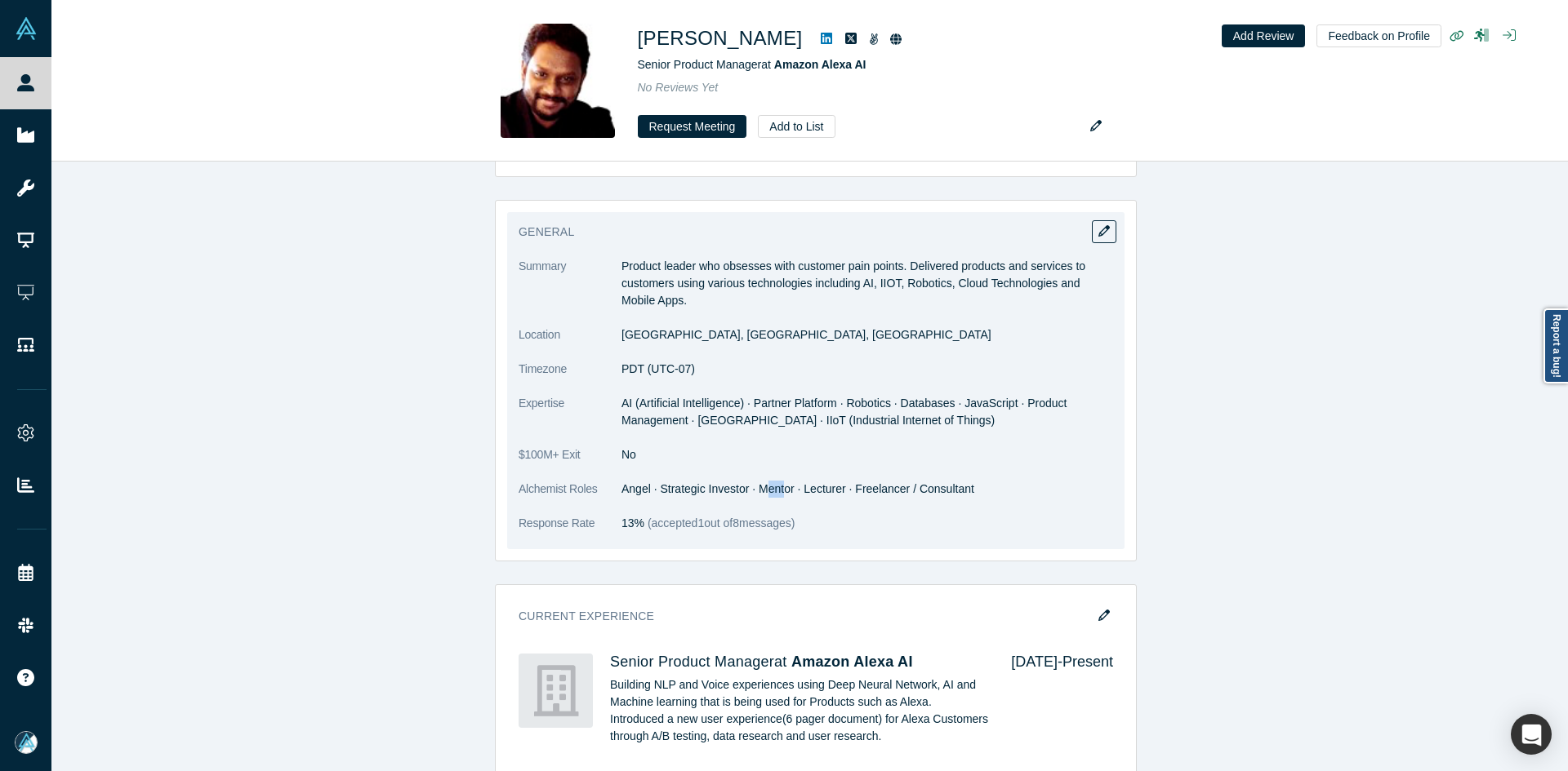
drag, startPoint x: 761, startPoint y: 487, endPoint x: 777, endPoint y: 486, distance: 16.0
click at [777, 486] on dd "Angel · Strategic Investor · Mentor · Lecturer · Freelancer / Consultant" at bounding box center [867, 489] width 491 height 18
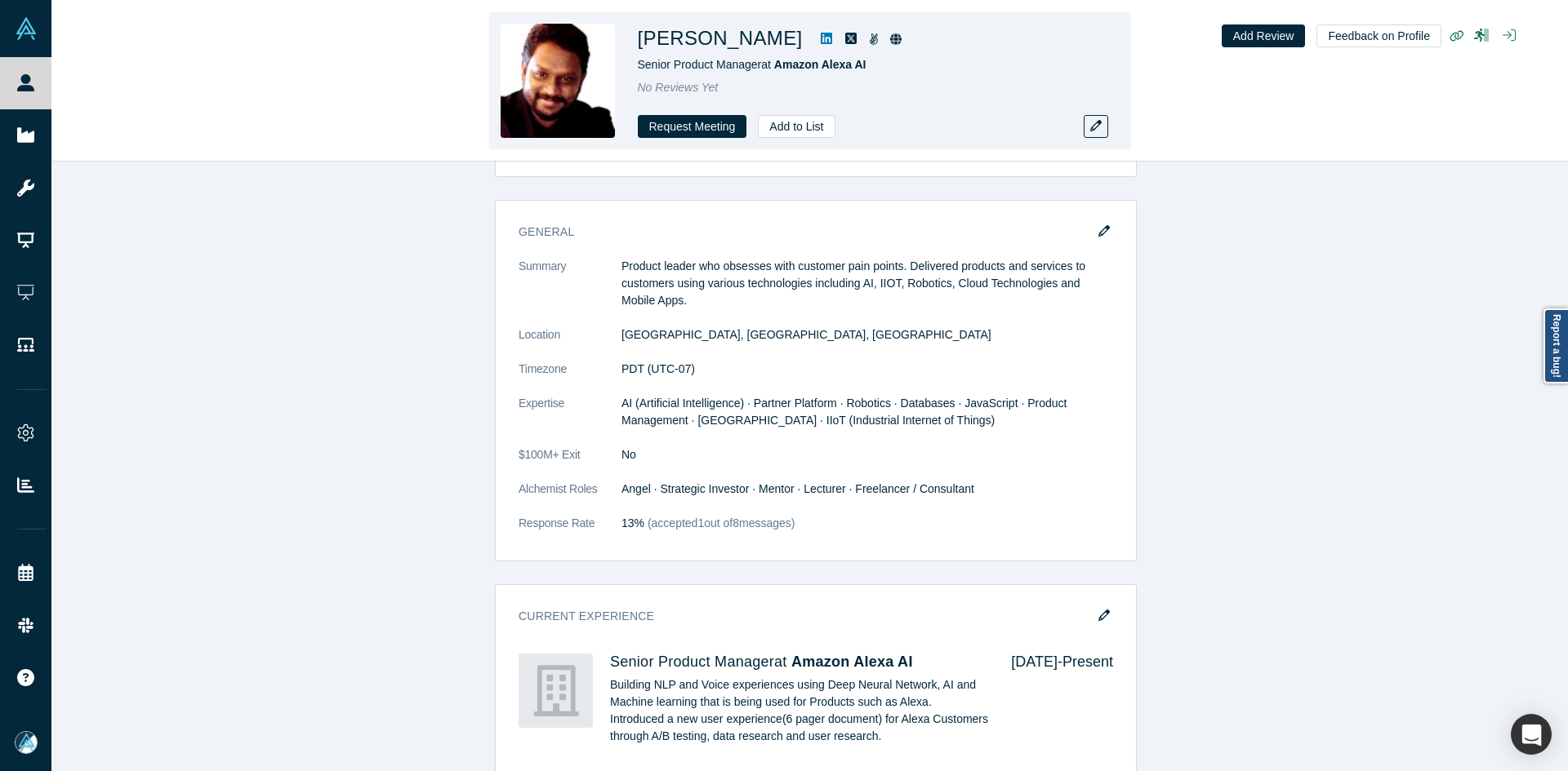
click at [802, 41] on h1 "Mano Balasubramaniam" at bounding box center [721, 38] width 165 height 29
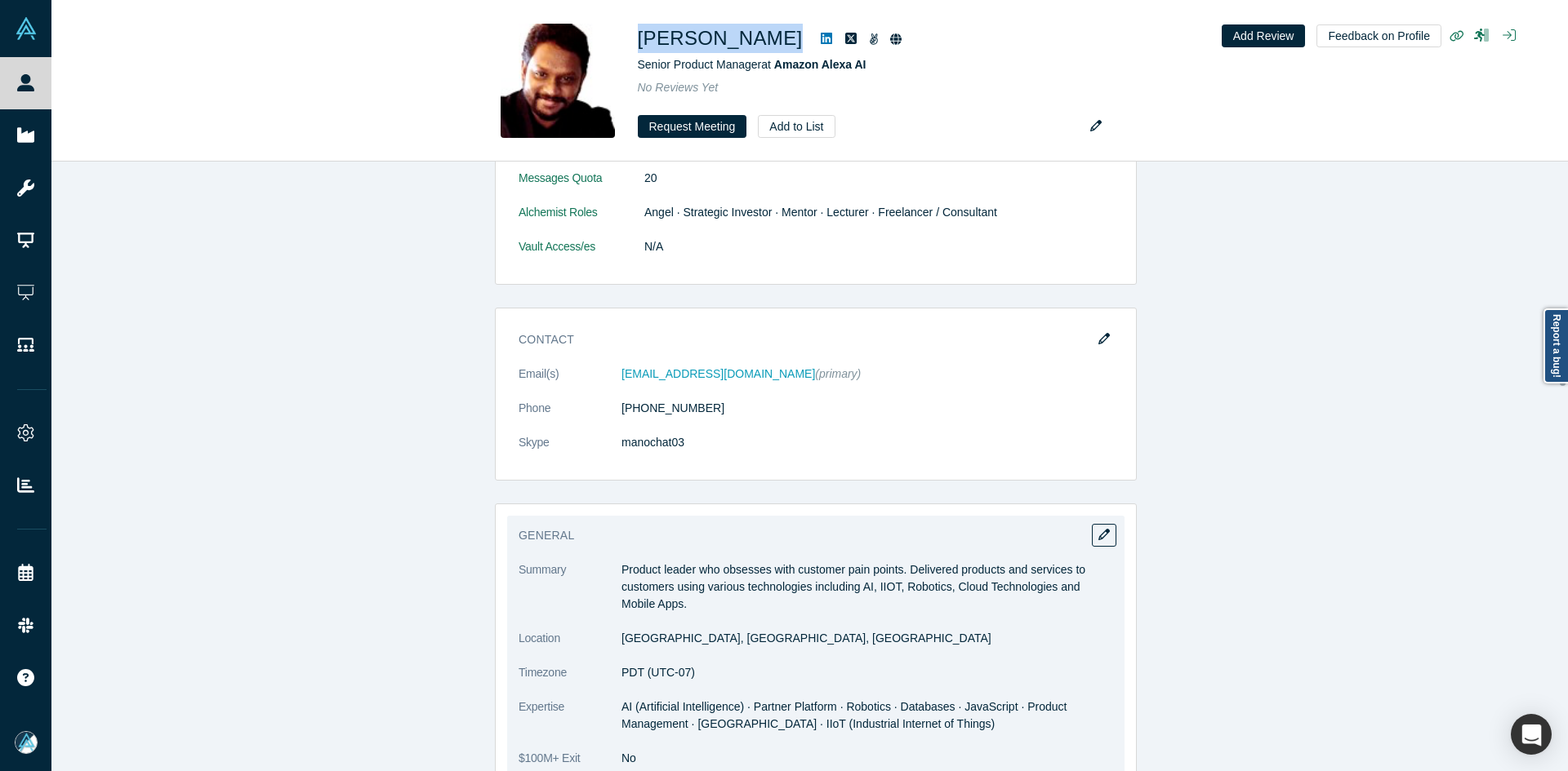
scroll to position [1227, 0]
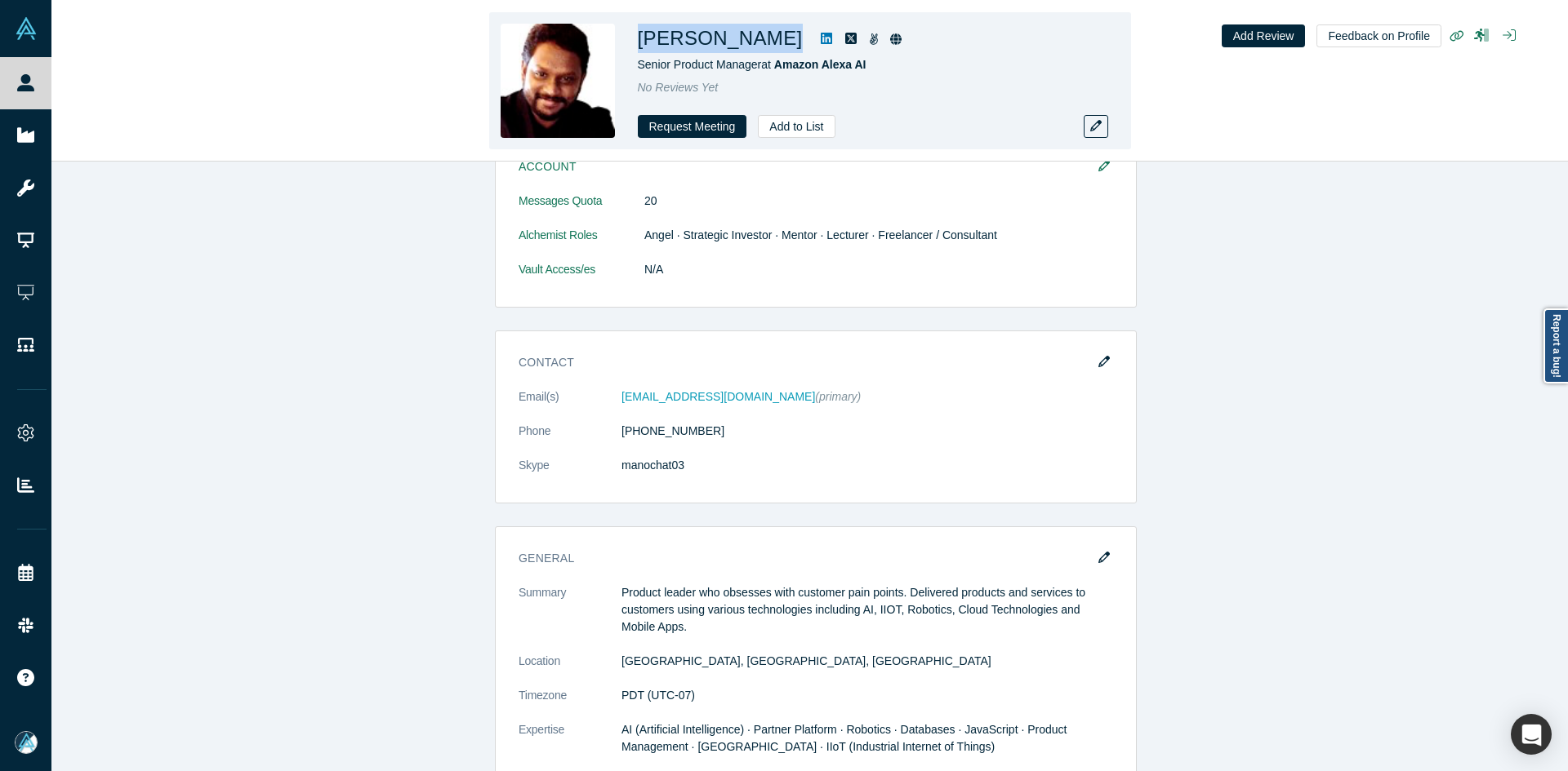
click at [832, 40] on icon at bounding box center [827, 38] width 12 height 13
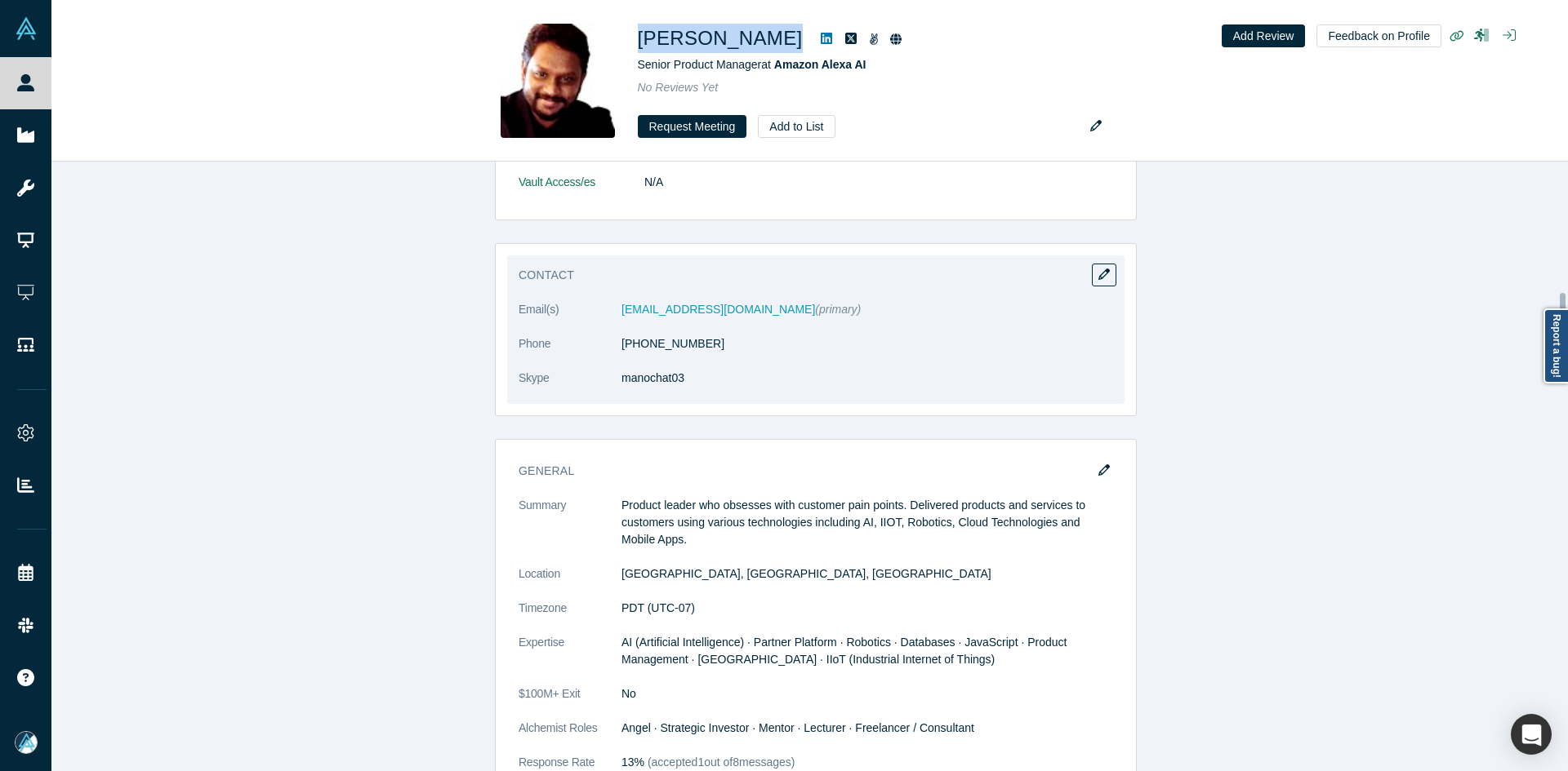
scroll to position [1145, 0]
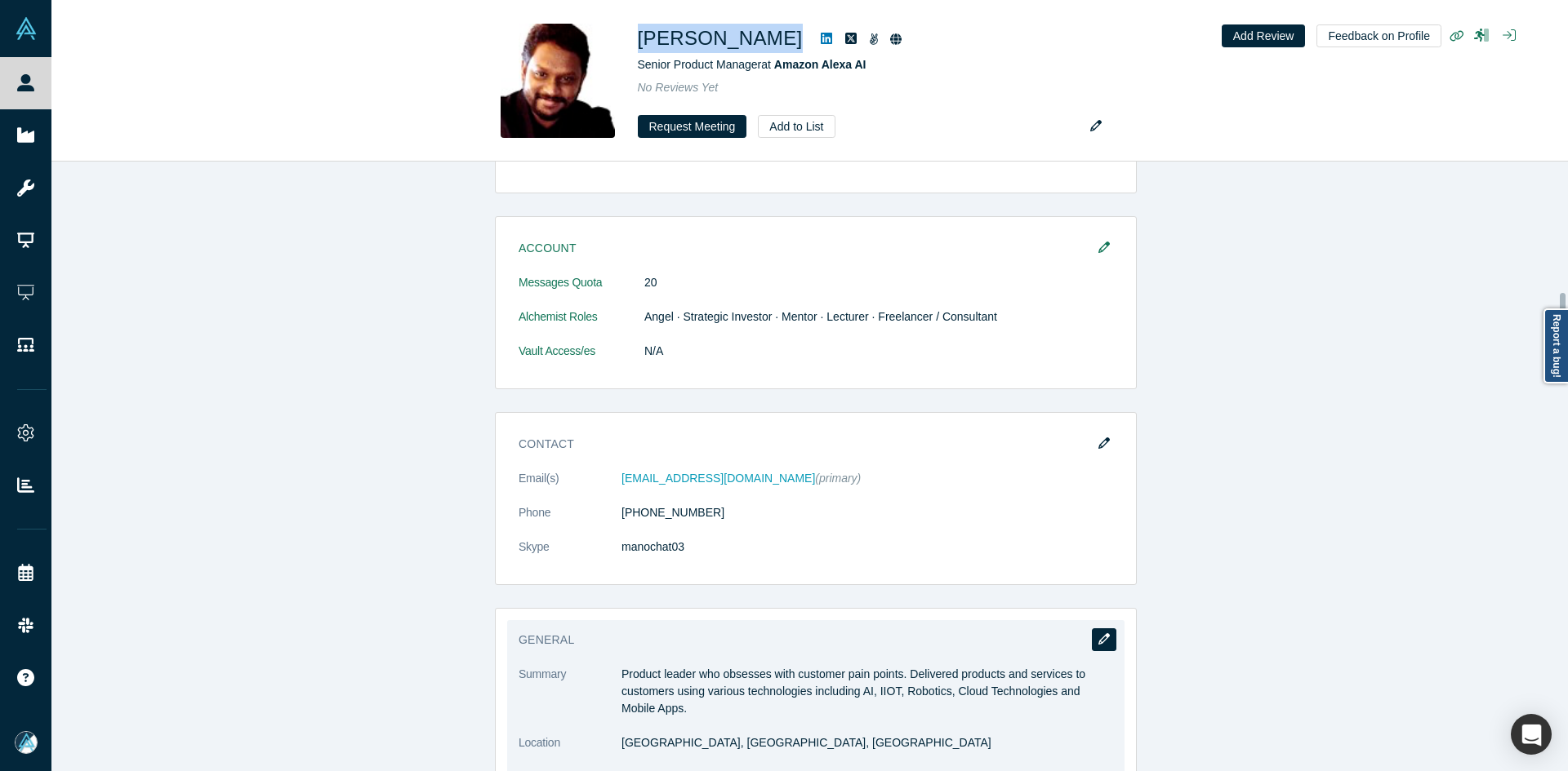
click at [1095, 633] on button "button" at bounding box center [1103, 640] width 24 height 23
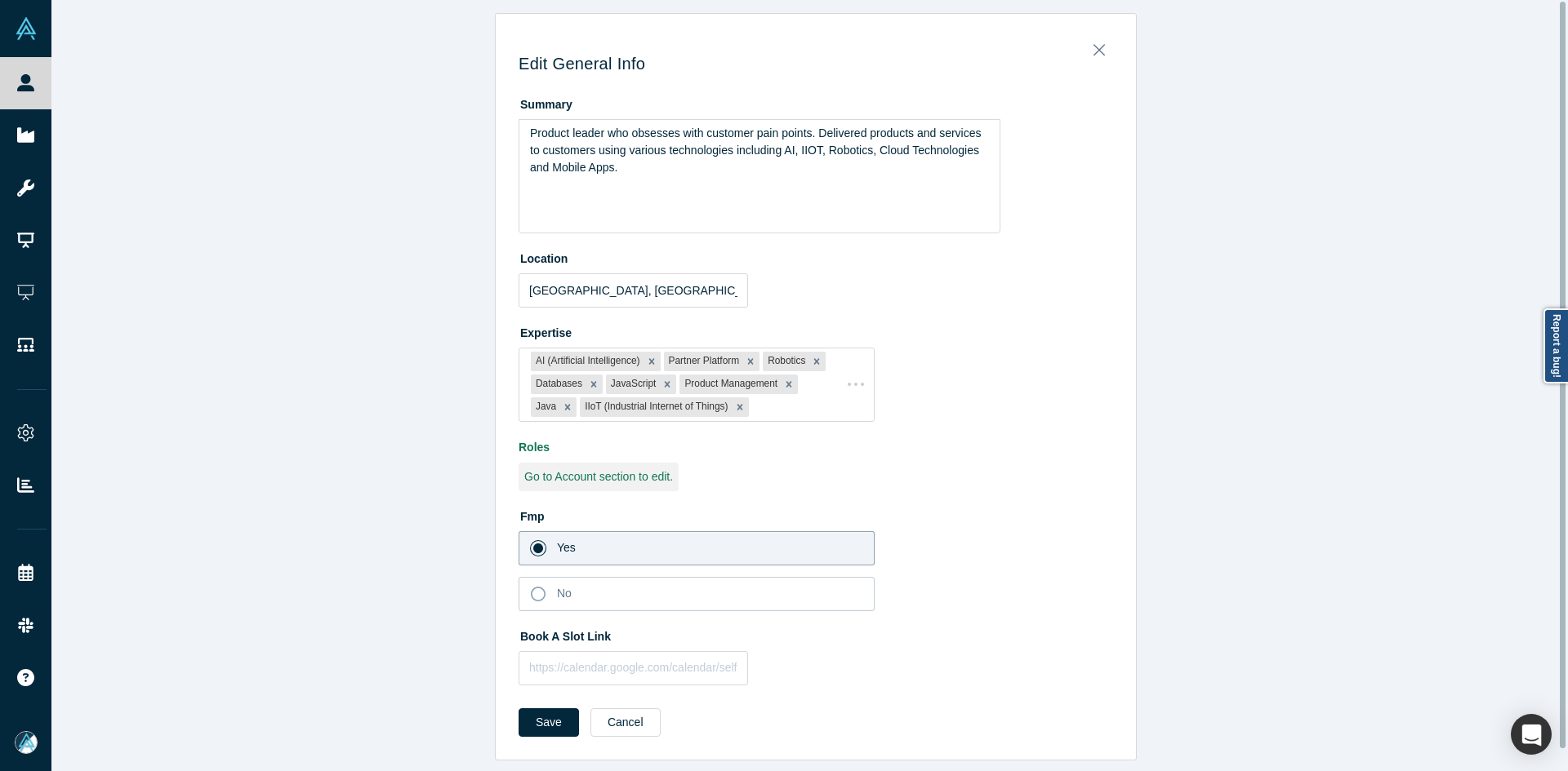
scroll to position [0, 0]
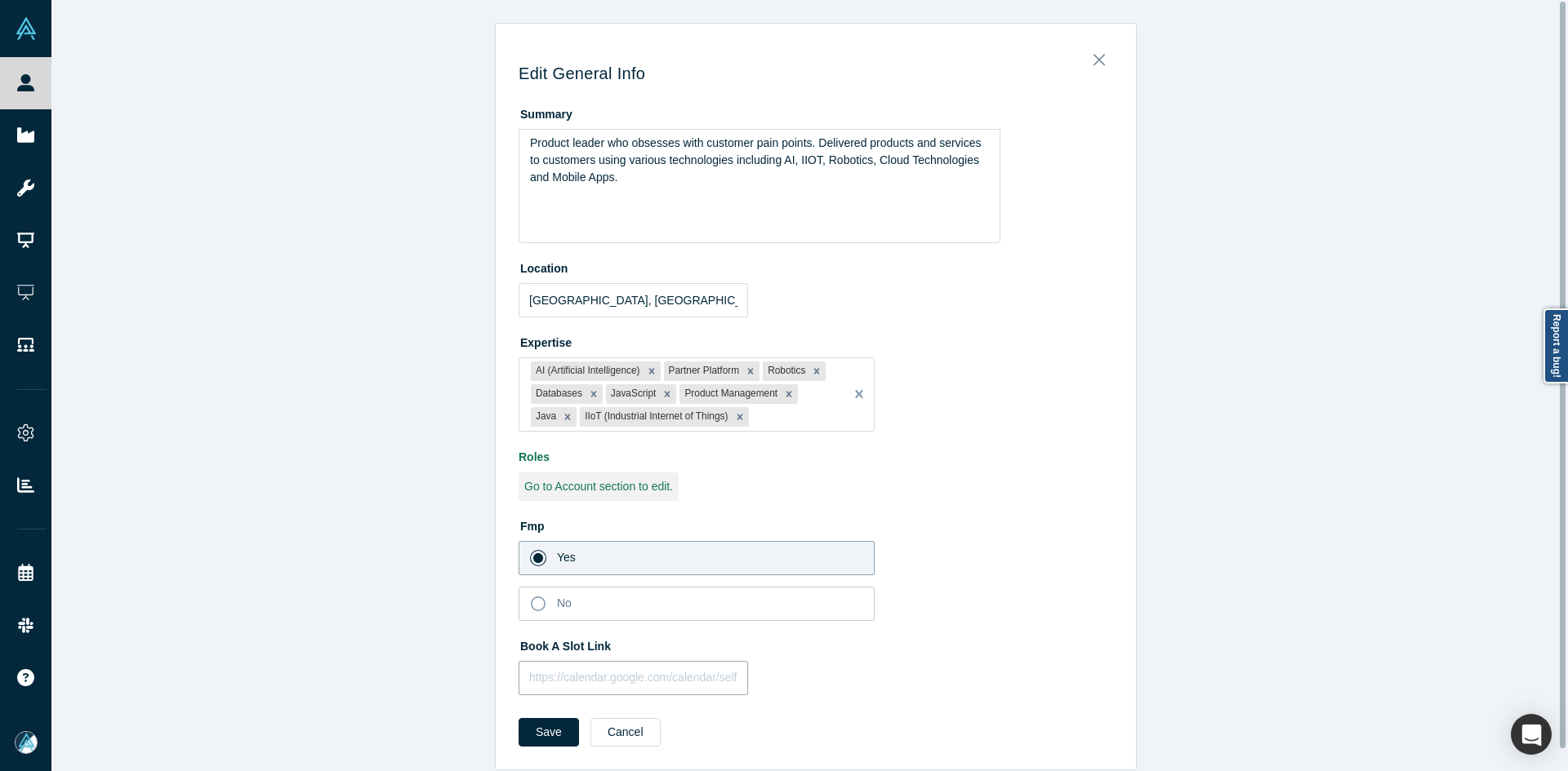
click at [624, 693] on input "text" at bounding box center [633, 678] width 230 height 34
paste input "https://calendar.app.google/ow7kPiBbfrTre1gF6"
type input "https://calendar.app.google/ow7kPiBbfrTre1gF6"
click at [556, 742] on button "Save" at bounding box center [549, 732] width 60 height 28
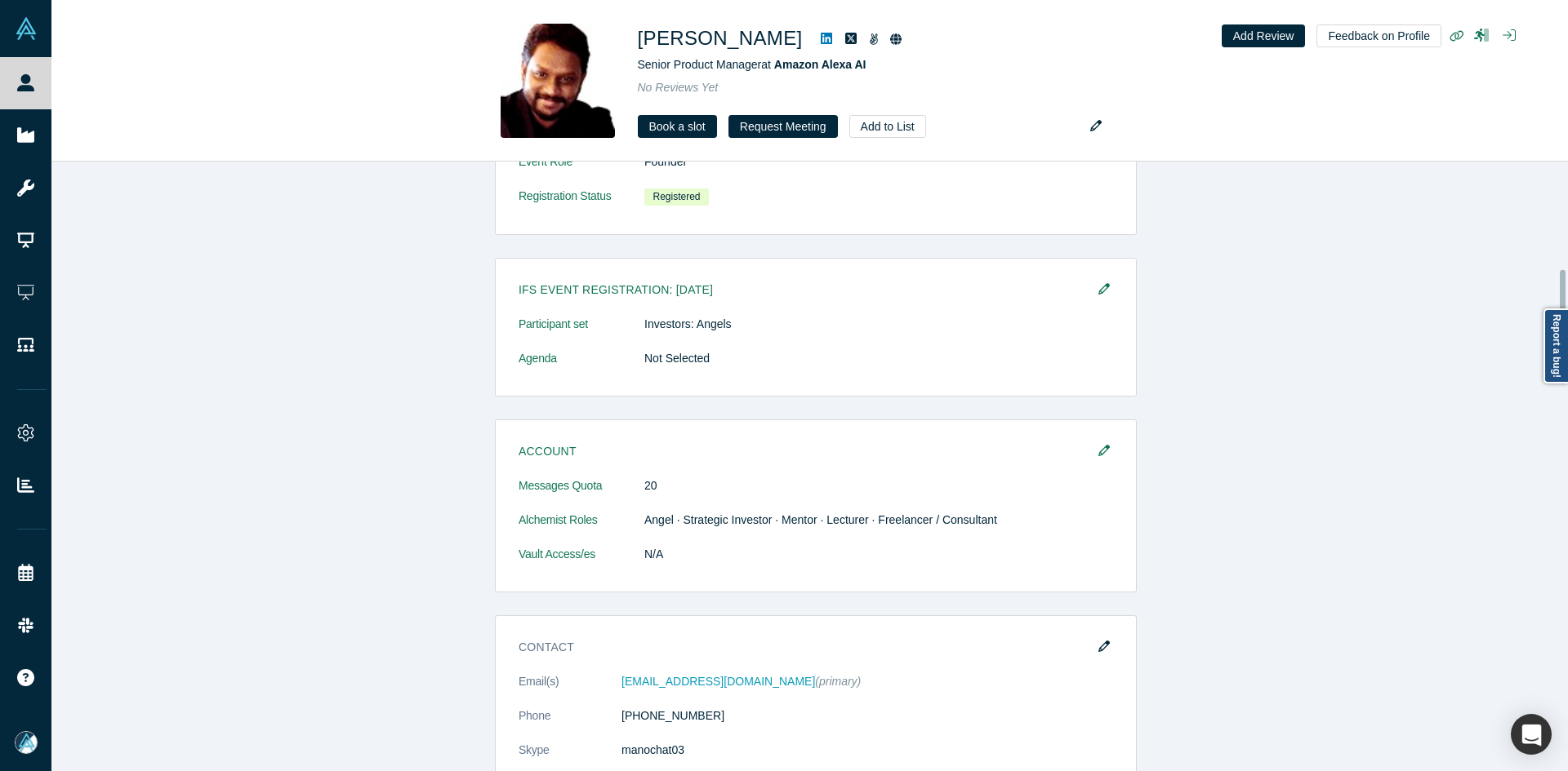
scroll to position [979, 0]
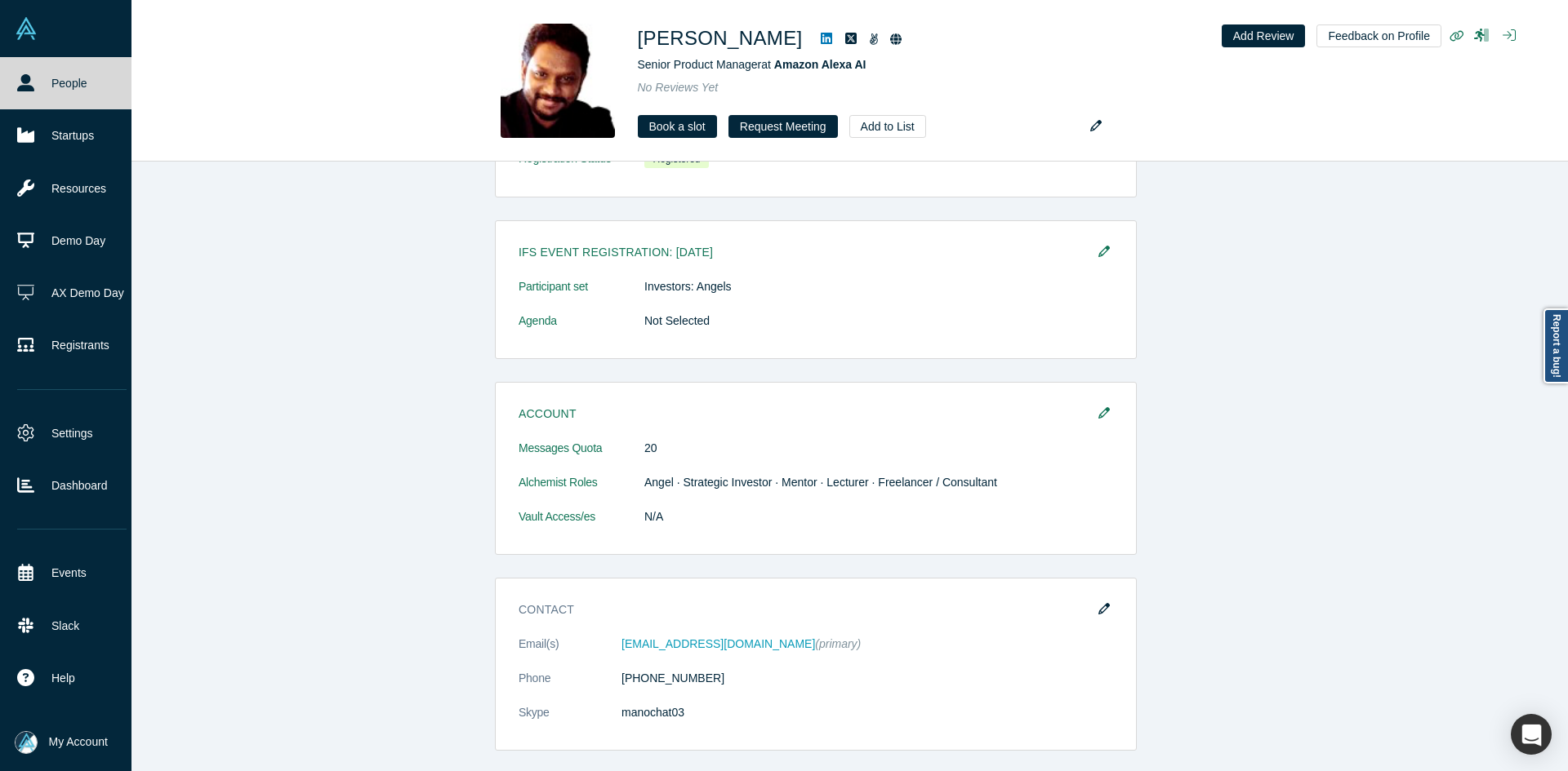
click at [32, 90] on link "People" at bounding box center [72, 84] width 144 height 53
click at [32, 90] on icon at bounding box center [26, 83] width 18 height 18
click at [31, 90] on icon at bounding box center [26, 83] width 18 height 18
click at [28, 89] on icon at bounding box center [26, 83] width 18 height 18
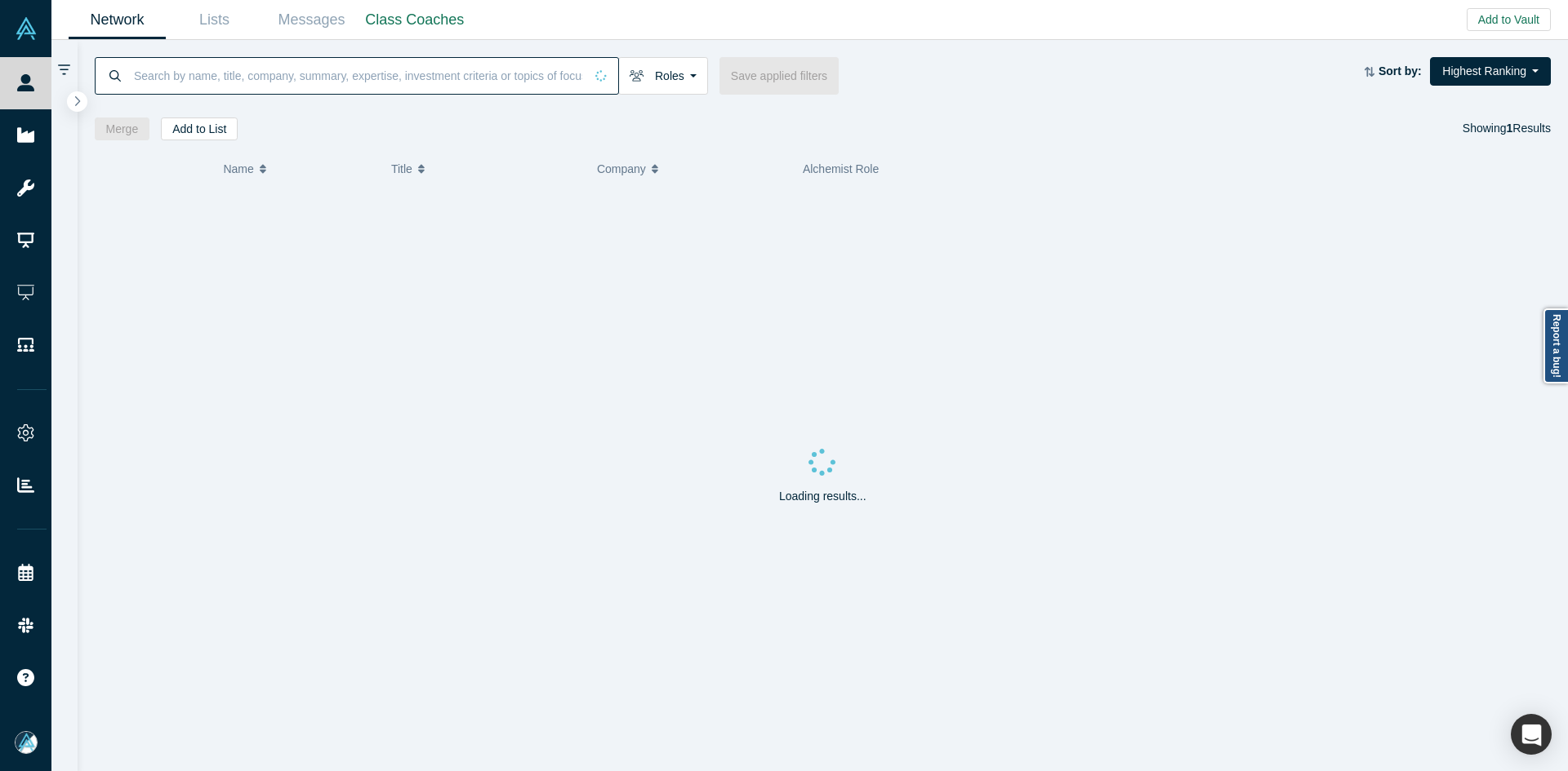
click at [447, 79] on input at bounding box center [358, 75] width 451 height 38
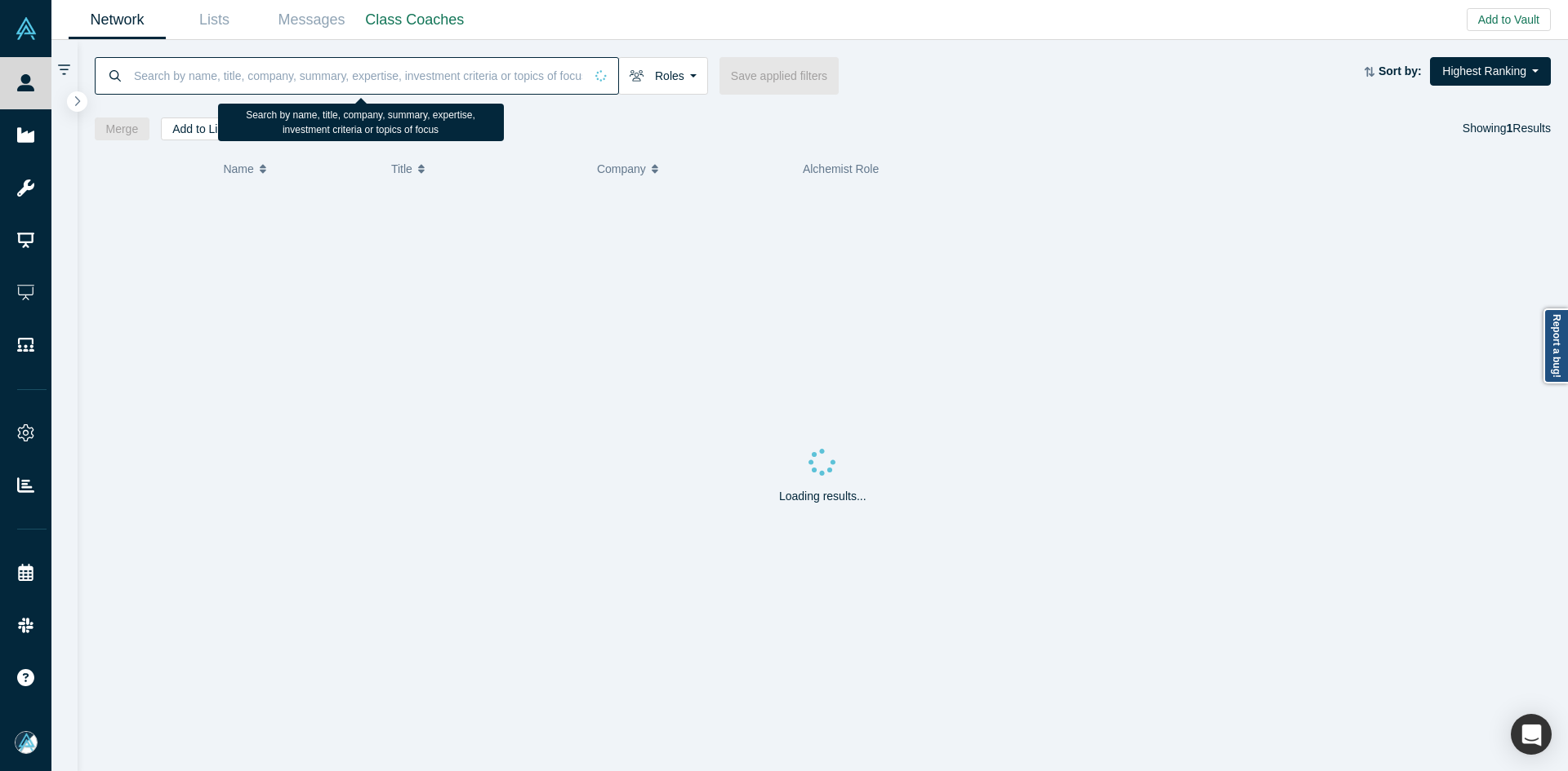
paste input "Muema Lombe"
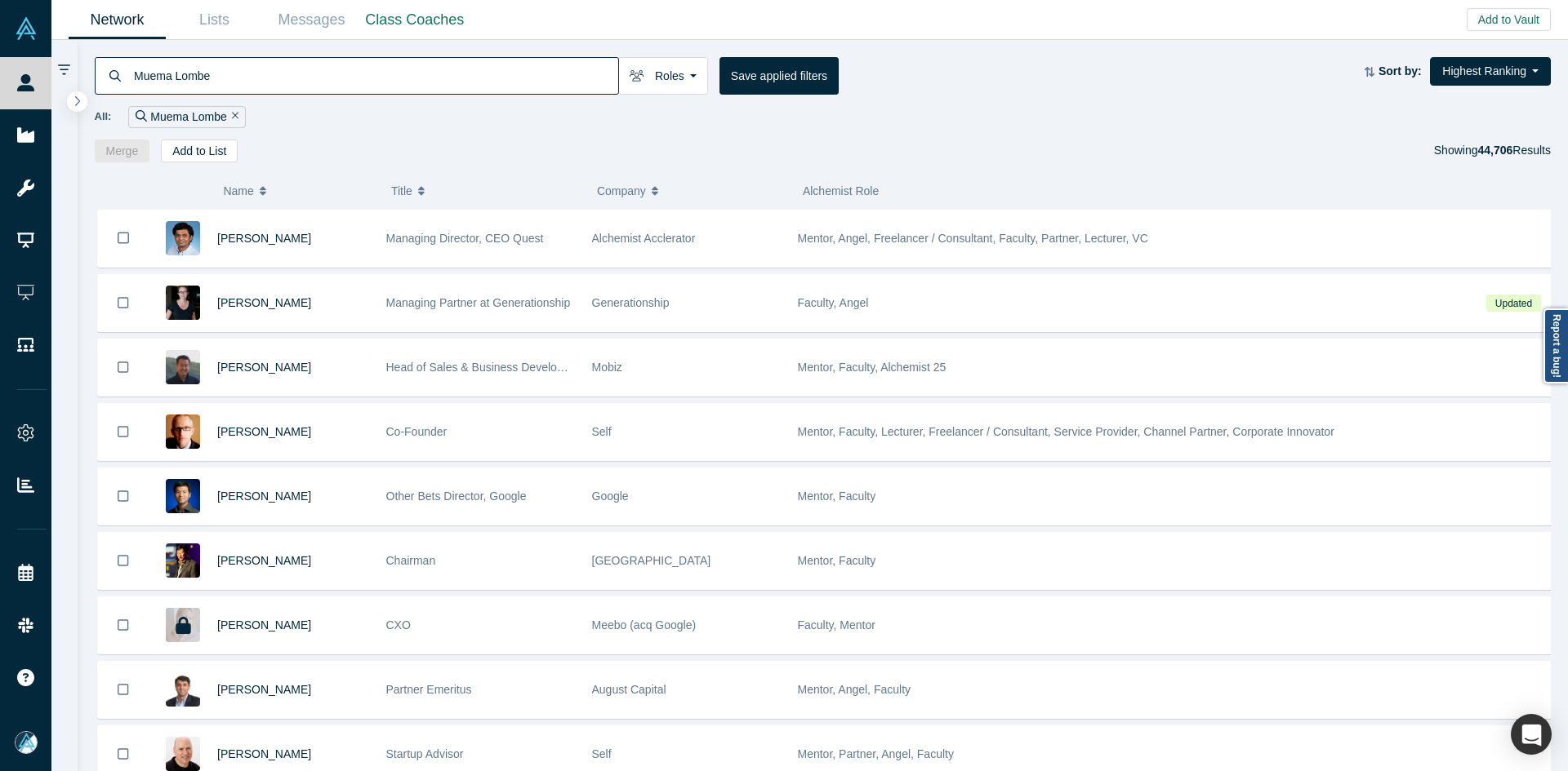
type input "Muema Lombe"
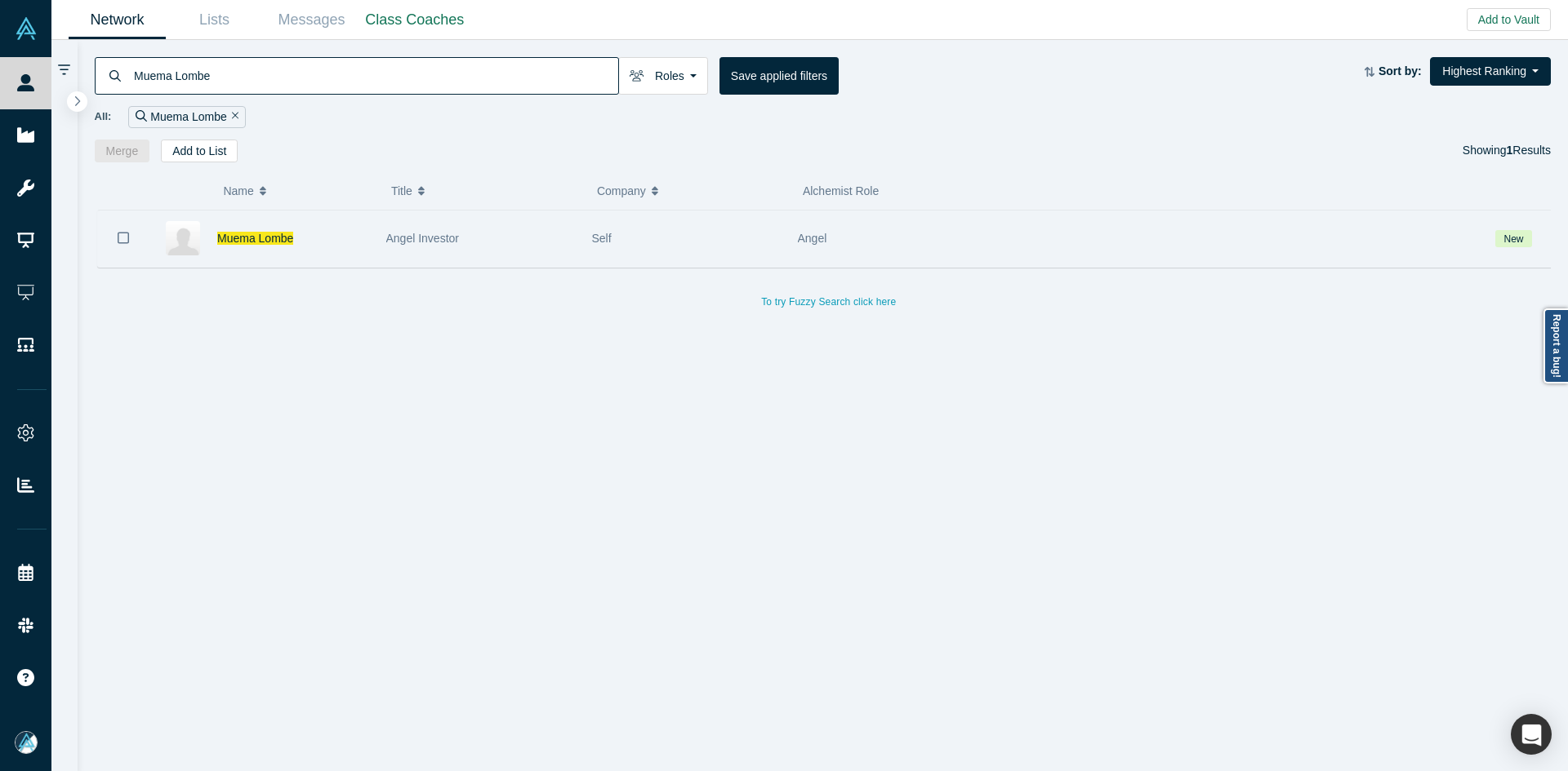
click at [124, 241] on icon "Bookmark" at bounding box center [124, 238] width 12 height 16
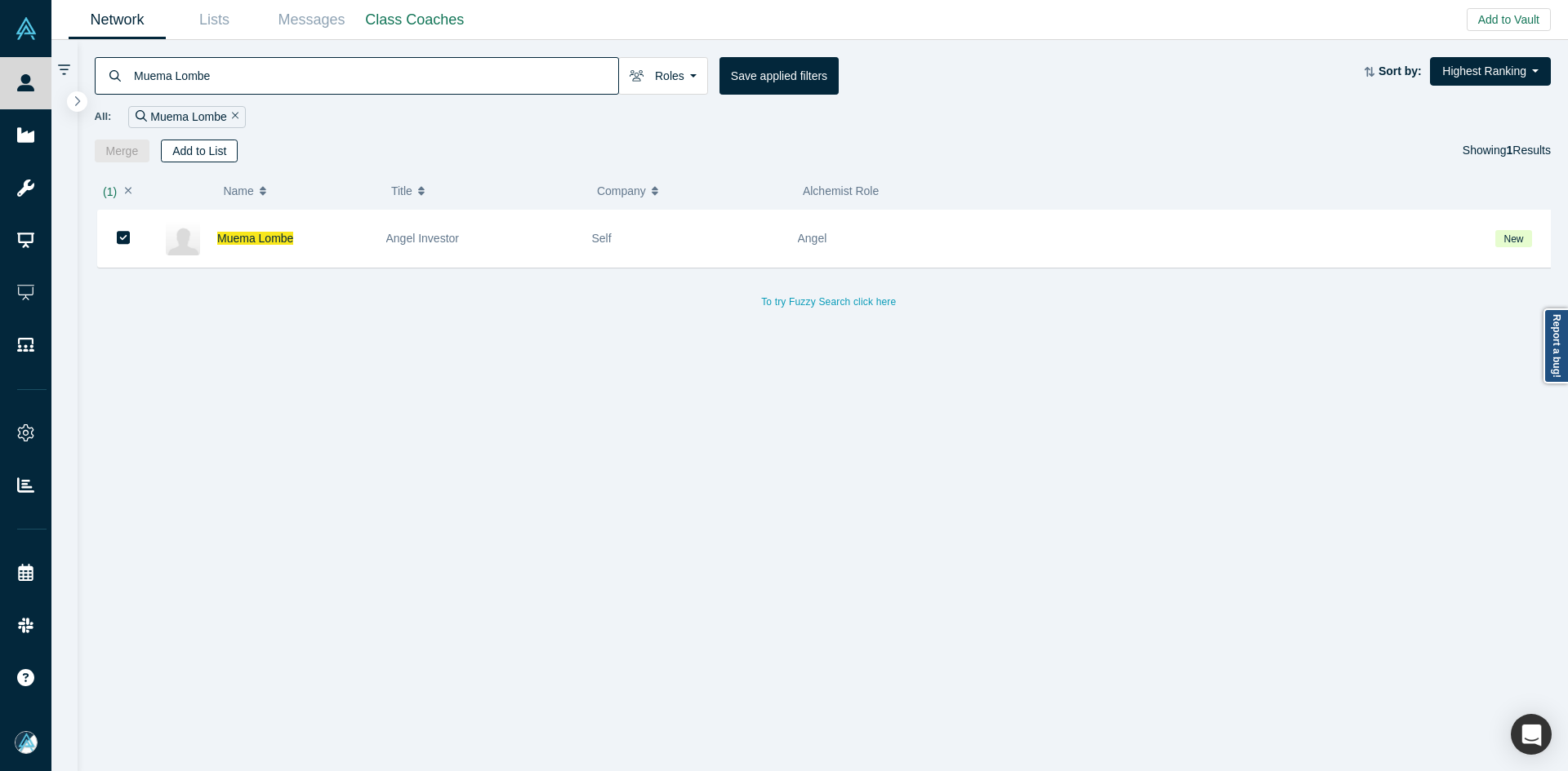
click at [196, 140] on button "Add to List" at bounding box center [198, 152] width 77 height 23
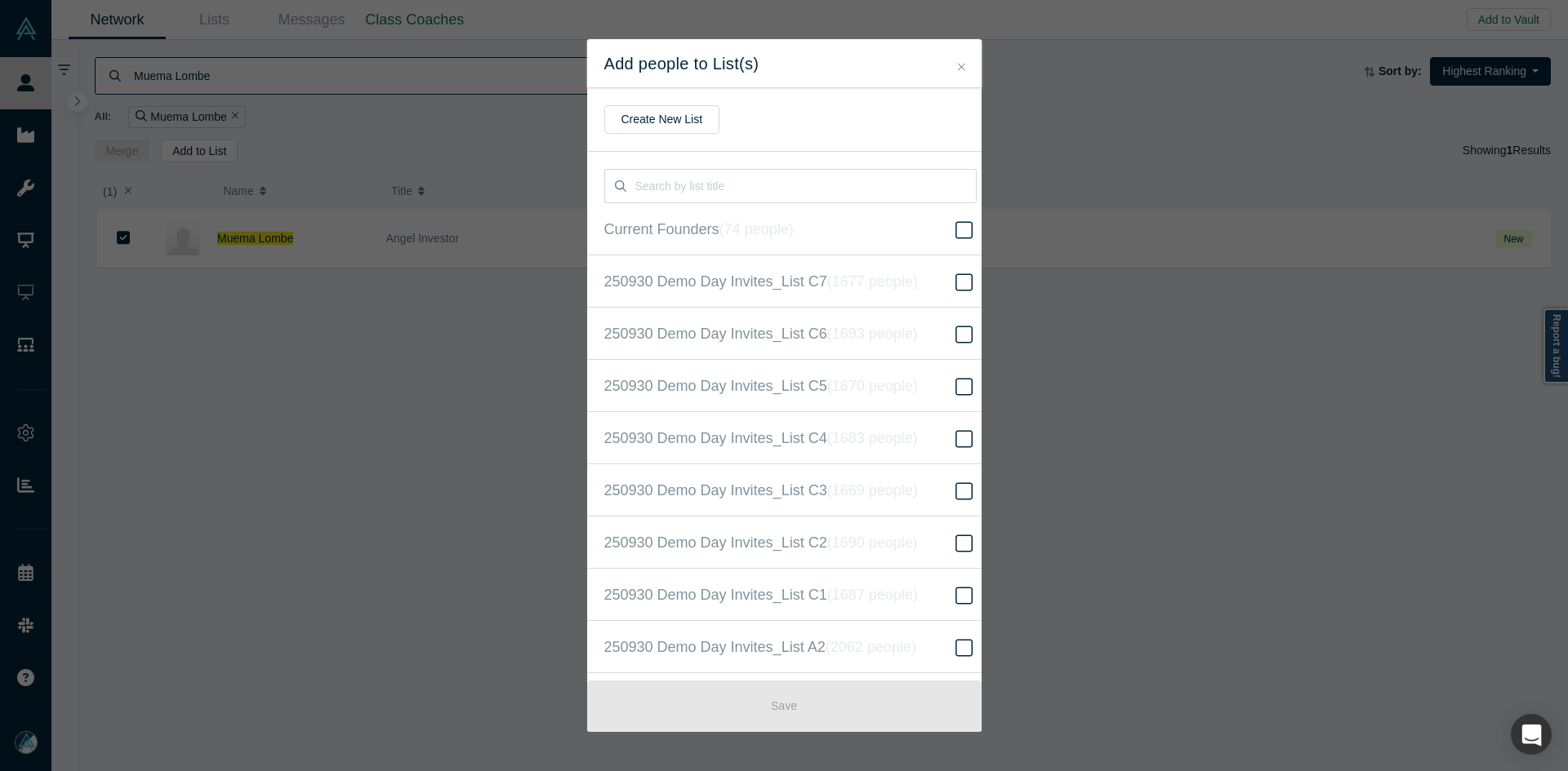
scroll to position [419, 0]
click at [855, 385] on icon "( 16524 people )" at bounding box center [891, 385] width 99 height 17
click at [0, 0] on input "250930 Demo Day Invites_Base List ( 16524 people )" at bounding box center [0, 0] width 0 height 0
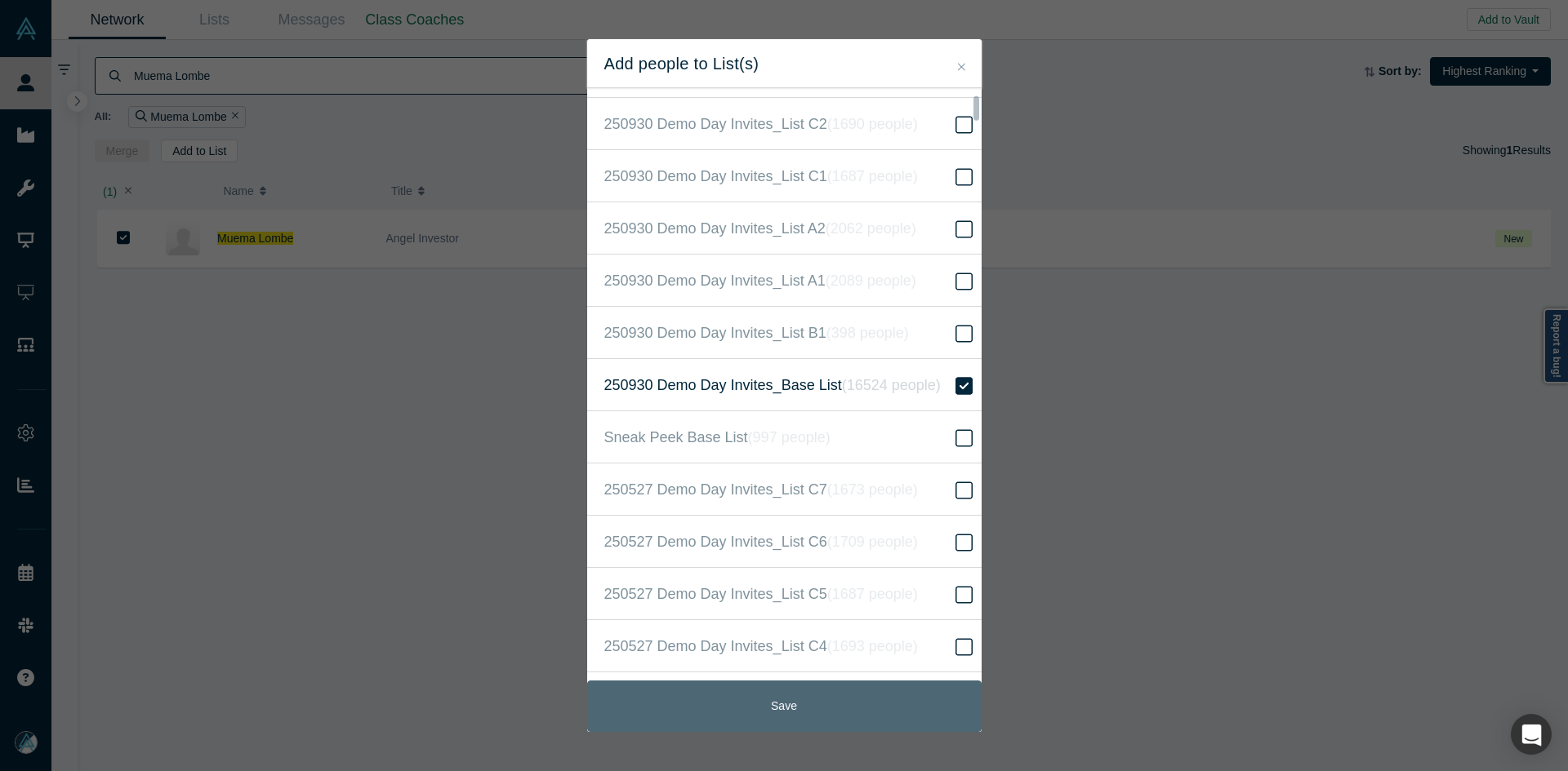
click at [784, 709] on button "Save" at bounding box center [784, 706] width 394 height 52
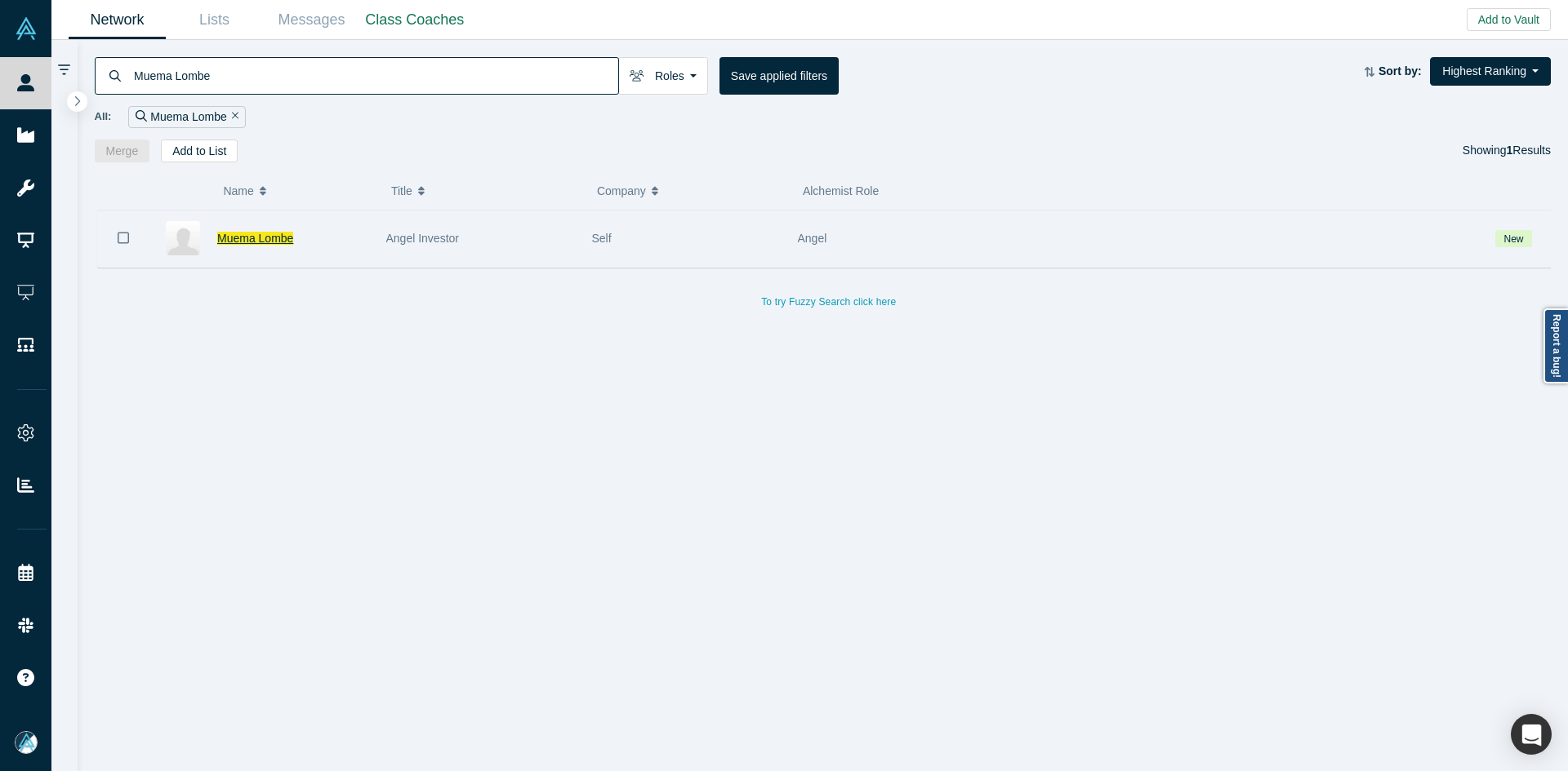
click at [246, 240] on span "Muema Lombe" at bounding box center [255, 237] width 76 height 13
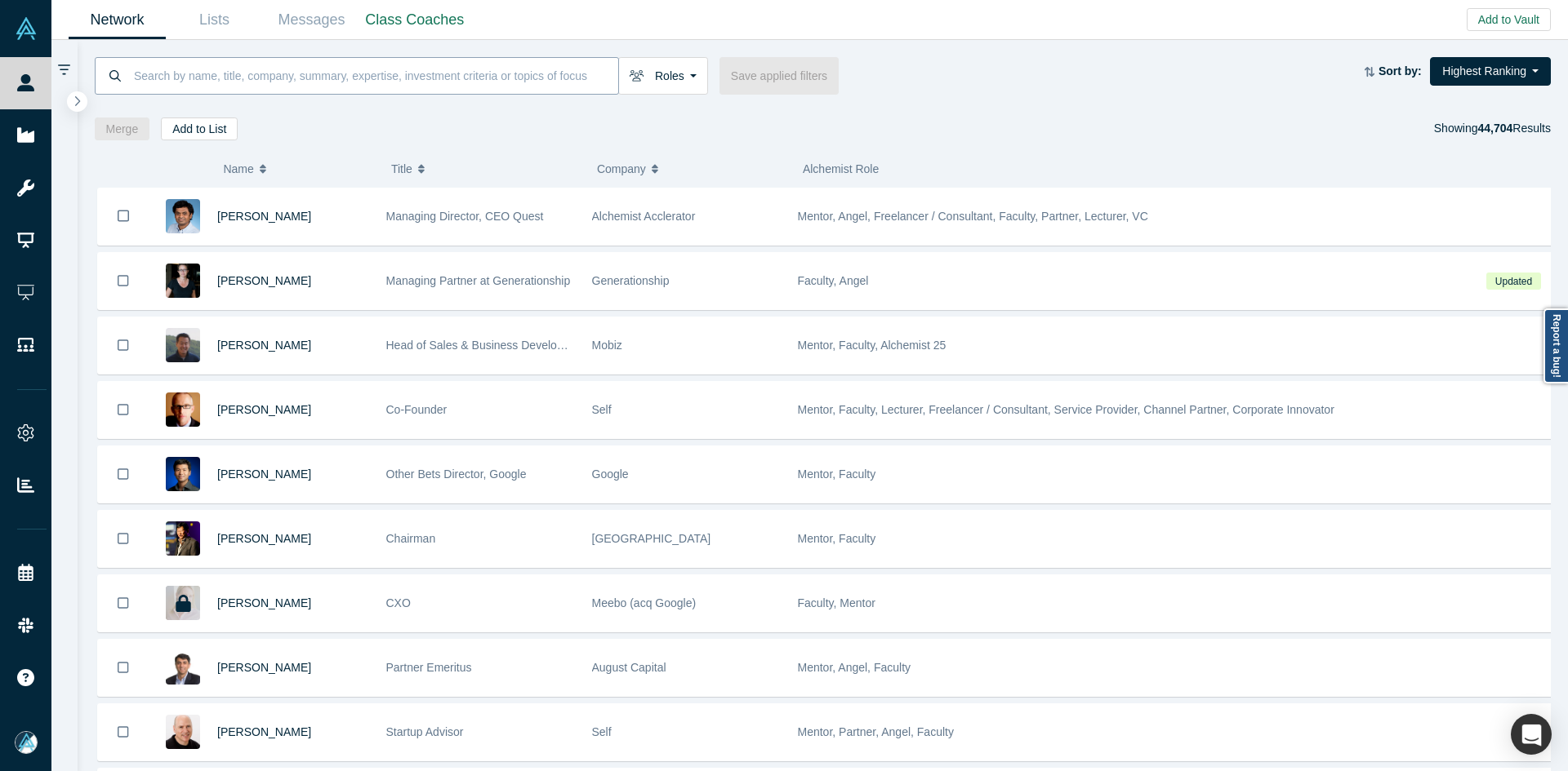
click at [424, 88] on input at bounding box center [374, 75] width 485 height 38
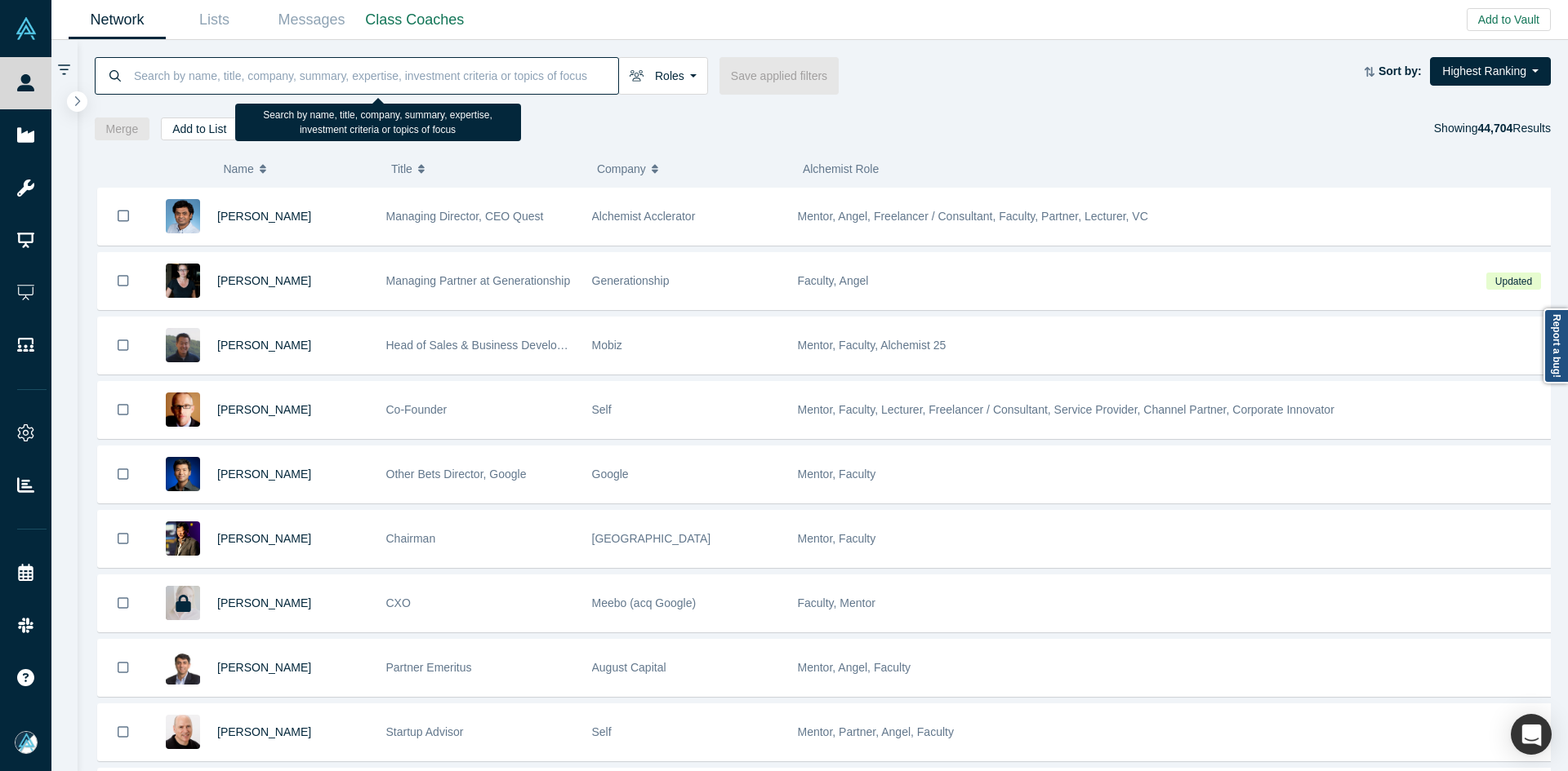
paste input "[PERSON_NAME][EMAIL_ADDRESS][DOMAIN_NAME]"
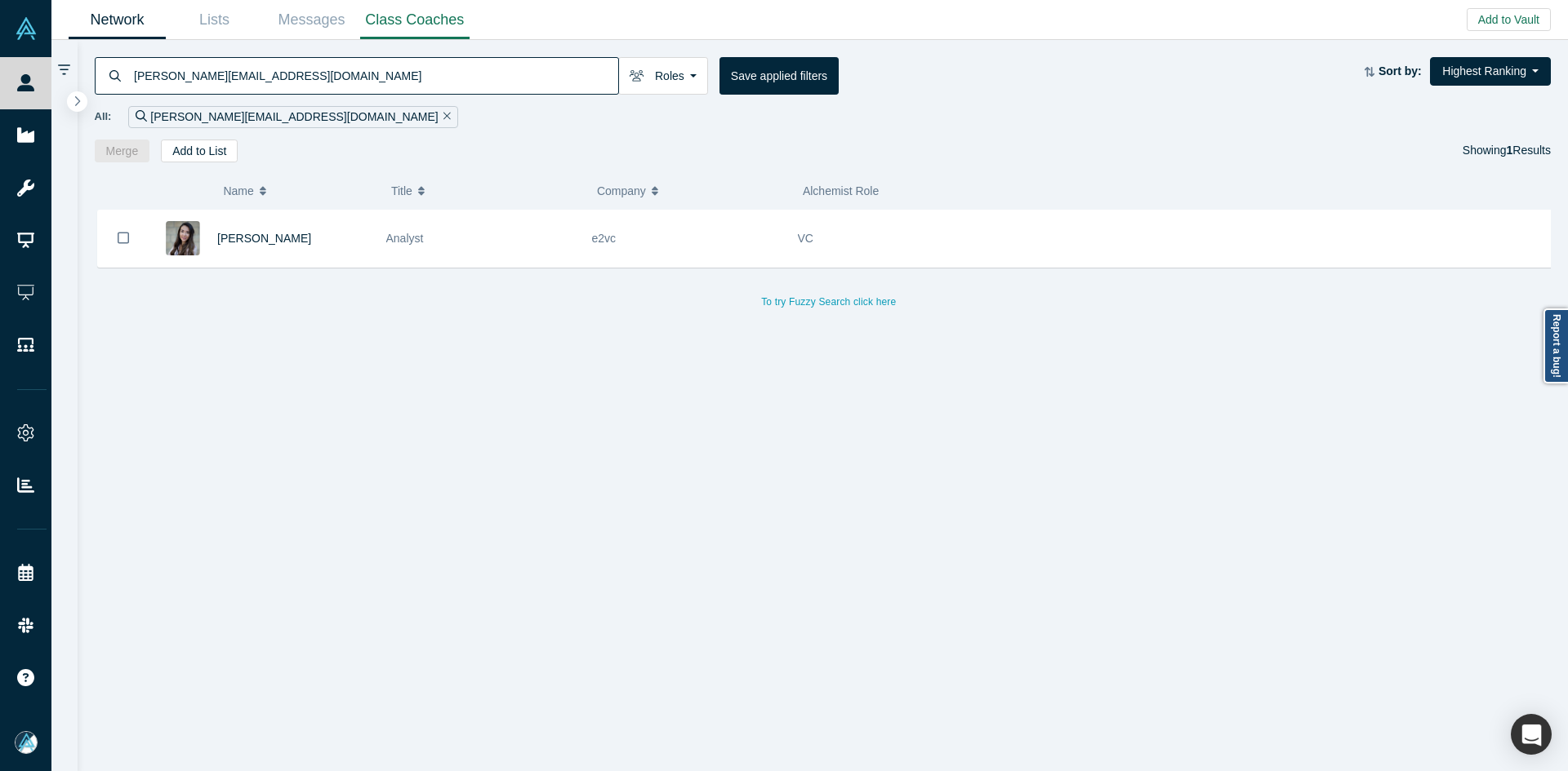
type input "[PERSON_NAME][EMAIL_ADDRESS][DOMAIN_NAME]"
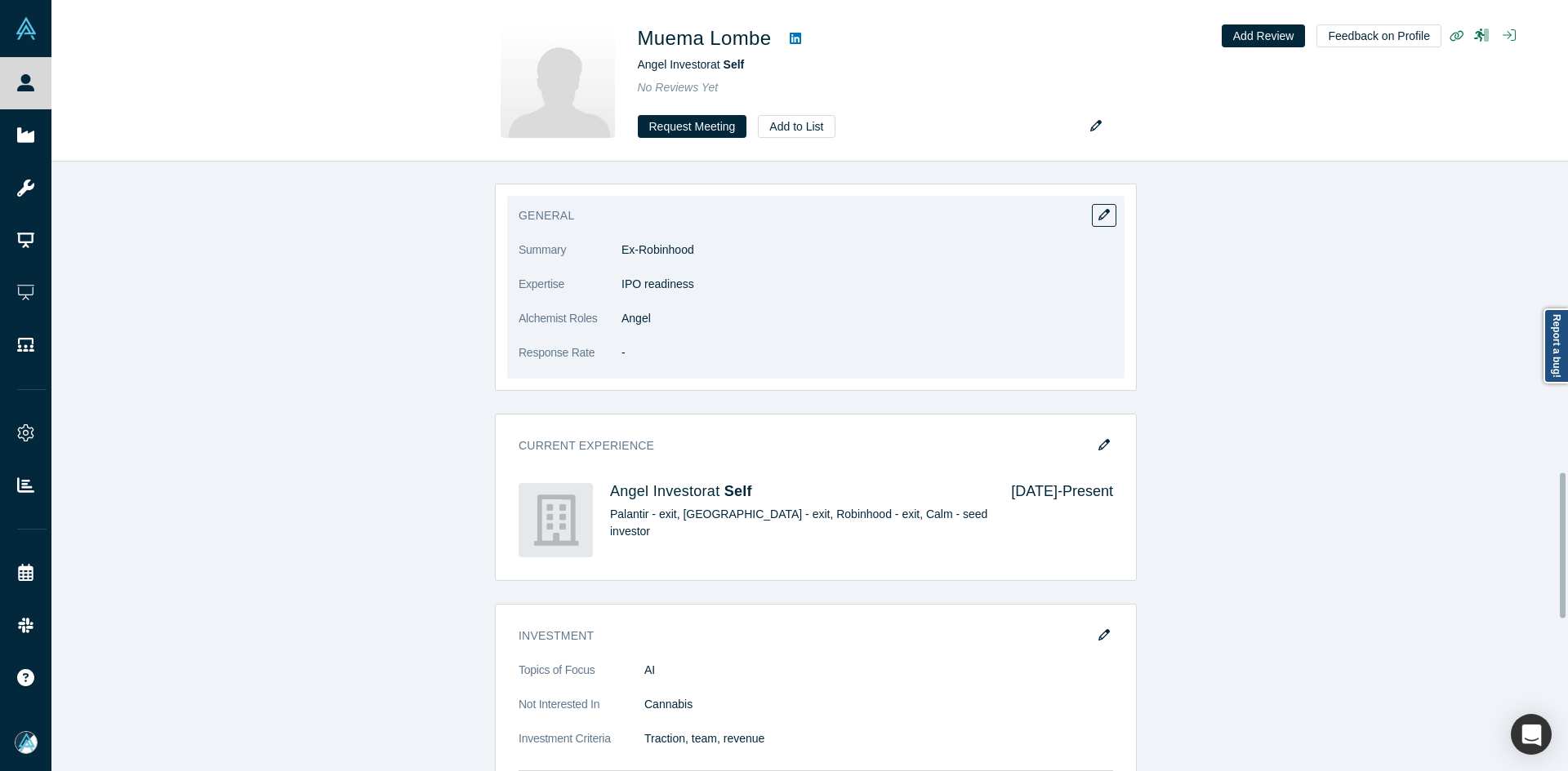
scroll to position [1551, 0]
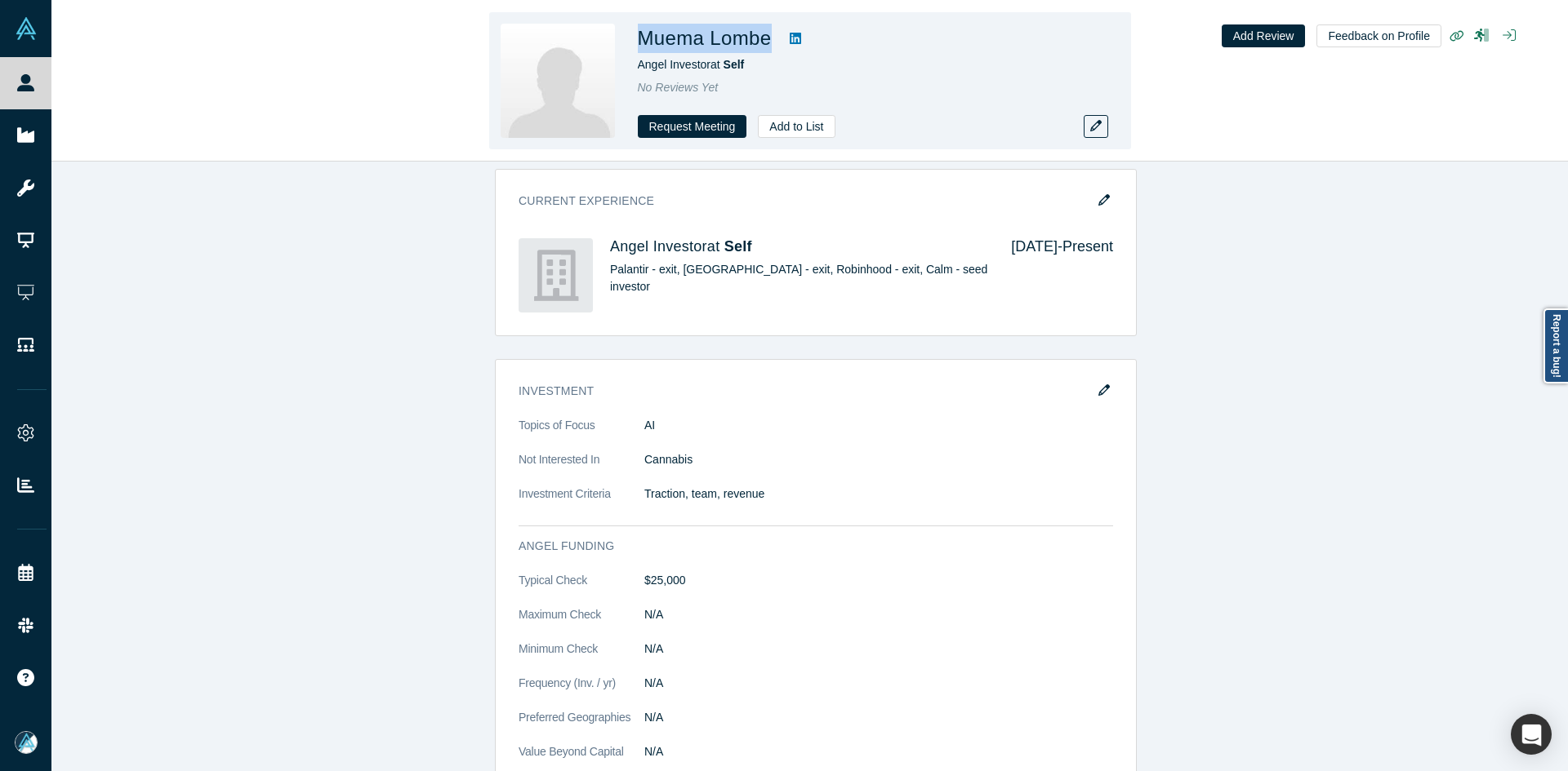
copy h1 "Muema Lombe"
drag, startPoint x: 770, startPoint y: 43, endPoint x: 645, endPoint y: 43, distance: 125.0
click at [645, 43] on h1 "Muema Lombe" at bounding box center [705, 38] width 134 height 29
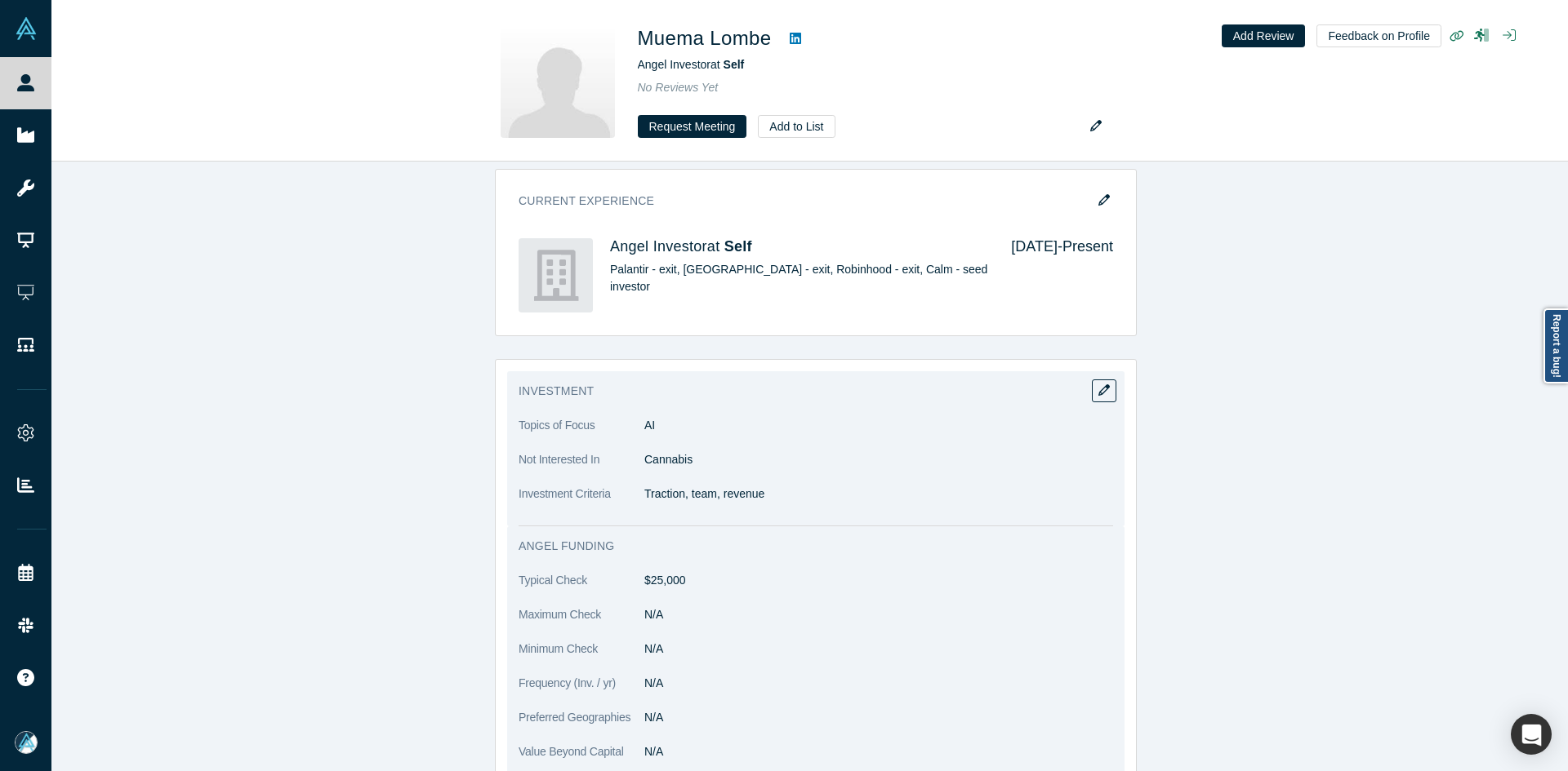
drag, startPoint x: 699, startPoint y: 485, endPoint x: 700, endPoint y: 495, distance: 10.0
click at [699, 490] on p "Traction, team, revenue" at bounding box center [878, 494] width 469 height 18
click at [700, 495] on p "Traction, team, revenue" at bounding box center [878, 494] width 469 height 18
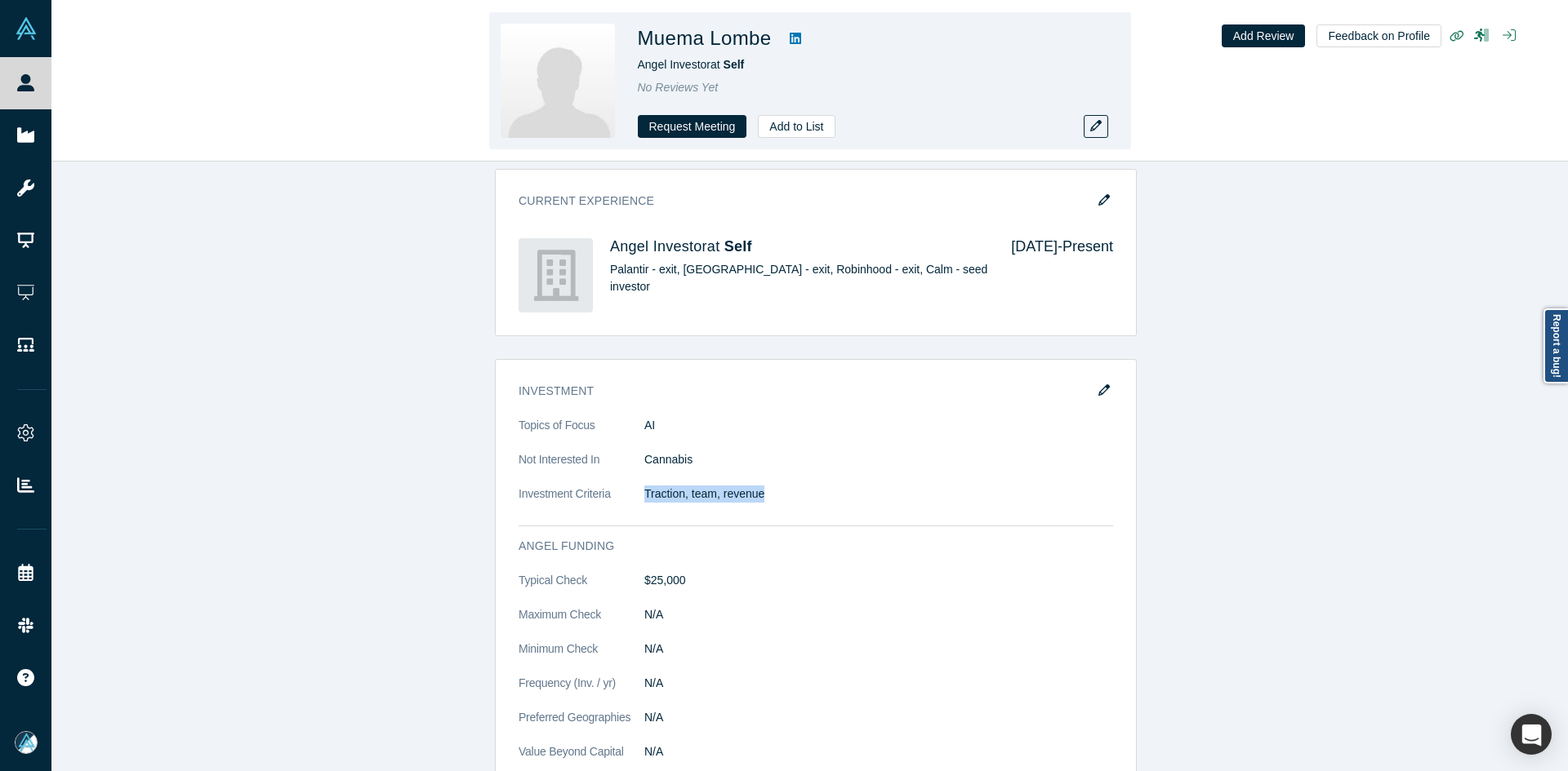
copy dl "Traction, team, revenue"
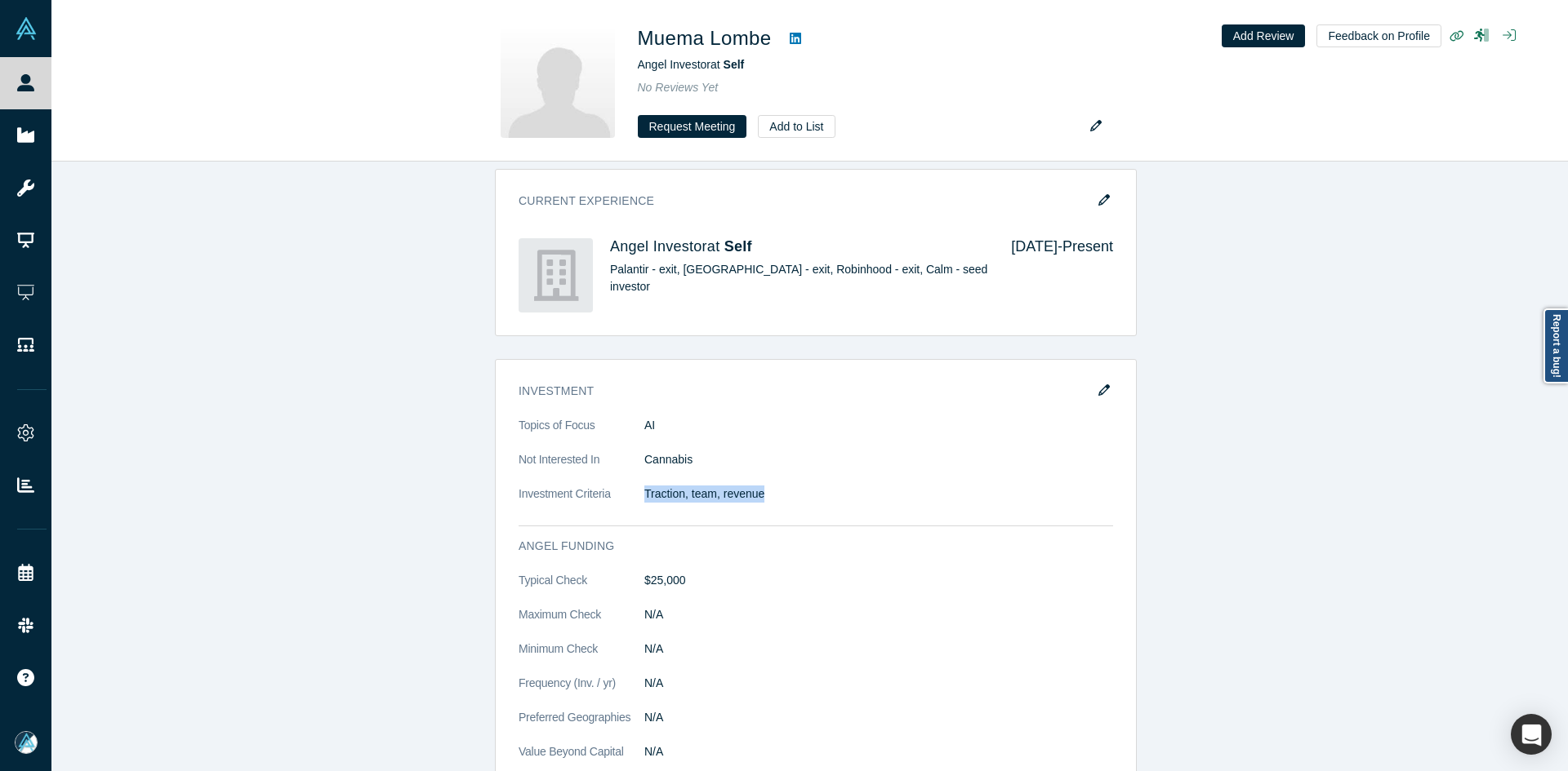
click at [17, 87] on link "People" at bounding box center [31, 84] width 63 height 53
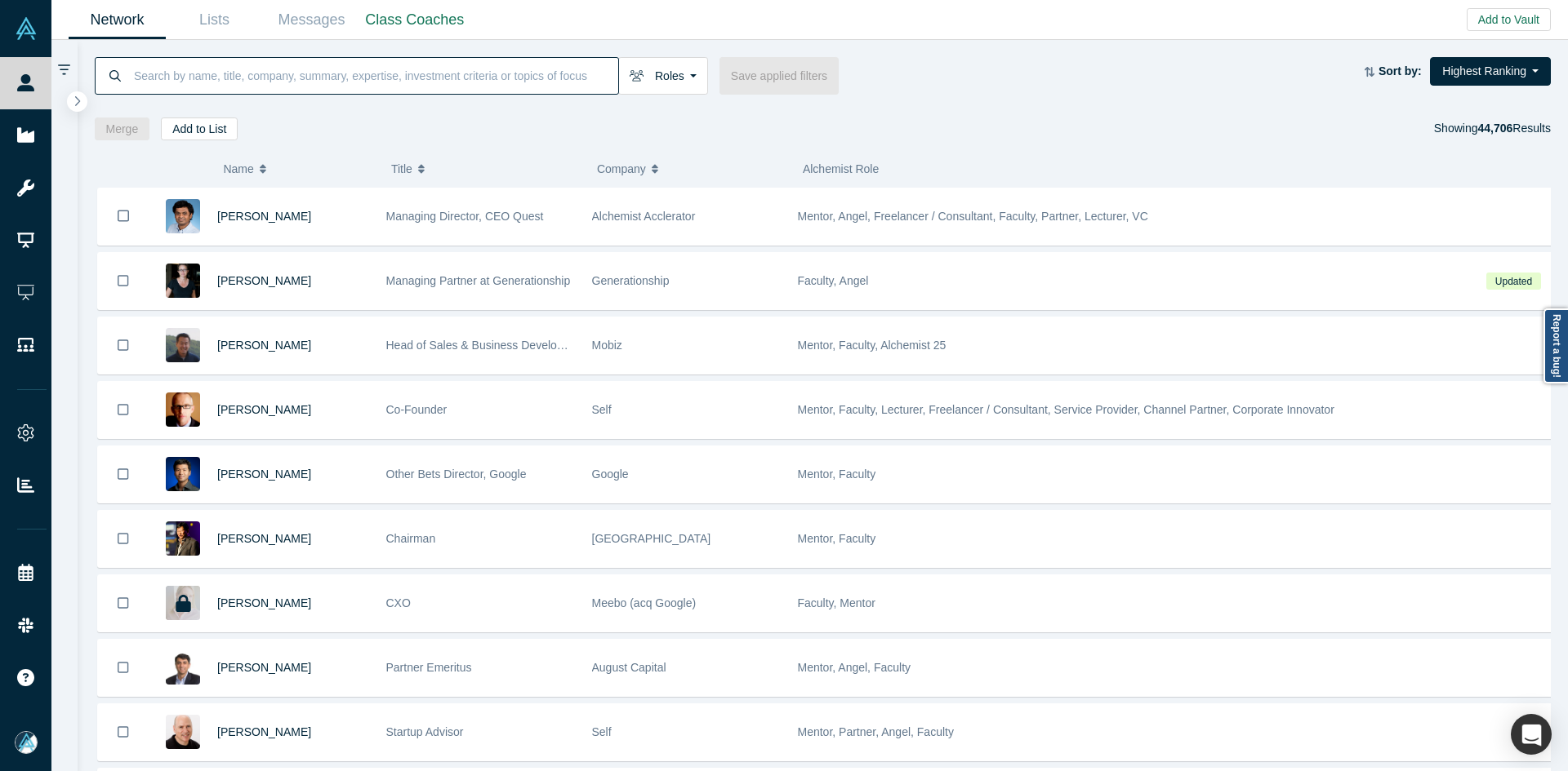
click at [238, 86] on input at bounding box center [374, 75] width 485 height 38
paste input "Nathan Ofori"
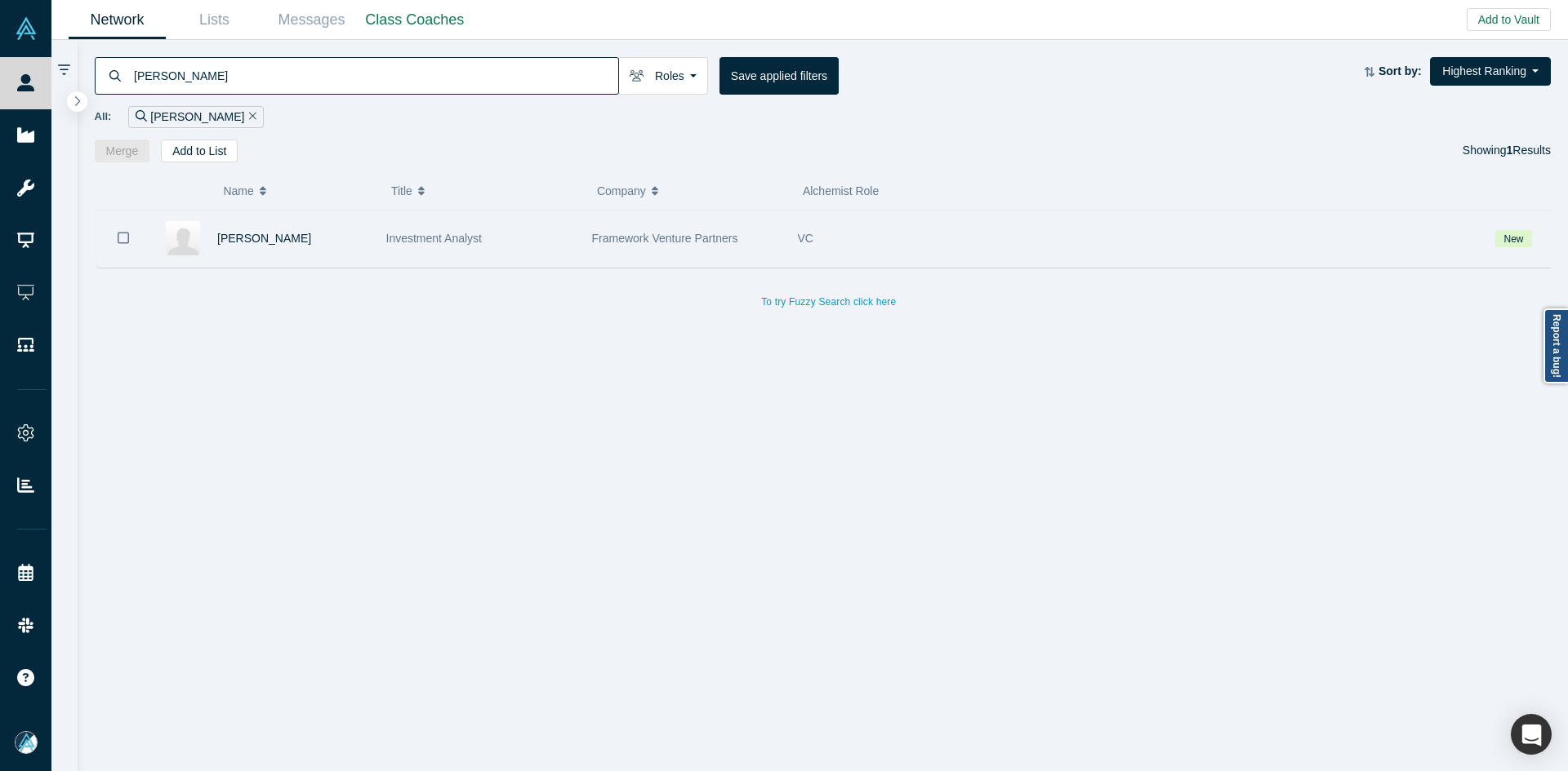
type input "Nathan Ofori"
click at [125, 241] on icon "Bookmark" at bounding box center [124, 238] width 12 height 16
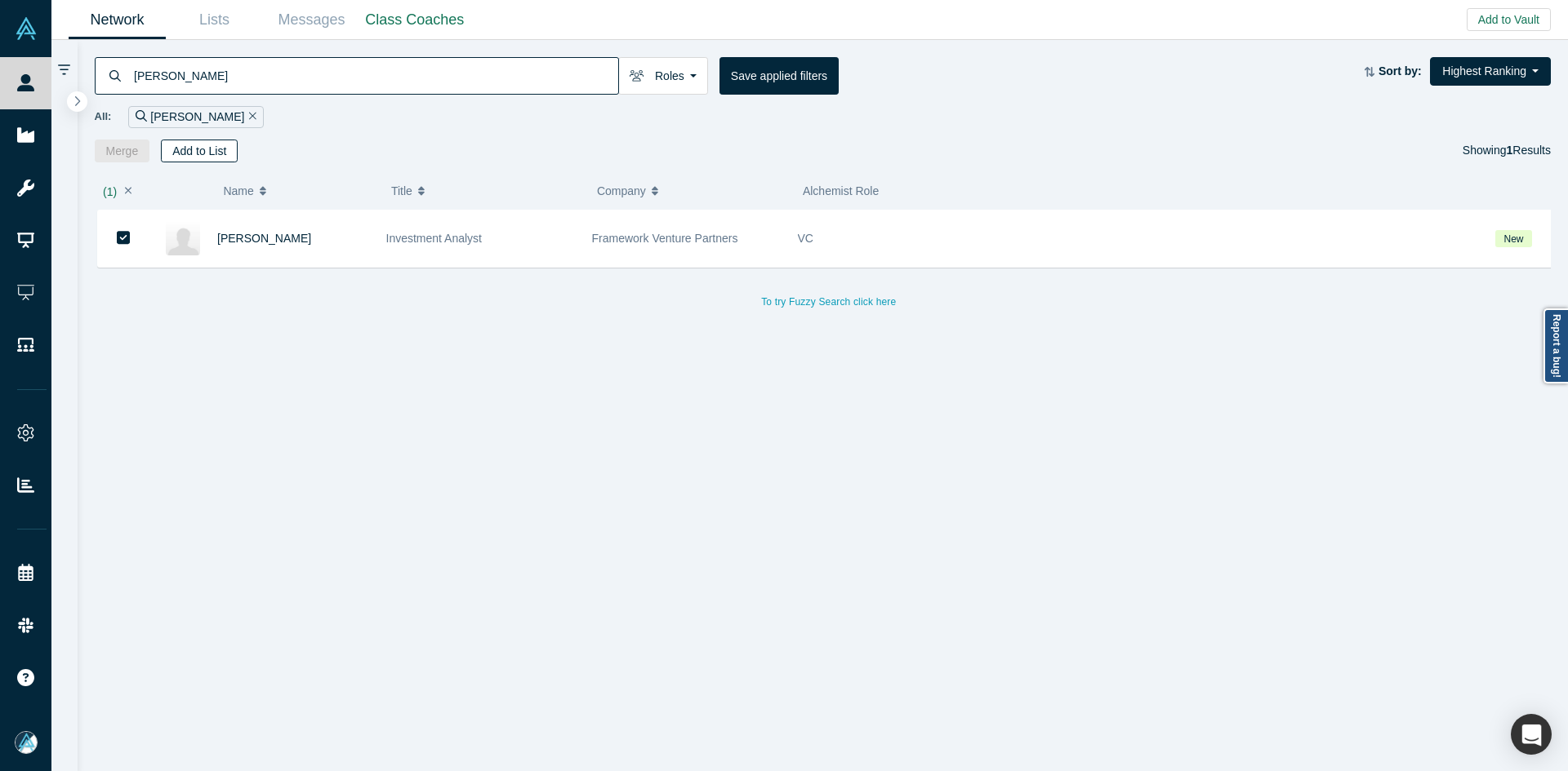
click at [210, 152] on button "Add to List" at bounding box center [198, 152] width 77 height 23
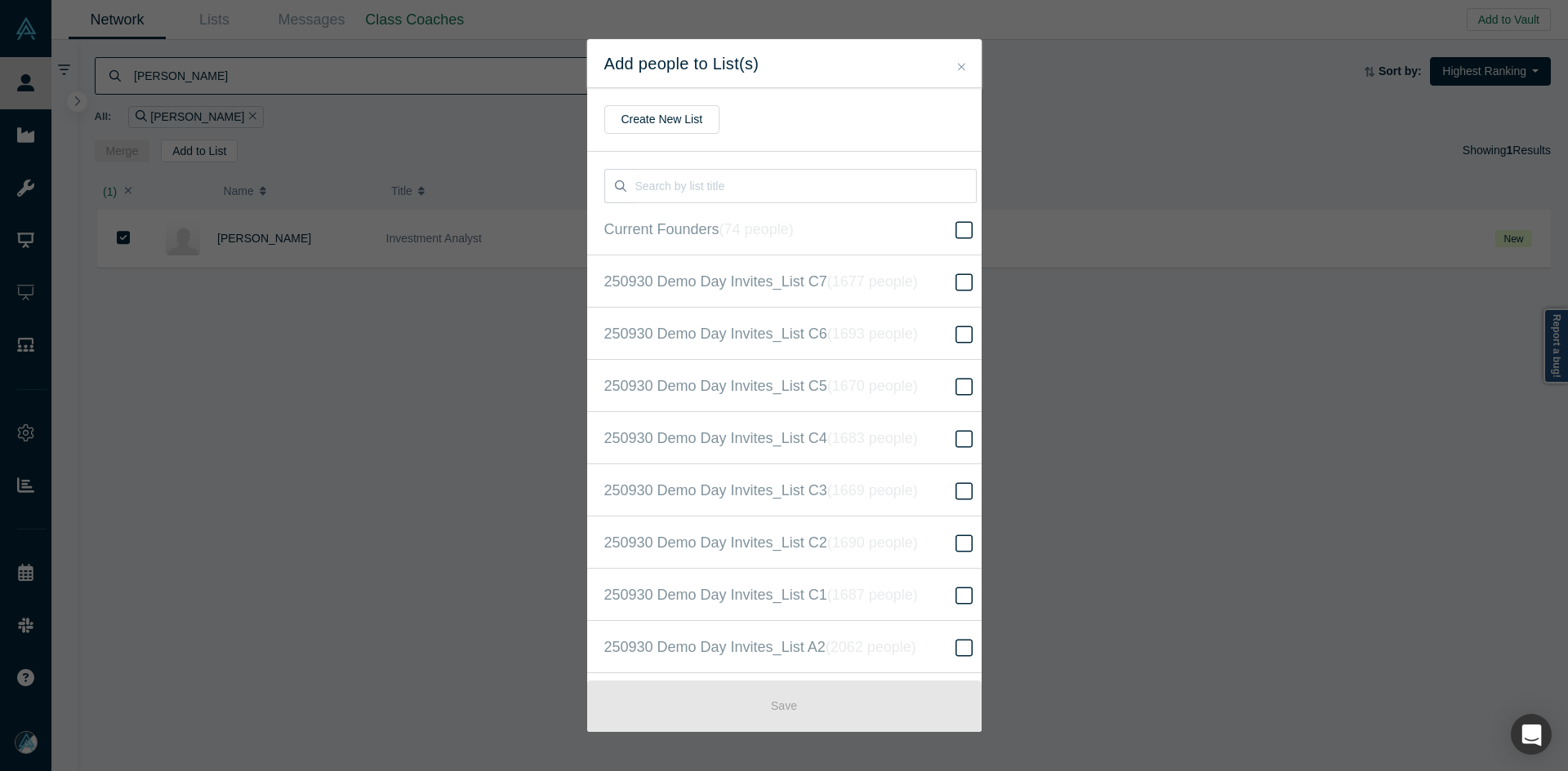
scroll to position [419, 0]
click at [884, 401] on label "250930 Demo Day Invites_Base List ( 16524 people )" at bounding box center [791, 385] width 407 height 53
click at [0, 0] on input "250930 Demo Day Invites_Base List ( 16524 people )" at bounding box center [0, 0] width 0 height 0
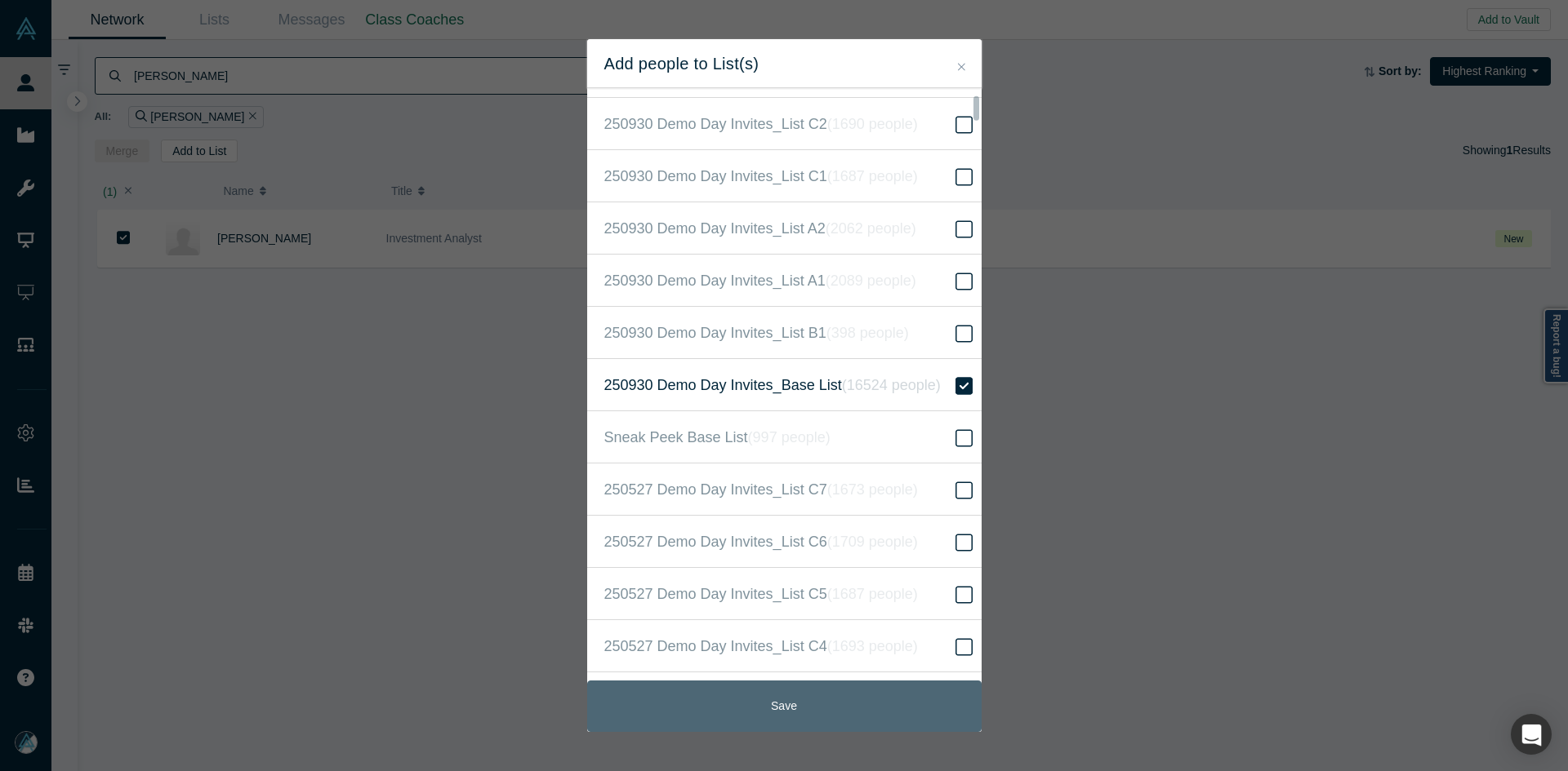
click at [816, 710] on button "Save" at bounding box center [784, 706] width 394 height 52
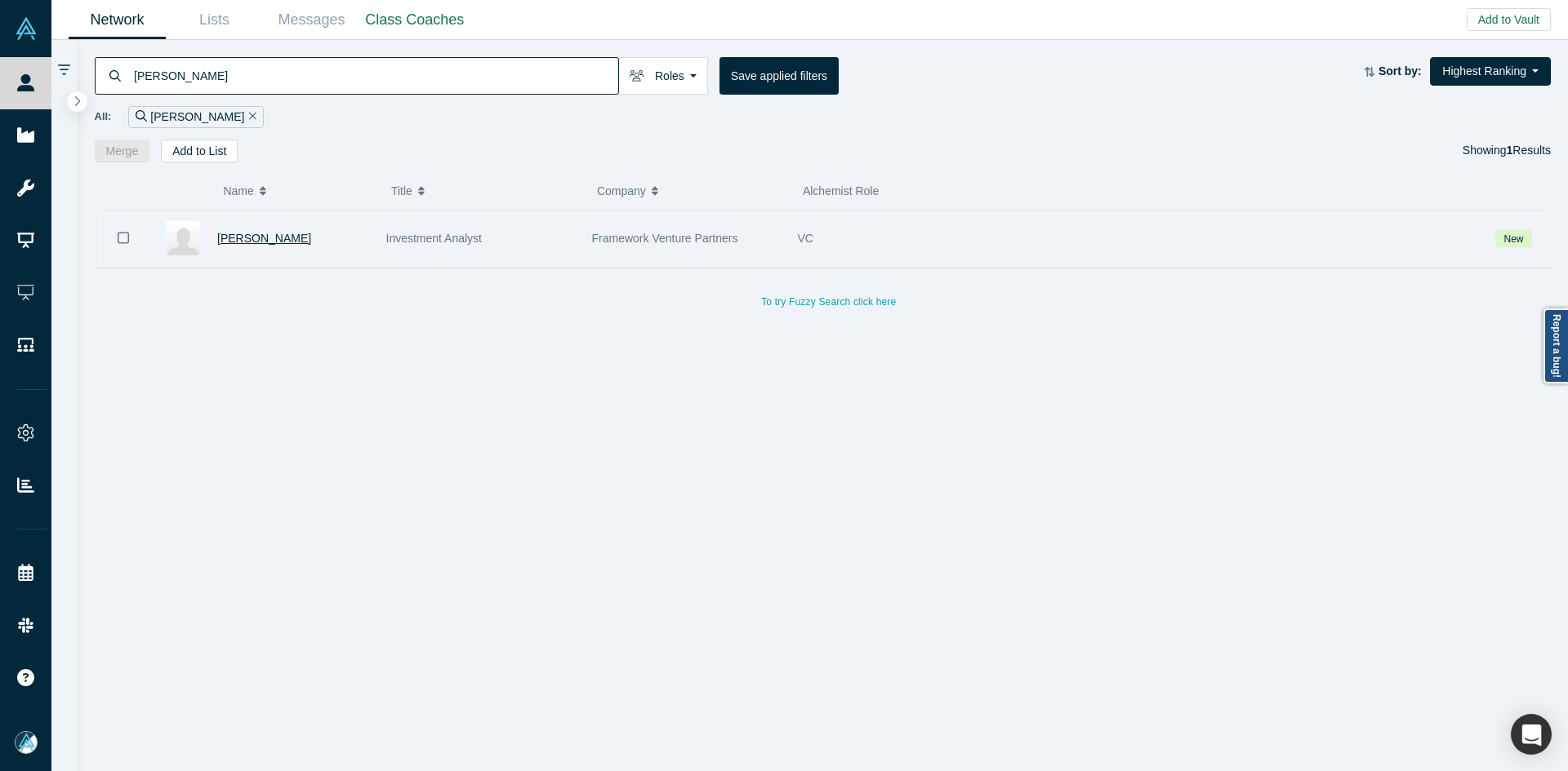
click at [248, 240] on span "Nathan Ofori" at bounding box center [264, 237] width 94 height 13
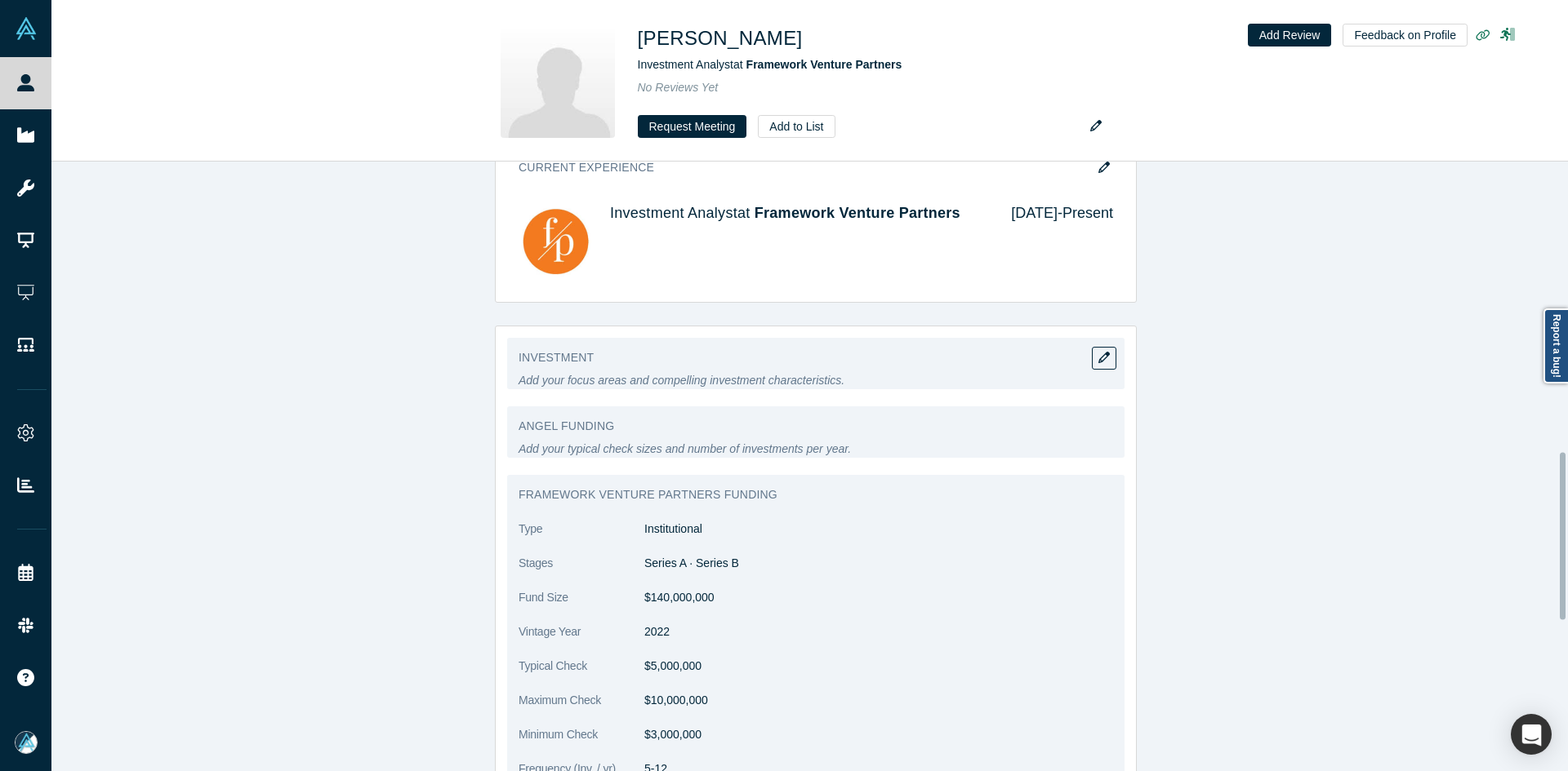
scroll to position [1061, 0]
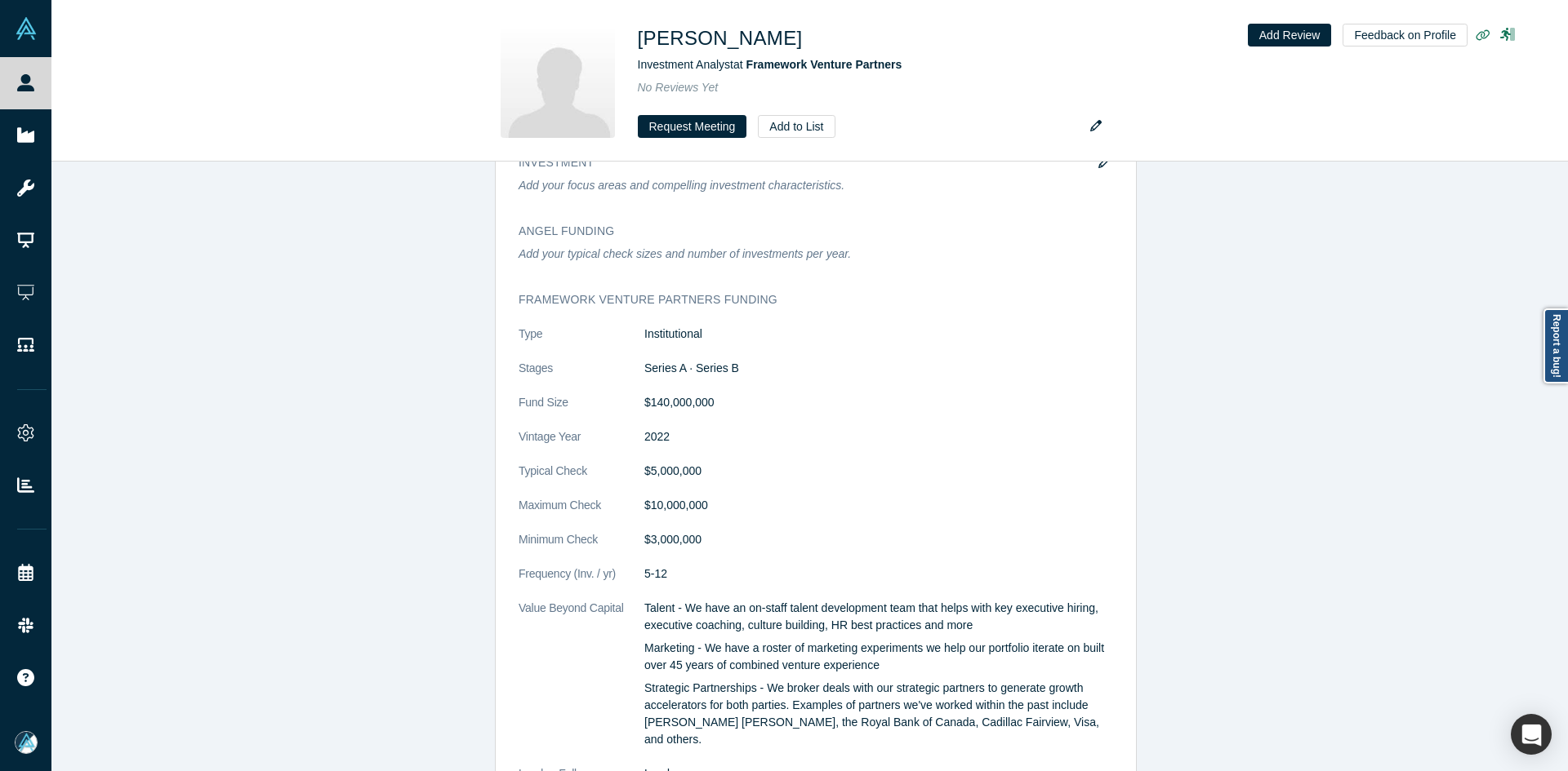
click at [211, 282] on div "Account Messages Quota N/A Alchemist Roles VC Vault Access/es N/A Contact Email…" at bounding box center [815, 276] width 1528 height 2076
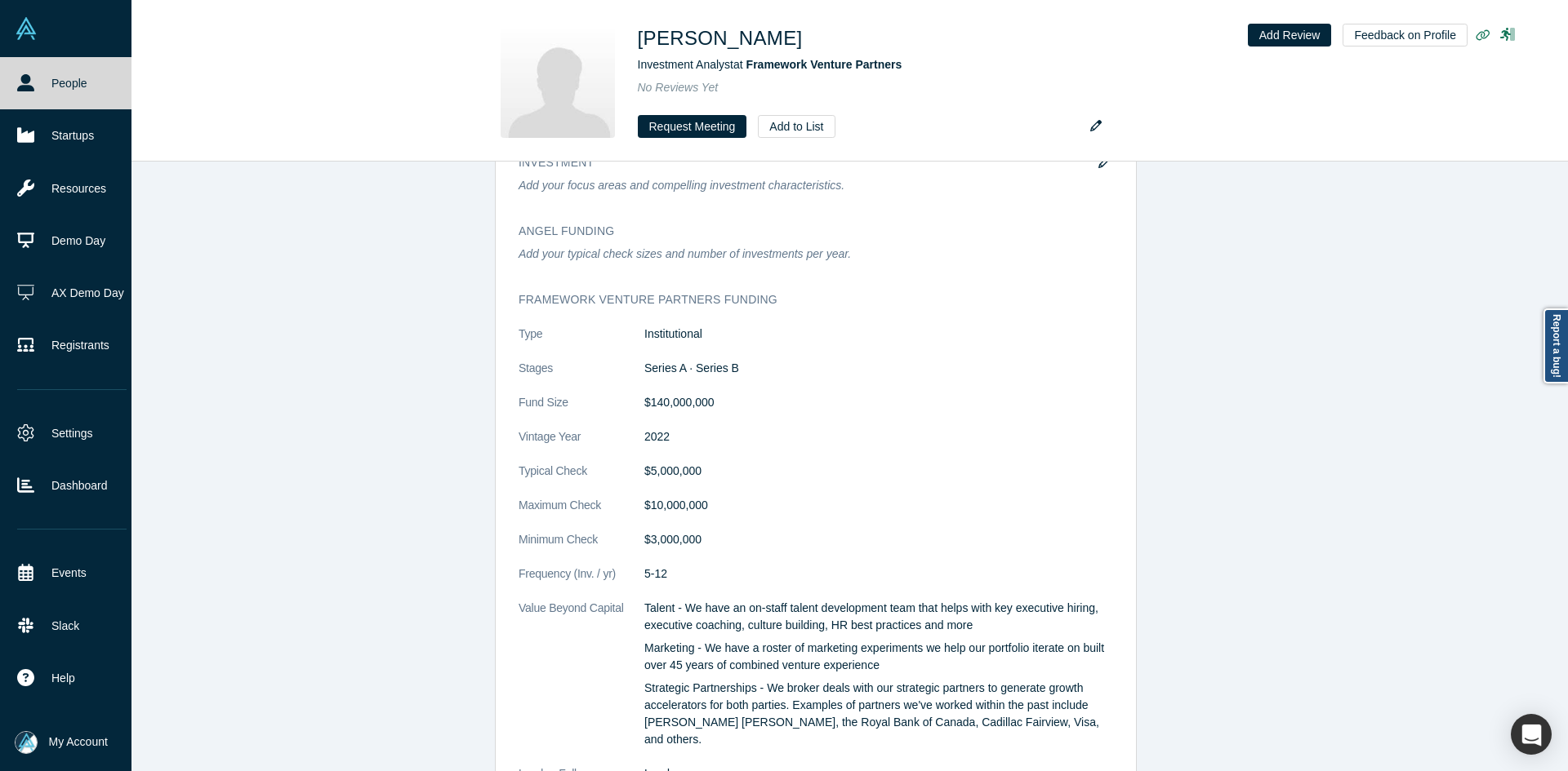
click at [36, 91] on link "People" at bounding box center [72, 84] width 144 height 53
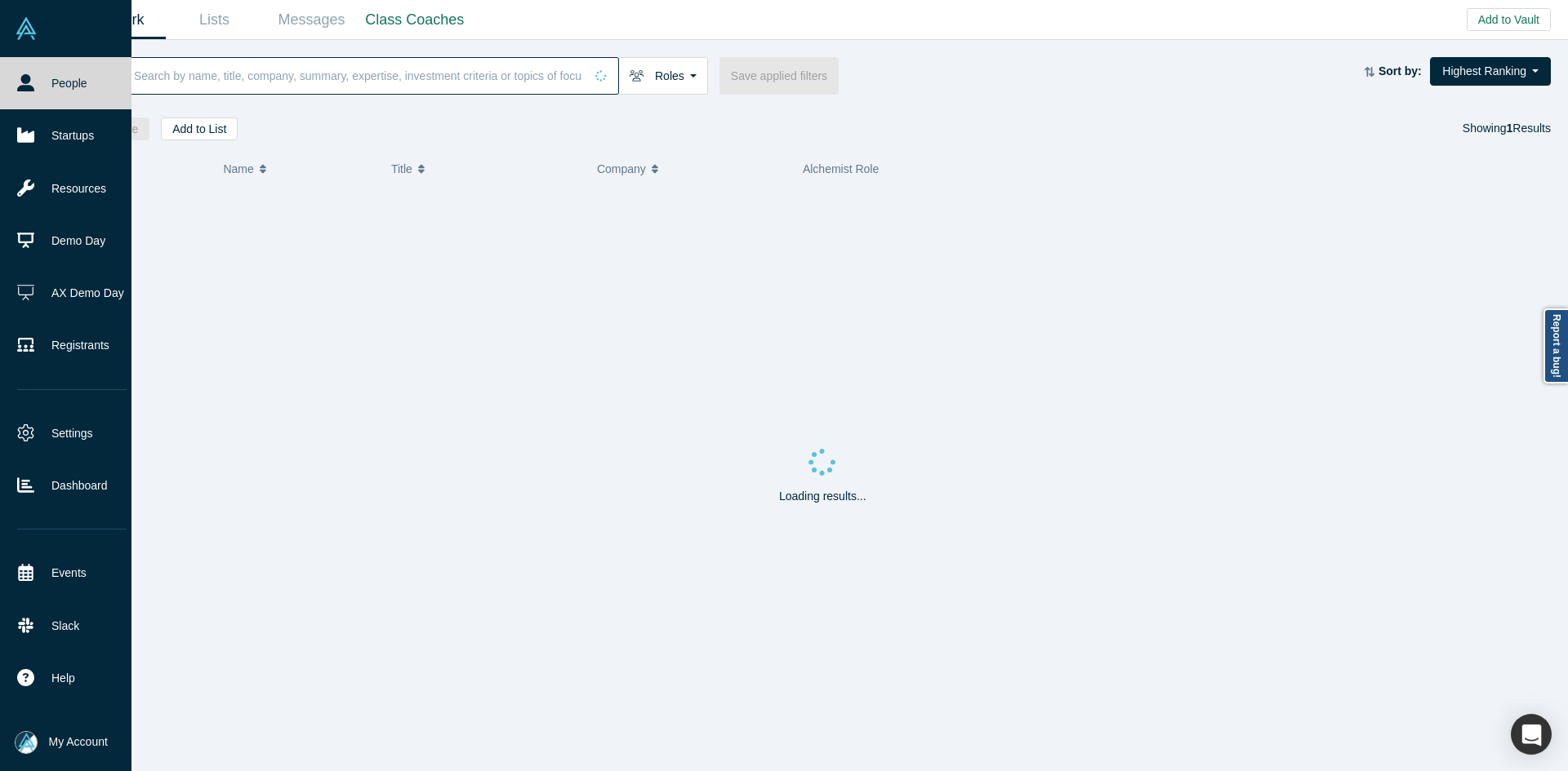
click at [216, 75] on input at bounding box center [358, 75] width 451 height 38
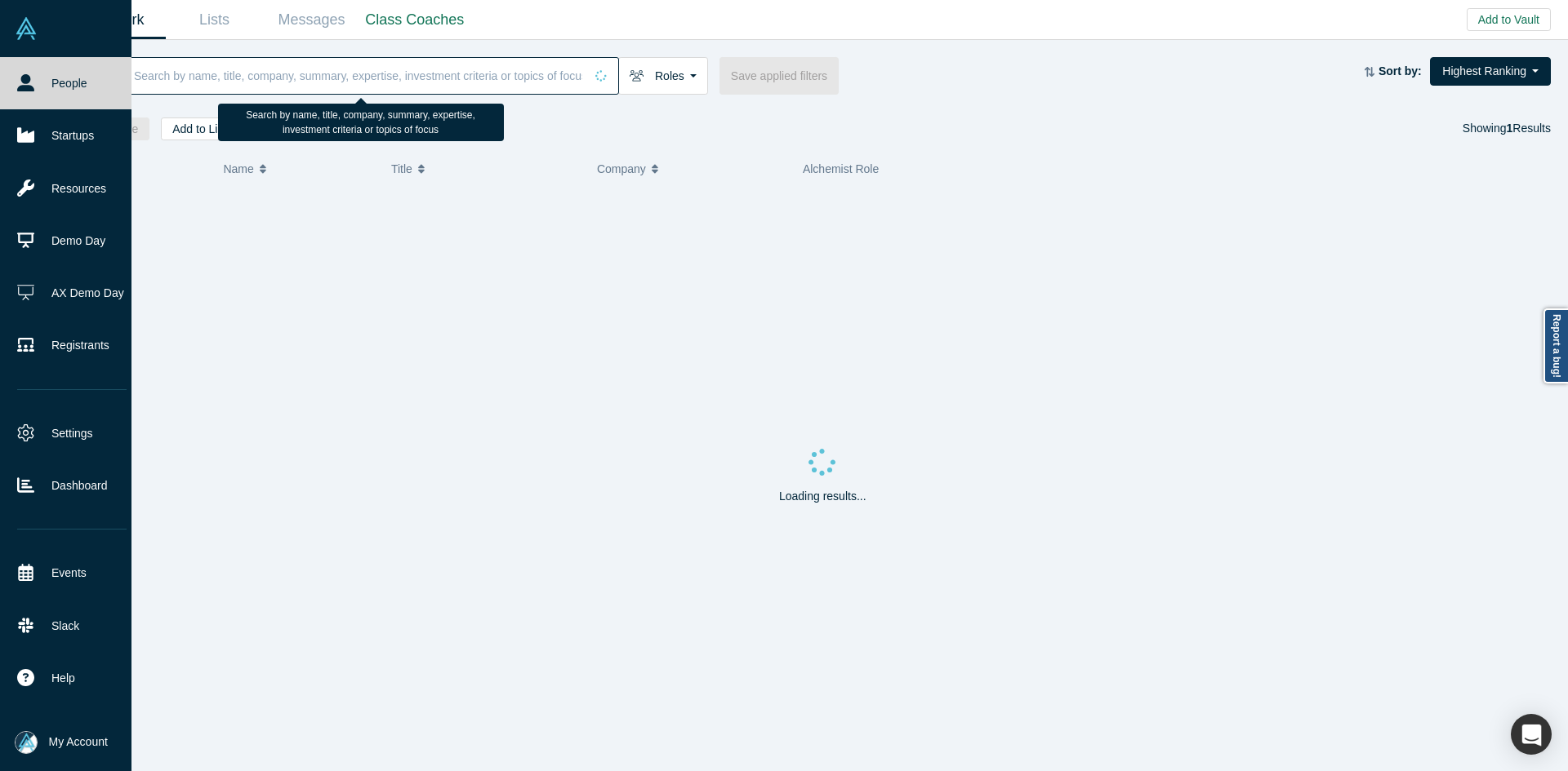
click at [216, 75] on input at bounding box center [358, 75] width 451 height 38
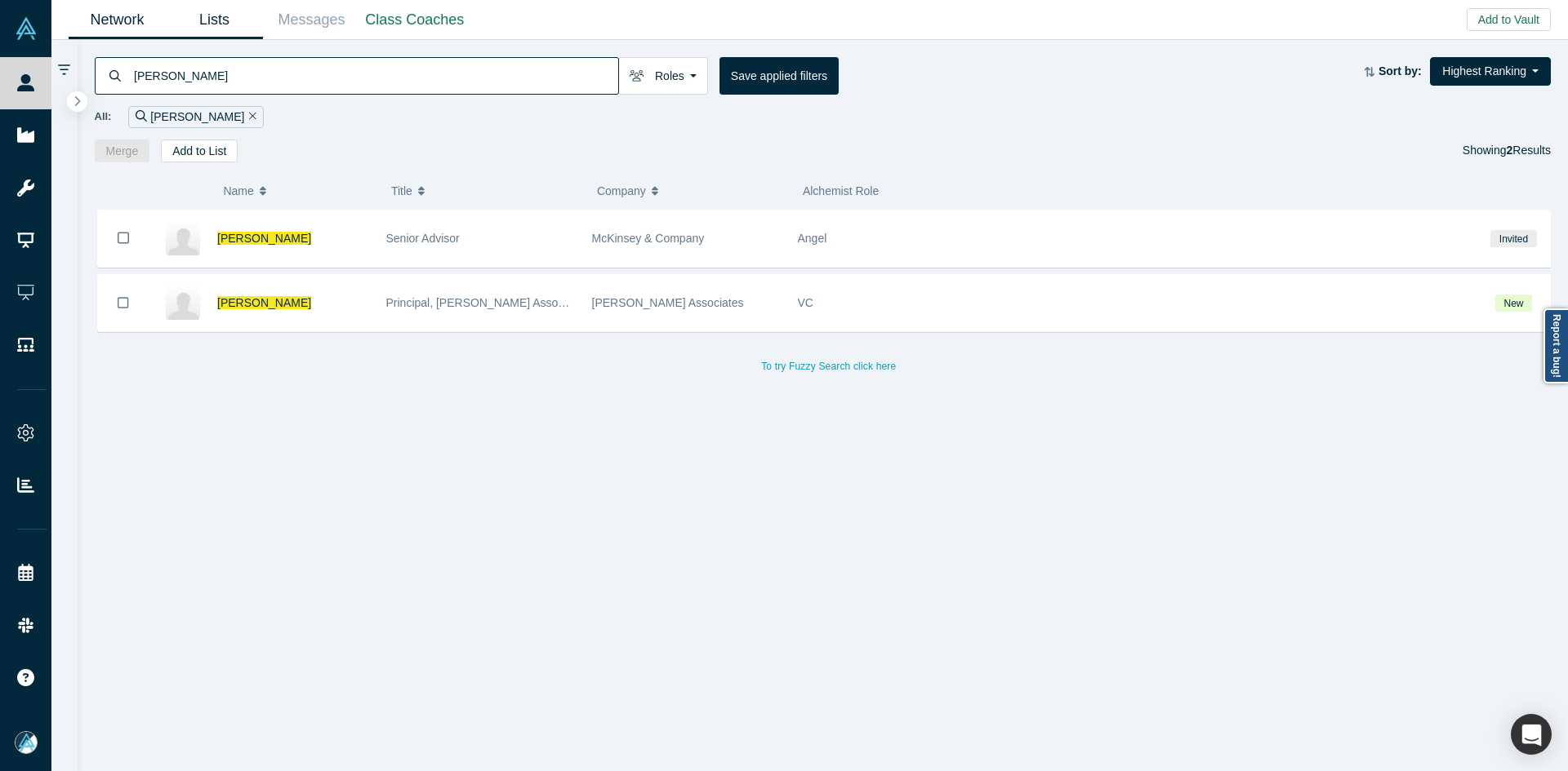
type input "[PERSON_NAME]"
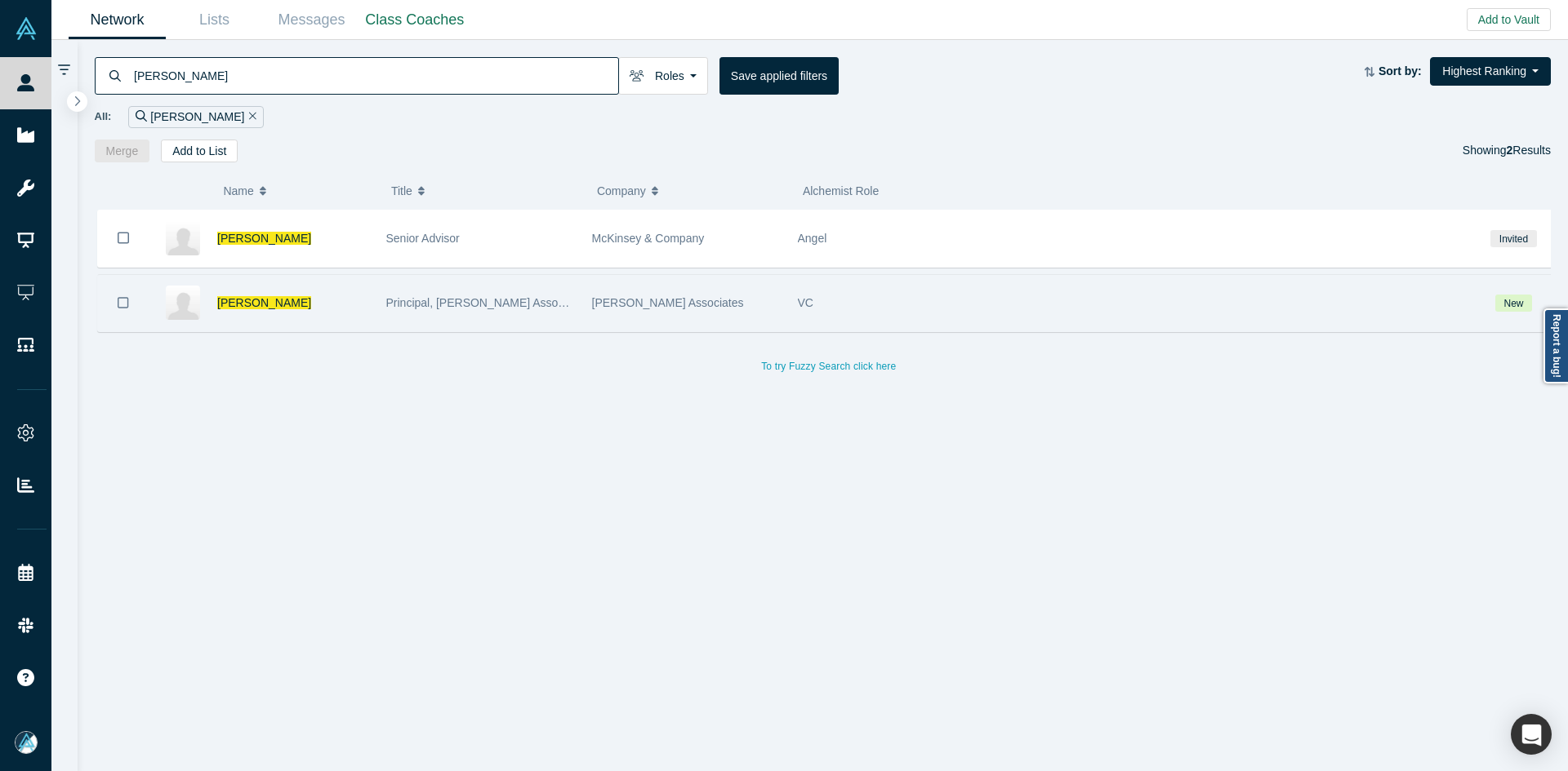
click at [118, 305] on button "Bookmark" at bounding box center [124, 303] width 51 height 56
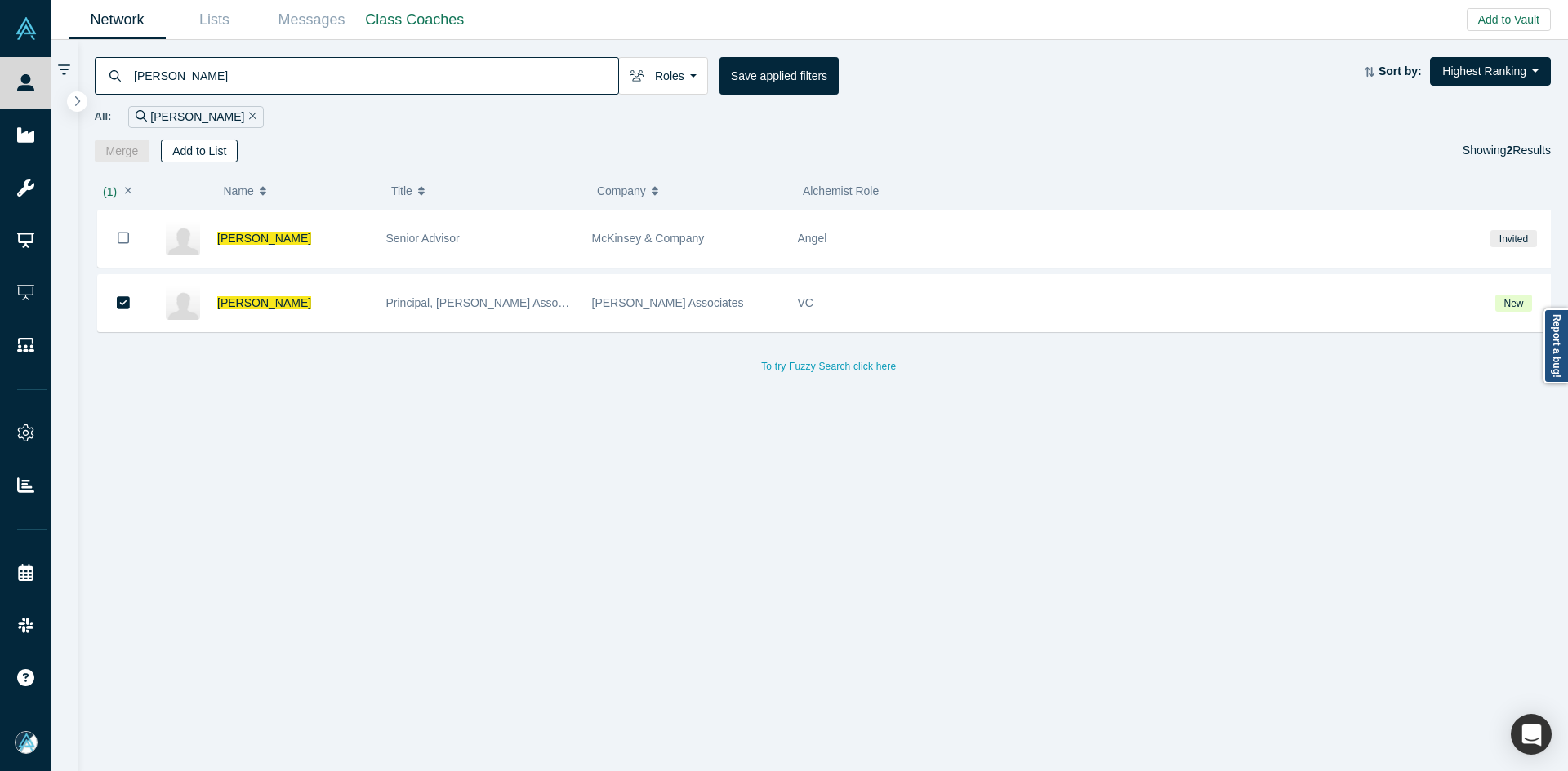
click at [211, 156] on button "Add to List" at bounding box center [198, 152] width 77 height 23
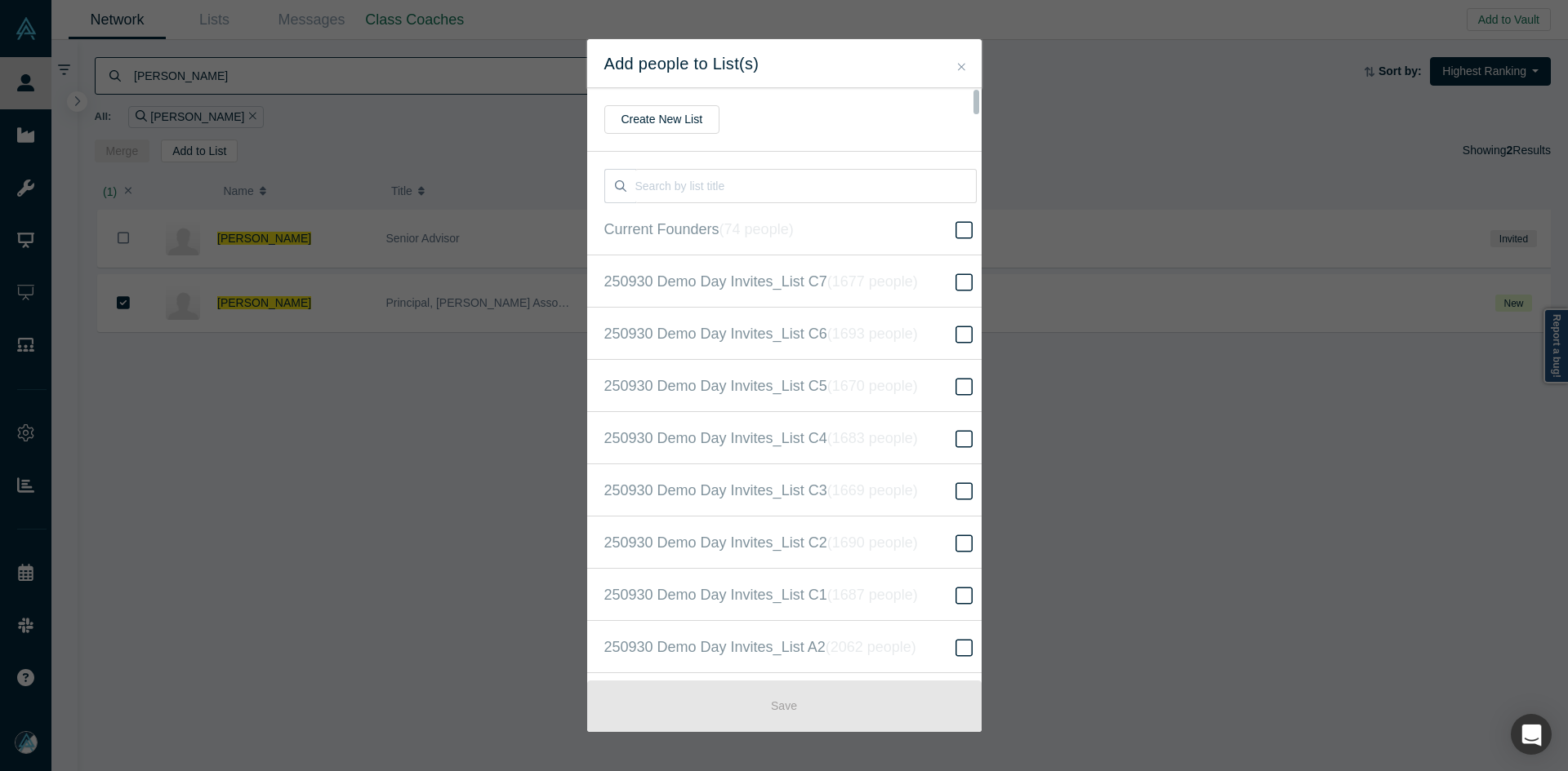
scroll to position [419, 0]
click at [892, 397] on label "250930 Demo Day Invites_Base List ( 16525 people )" at bounding box center [791, 385] width 407 height 53
click at [0, 0] on input "250930 Demo Day Invites_Base List ( 16525 people )" at bounding box center [0, 0] width 0 height 0
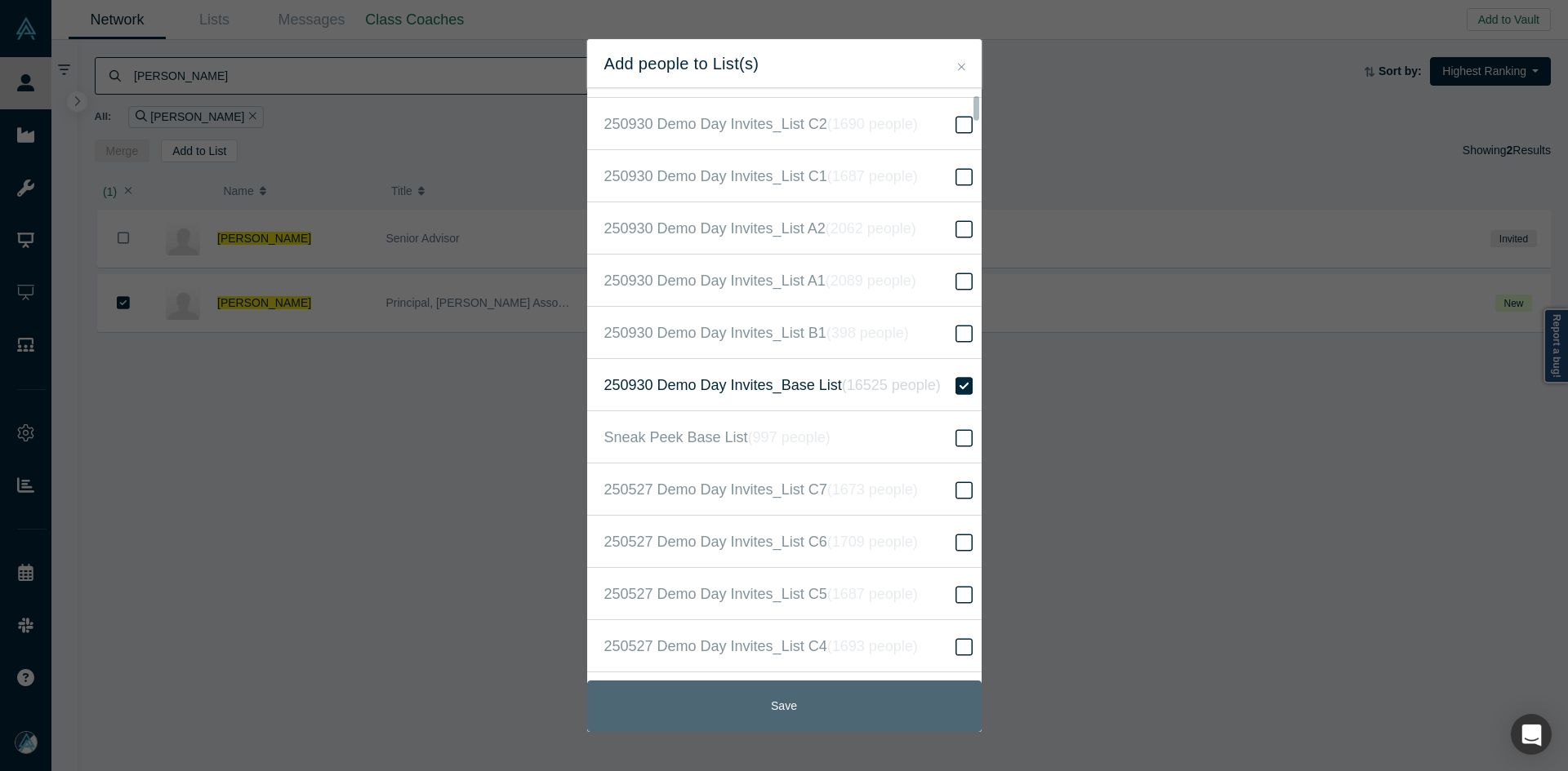
click at [826, 714] on button "Save" at bounding box center [784, 706] width 394 height 52
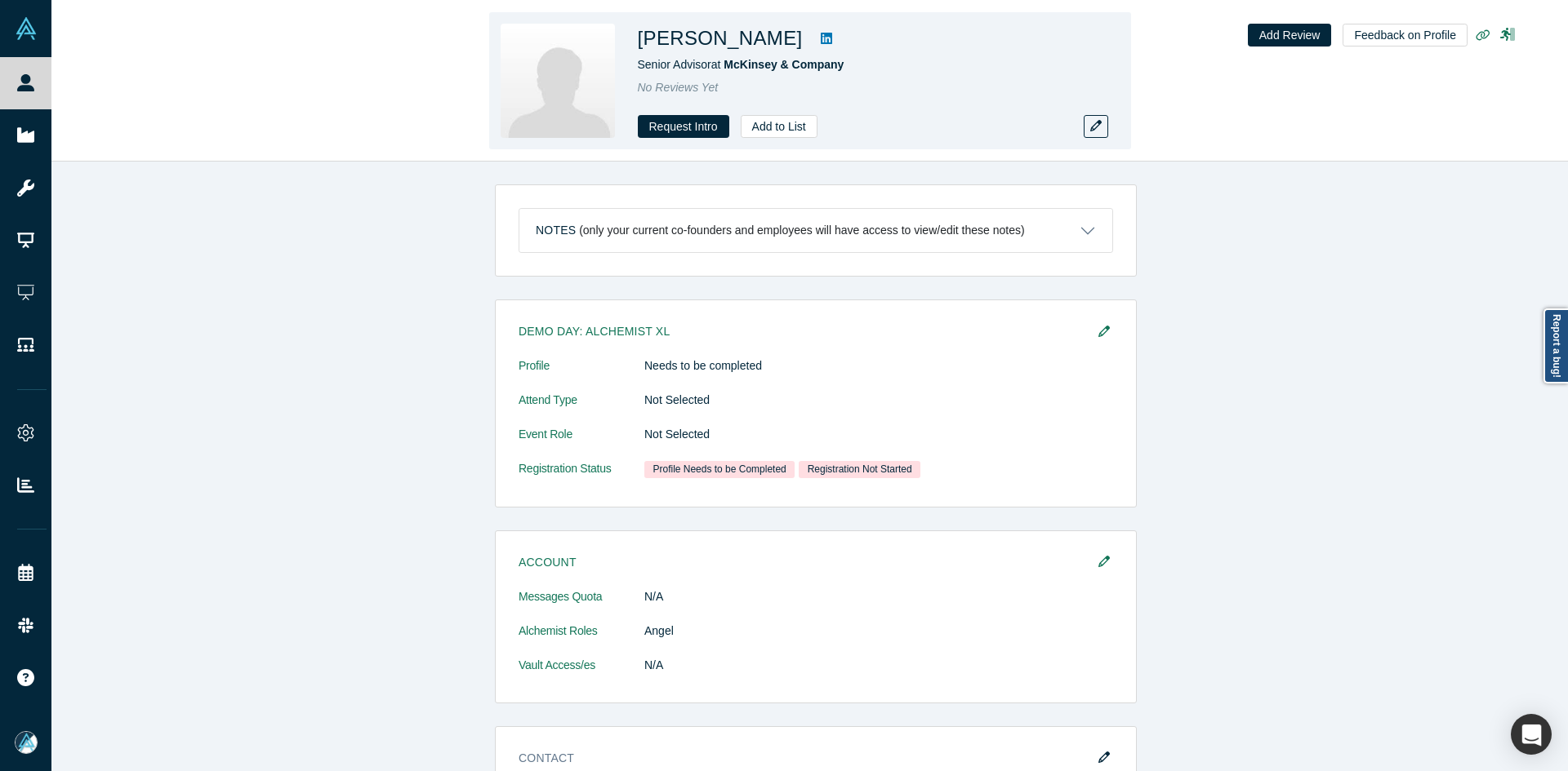
click at [814, 37] on link at bounding box center [826, 38] width 24 height 19
click at [1080, 120] on div "Request Intro Add to List" at bounding box center [867, 126] width 457 height 23
click at [1092, 123] on icon "button" at bounding box center [1096, 125] width 12 height 12
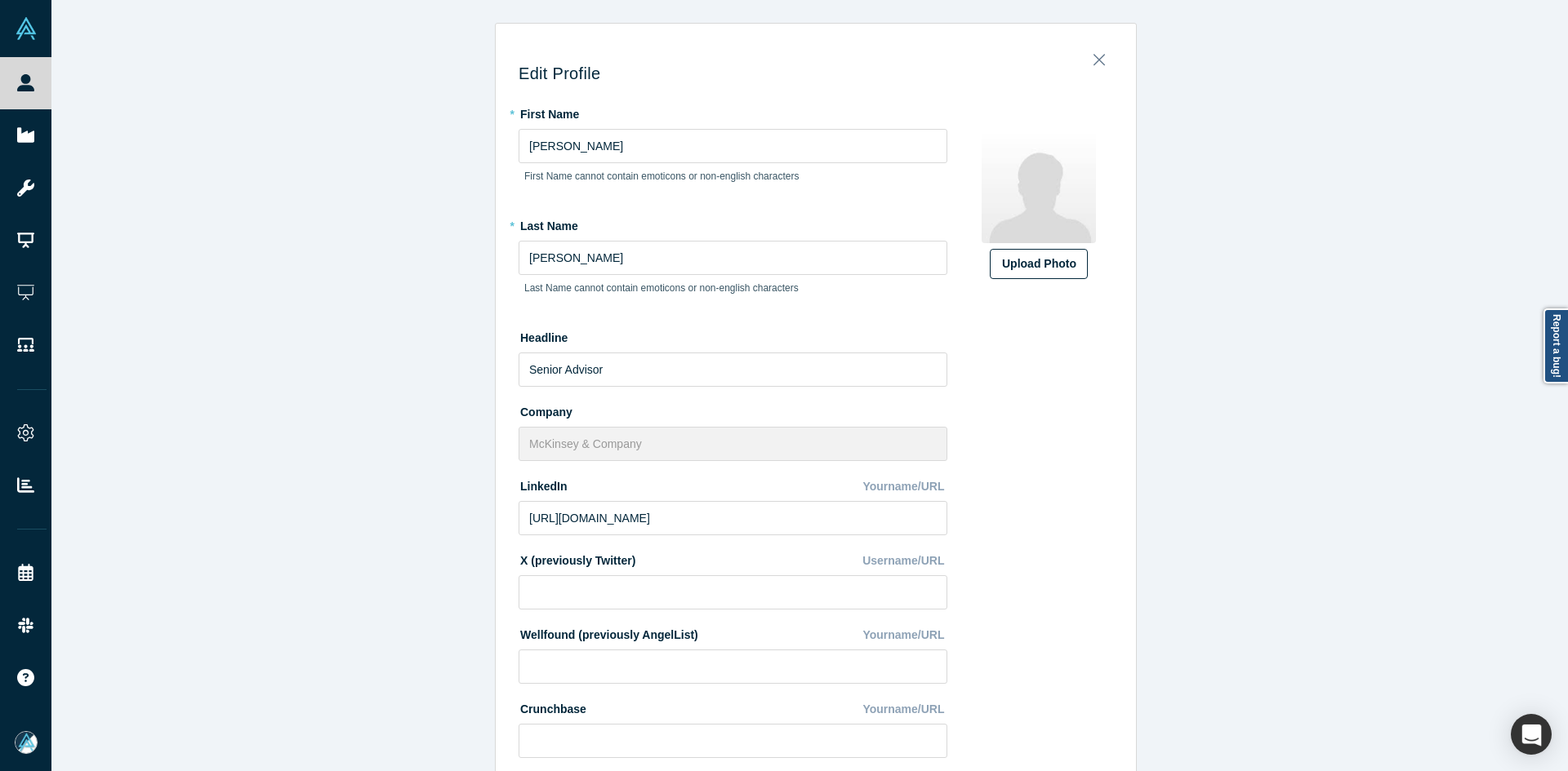
click at [1008, 267] on div "Upload Photo" at bounding box center [1039, 264] width 74 height 18
click at [0, 0] on input "Upload Photo" at bounding box center [0, 0] width 0 height 0
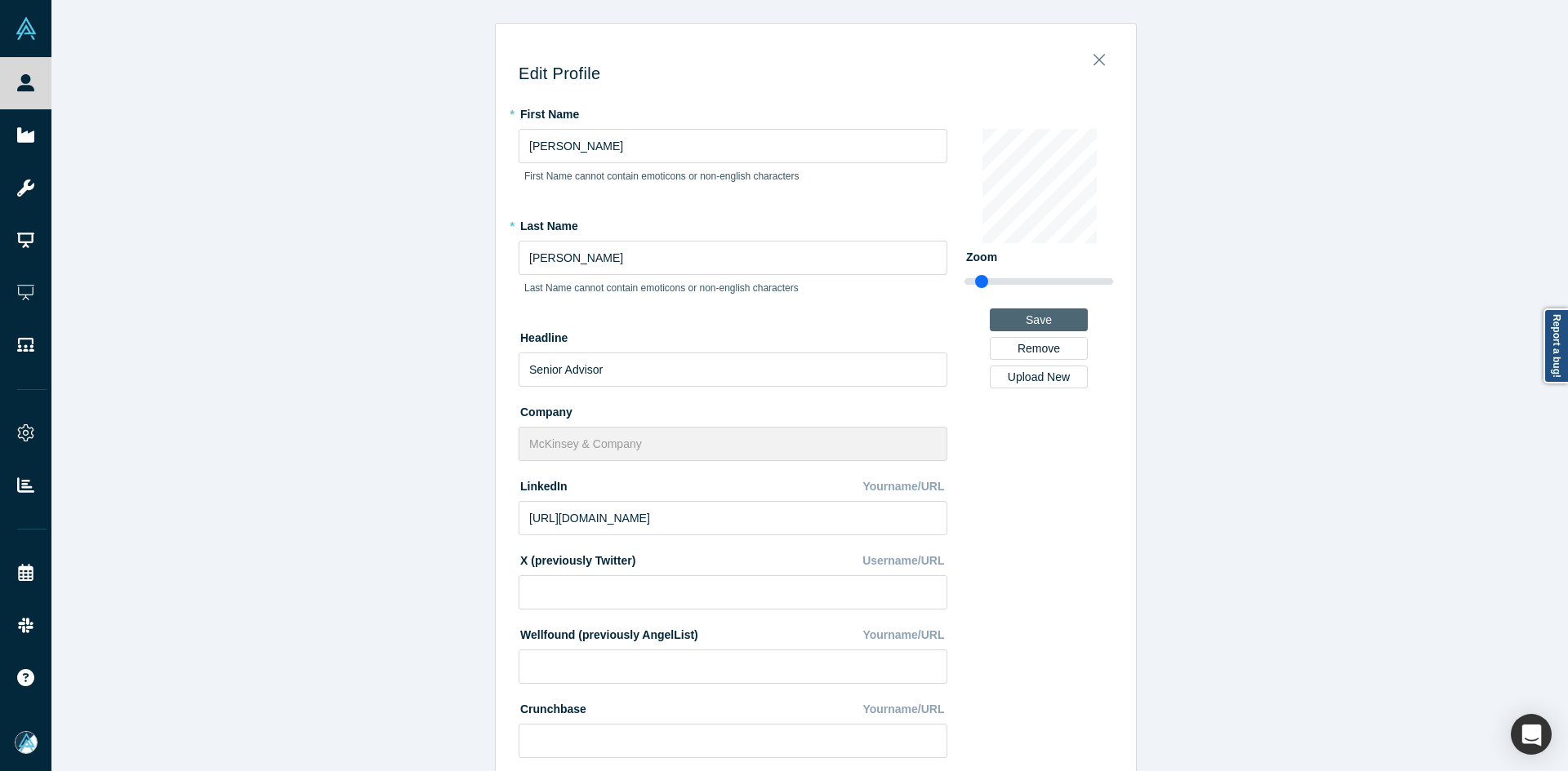
click at [1024, 318] on button "Save" at bounding box center [1038, 320] width 98 height 23
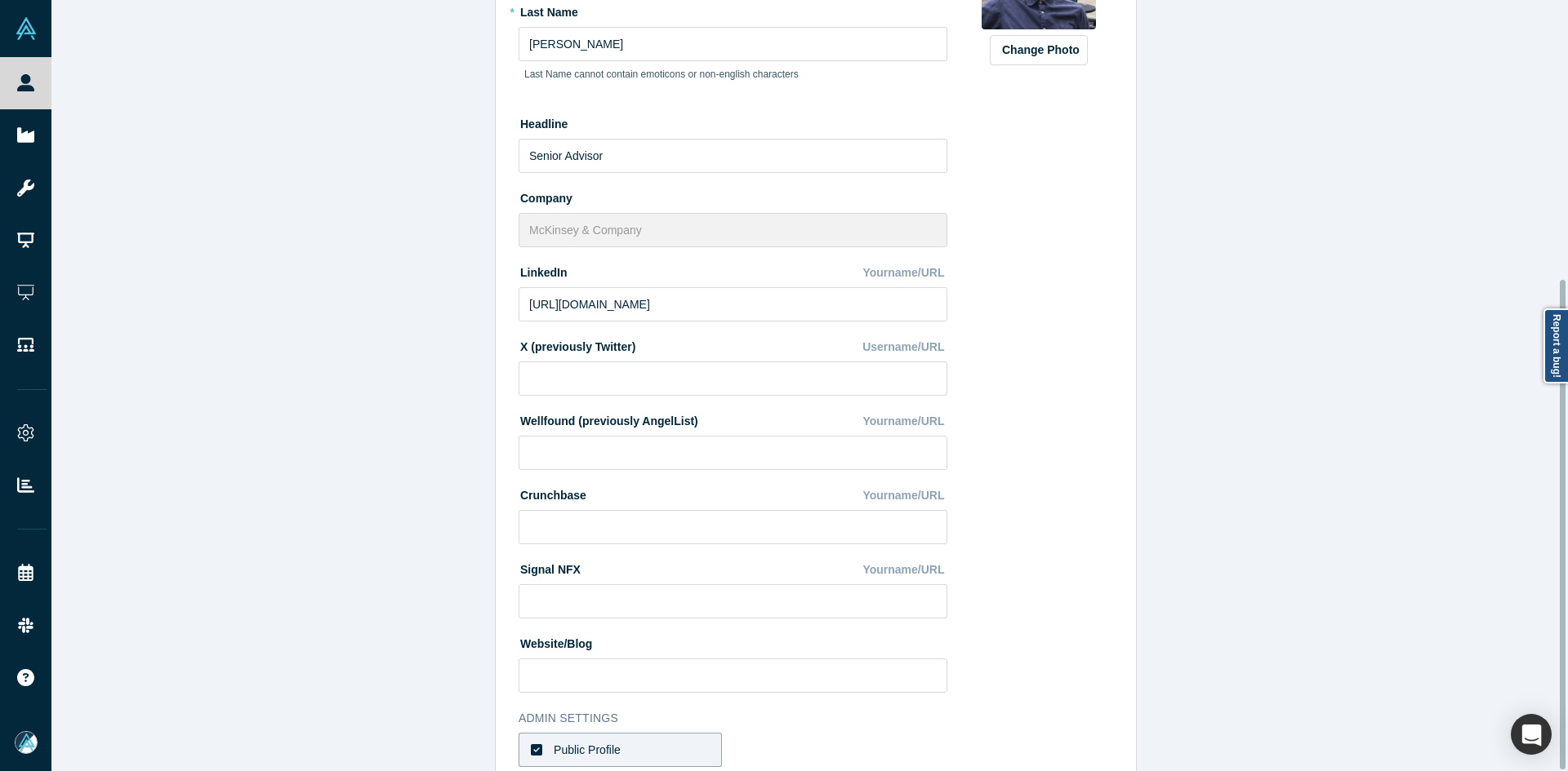
scroll to position [439, 0]
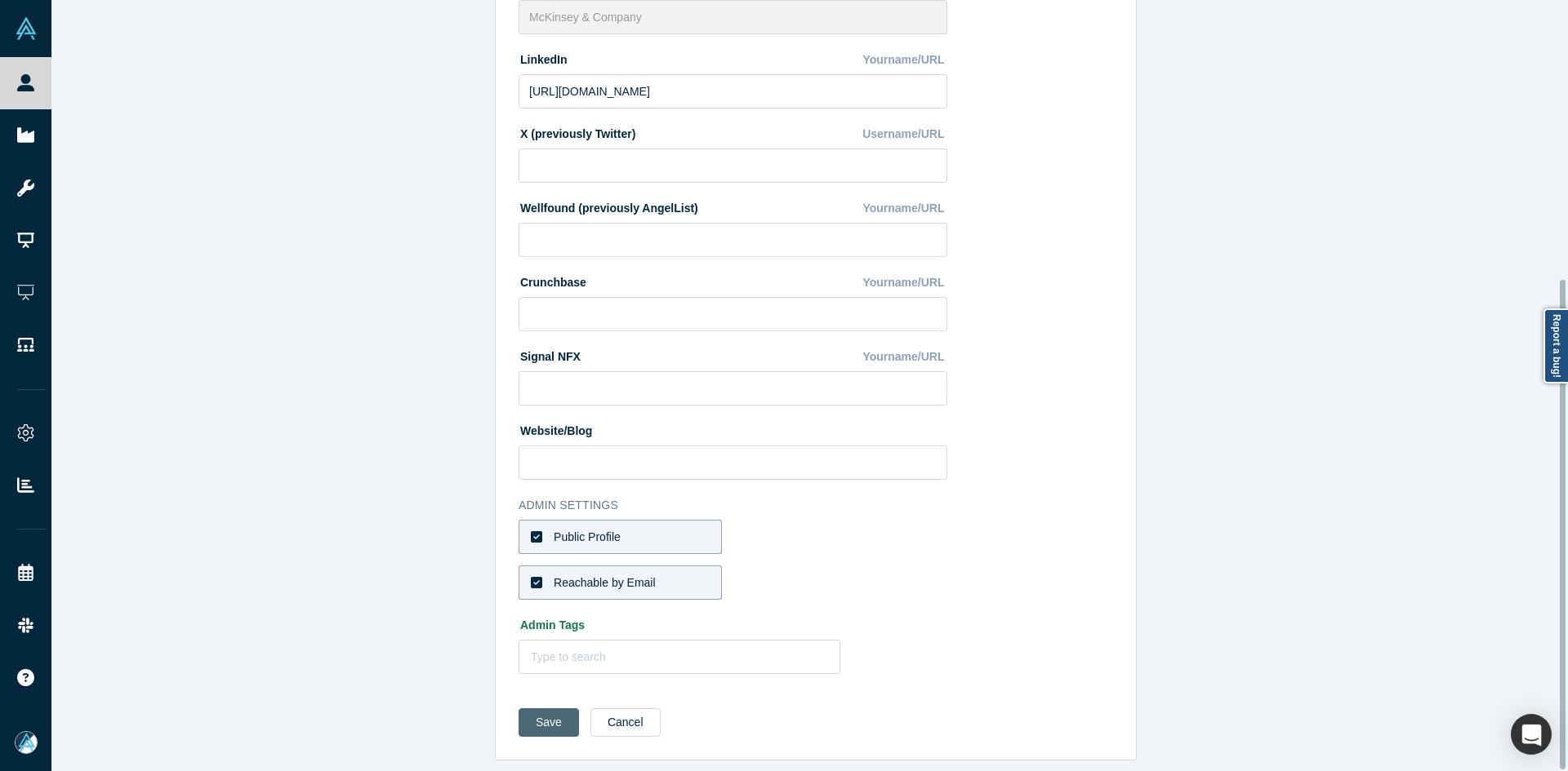
click at [550, 709] on button "Save" at bounding box center [549, 722] width 60 height 28
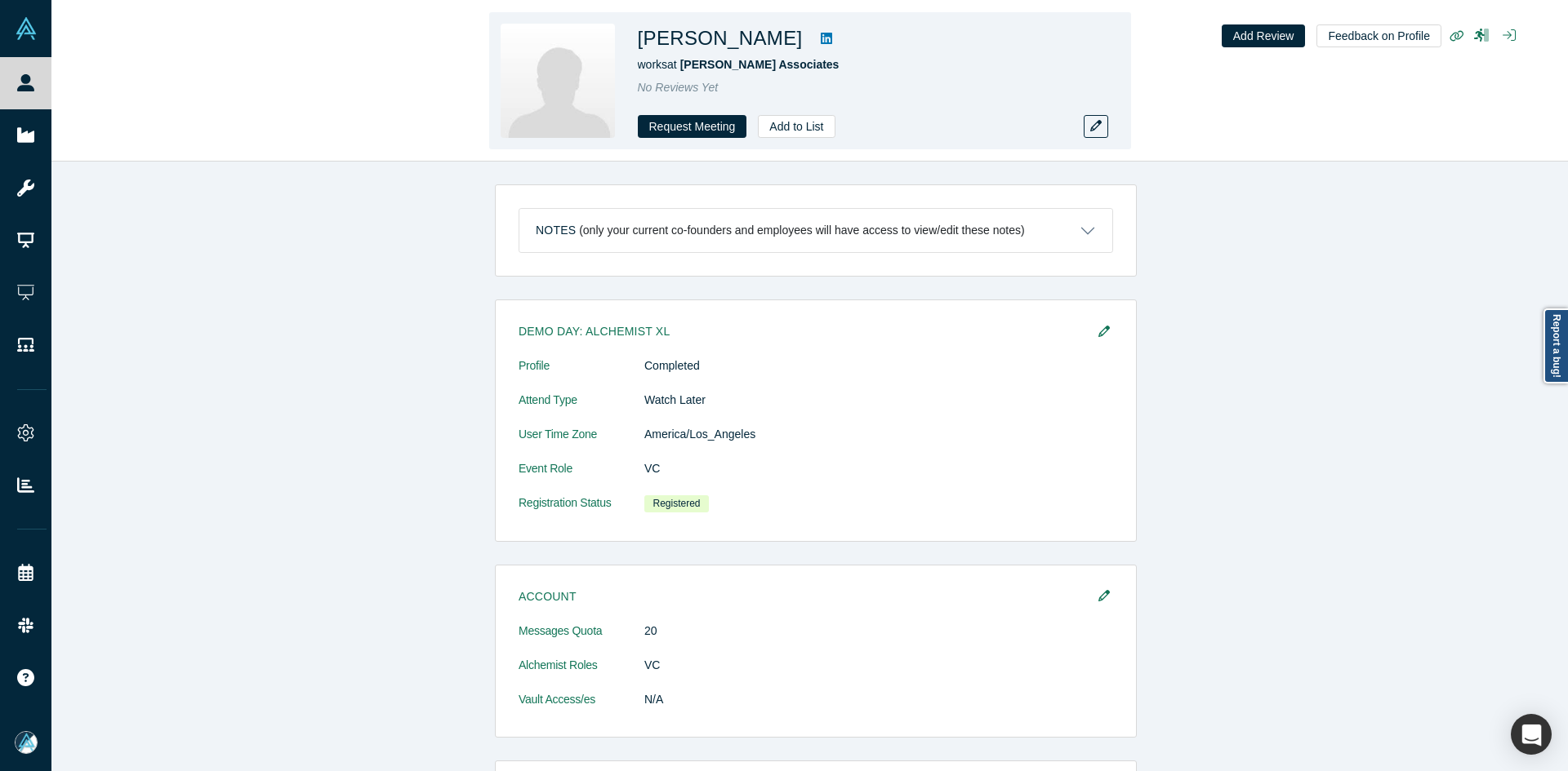
click at [814, 39] on link at bounding box center [826, 38] width 24 height 19
click at [1102, 125] on button "button" at bounding box center [1095, 126] width 24 height 23
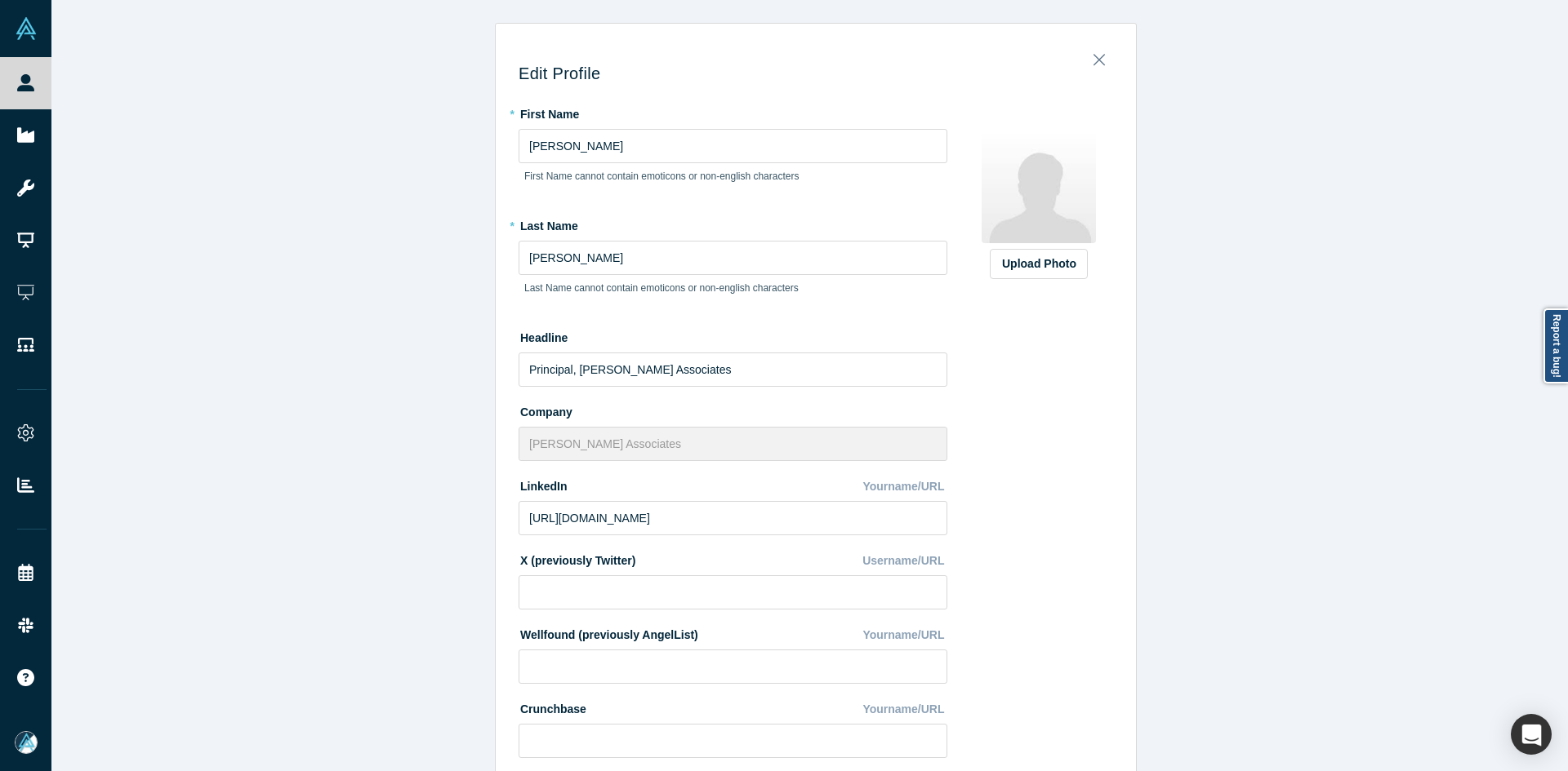
click at [1043, 237] on img at bounding box center [1039, 187] width 115 height 115
click at [1052, 263] on div "Upload Photo" at bounding box center [1039, 264] width 74 height 18
click at [0, 0] on input "Upload Photo" at bounding box center [0, 0] width 0 height 0
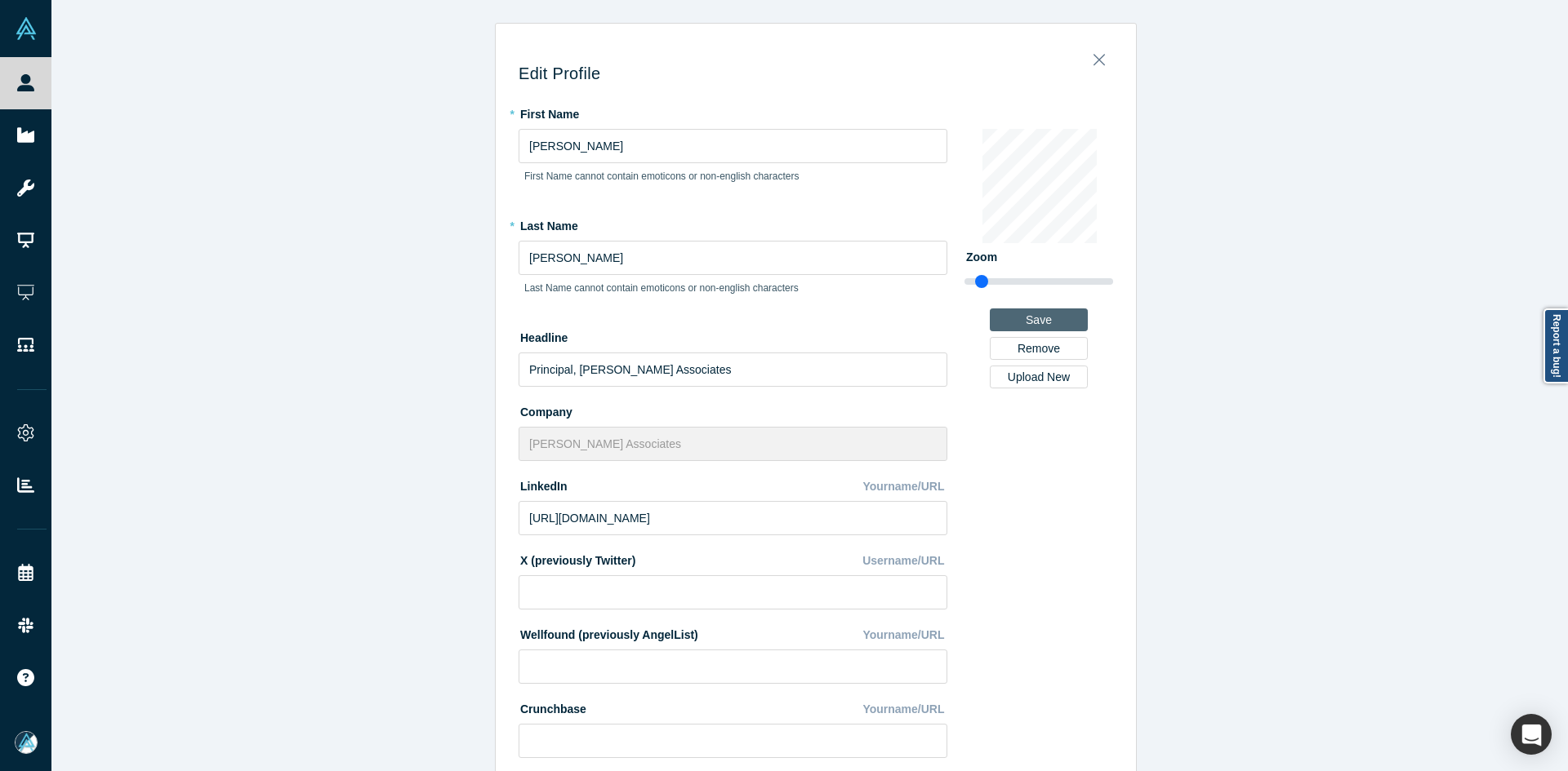
click at [1063, 315] on button "Save" at bounding box center [1038, 320] width 98 height 23
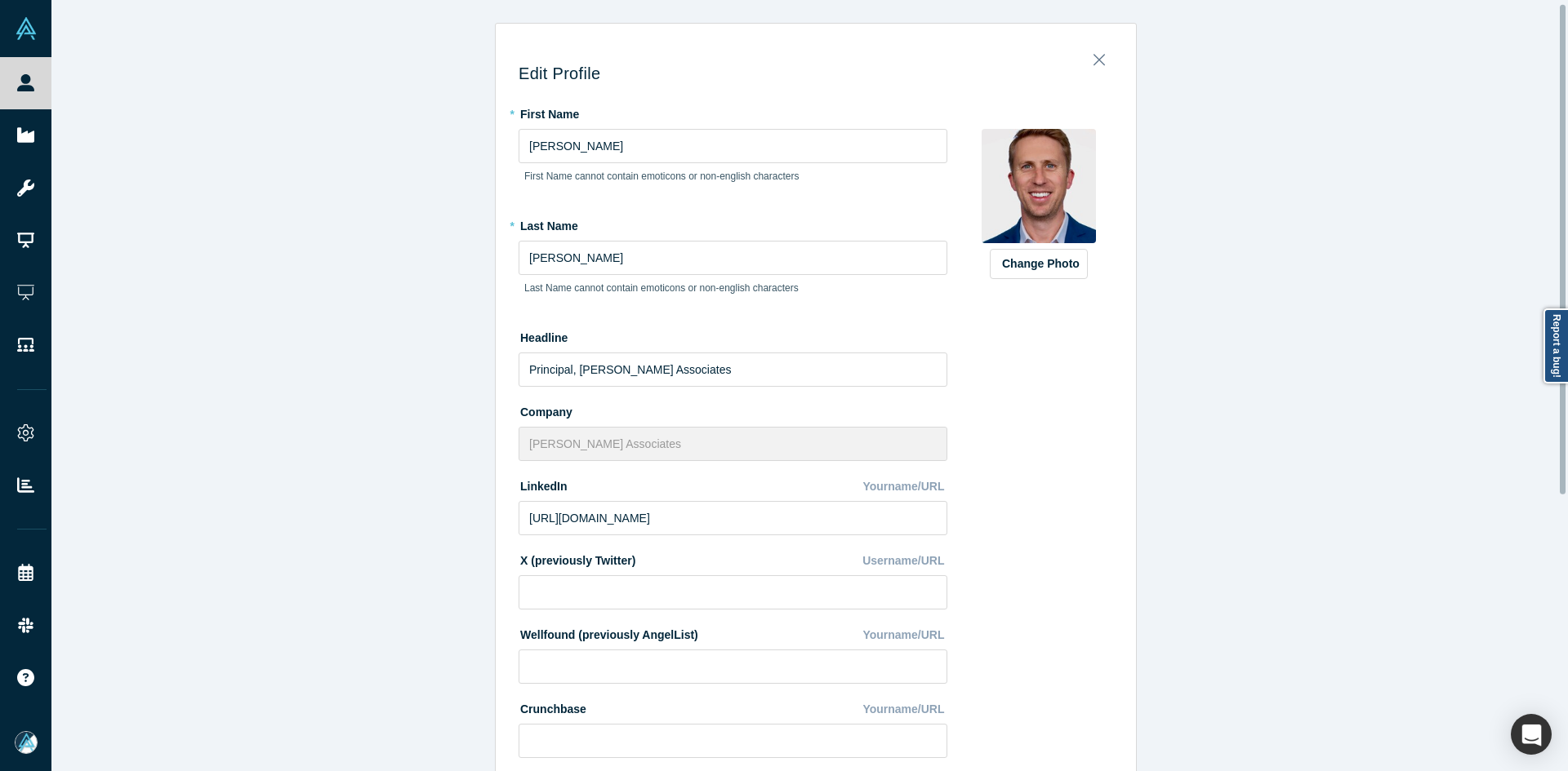
scroll to position [439, 0]
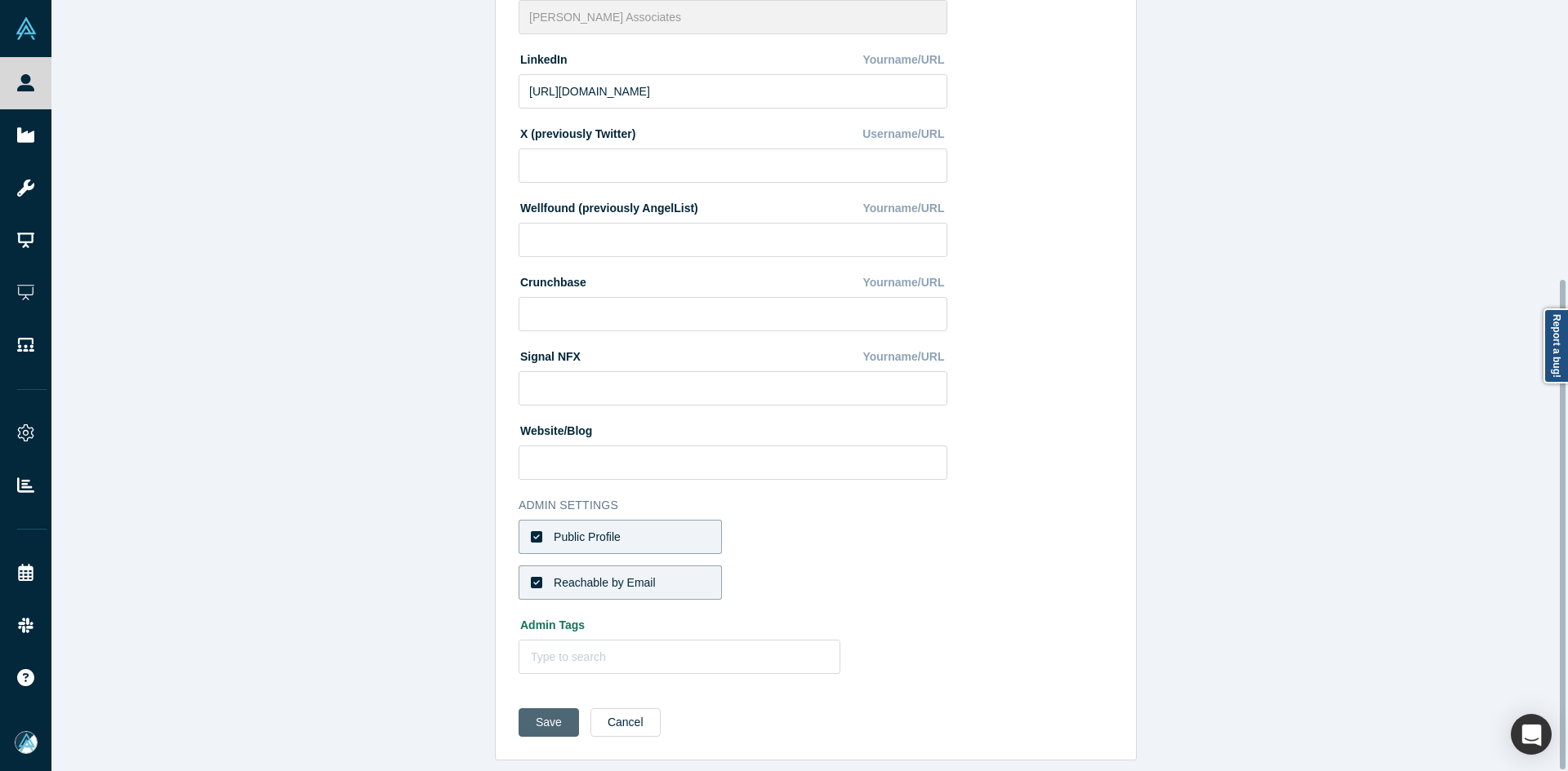
click at [521, 713] on button "Save" at bounding box center [549, 722] width 60 height 28
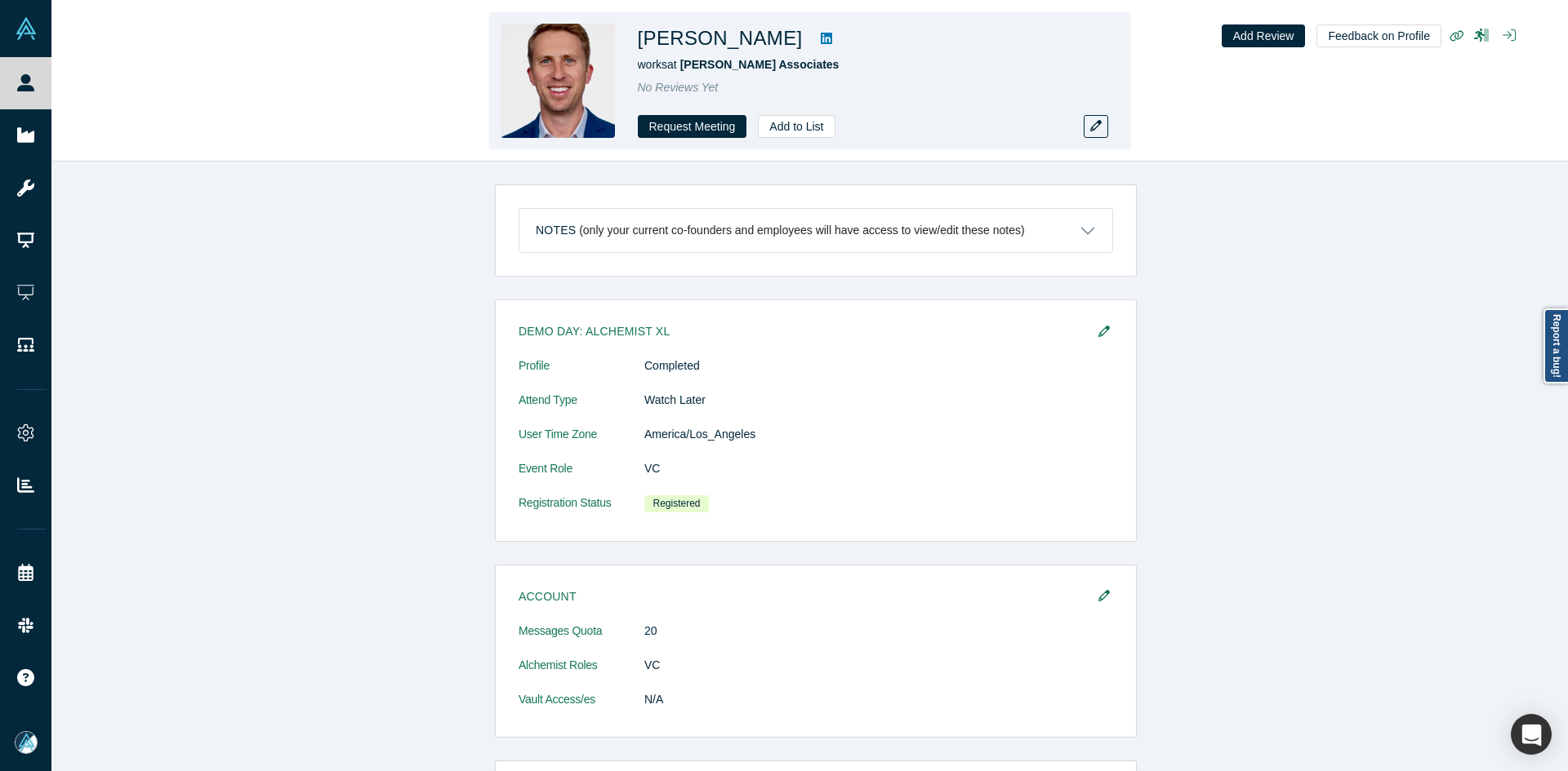
click at [821, 38] on icon at bounding box center [827, 38] width 12 height 13
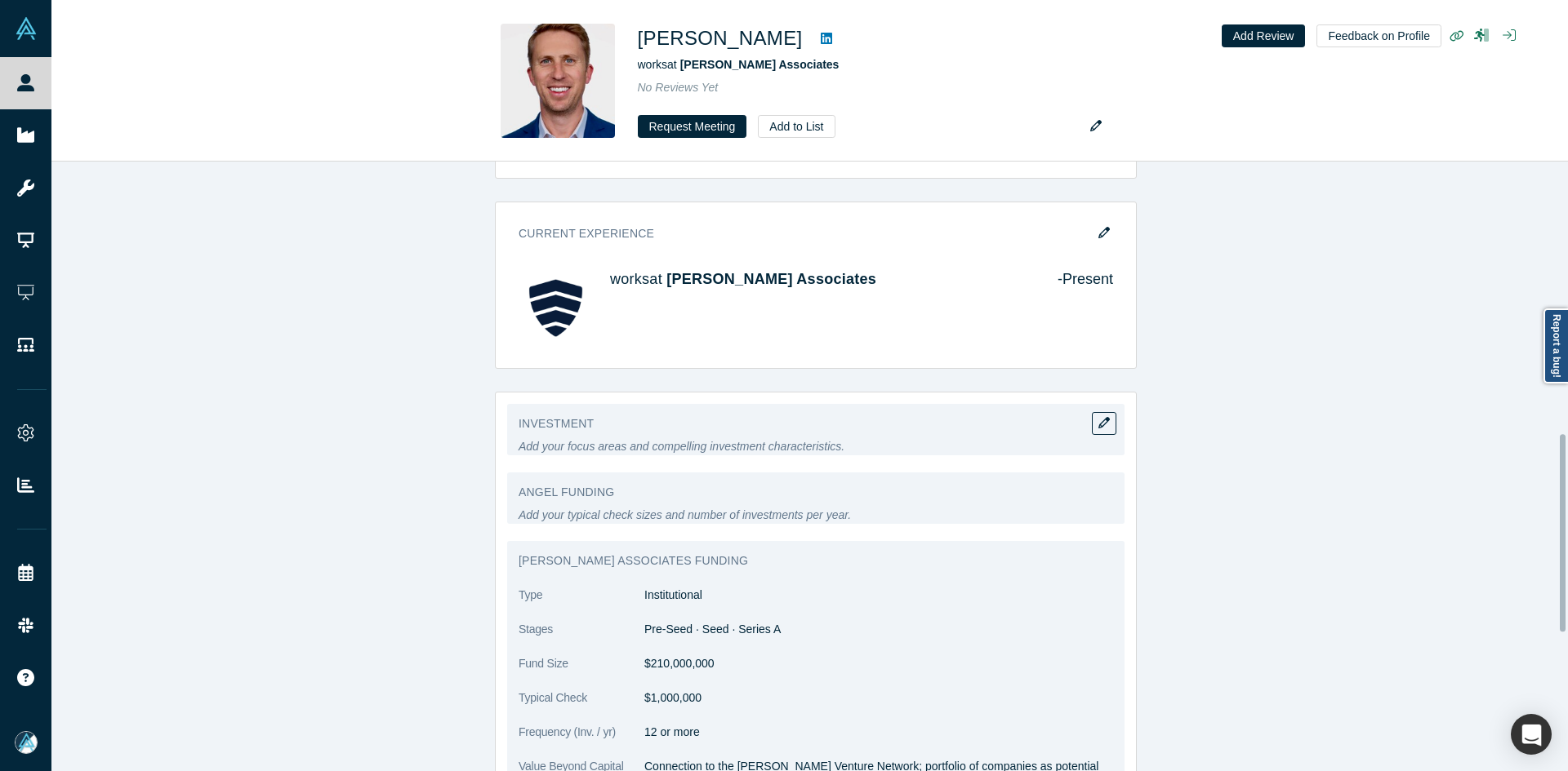
scroll to position [979, 0]
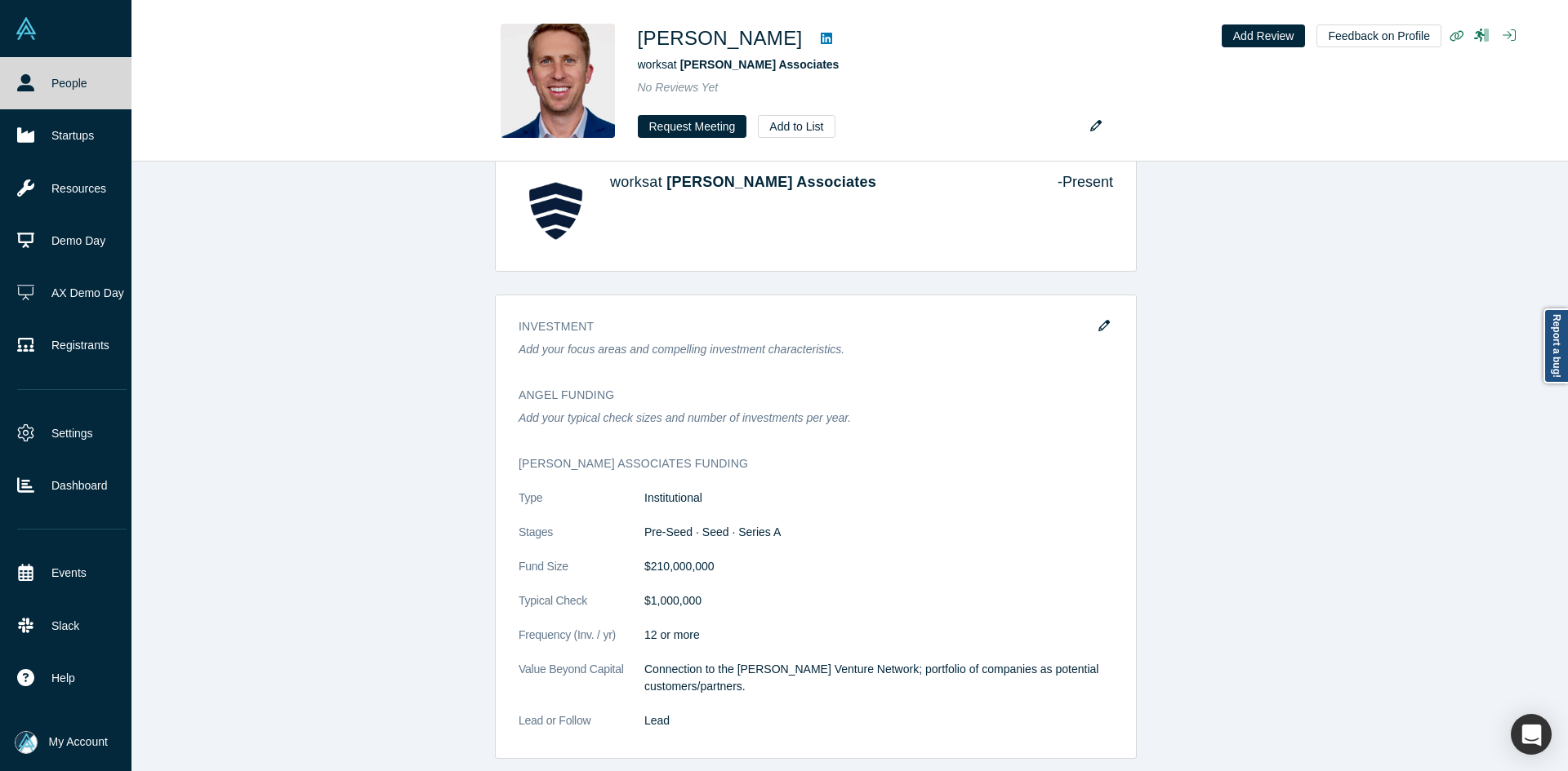
click at [10, 90] on link "People" at bounding box center [72, 84] width 144 height 53
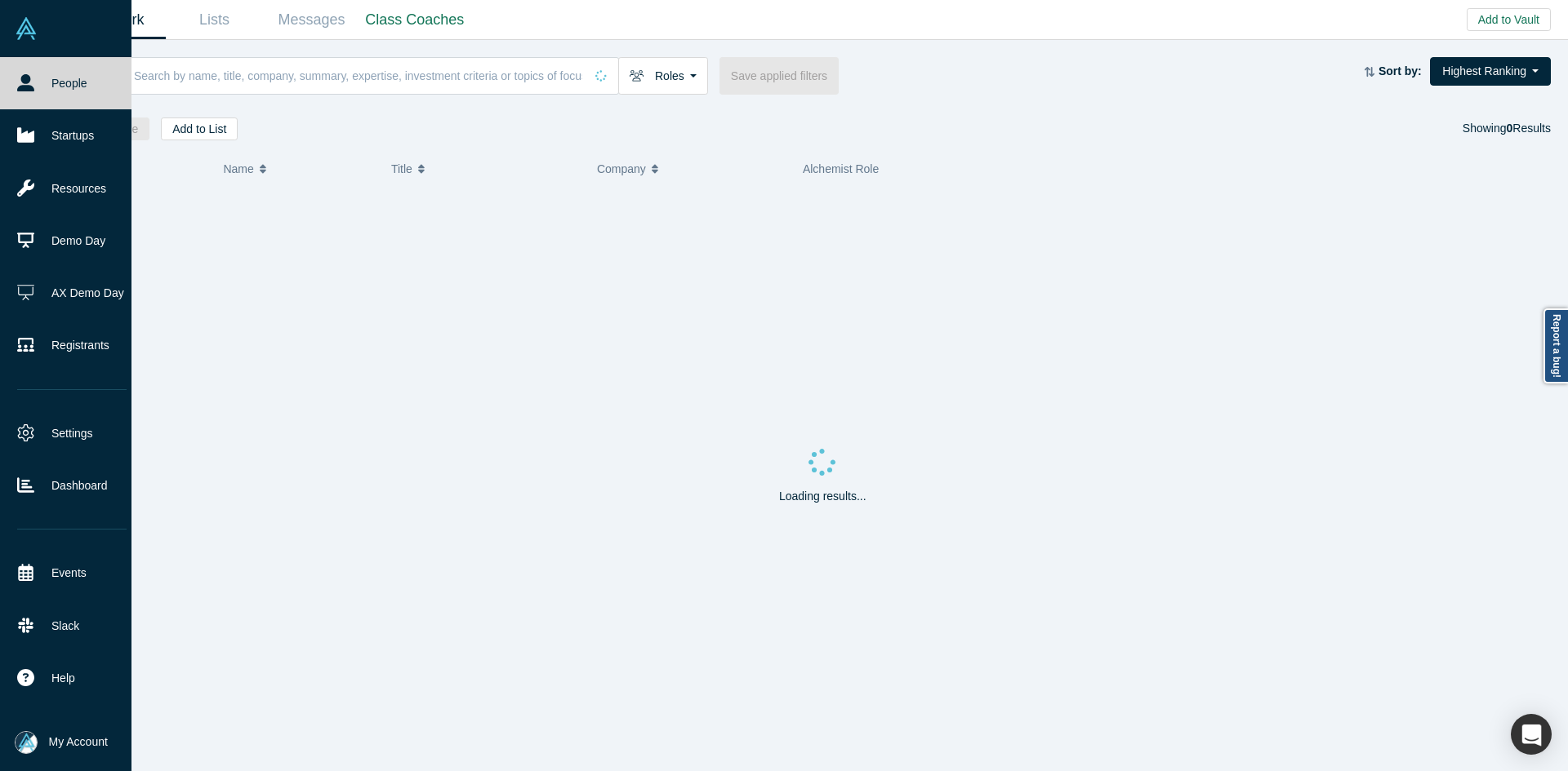
click at [10, 90] on link "People" at bounding box center [72, 84] width 144 height 53
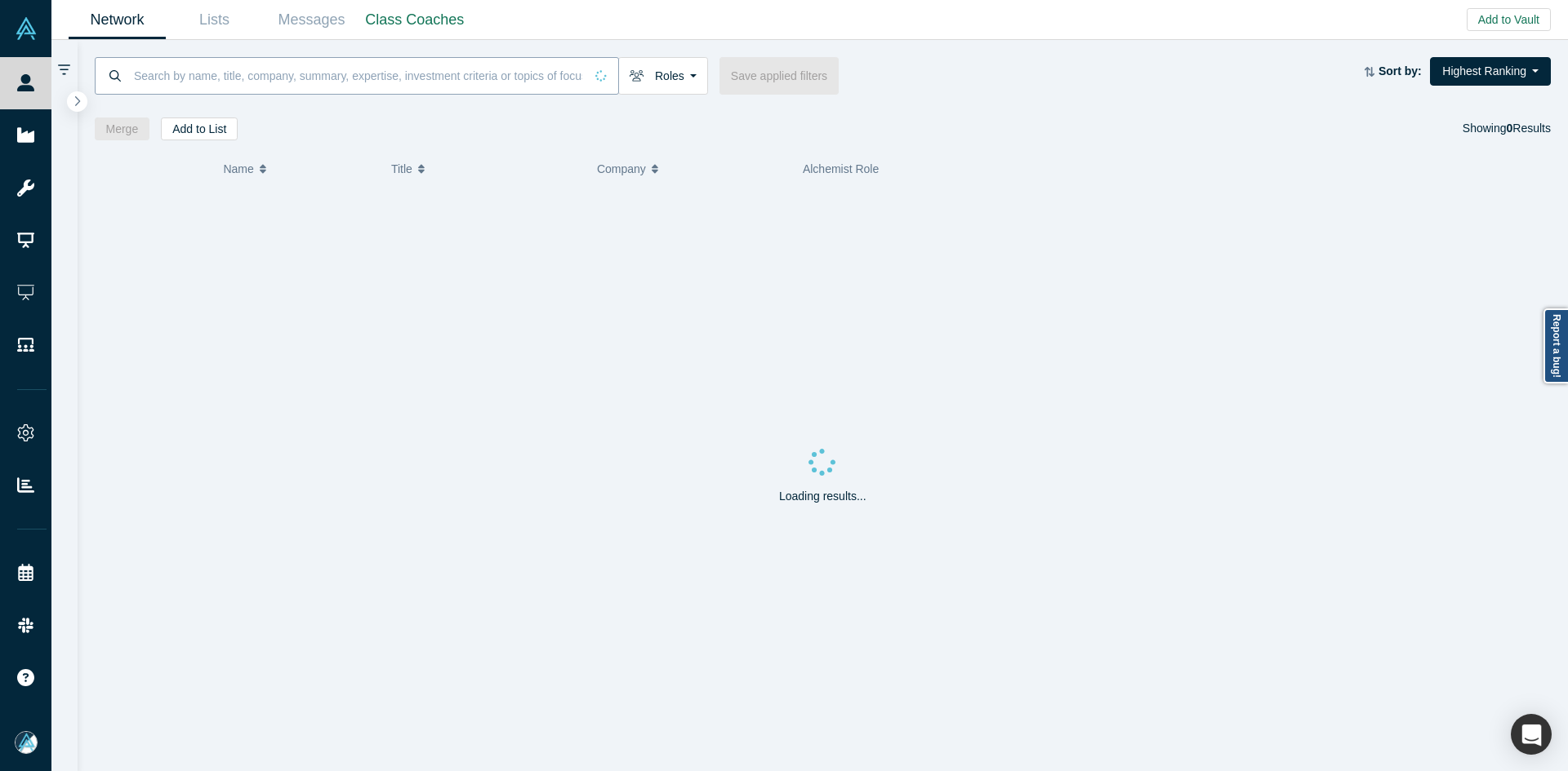
paste input "[PERSON_NAME]"
click at [277, 84] on input "[PERSON_NAME]" at bounding box center [358, 75] width 451 height 38
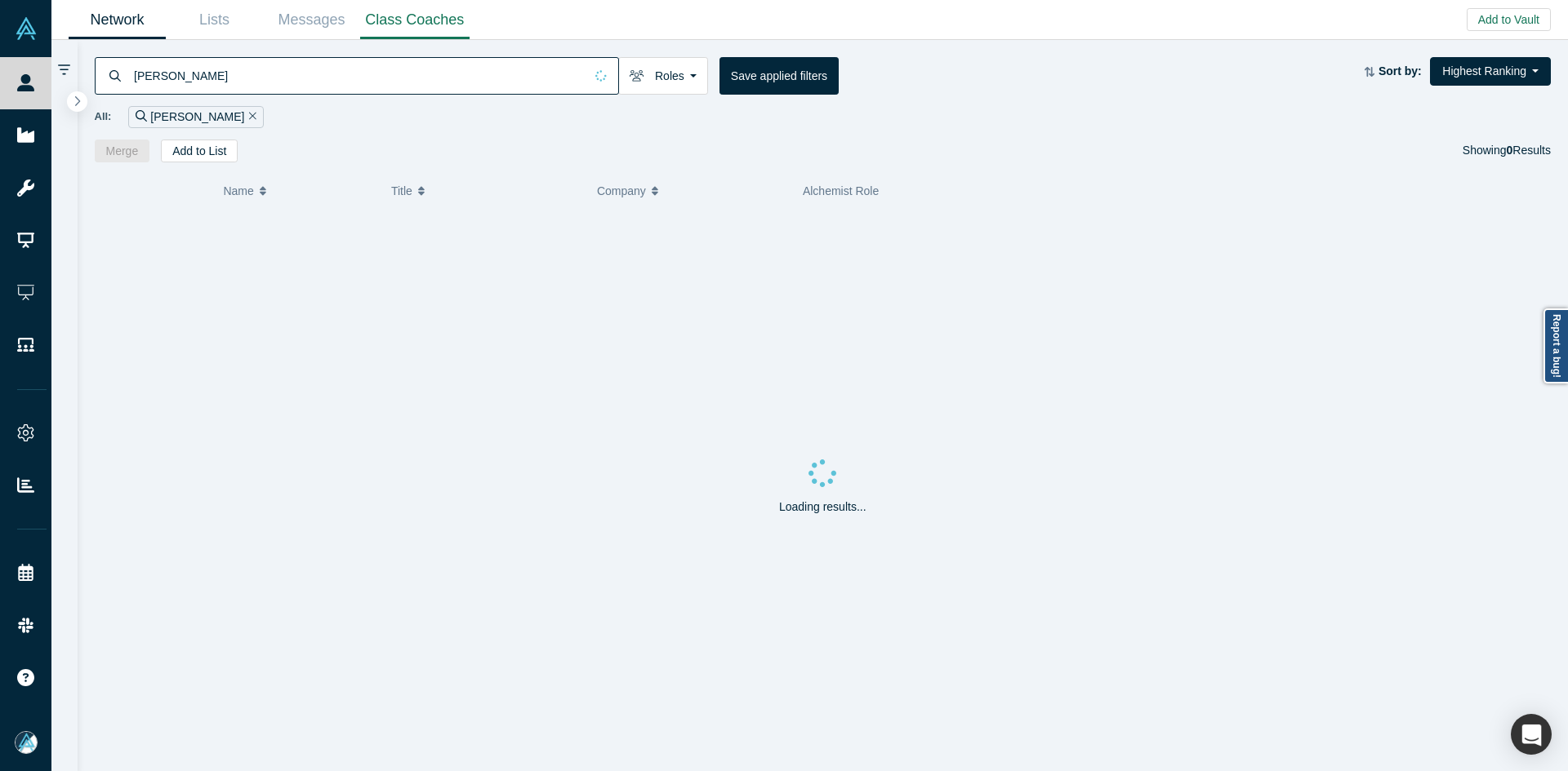
type input "[PERSON_NAME]"
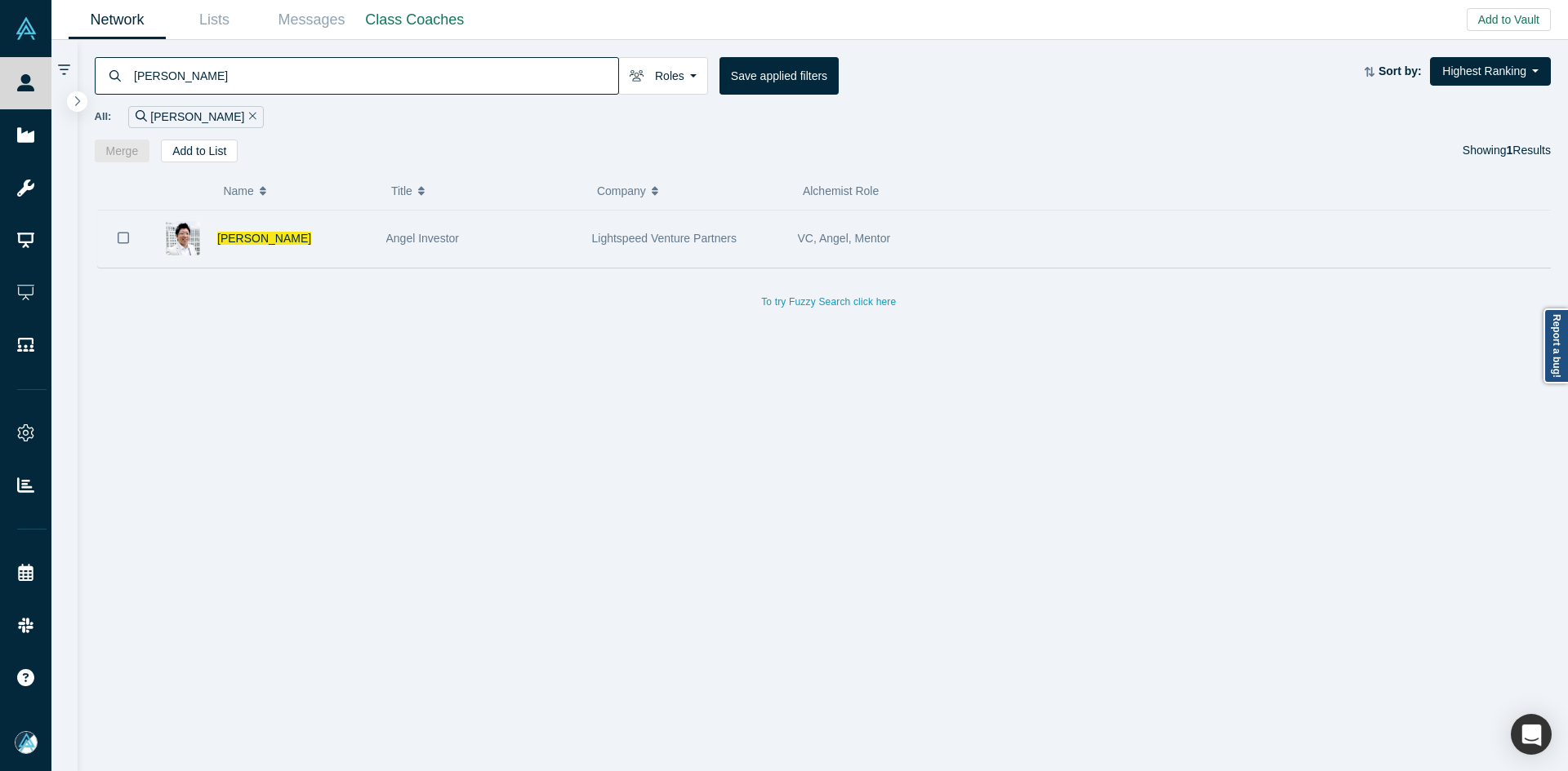
click at [125, 241] on icon "Bookmark" at bounding box center [124, 238] width 12 height 16
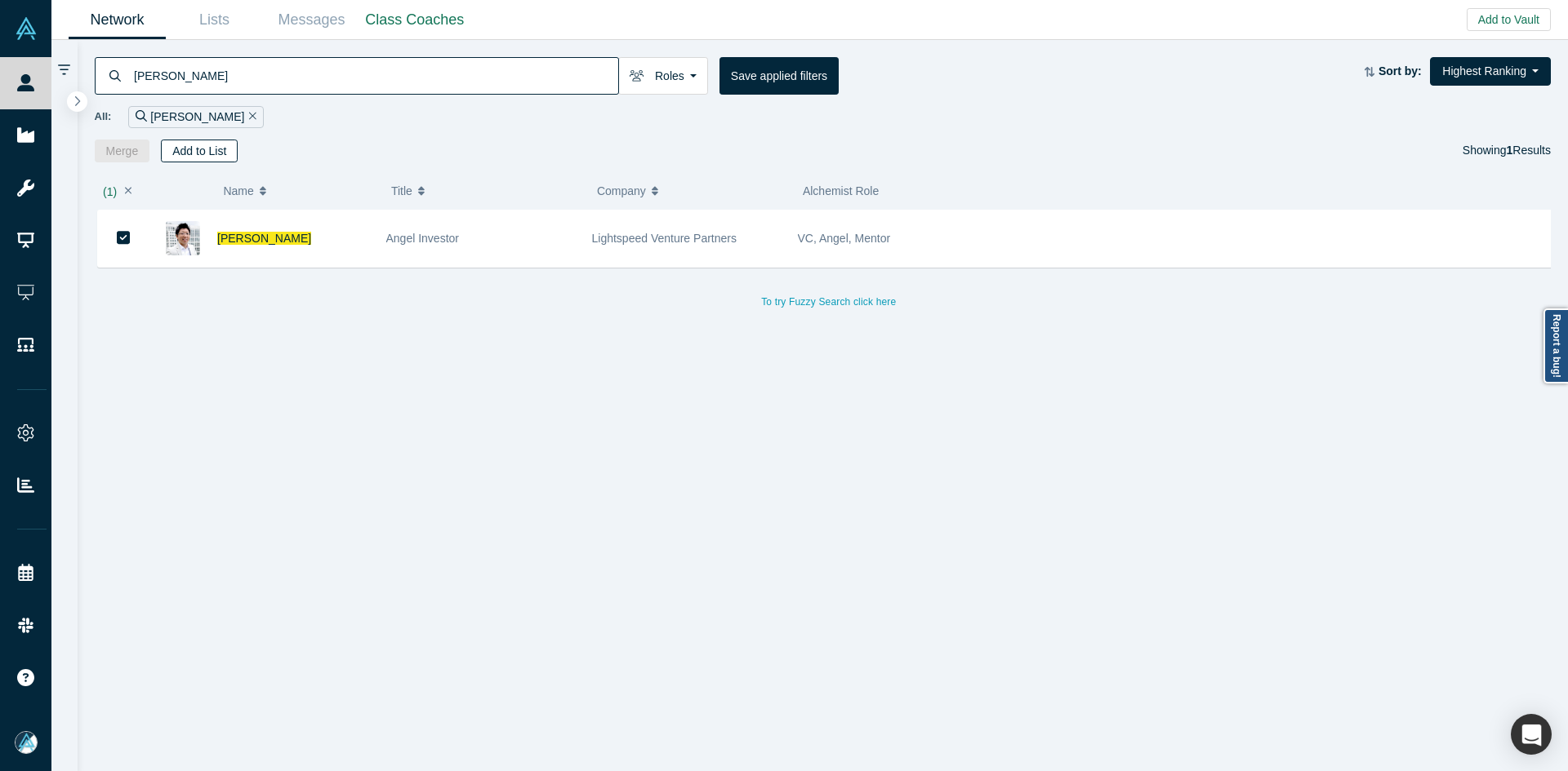
click at [196, 159] on button "Add to List" at bounding box center [198, 152] width 77 height 23
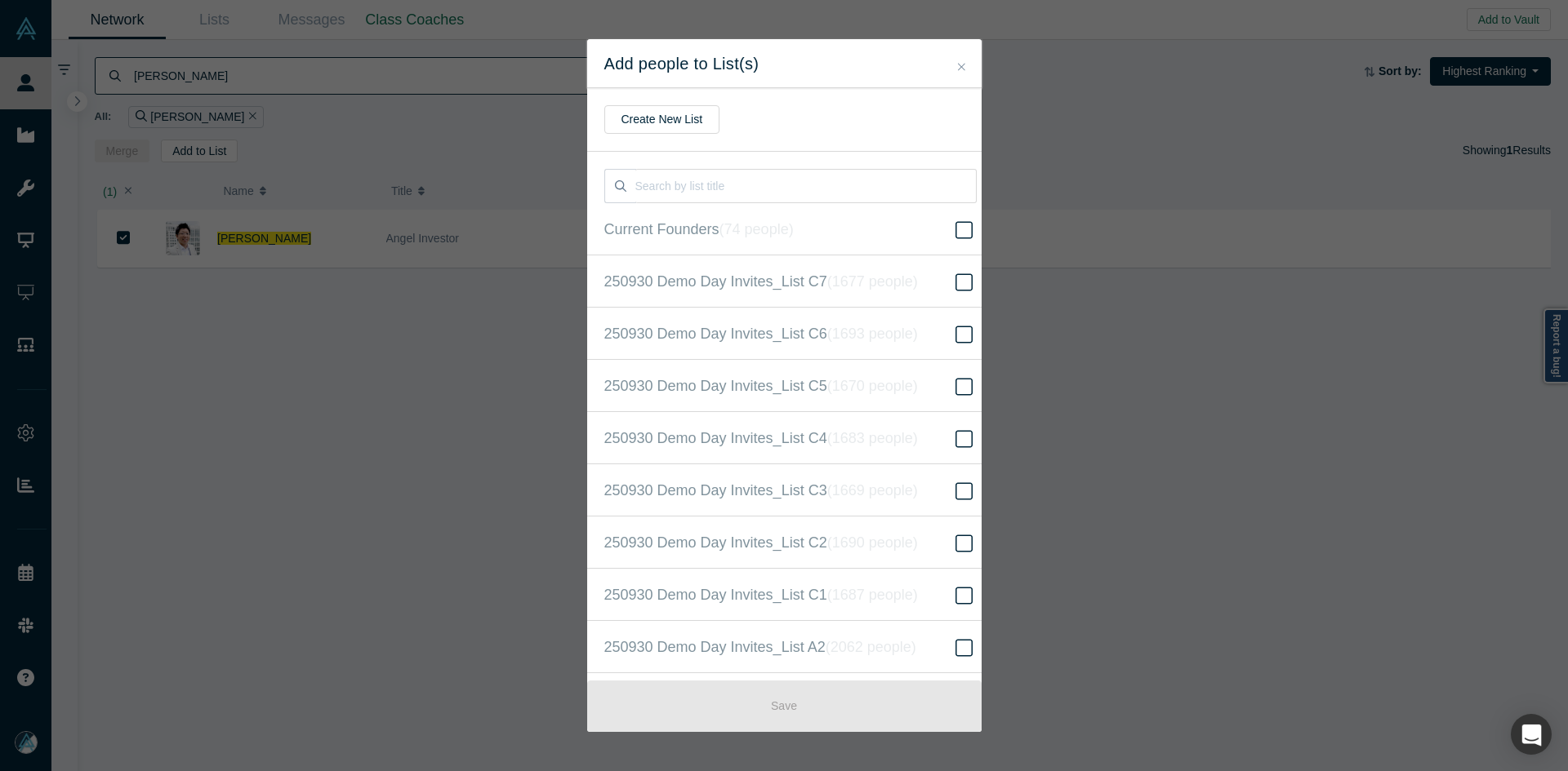
scroll to position [419, 0]
click at [891, 399] on label "250930 Demo Day Invites_Base List ( 16525 people )" at bounding box center [791, 385] width 407 height 53
click at [0, 0] on input "250930 Demo Day Invites_Base List ( 16525 people )" at bounding box center [0, 0] width 0 height 0
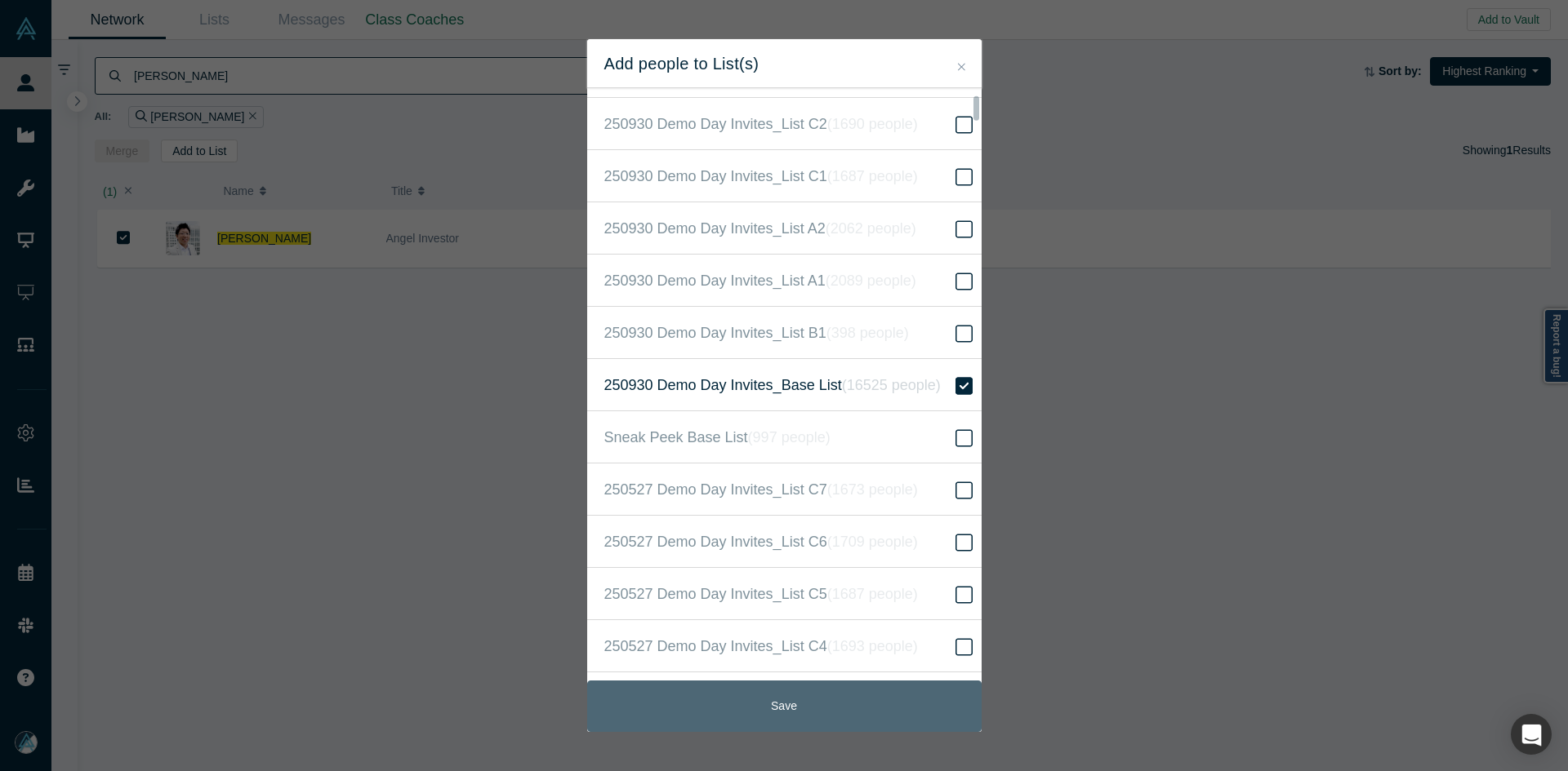
drag, startPoint x: 808, startPoint y: 699, endPoint x: 798, endPoint y: 669, distance: 31.6
click at [807, 699] on button "Save" at bounding box center [784, 706] width 394 height 52
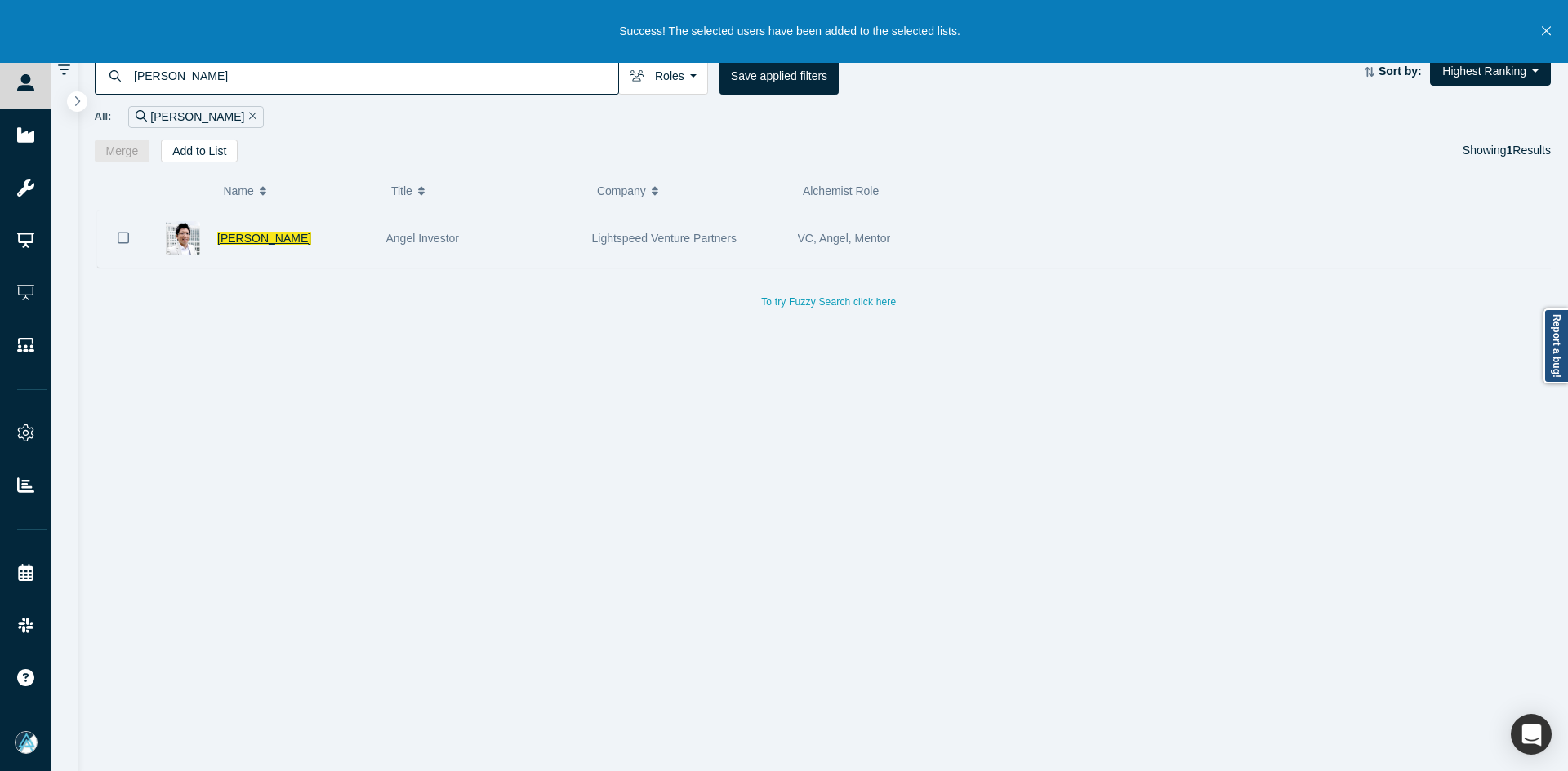
click at [242, 236] on span "[PERSON_NAME]" at bounding box center [264, 237] width 94 height 13
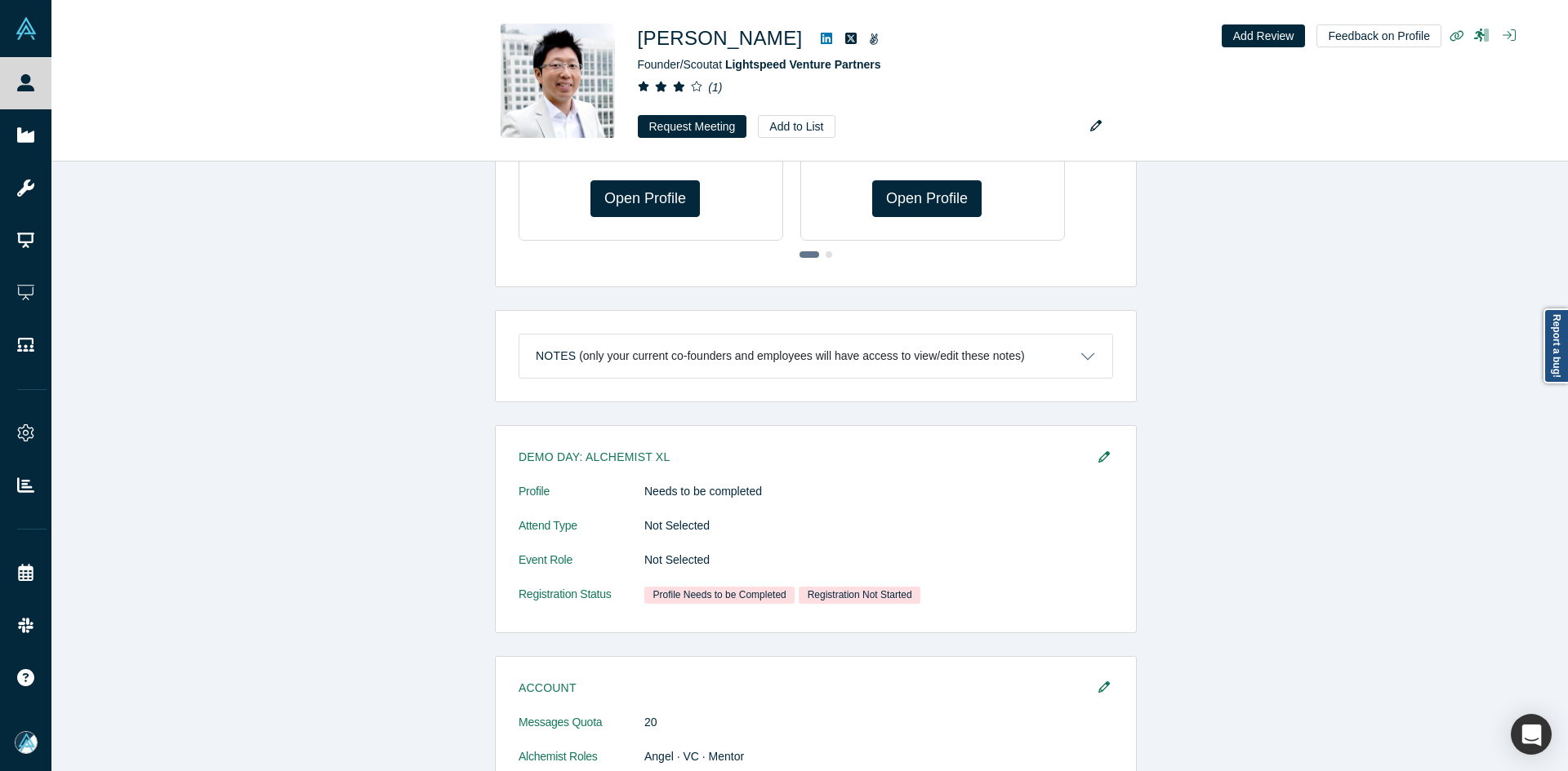
scroll to position [1077, 0]
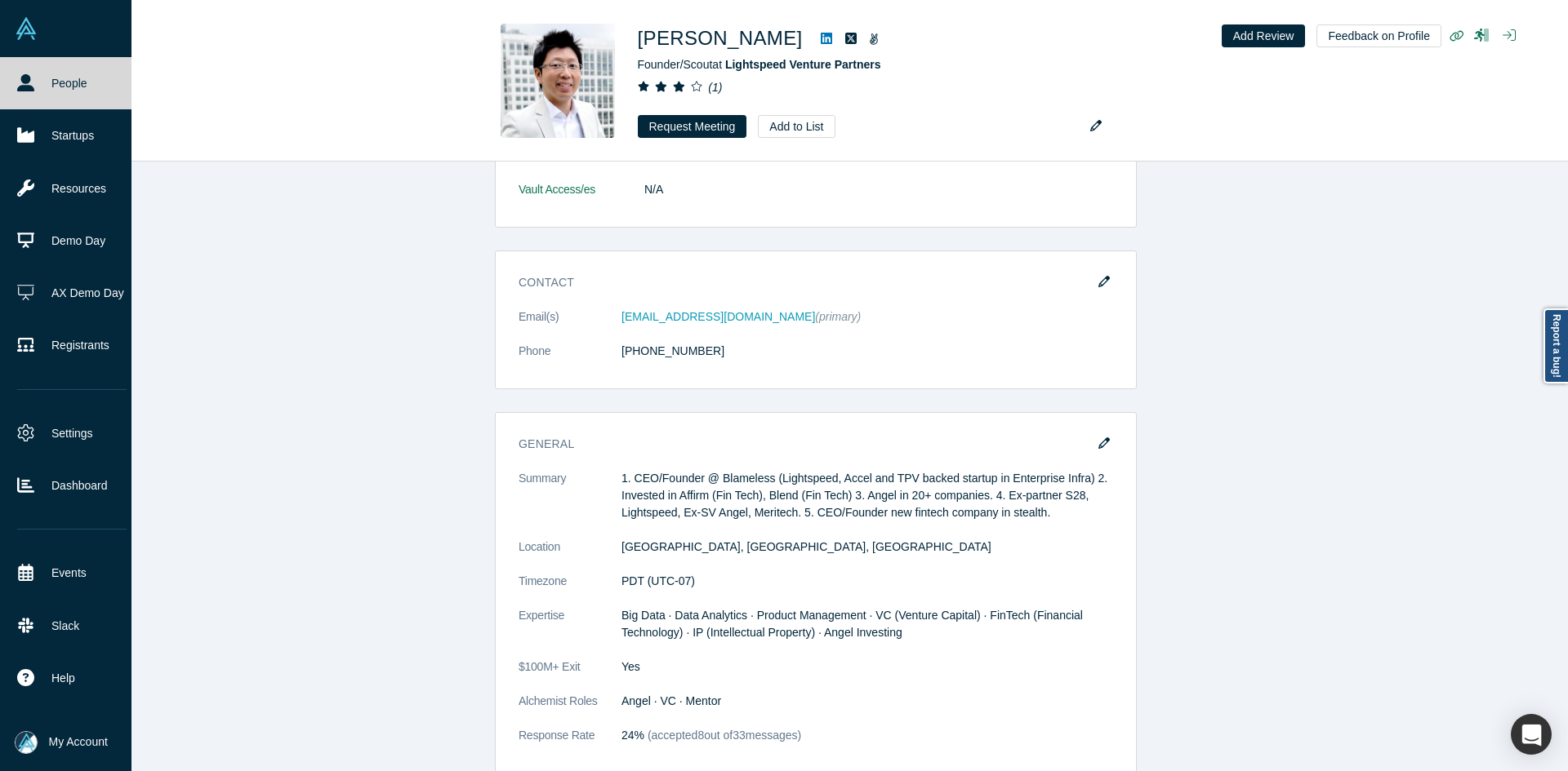
click at [32, 88] on icon at bounding box center [26, 83] width 18 height 18
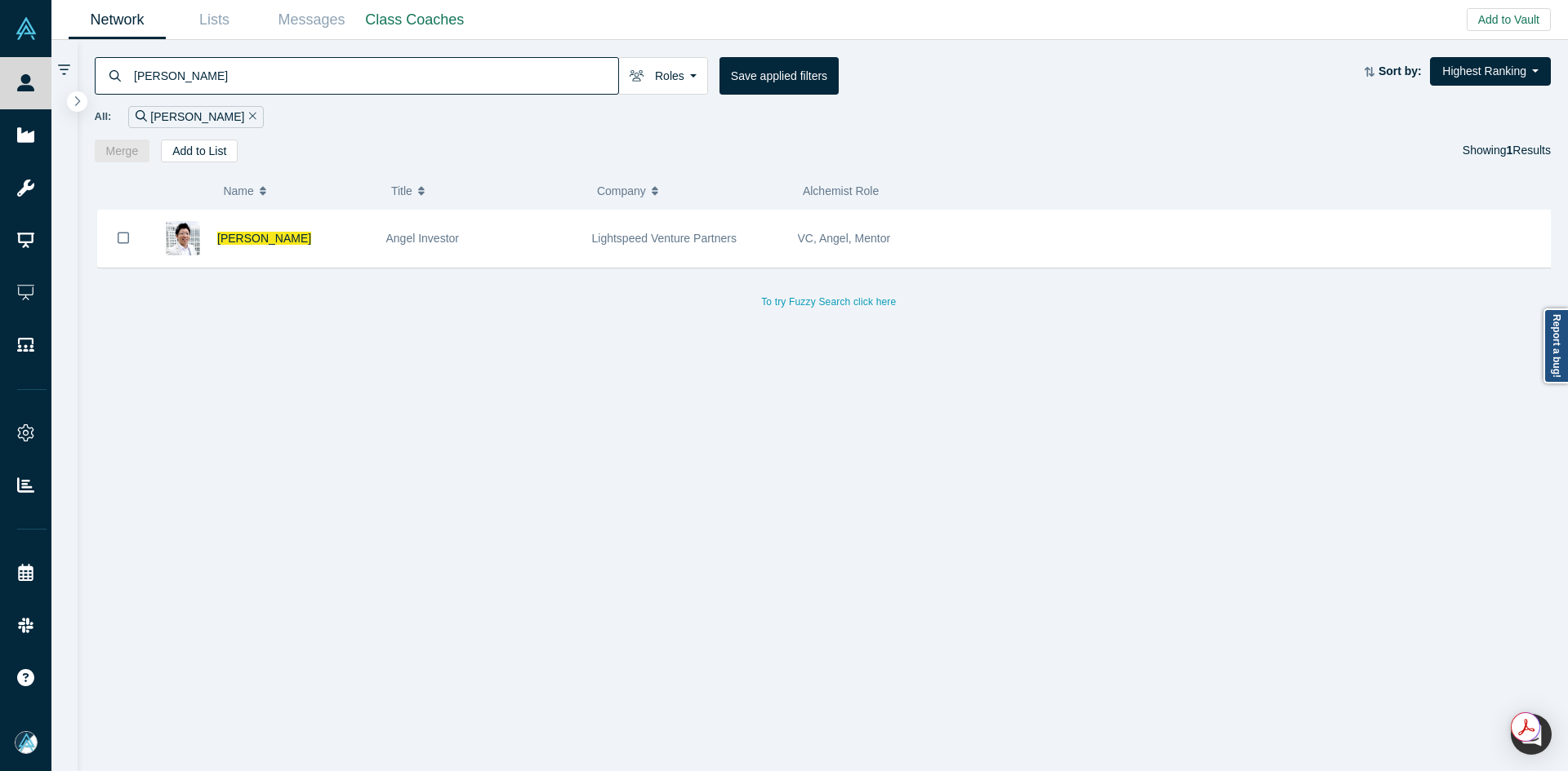
click at [399, 78] on input "[PERSON_NAME]" at bounding box center [374, 75] width 485 height 38
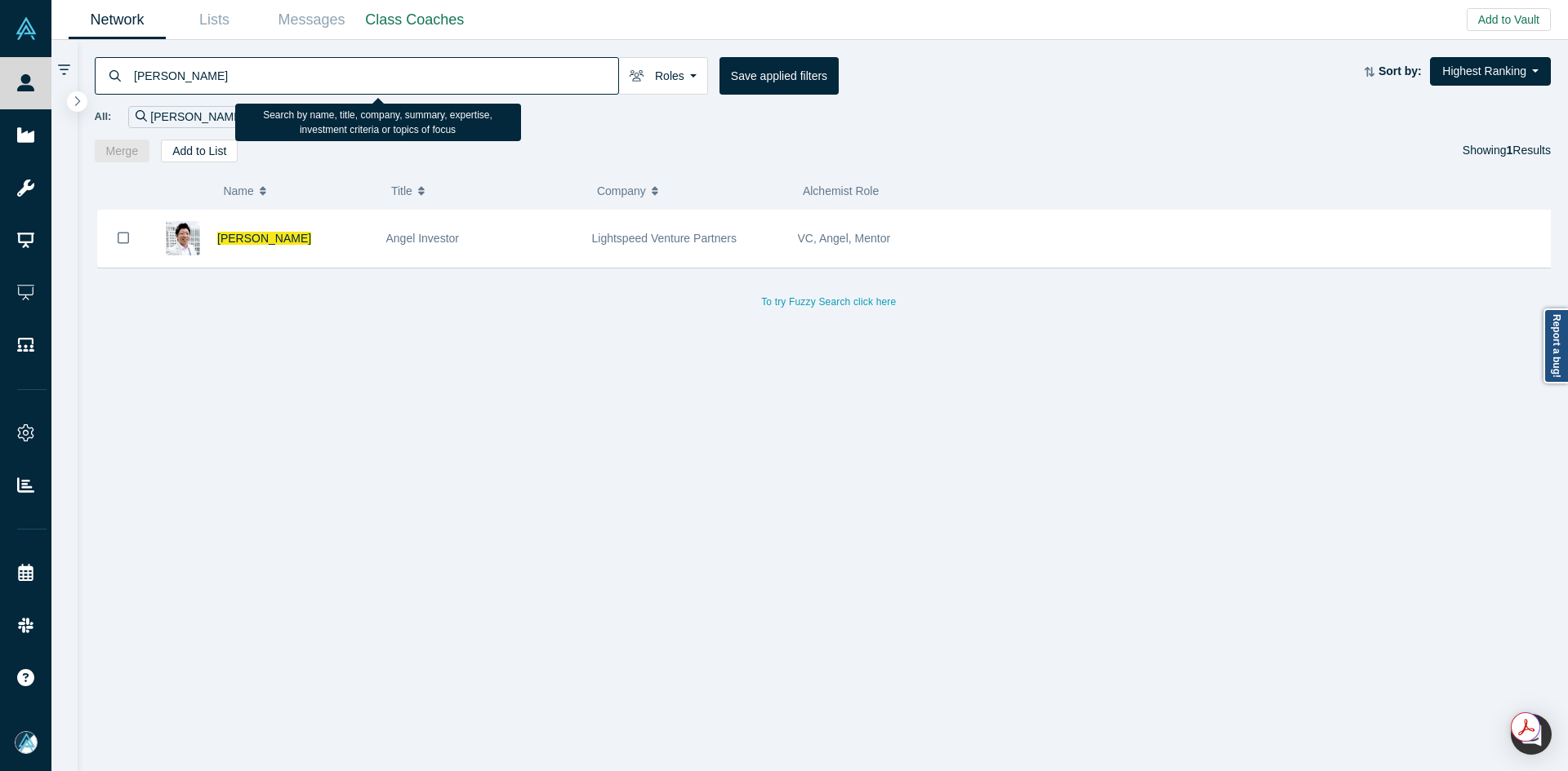
click at [399, 78] on input "[PERSON_NAME]" at bounding box center [374, 75] width 485 height 38
paste input "[EMAIL_ADDRESS][DOMAIN_NAME]"
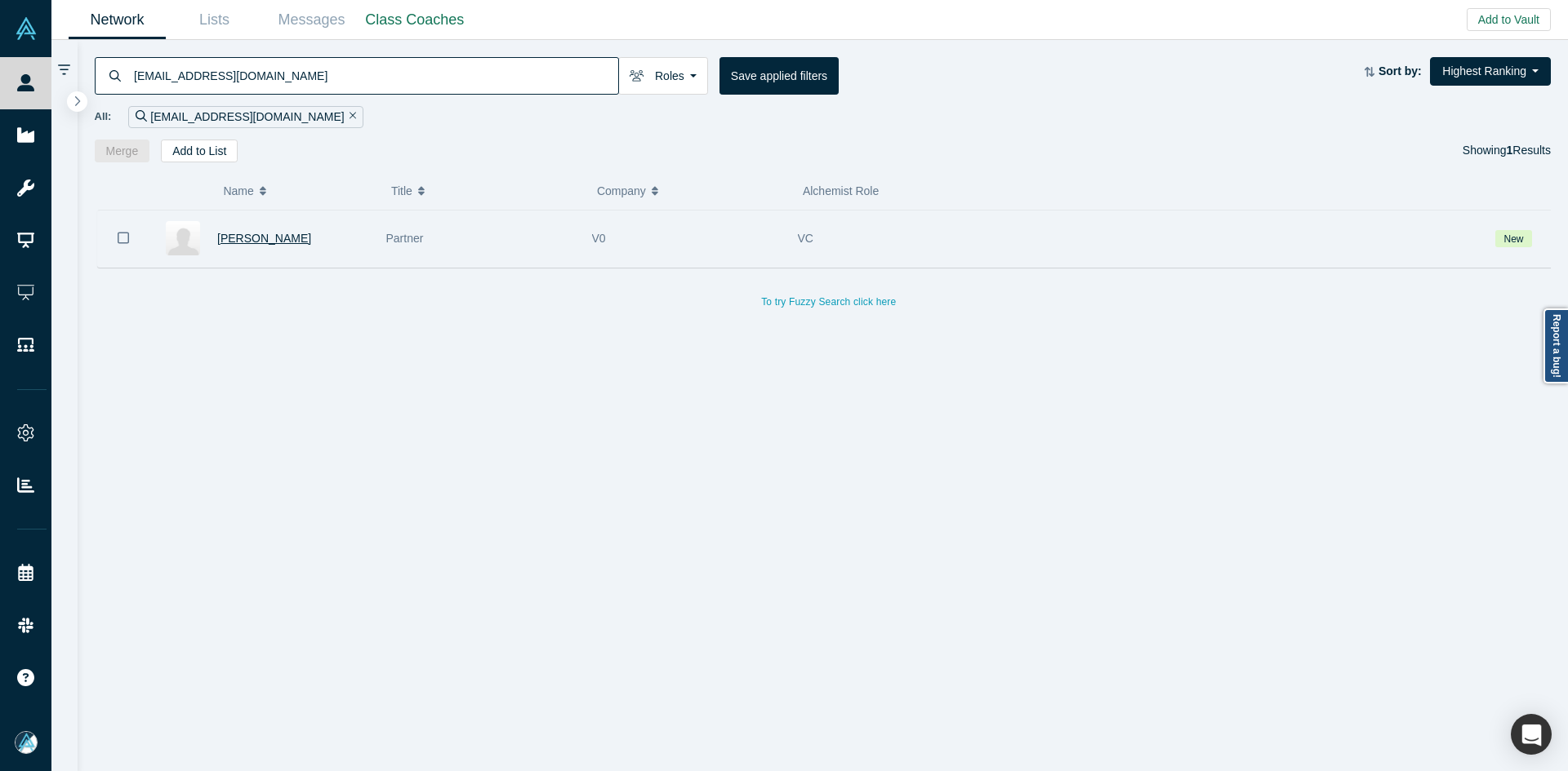
type input "[EMAIL_ADDRESS][DOMAIN_NAME]"
click at [258, 233] on span "[PERSON_NAME]" at bounding box center [264, 237] width 94 height 13
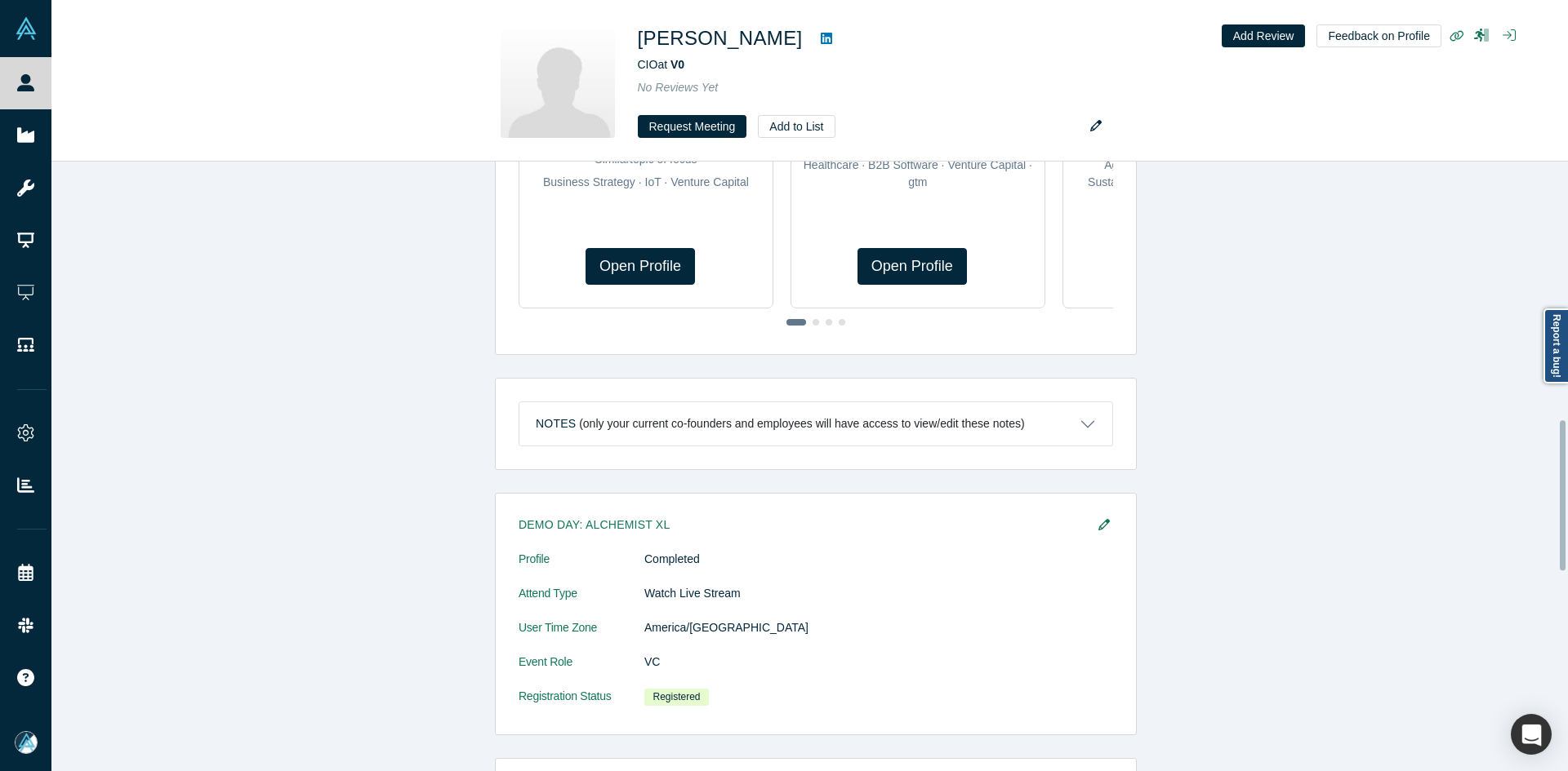
scroll to position [1091, 0]
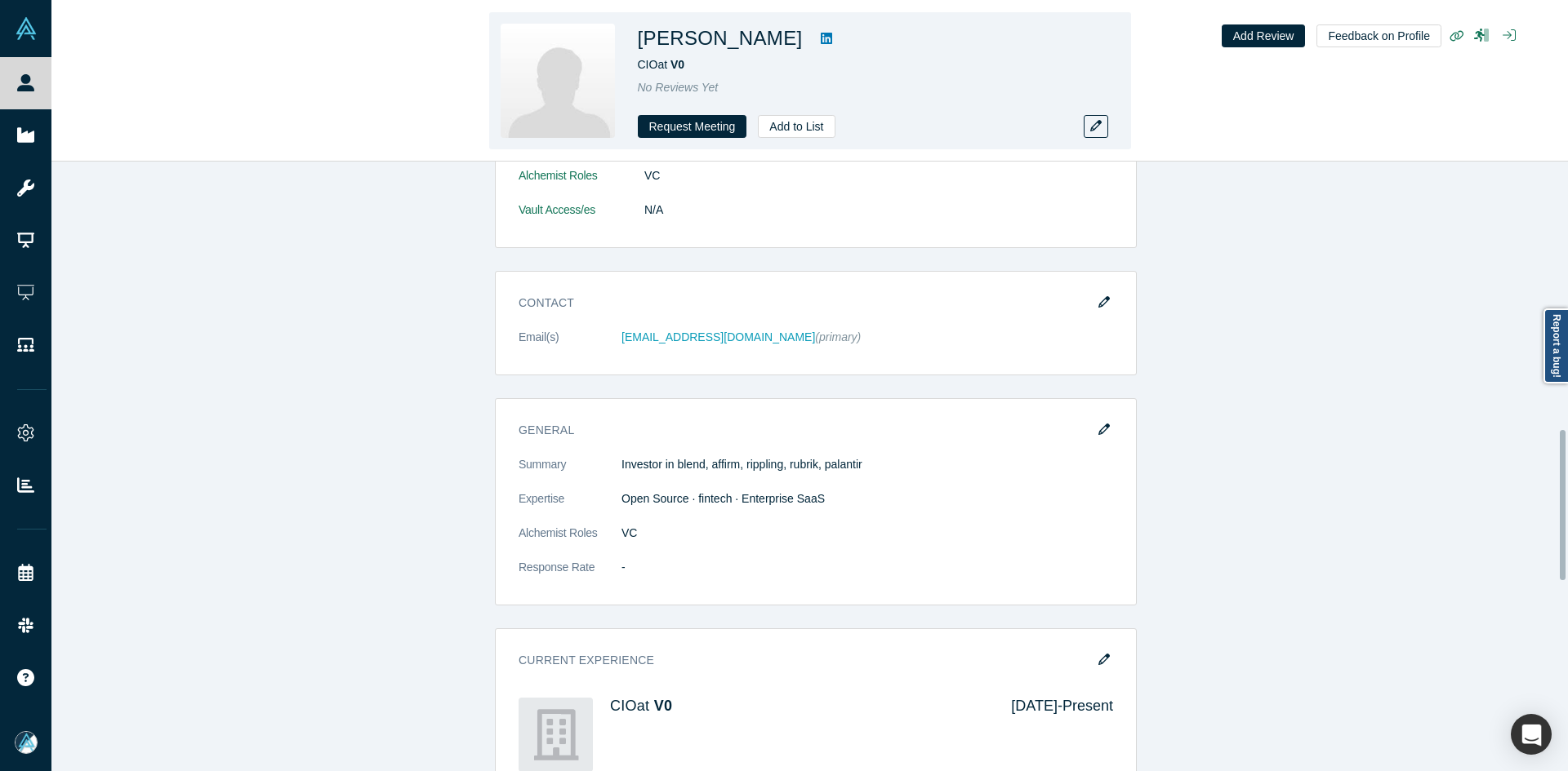
click at [821, 41] on icon at bounding box center [827, 39] width 12 height 12
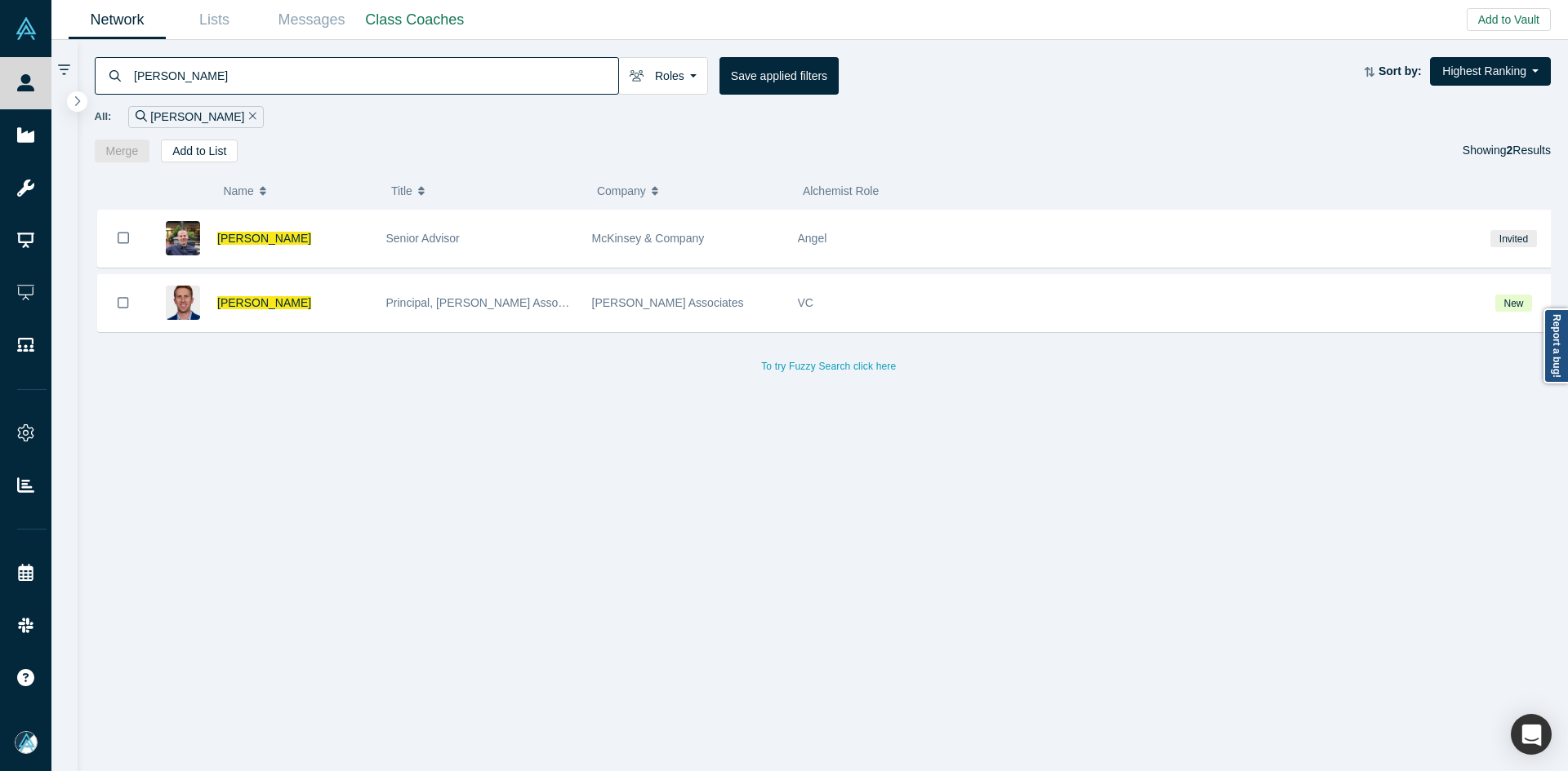
drag, startPoint x: 122, startPoint y: 304, endPoint x: 155, endPoint y: 270, distance: 47.4
click at [123, 303] on icon "Bookmark" at bounding box center [124, 303] width 12 height 16
click at [218, 157] on button "Add to List" at bounding box center [198, 152] width 77 height 23
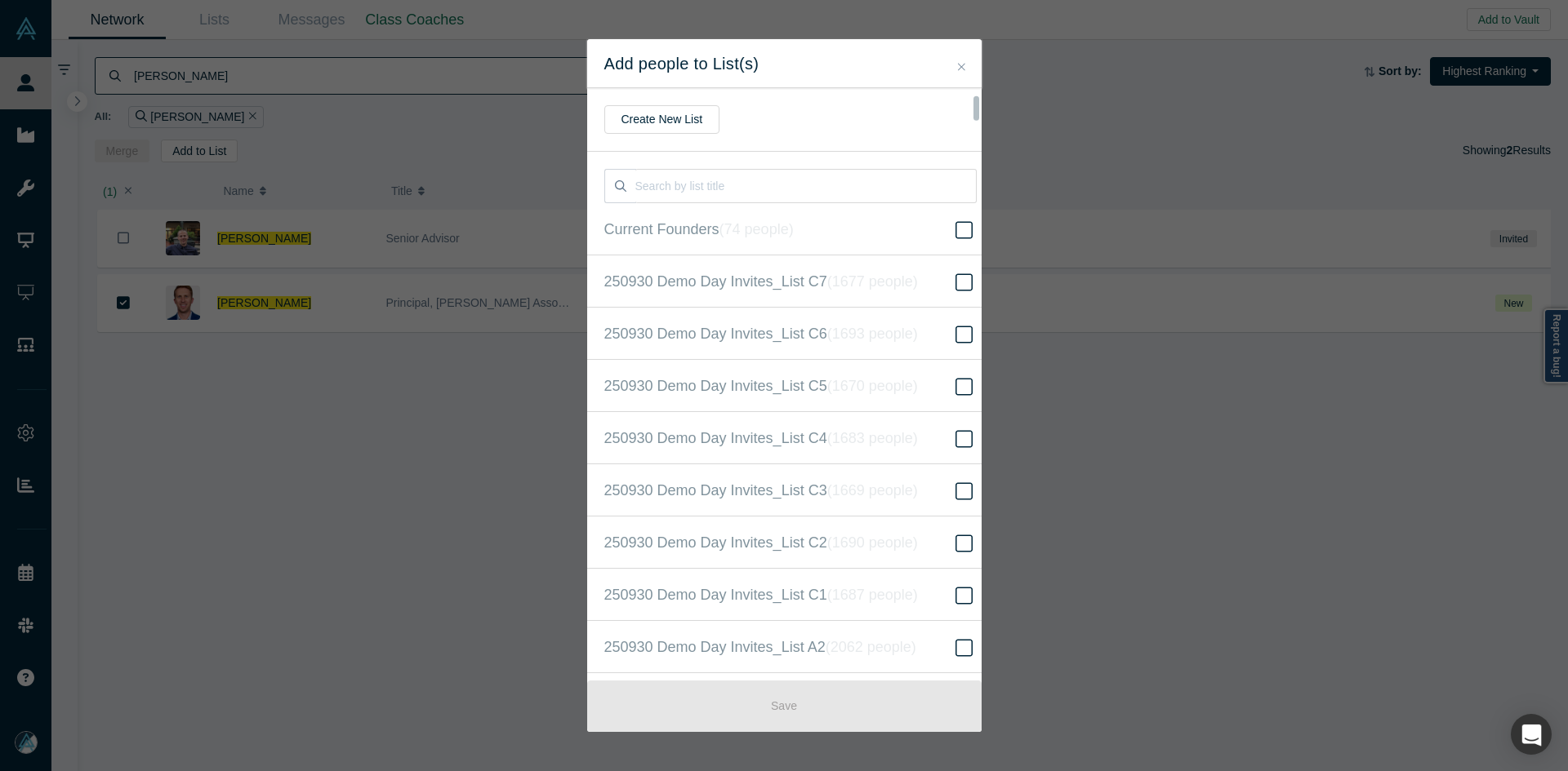
scroll to position [419, 0]
click at [951, 384] on span at bounding box center [963, 386] width 24 height 19
click at [0, 0] on input "250930 Demo Day Invites_Base List ( 16525 people )" at bounding box center [0, 0] width 0 height 0
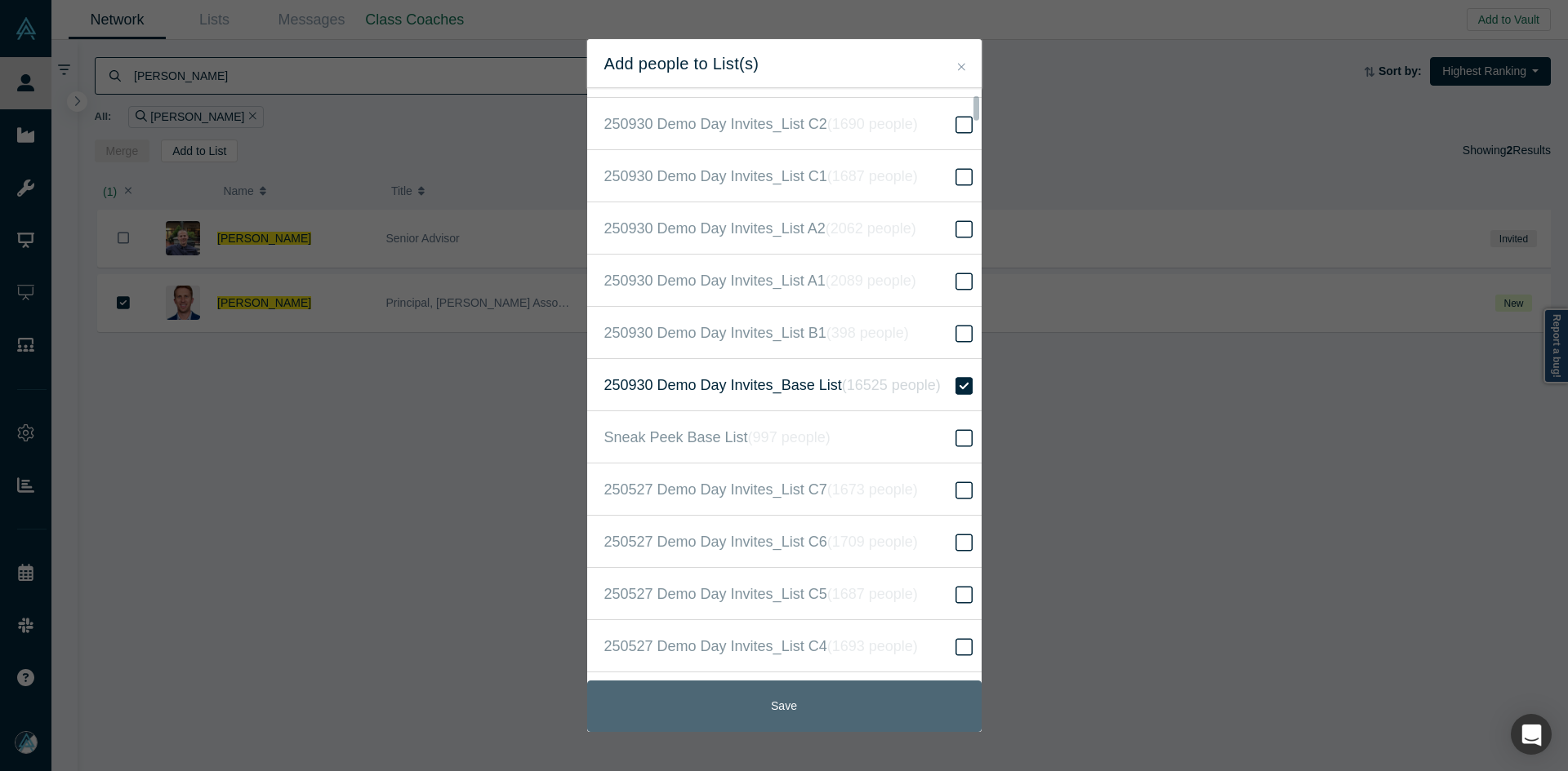
click at [822, 703] on button "Save" at bounding box center [784, 706] width 394 height 52
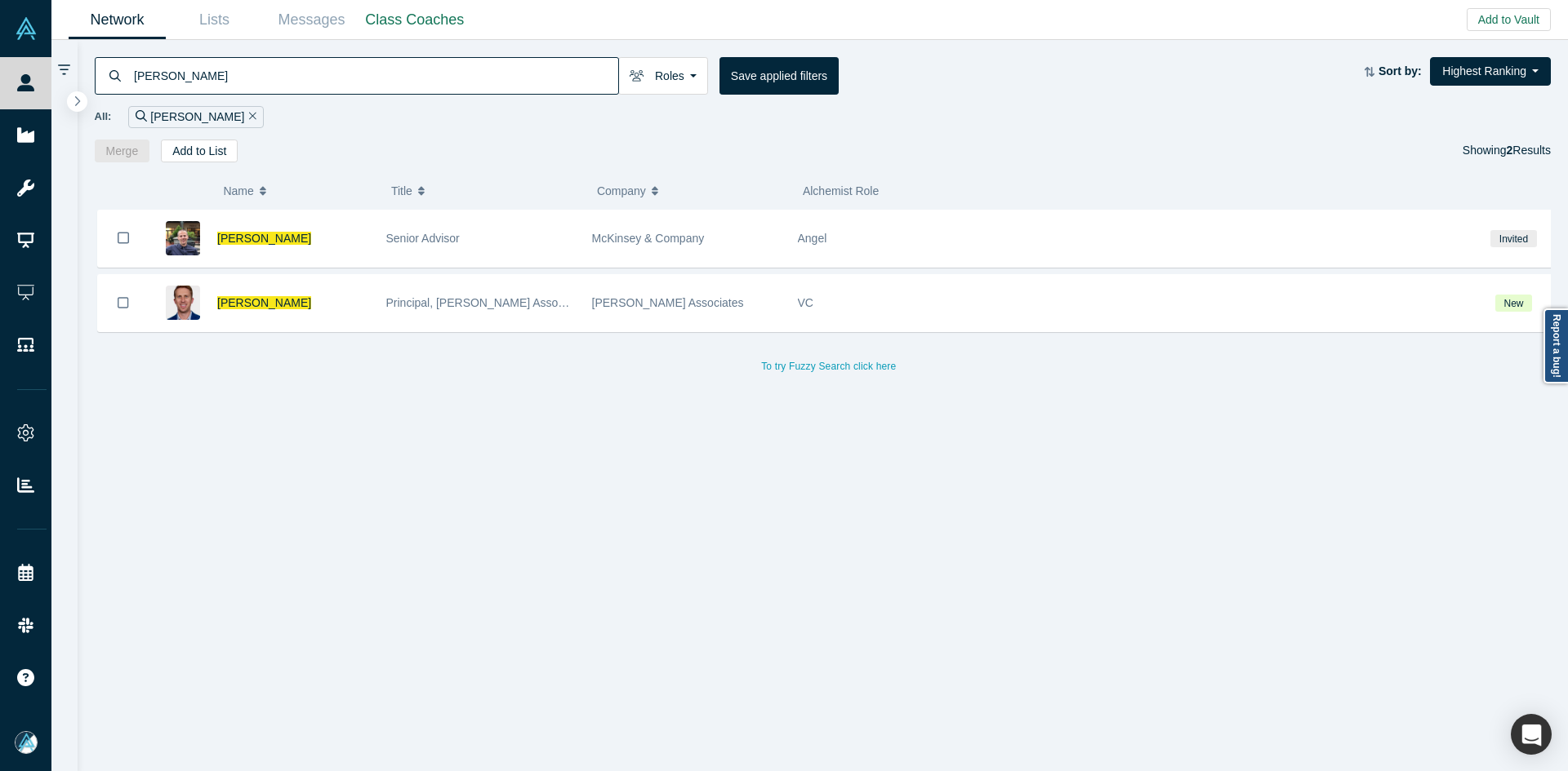
drag, startPoint x: 262, startPoint y: 305, endPoint x: 262, endPoint y: 322, distance: 17.0
click at [262, 305] on span "James Walker" at bounding box center [264, 302] width 94 height 13
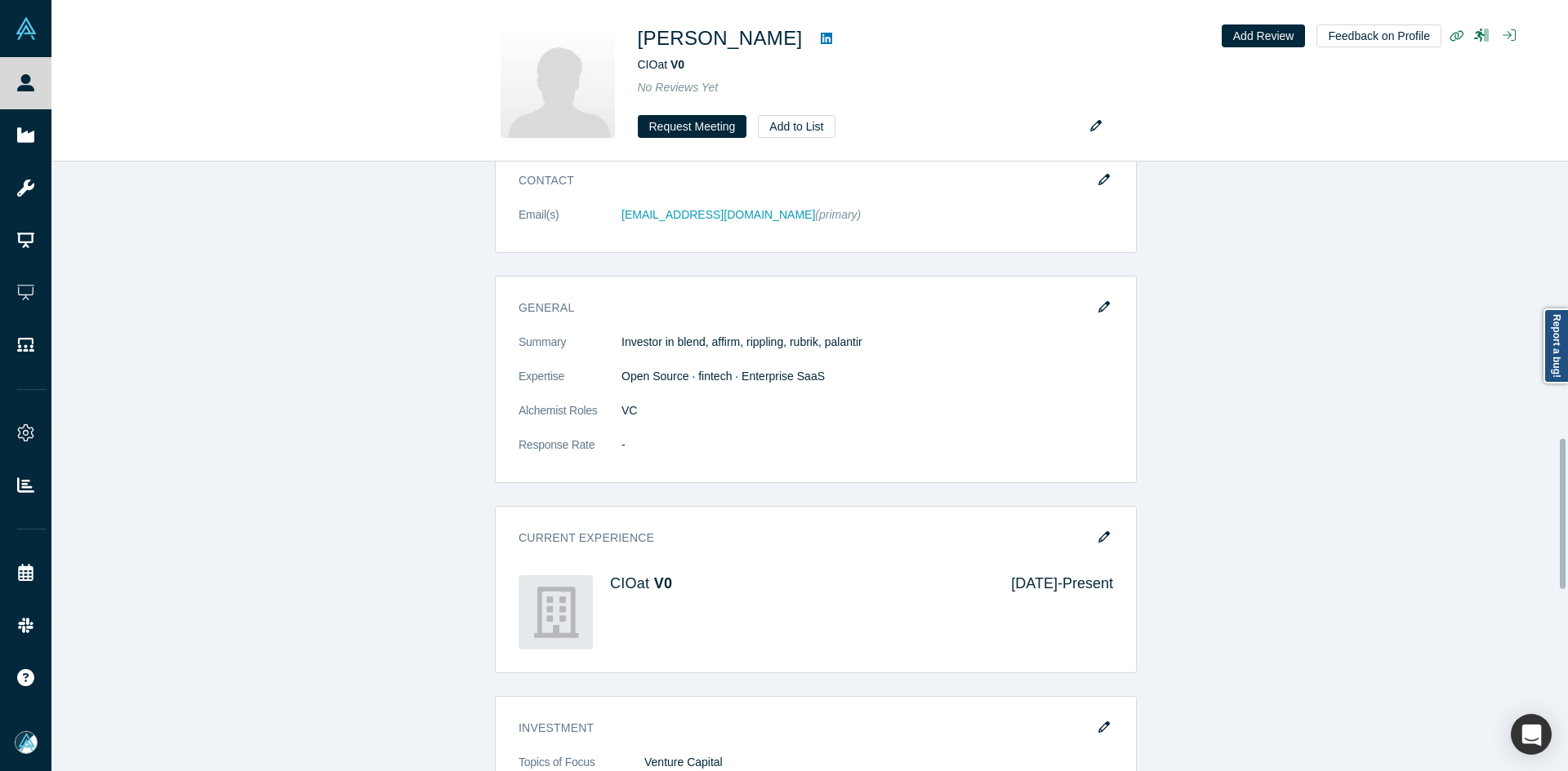
scroll to position [967, 0]
